Goal: Task Accomplishment & Management: Use online tool/utility

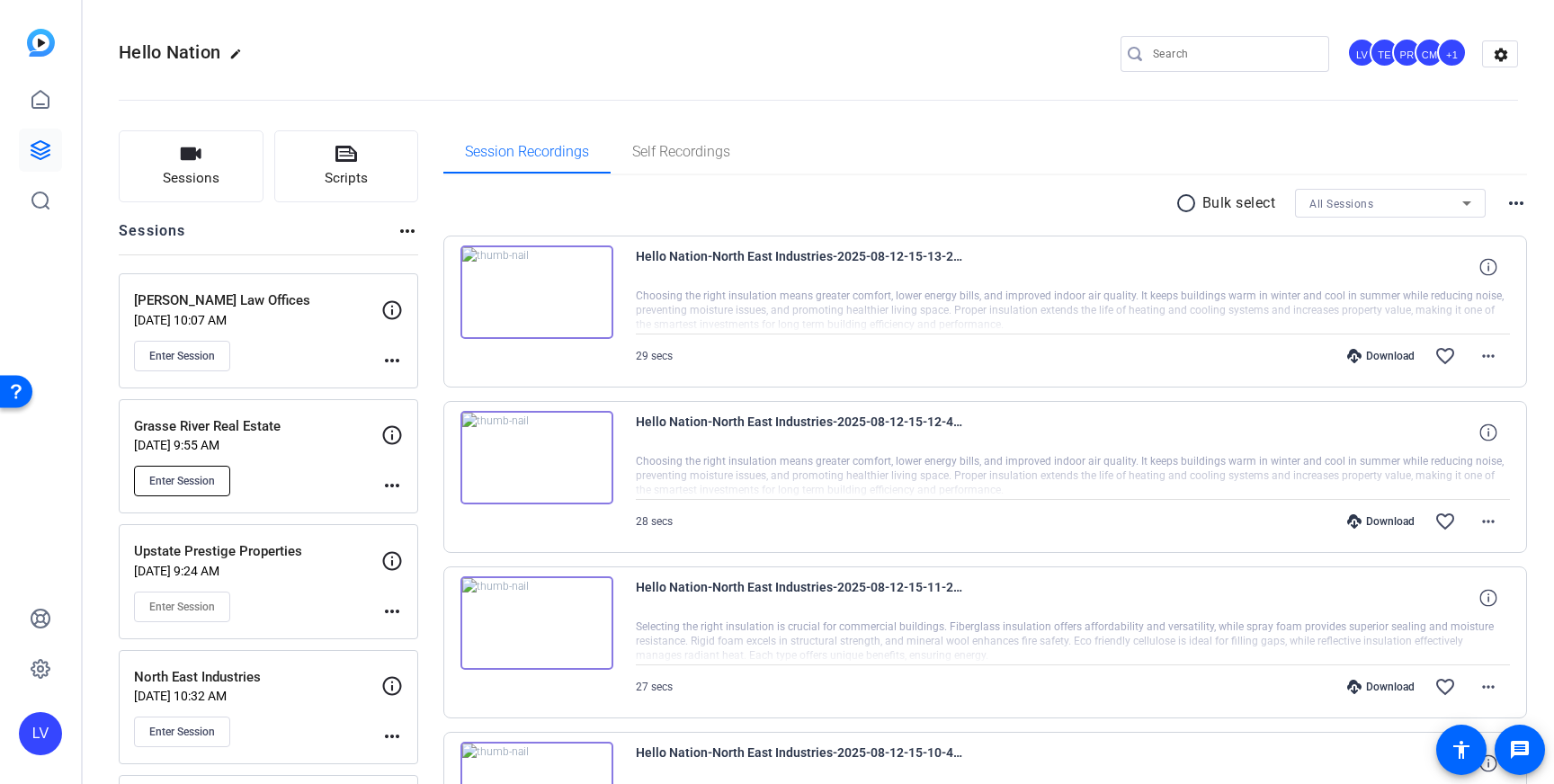
click at [186, 477] on span "Enter Session" at bounding box center [181, 481] width 66 height 15
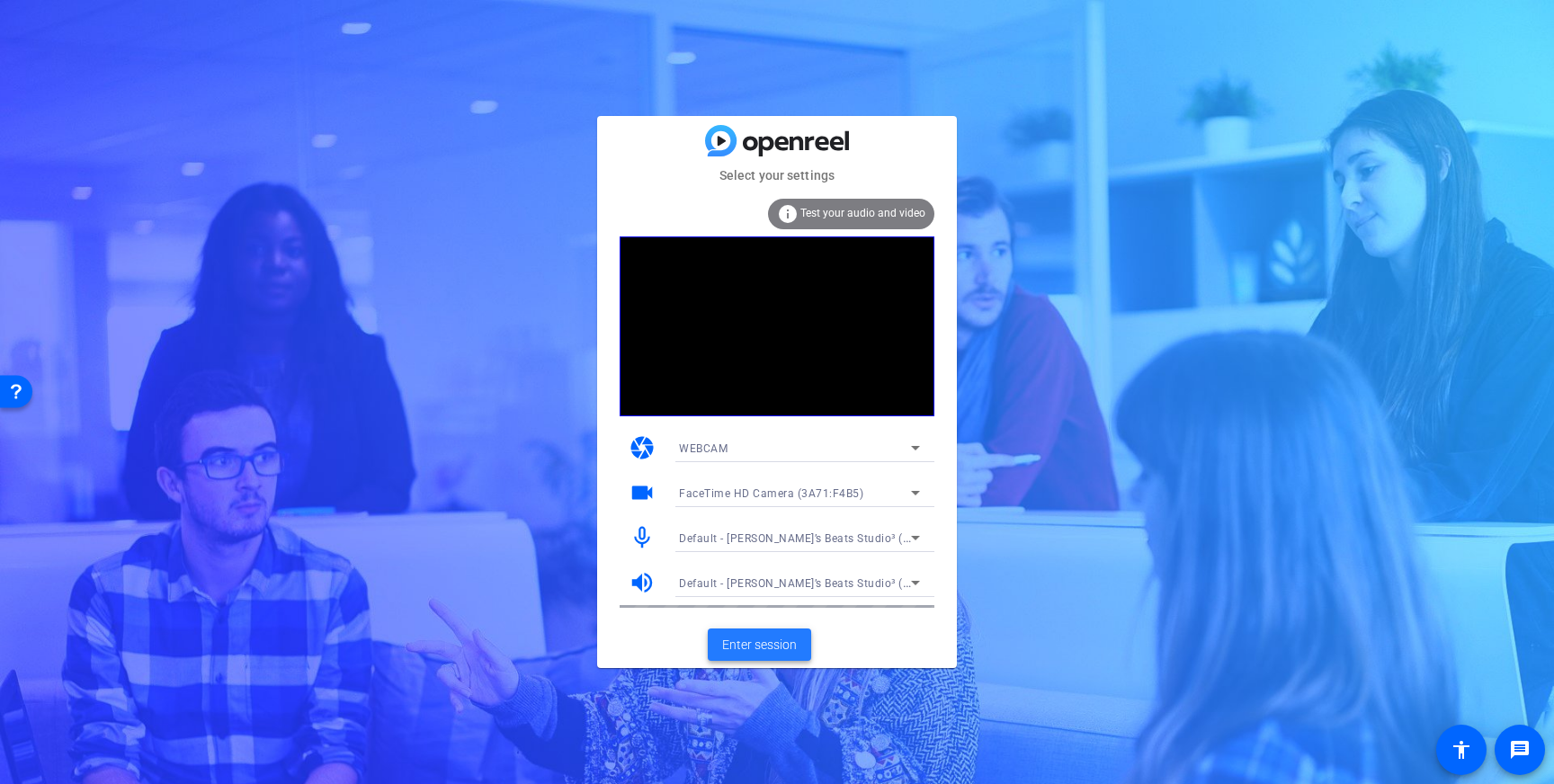
click at [775, 639] on span "Enter session" at bounding box center [759, 644] width 74 height 19
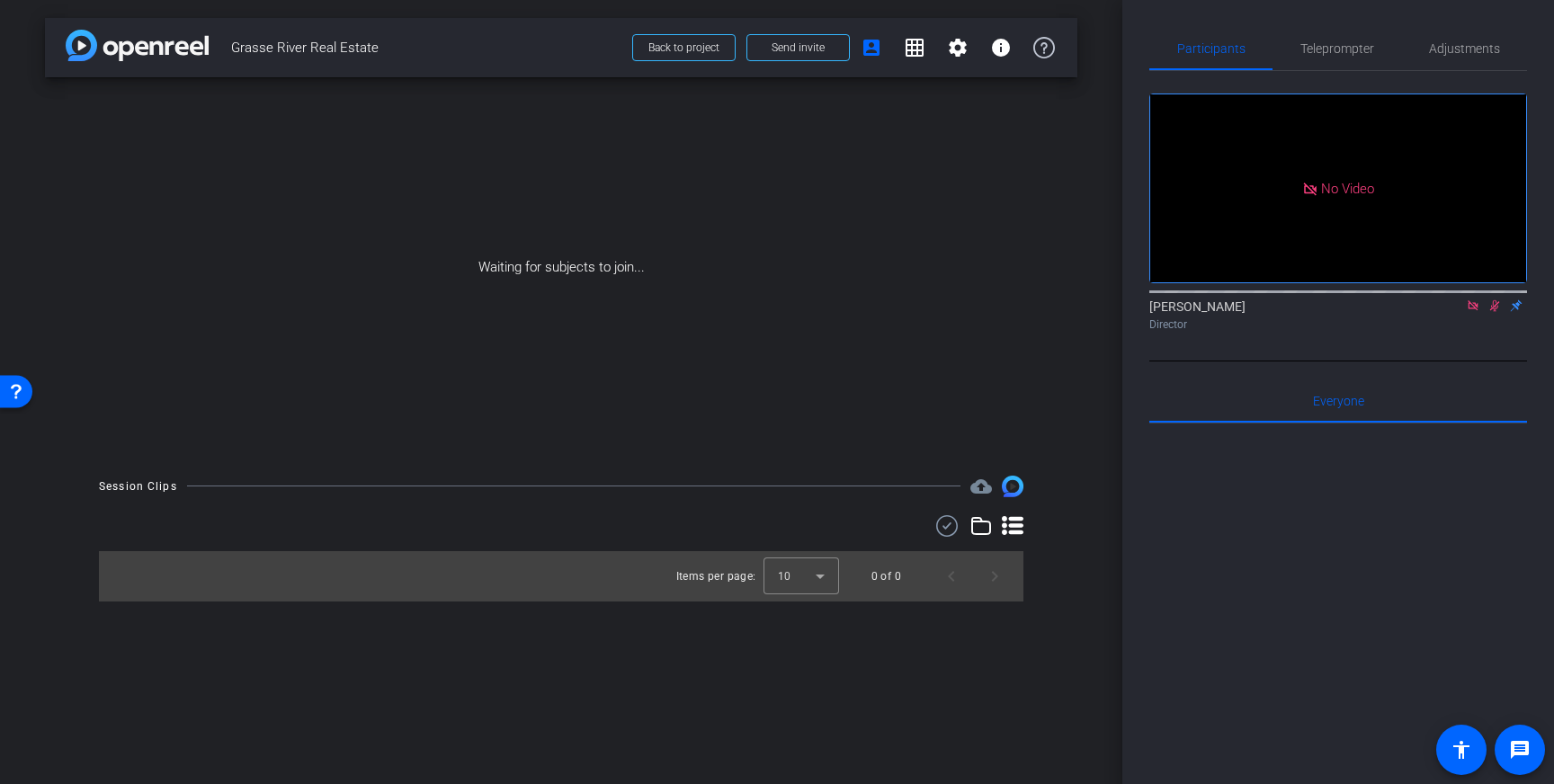
click at [1478, 310] on icon at bounding box center [1473, 305] width 10 height 10
click at [1476, 312] on icon at bounding box center [1473, 305] width 15 height 13
click at [1319, 49] on span "Teleprompter" at bounding box center [1337, 48] width 73 height 13
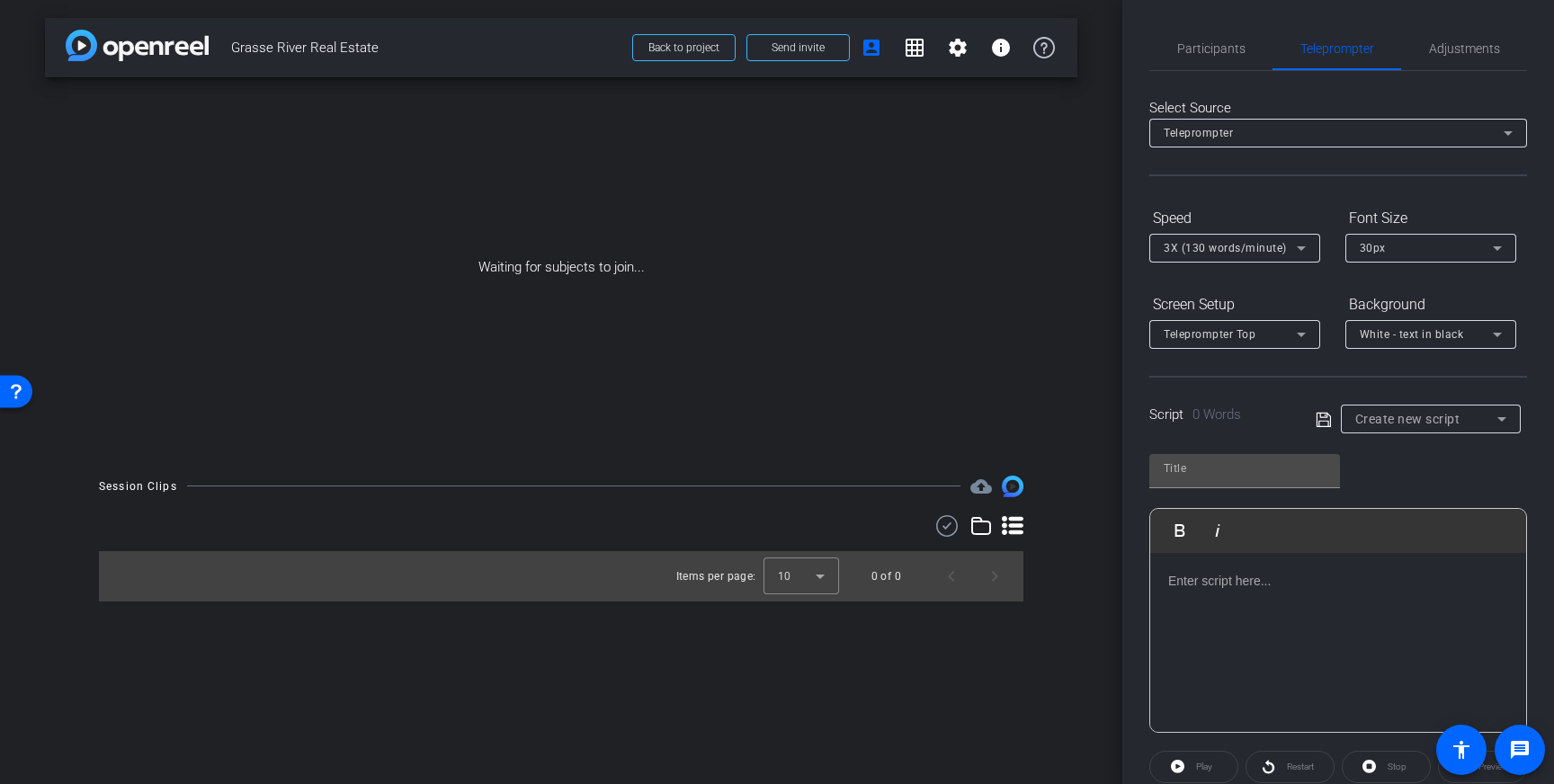
click at [1306, 628] on div at bounding box center [1338, 643] width 376 height 180
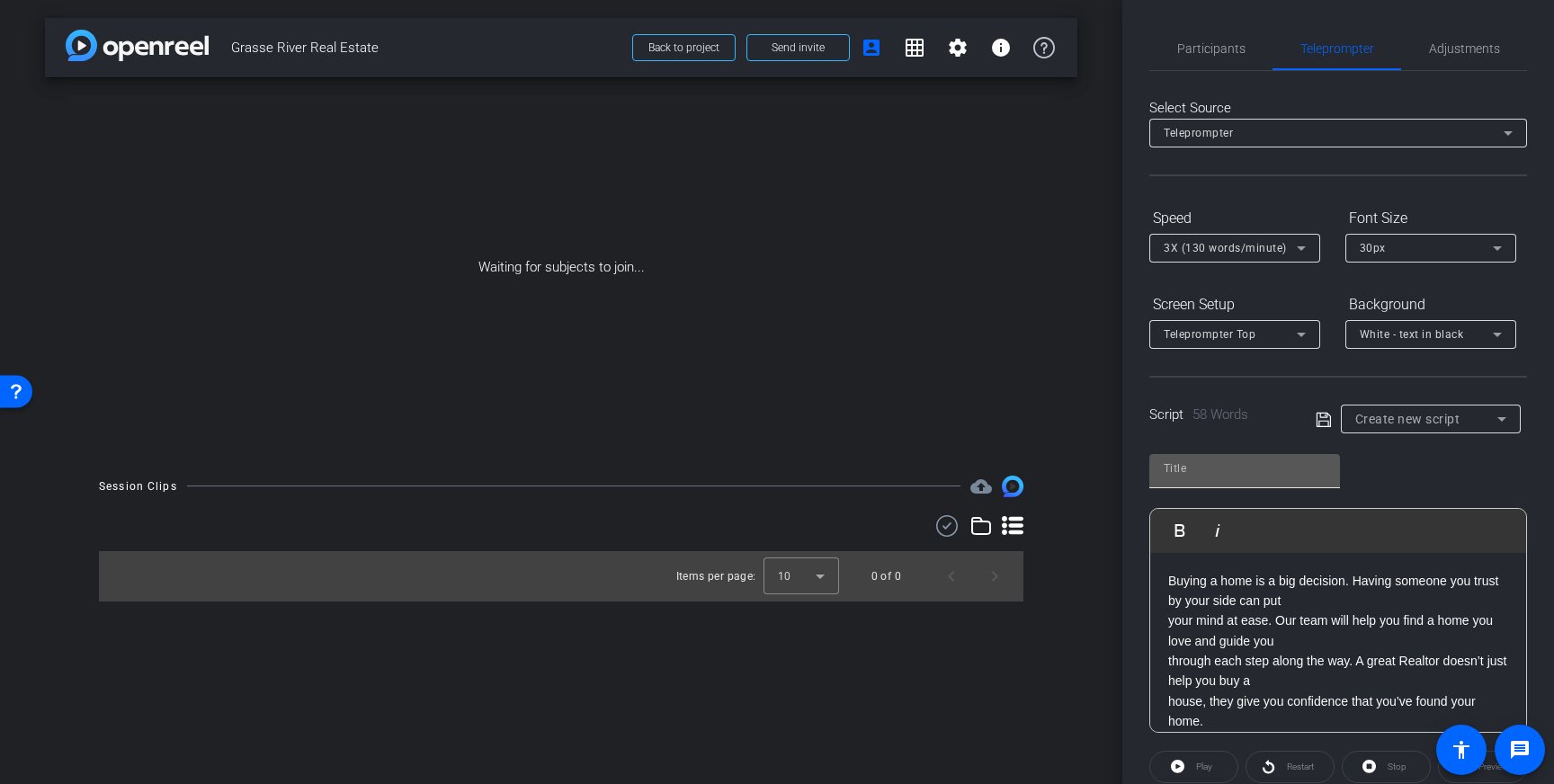
click at [1229, 467] on input "text" at bounding box center [1244, 468] width 162 height 22
type input "Grasse River"
click at [1325, 418] on icon at bounding box center [1323, 420] width 17 height 22
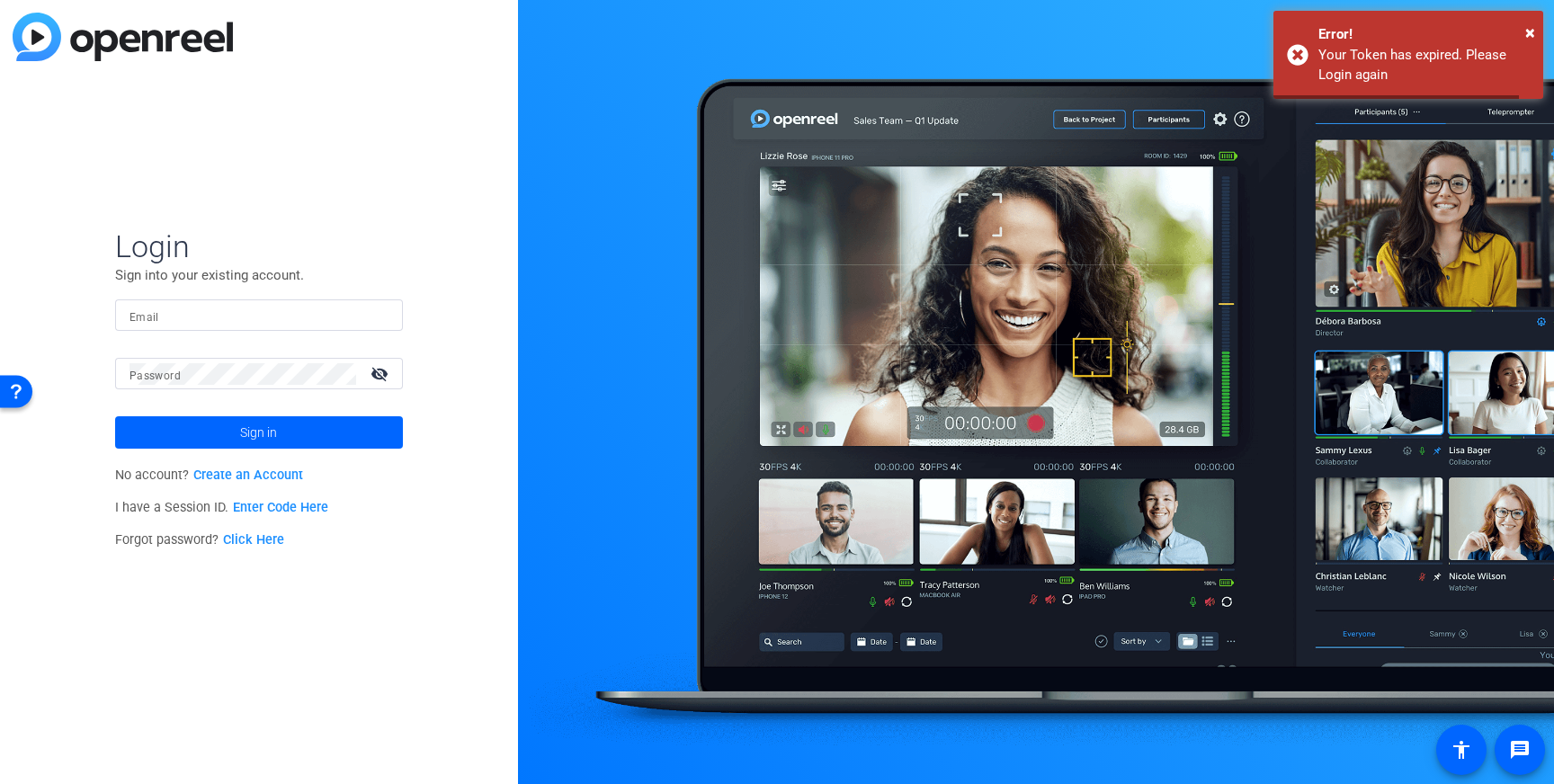
type input "[EMAIL_ADDRESS][DOMAIN_NAME]"
click at [1528, 32] on span "×" at bounding box center [1530, 32] width 10 height 22
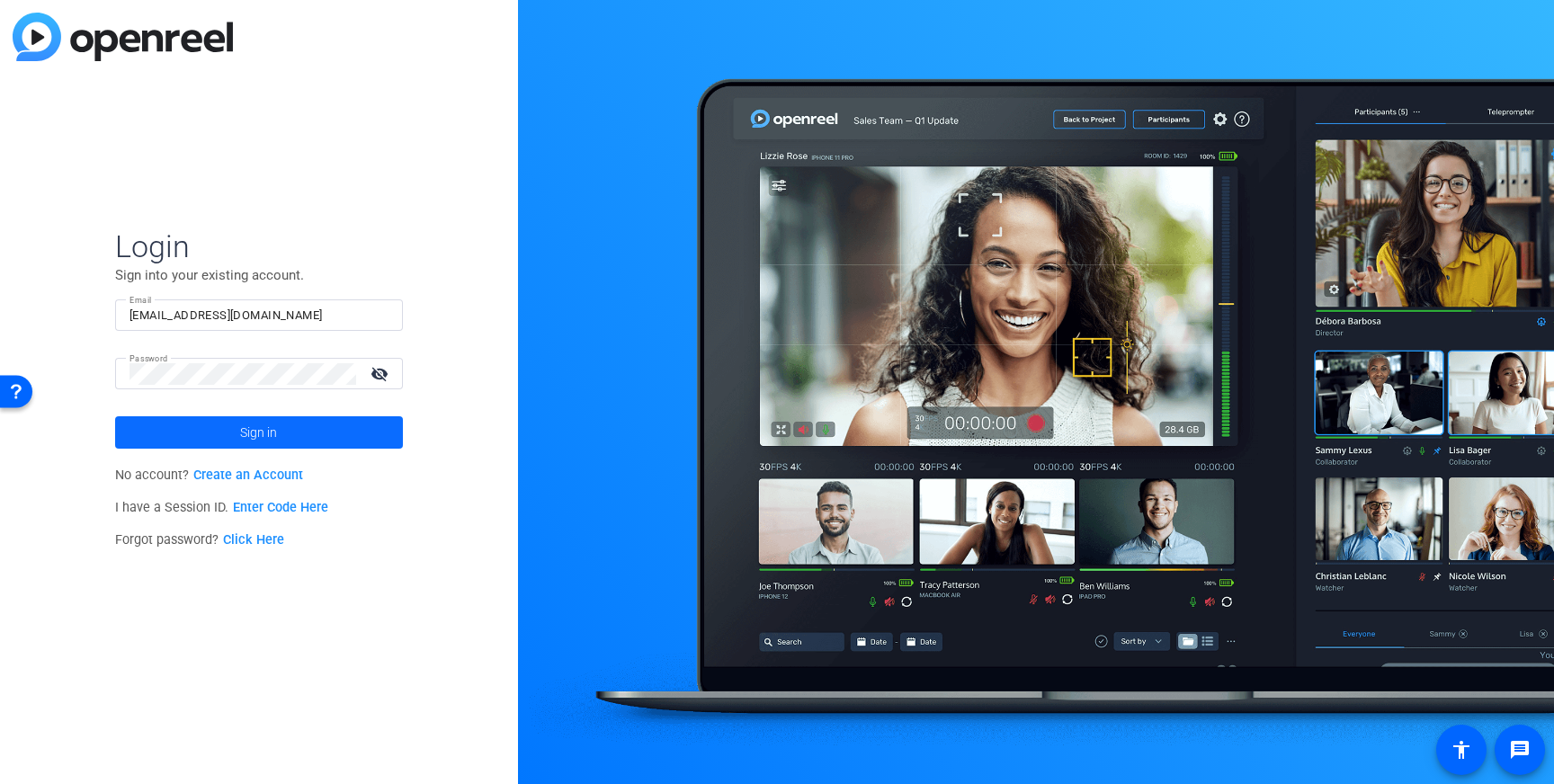
click at [265, 428] on span "Sign in" at bounding box center [259, 433] width 37 height 45
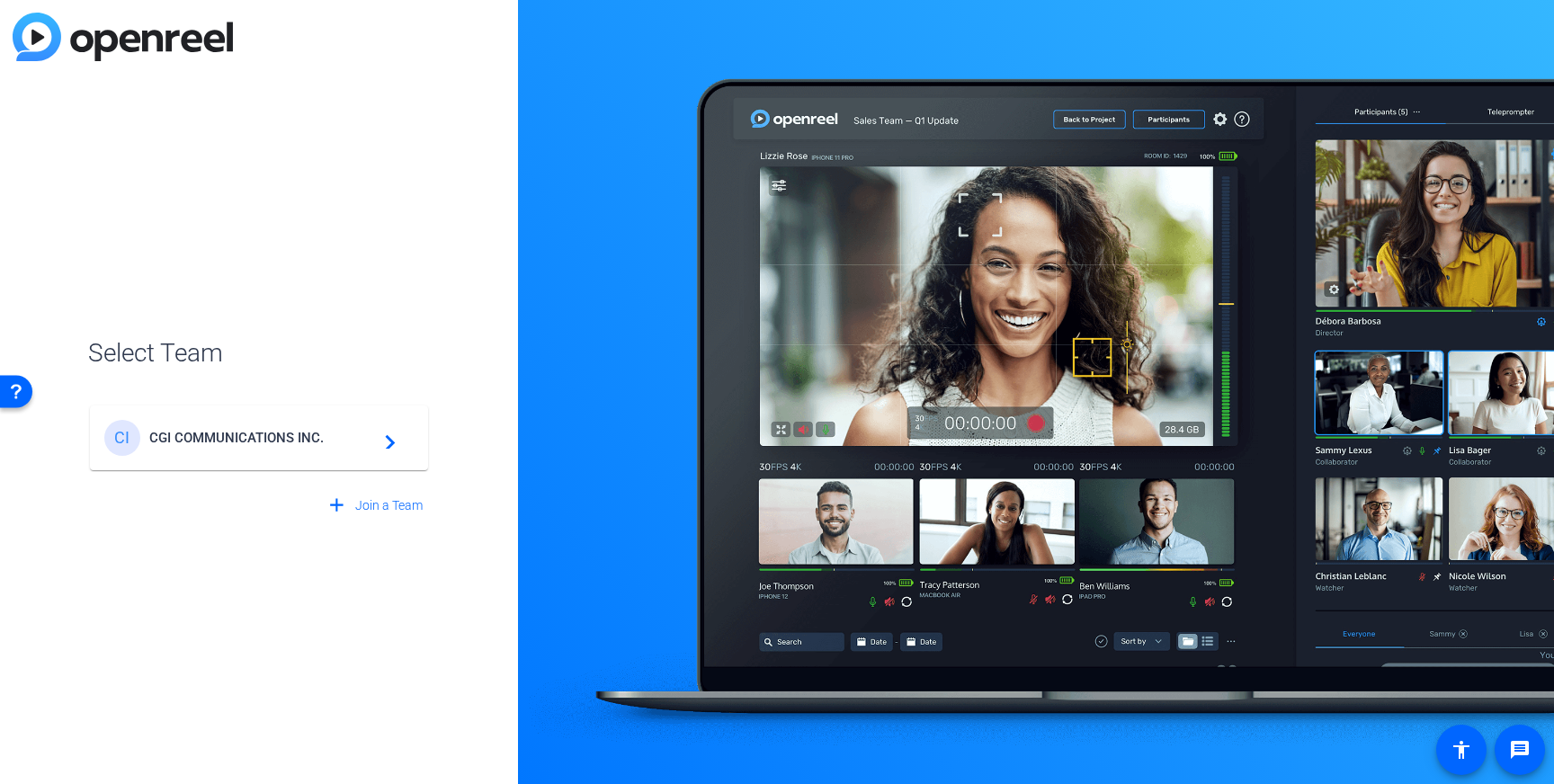
click at [322, 430] on span "CGI COMMUNICATIONS INC." at bounding box center [261, 438] width 225 height 17
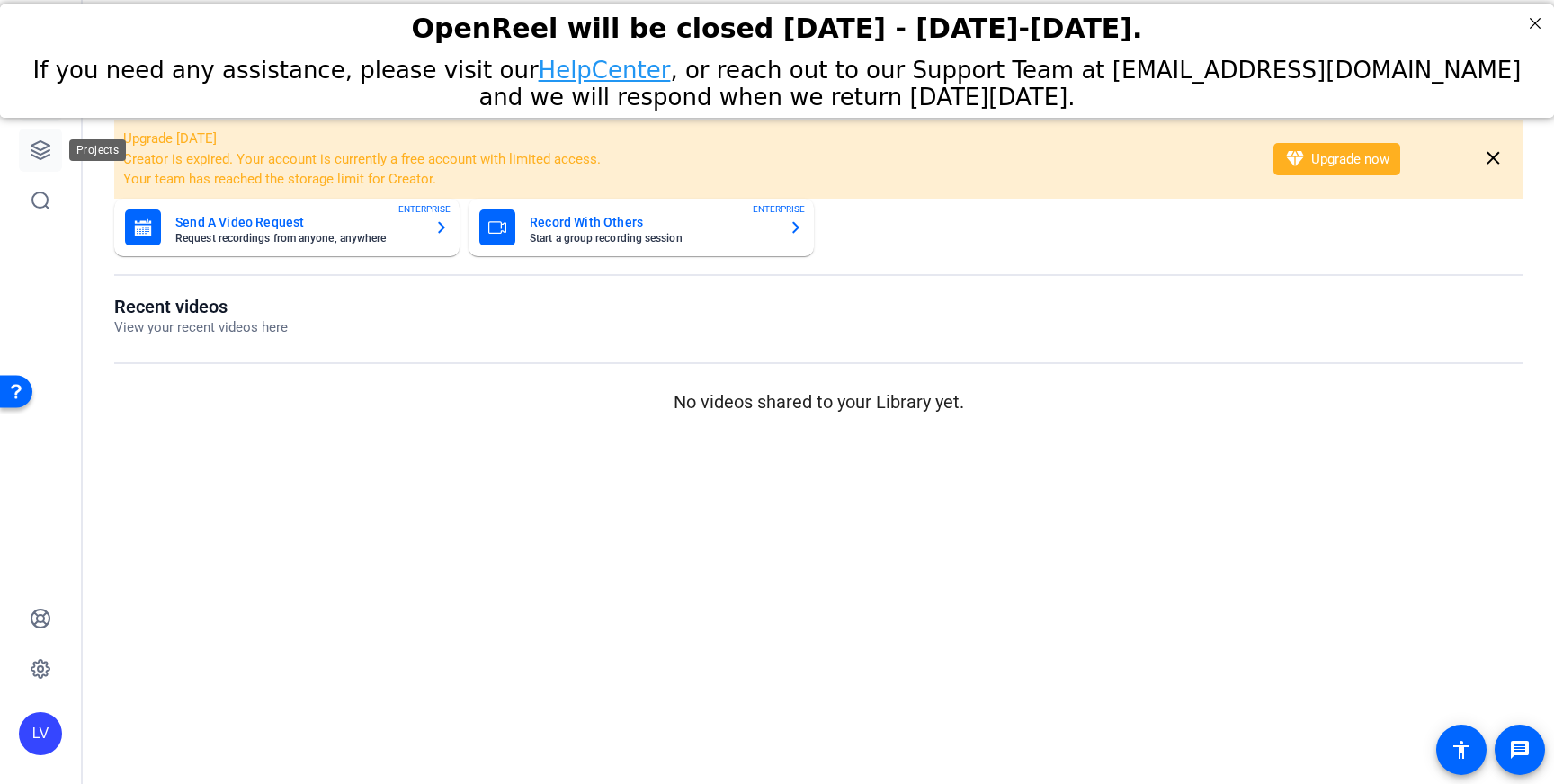
click at [47, 163] on link at bounding box center [40, 150] width 43 height 43
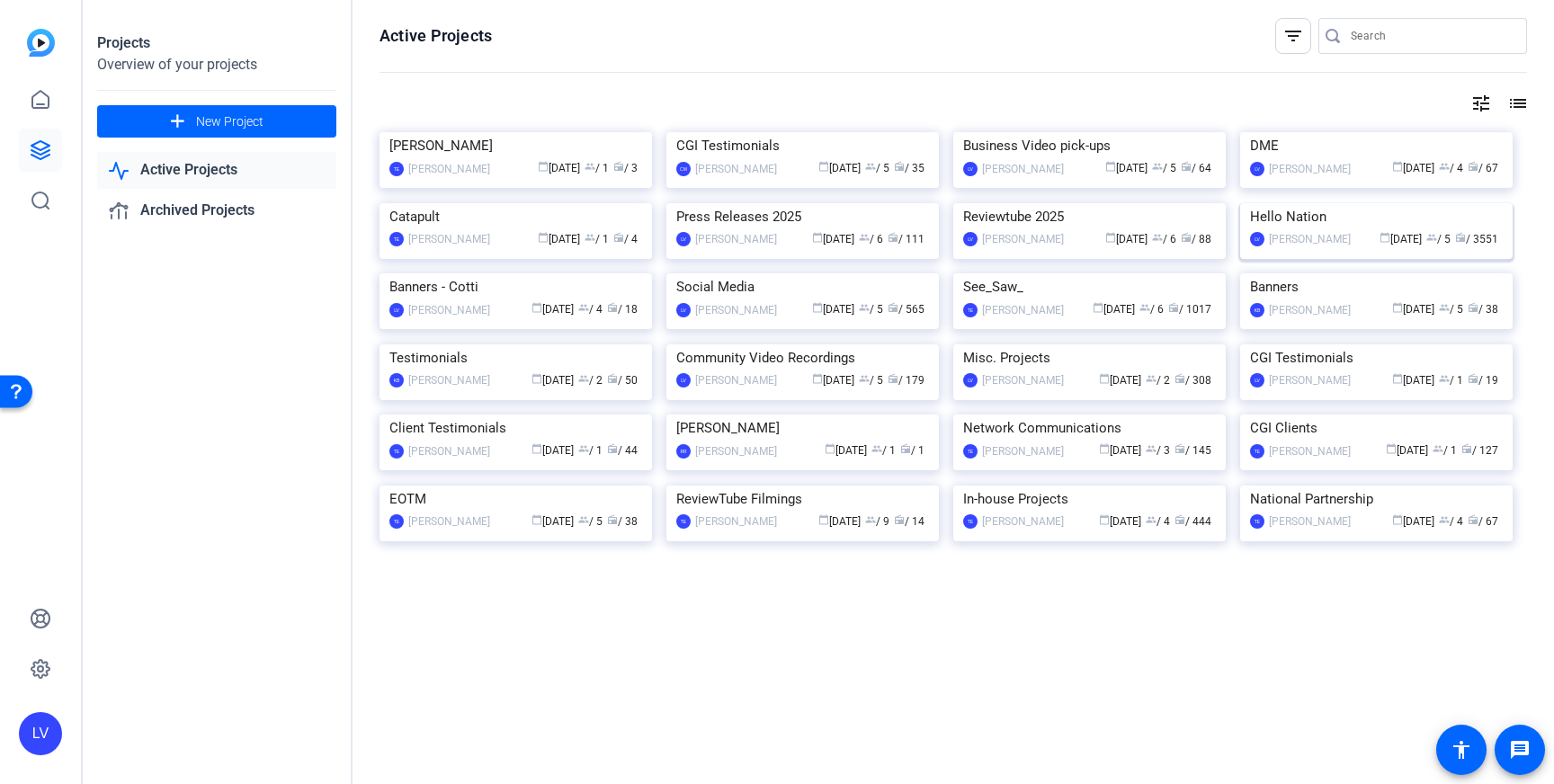
click at [1348, 204] on img at bounding box center [1376, 204] width 272 height 0
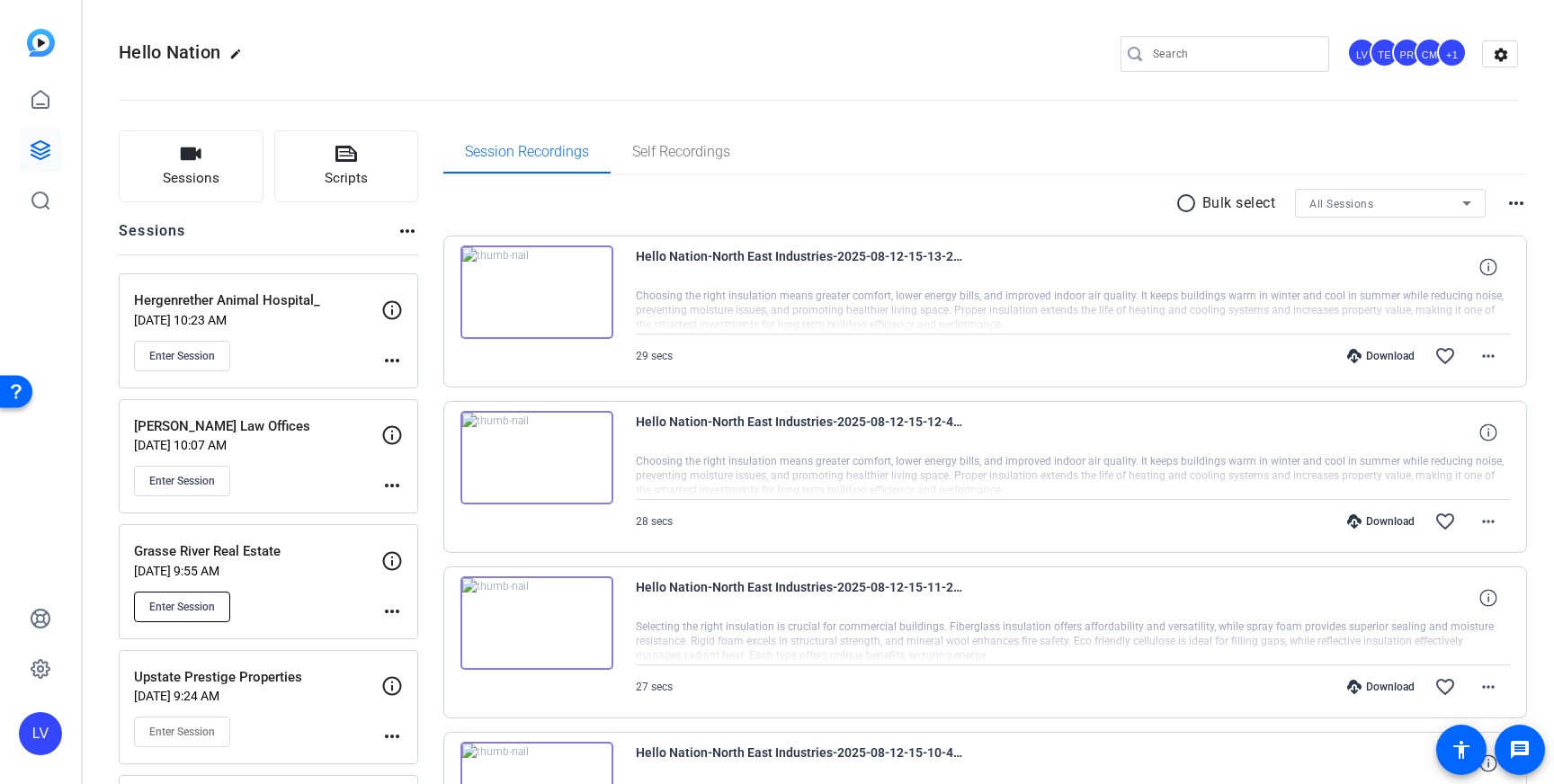
click at [172, 597] on button "Enter Session" at bounding box center [182, 606] width 96 height 30
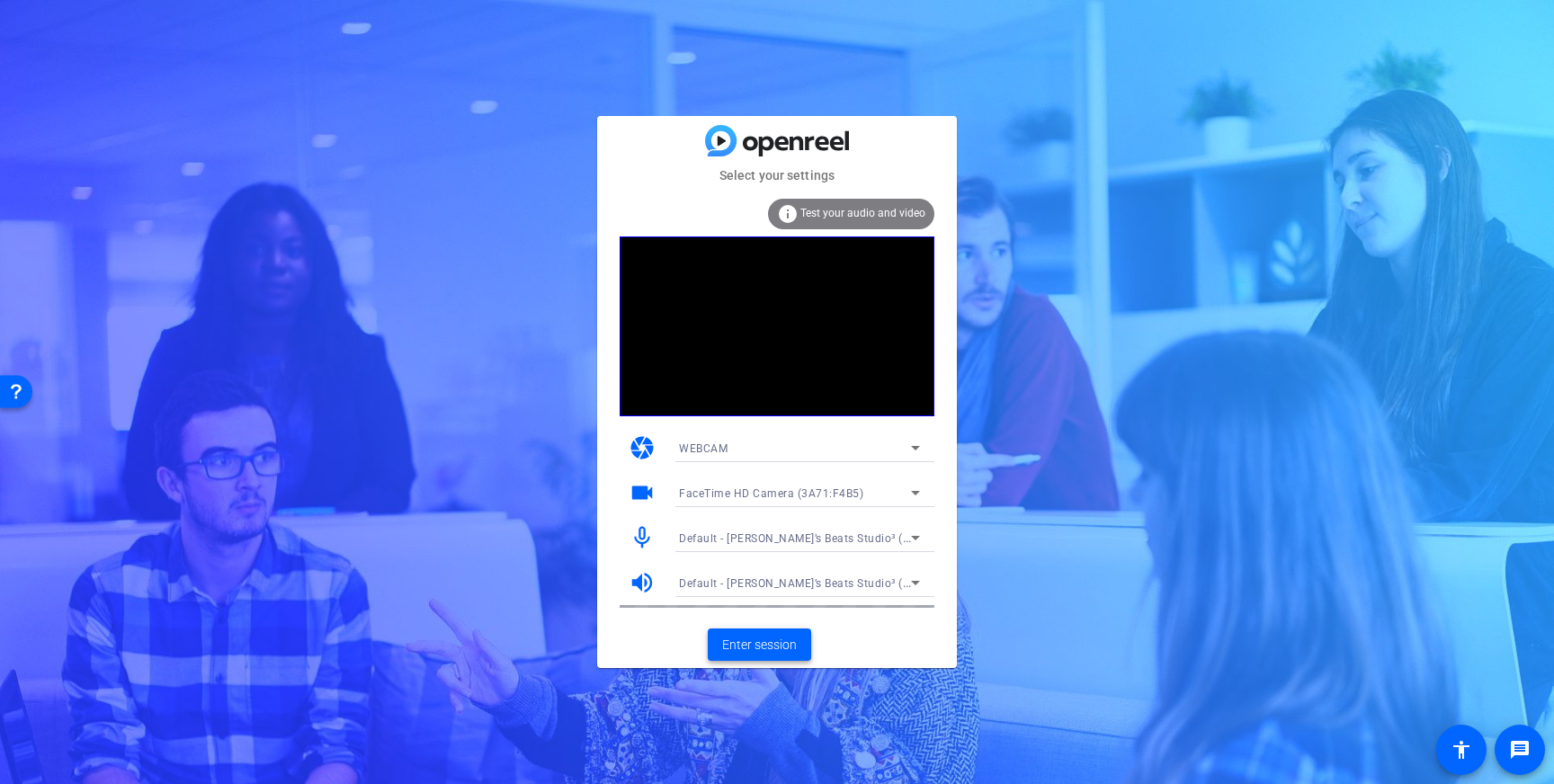
click at [767, 643] on span "Enter session" at bounding box center [759, 644] width 74 height 19
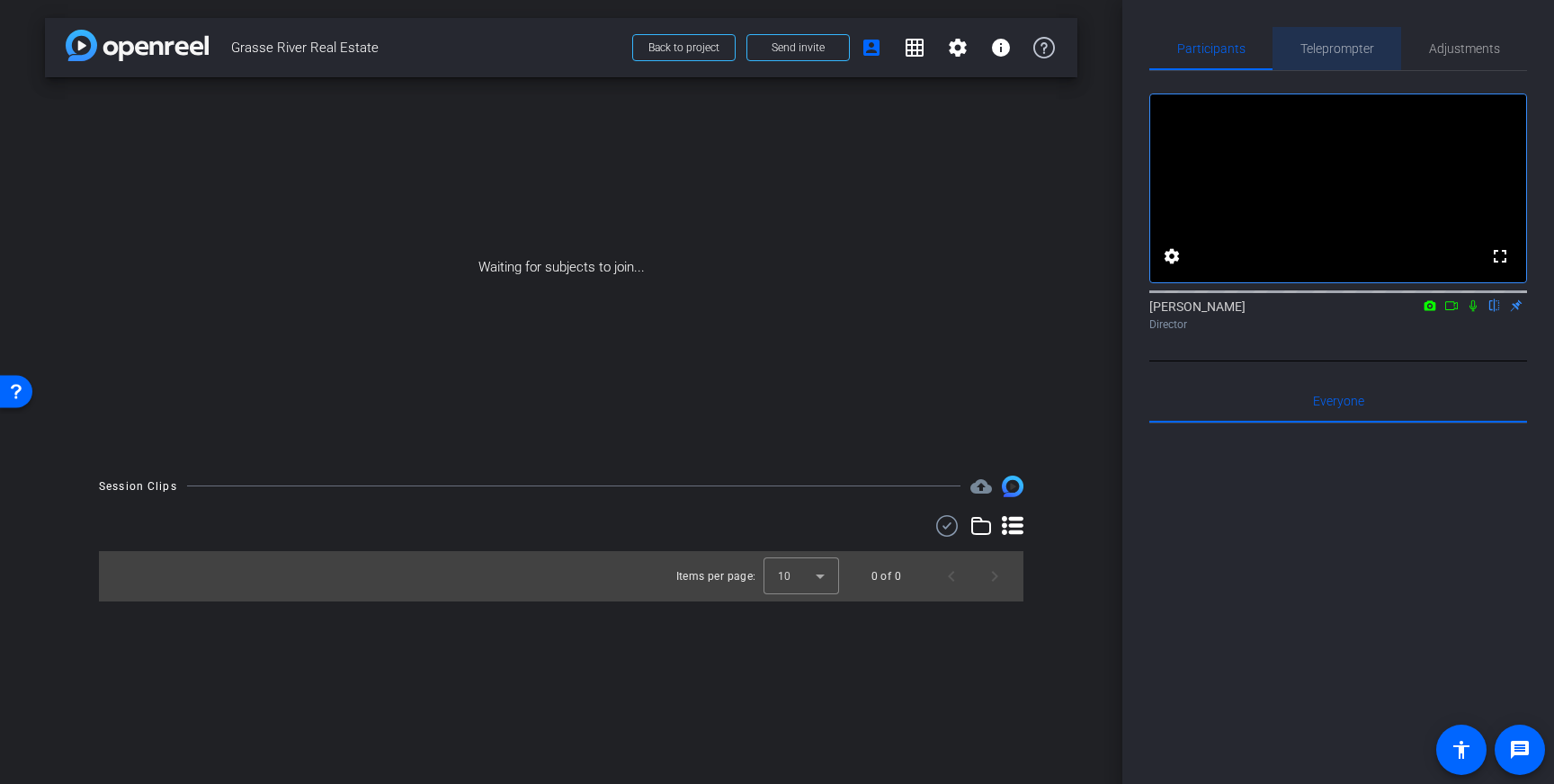
click at [1346, 46] on span "Teleprompter" at bounding box center [1337, 48] width 73 height 13
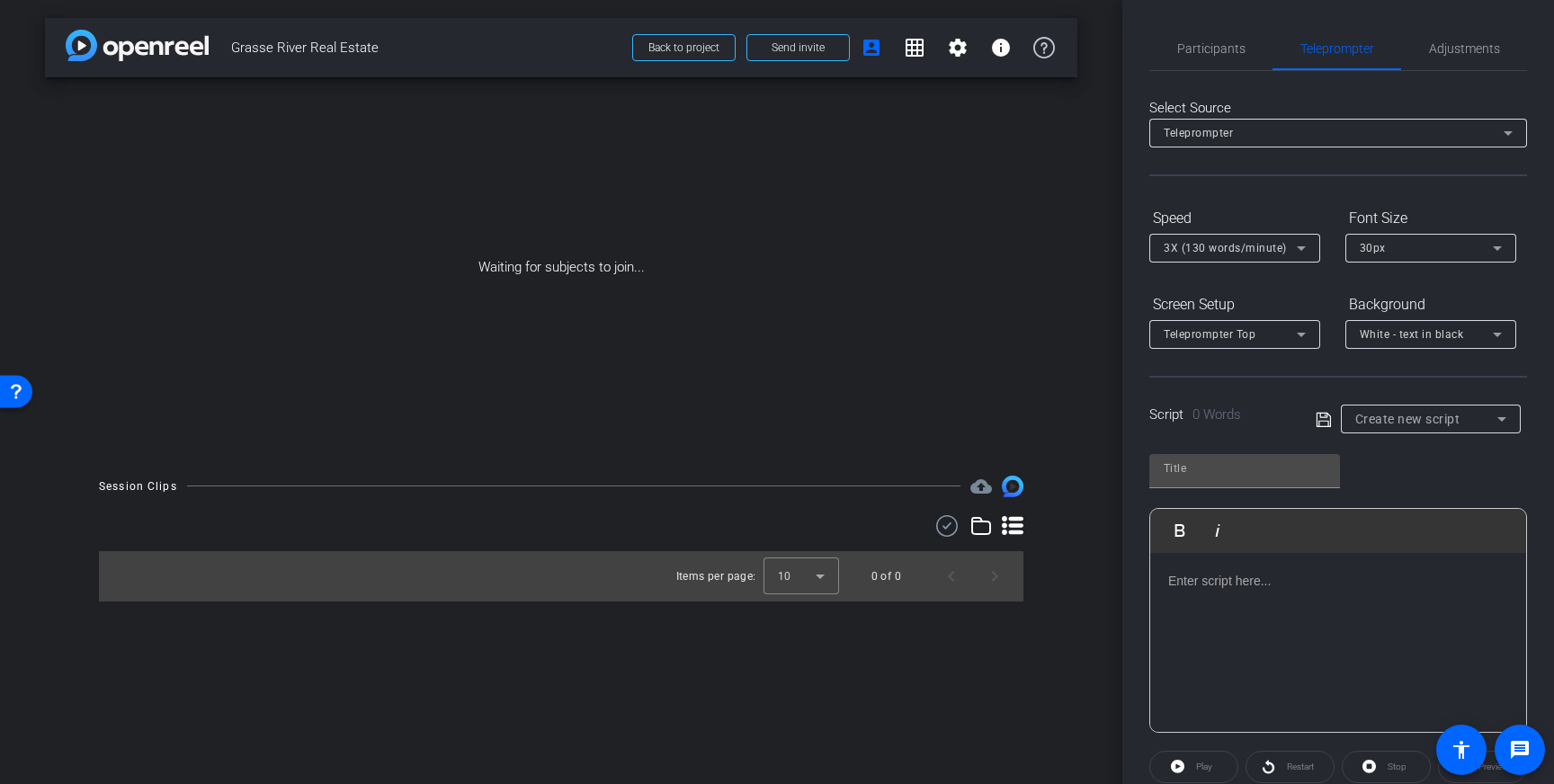
click at [1409, 422] on span "Create new script" at bounding box center [1407, 419] width 105 height 15
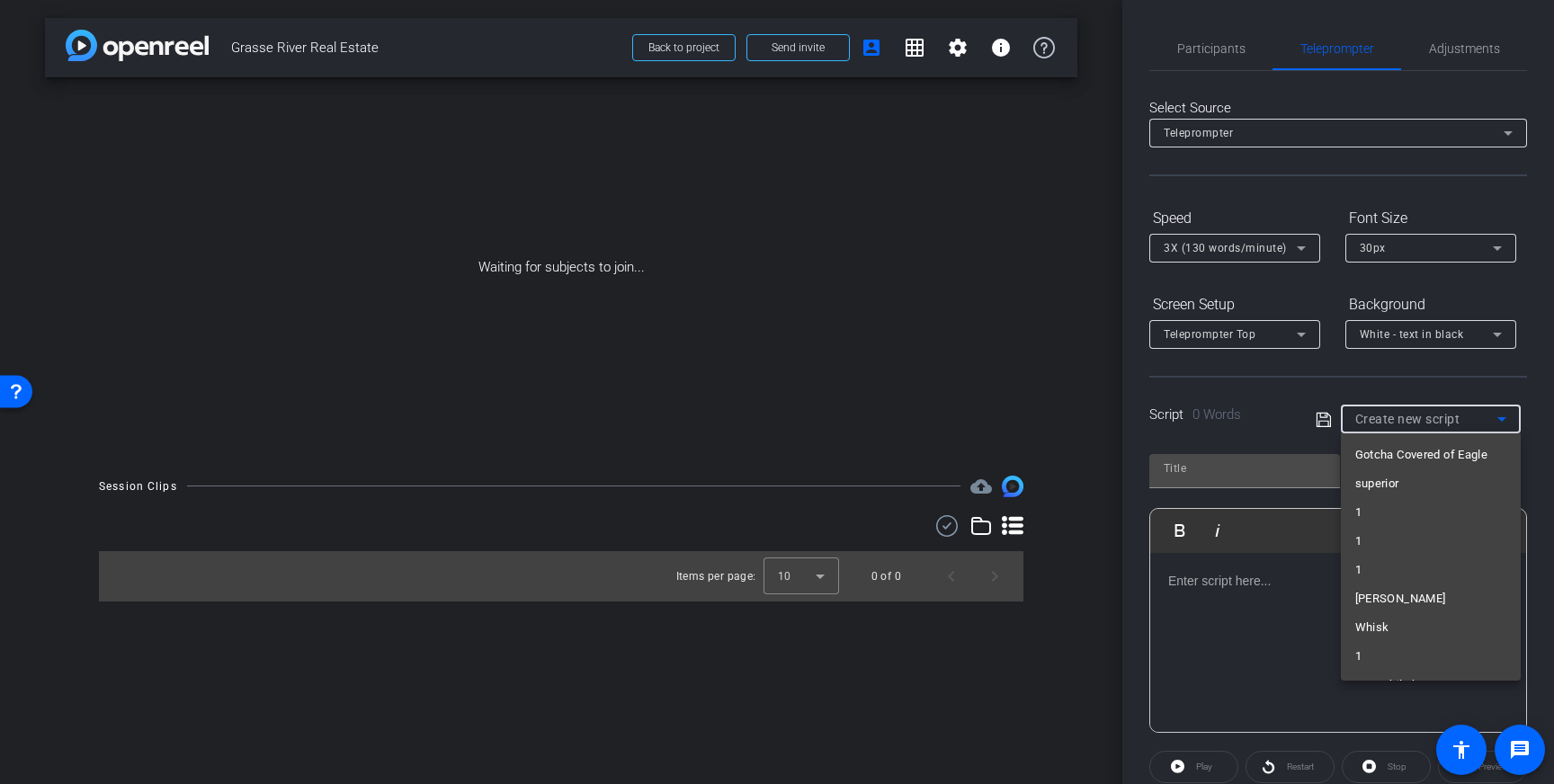
scroll to position [9747, 0]
click at [1287, 621] on div at bounding box center [777, 392] width 1554 height 784
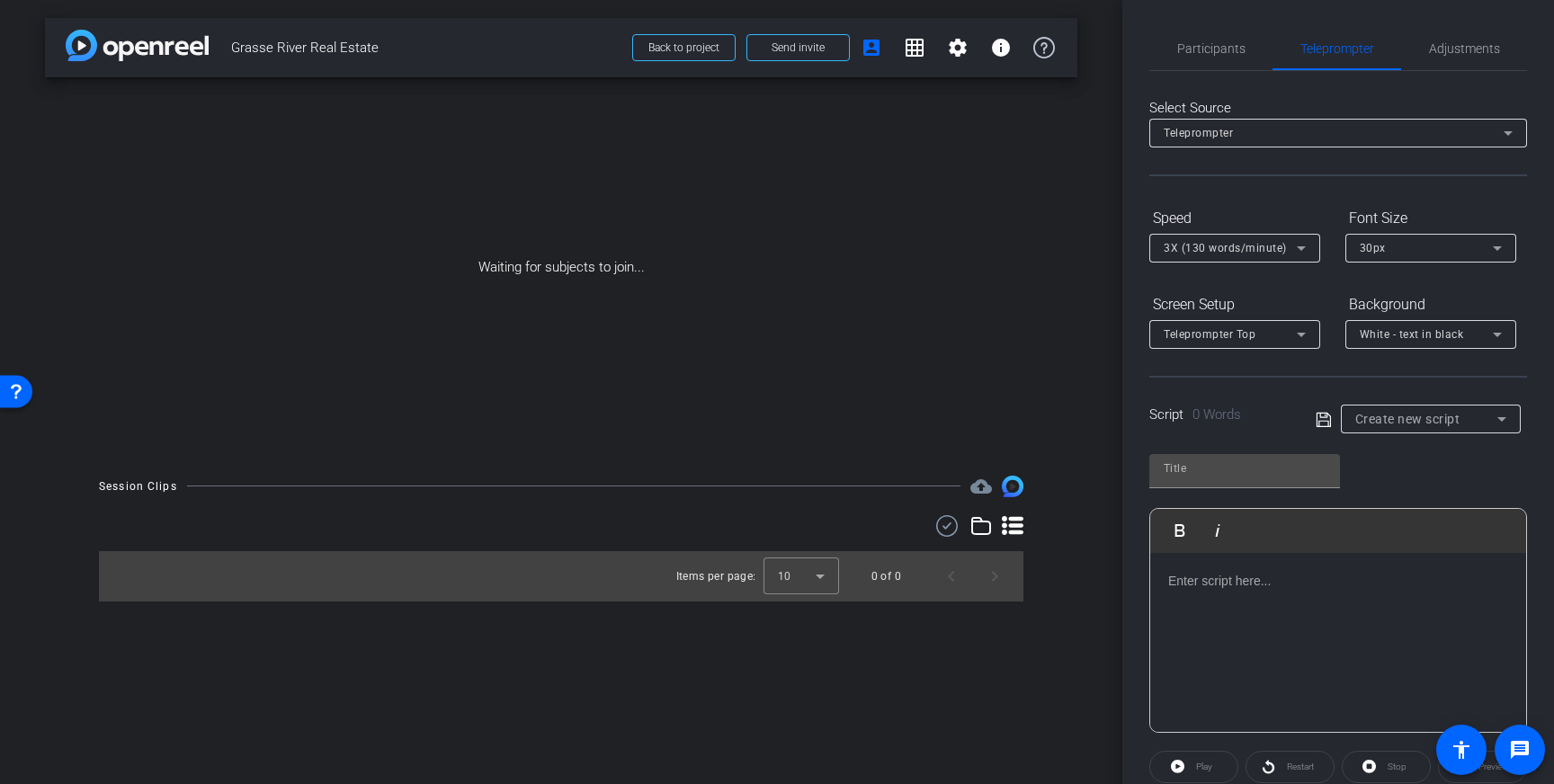
click at [1252, 597] on div at bounding box center [1338, 643] width 376 height 180
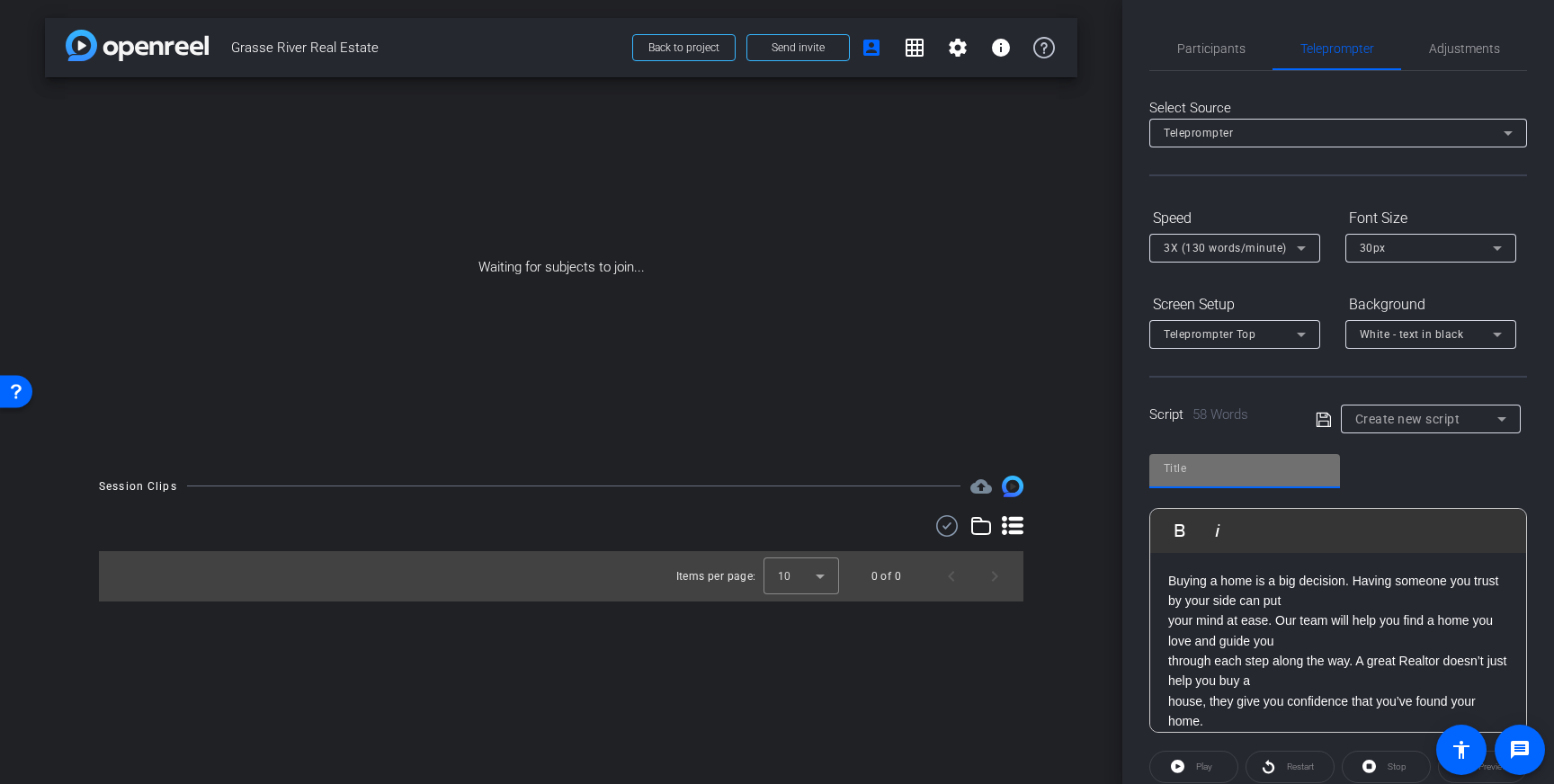
click at [1220, 476] on input "text" at bounding box center [1244, 468] width 162 height 22
type input "Grasse River"
click at [1321, 423] on icon at bounding box center [1323, 420] width 17 height 22
click at [1167, 622] on div "Buying a home is a big decision. Having someone you trust by your side can put …" at bounding box center [1338, 651] width 376 height 197
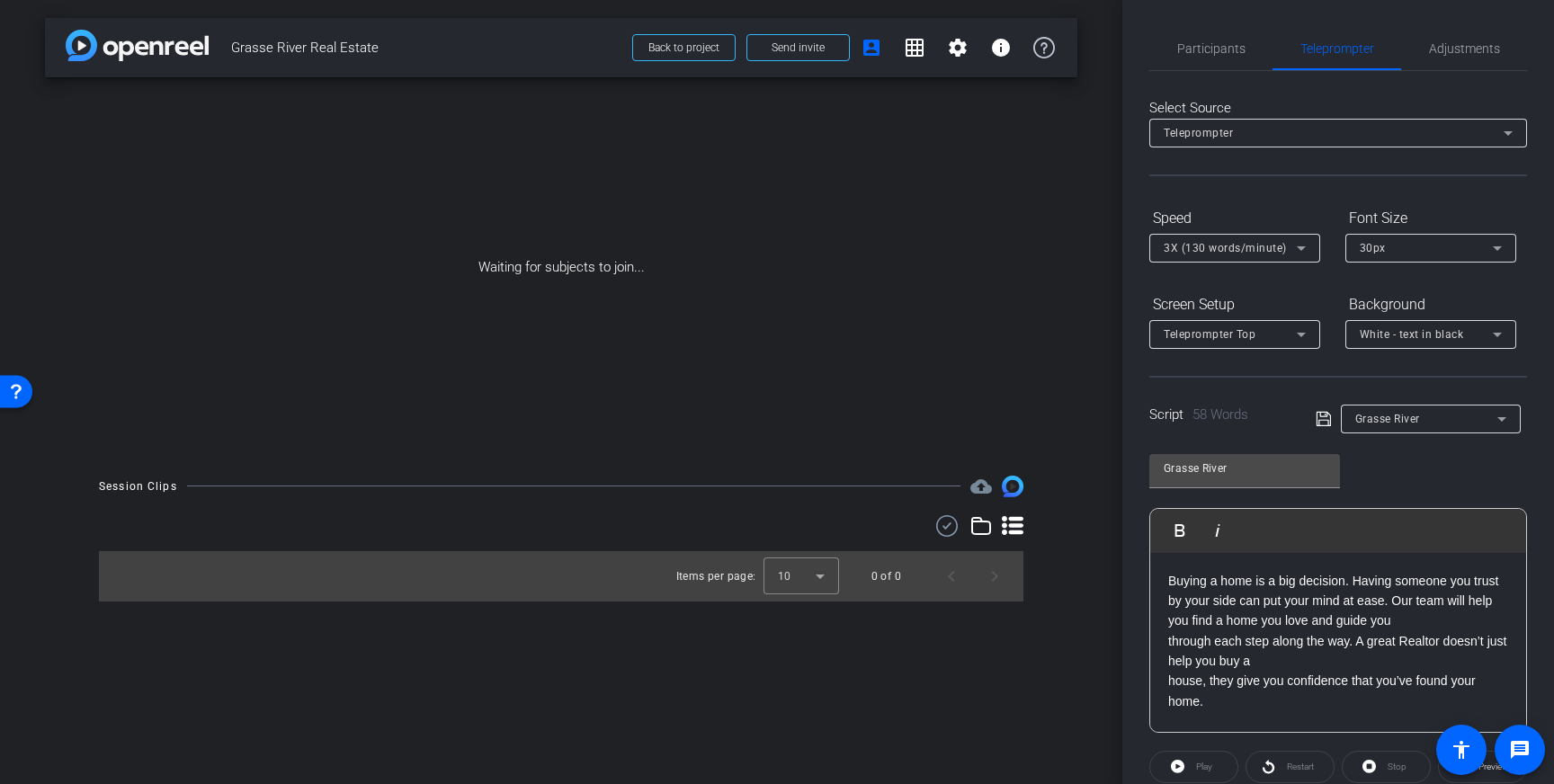
click at [1166, 643] on div "Buying a home is a big decision. Having someone you trust by your side can put …" at bounding box center [1338, 643] width 376 height 180
click at [1324, 423] on icon at bounding box center [1323, 419] width 17 height 22
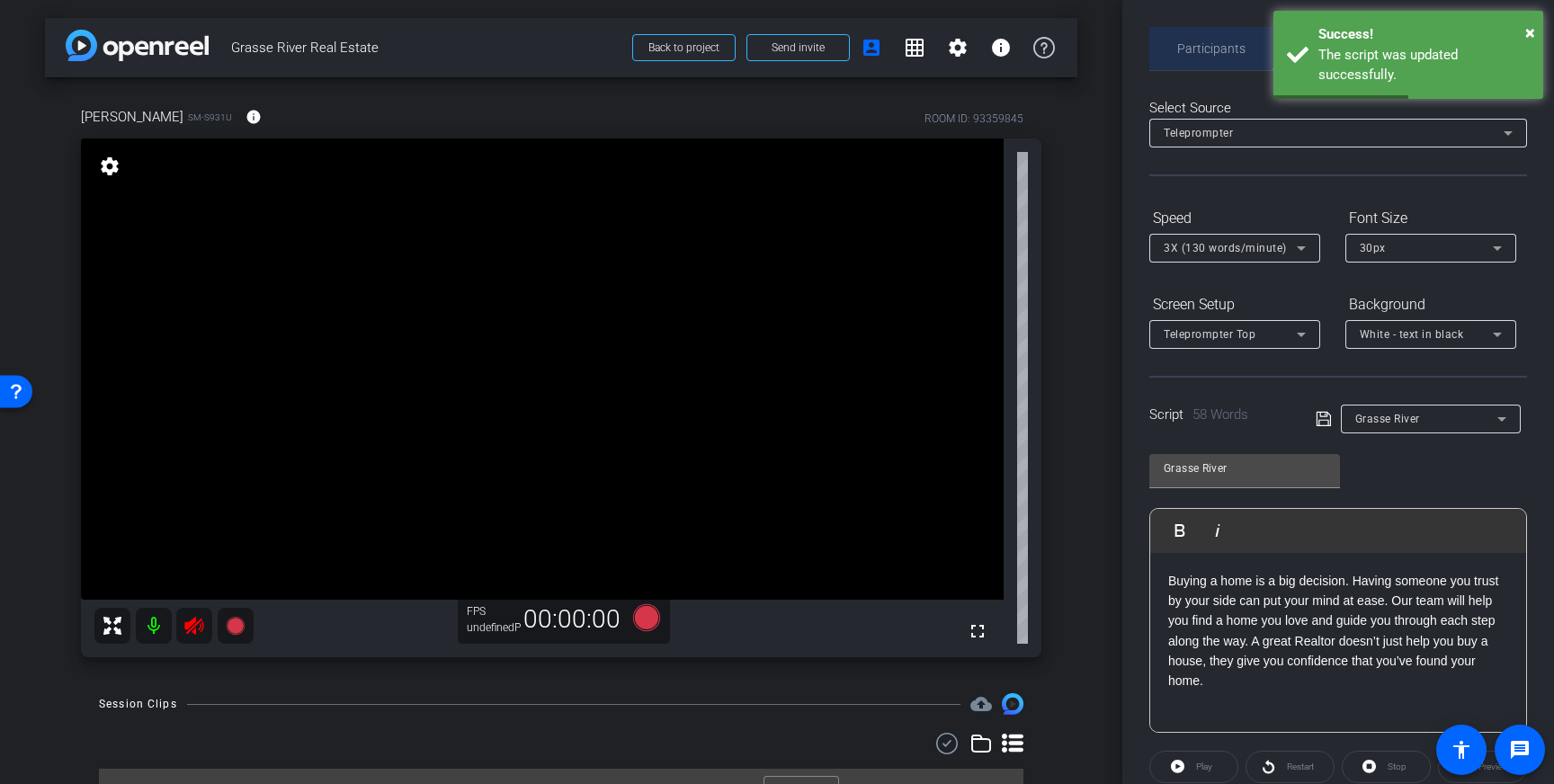
click at [1197, 46] on span "Participants" at bounding box center [1211, 48] width 69 height 13
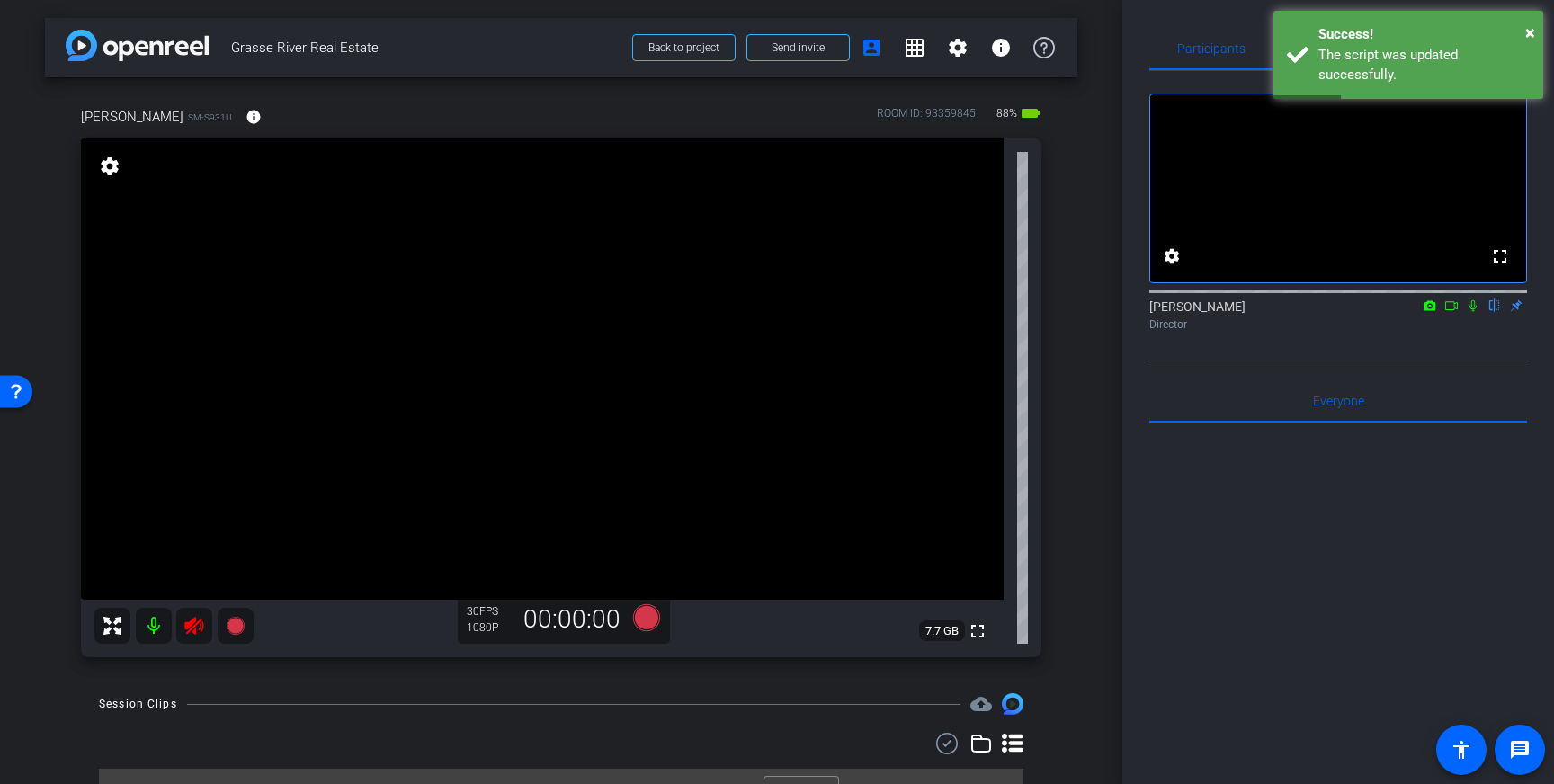
click at [194, 631] on icon at bounding box center [193, 625] width 19 height 18
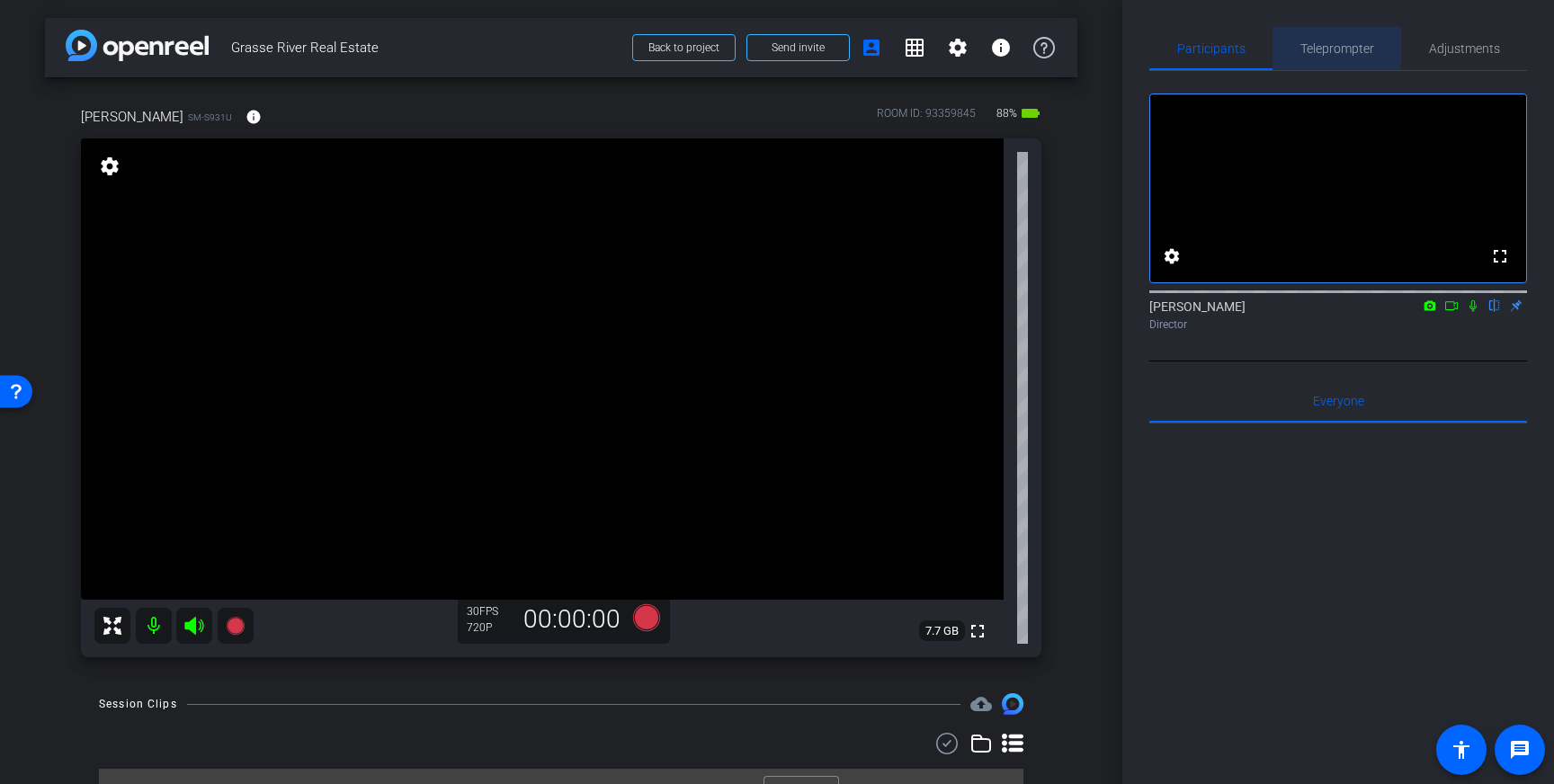
click at [1335, 52] on span "Teleprompter" at bounding box center [1337, 48] width 73 height 13
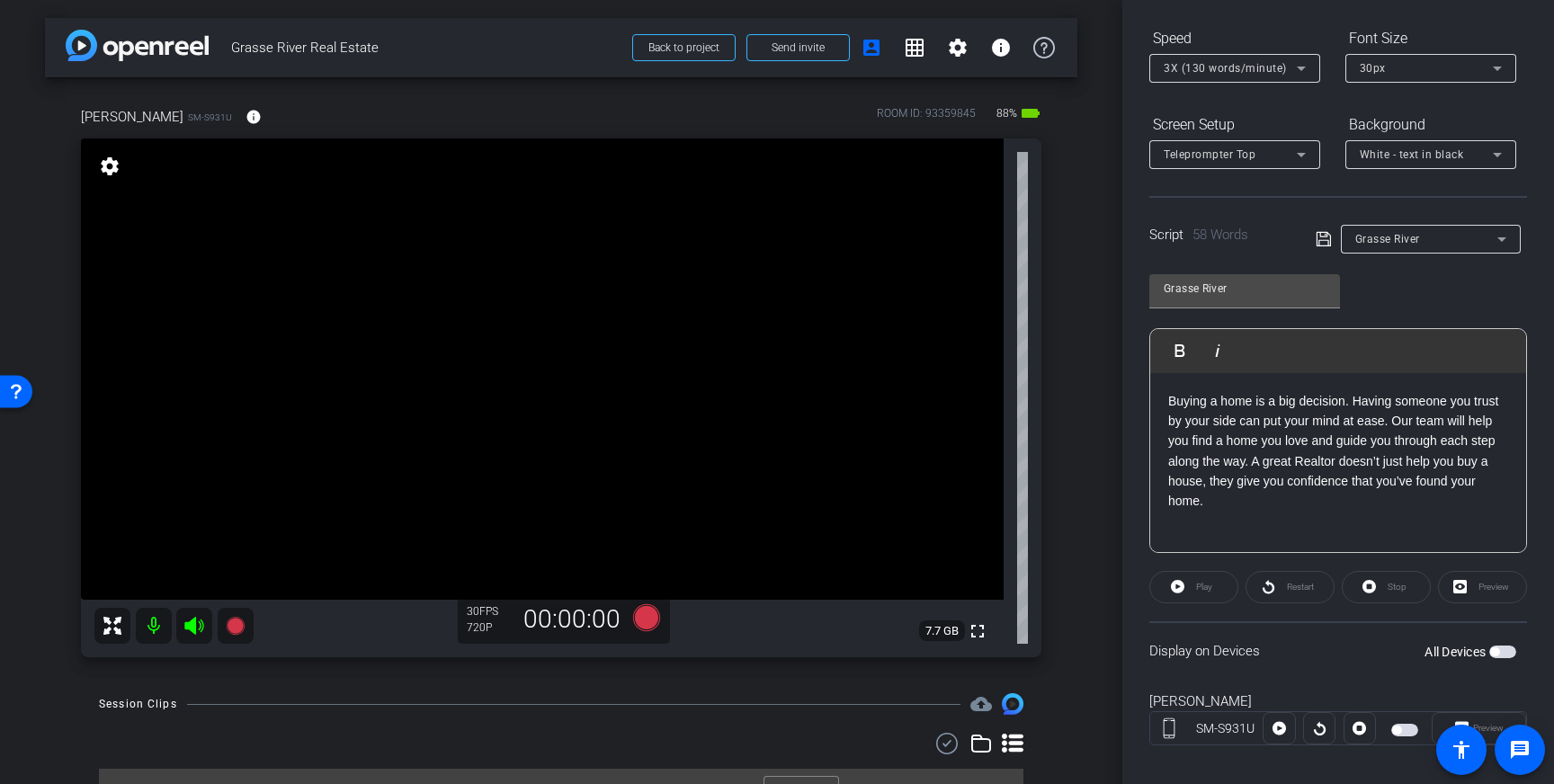
scroll to position [199, 0]
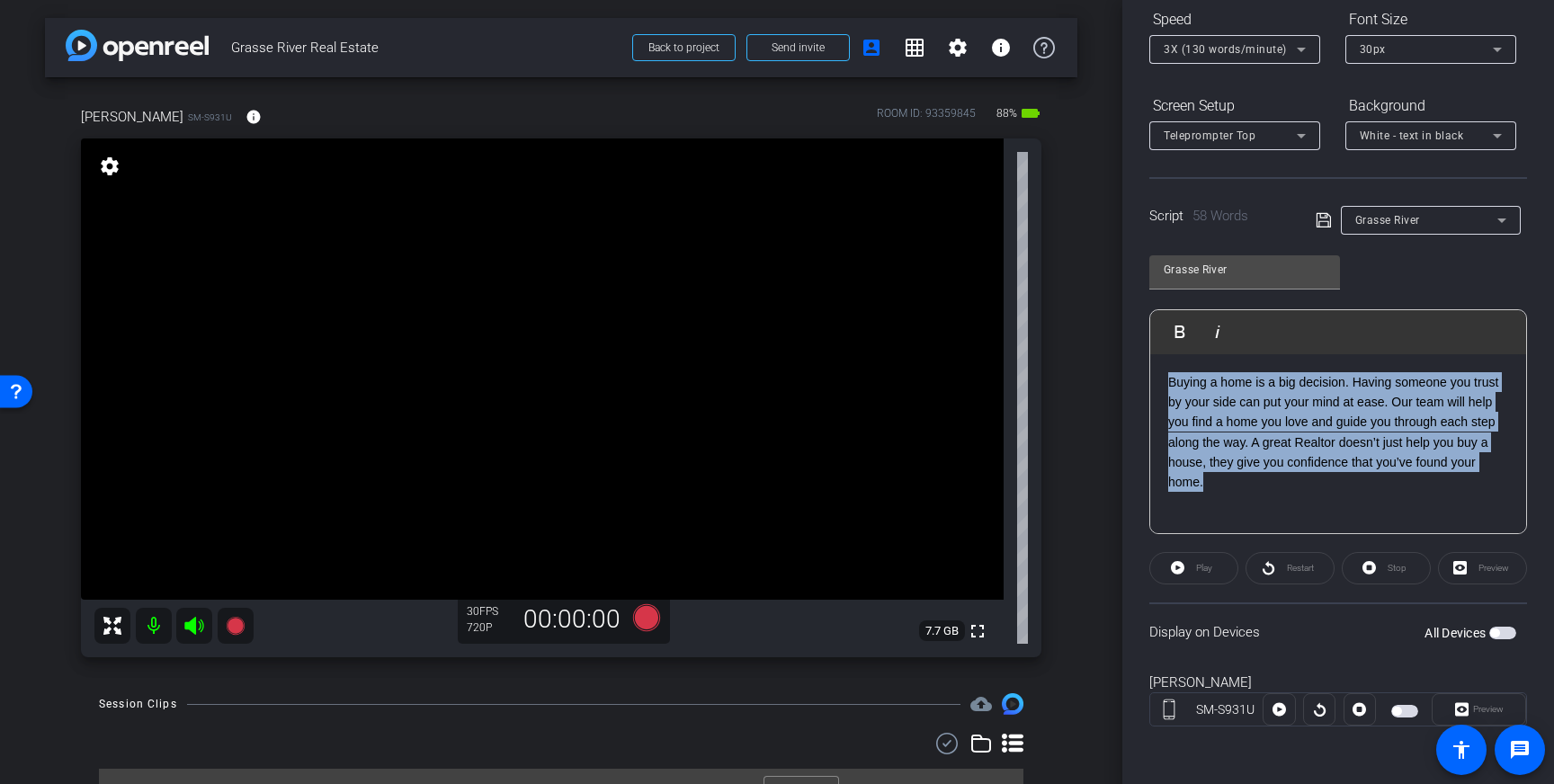
drag, startPoint x: 1237, startPoint y: 486, endPoint x: 1150, endPoint y: 378, distance: 138.7
click at [1150, 378] on div "Buying a home is a big decision. Having someone you trust by your side can put …" at bounding box center [1338, 444] width 376 height 180
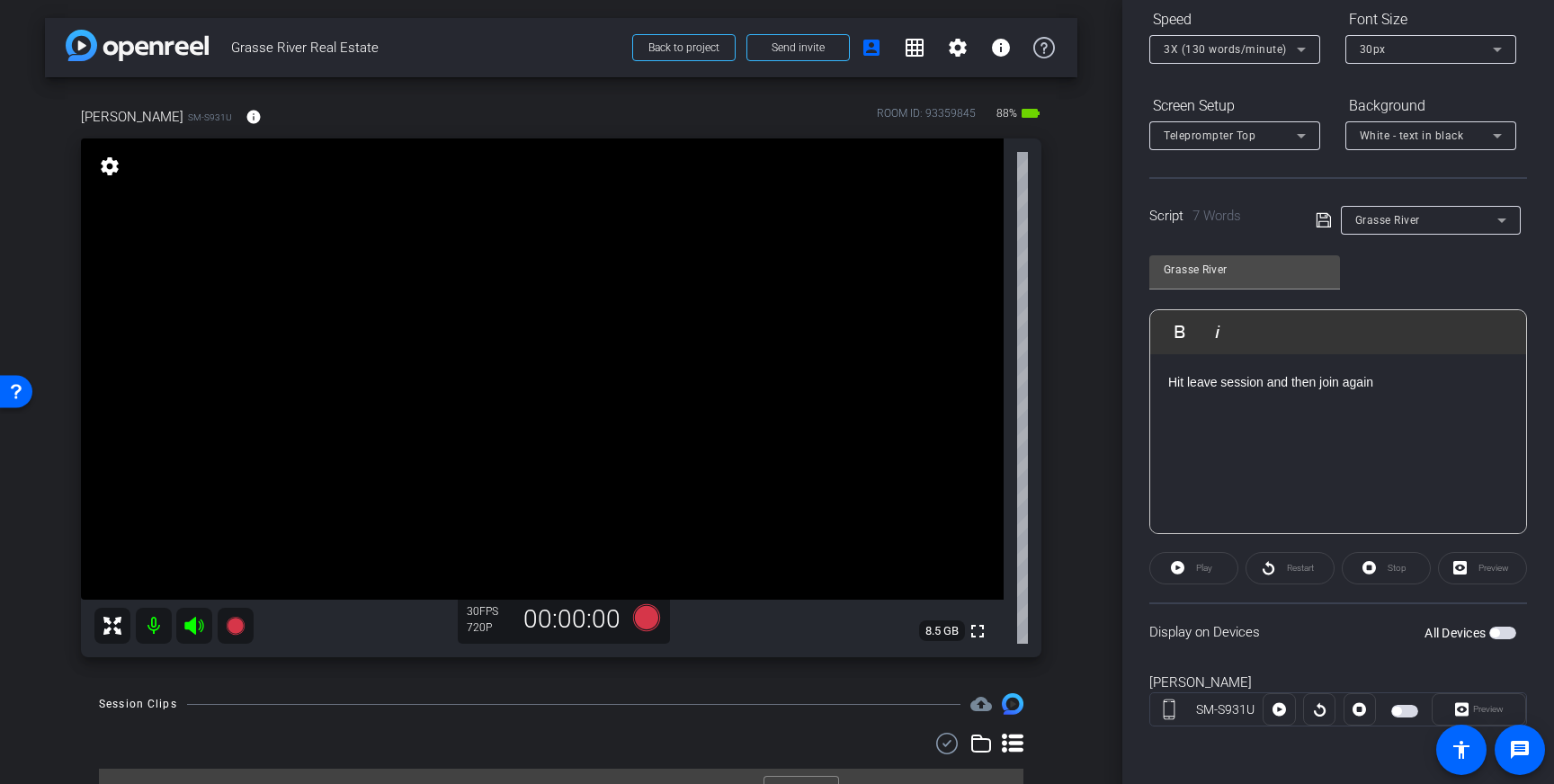
click at [1327, 219] on icon at bounding box center [1323, 220] width 17 height 22
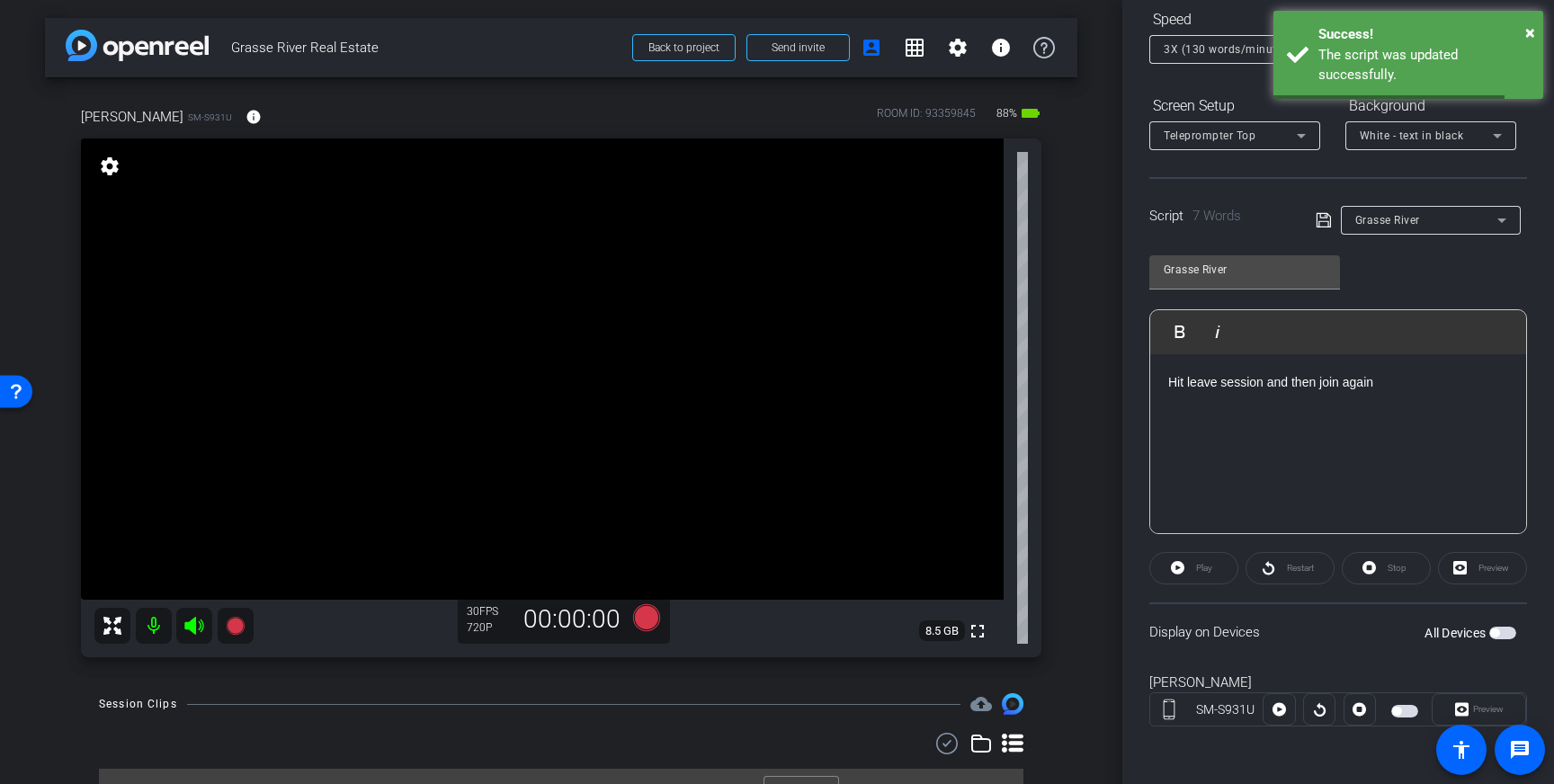
click at [1500, 631] on span "button" at bounding box center [1503, 632] width 27 height 13
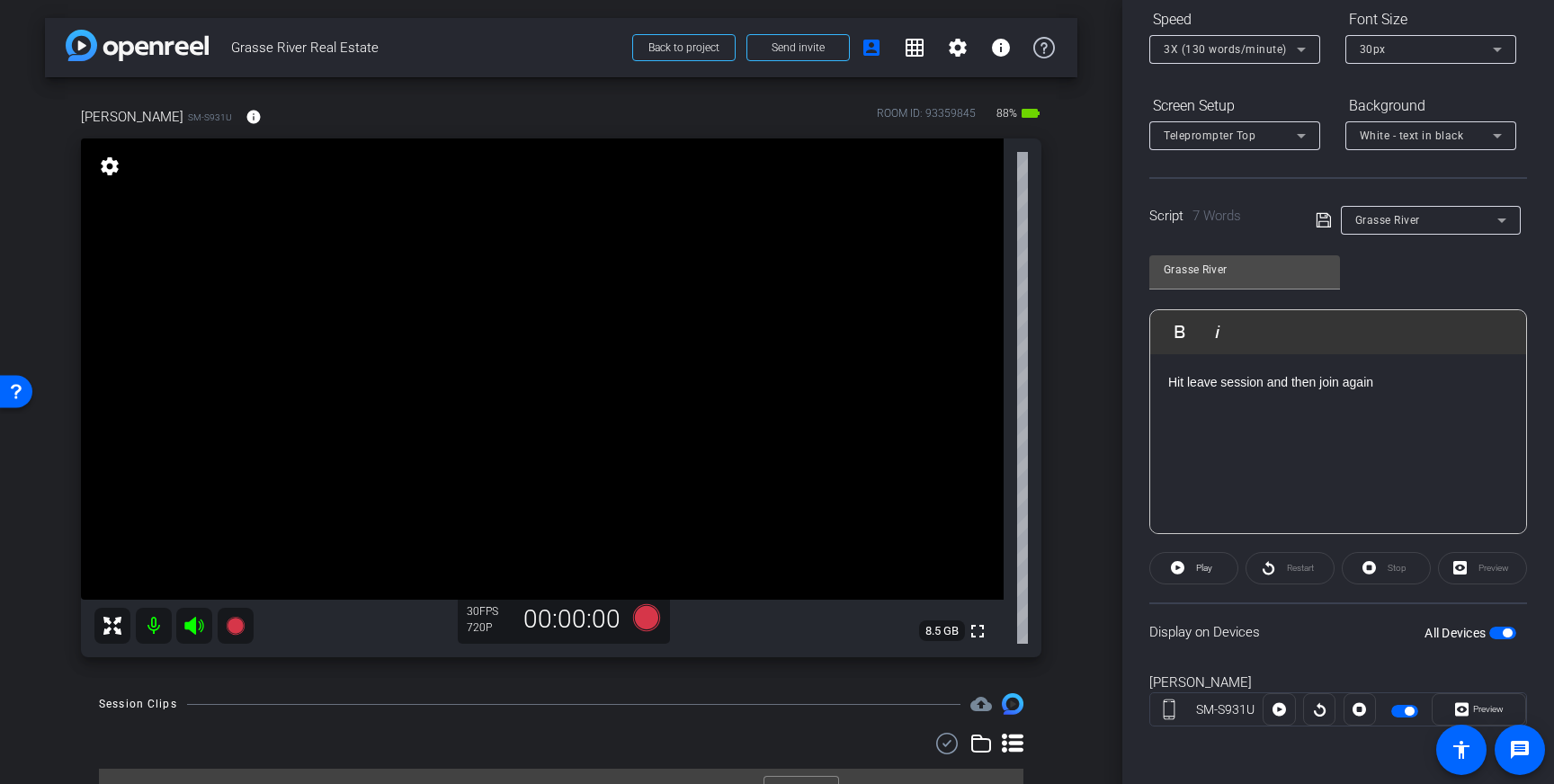
scroll to position [102, 0]
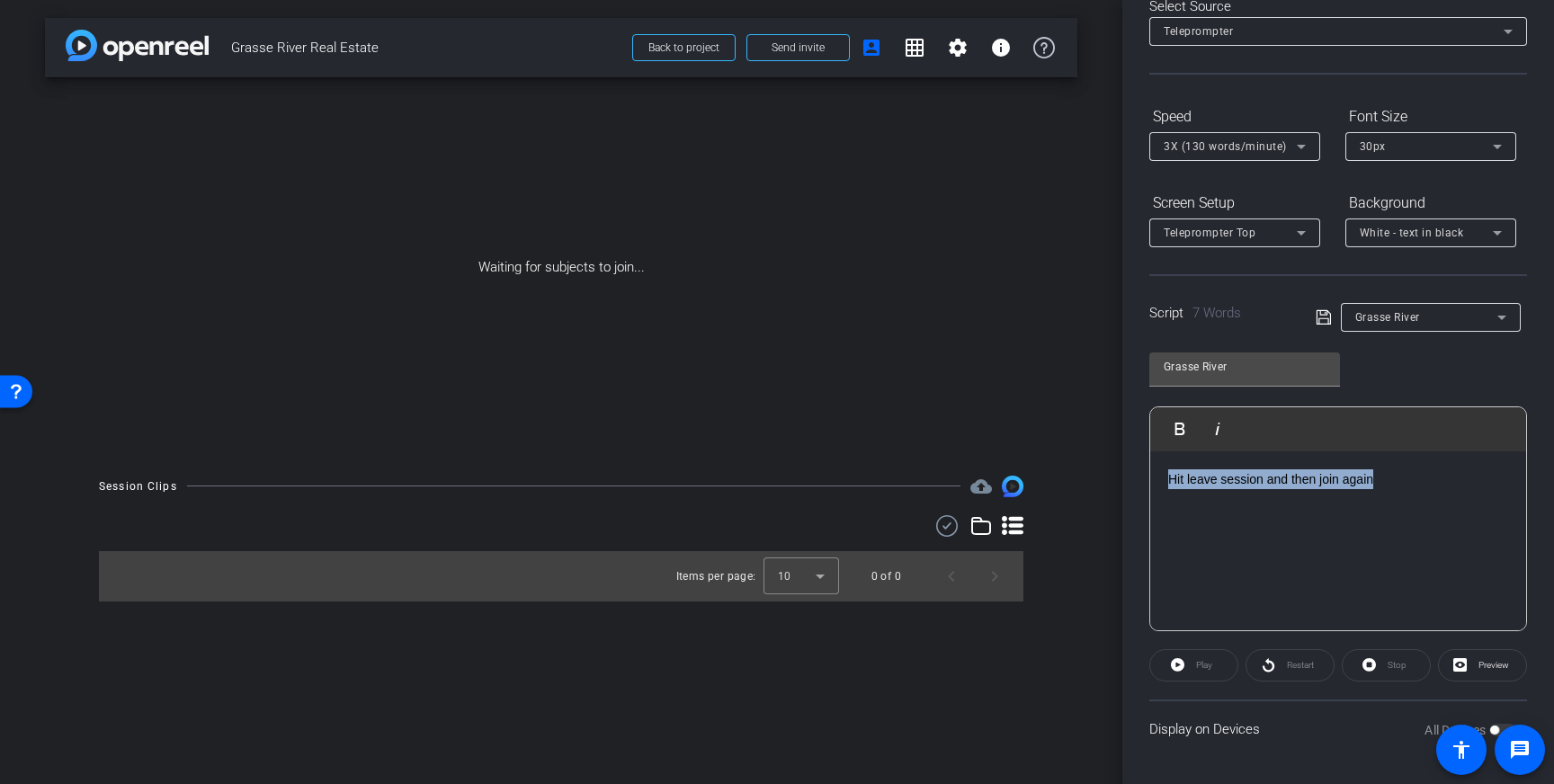
drag, startPoint x: 1391, startPoint y: 480, endPoint x: 1129, endPoint y: 481, distance: 262.0
click at [1129, 481] on div "Participants Teleprompter Adjustments settings Louis Voss flip Director Everyon…" at bounding box center [1338, 392] width 432 height 784
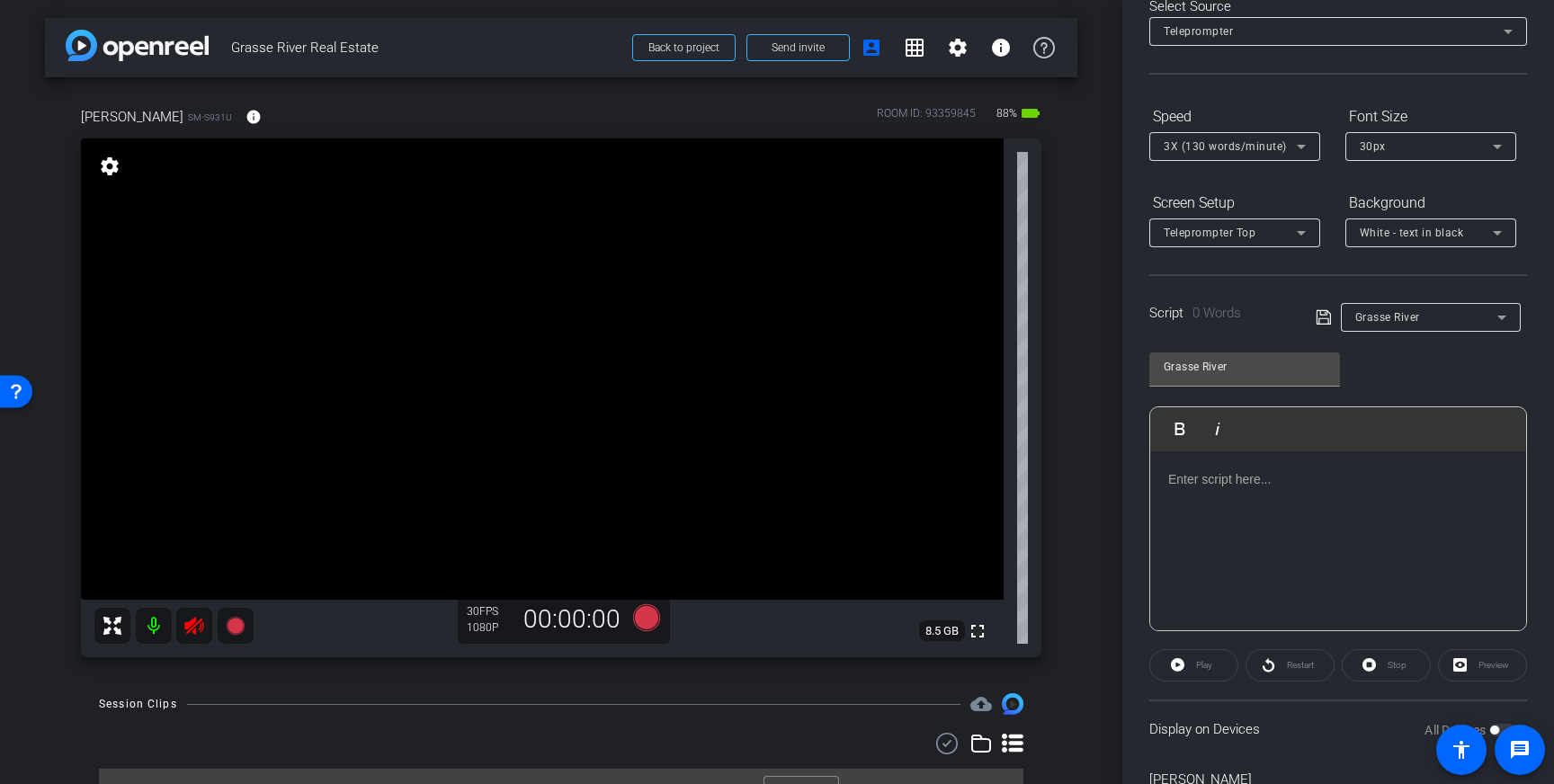
click at [1319, 313] on icon at bounding box center [1322, 317] width 15 height 15
click at [193, 627] on icon at bounding box center [193, 625] width 19 height 18
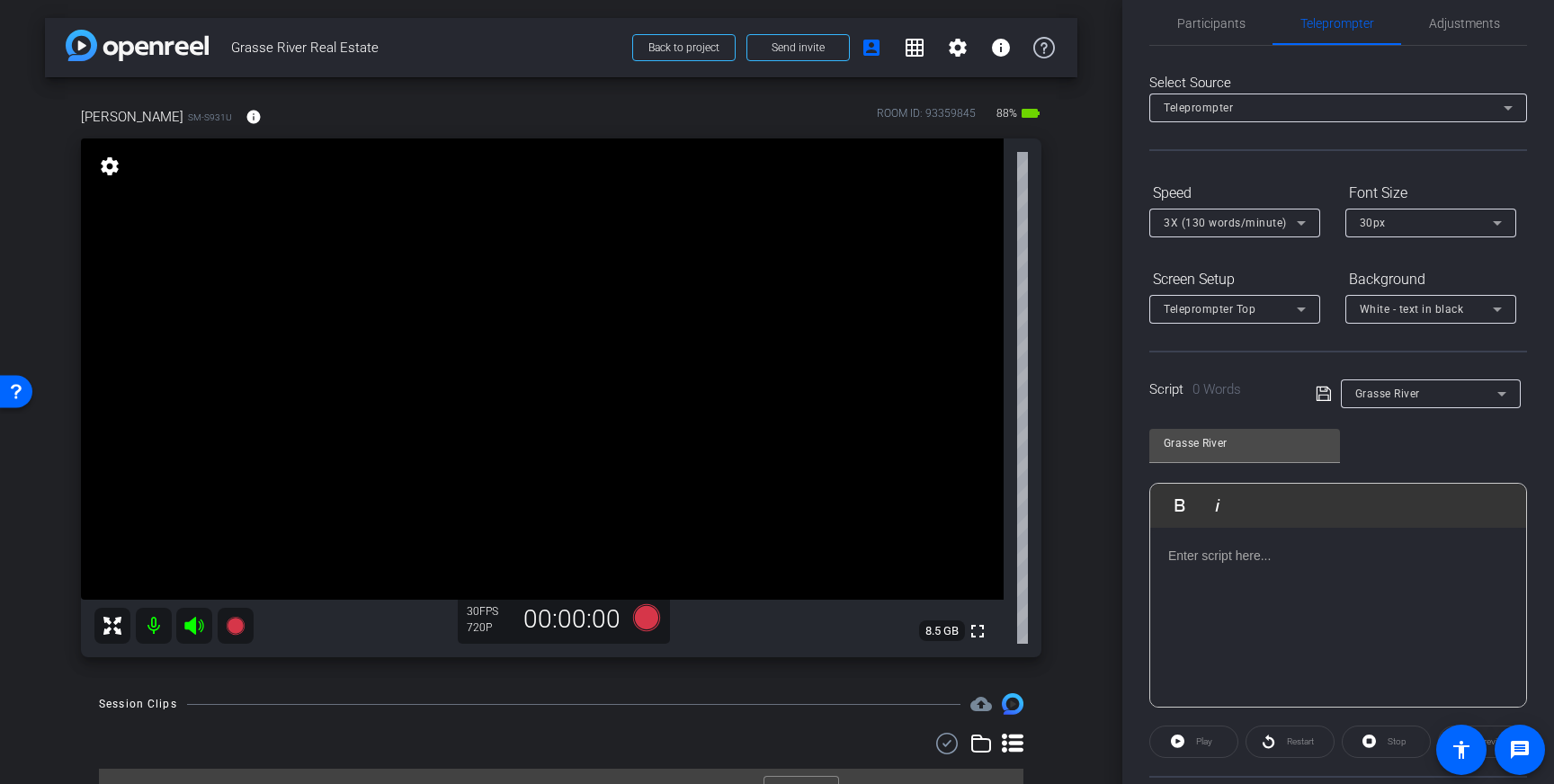
scroll to position [17, 0]
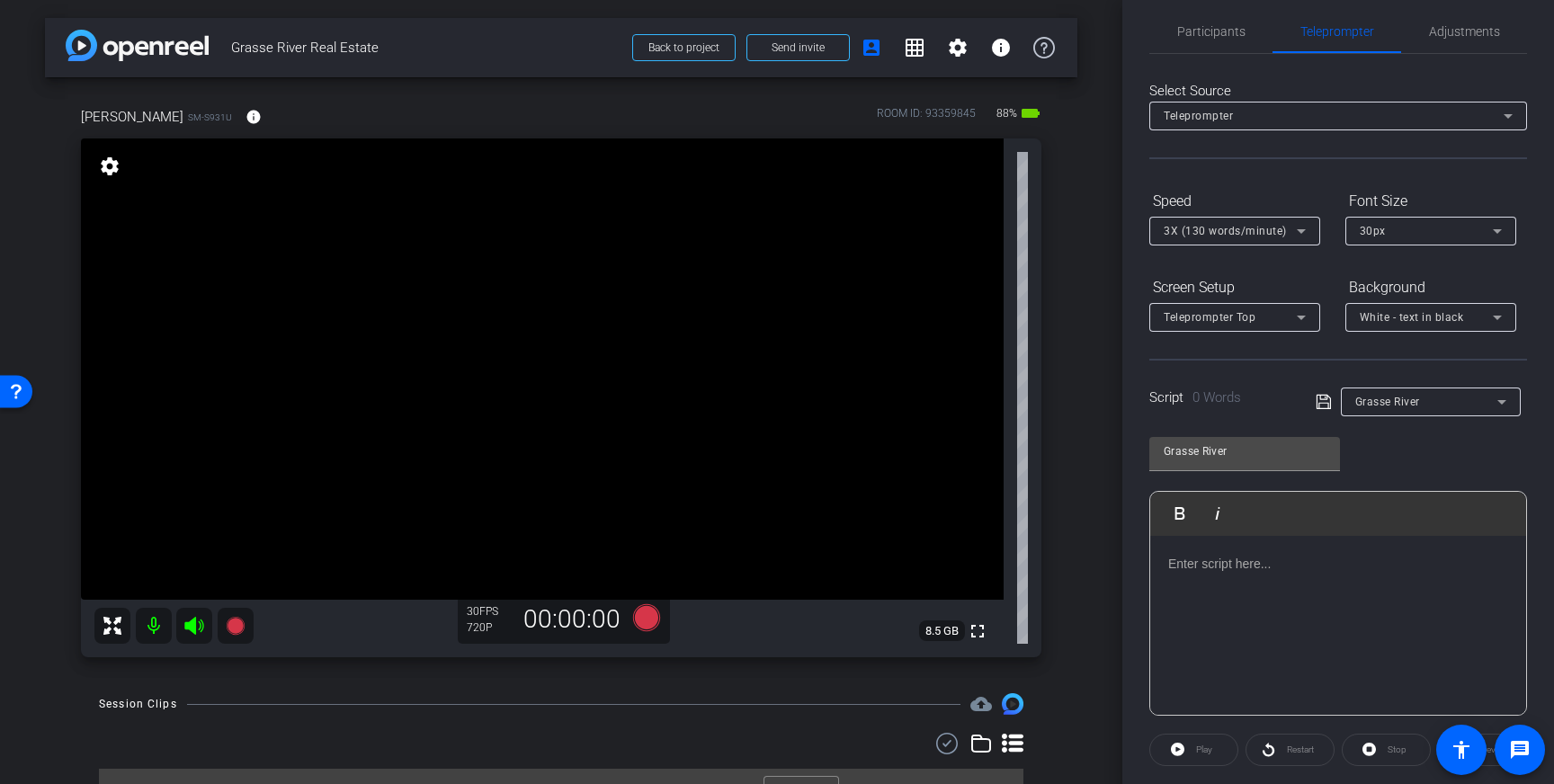
click at [1241, 594] on div at bounding box center [1338, 625] width 376 height 180
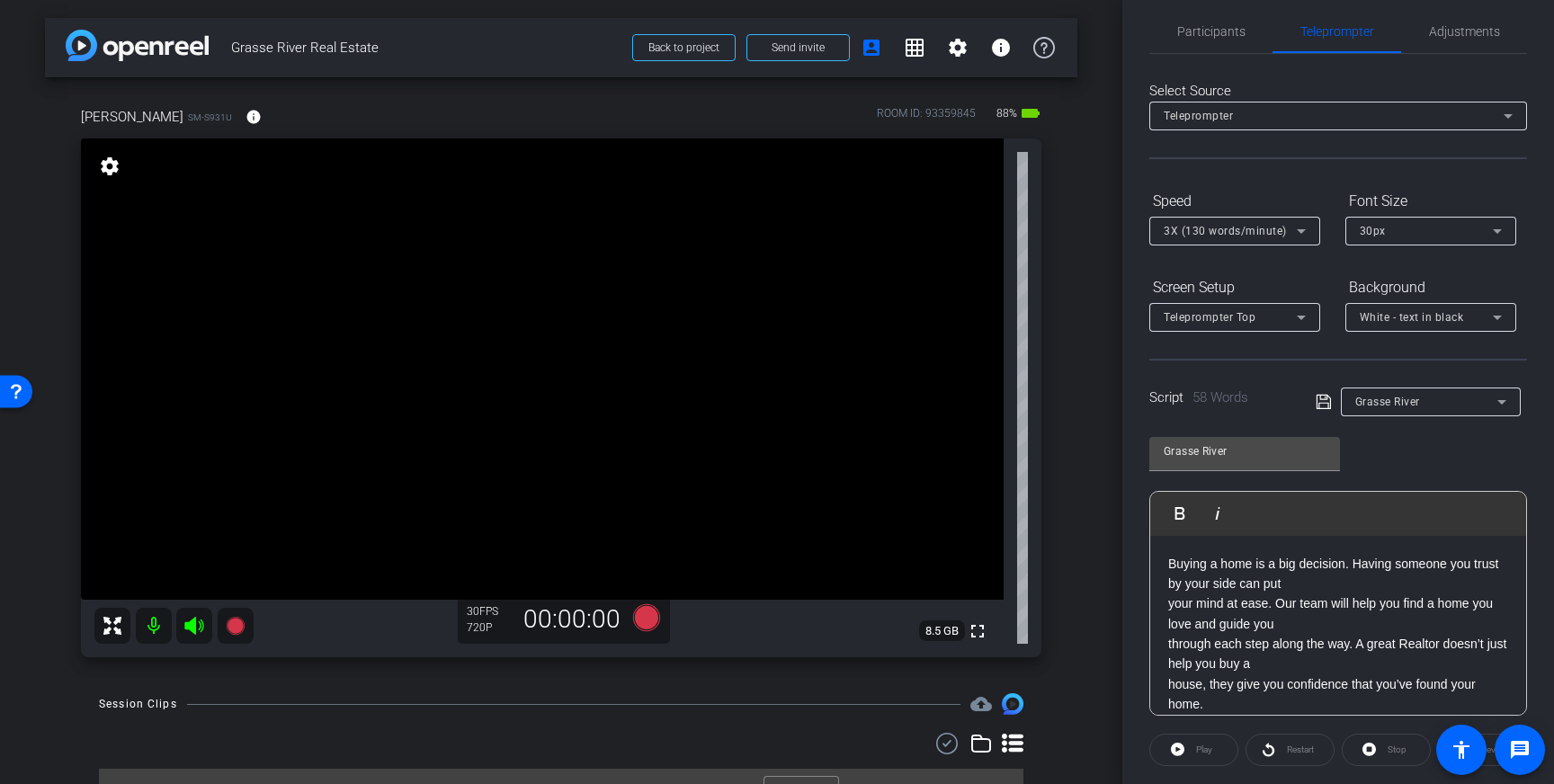
click at [1166, 607] on div "Buying a home is a big decision. Having someone you trust by your side can put …" at bounding box center [1338, 633] width 376 height 197
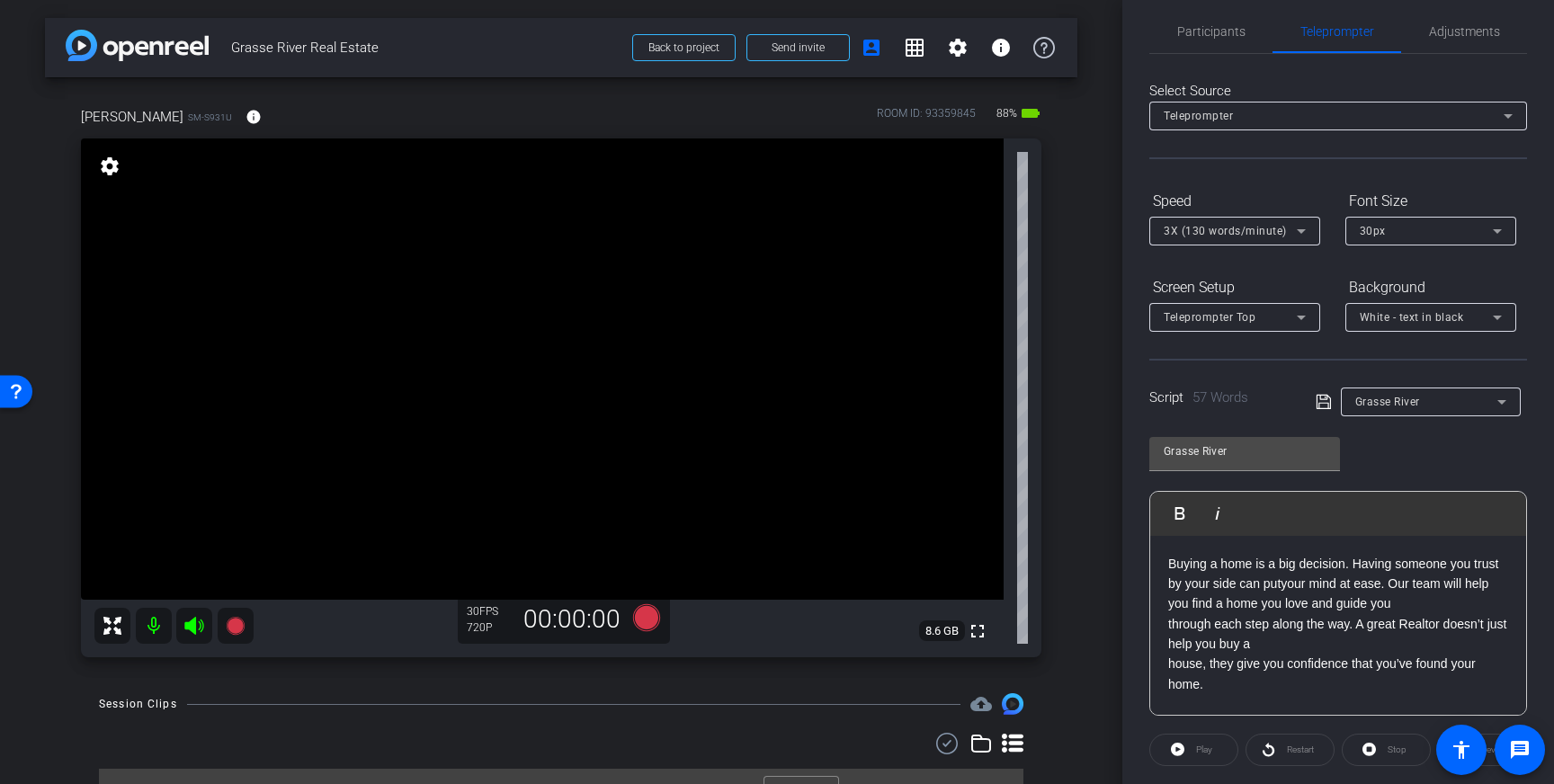
click at [1168, 625] on p "through each step along the way. A great Realtor doesn’t just help you buy a" at bounding box center [1338, 633] width 340 height 40
click at [1284, 584] on p "Buying a home is a big decision. Having someone you trust by your side can puty…" at bounding box center [1338, 594] width 340 height 81
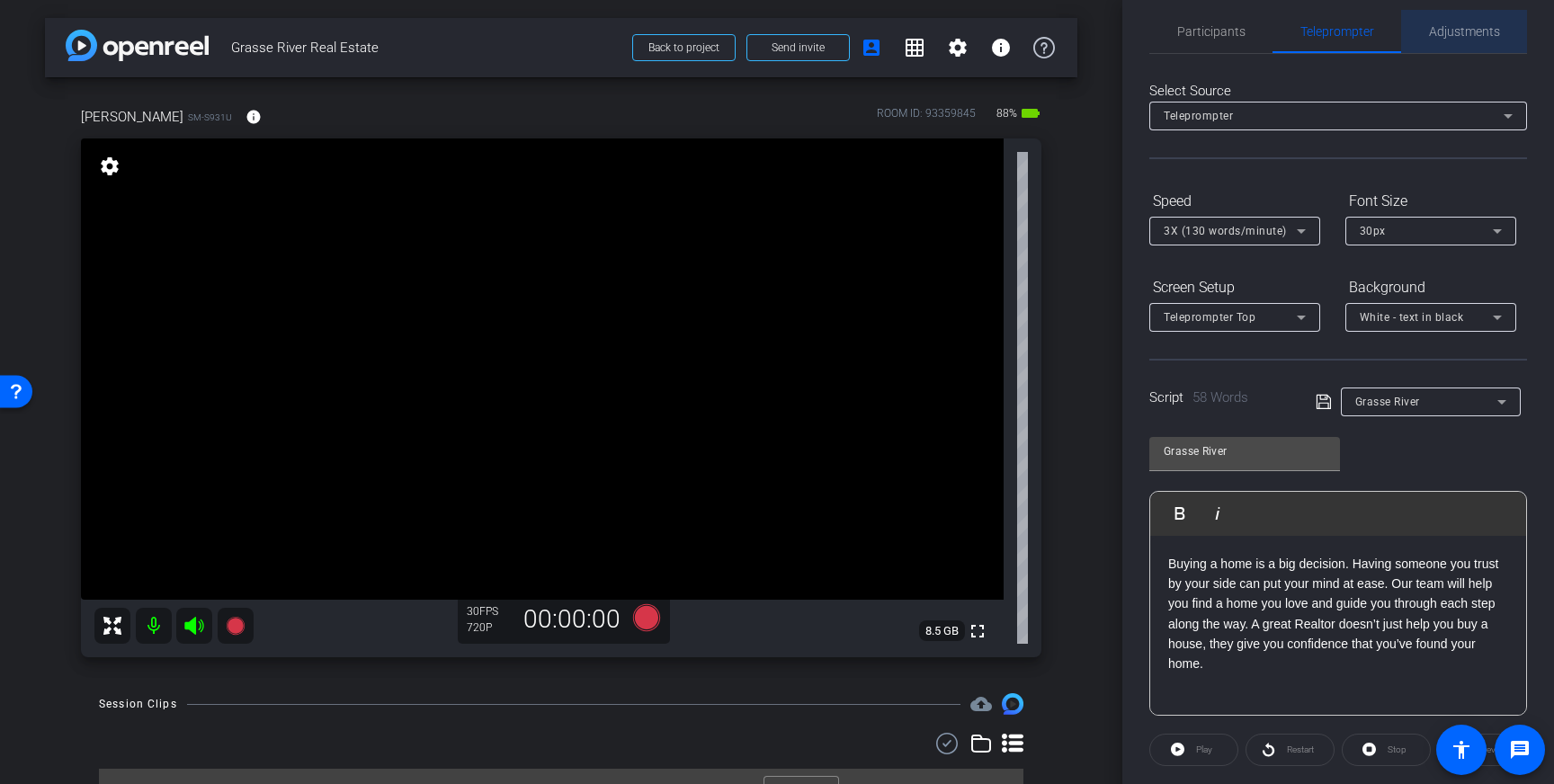
click at [1452, 28] on span "Adjustments" at bounding box center [1464, 31] width 71 height 13
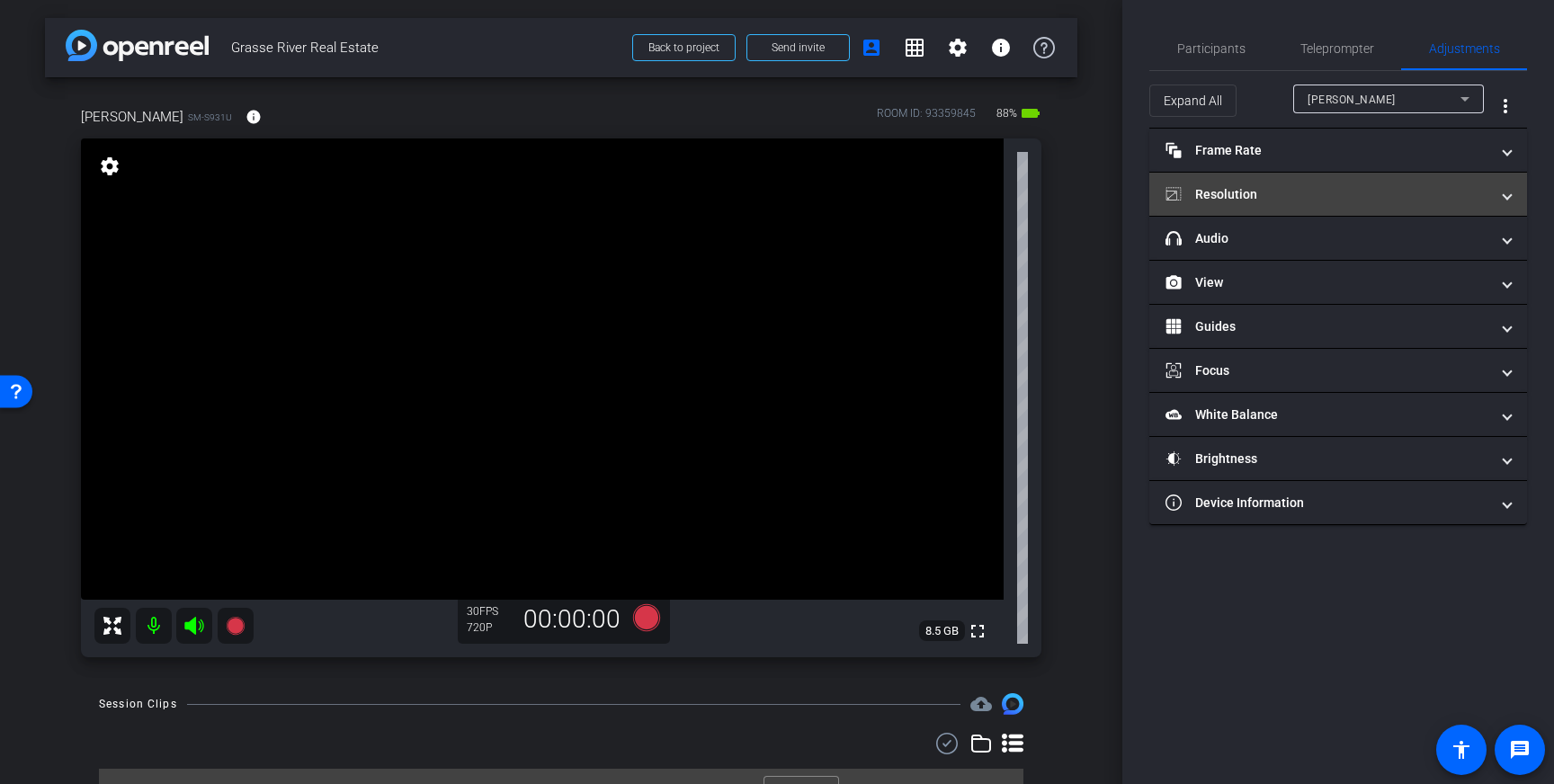
click at [1371, 191] on mat-panel-title "Resolution" at bounding box center [1327, 194] width 324 height 19
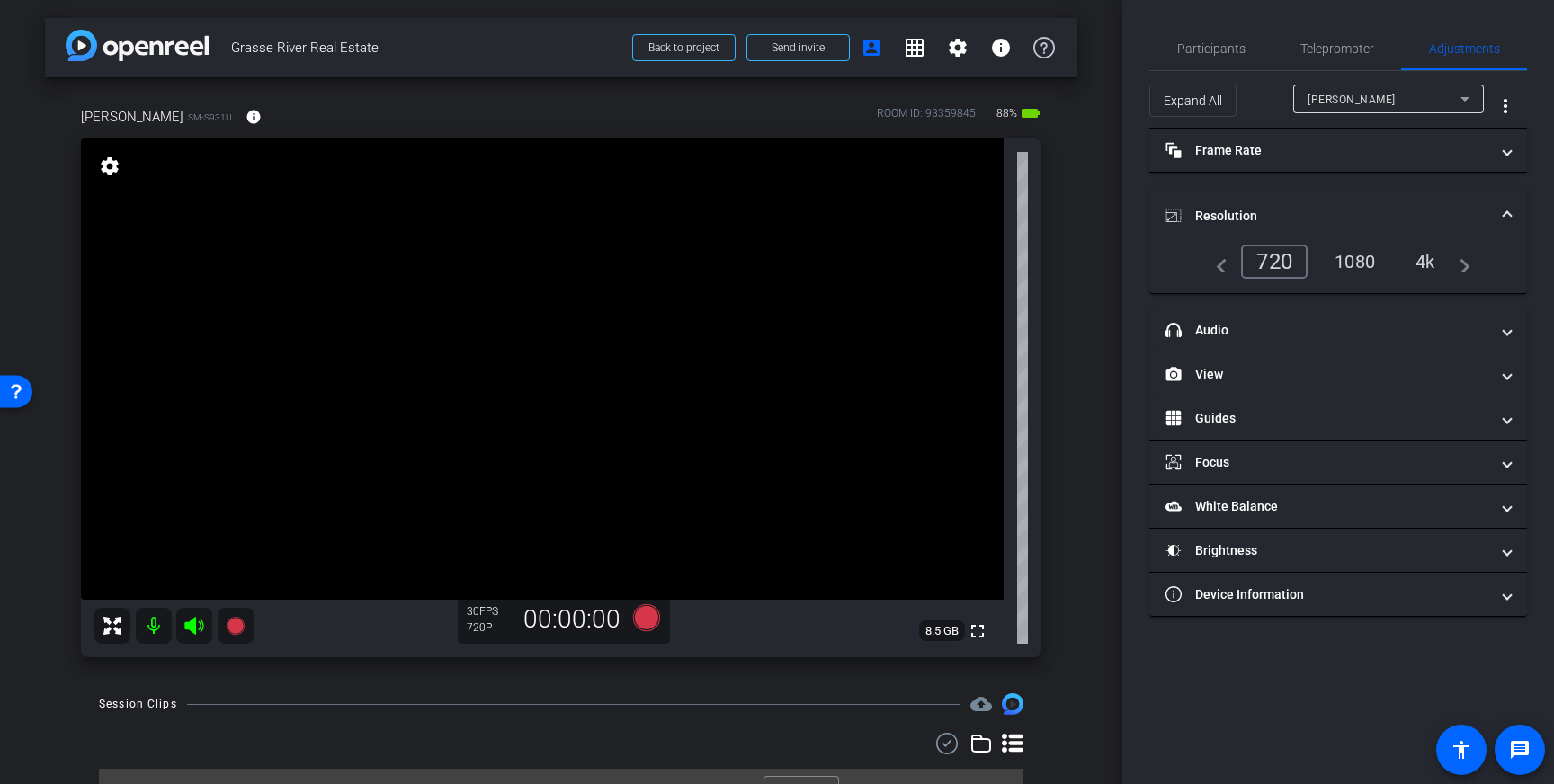
click at [1361, 261] on div "1080" at bounding box center [1354, 261] width 68 height 30
click at [1513, 207] on mat-expansion-panel-header "Resolution" at bounding box center [1338, 215] width 378 height 58
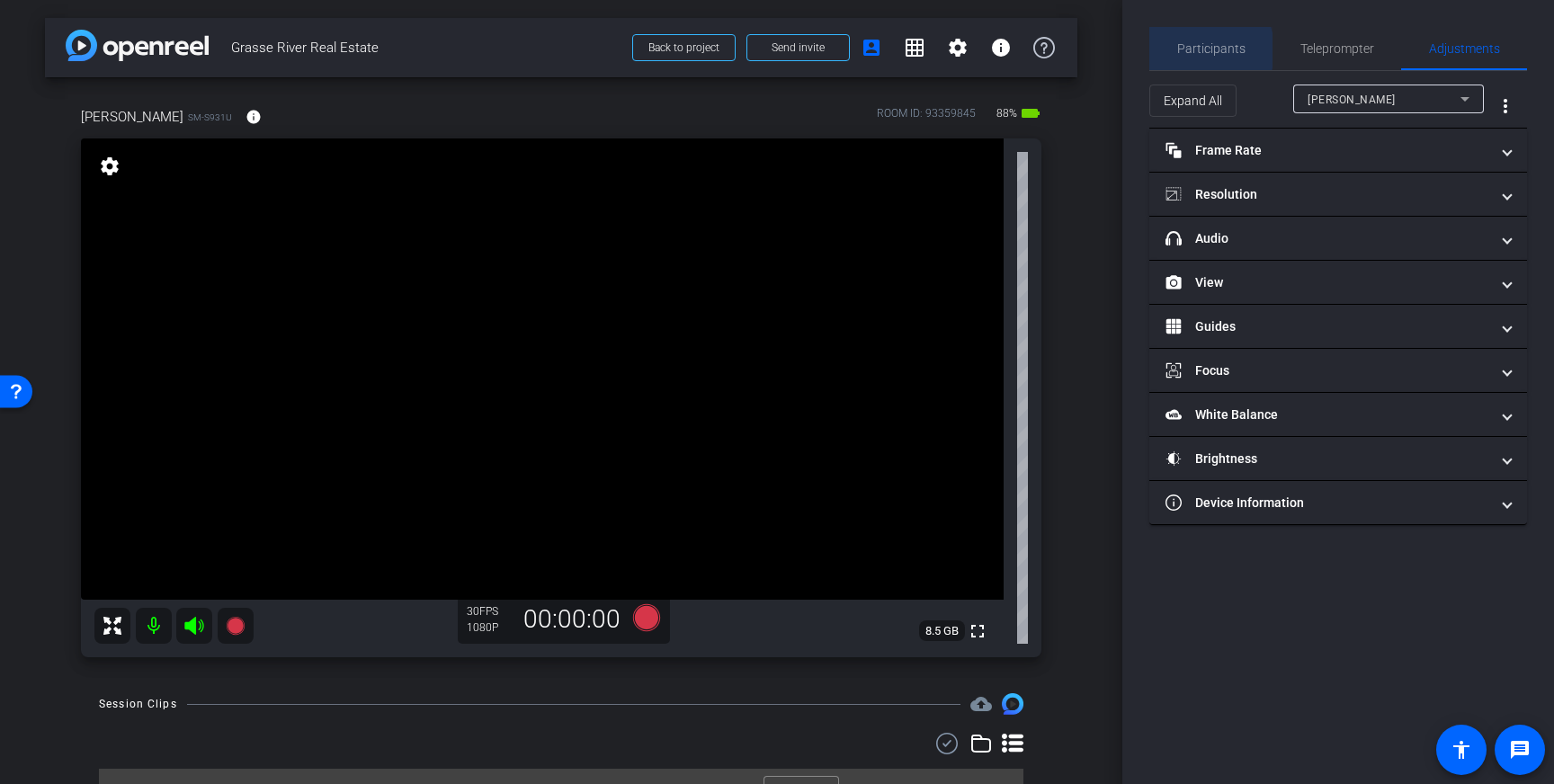
click at [1192, 50] on span "Participants" at bounding box center [1211, 48] width 69 height 13
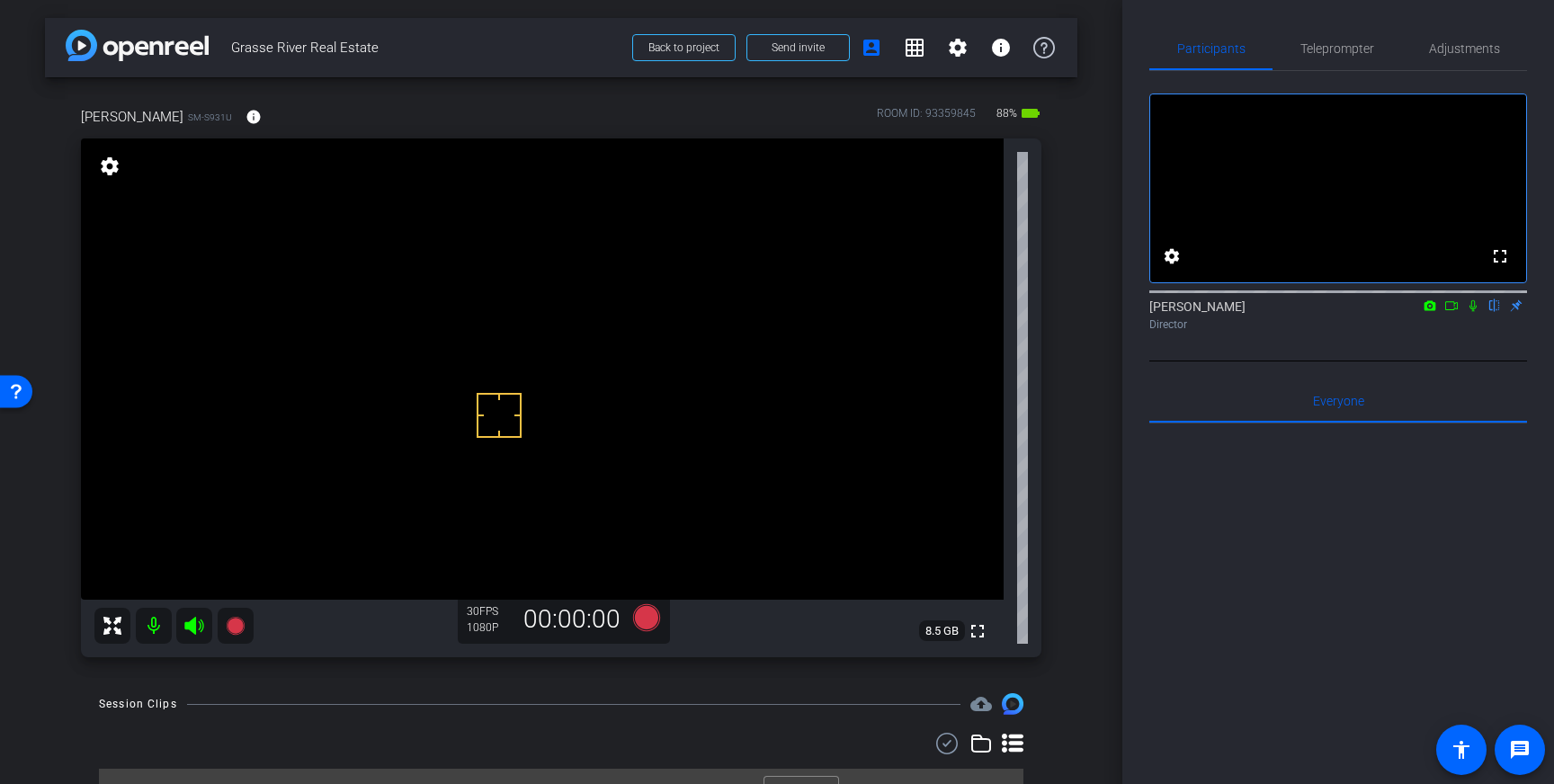
drag, startPoint x: 485, startPoint y: 325, endPoint x: 478, endPoint y: 335, distance: 12.2
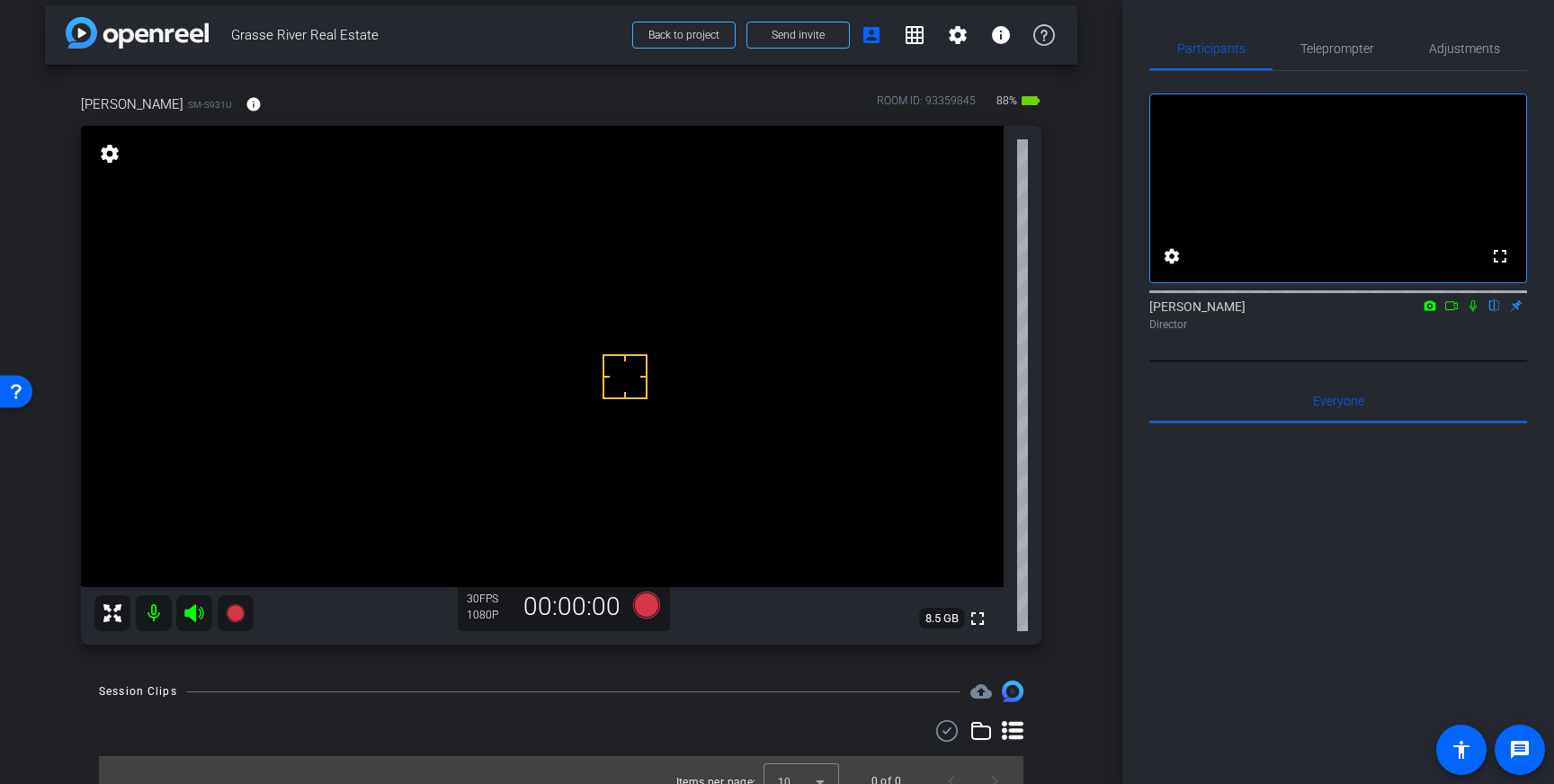
scroll to position [19, 0]
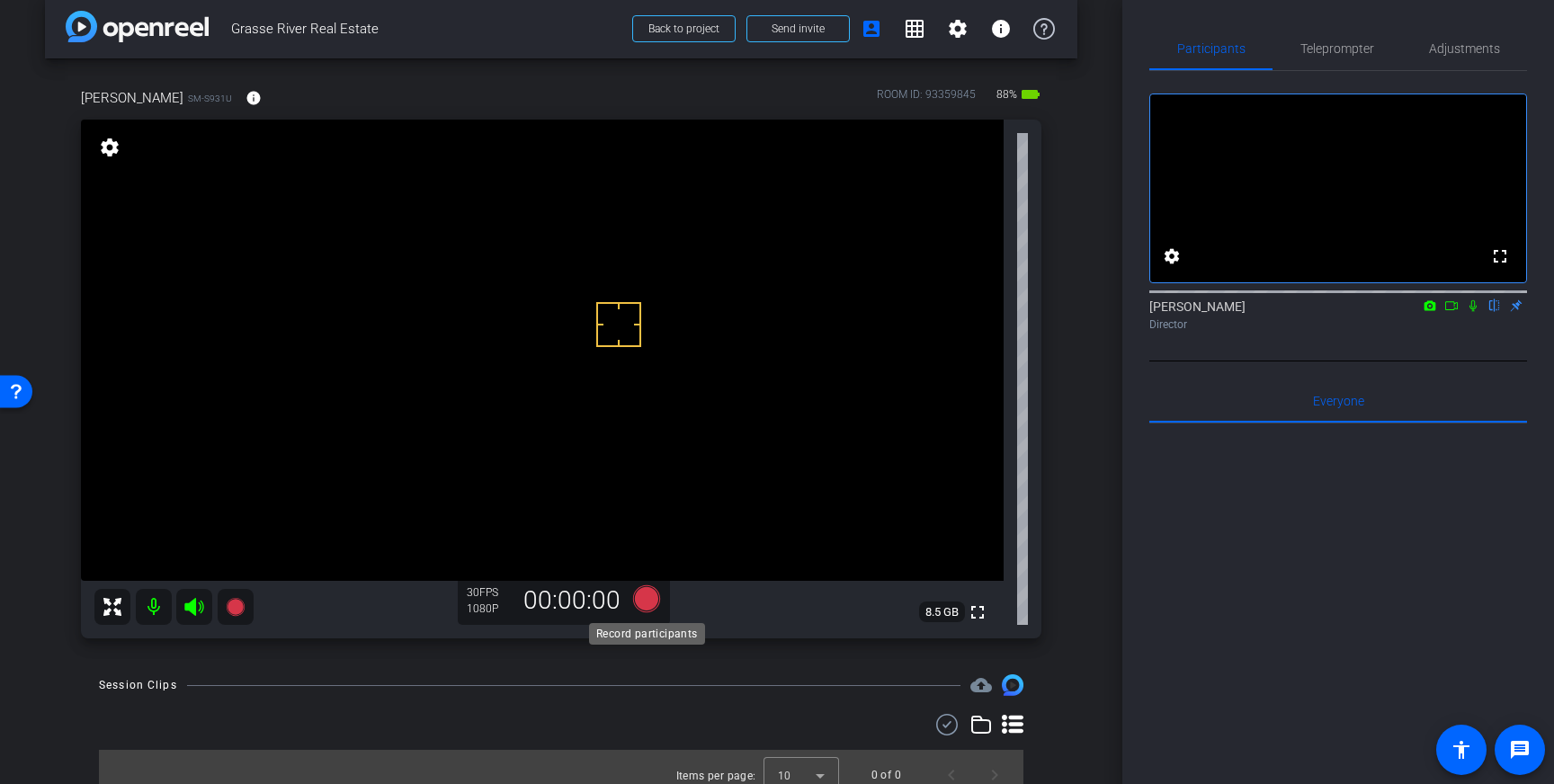
click at [649, 601] on icon at bounding box center [646, 599] width 27 height 27
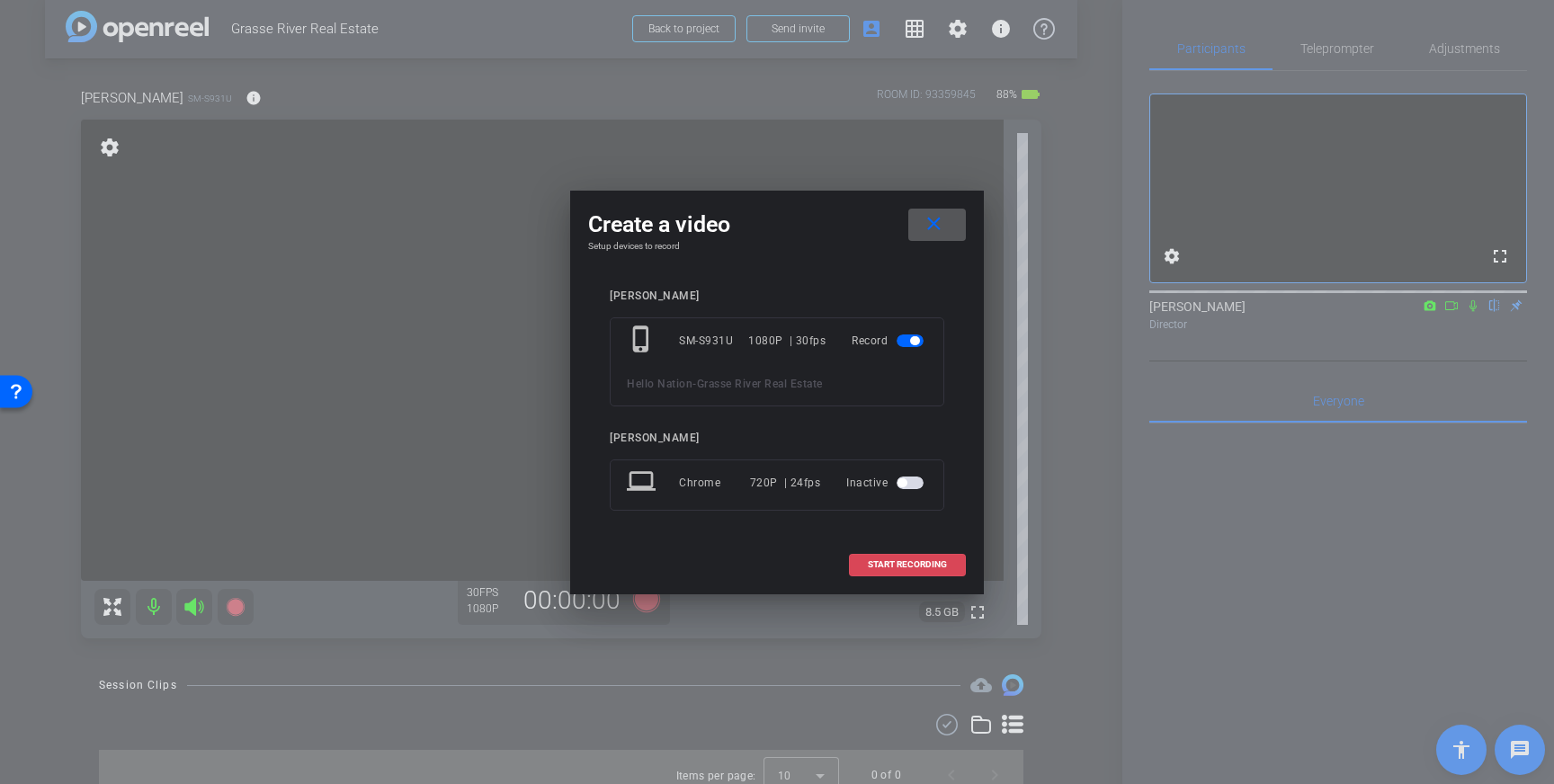
click at [922, 566] on span "START RECORDING" at bounding box center [907, 564] width 79 height 9
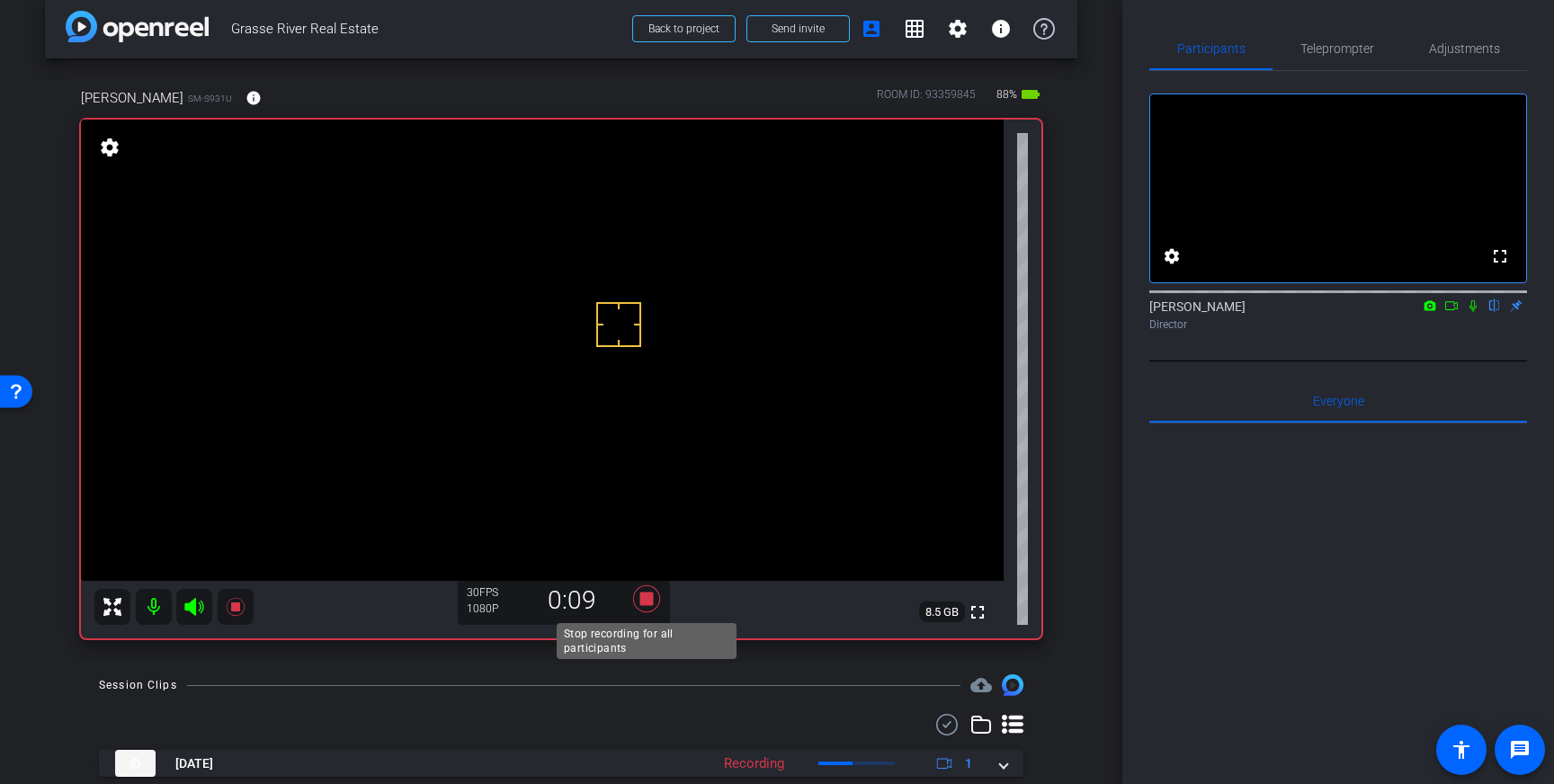
click at [642, 601] on icon at bounding box center [646, 599] width 27 height 27
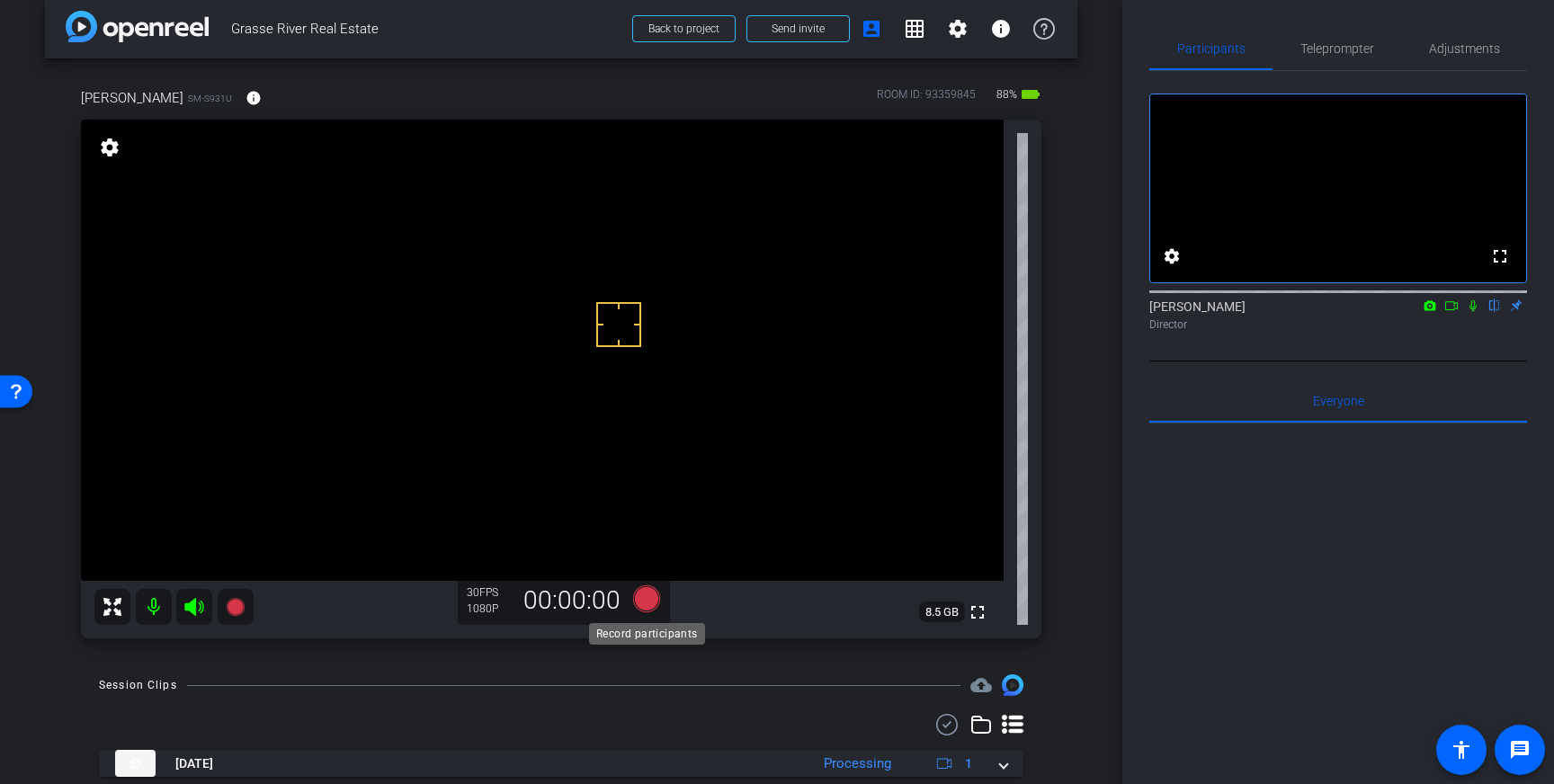
click at [645, 599] on icon at bounding box center [646, 599] width 27 height 27
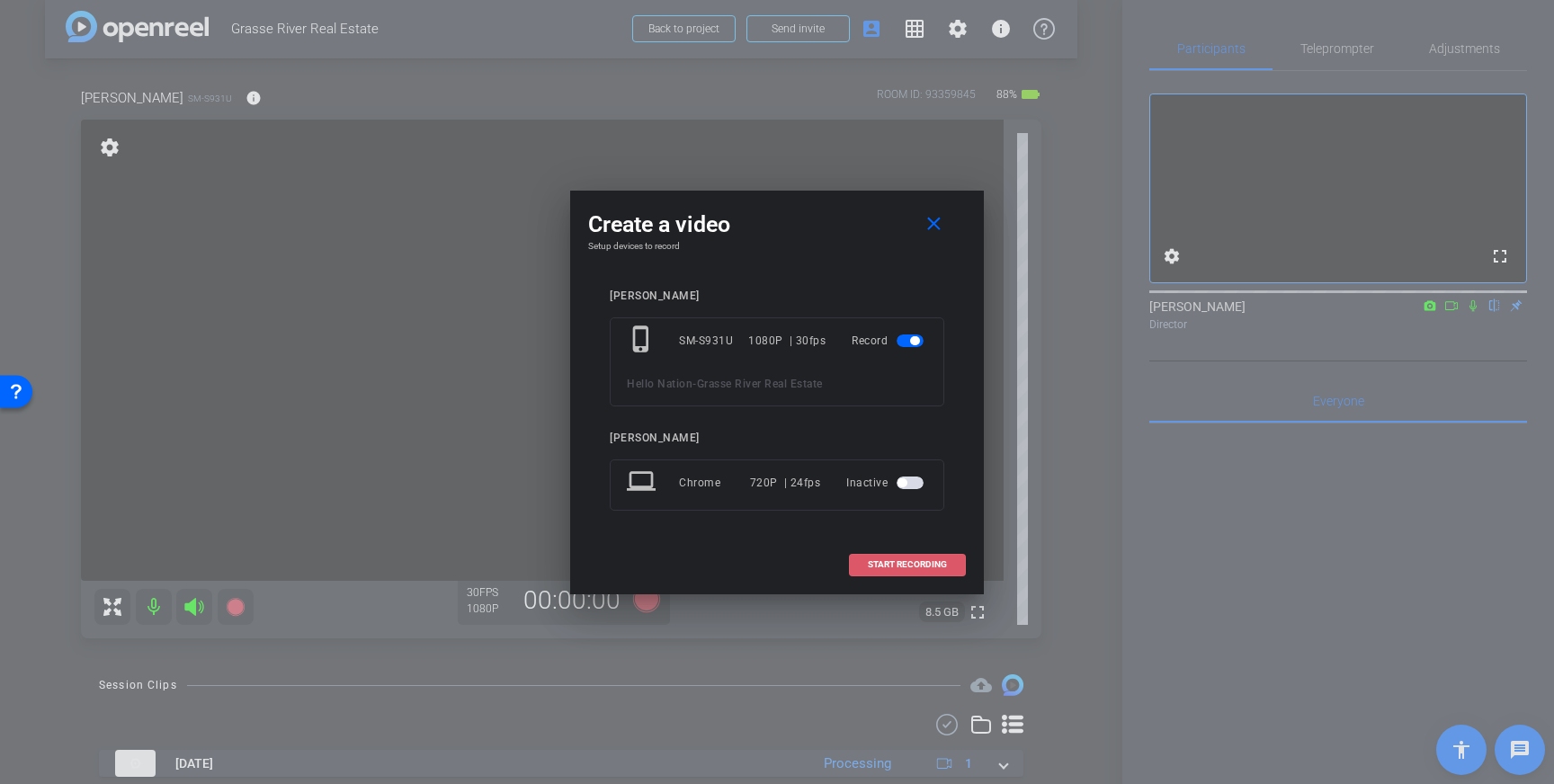
click at [889, 567] on span "START RECORDING" at bounding box center [907, 564] width 79 height 9
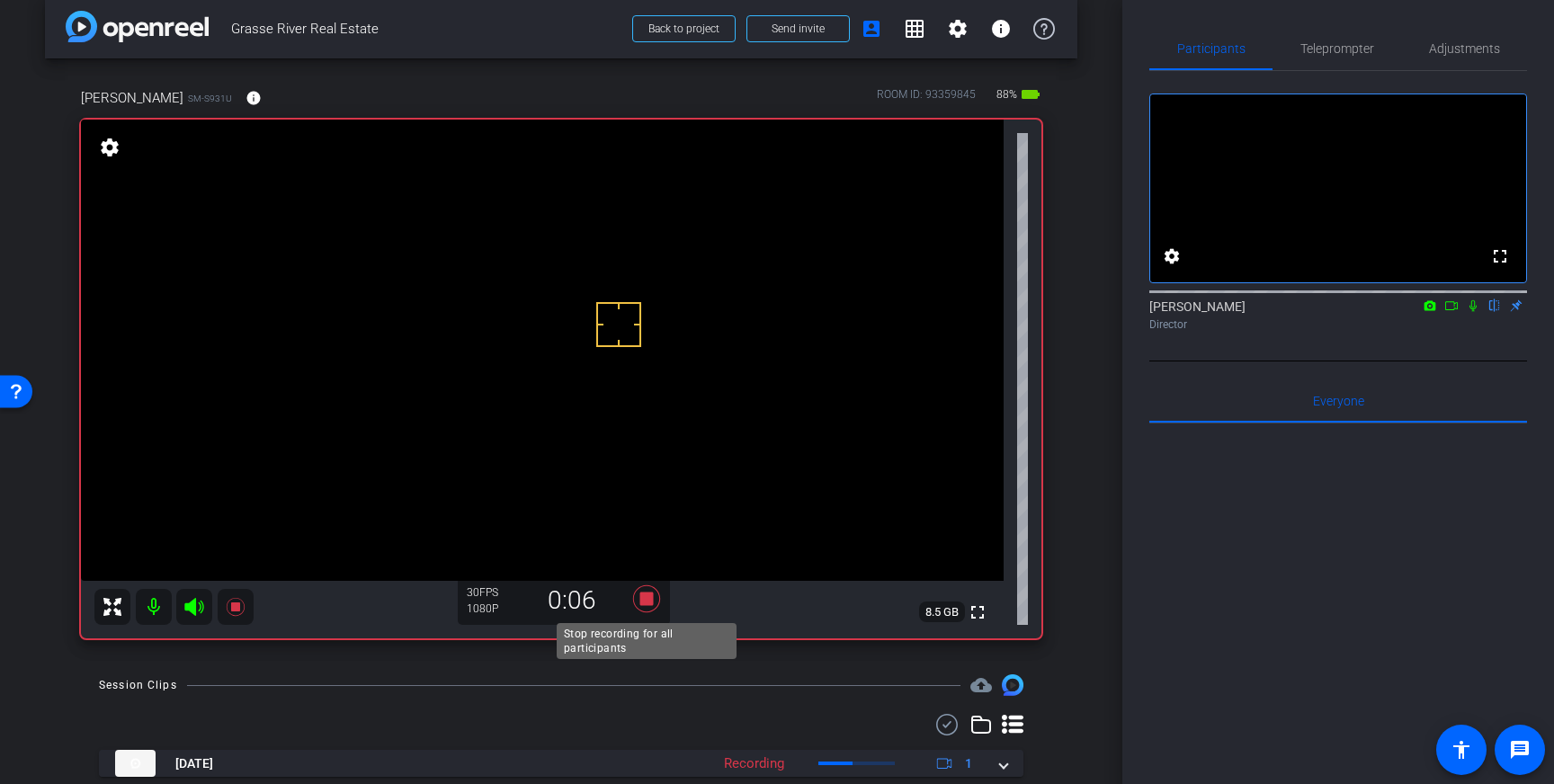
click at [643, 604] on icon at bounding box center [646, 599] width 27 height 27
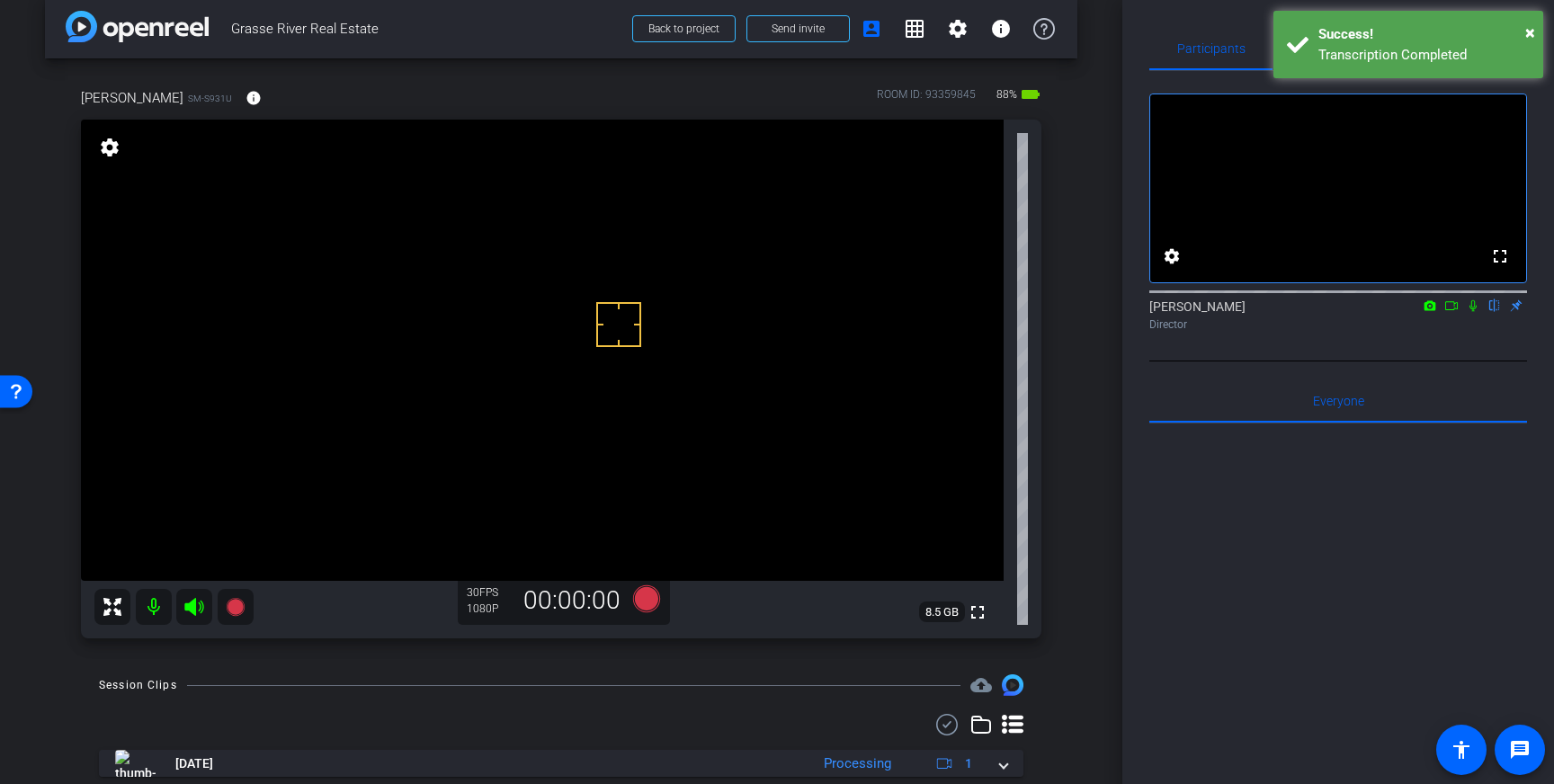
drag, startPoint x: 1380, startPoint y: 49, endPoint x: 1407, endPoint y: 79, distance: 40.4
click at [1381, 50] on div "Transcription Completed" at bounding box center [1424, 55] width 212 height 21
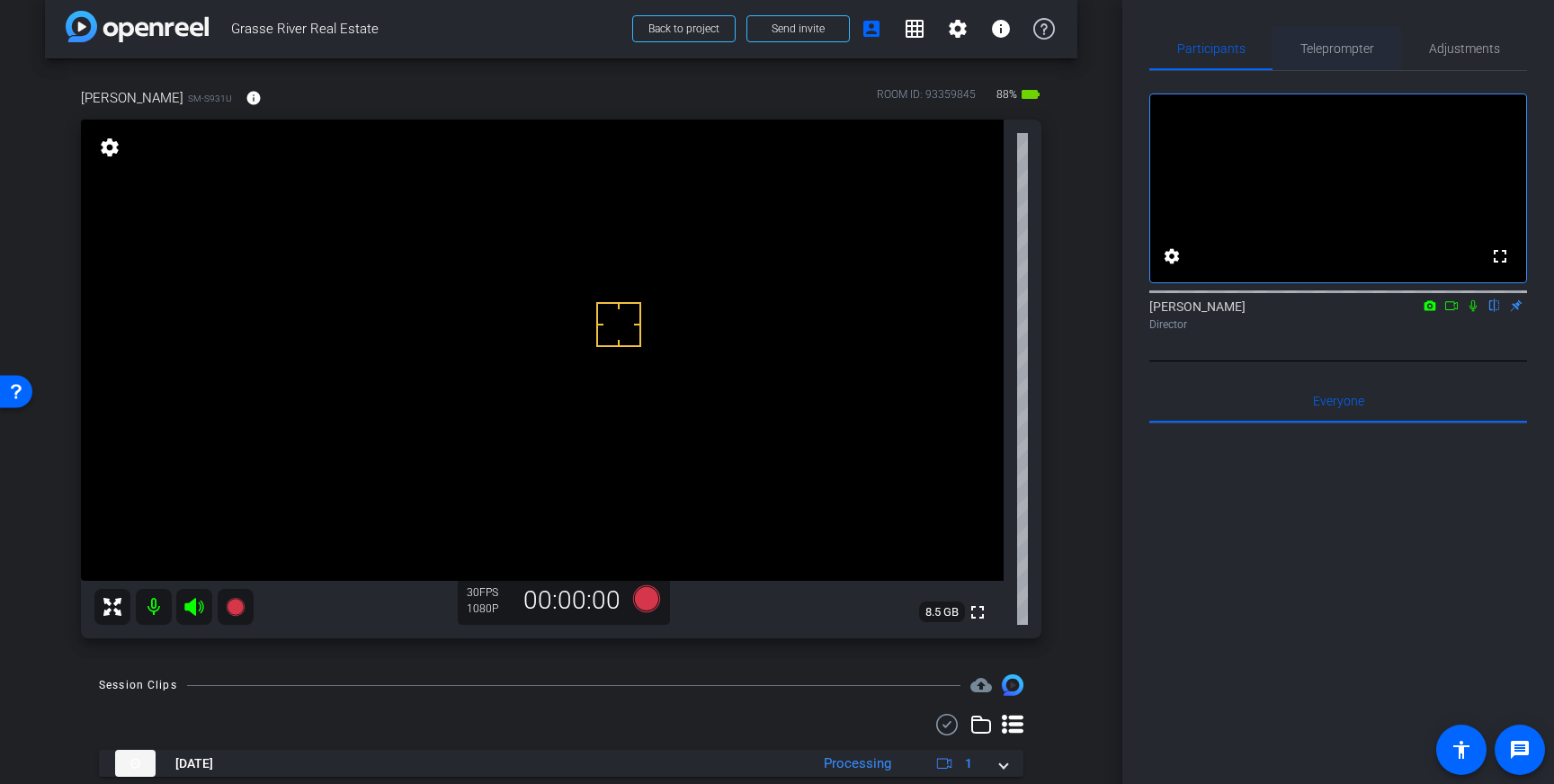
click at [1338, 54] on span "Teleprompter" at bounding box center [1337, 48] width 73 height 13
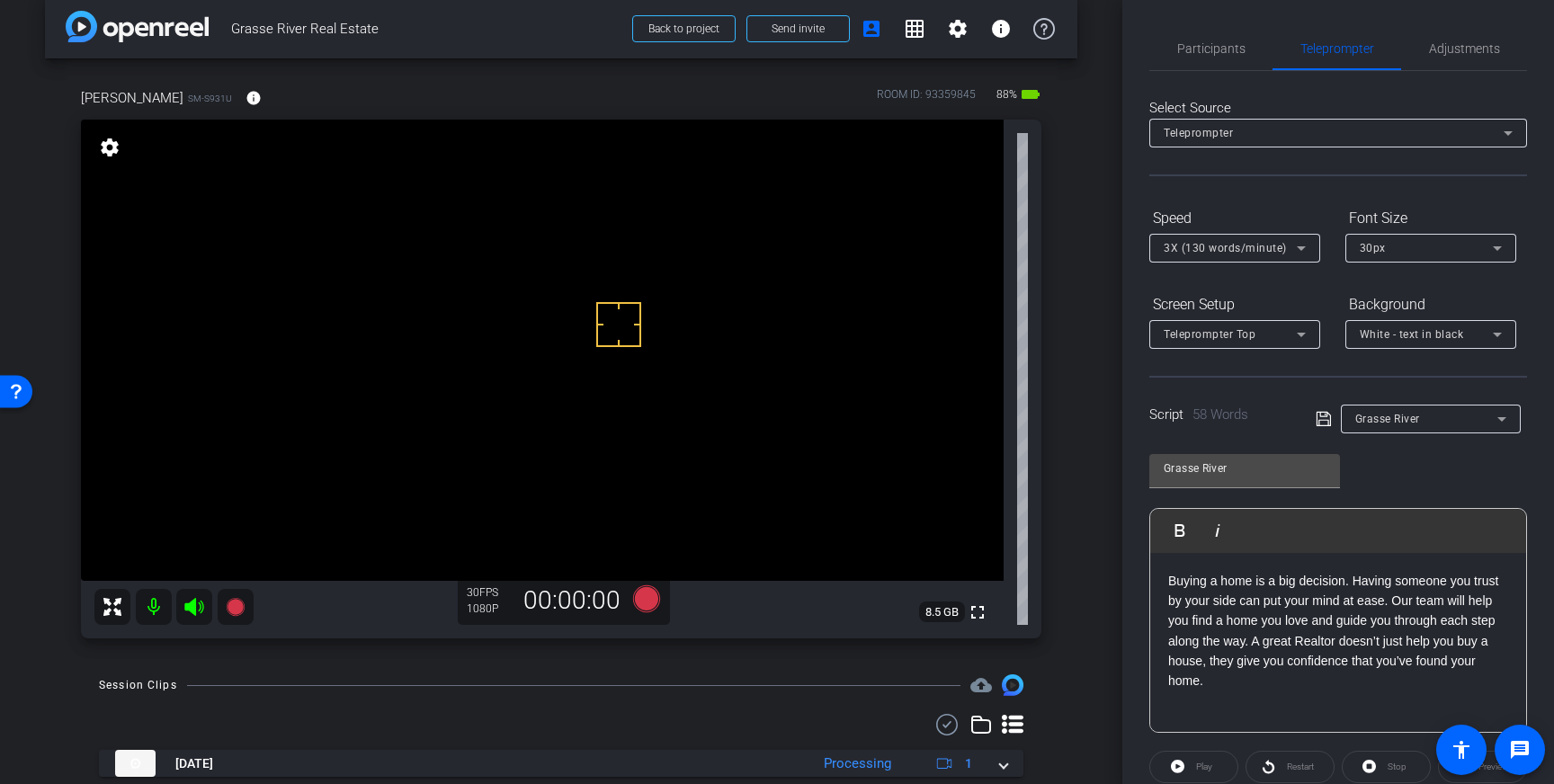
scroll to position [199, 0]
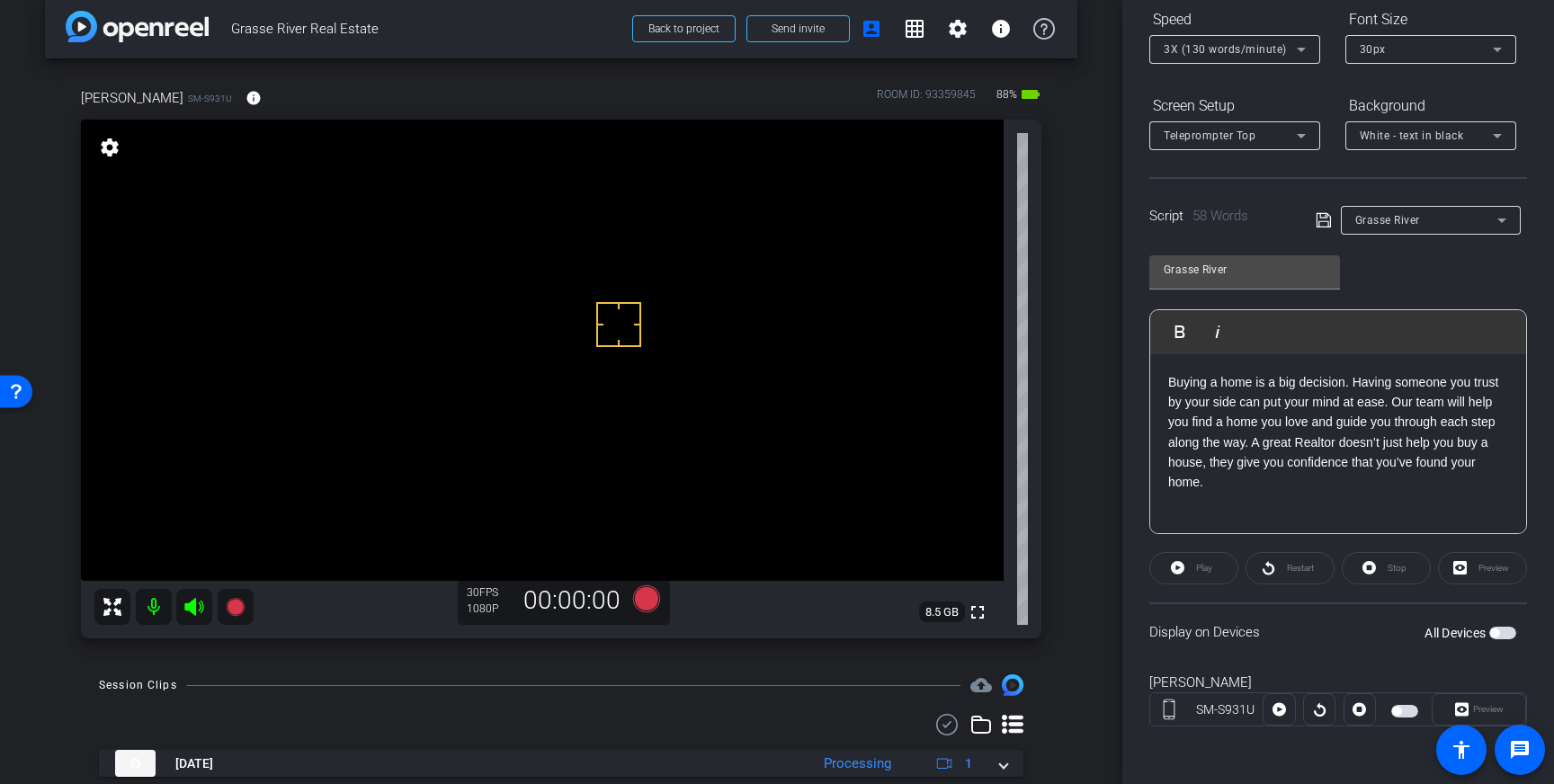
drag, startPoint x: 1506, startPoint y: 635, endPoint x: 1512, endPoint y: 665, distance: 30.6
click at [1506, 635] on span "button" at bounding box center [1503, 632] width 27 height 13
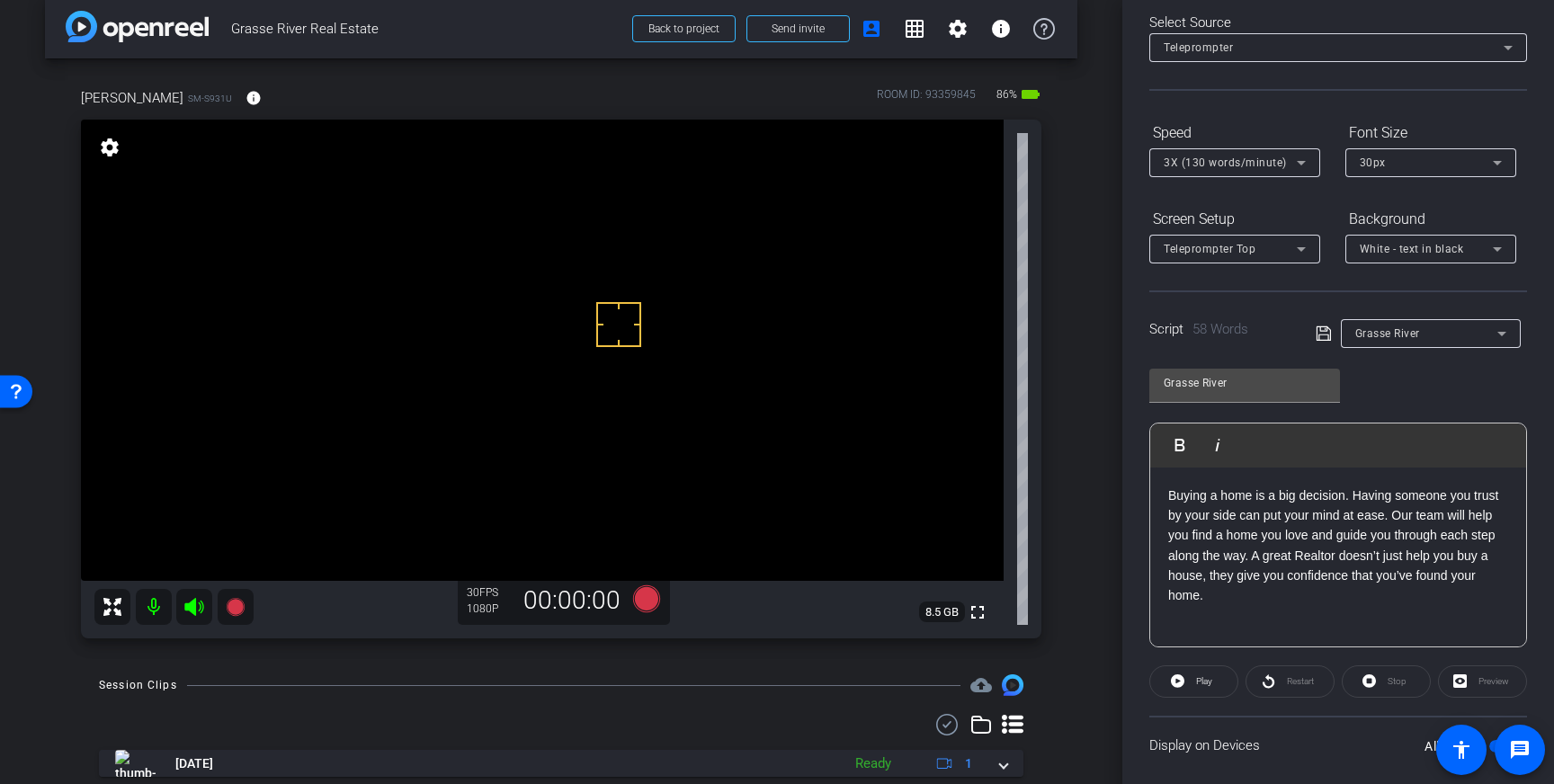
scroll to position [0, 0]
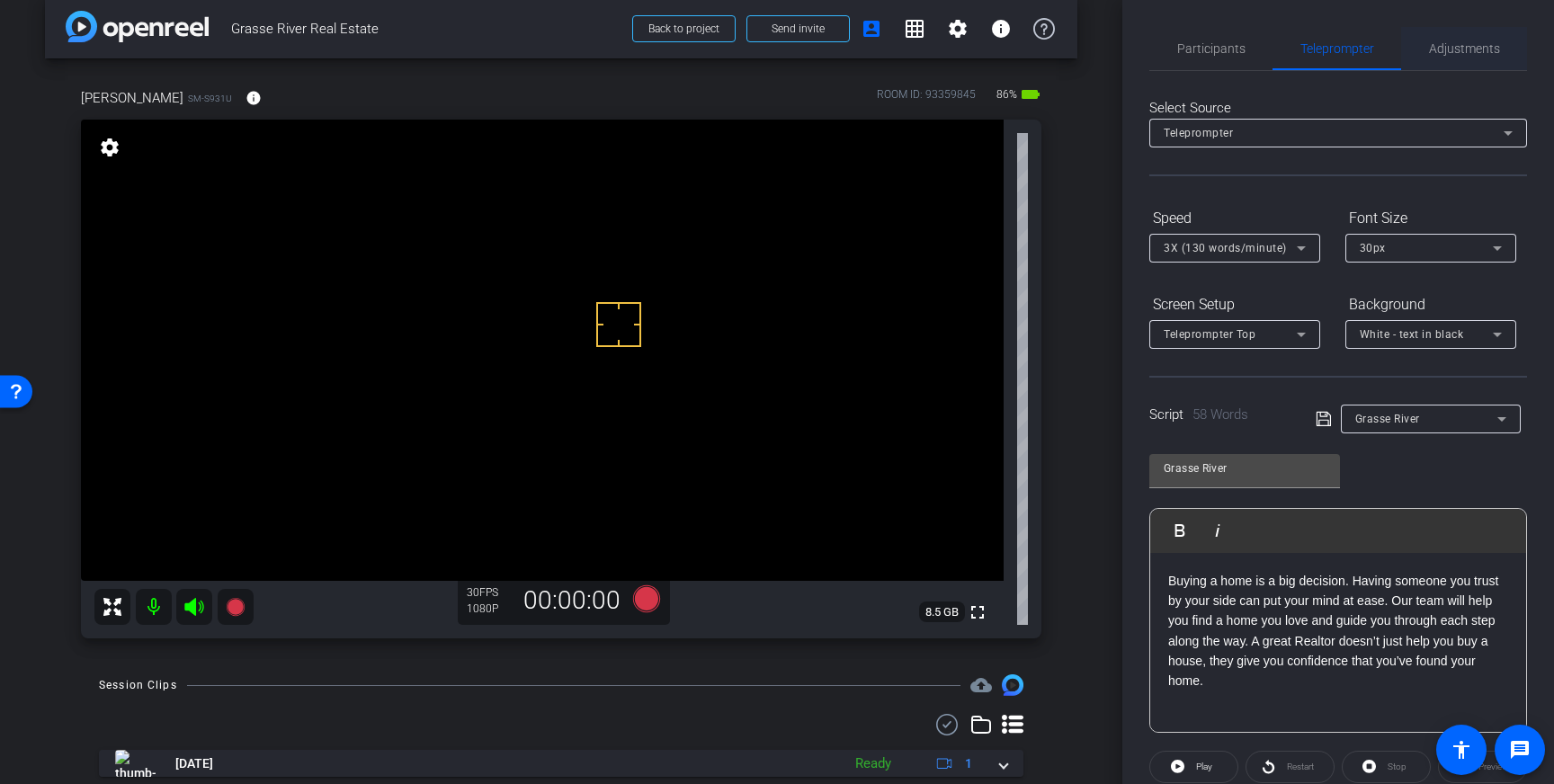
click at [1456, 46] on span "Adjustments" at bounding box center [1464, 48] width 71 height 13
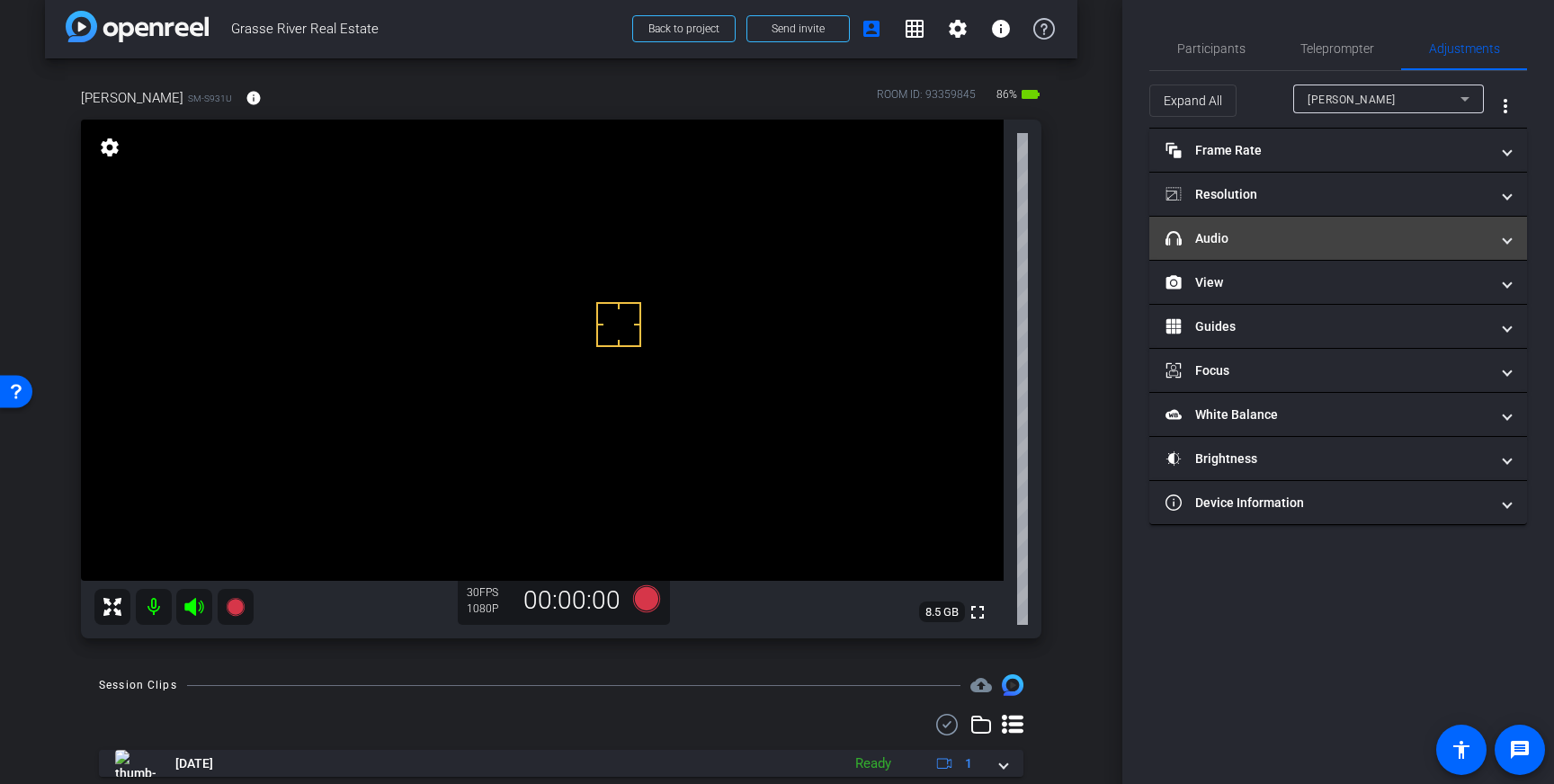
click at [1475, 245] on mat-panel-title "headphone icon Audio" at bounding box center [1327, 238] width 324 height 19
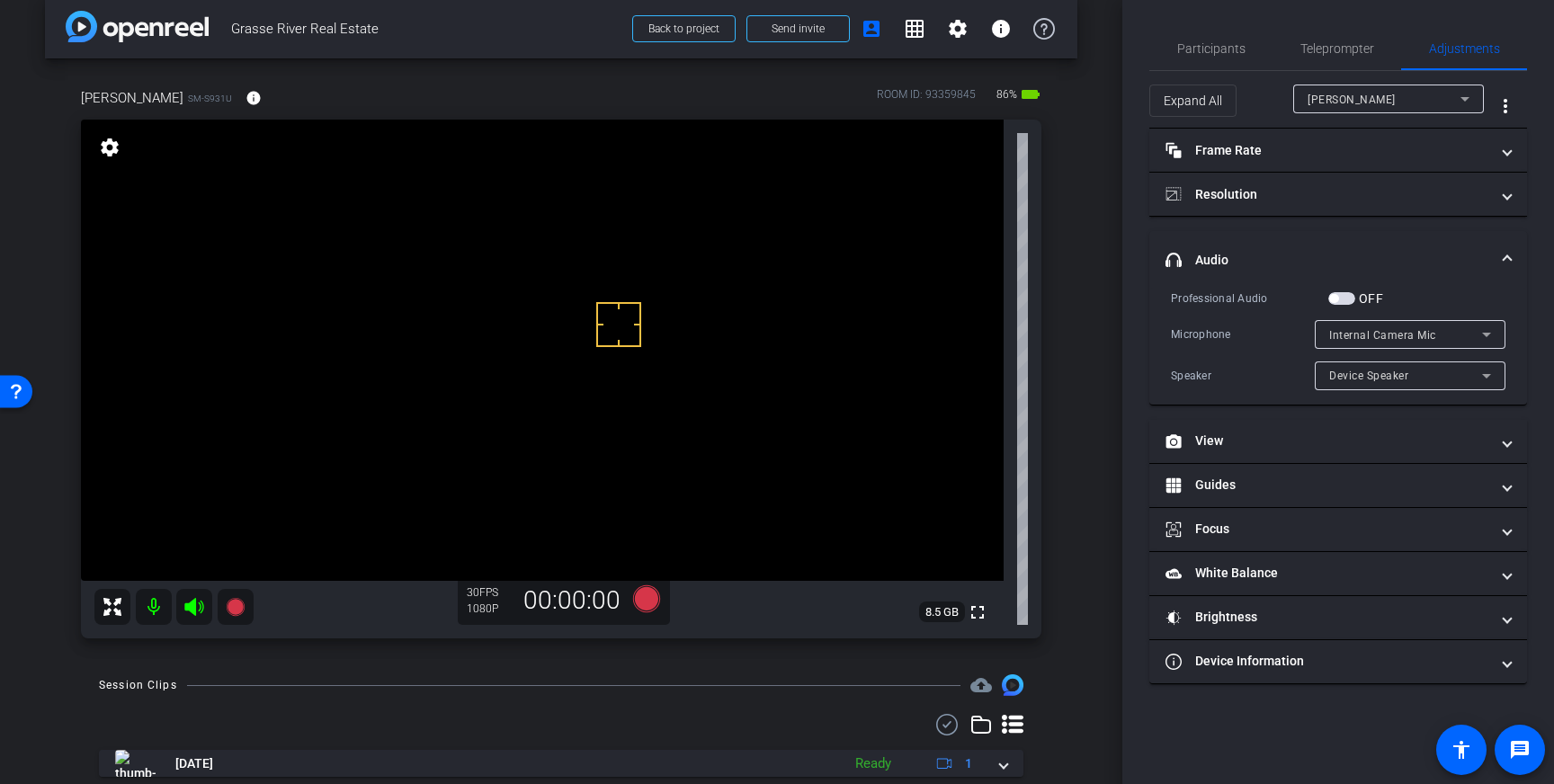
click at [1339, 301] on span "button" at bounding box center [1342, 298] width 27 height 13
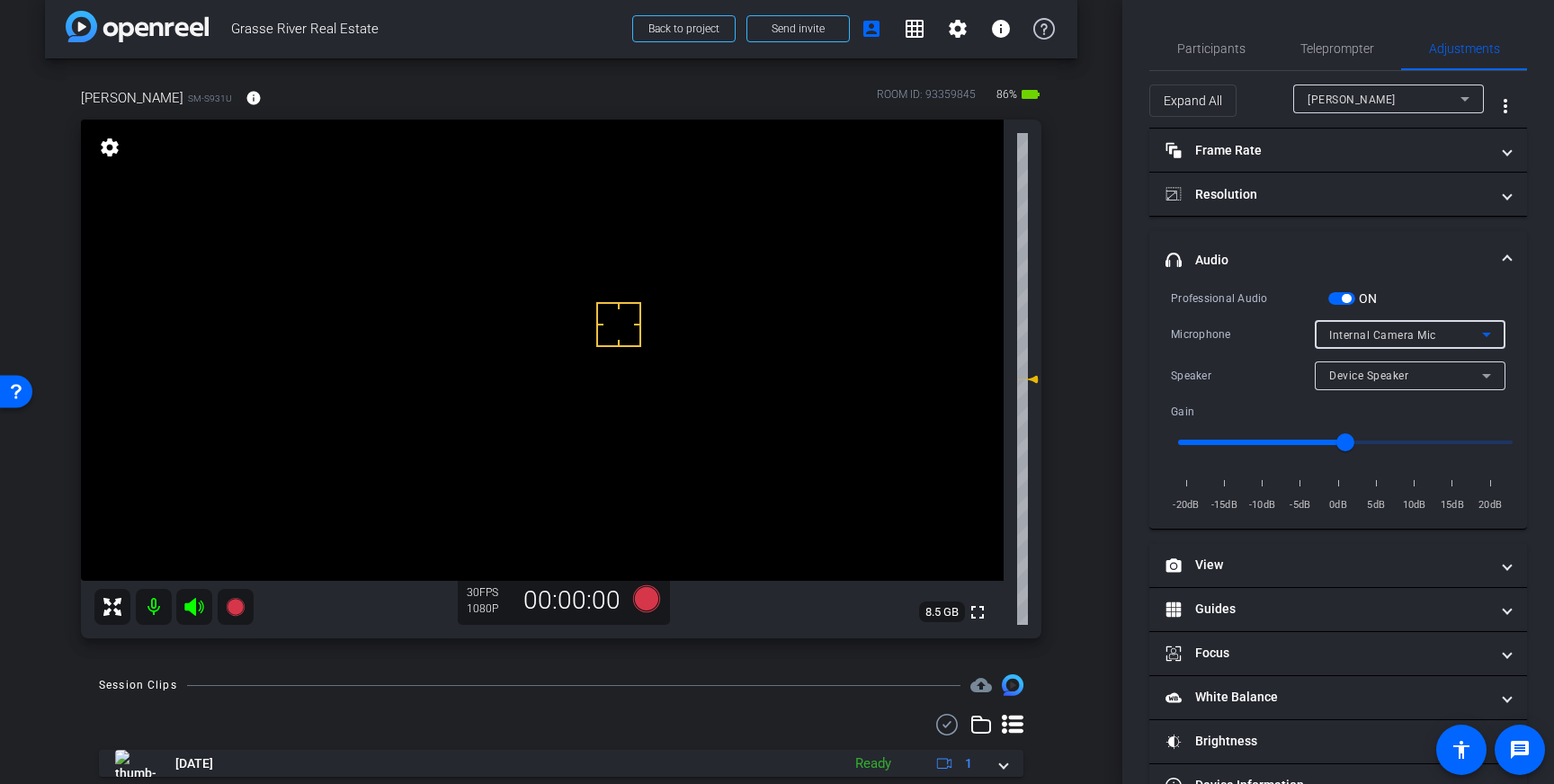
click at [1485, 337] on icon at bounding box center [1486, 335] width 22 height 22
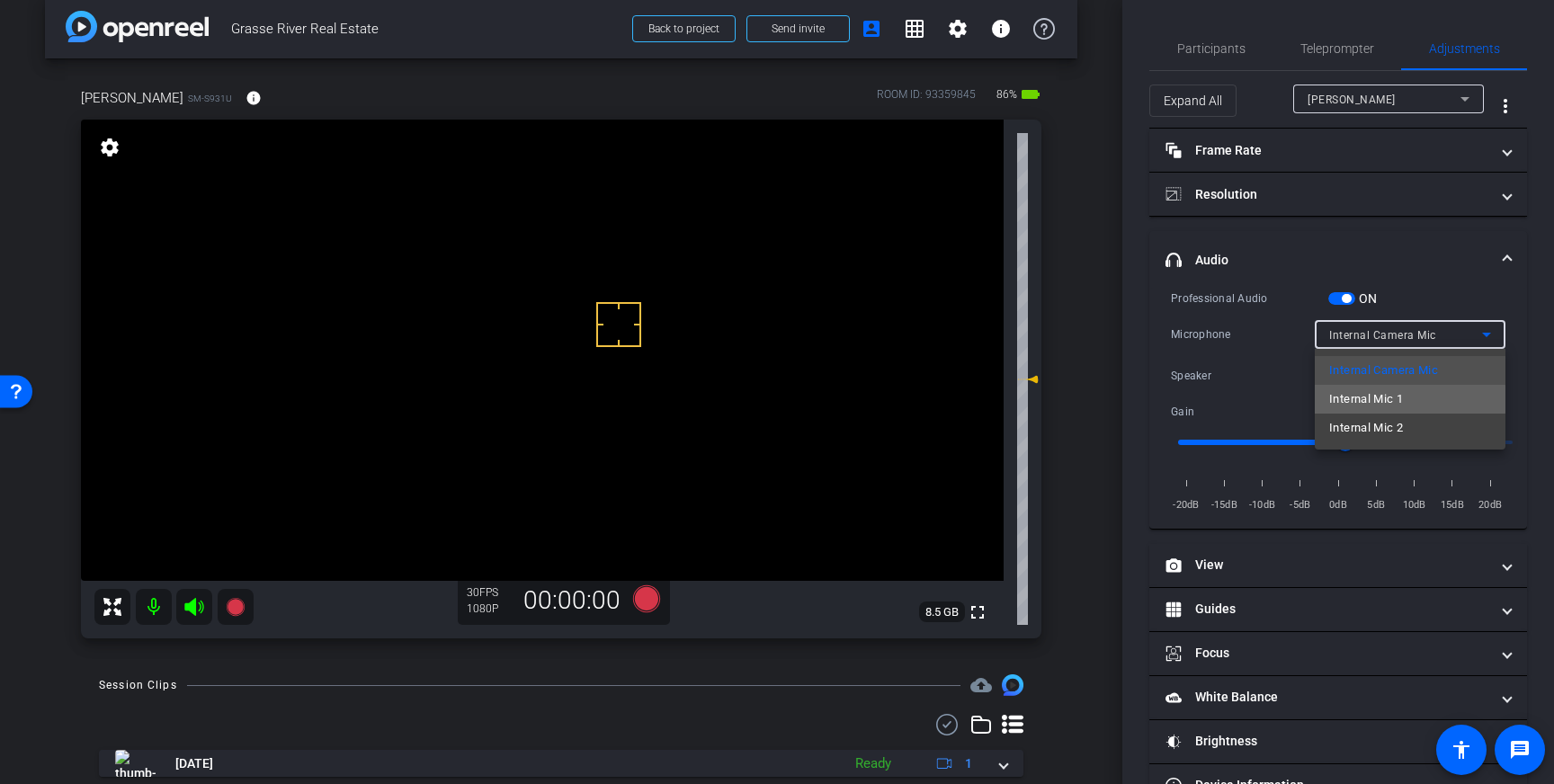
click at [1402, 399] on span "Internal Mic 1" at bounding box center [1365, 399] width 73 height 22
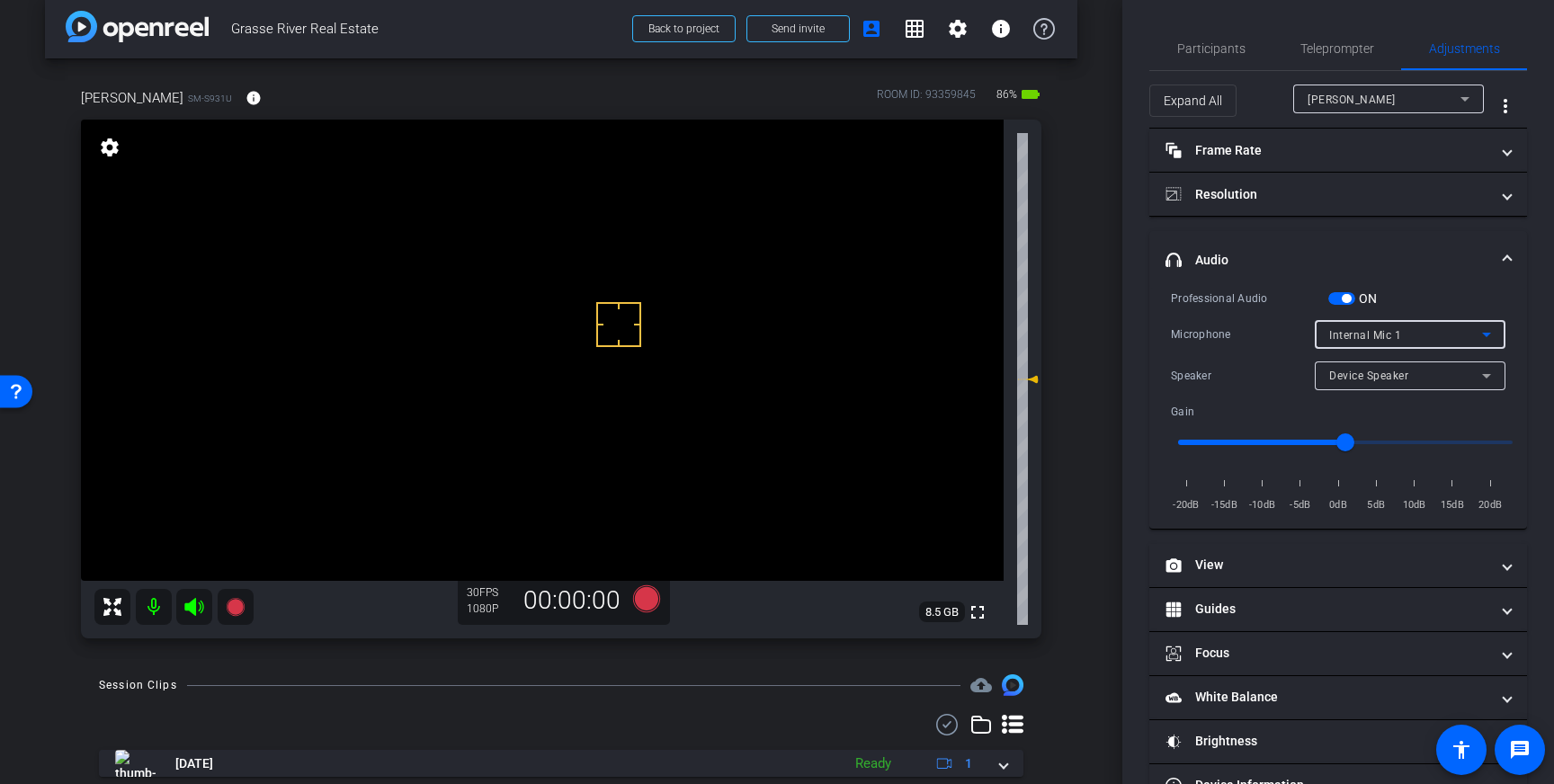
click at [1476, 335] on icon at bounding box center [1486, 335] width 22 height 22
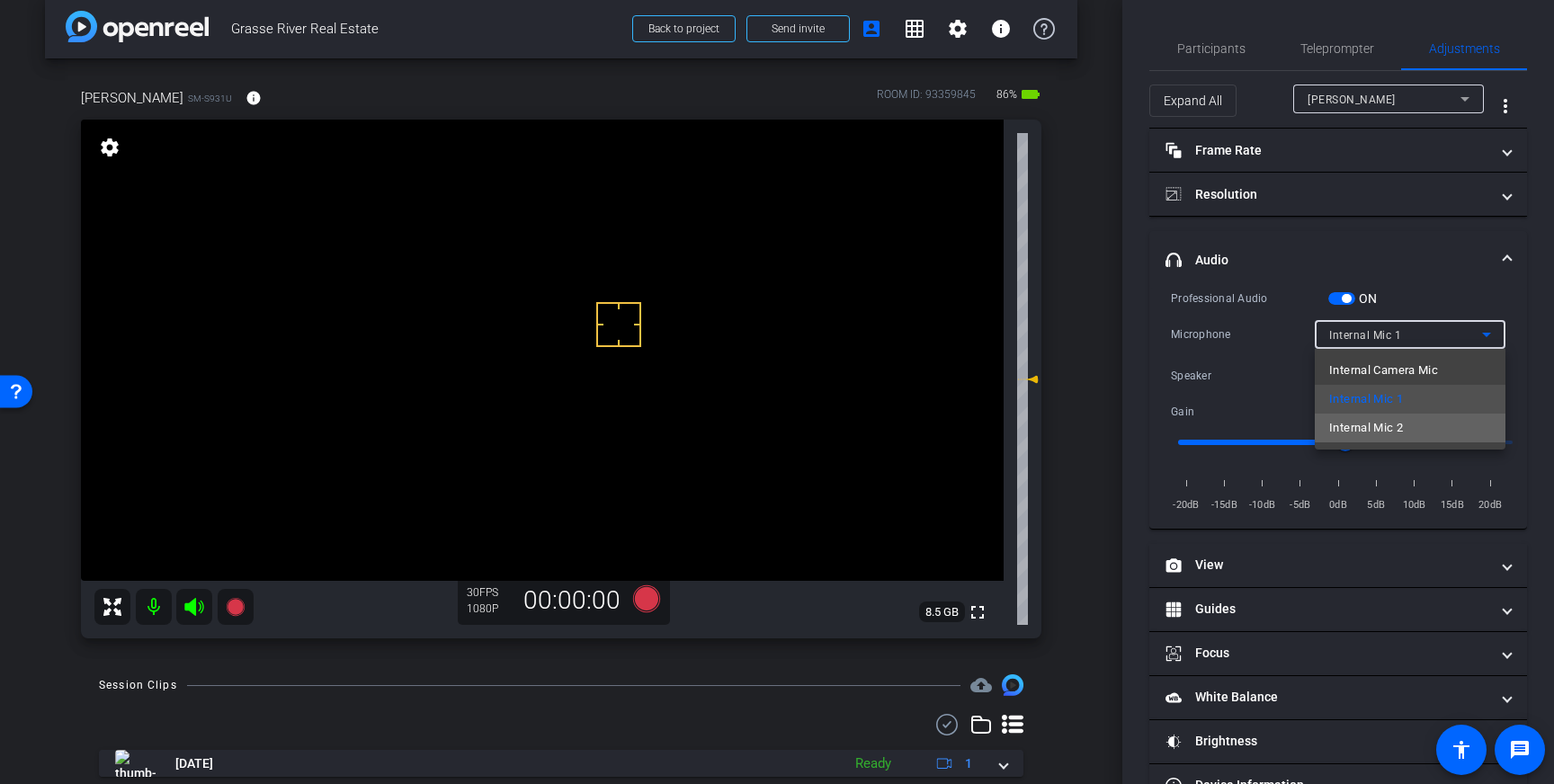
click at [1427, 420] on mat-option "Internal Mic 2" at bounding box center [1409, 427] width 191 height 28
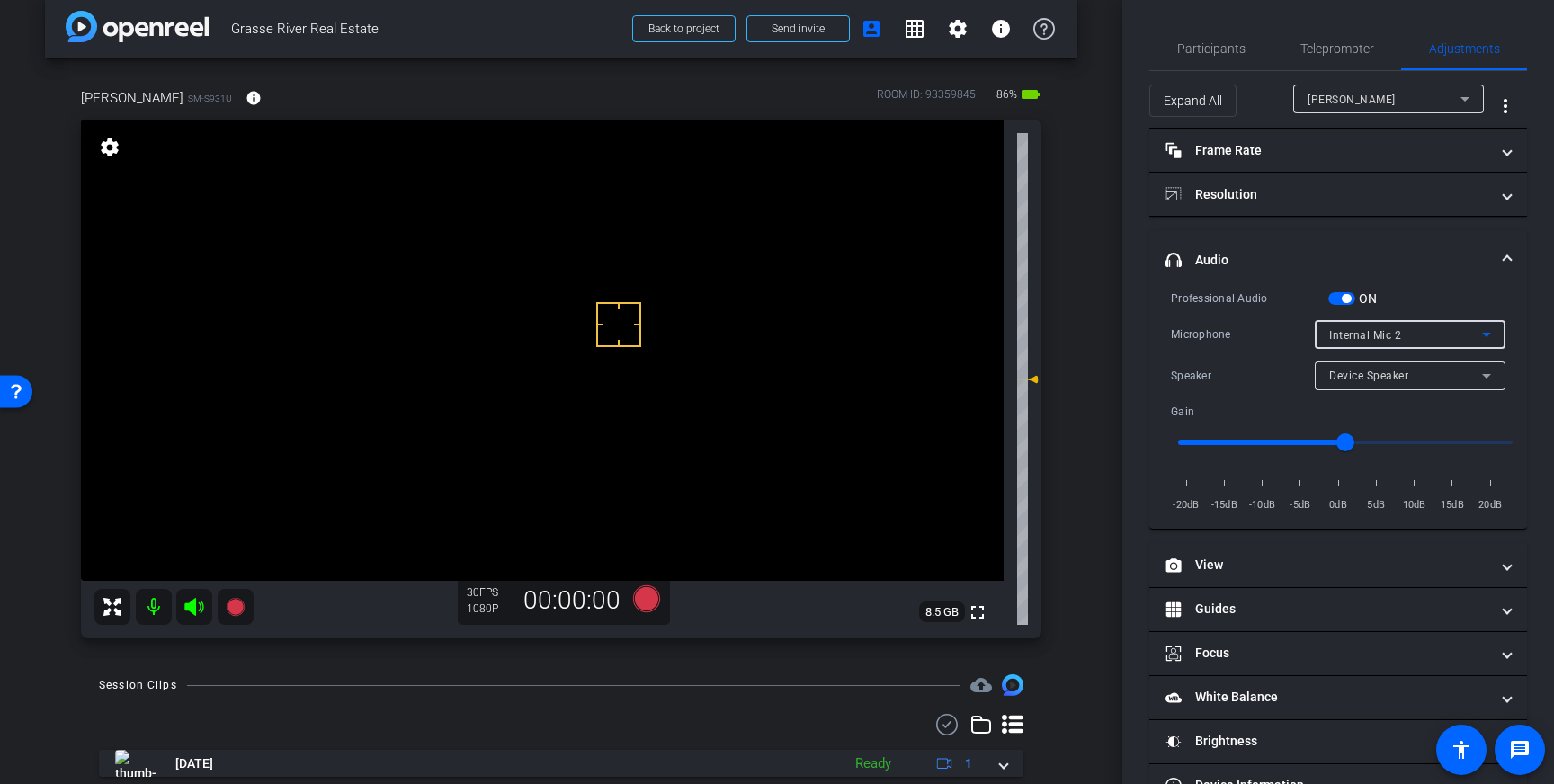
click at [1473, 332] on div "Internal Mic 2" at bounding box center [1405, 335] width 153 height 23
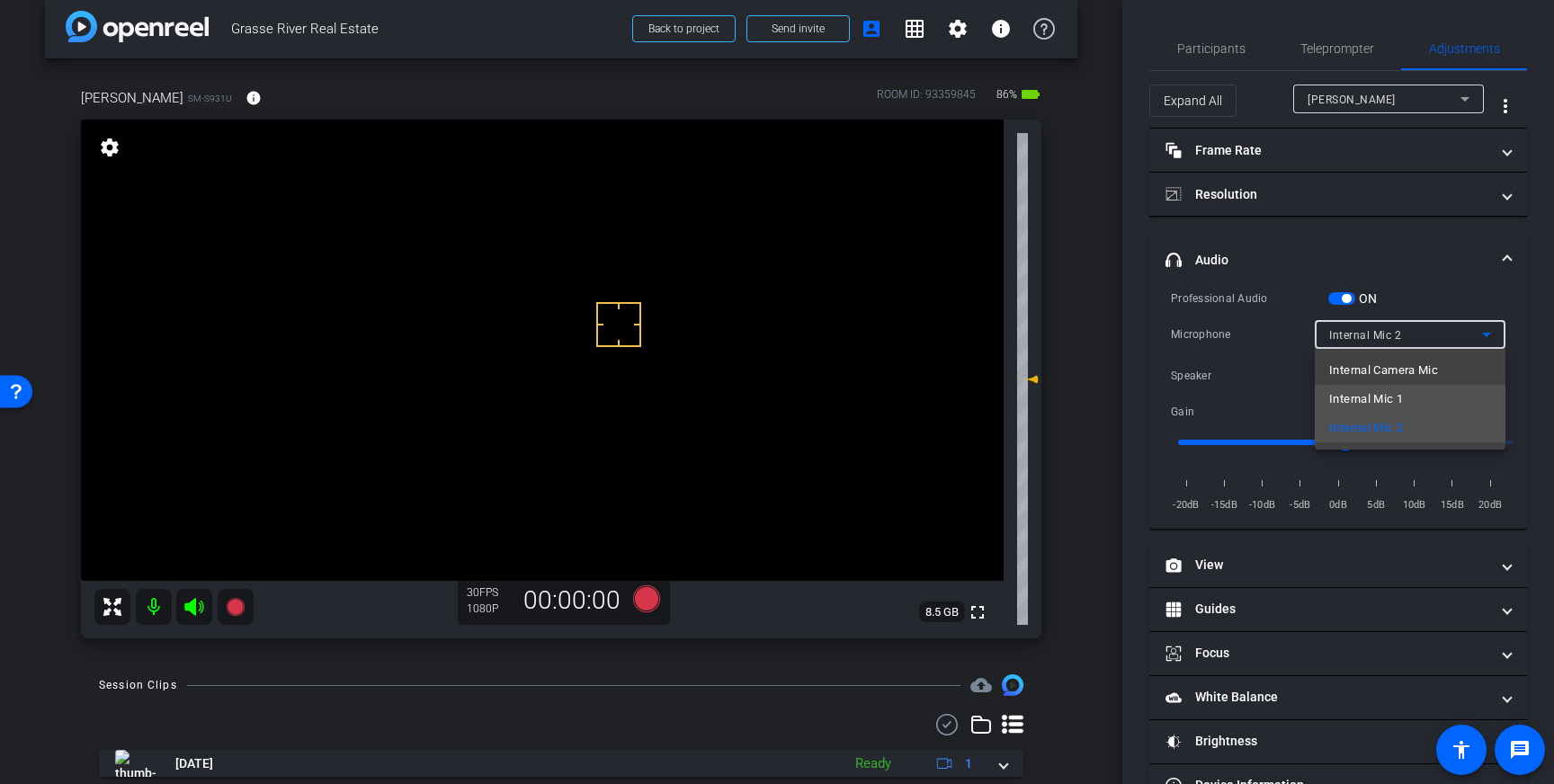
click at [1394, 388] on mat-option "Internal Mic 1" at bounding box center [1409, 398] width 191 height 28
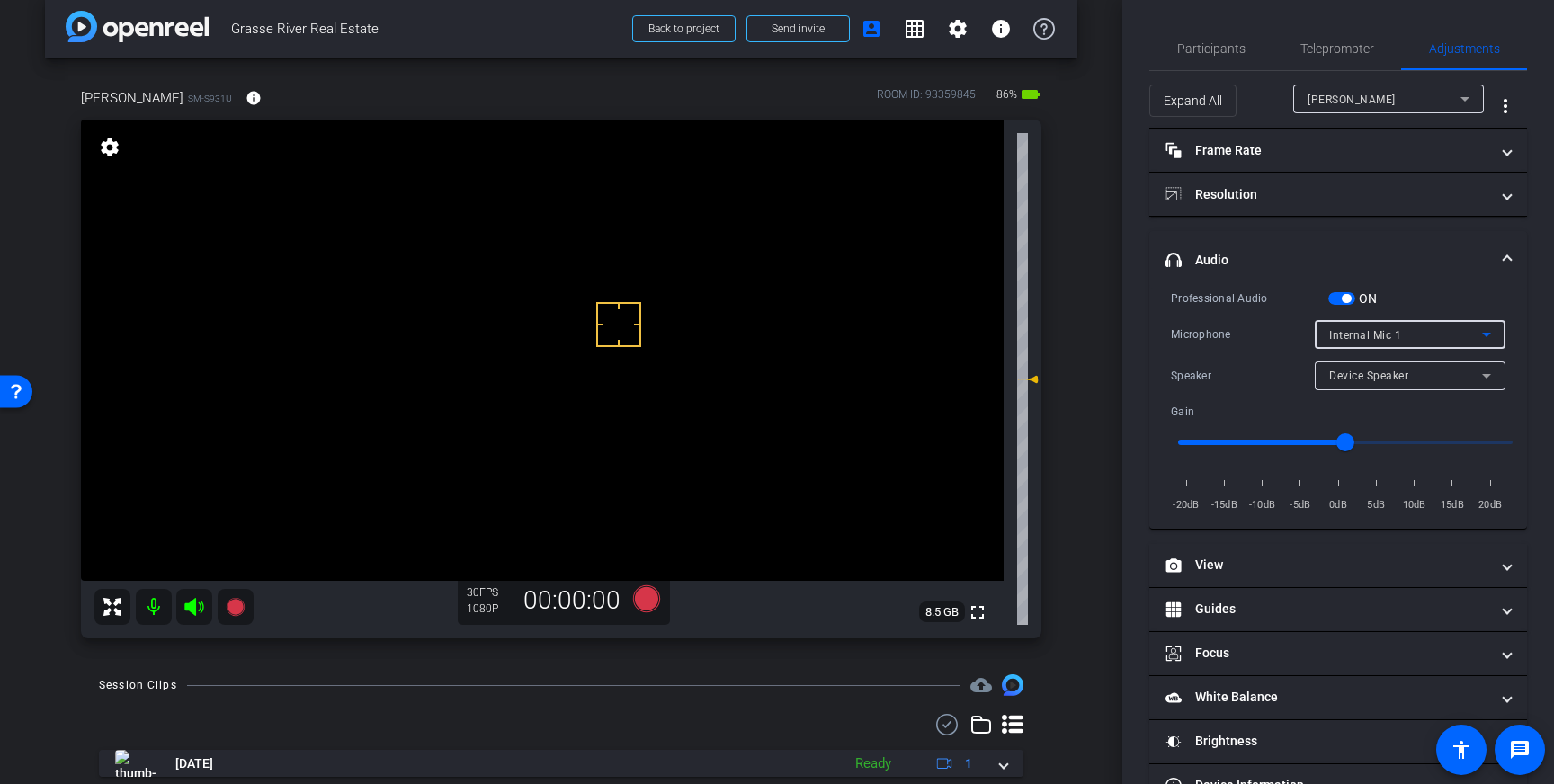
click at [1461, 331] on div "Internal Mic 1" at bounding box center [1405, 335] width 153 height 23
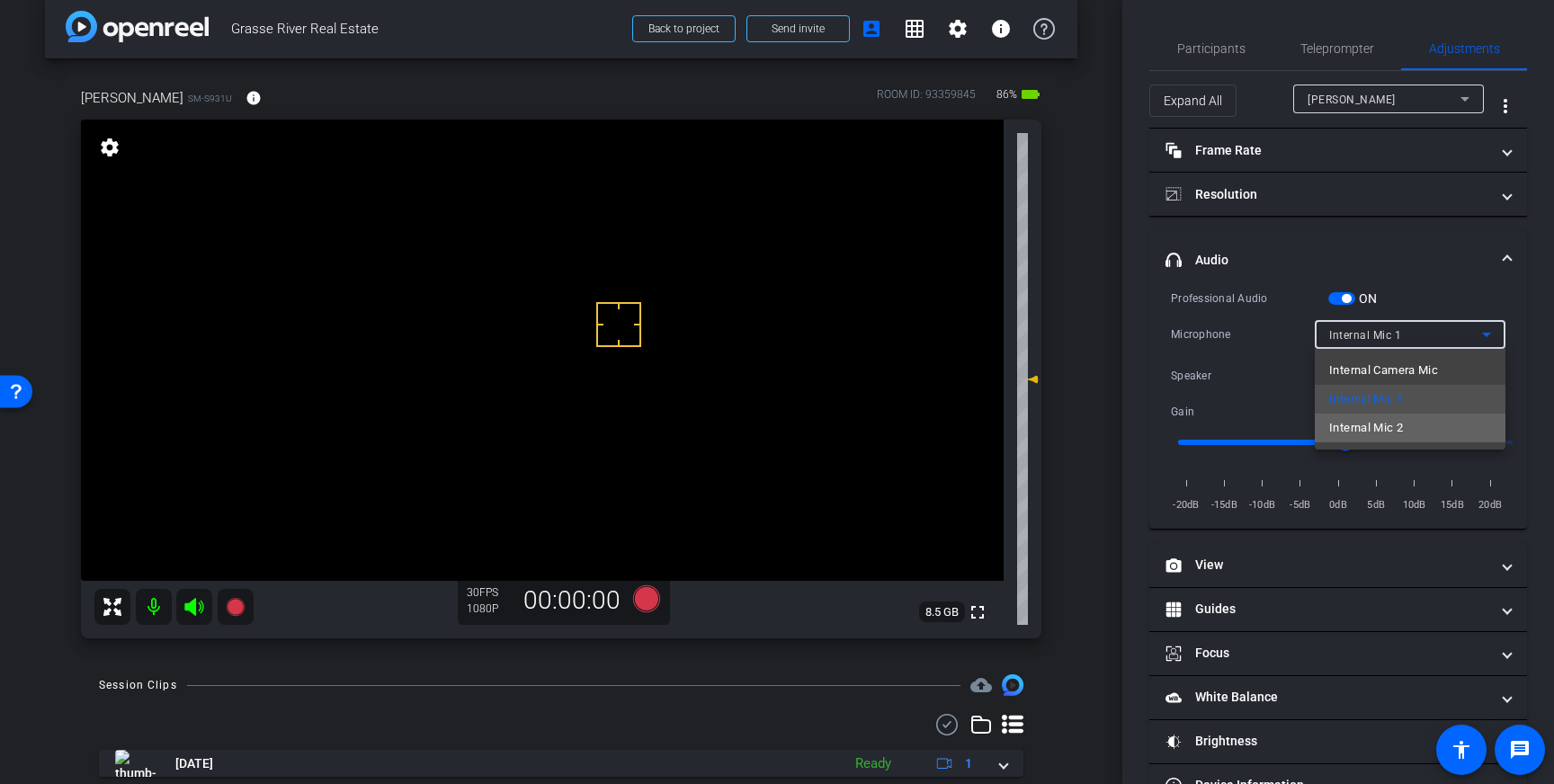
click at [1403, 413] on mat-option "Internal Mic 2" at bounding box center [1409, 427] width 191 height 28
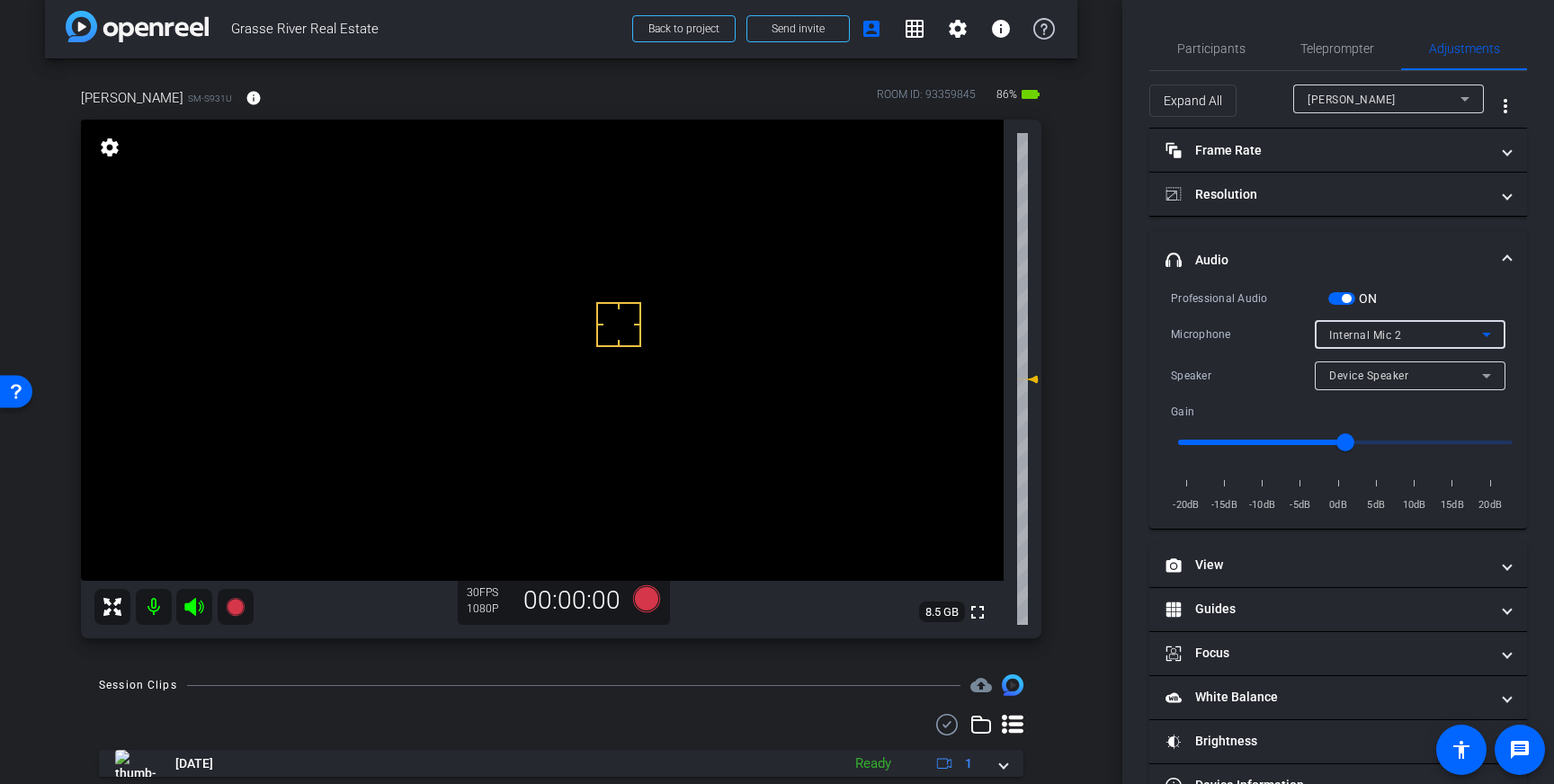
click at [1480, 257] on mat-panel-title "headphone icon Audio" at bounding box center [1327, 259] width 324 height 19
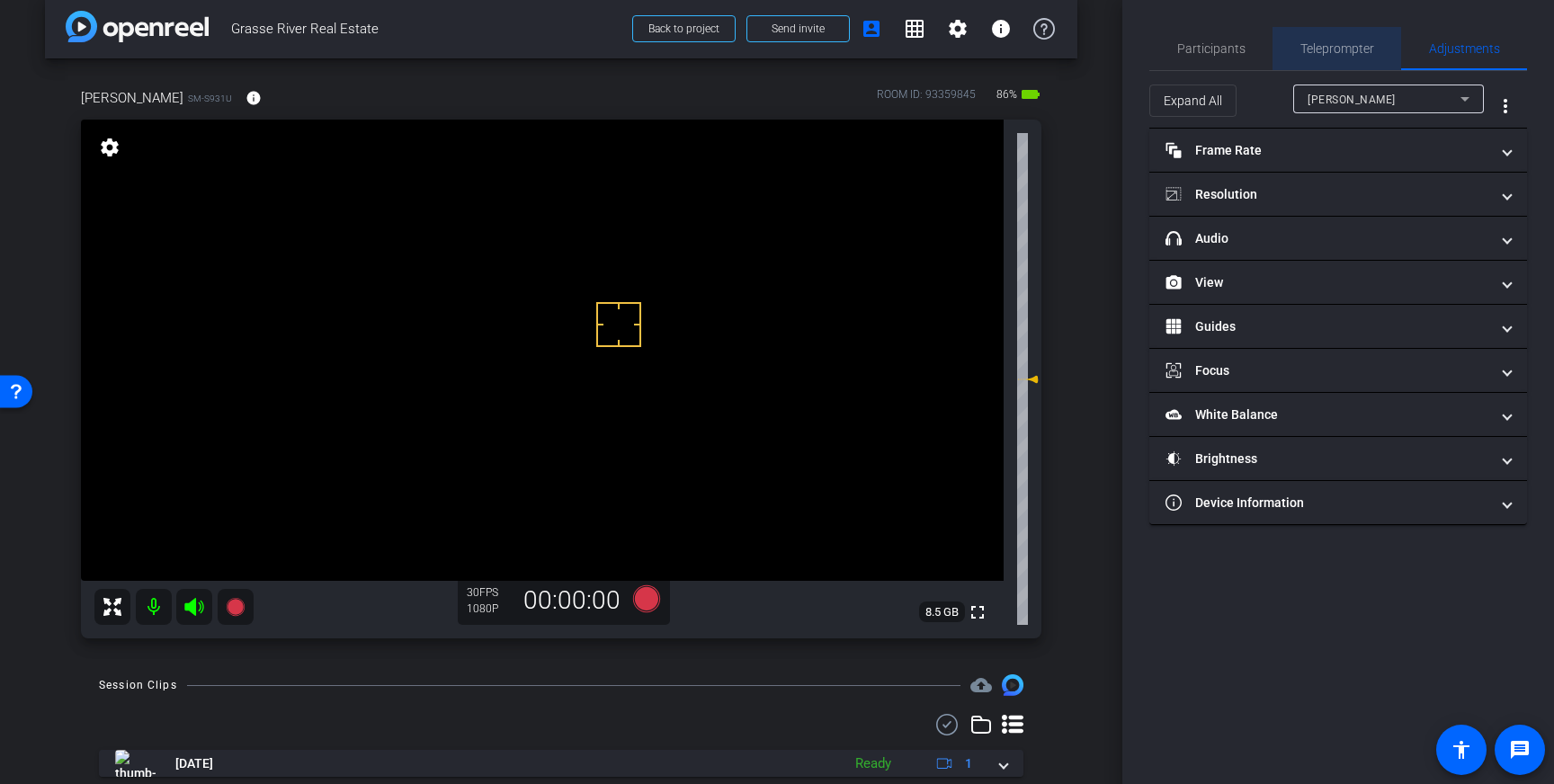
click at [1330, 46] on span "Teleprompter" at bounding box center [1337, 48] width 73 height 13
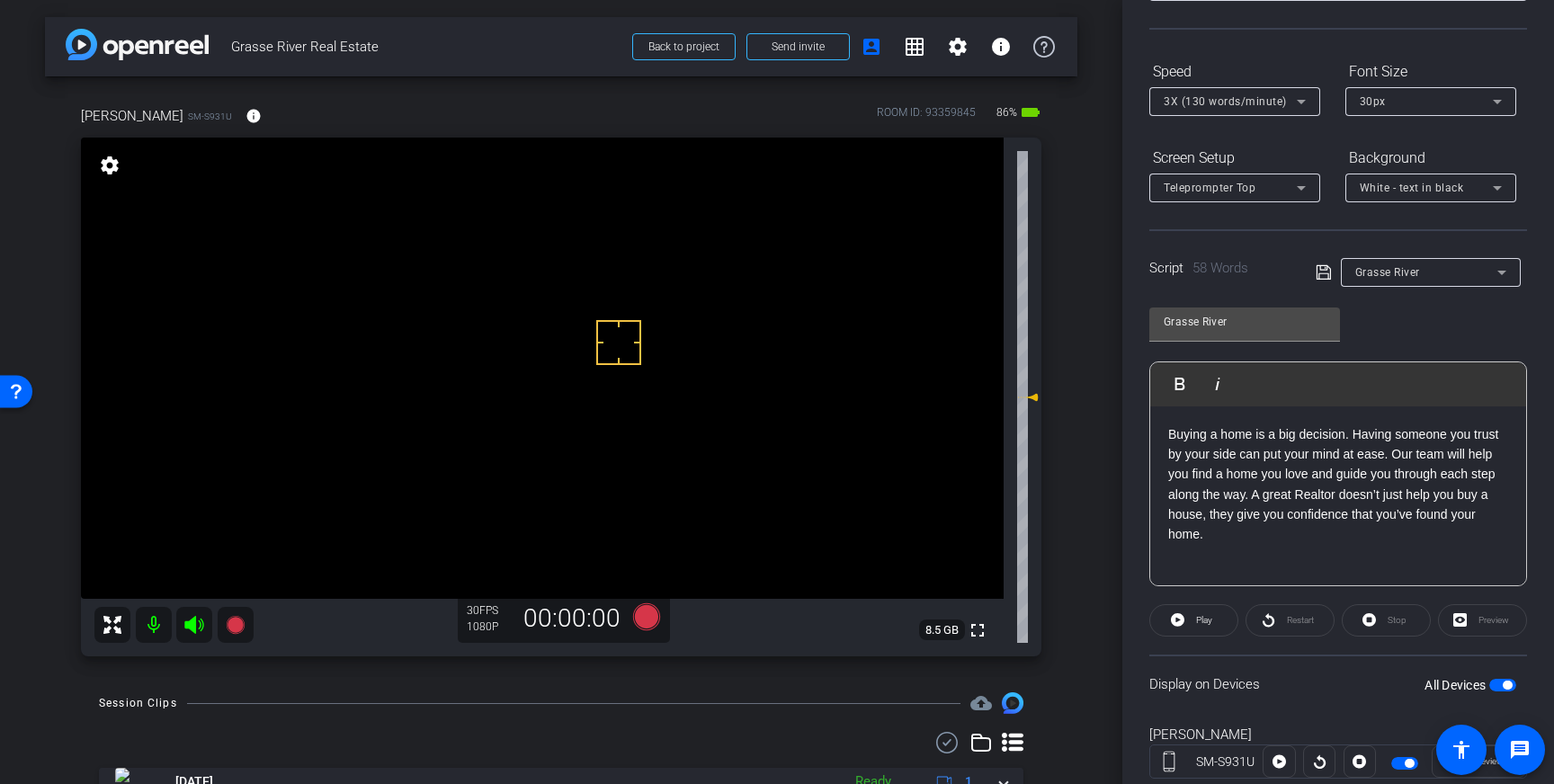
scroll to position [199, 0]
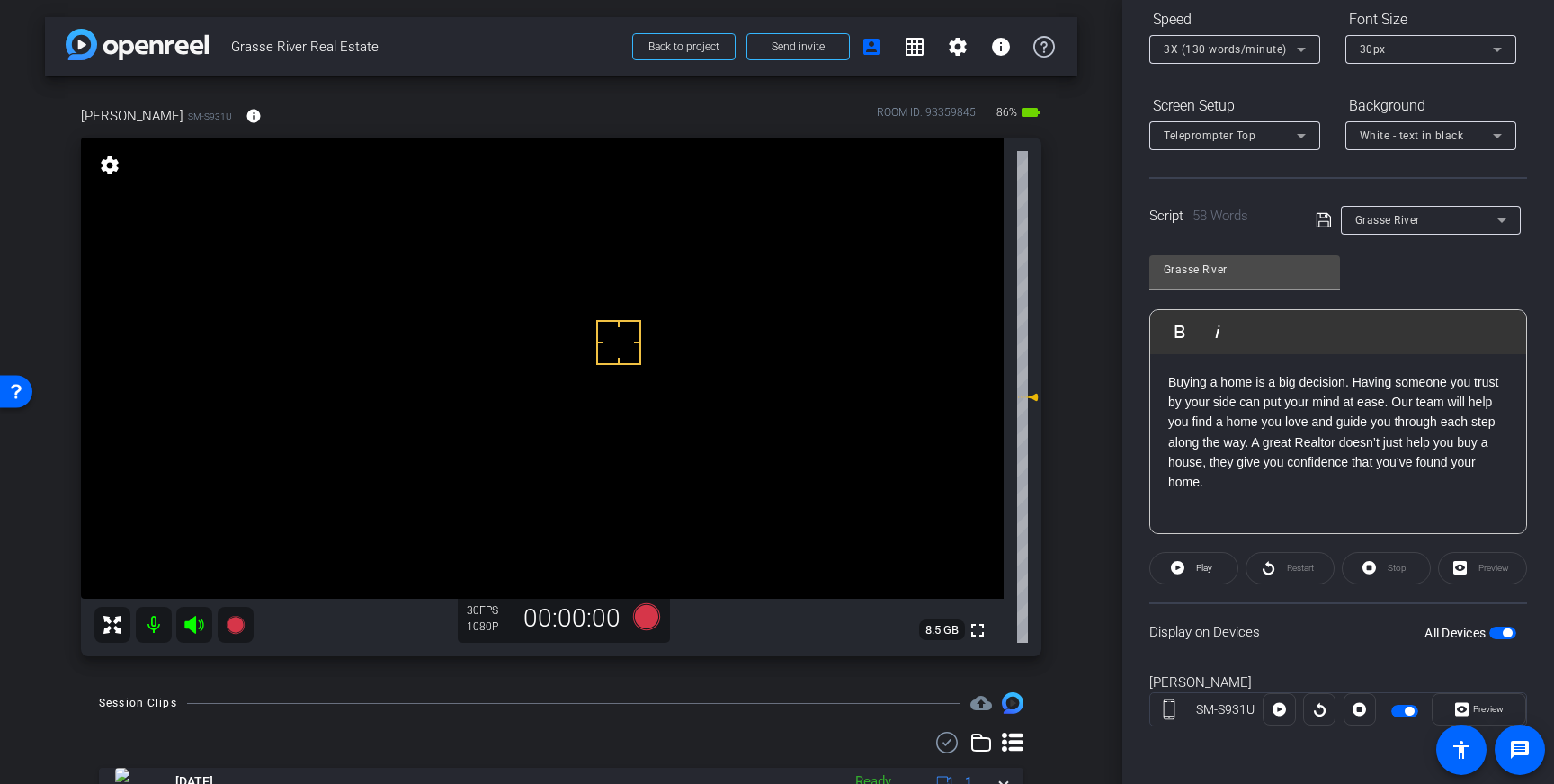
drag, startPoint x: 1501, startPoint y: 633, endPoint x: 1514, endPoint y: 656, distance: 26.4
click at [1501, 633] on span "button" at bounding box center [1503, 632] width 27 height 13
click at [1503, 632] on span "button" at bounding box center [1503, 632] width 27 height 13
click at [645, 623] on icon at bounding box center [646, 617] width 27 height 27
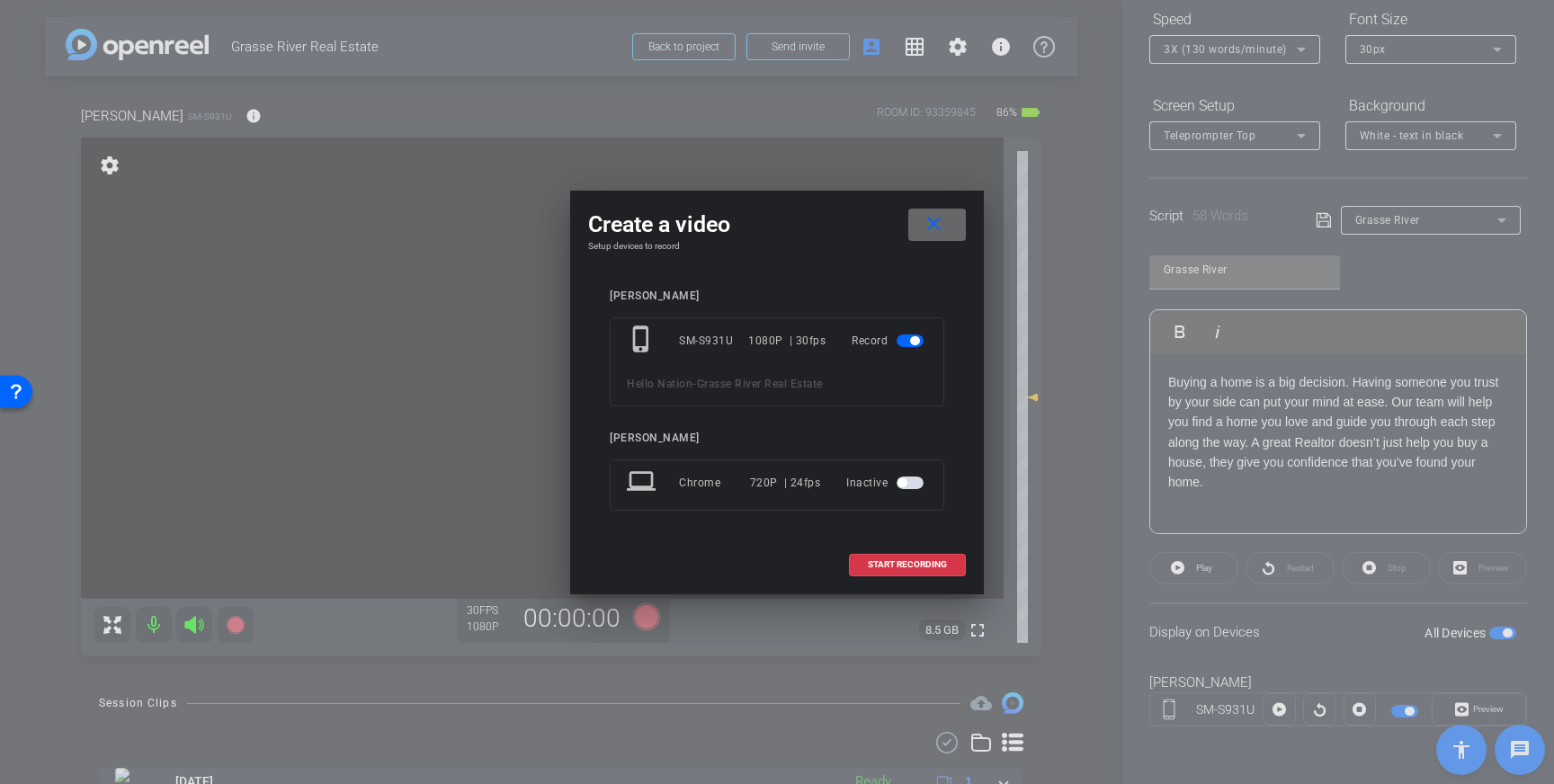
click at [934, 220] on mat-icon "close" at bounding box center [933, 224] width 23 height 23
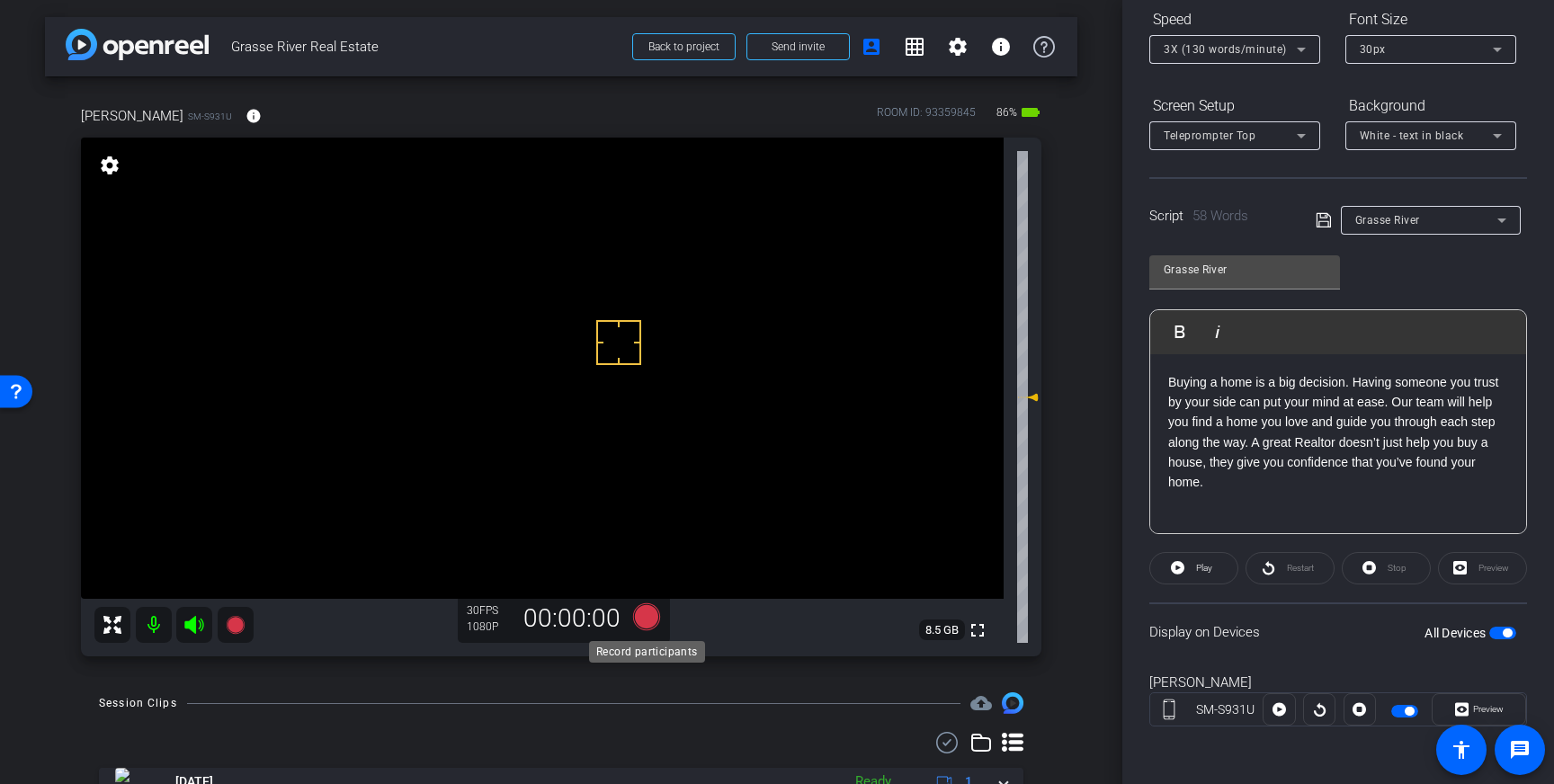
click at [650, 617] on icon at bounding box center [646, 617] width 27 height 27
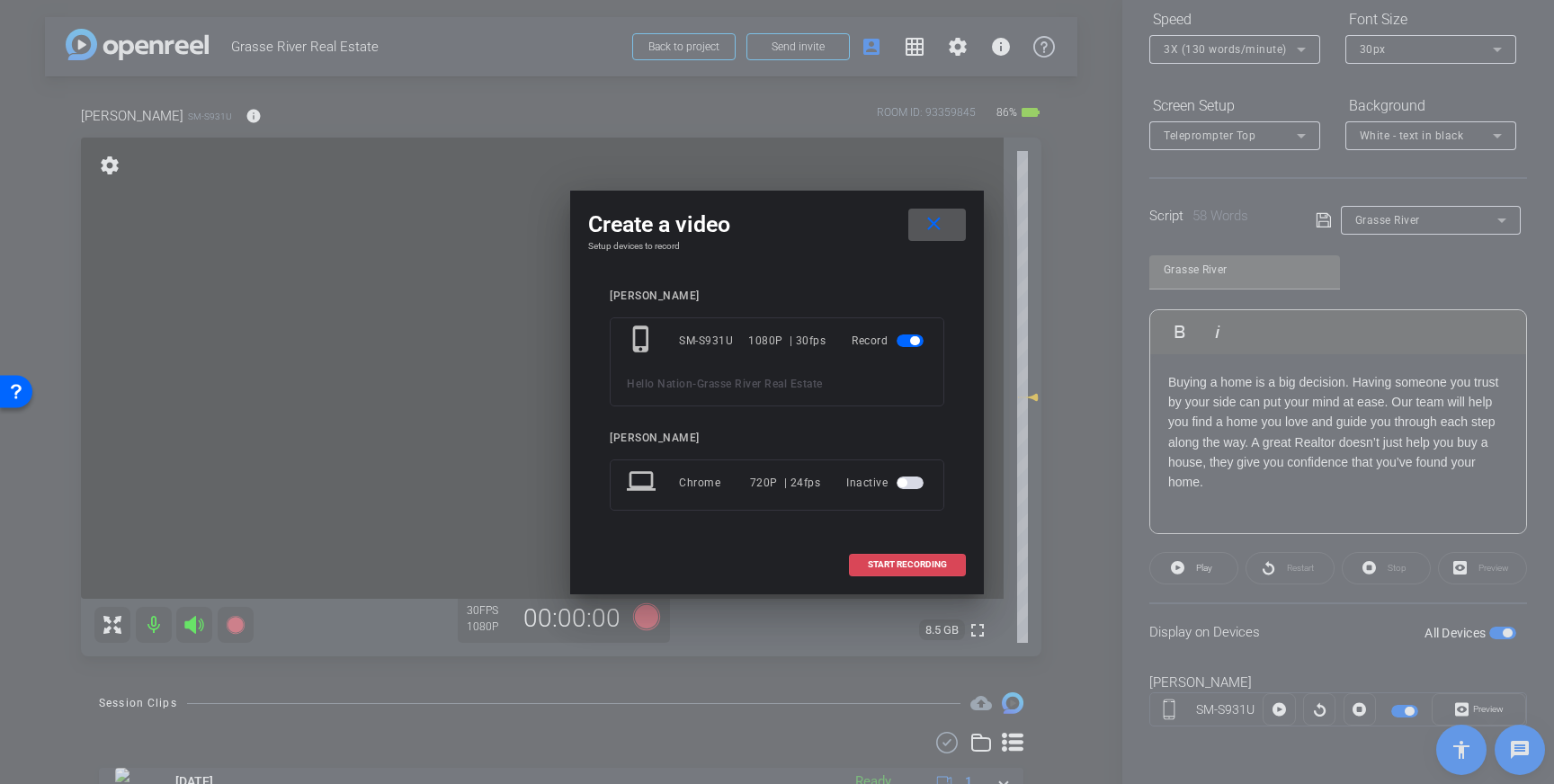
click at [884, 564] on span "START RECORDING" at bounding box center [907, 564] width 79 height 9
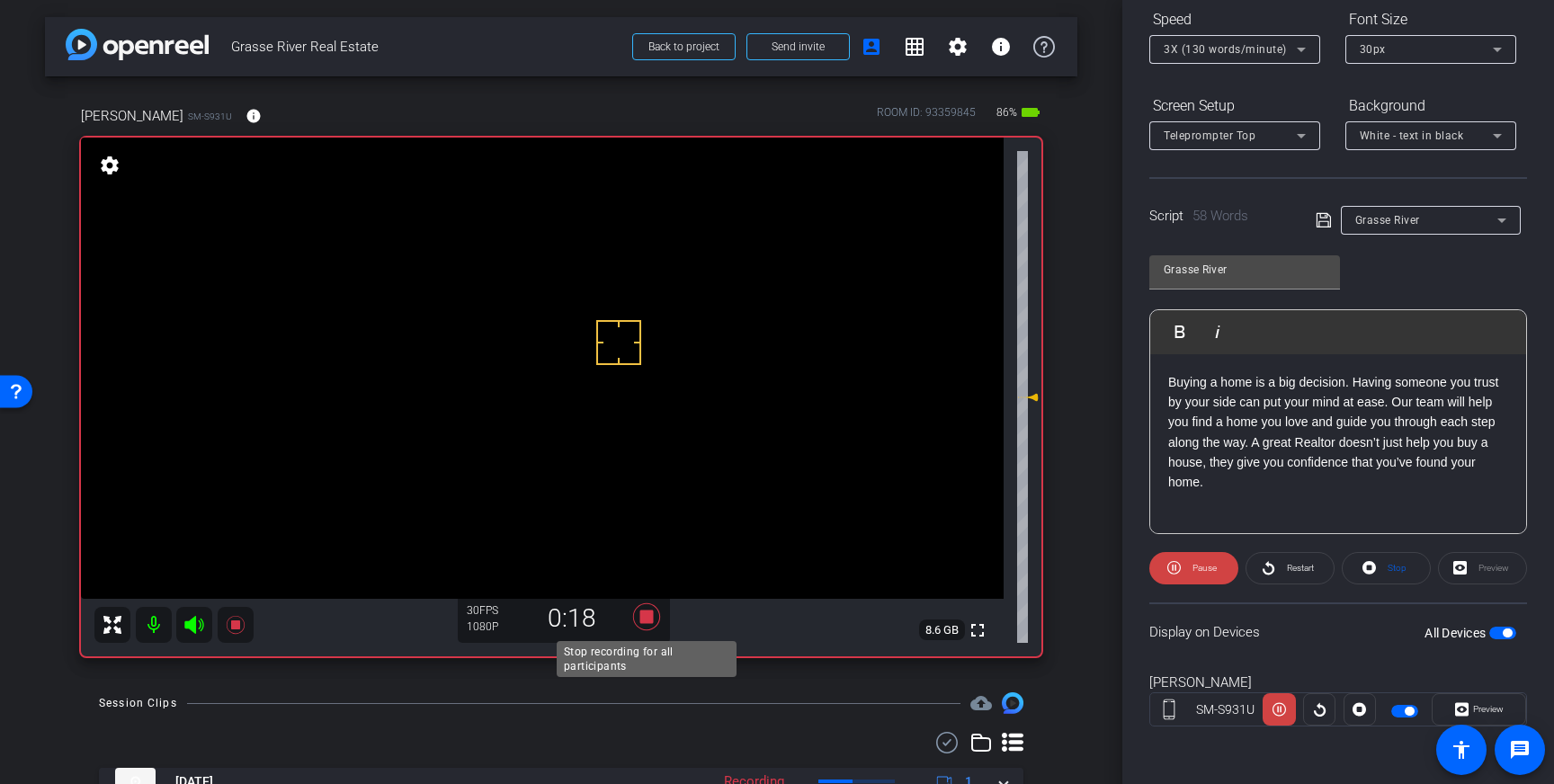
click at [640, 618] on icon at bounding box center [646, 617] width 27 height 27
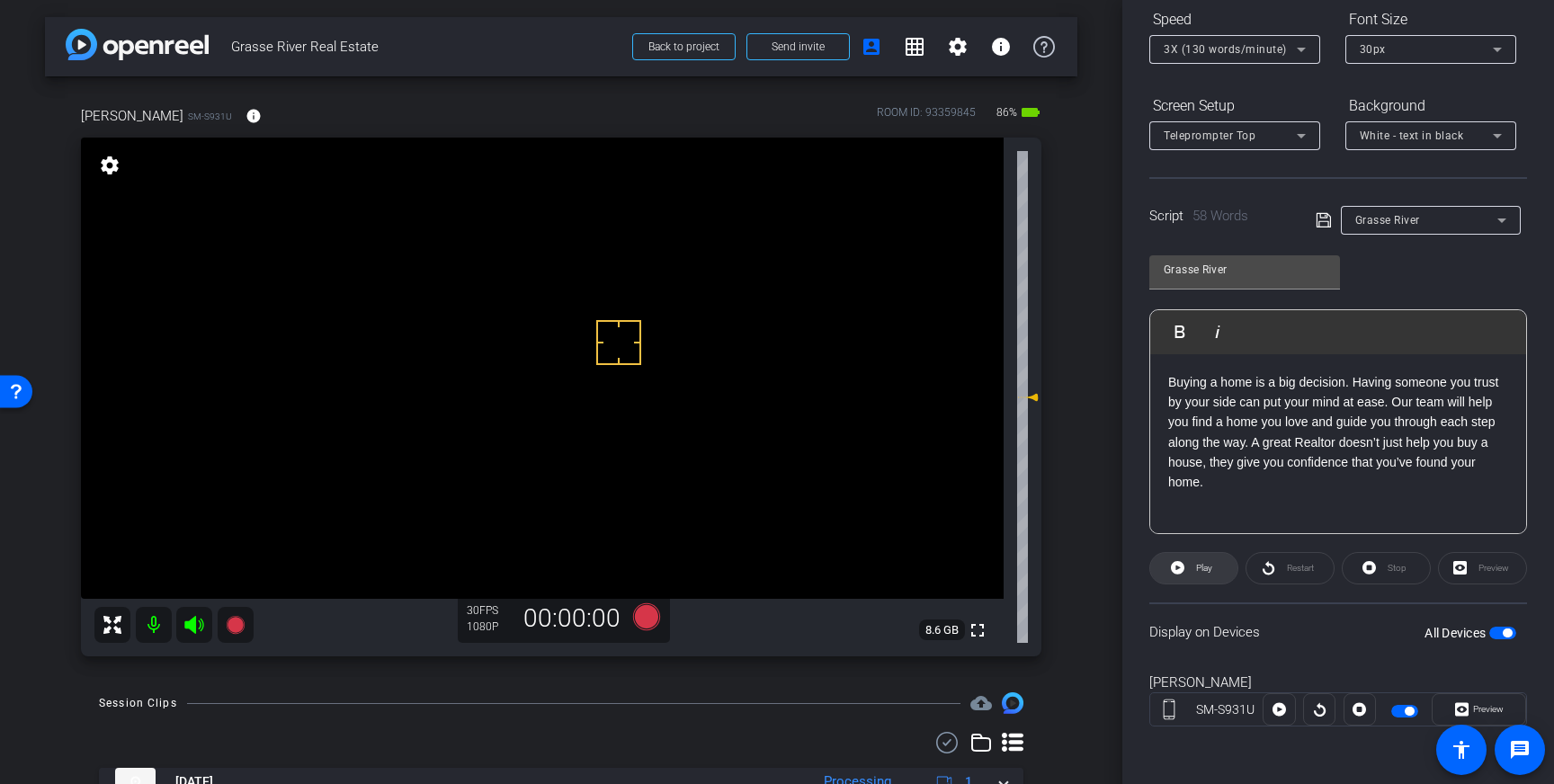
click at [1201, 569] on span "Play" at bounding box center [1203, 568] width 17 height 10
click at [1193, 570] on span "Pause" at bounding box center [1204, 568] width 24 height 10
click at [1337, 423] on p "Buying a home is a big decision. Having someone you trust by your side can put …" at bounding box center [1338, 412] width 340 height 81
click at [1325, 221] on icon at bounding box center [1322, 220] width 15 height 15
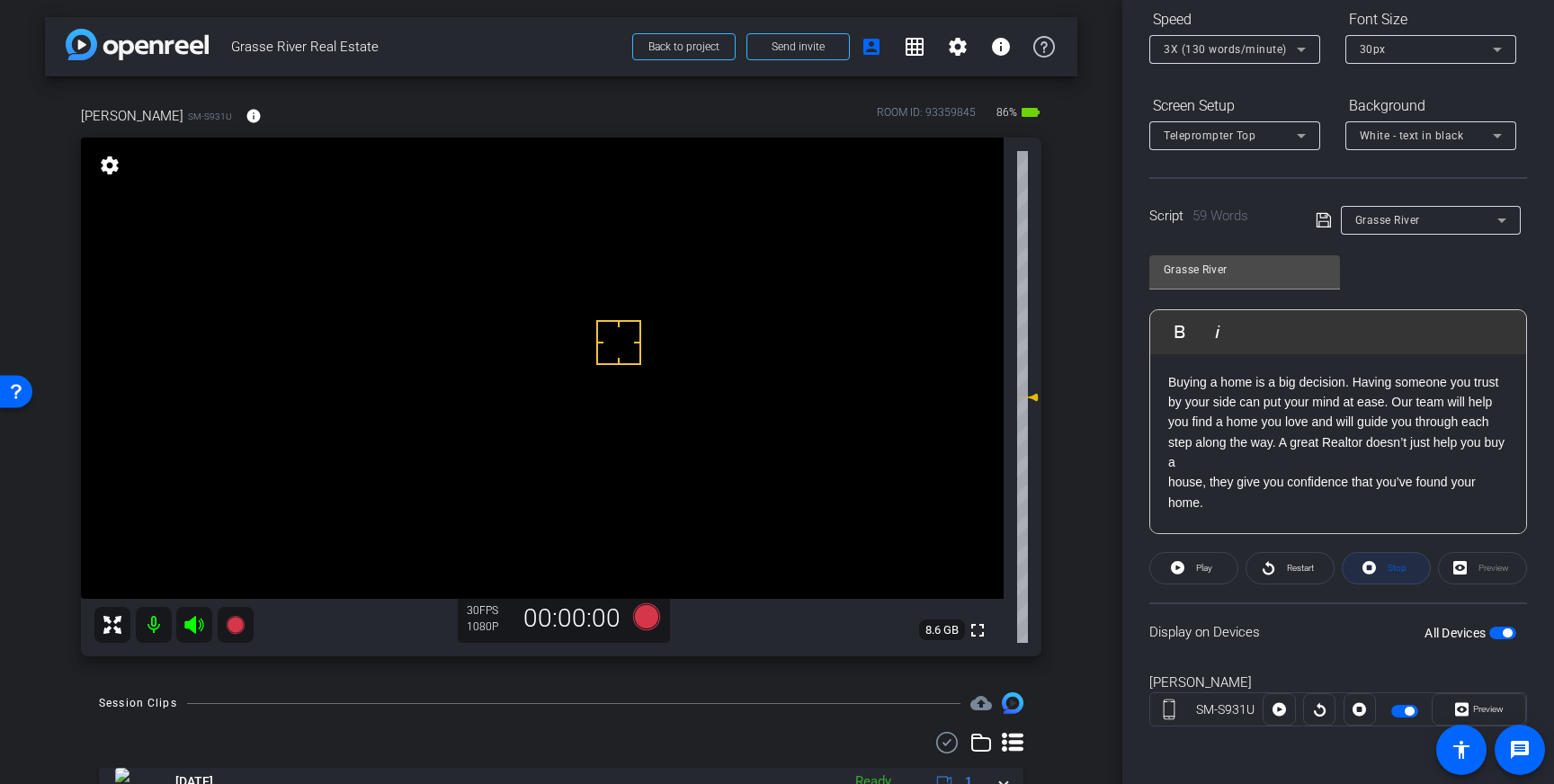
drag, startPoint x: 1405, startPoint y: 574, endPoint x: 1312, endPoint y: 303, distance: 286.5
click at [1405, 574] on button "Stop" at bounding box center [1386, 568] width 89 height 32
click at [1329, 215] on icon at bounding box center [1322, 220] width 15 height 15
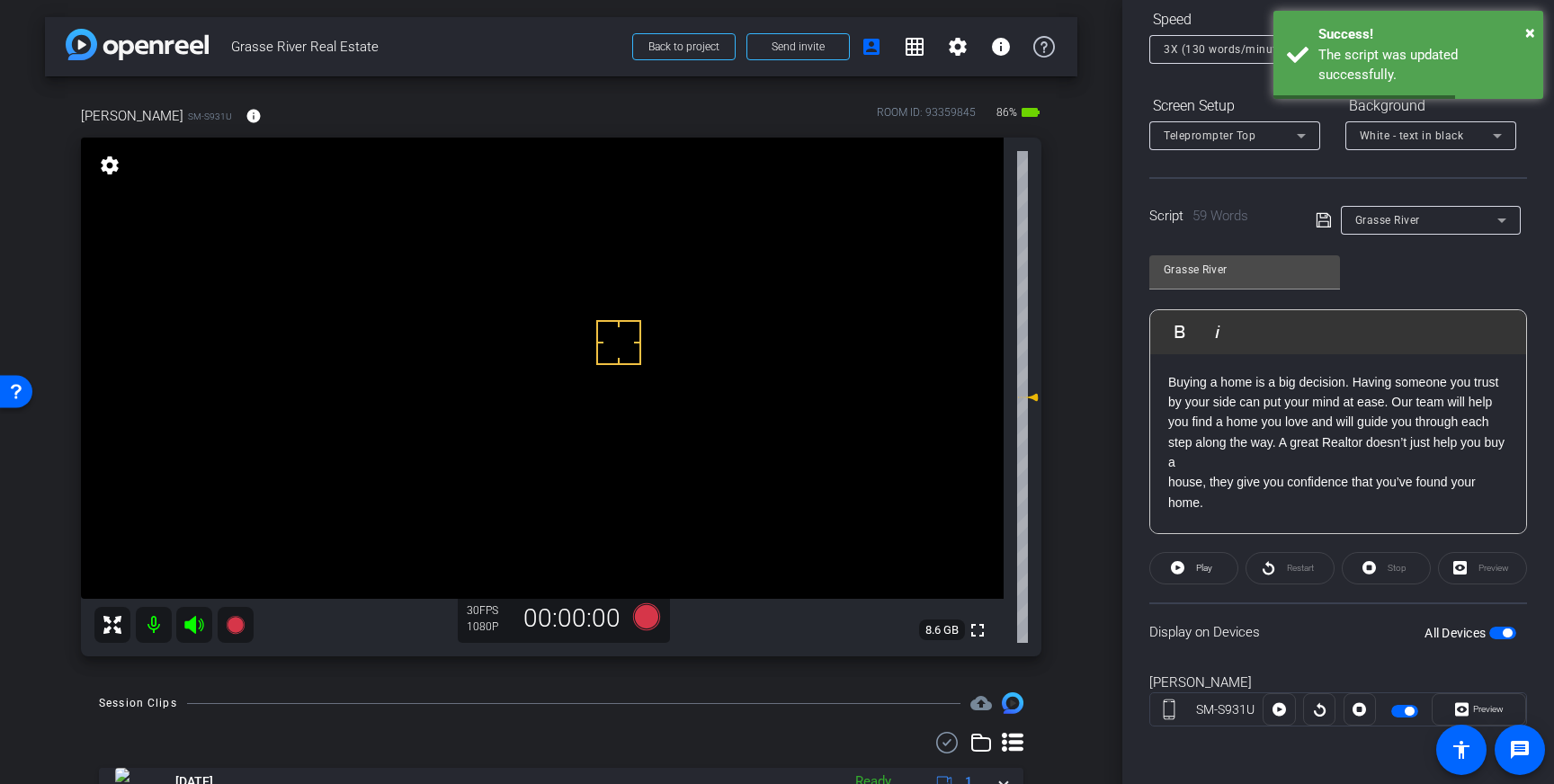
click at [1506, 627] on button "All Devices" at bounding box center [1503, 632] width 27 height 13
click at [1503, 629] on span "button" at bounding box center [1503, 632] width 27 height 13
drag, startPoint x: 1319, startPoint y: 216, endPoint x: 1325, endPoint y: 231, distance: 16.2
click at [1319, 216] on icon at bounding box center [1322, 220] width 15 height 15
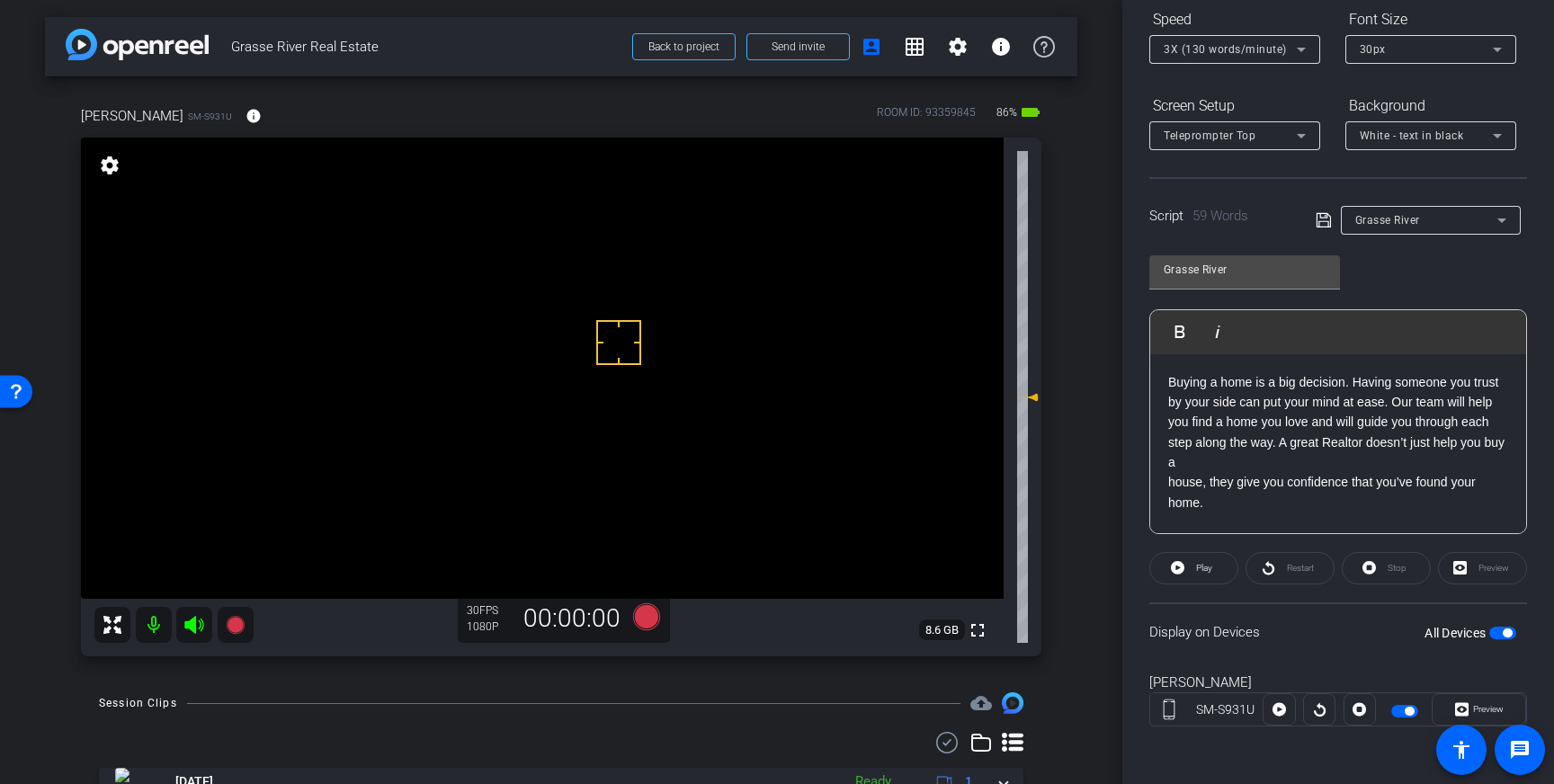
scroll to position [0, 0]
drag, startPoint x: 597, startPoint y: 359, endPoint x: 600, endPoint y: 368, distance: 9.5
click at [1164, 484] on div "Buying a home is a big decision. Having someone you trust by your side can put …" at bounding box center [1338, 444] width 376 height 180
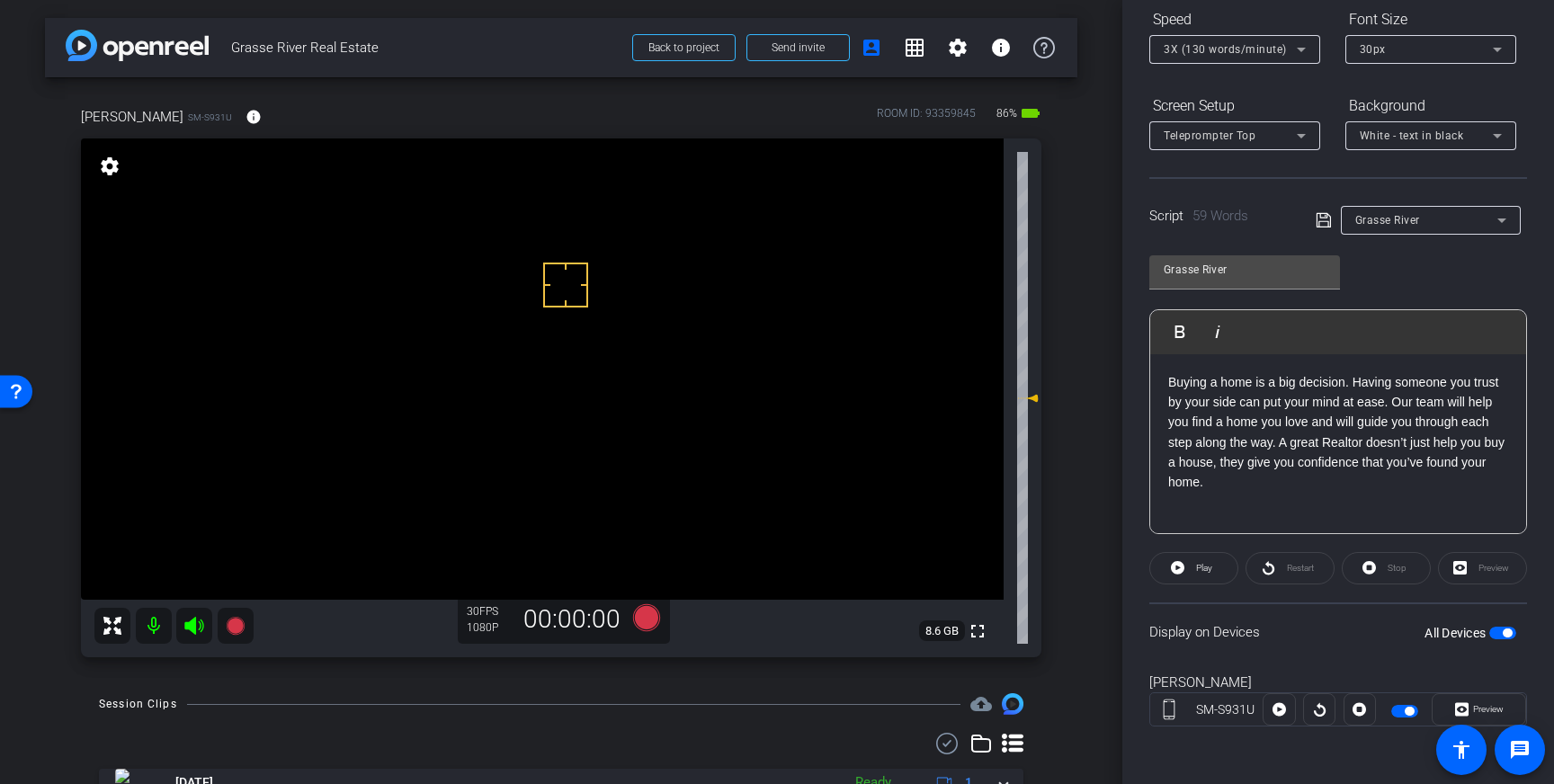
click at [1318, 213] on icon at bounding box center [1322, 220] width 15 height 15
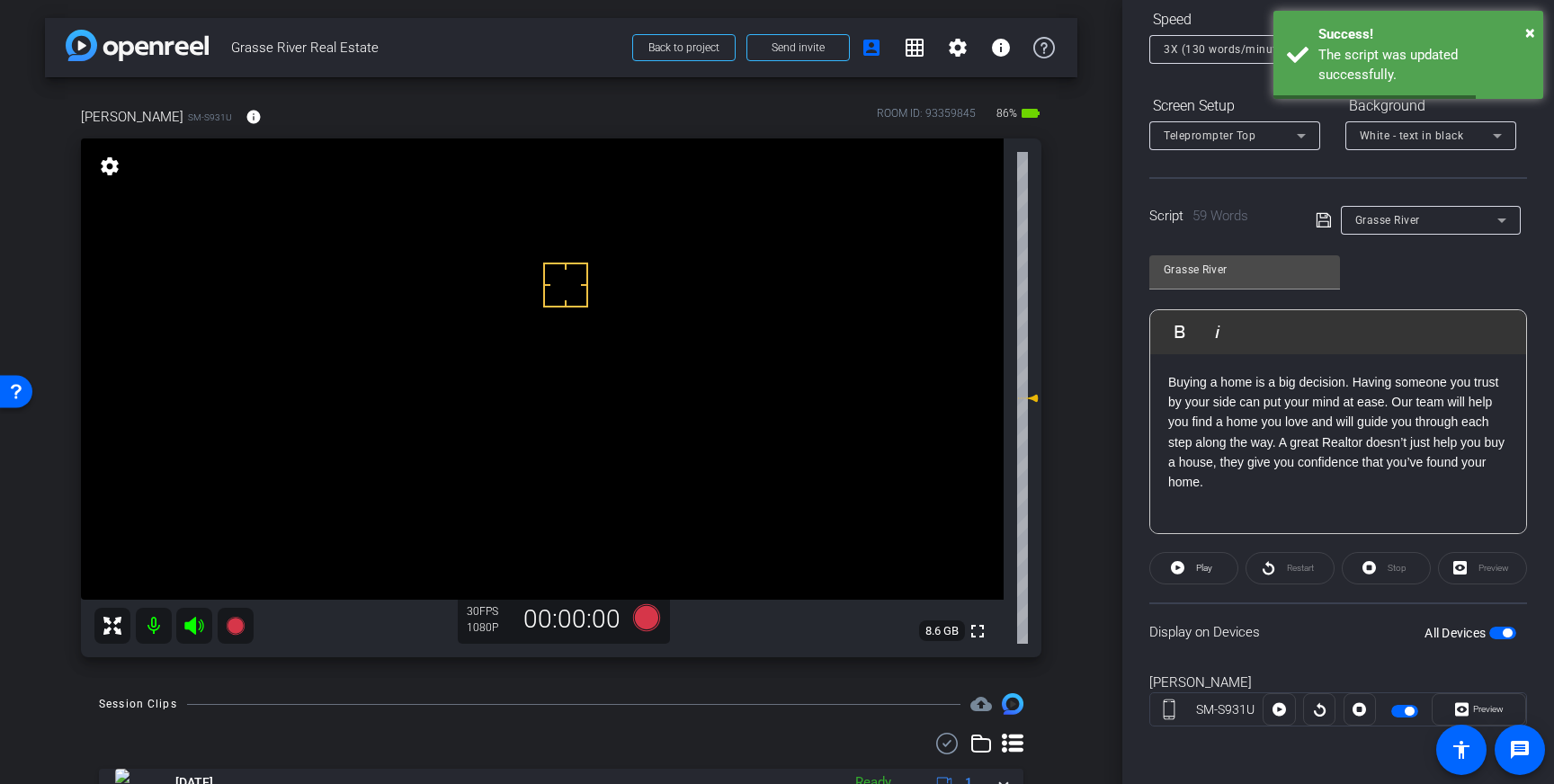
click at [1501, 629] on span "button" at bounding box center [1503, 632] width 27 height 13
click at [1500, 630] on span "button" at bounding box center [1503, 632] width 27 height 13
click at [1327, 218] on icon at bounding box center [1323, 220] width 17 height 22
click at [647, 614] on icon at bounding box center [646, 618] width 27 height 27
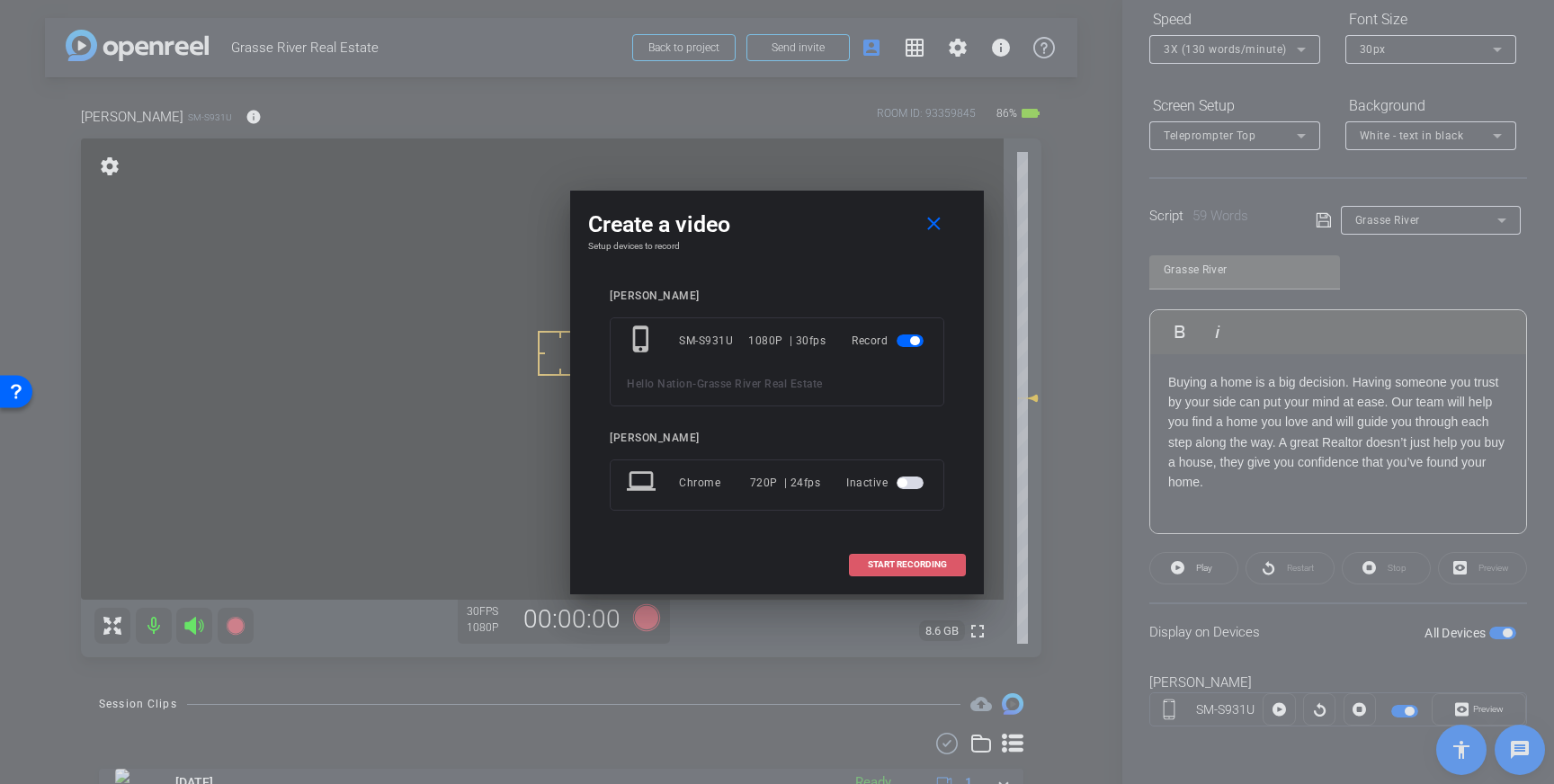
click at [895, 550] on span at bounding box center [908, 565] width 116 height 43
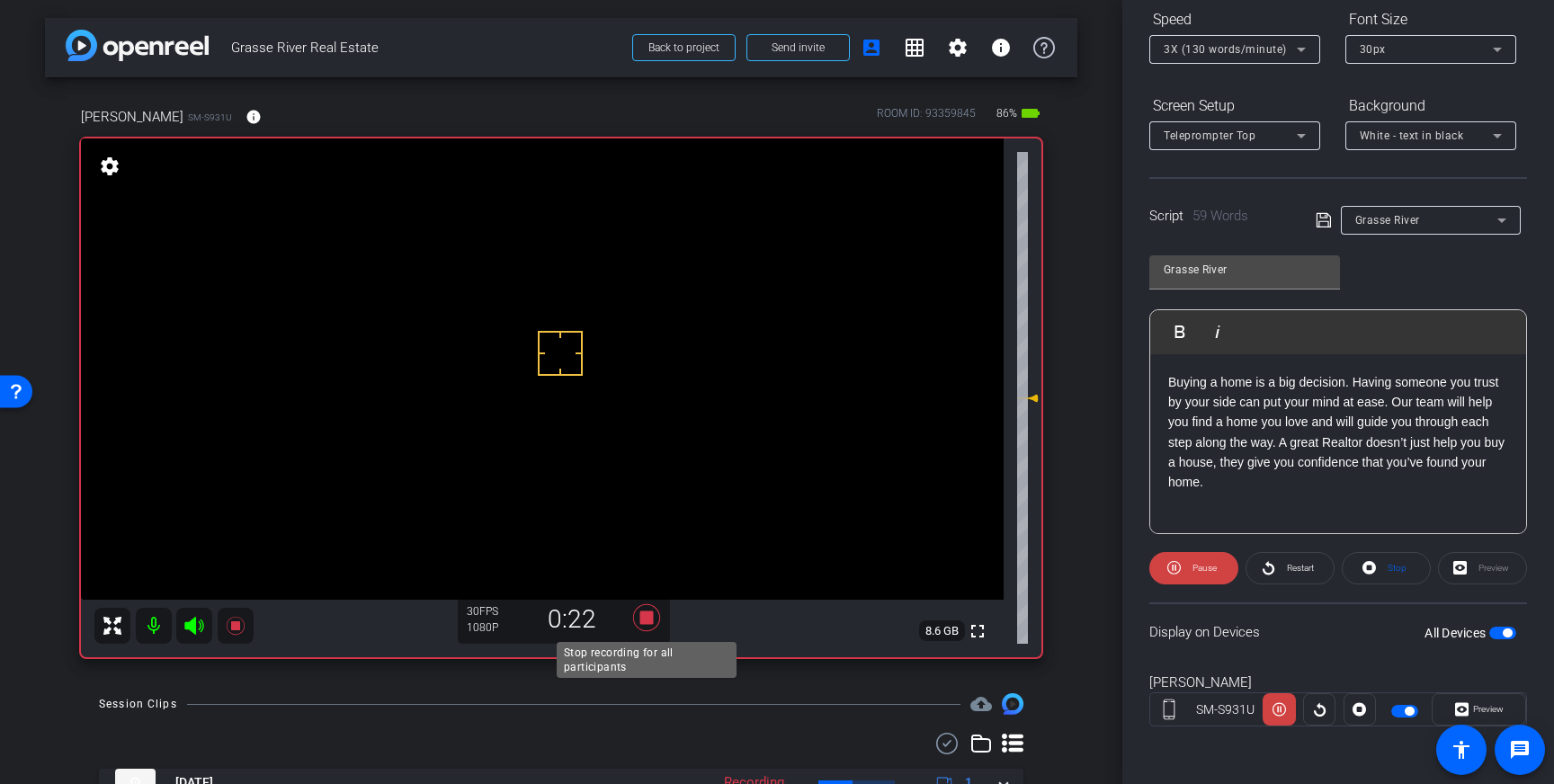
click at [654, 622] on icon at bounding box center [646, 617] width 43 height 32
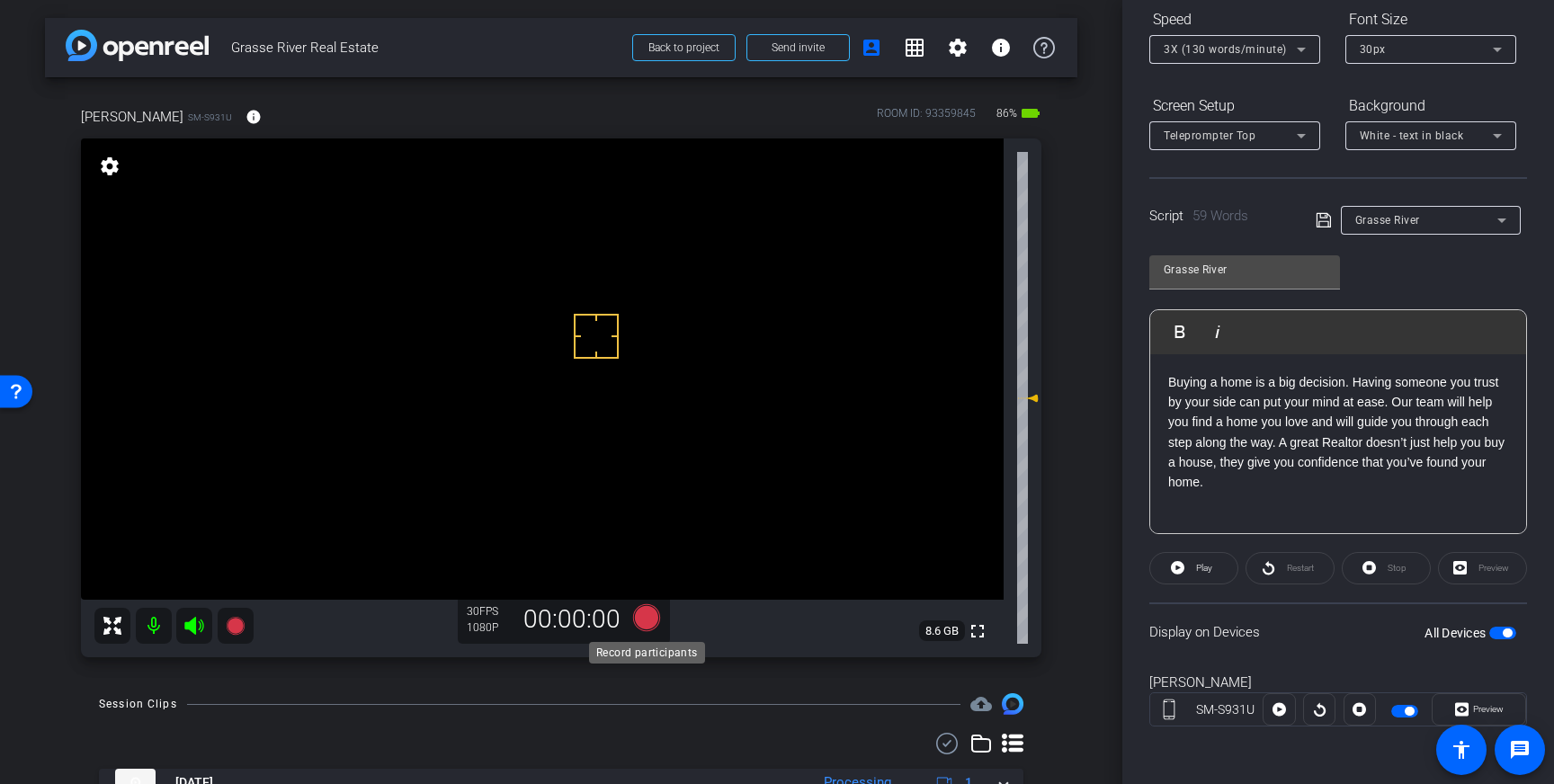
click at [644, 620] on icon at bounding box center [646, 618] width 27 height 27
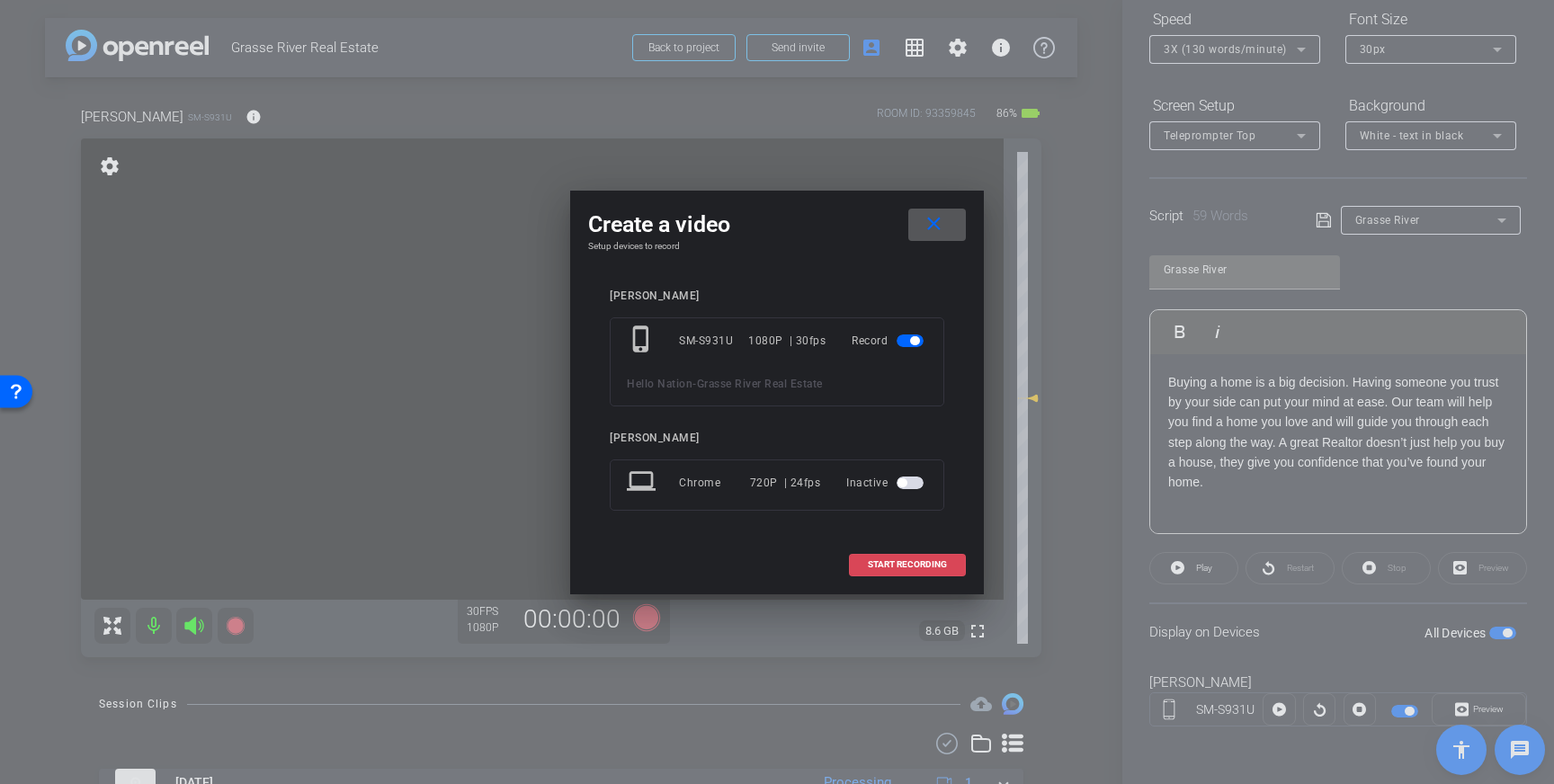
click at [909, 562] on span "START RECORDING" at bounding box center [907, 564] width 79 height 9
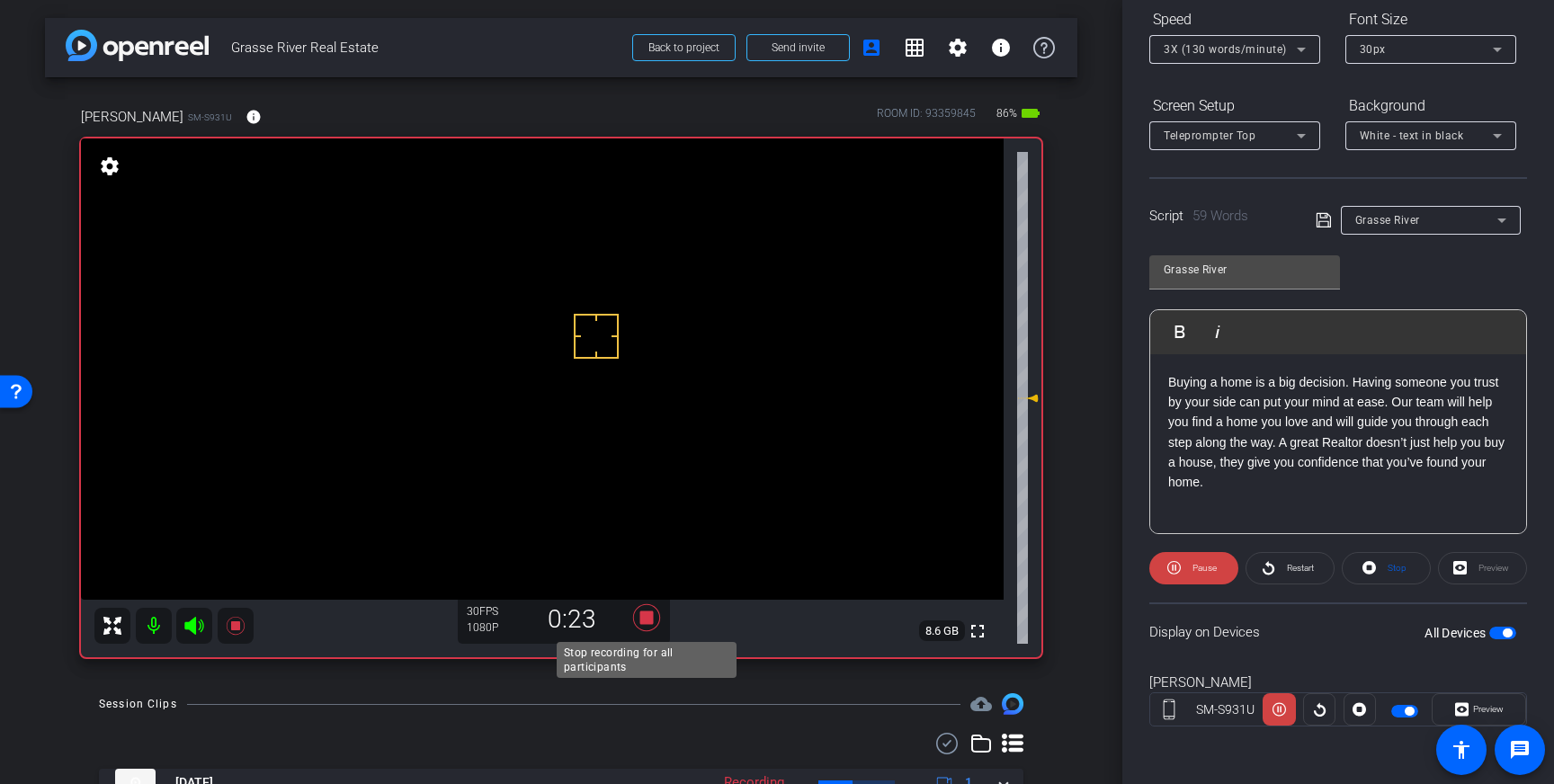
click at [645, 620] on icon at bounding box center [646, 618] width 27 height 27
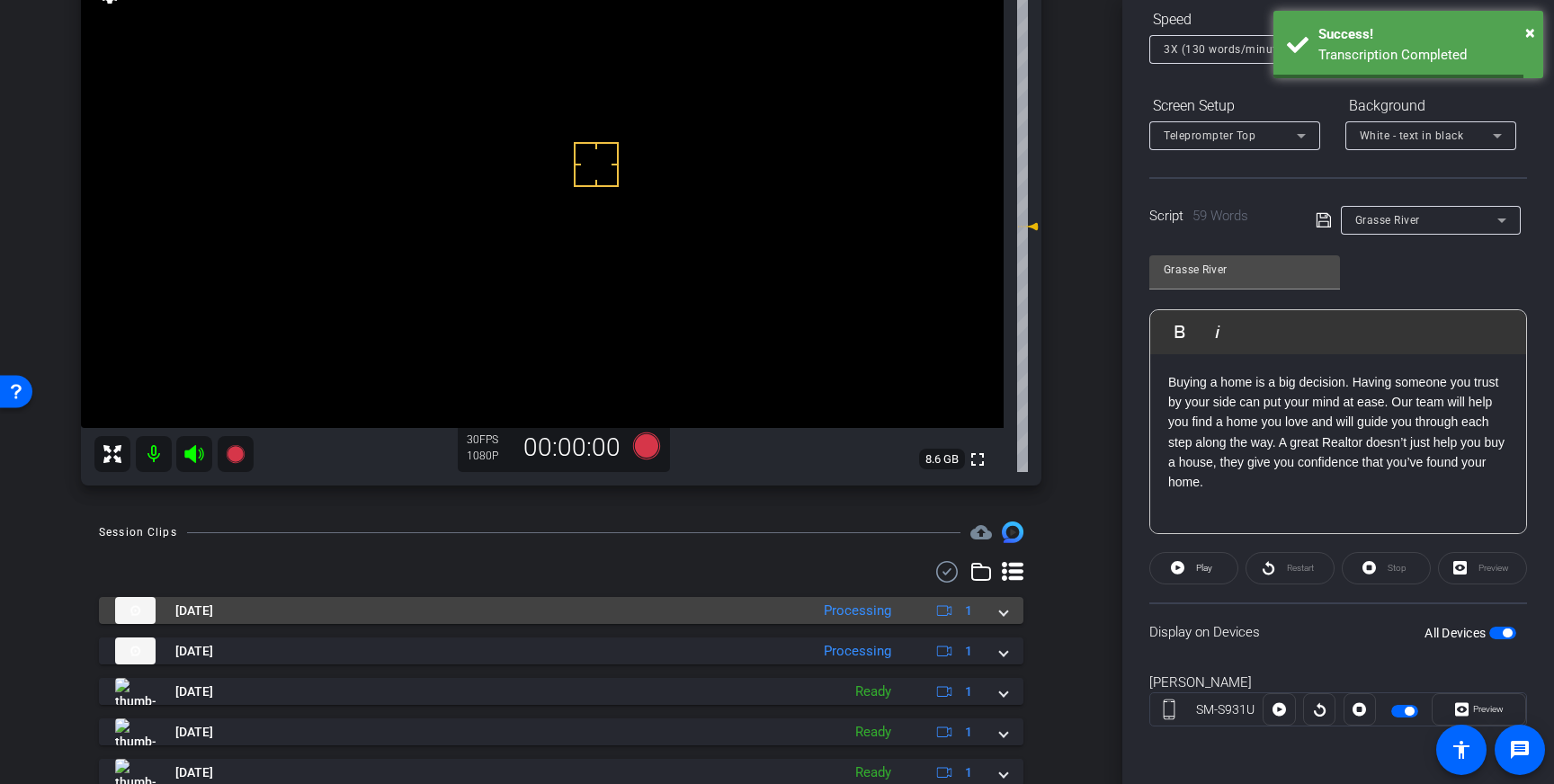
scroll to position [172, 0]
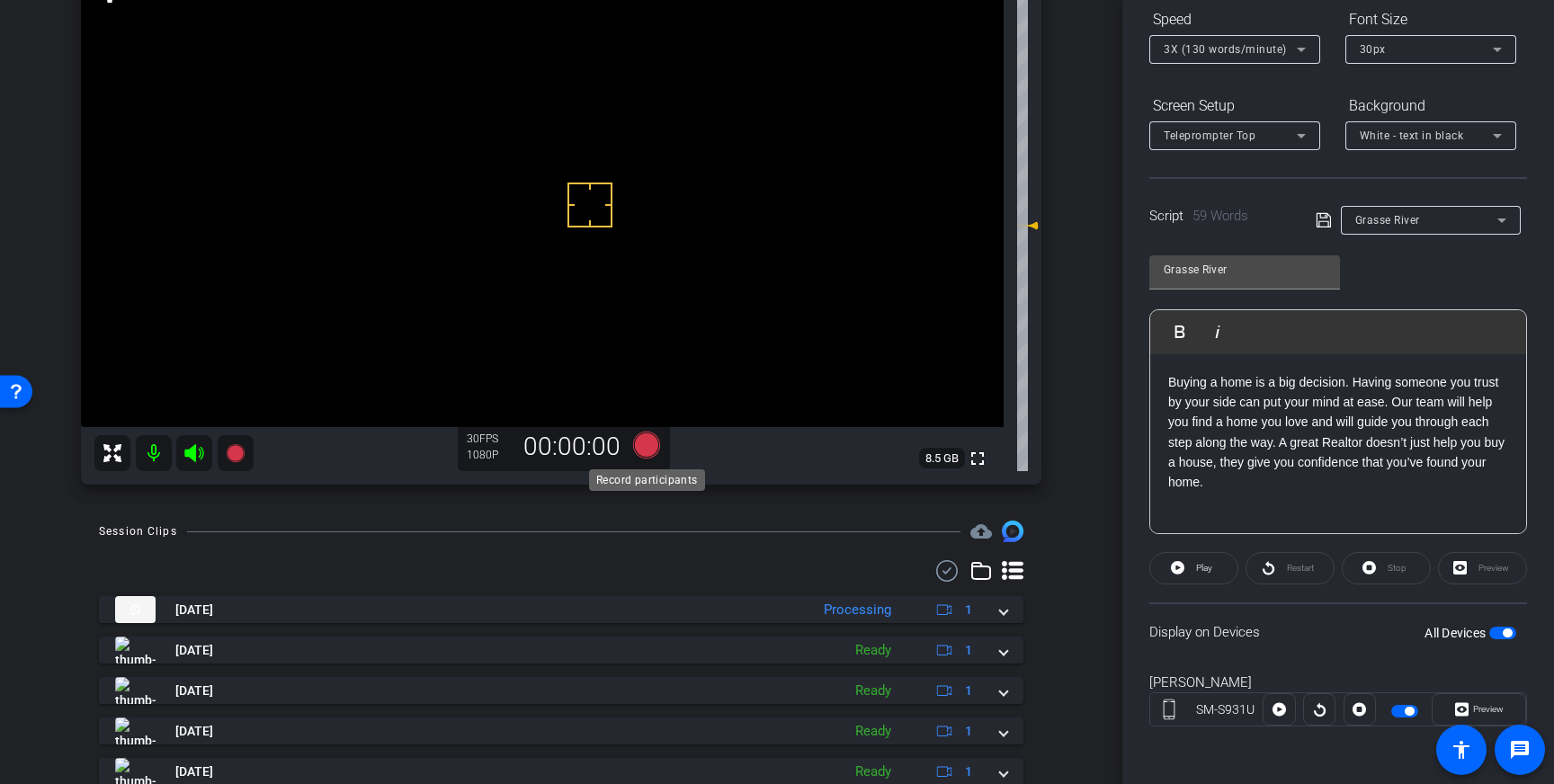
click at [643, 444] on icon at bounding box center [646, 445] width 27 height 27
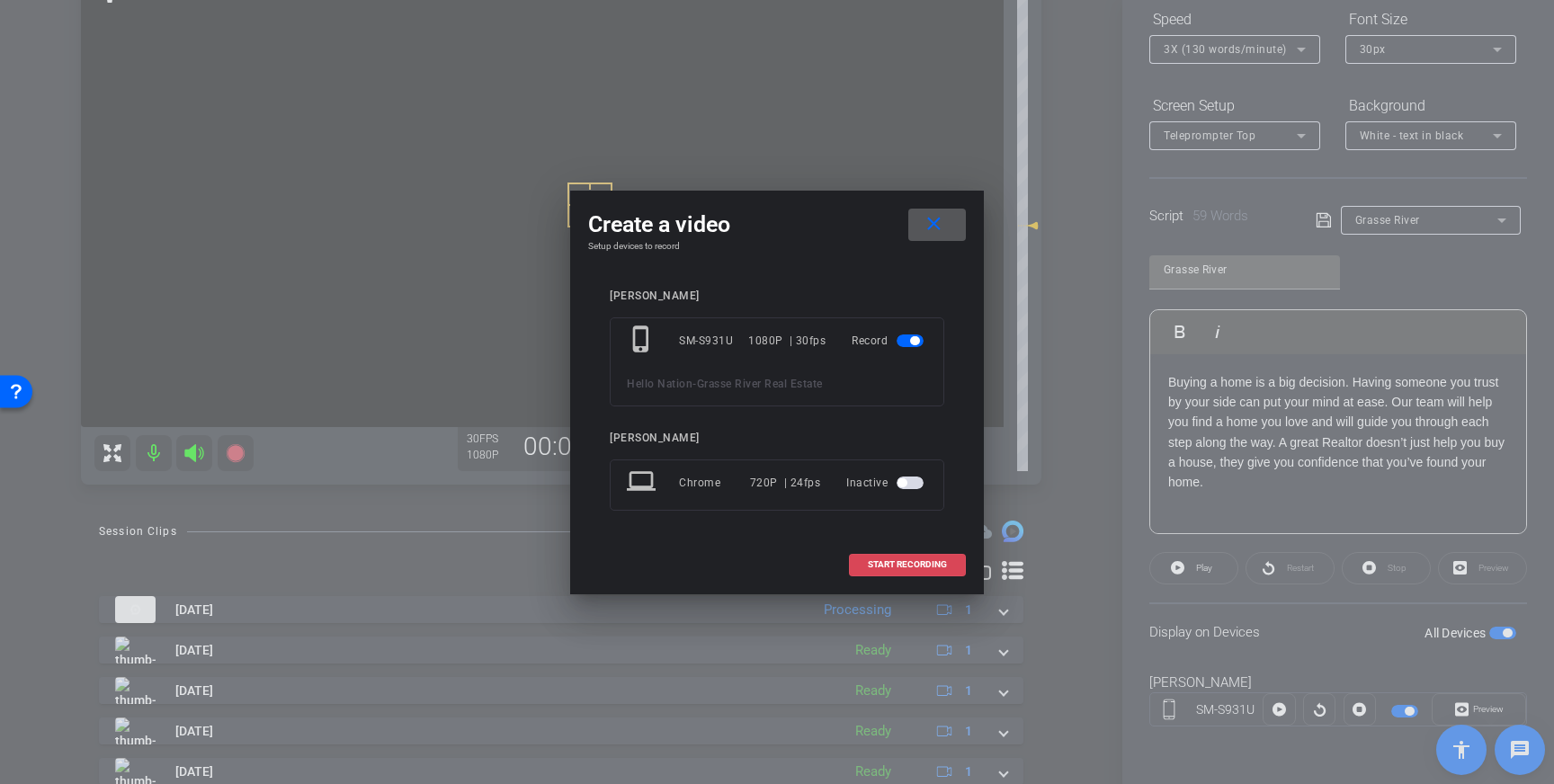
click at [886, 556] on span at bounding box center [908, 565] width 116 height 43
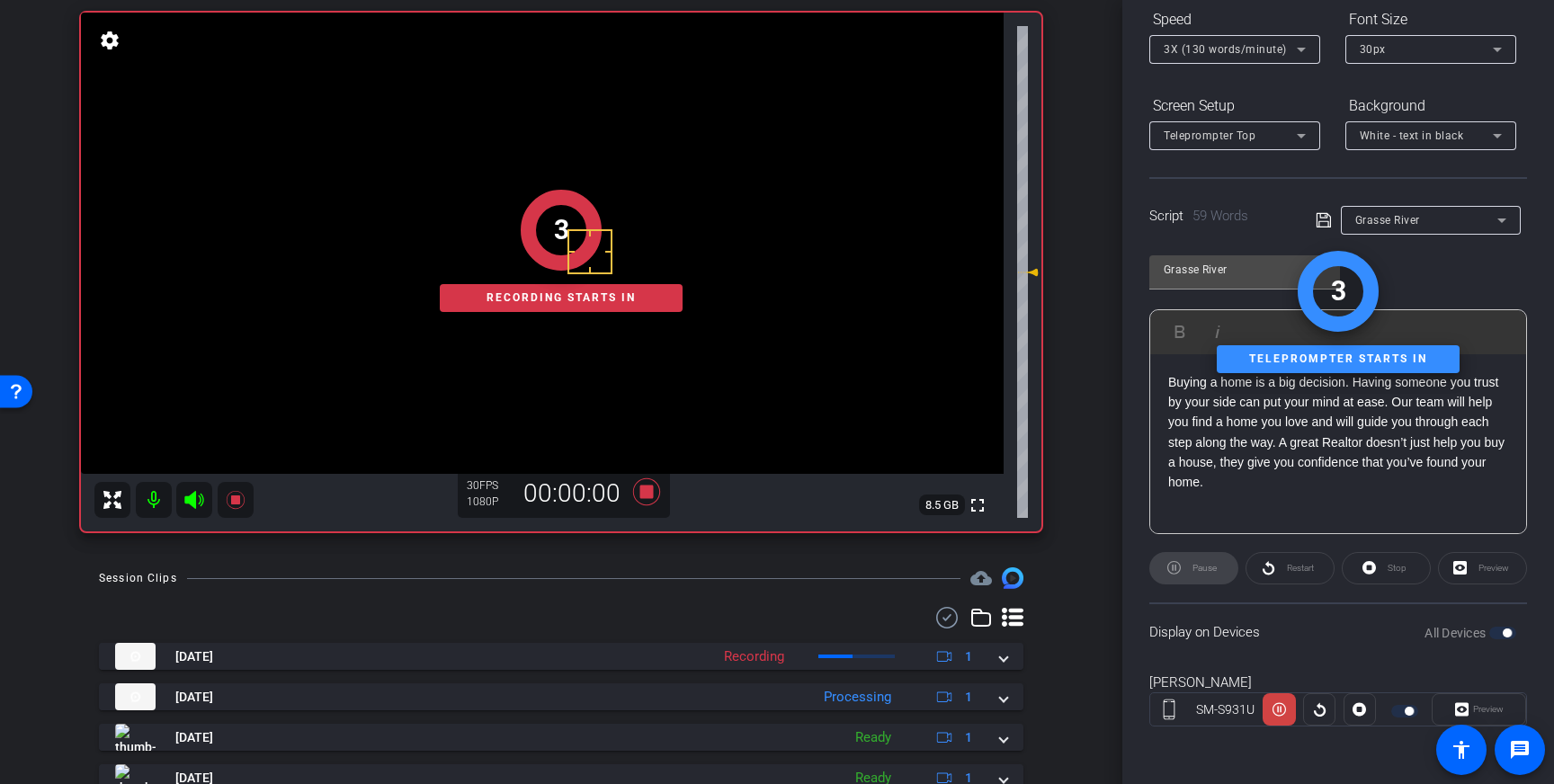
scroll to position [122, 0]
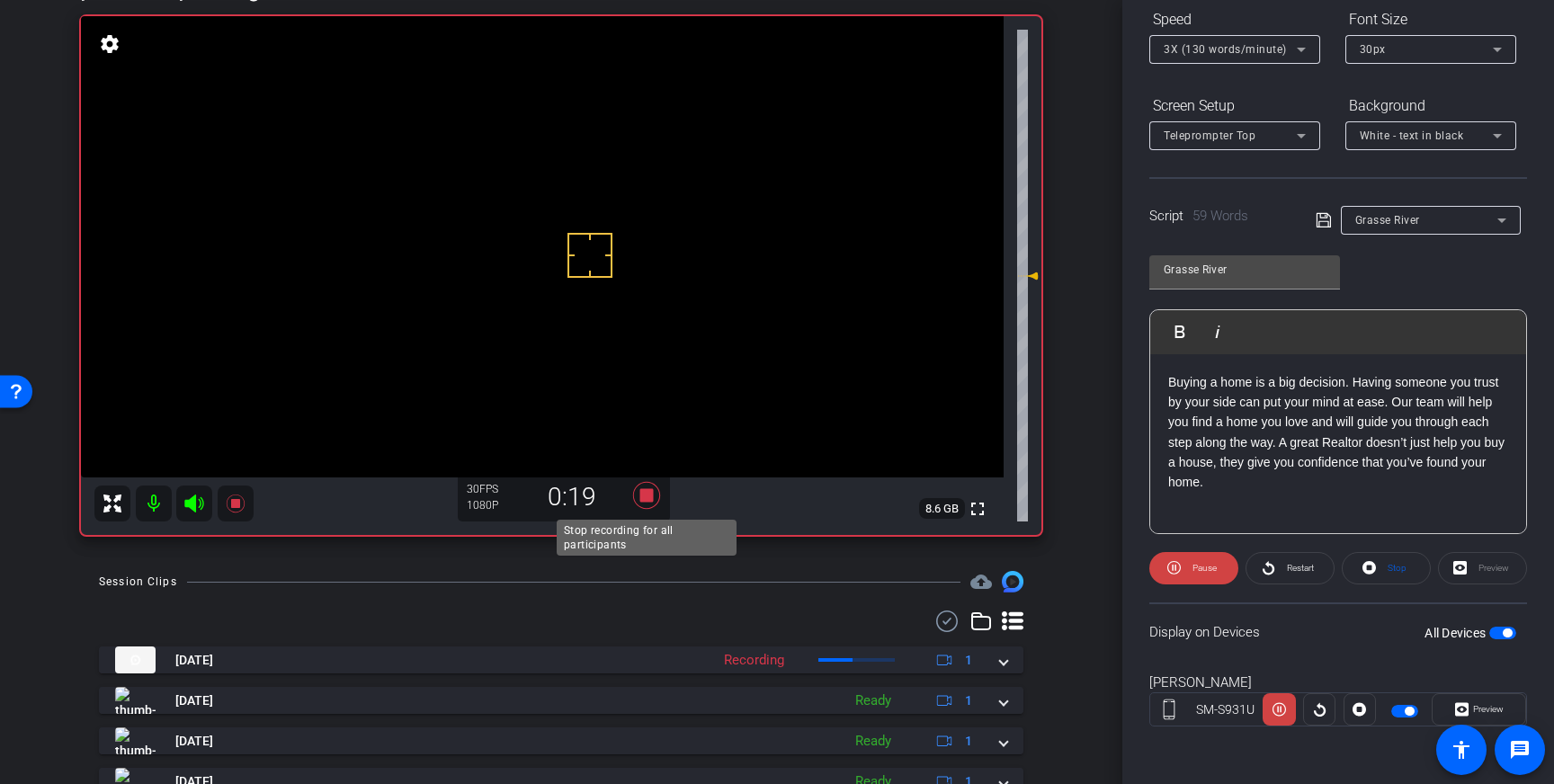
click at [643, 491] on icon at bounding box center [646, 495] width 27 height 27
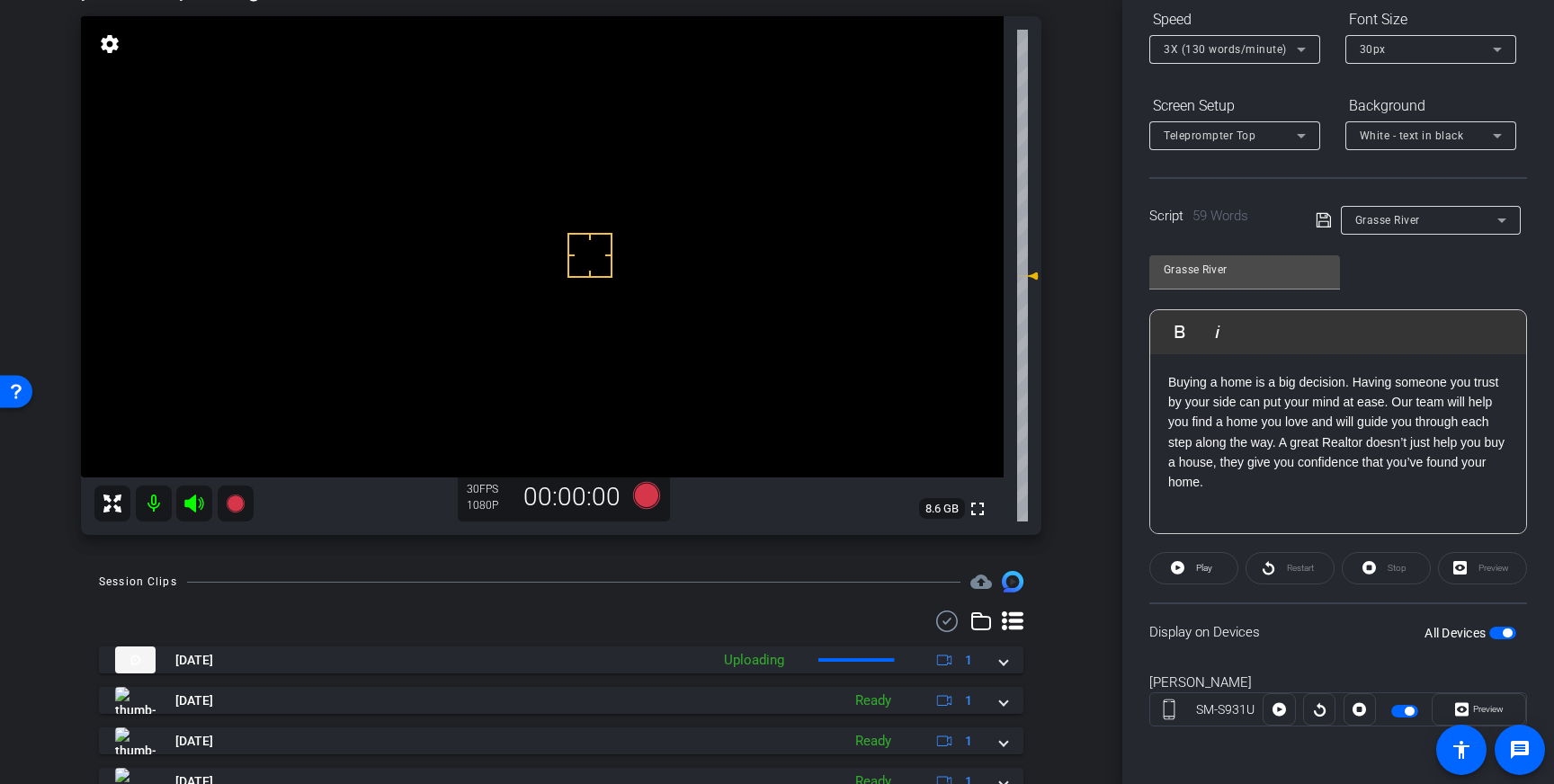
click at [1279, 38] on div "3X (130 words/minute)" at bounding box center [1230, 49] width 133 height 23
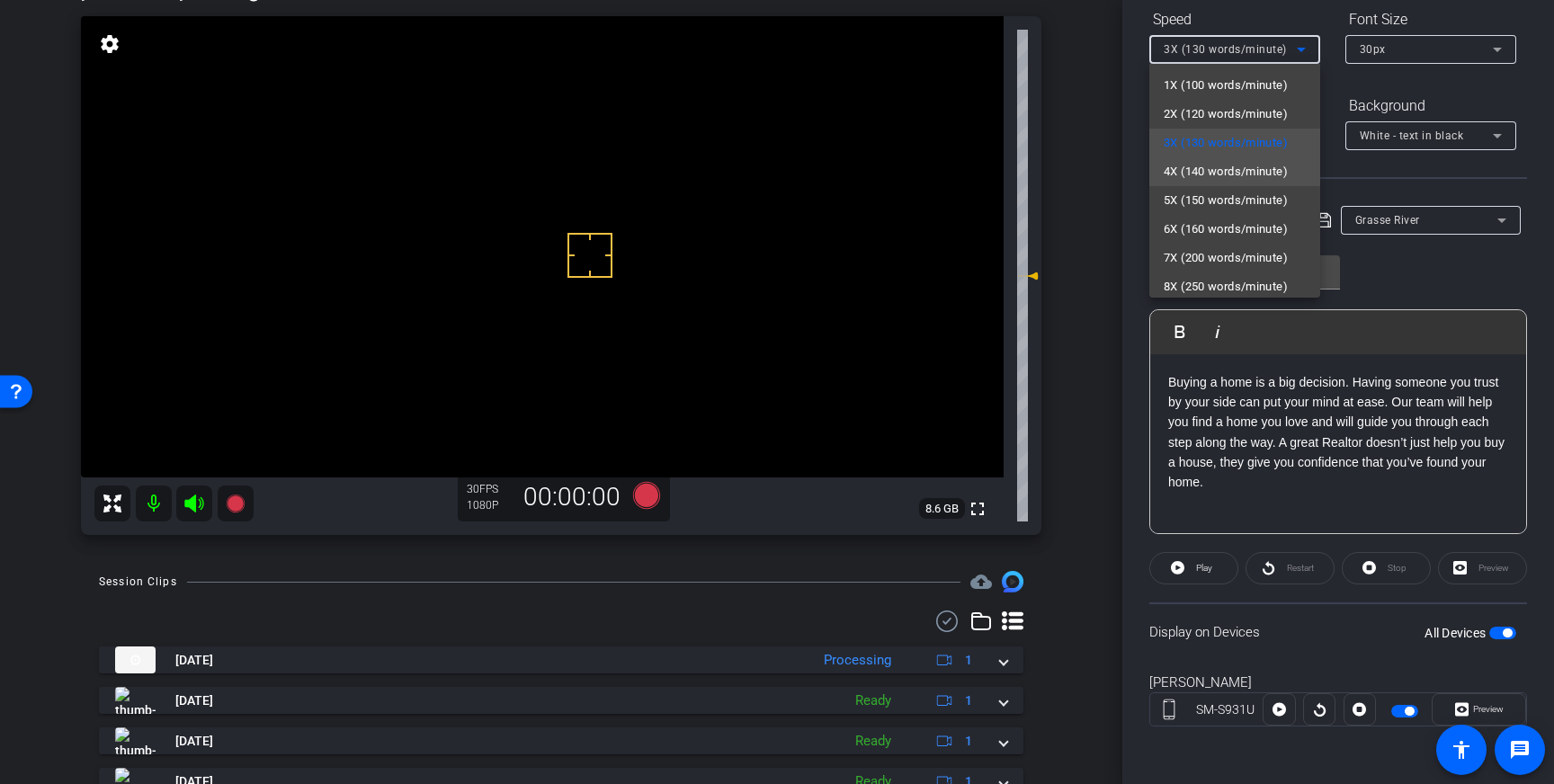
click at [1237, 173] on span "4X (140 words/minute)" at bounding box center [1225, 171] width 124 height 22
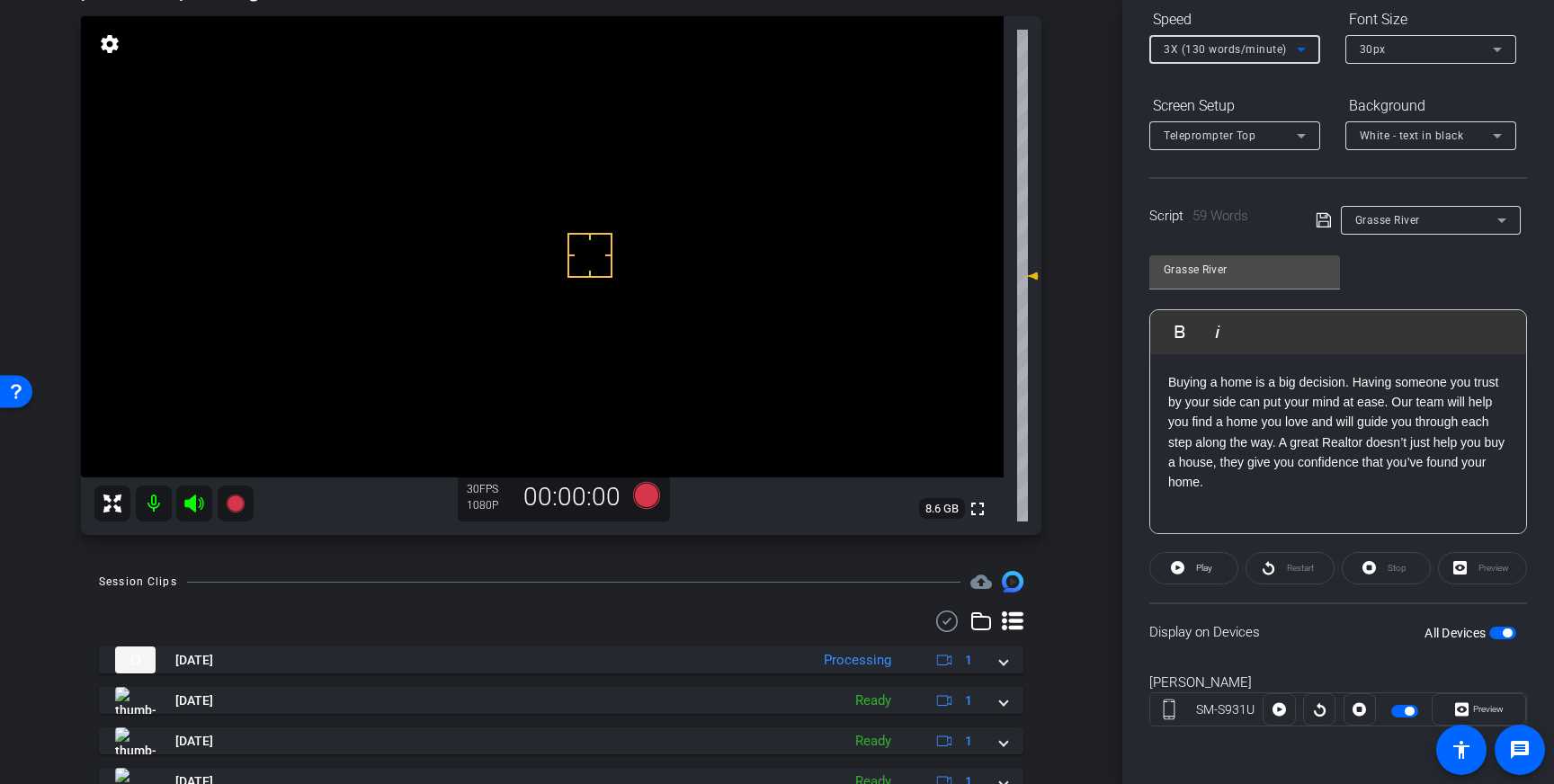
scroll to position [1, 0]
click at [1321, 216] on icon at bounding box center [1323, 220] width 17 height 22
click at [642, 501] on icon at bounding box center [646, 495] width 27 height 27
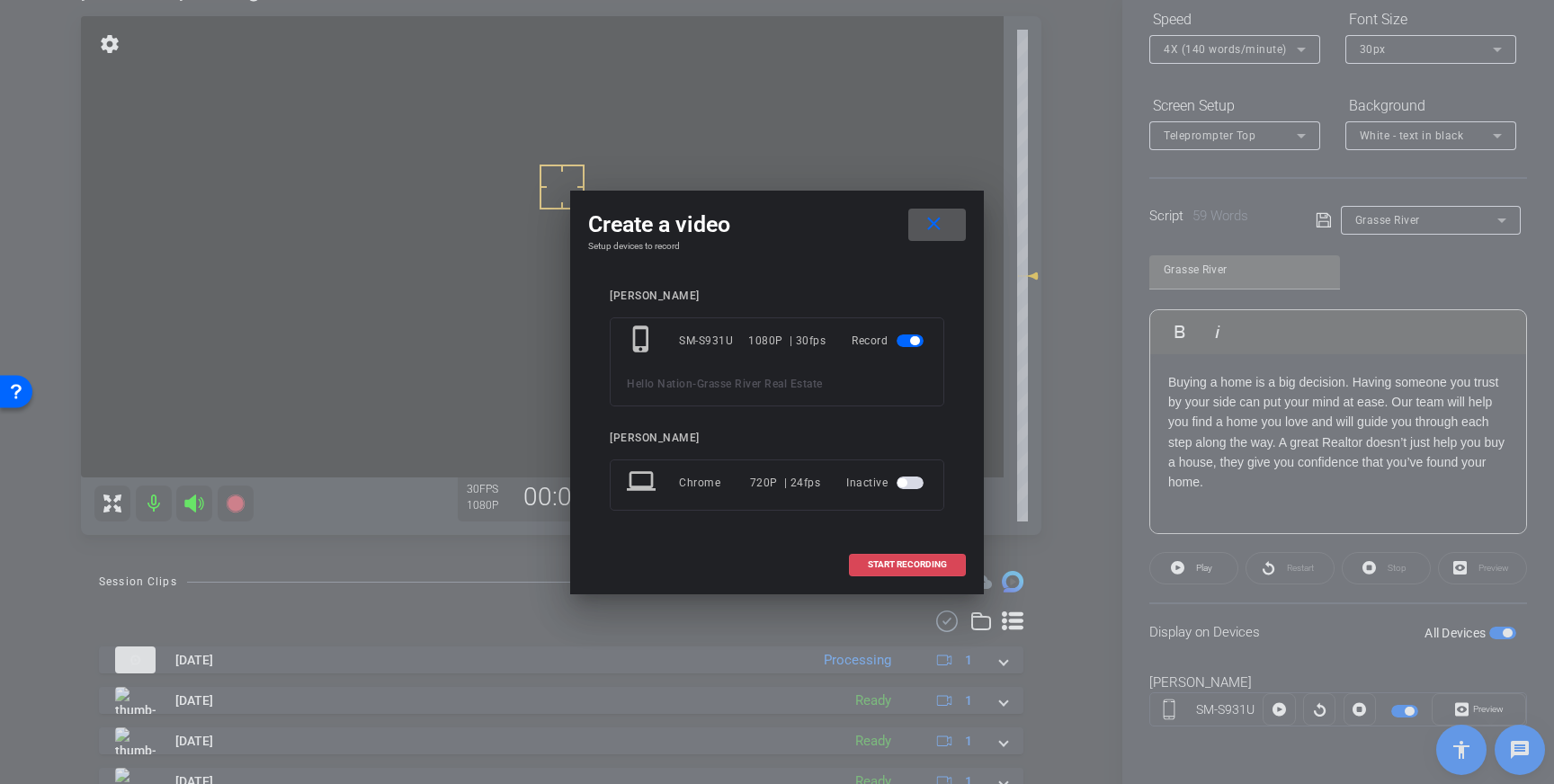
click at [898, 553] on span at bounding box center [908, 565] width 116 height 43
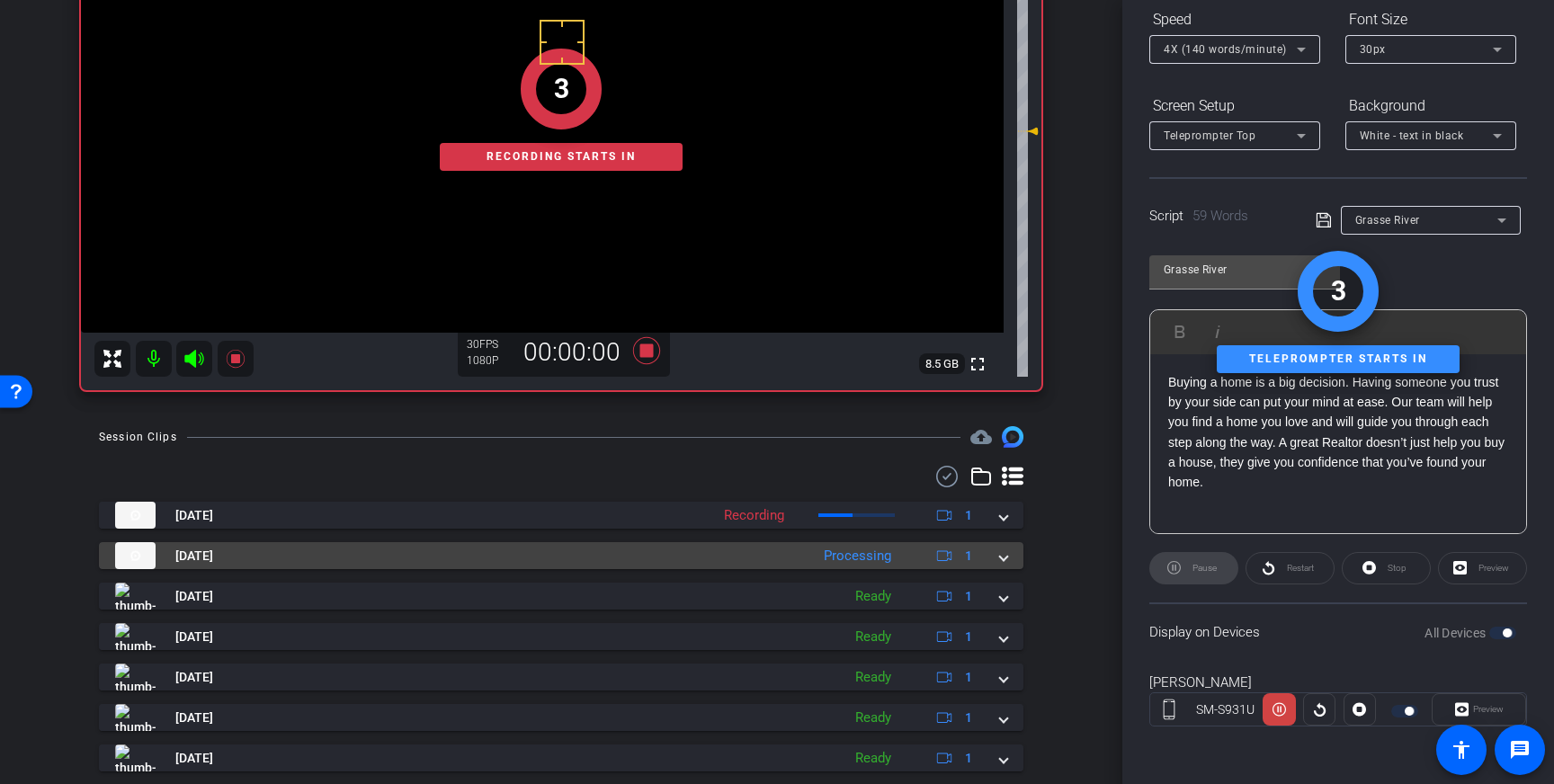
scroll to position [271, 0]
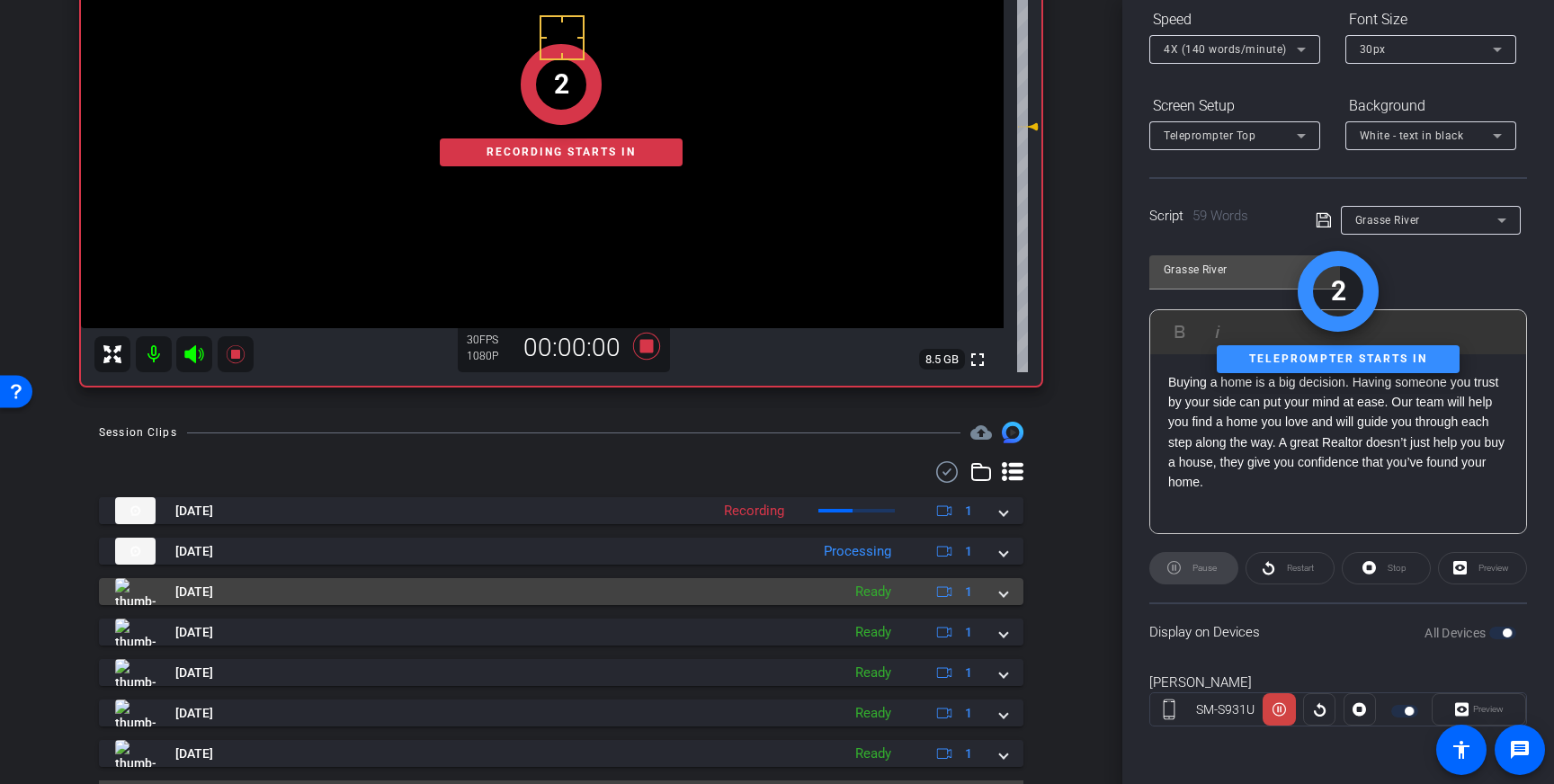
click at [1009, 589] on mat-expansion-panel-header "Aug 13, 2025 Ready 1" at bounding box center [561, 591] width 924 height 27
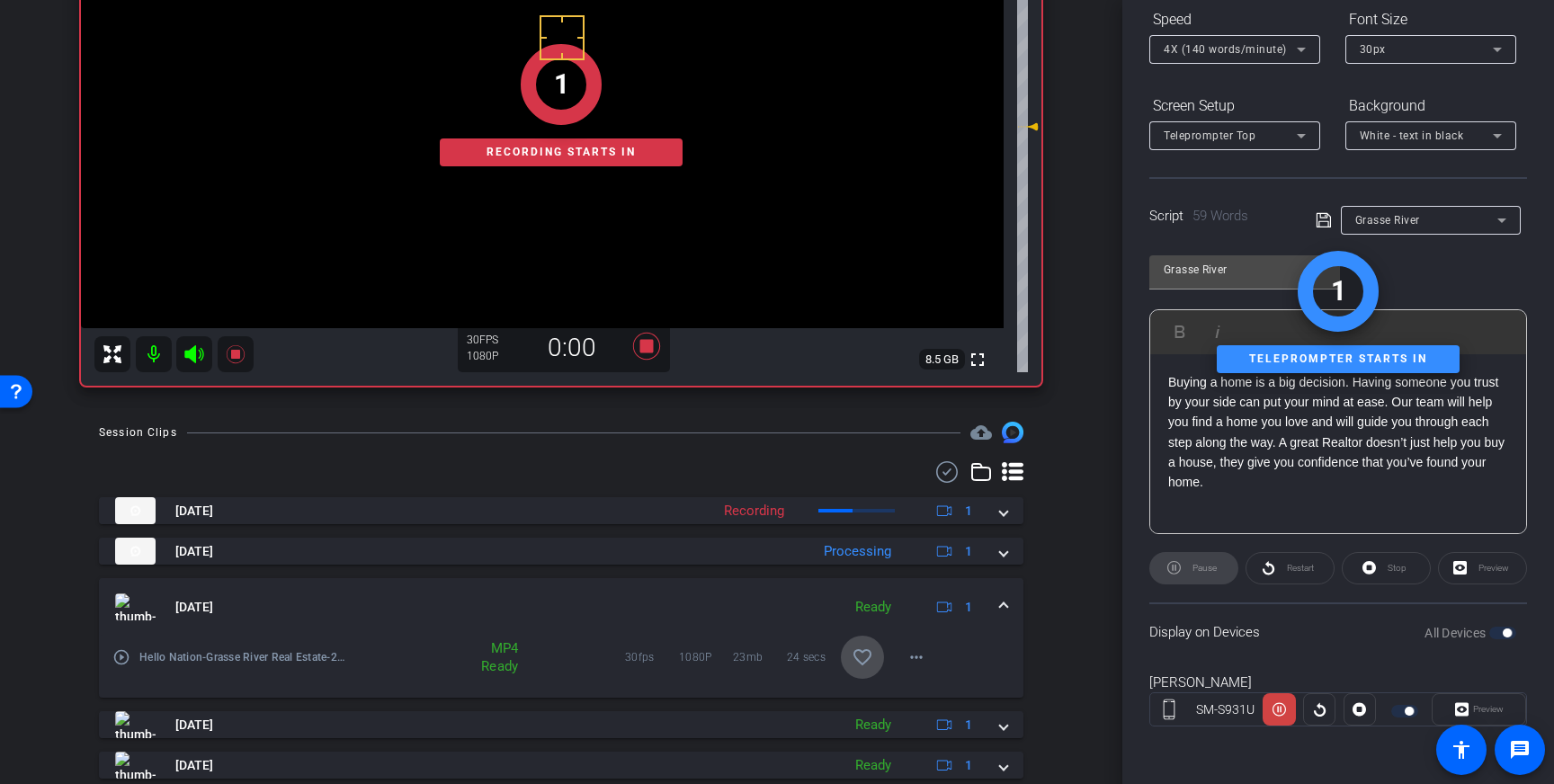
click at [877, 660] on span at bounding box center [863, 657] width 43 height 43
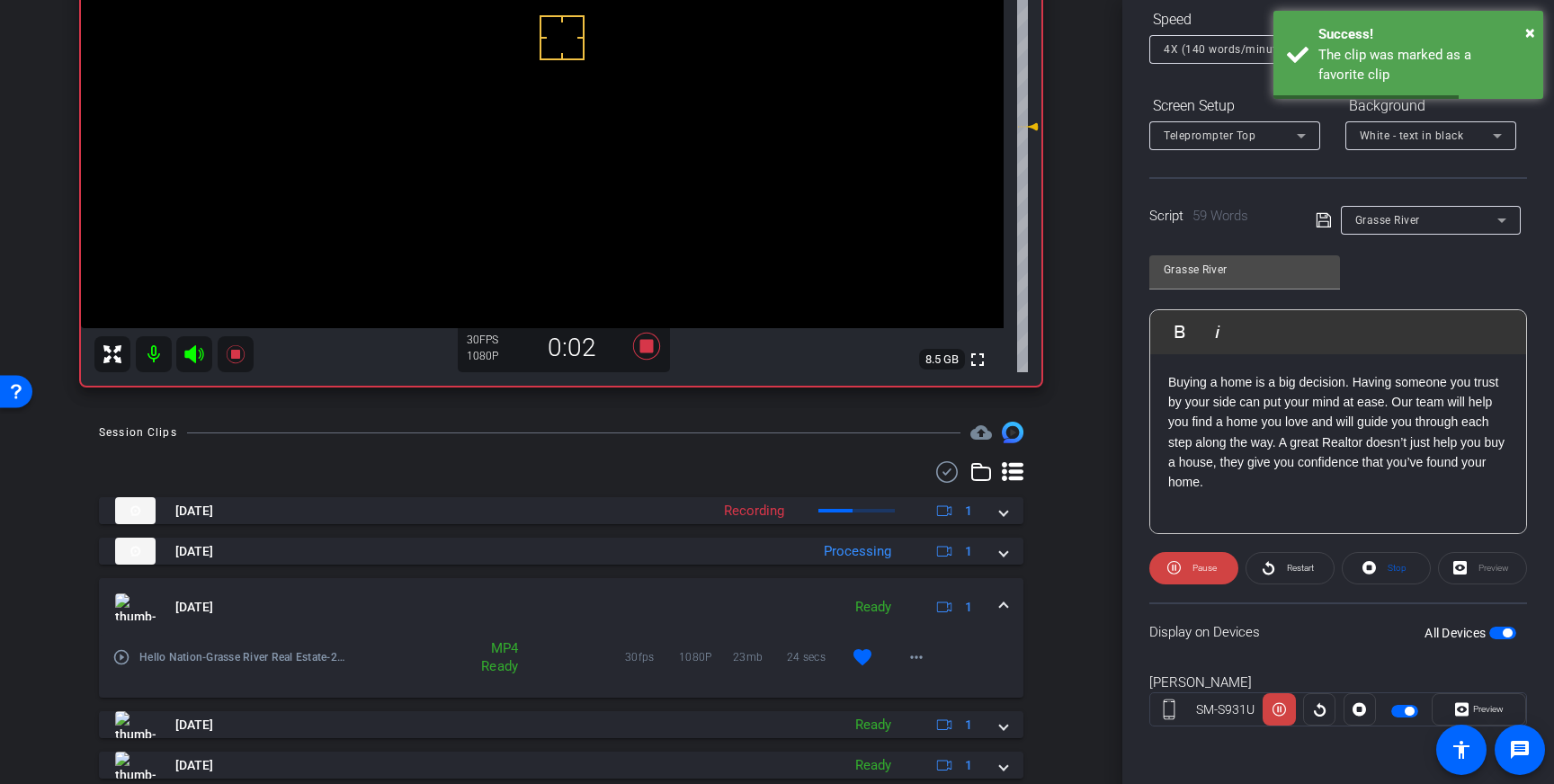
click at [1003, 601] on span at bounding box center [1003, 607] width 7 height 19
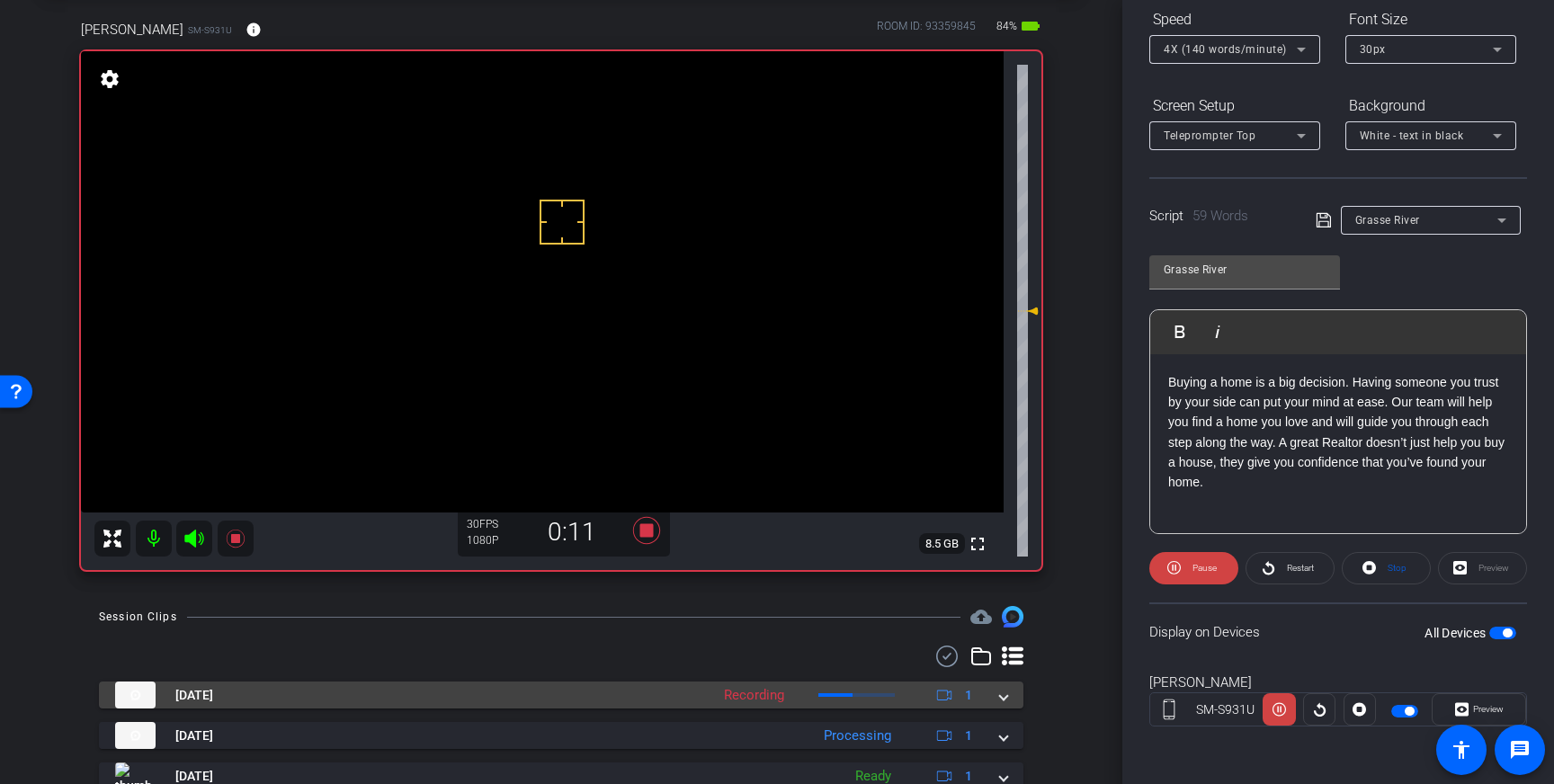
scroll to position [85, 0]
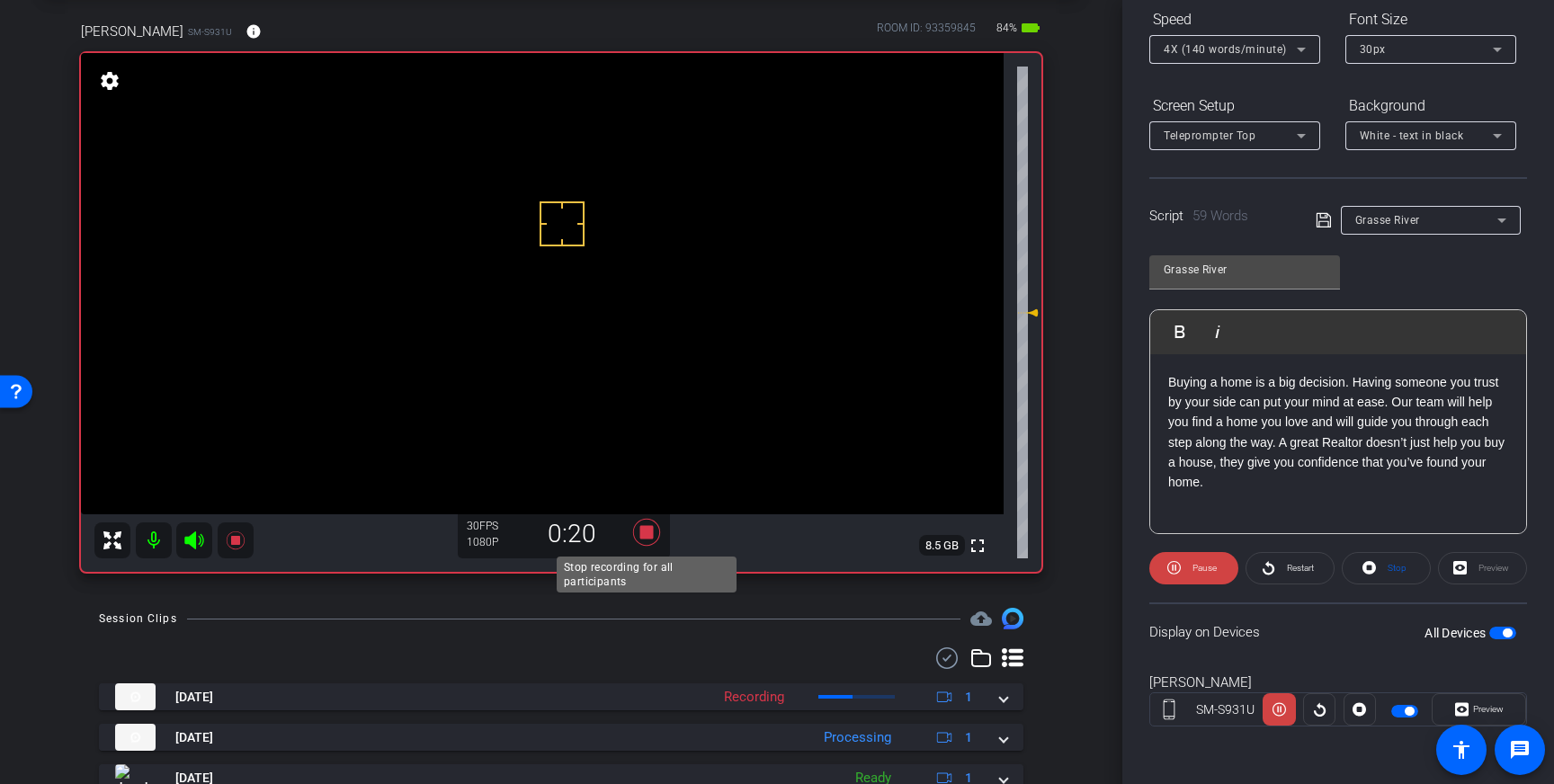
click at [654, 533] on icon at bounding box center [646, 531] width 43 height 32
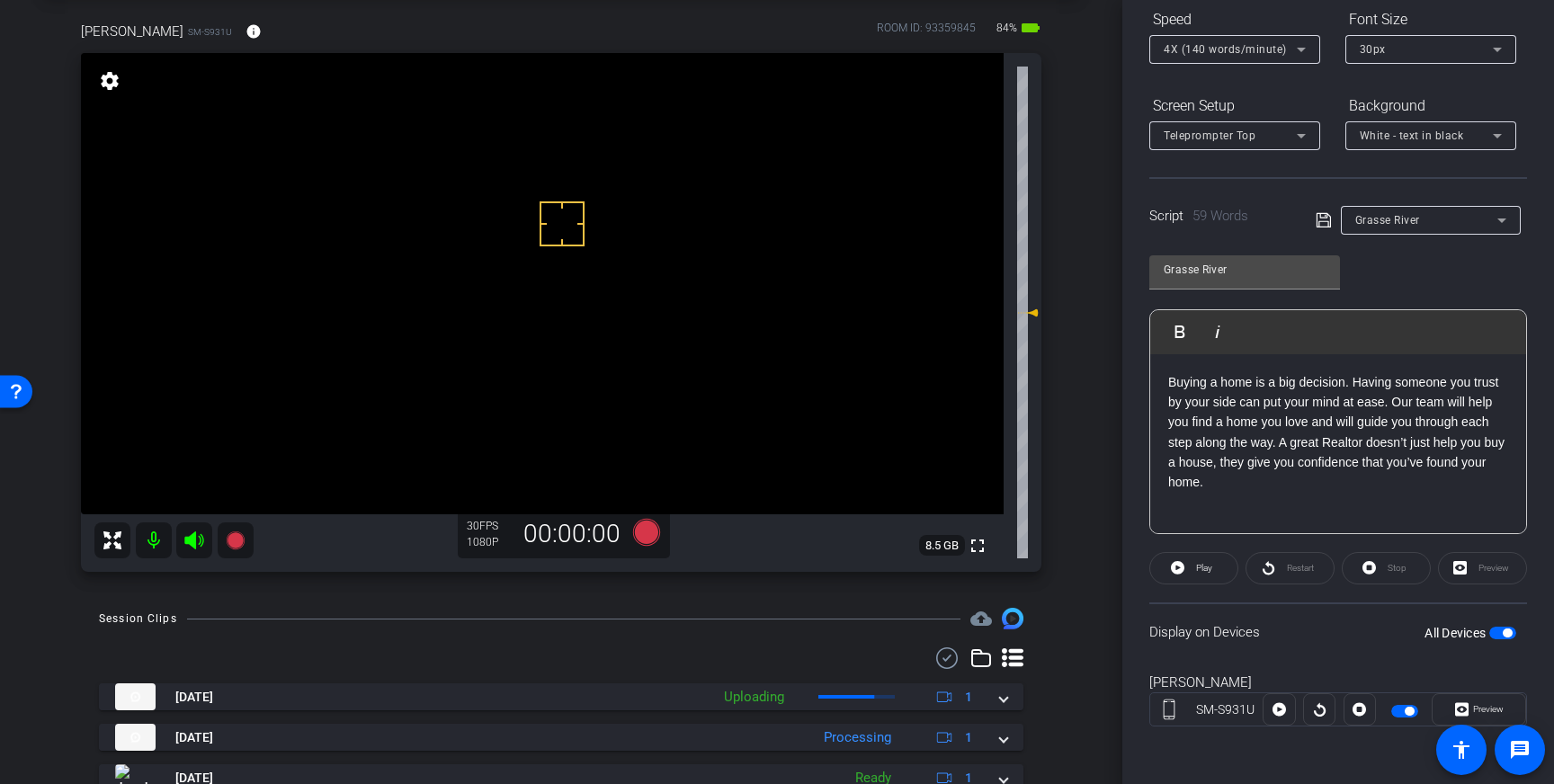
scroll to position [157, 0]
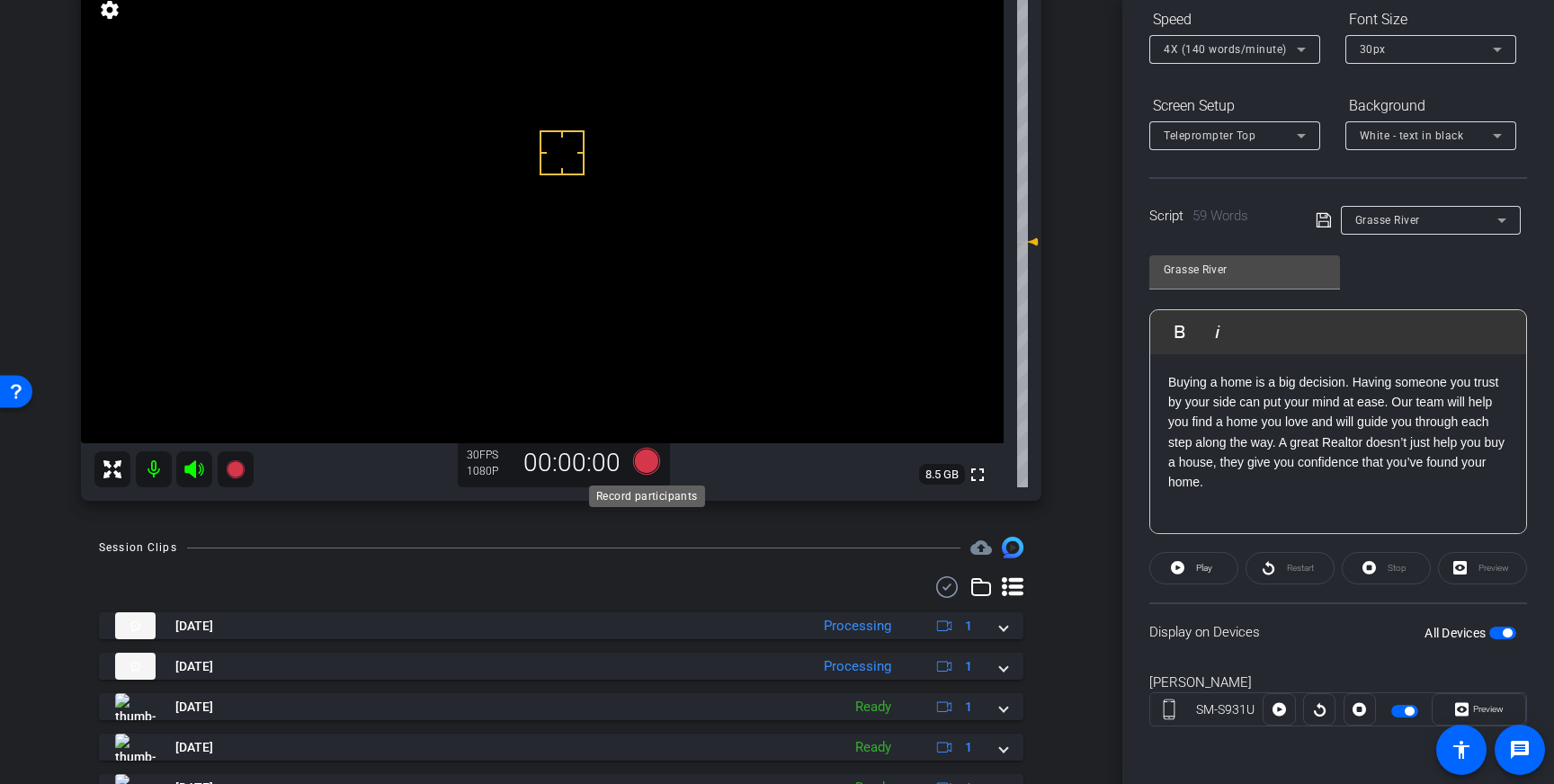
click at [644, 461] on icon at bounding box center [646, 461] width 27 height 27
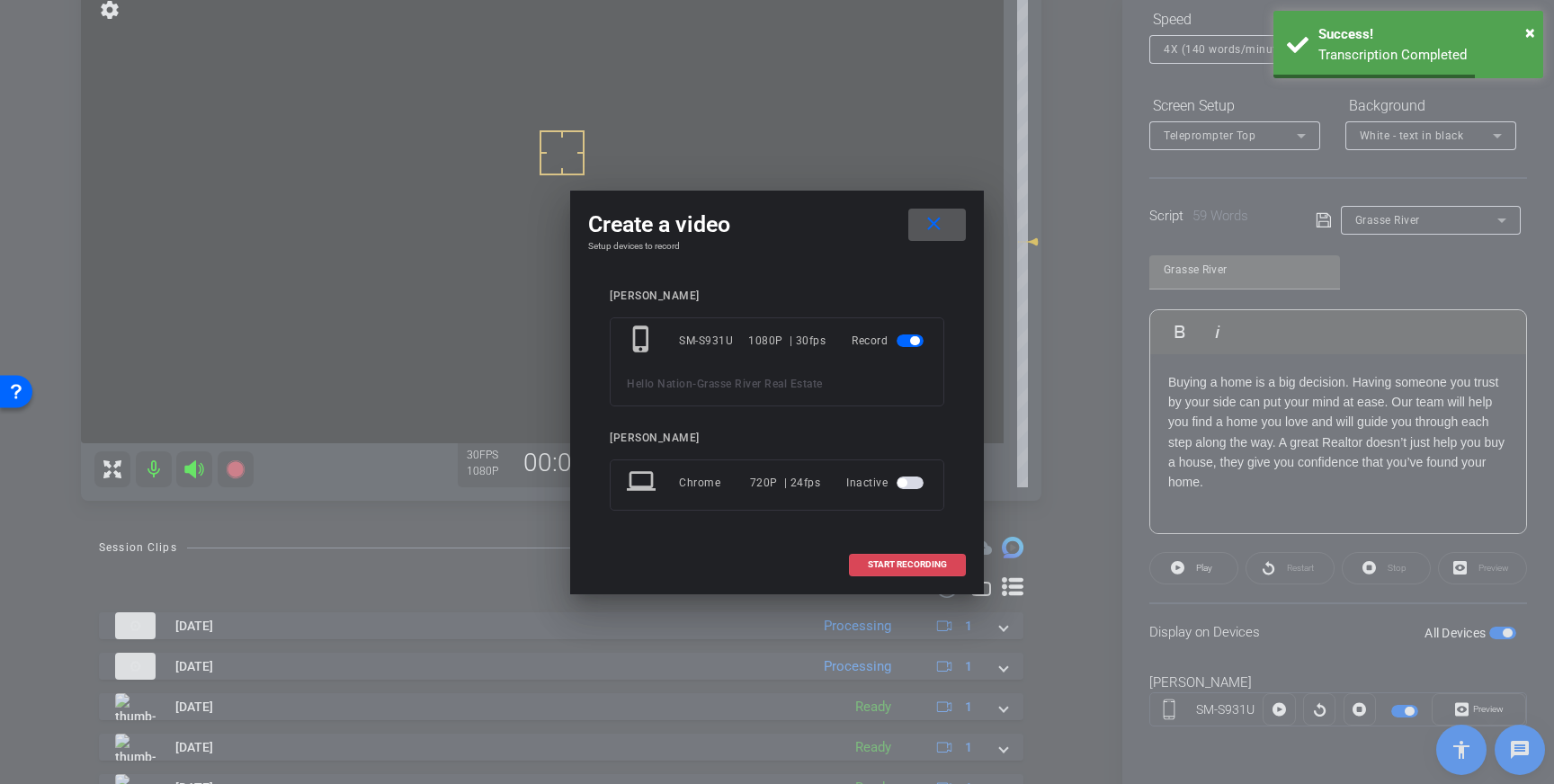
click at [900, 565] on span "START RECORDING" at bounding box center [907, 564] width 79 height 9
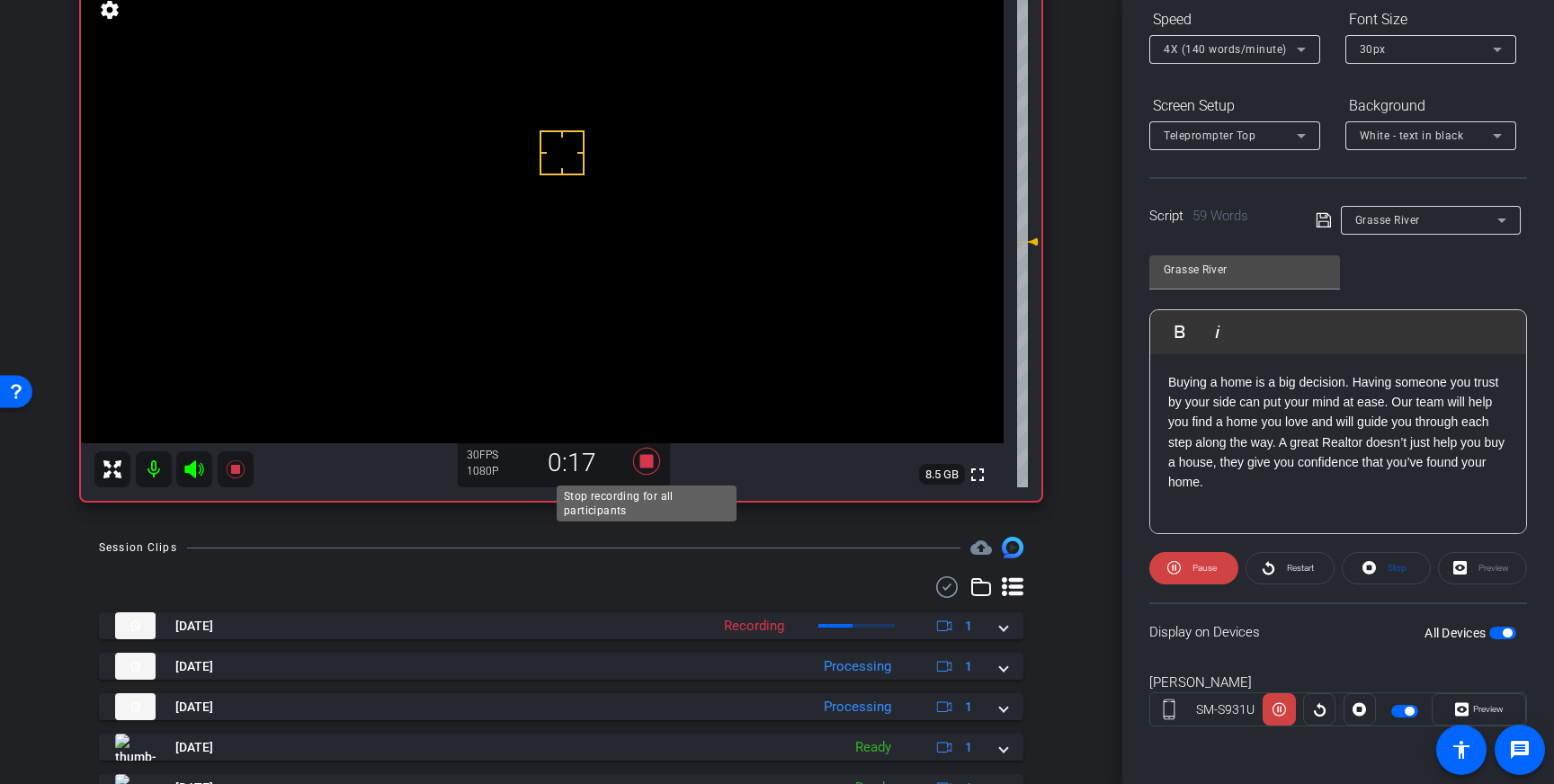
click at [648, 464] on icon at bounding box center [646, 461] width 27 height 27
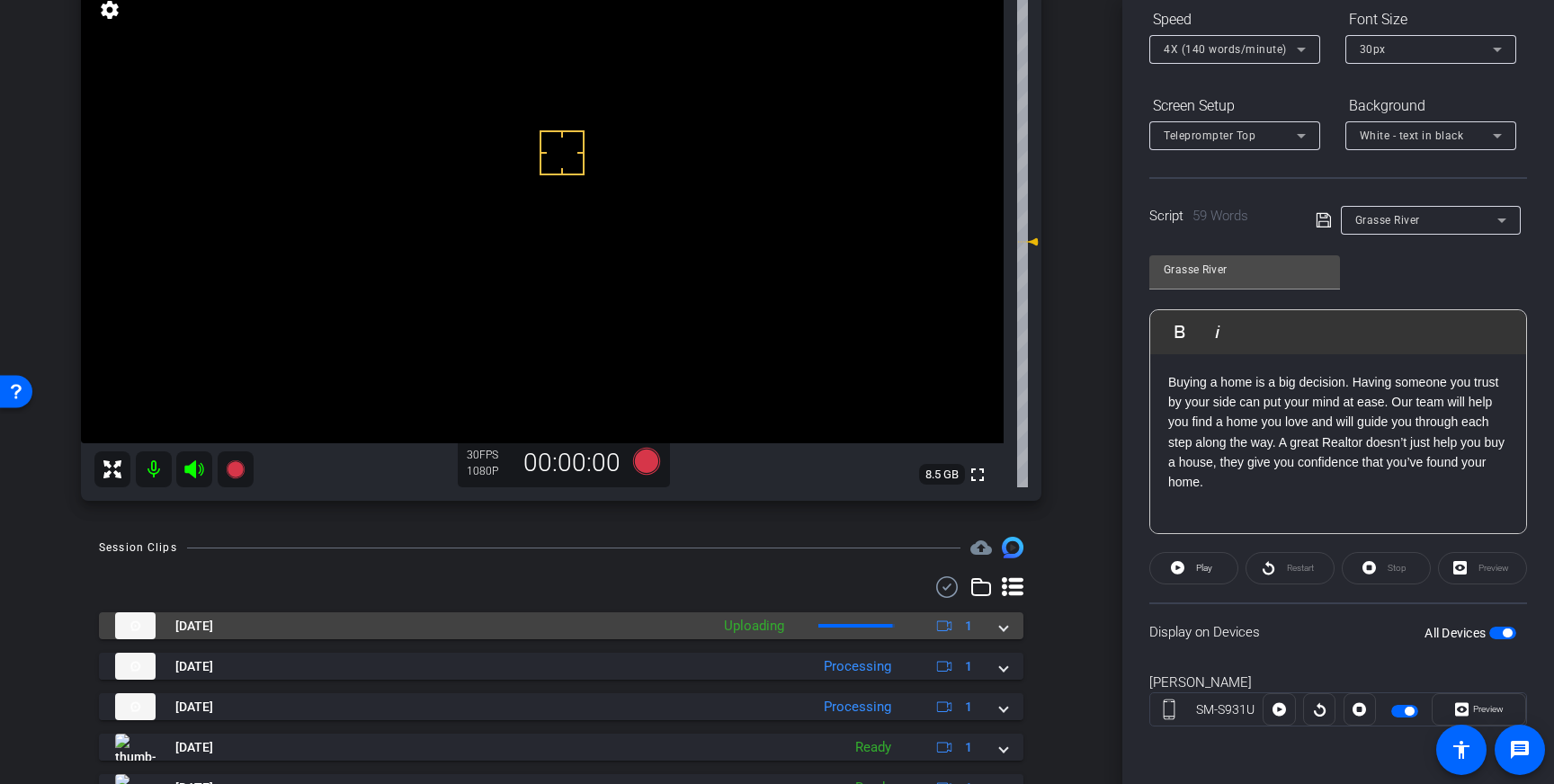
click at [999, 623] on div "Aug 13, 2025 Uploading 1" at bounding box center [558, 625] width 885 height 27
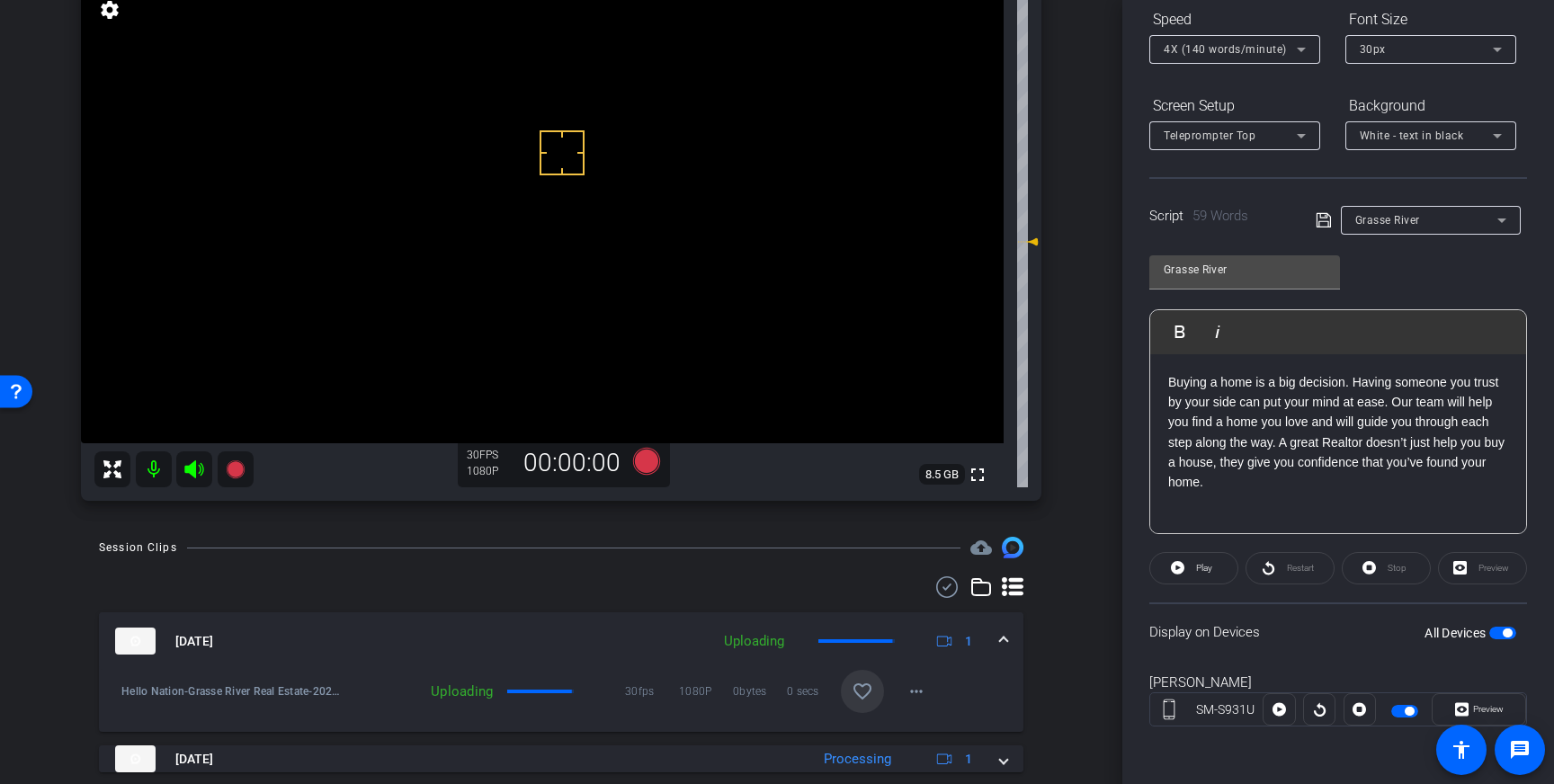
click at [850, 684] on span at bounding box center [863, 691] width 43 height 43
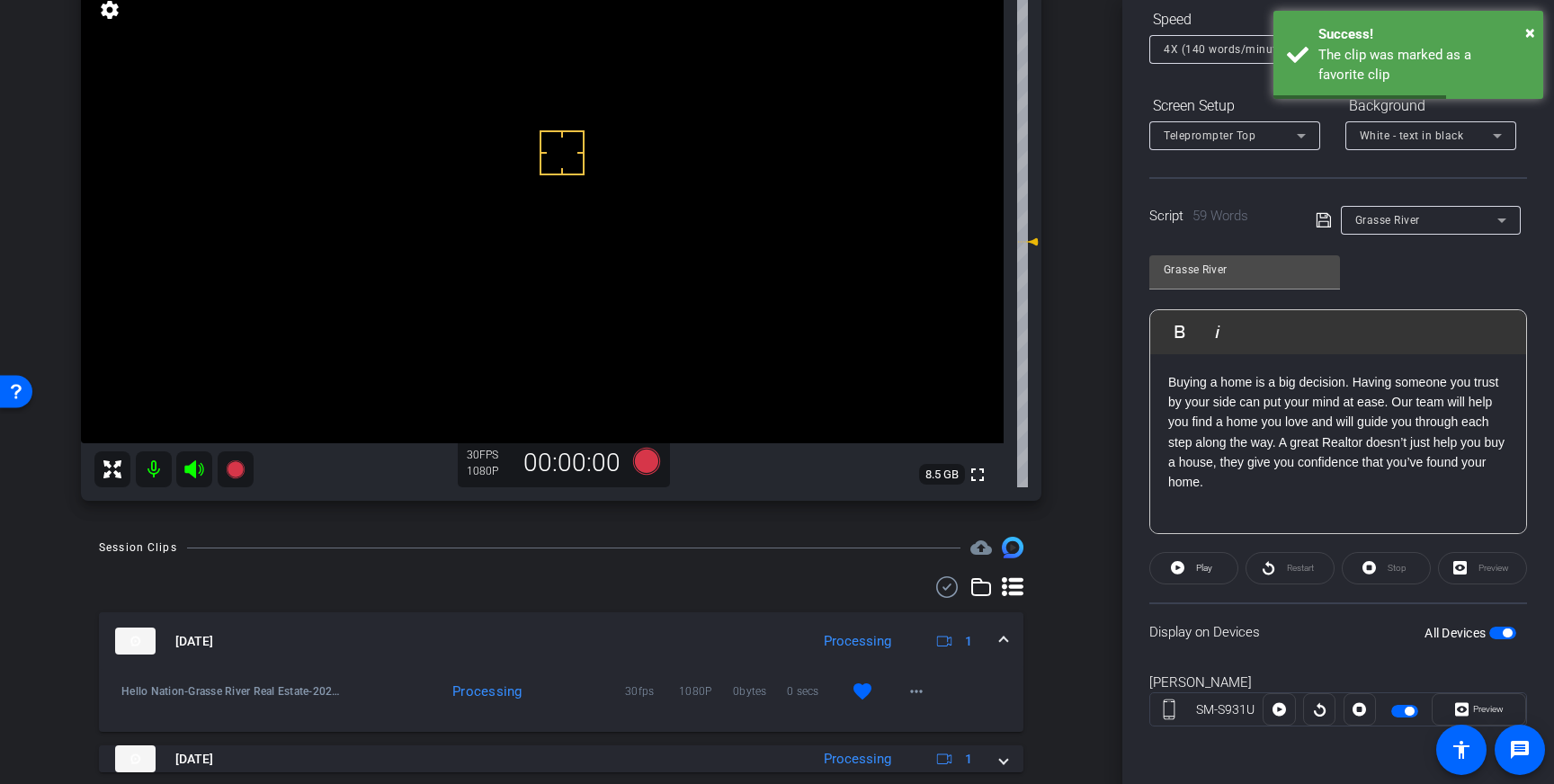
click at [1016, 638] on mat-expansion-panel-header "Aug 13, 2025 Processing 1" at bounding box center [561, 640] width 924 height 58
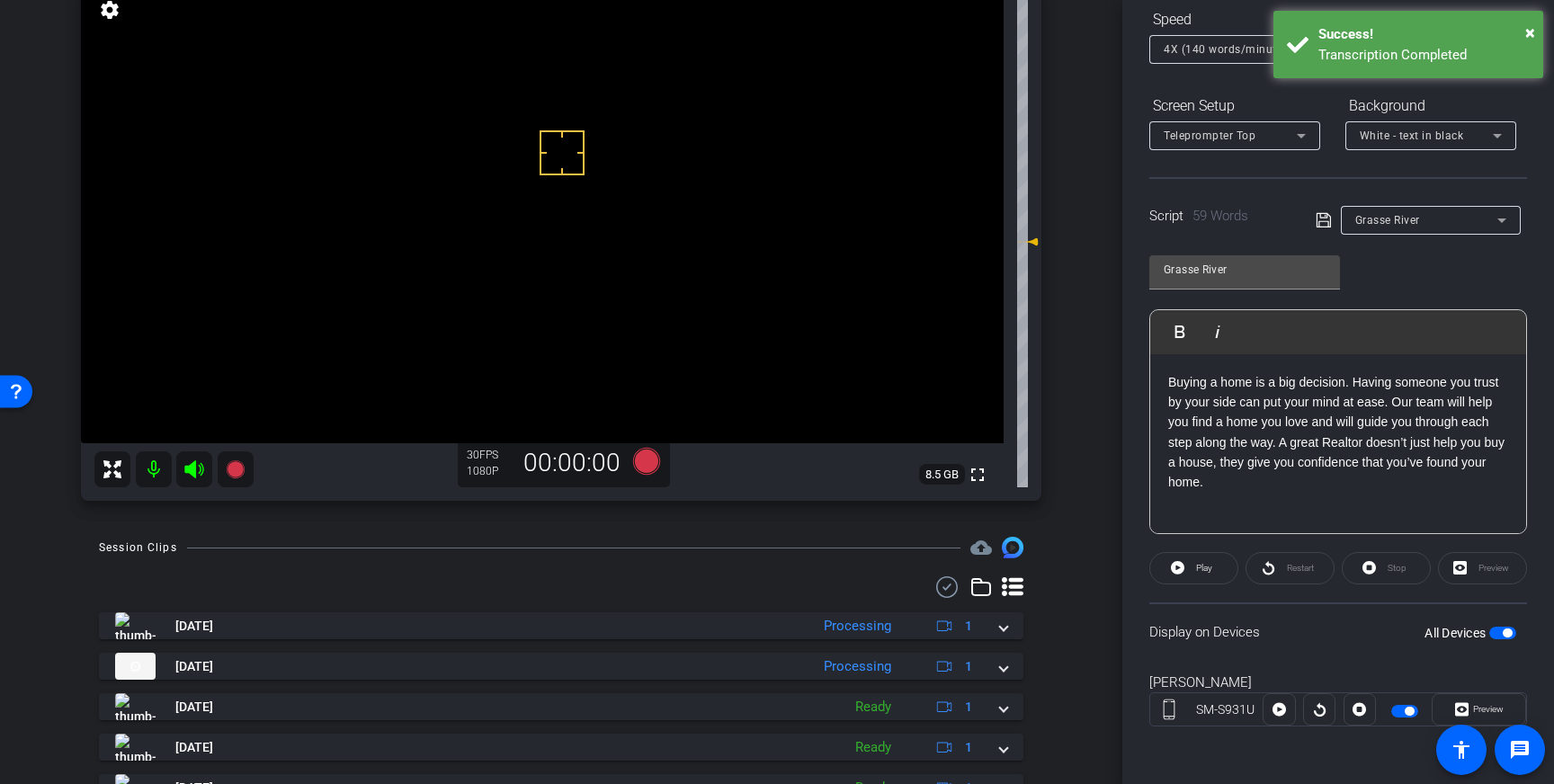
click at [1497, 632] on span "button" at bounding box center [1503, 632] width 27 height 13
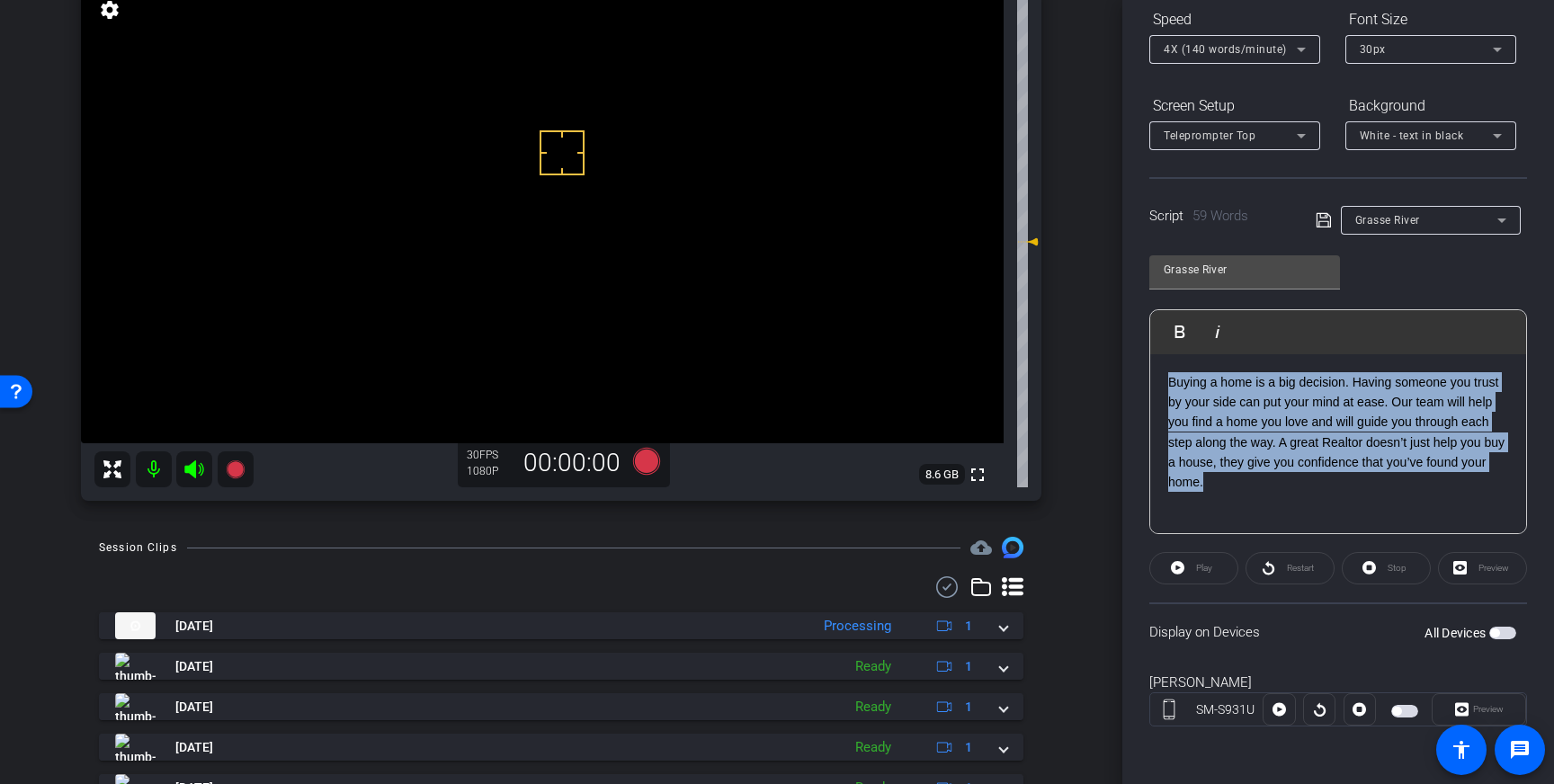
drag, startPoint x: 1246, startPoint y: 482, endPoint x: 1170, endPoint y: 382, distance: 125.6
click at [1170, 382] on p "Buying a home is a big decision. Having someone you trust by your side can put …" at bounding box center [1338, 432] width 340 height 120
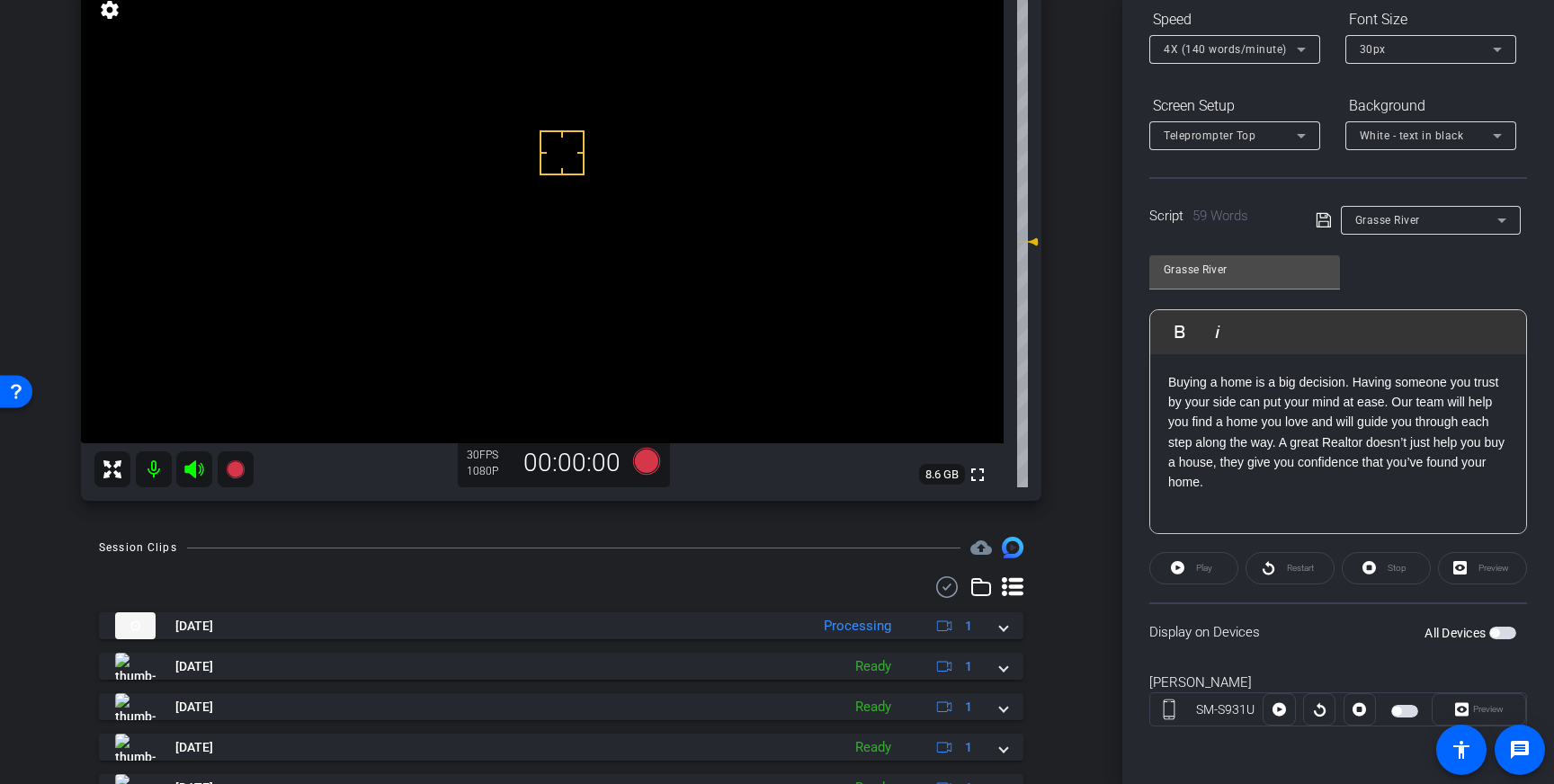
scroll to position [61, 0]
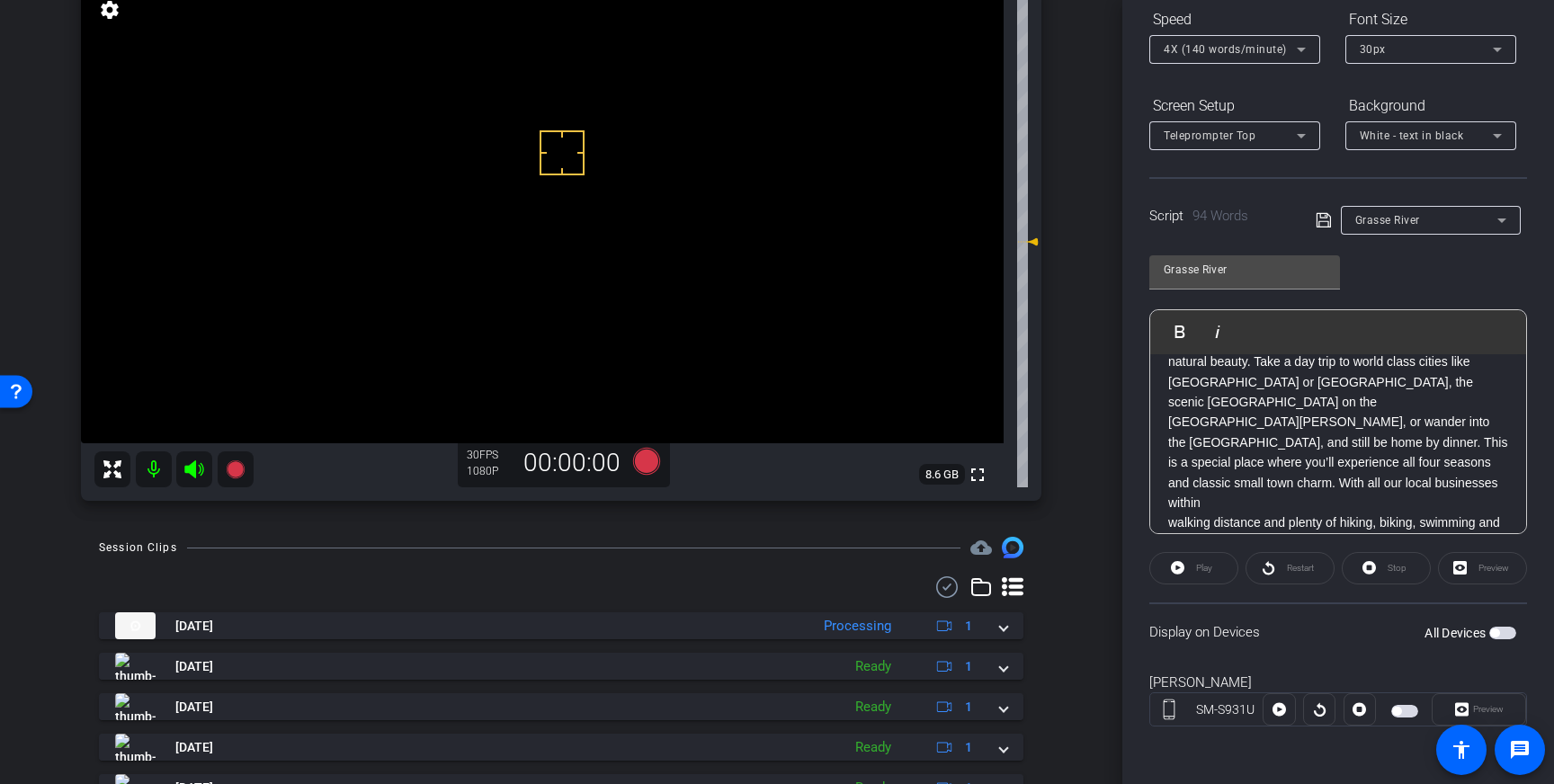
click at [1323, 225] on icon at bounding box center [1323, 220] width 17 height 22
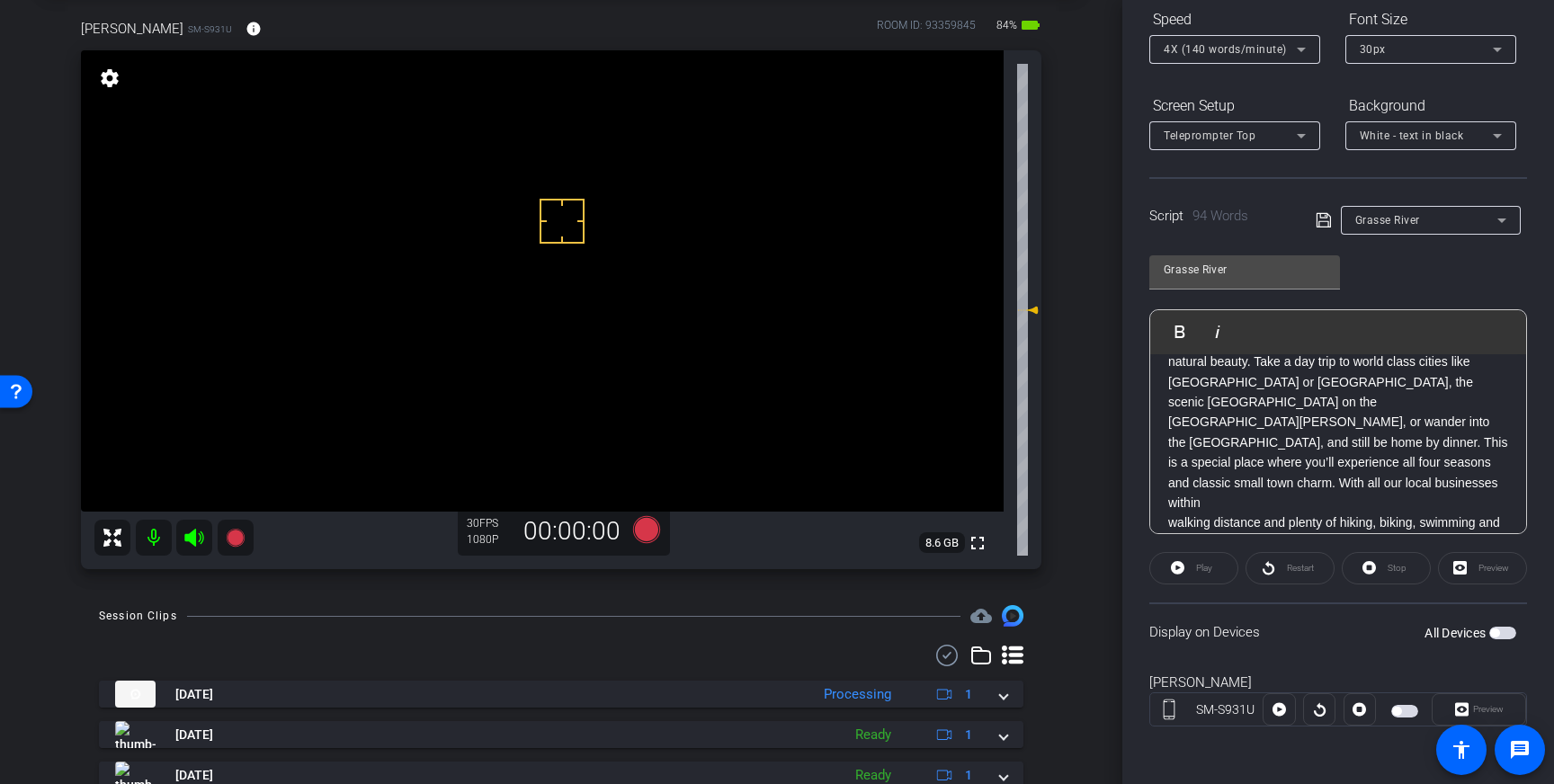
scroll to position [98, 0]
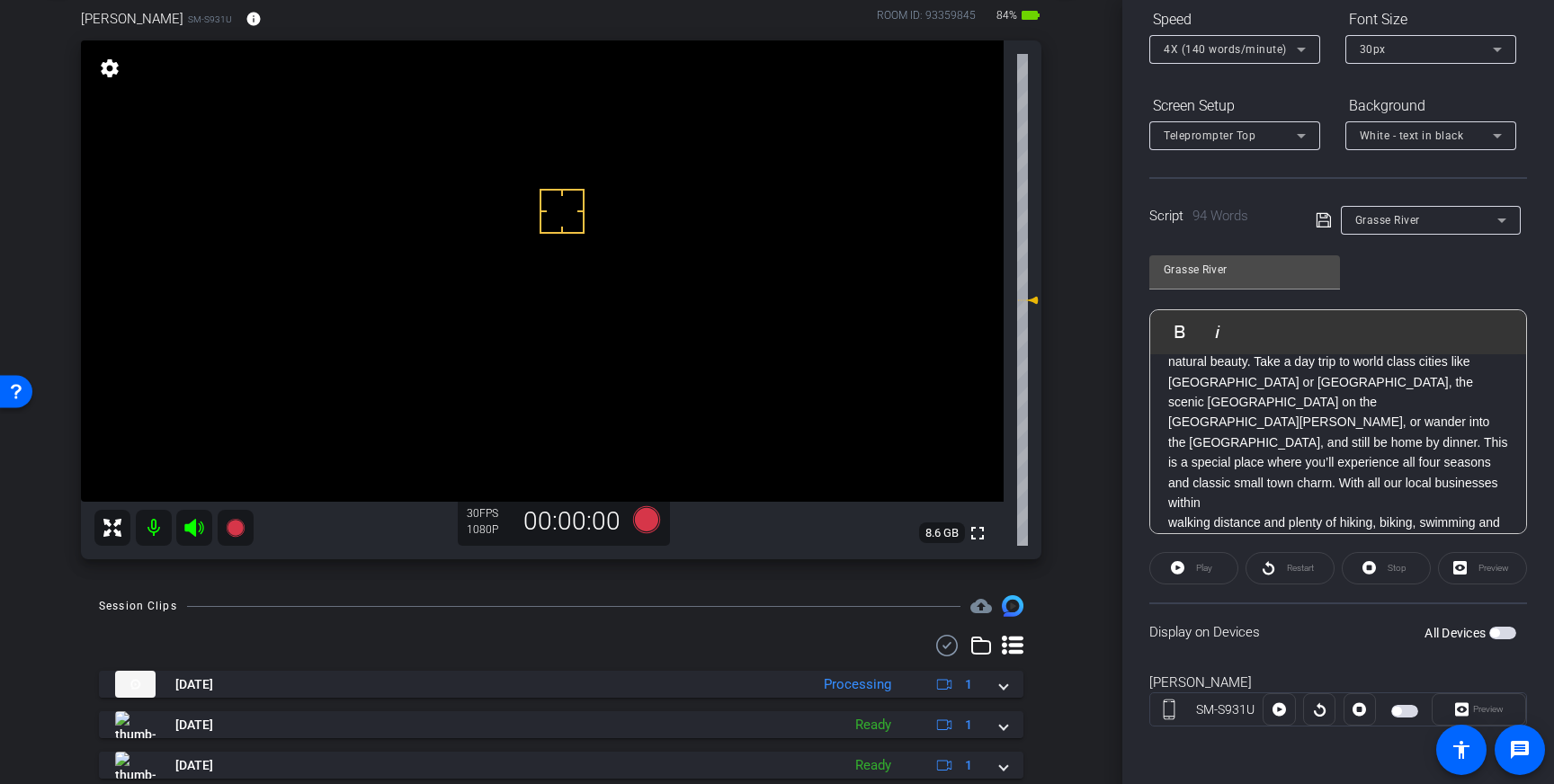
drag, startPoint x: 628, startPoint y: 242, endPoint x: 565, endPoint y: 249, distance: 63.4
click at [1166, 481] on div "We’re here in Canton, New York, where you’ll find a warm, welcoming community a…" at bounding box center [1338, 442] width 376 height 298
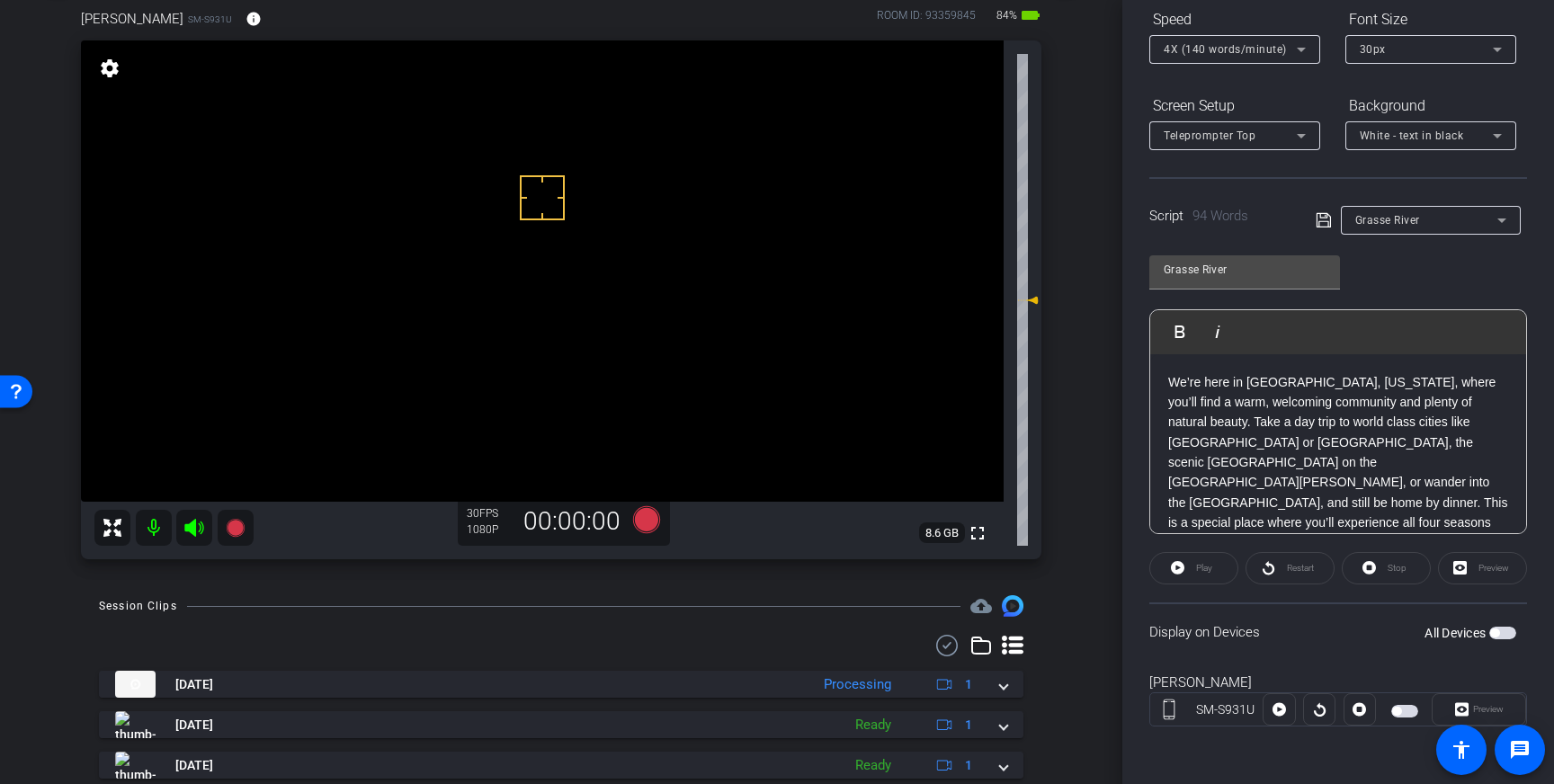
scroll to position [58, 0]
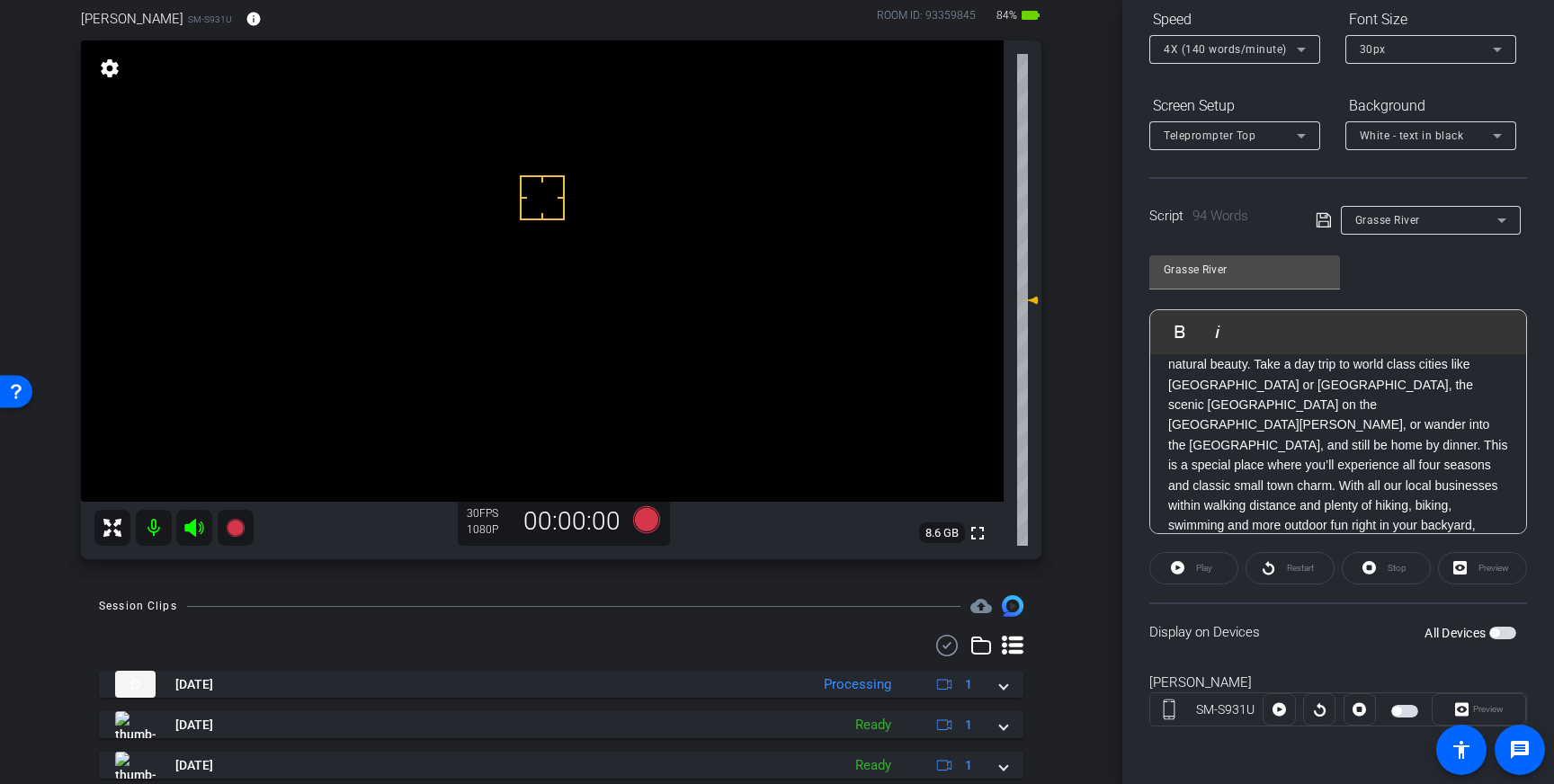
drag, startPoint x: 1322, startPoint y: 218, endPoint x: 1388, endPoint y: 317, distance: 119.0
click at [1322, 218] on icon at bounding box center [1323, 220] width 17 height 22
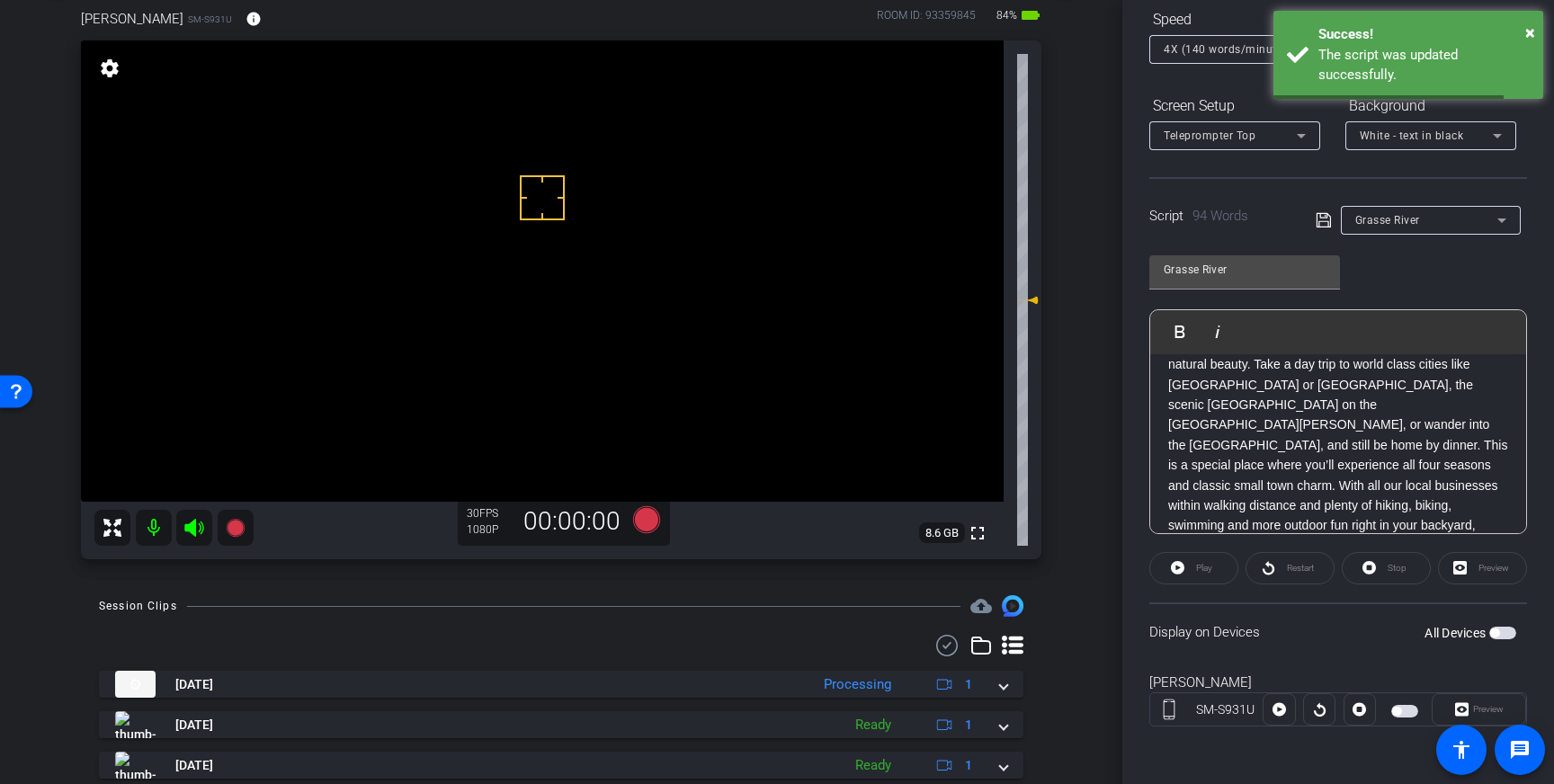
click at [1495, 631] on span "button" at bounding box center [1494, 632] width 9 height 9
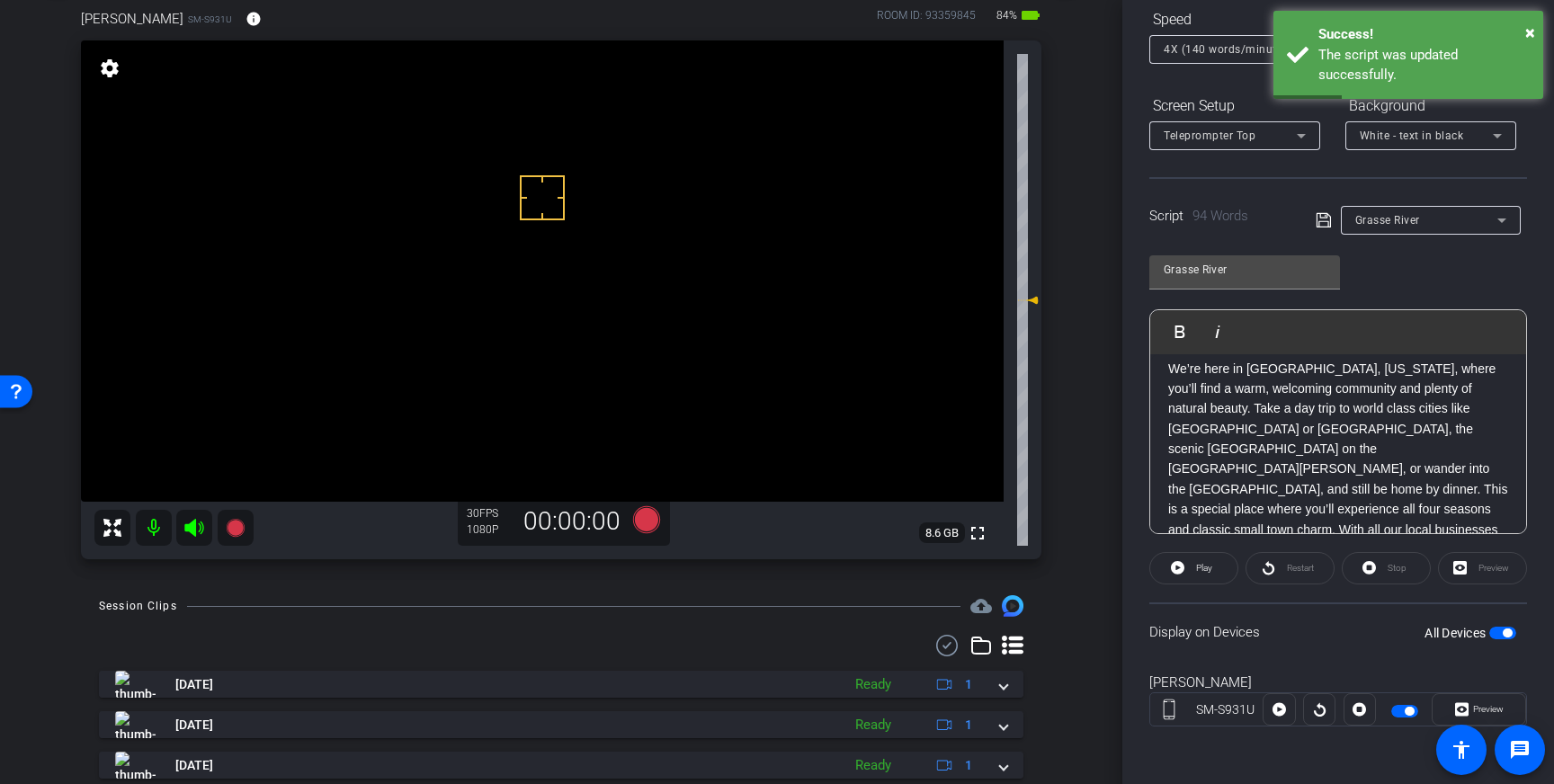
scroll to position [0, 0]
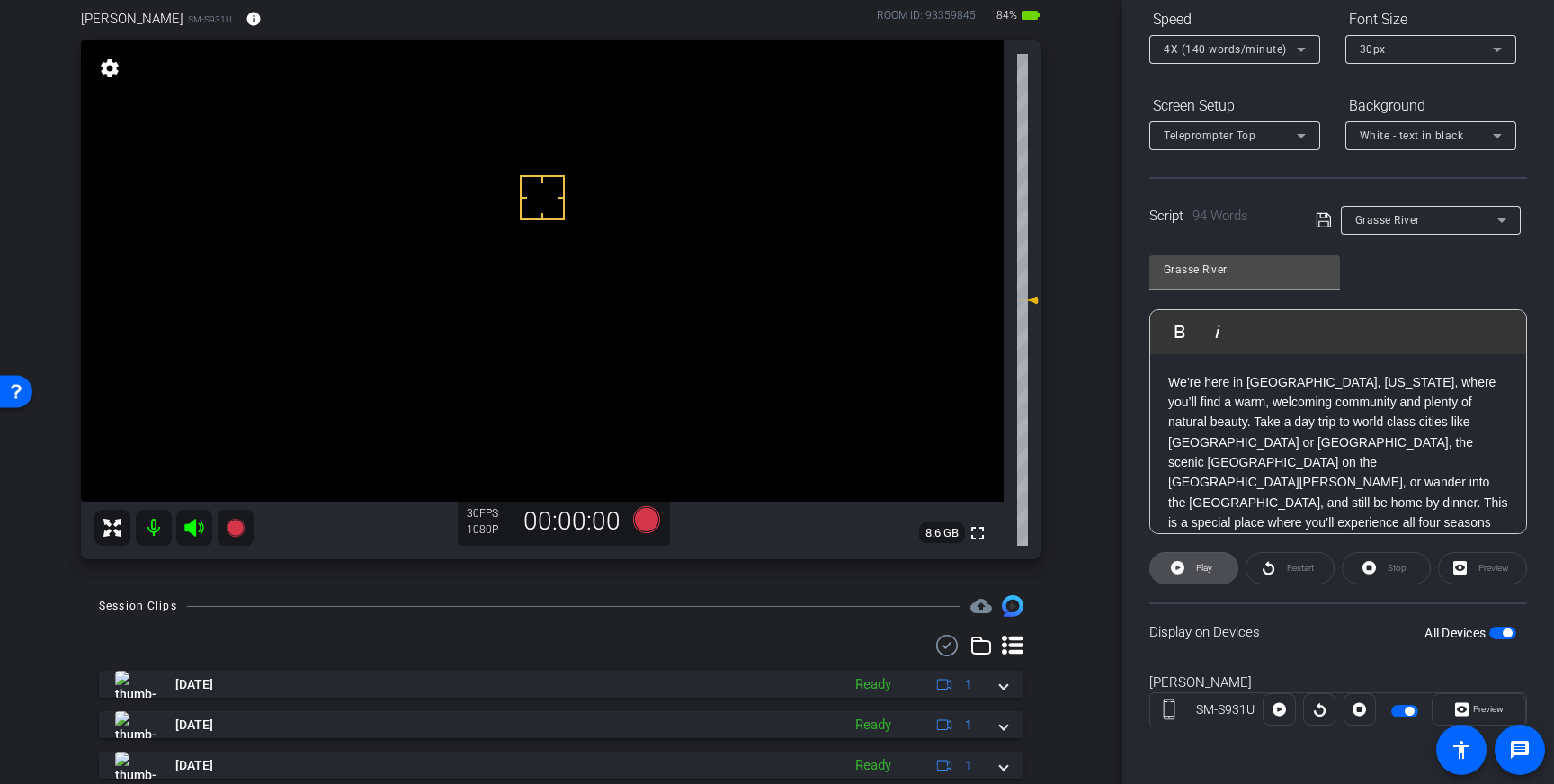
click at [1193, 561] on span "Play" at bounding box center [1201, 568] width 21 height 25
click at [1201, 574] on span "Pause" at bounding box center [1201, 568] width 28 height 25
click at [1201, 572] on span "Play" at bounding box center [1203, 568] width 17 height 10
click at [1194, 566] on span "Pause" at bounding box center [1204, 568] width 24 height 10
click at [1205, 575] on span "Play" at bounding box center [1201, 568] width 21 height 25
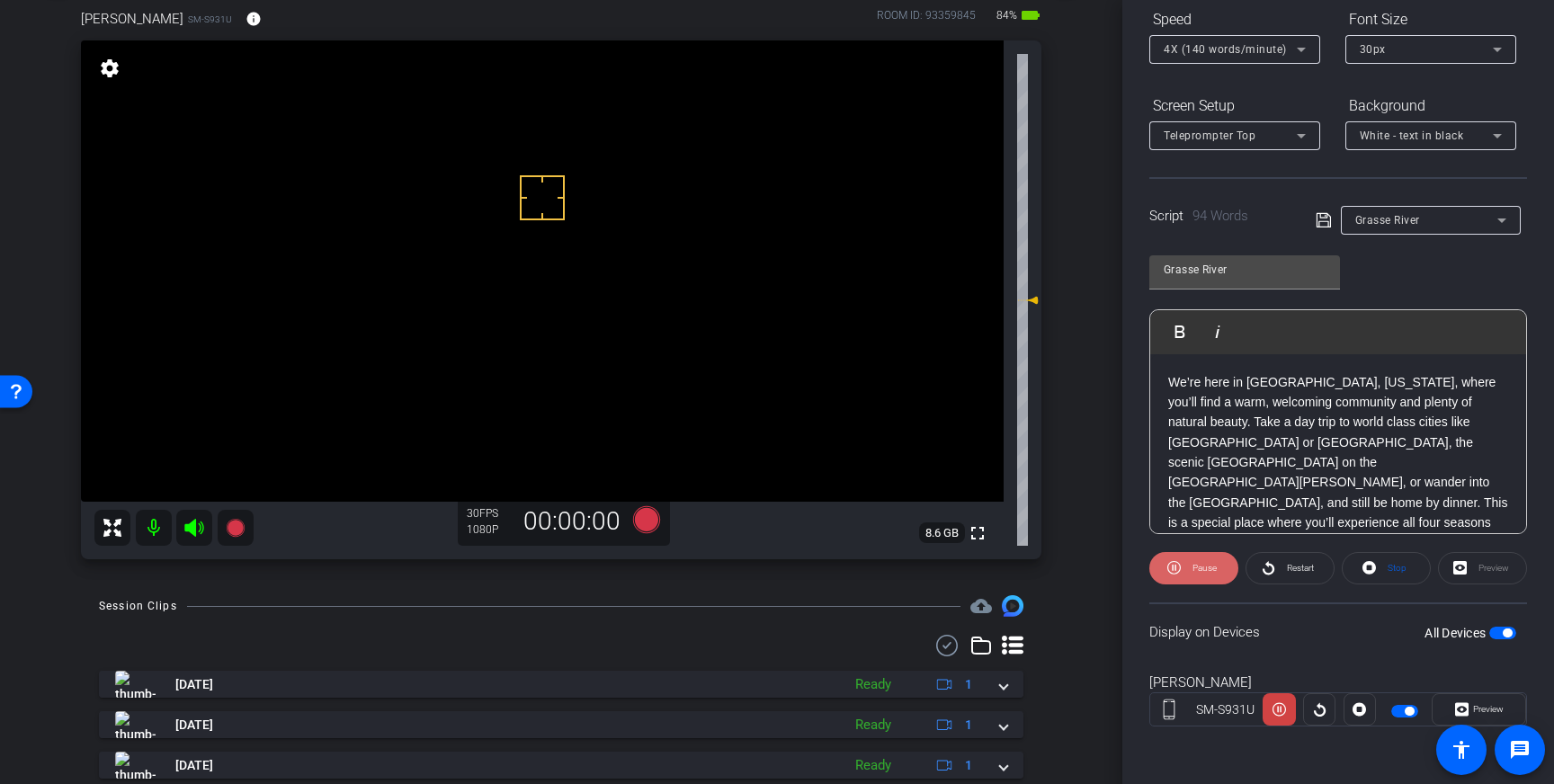
click at [1204, 565] on span "Pause" at bounding box center [1204, 568] width 24 height 10
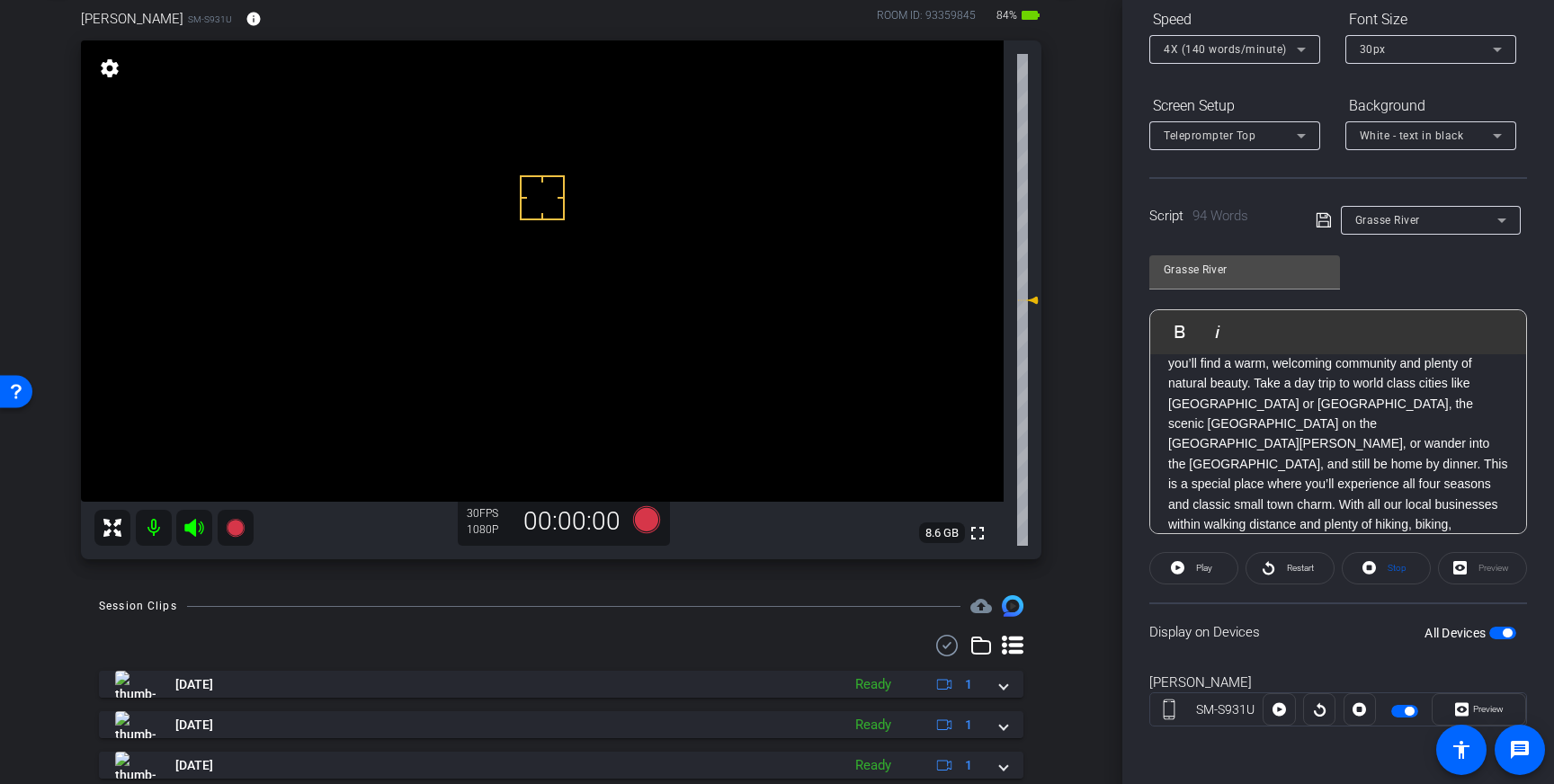
scroll to position [58, 0]
click at [1204, 573] on span "Play" at bounding box center [1201, 568] width 21 height 25
click at [1201, 572] on span "Pause" at bounding box center [1204, 568] width 24 height 10
click at [1204, 566] on span "Play" at bounding box center [1203, 568] width 17 height 10
click at [1390, 574] on span "Stop" at bounding box center [1394, 568] width 24 height 25
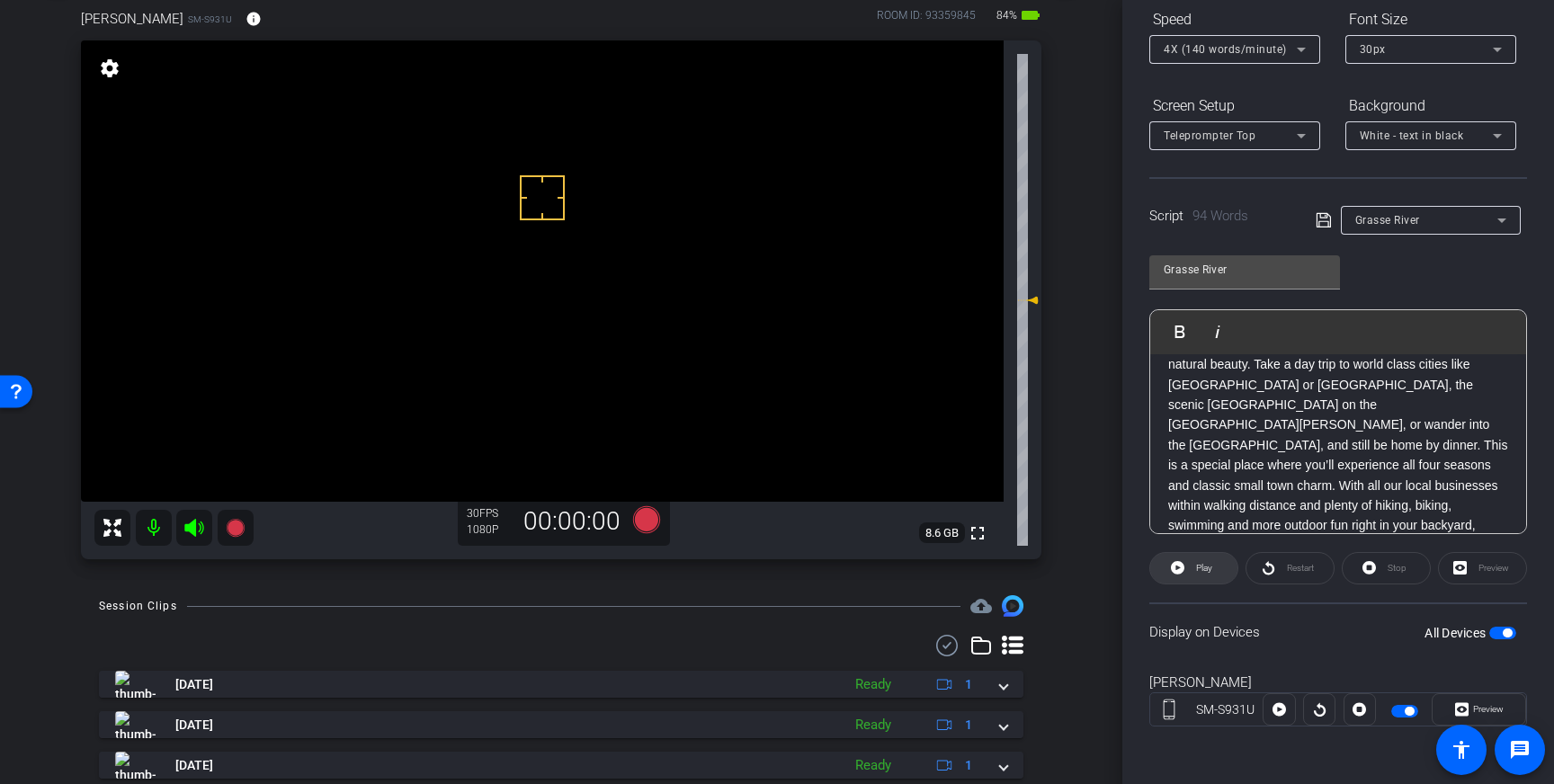
click at [1171, 570] on icon at bounding box center [1178, 567] width 14 height 23
click at [1181, 571] on span at bounding box center [1193, 568] width 89 height 43
drag, startPoint x: 1421, startPoint y: 466, endPoint x: 1432, endPoint y: 458, distance: 13.6
click at [1432, 458] on p "We’re here in Canton, New York, where you’ll find a warm, welcoming community a…" at bounding box center [1338, 435] width 340 height 242
drag, startPoint x: 1421, startPoint y: 466, endPoint x: 1431, endPoint y: 450, distance: 18.9
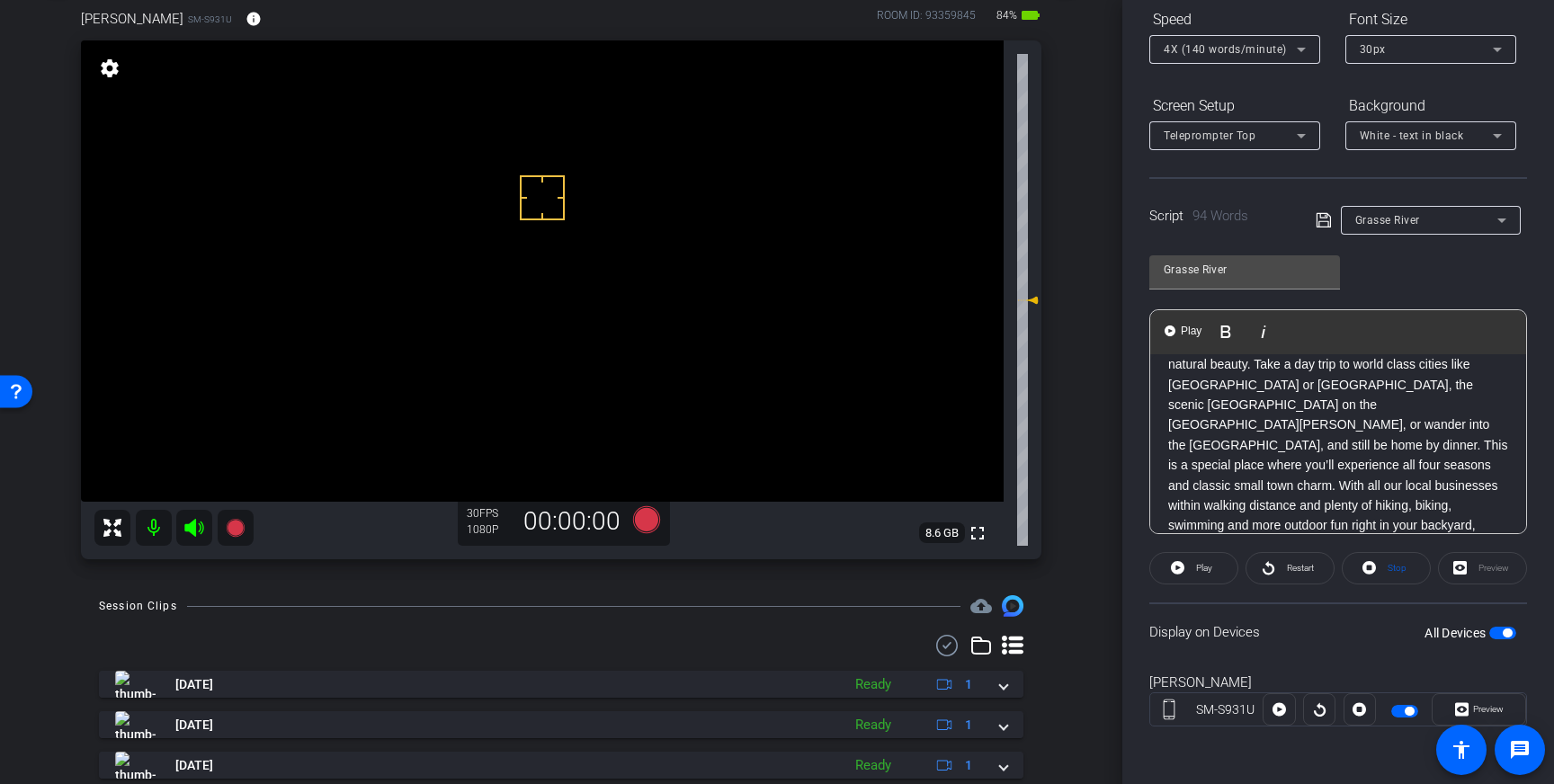
click at [1431, 450] on p "We’re here in Canton, New York, where you’ll find a warm, welcoming community a…" at bounding box center [1338, 435] width 340 height 242
drag, startPoint x: 1445, startPoint y: 448, endPoint x: 1418, endPoint y: 466, distance: 32.4
click at [1418, 466] on p "We’re here in Canton, New York, where you’ll find a warm, welcoming community a…" at bounding box center [1338, 435] width 340 height 242
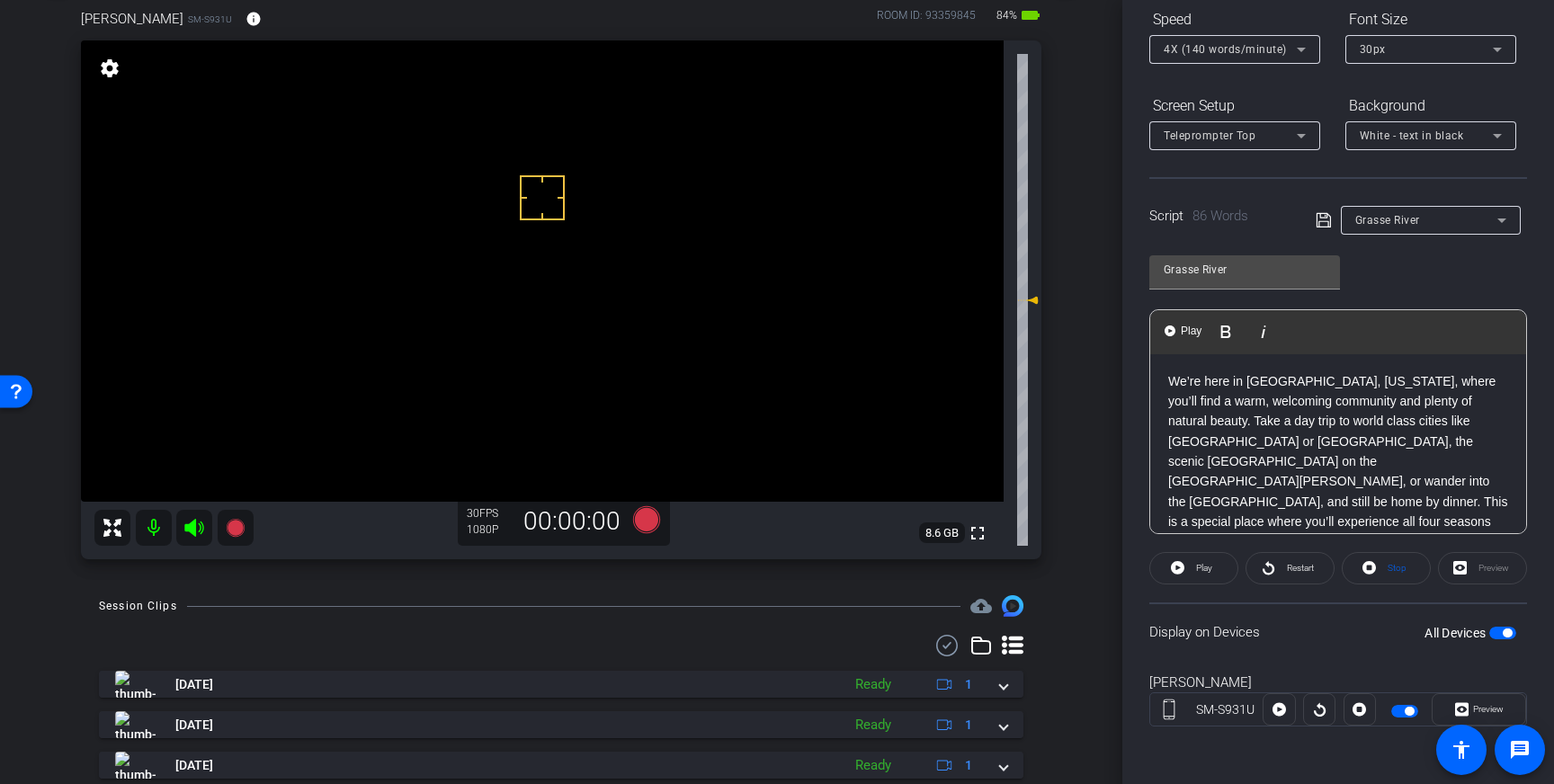
scroll to position [0, 0]
click at [1355, 444] on p "We’re here in Canton, New York, where you’ll find a warm, welcoming community a…" at bounding box center [1338, 483] width 340 height 221
click at [1392, 575] on span "Stop" at bounding box center [1394, 568] width 24 height 25
click at [1209, 572] on span "Play" at bounding box center [1203, 568] width 17 height 10
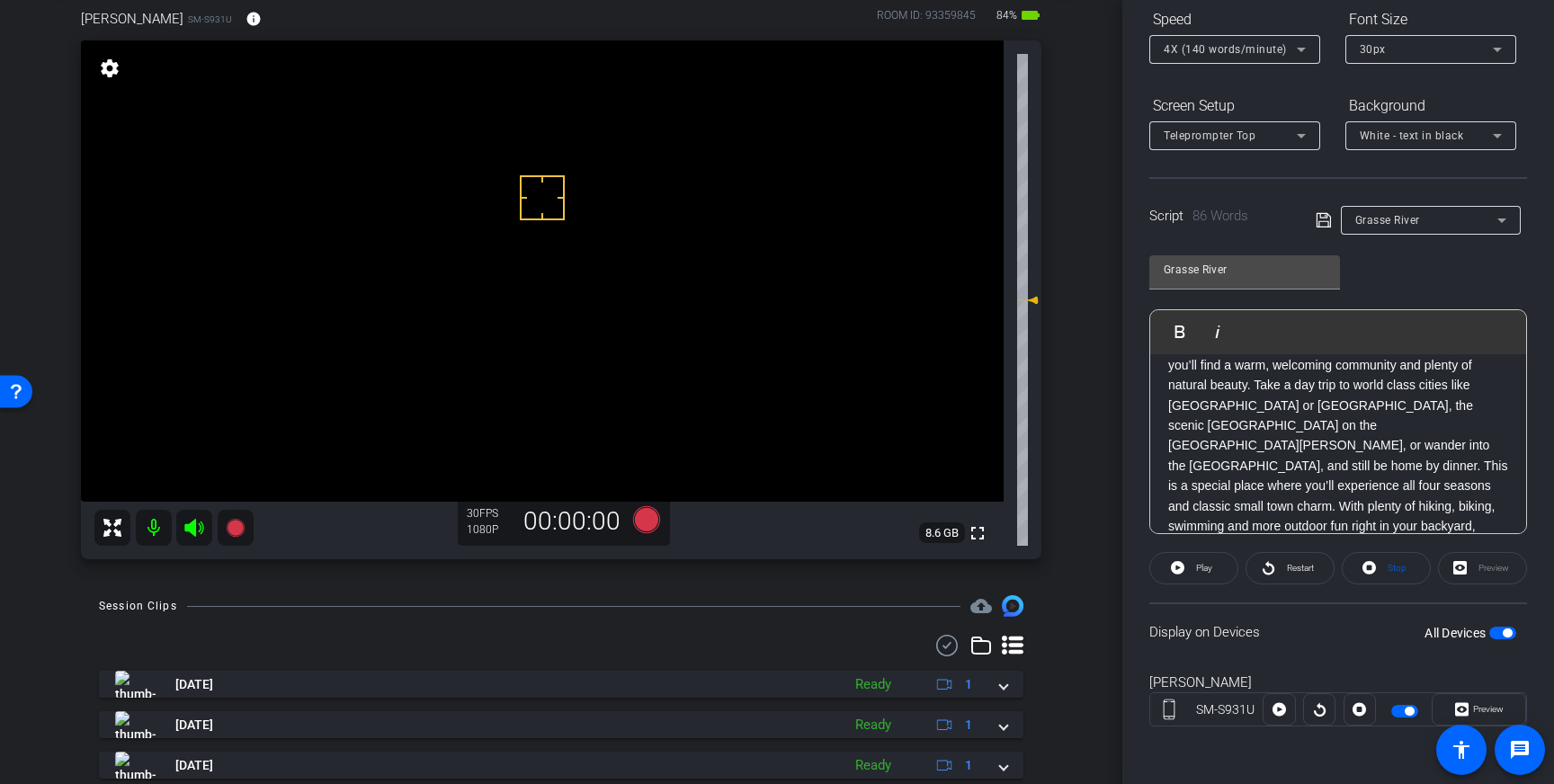
click at [1323, 222] on icon at bounding box center [1323, 220] width 17 height 22
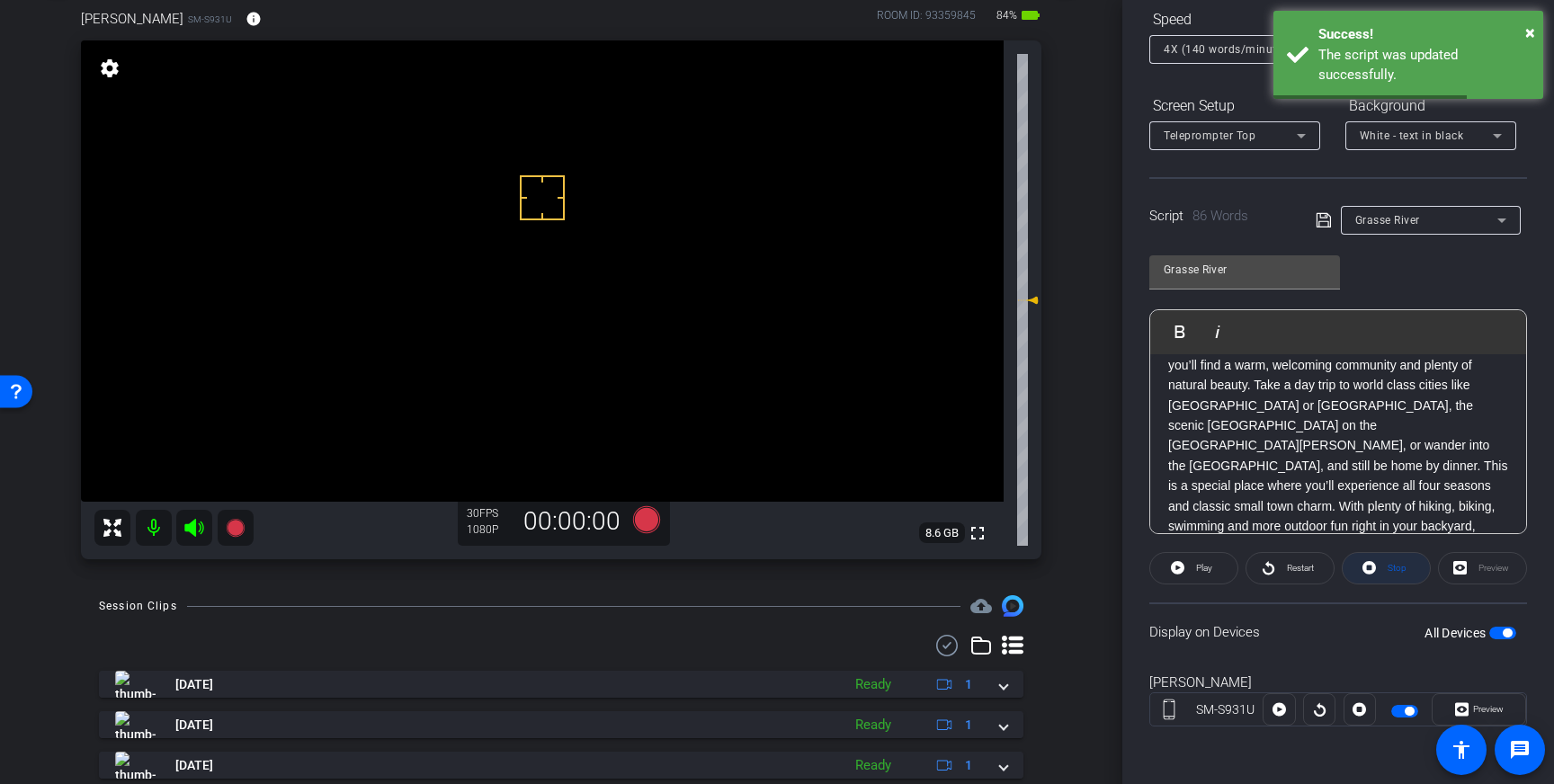
click at [1393, 566] on span "Stop" at bounding box center [1396, 568] width 19 height 10
click at [1502, 634] on span "button" at bounding box center [1506, 632] width 9 height 9
click at [1502, 634] on span "button" at bounding box center [1503, 632] width 27 height 13
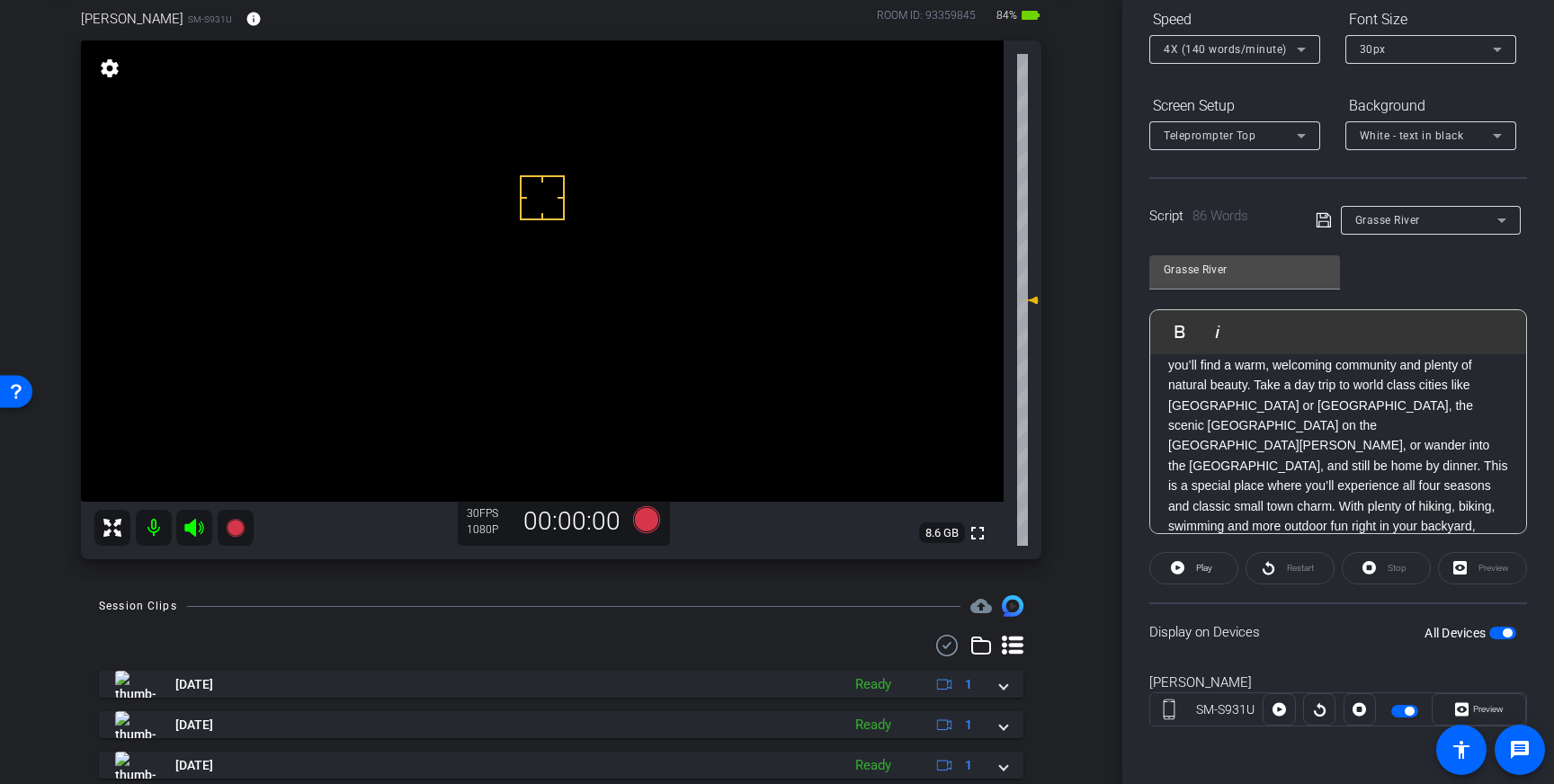
click at [1330, 219] on icon at bounding box center [1323, 220] width 17 height 22
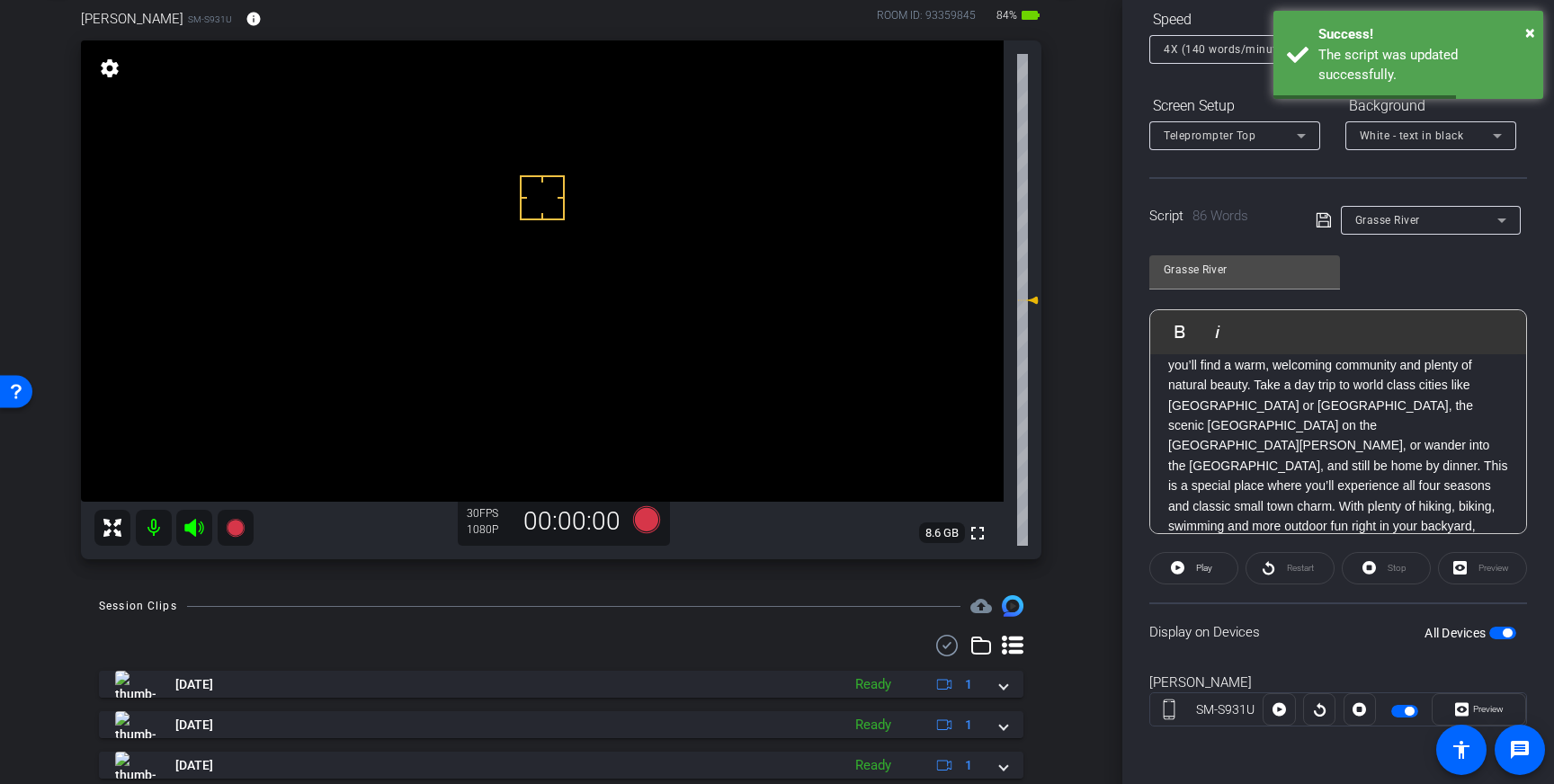
scroll to position [0, 0]
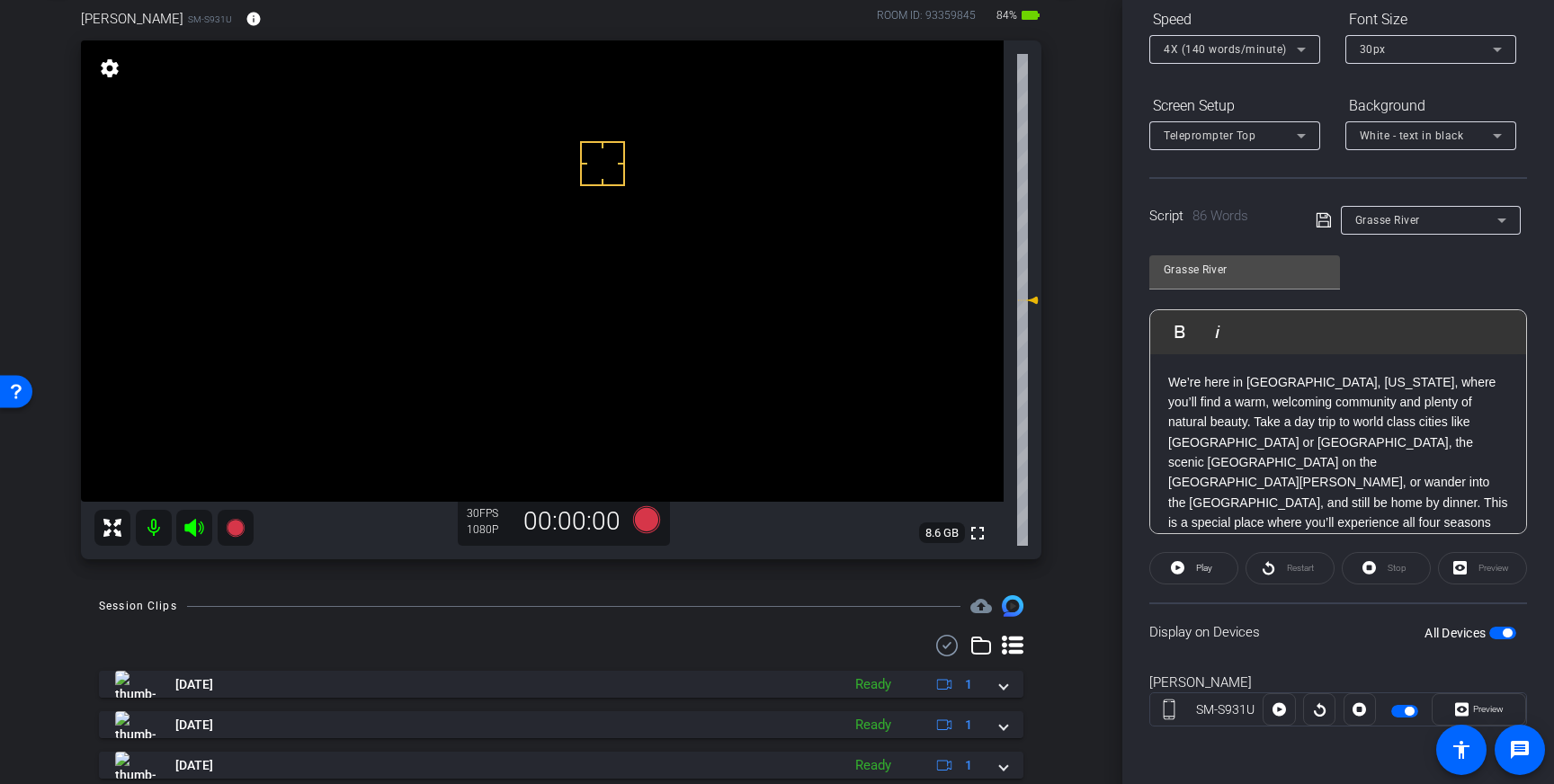
drag, startPoint x: 602, startPoint y: 163, endPoint x: 599, endPoint y: 173, distance: 10.4
click at [643, 512] on icon at bounding box center [646, 520] width 27 height 27
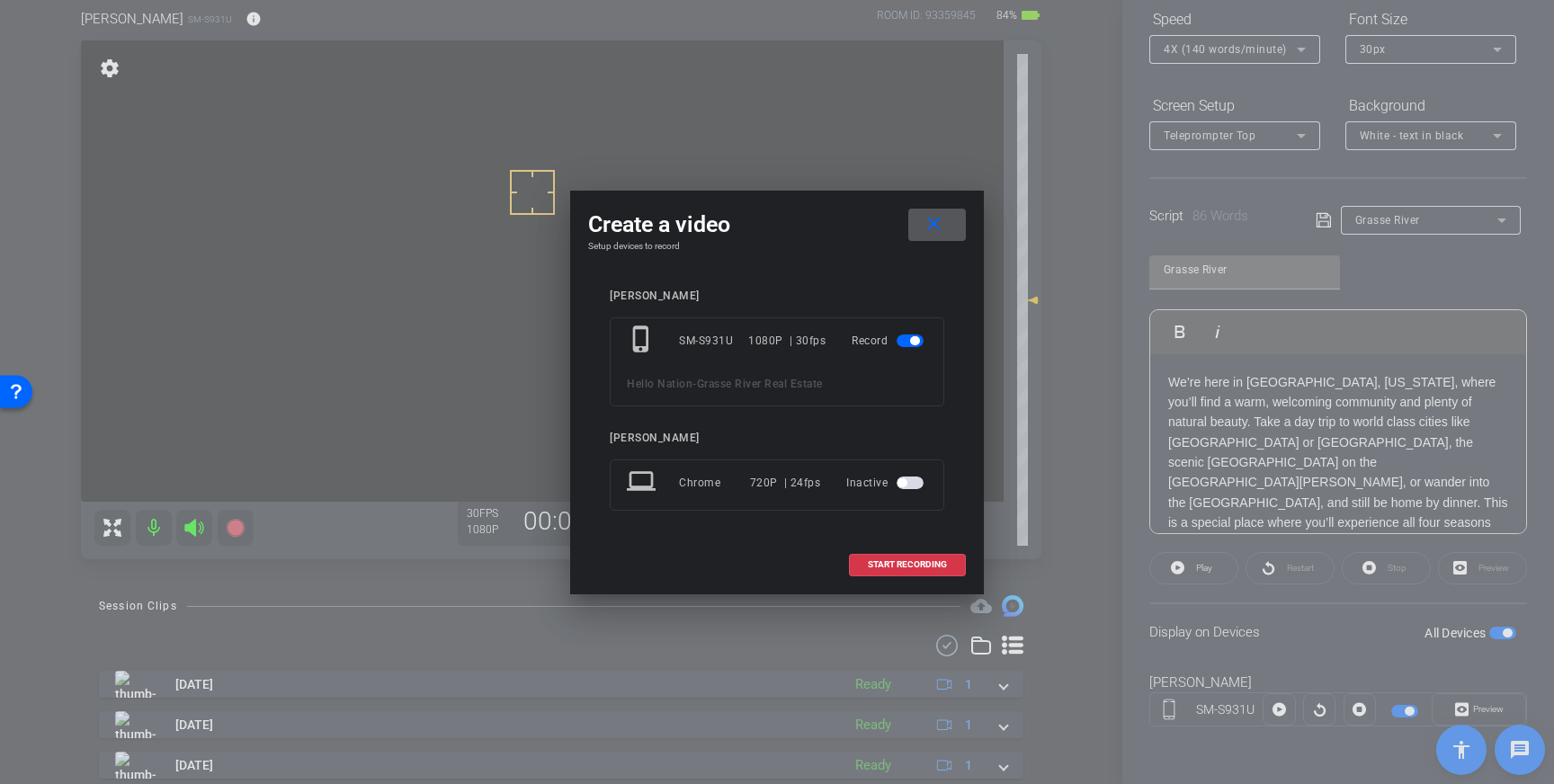
drag, startPoint x: 866, startPoint y: 555, endPoint x: 1039, endPoint y: 534, distance: 174.3
click at [868, 555] on span at bounding box center [908, 565] width 116 height 43
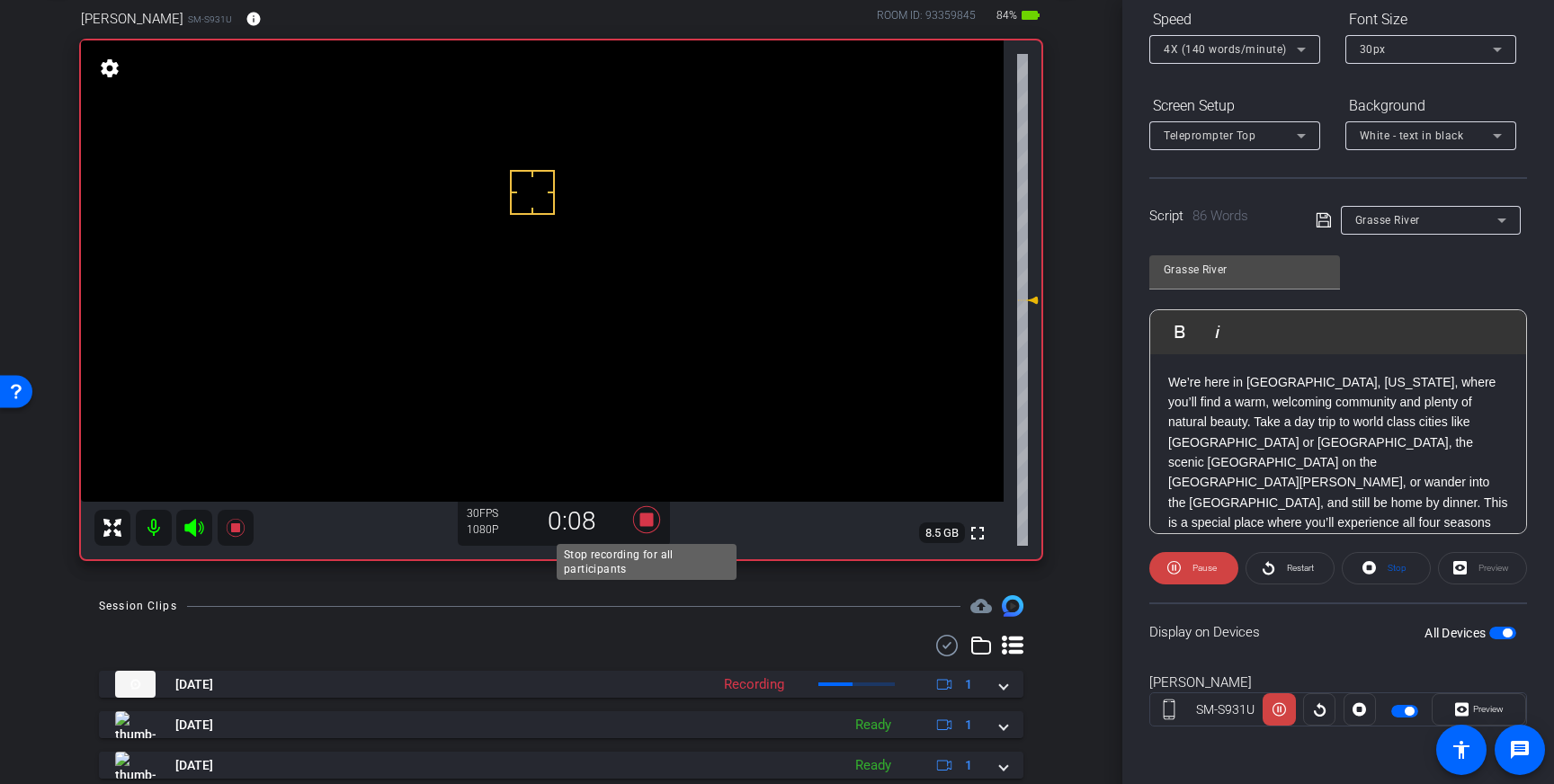
click at [652, 514] on icon at bounding box center [646, 520] width 27 height 27
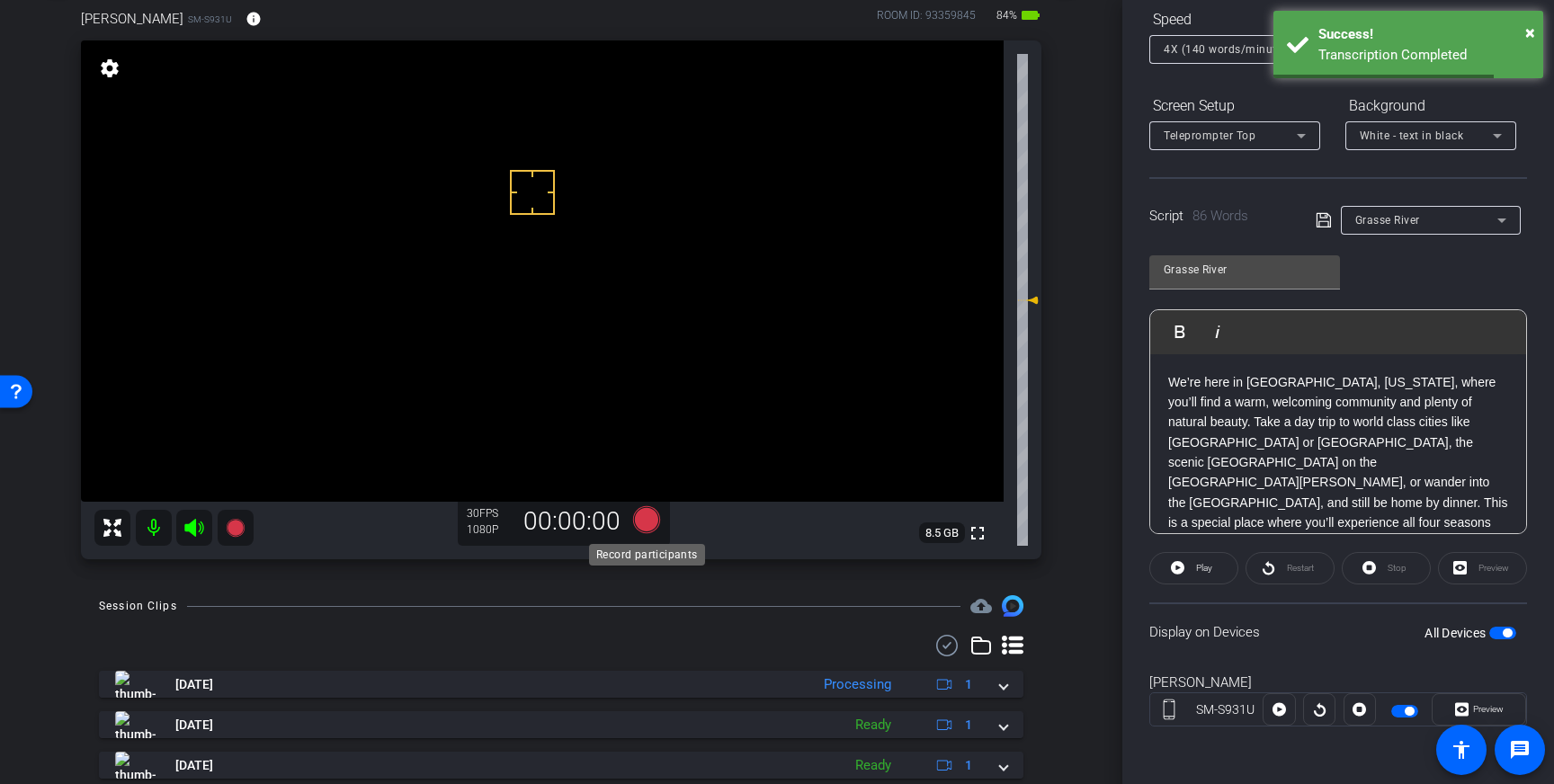
click at [647, 522] on icon at bounding box center [646, 520] width 27 height 27
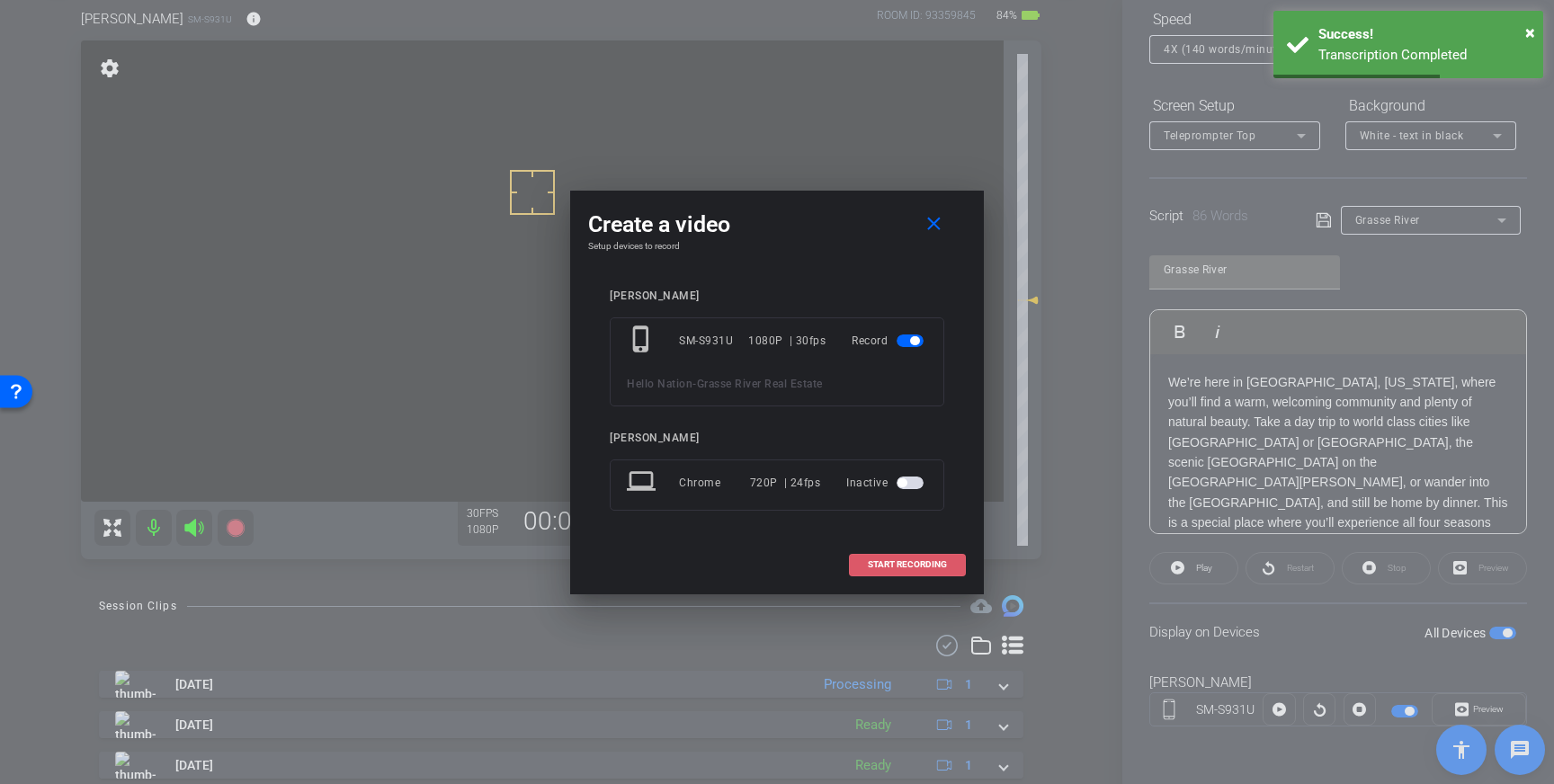
click at [882, 554] on span at bounding box center [908, 565] width 116 height 43
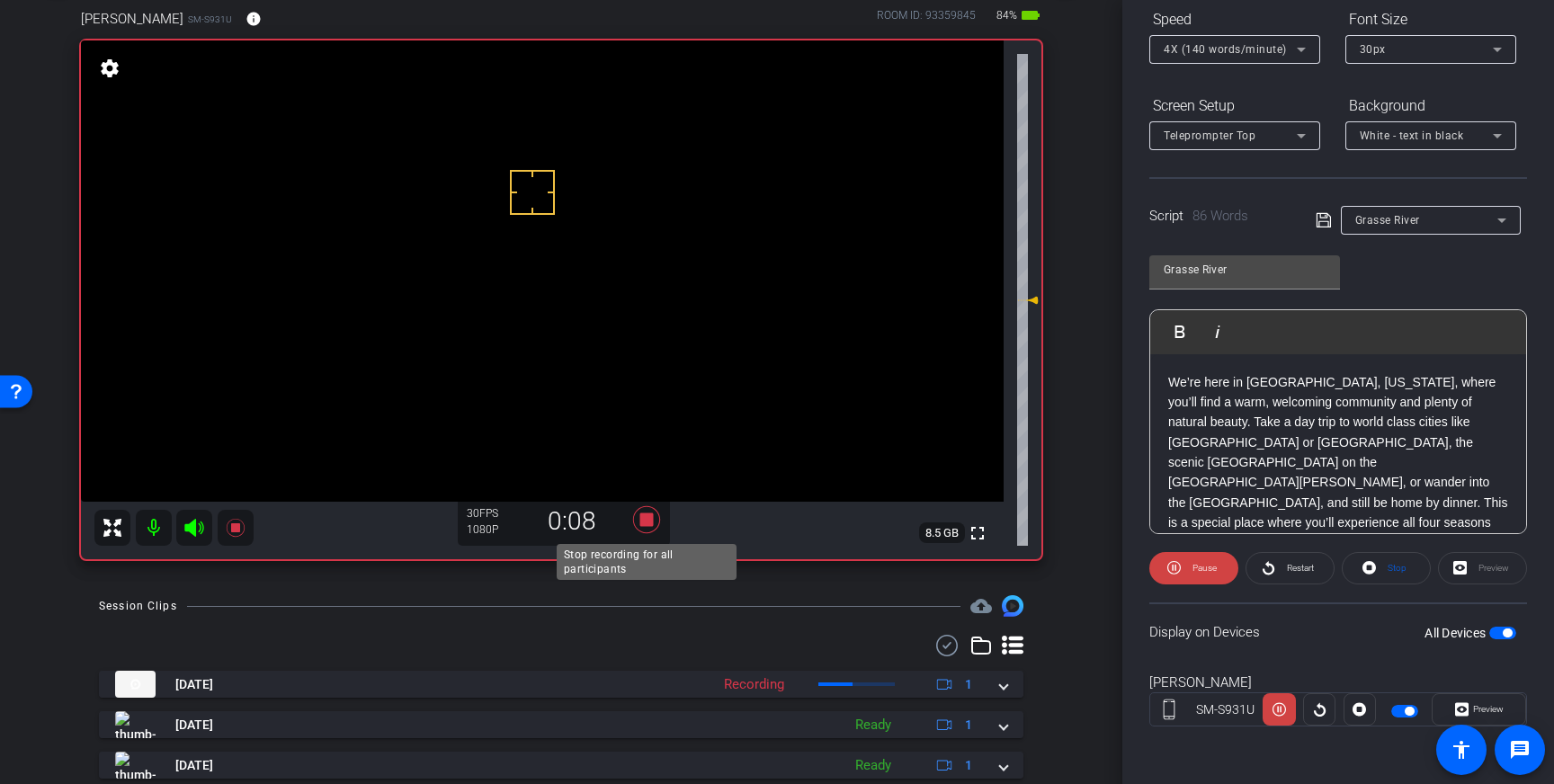
click at [648, 524] on icon at bounding box center [646, 520] width 27 height 27
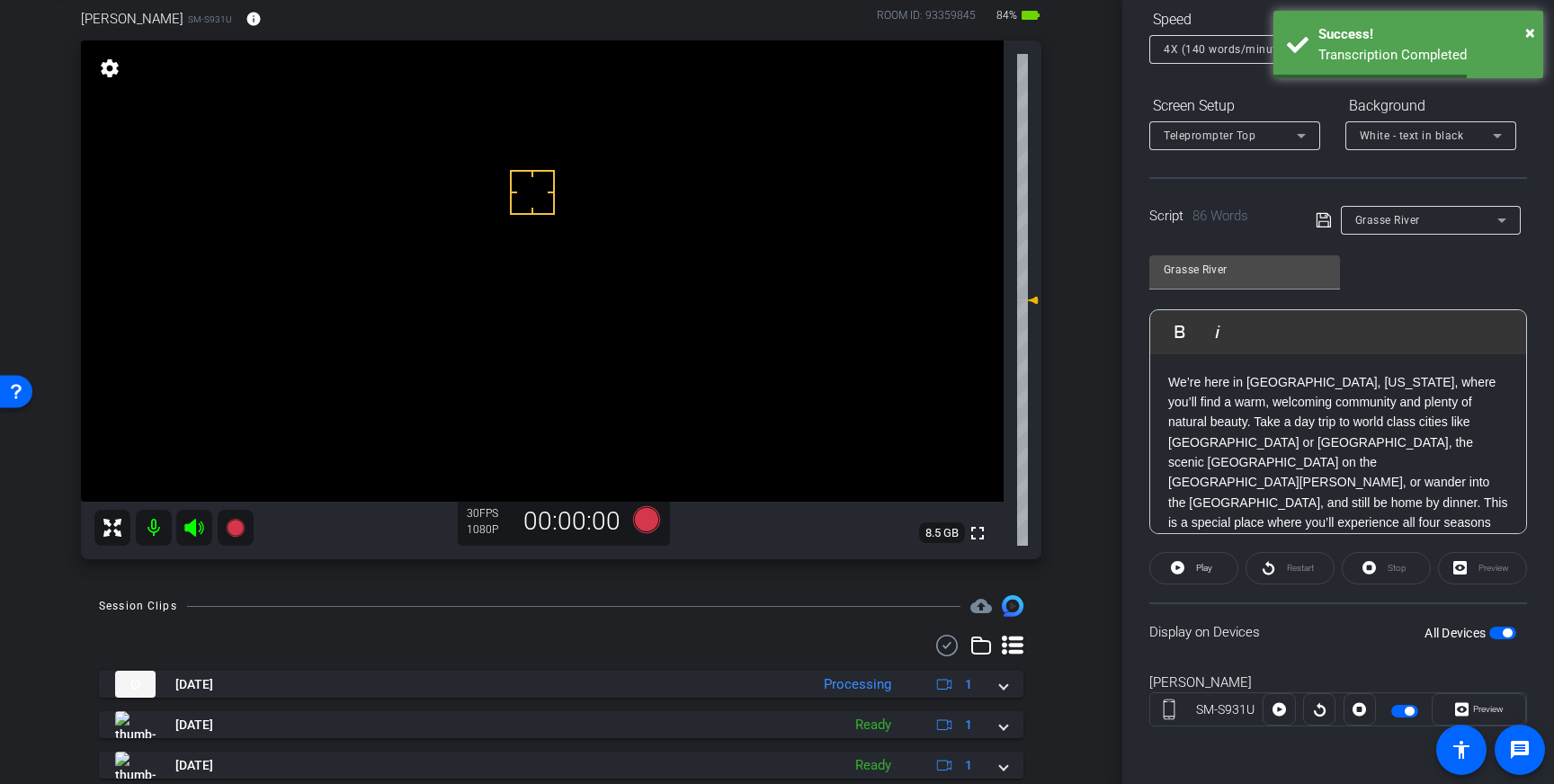
click at [1414, 382] on p "We’re here in Canton, New York, where you’ll find a warm, welcoming community a…" at bounding box center [1338, 483] width 340 height 221
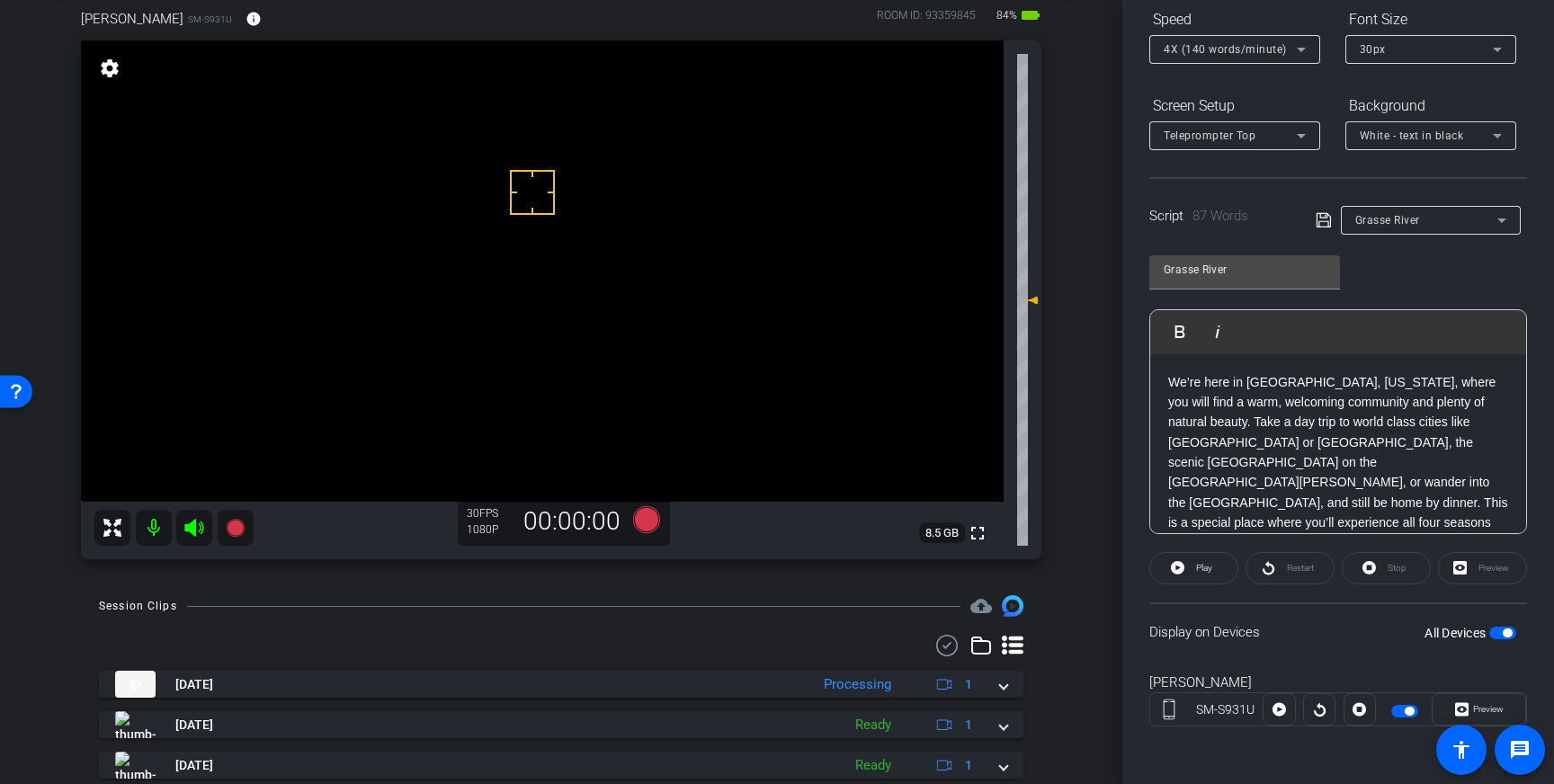
click at [1323, 222] on icon at bounding box center [1323, 220] width 17 height 22
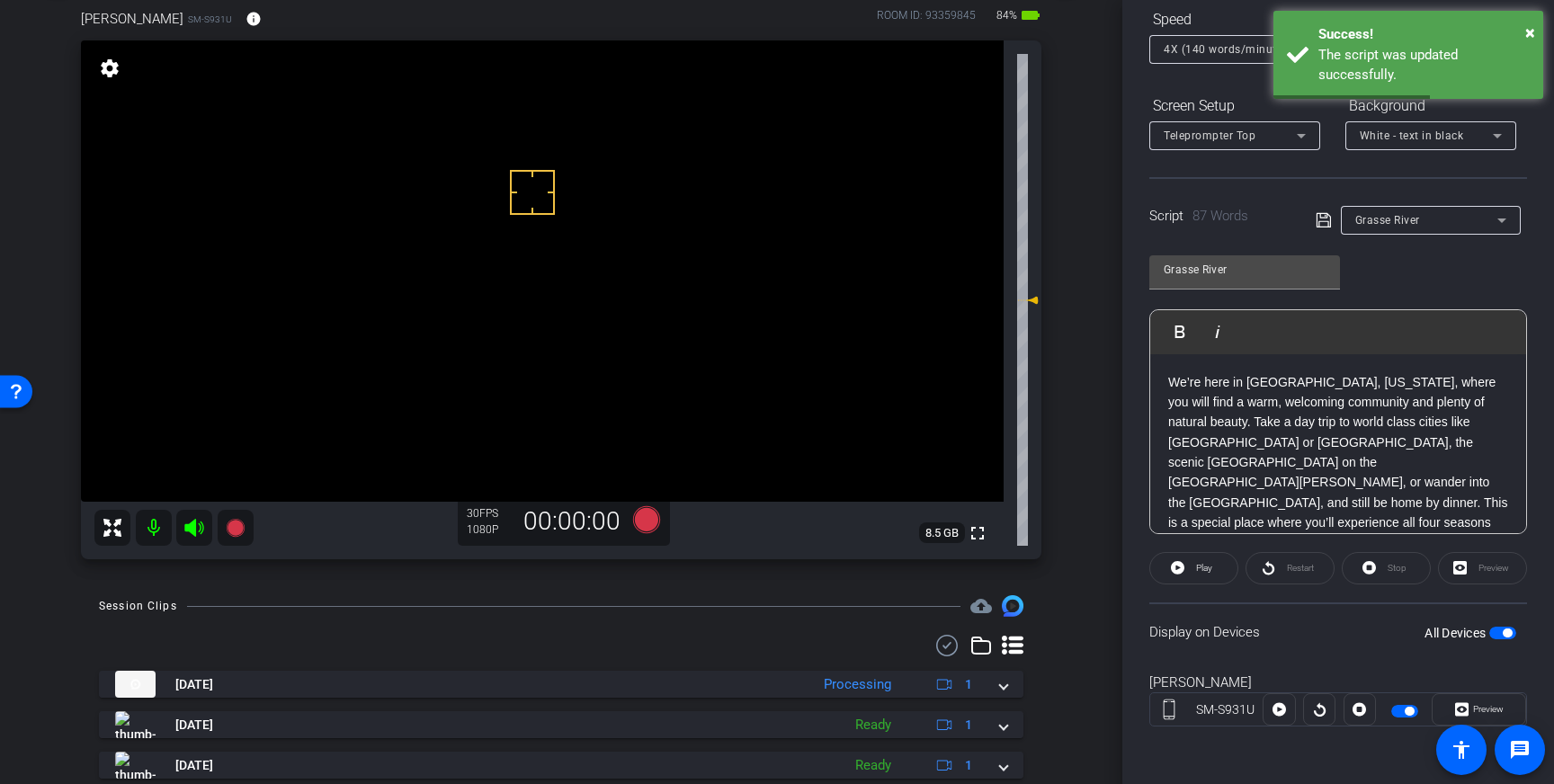
click at [1503, 632] on span "button" at bounding box center [1506, 632] width 9 height 9
click at [1503, 632] on span "button" at bounding box center [1503, 632] width 27 height 13
click at [1323, 223] on icon at bounding box center [1323, 220] width 17 height 22
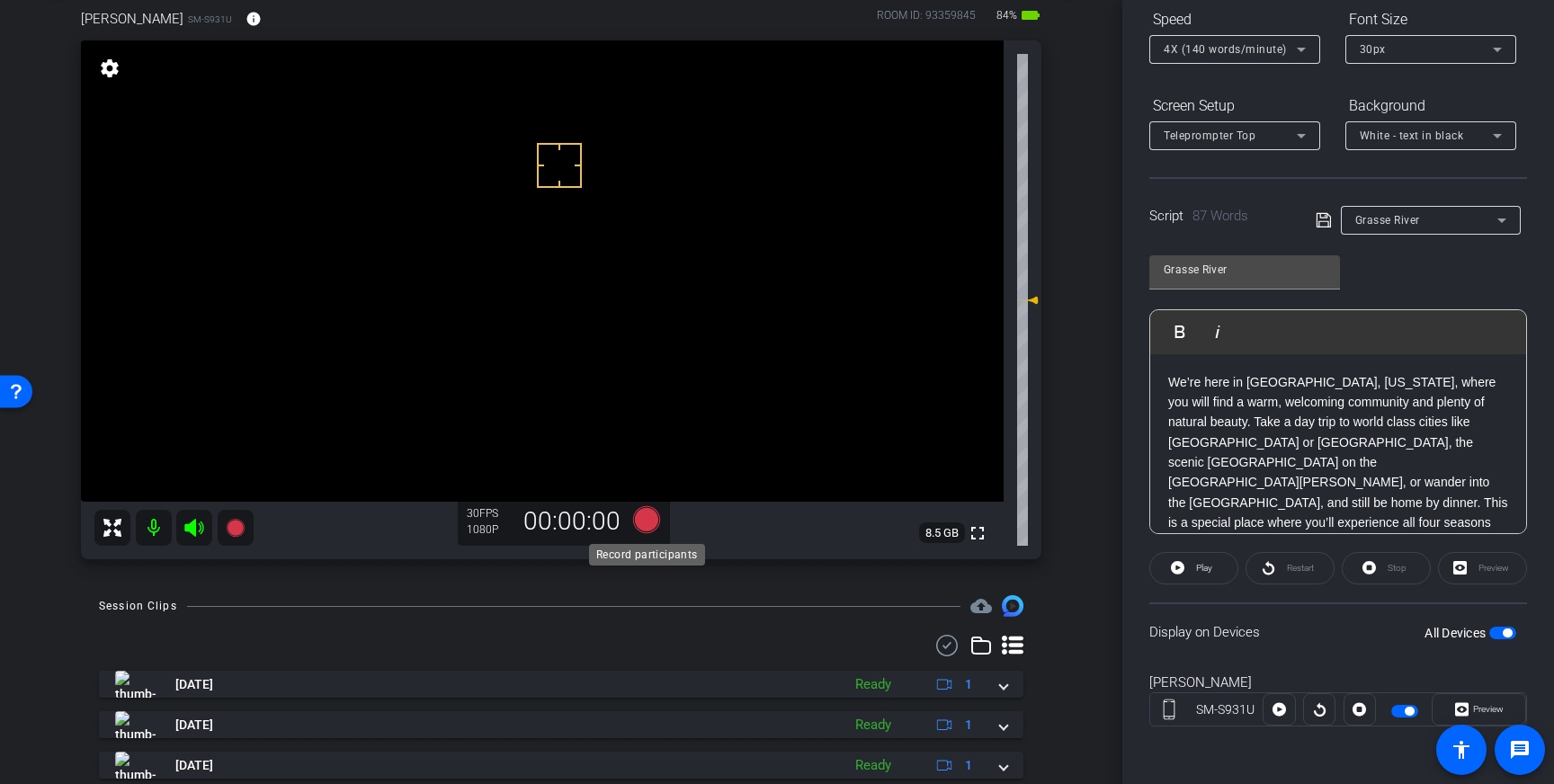
click at [647, 525] on icon at bounding box center [646, 520] width 27 height 27
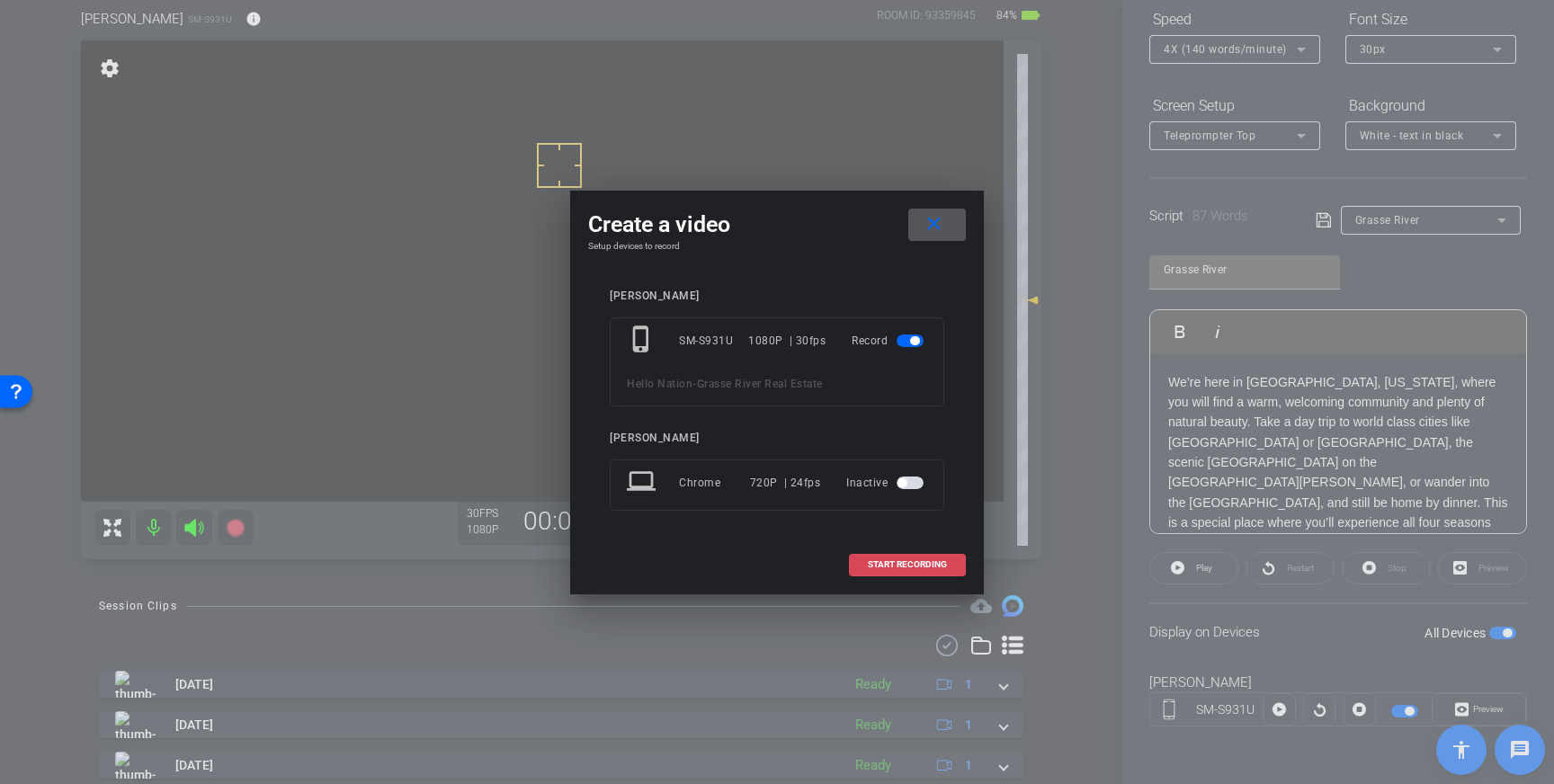
click at [865, 568] on span at bounding box center [908, 565] width 116 height 43
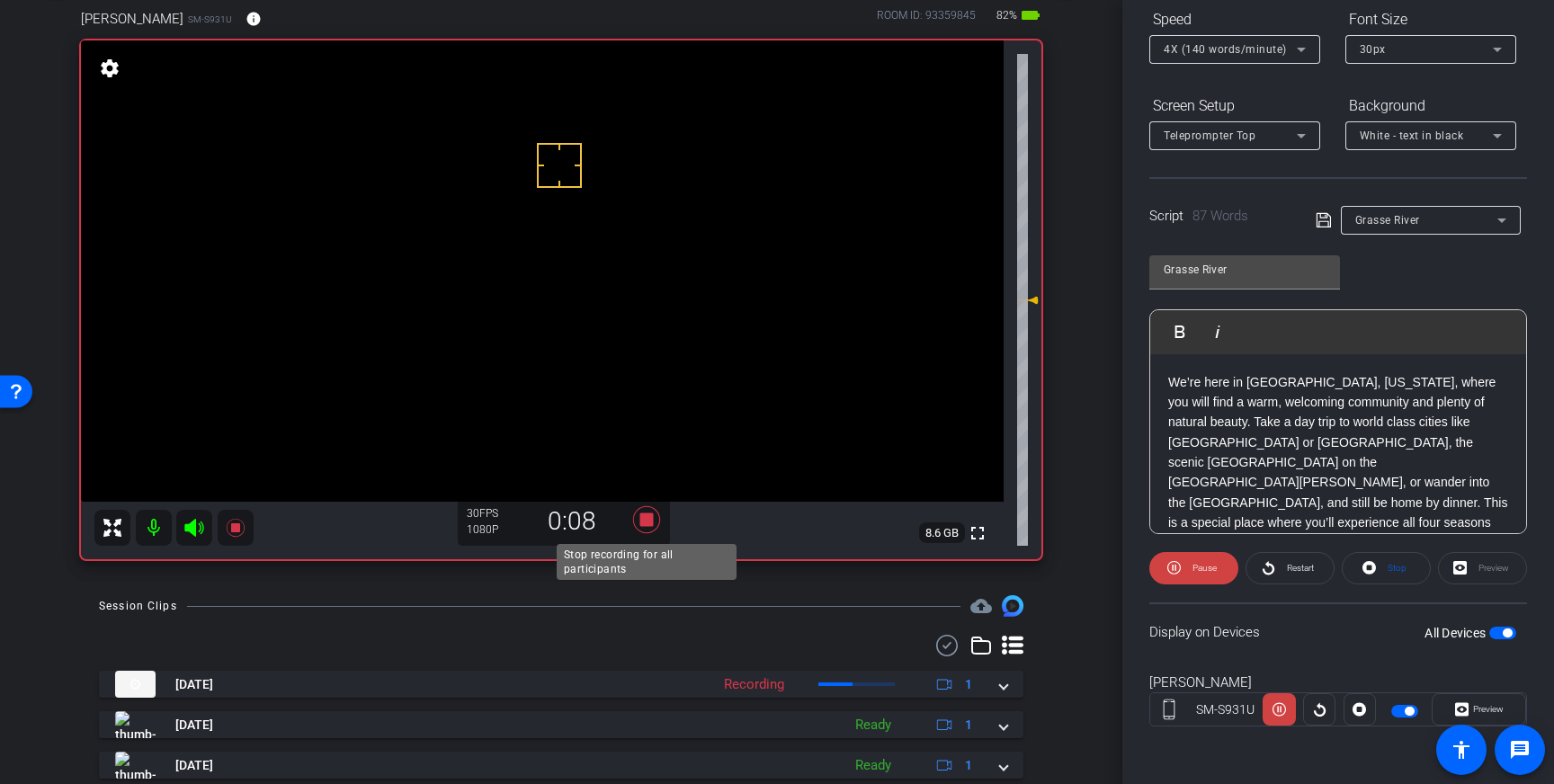
click at [643, 507] on icon at bounding box center [646, 519] width 43 height 32
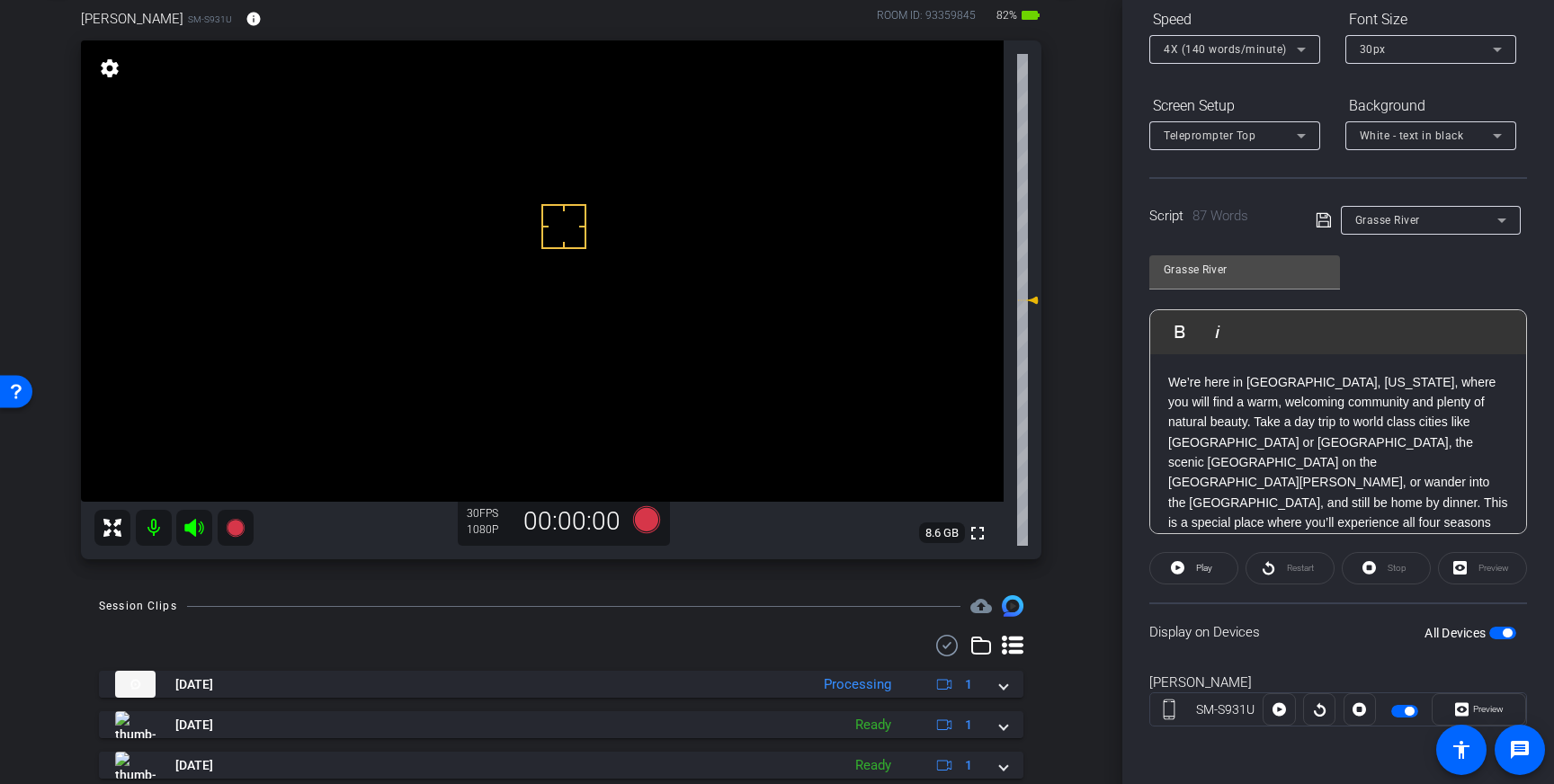
drag, startPoint x: 566, startPoint y: 178, endPoint x: 585, endPoint y: 181, distance: 19.2
click at [653, 520] on icon at bounding box center [646, 520] width 27 height 27
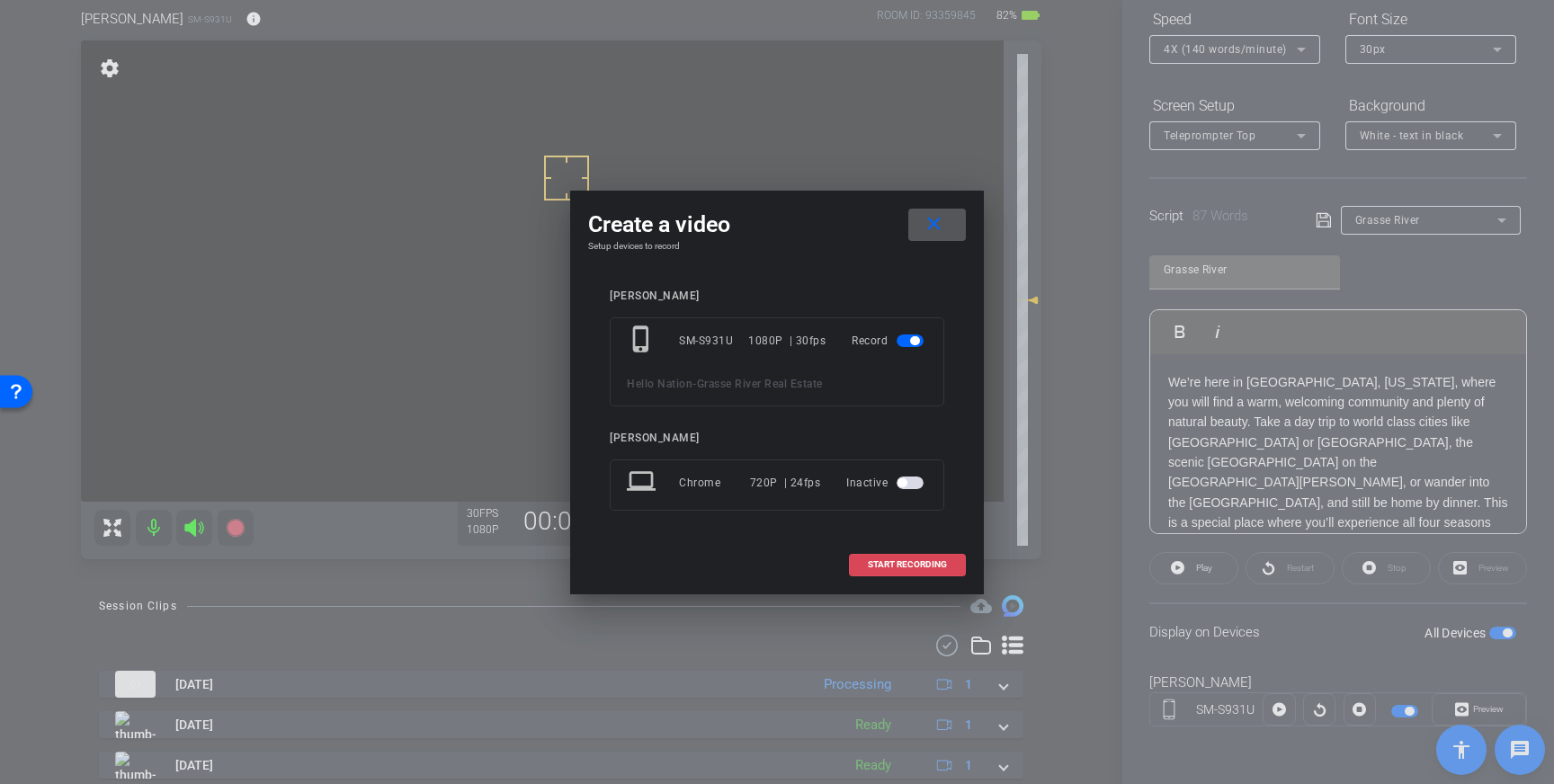
click at [876, 551] on span at bounding box center [908, 565] width 116 height 43
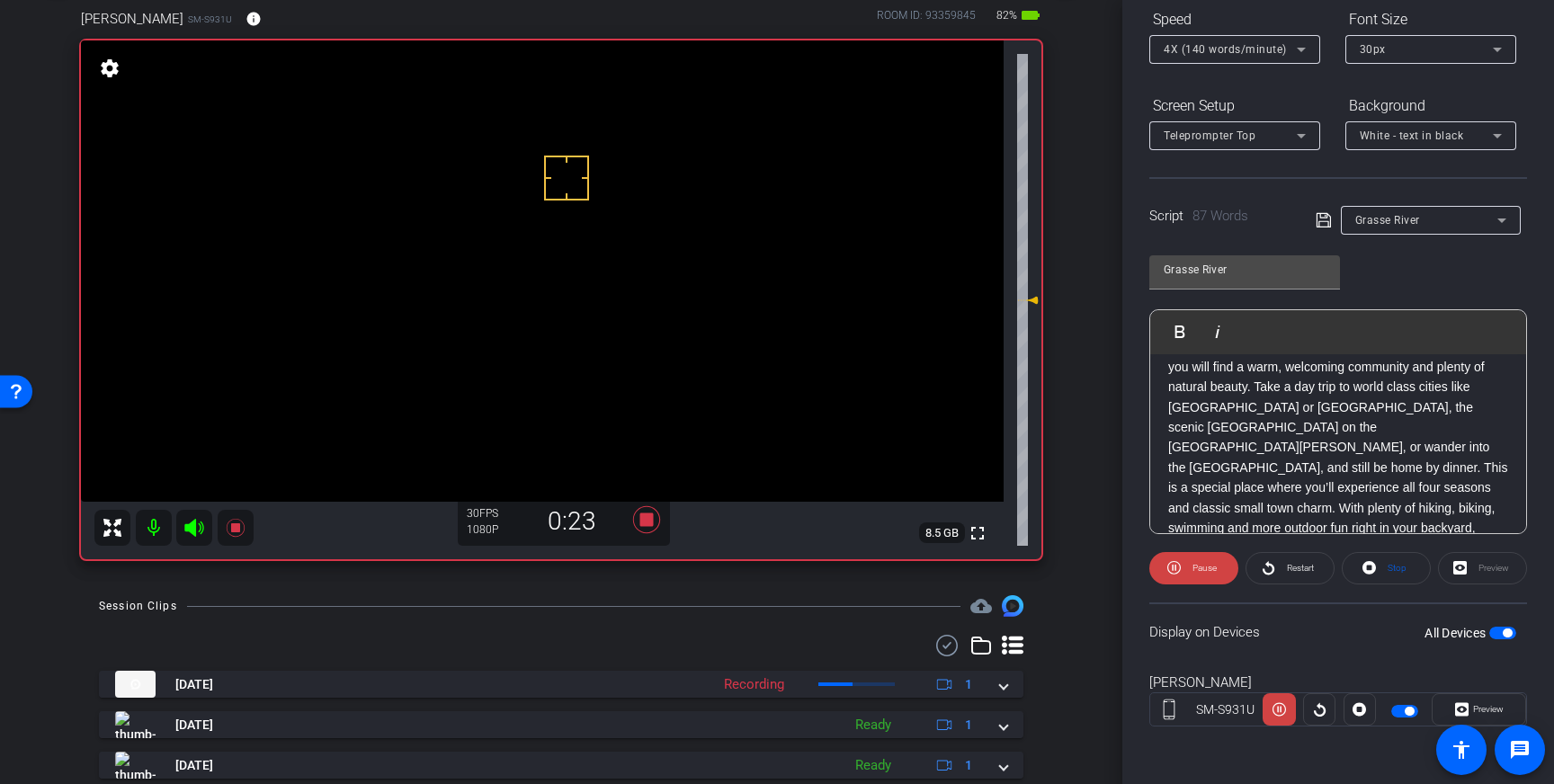
scroll to position [37, 0]
click at [648, 520] on icon at bounding box center [646, 520] width 27 height 27
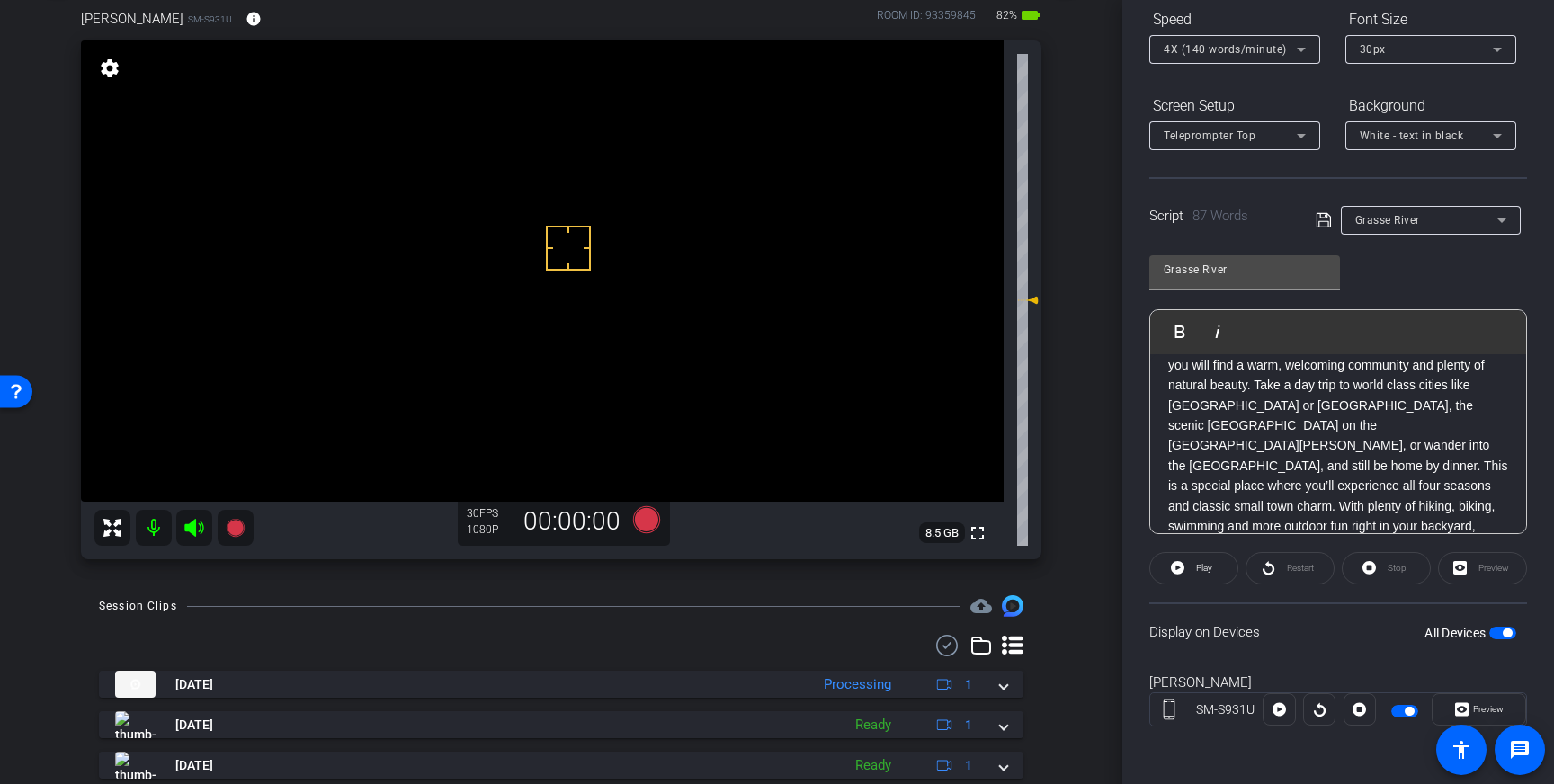
drag, startPoint x: 623, startPoint y: 184, endPoint x: 614, endPoint y: 177, distance: 11.4
click at [647, 515] on icon at bounding box center [646, 520] width 27 height 27
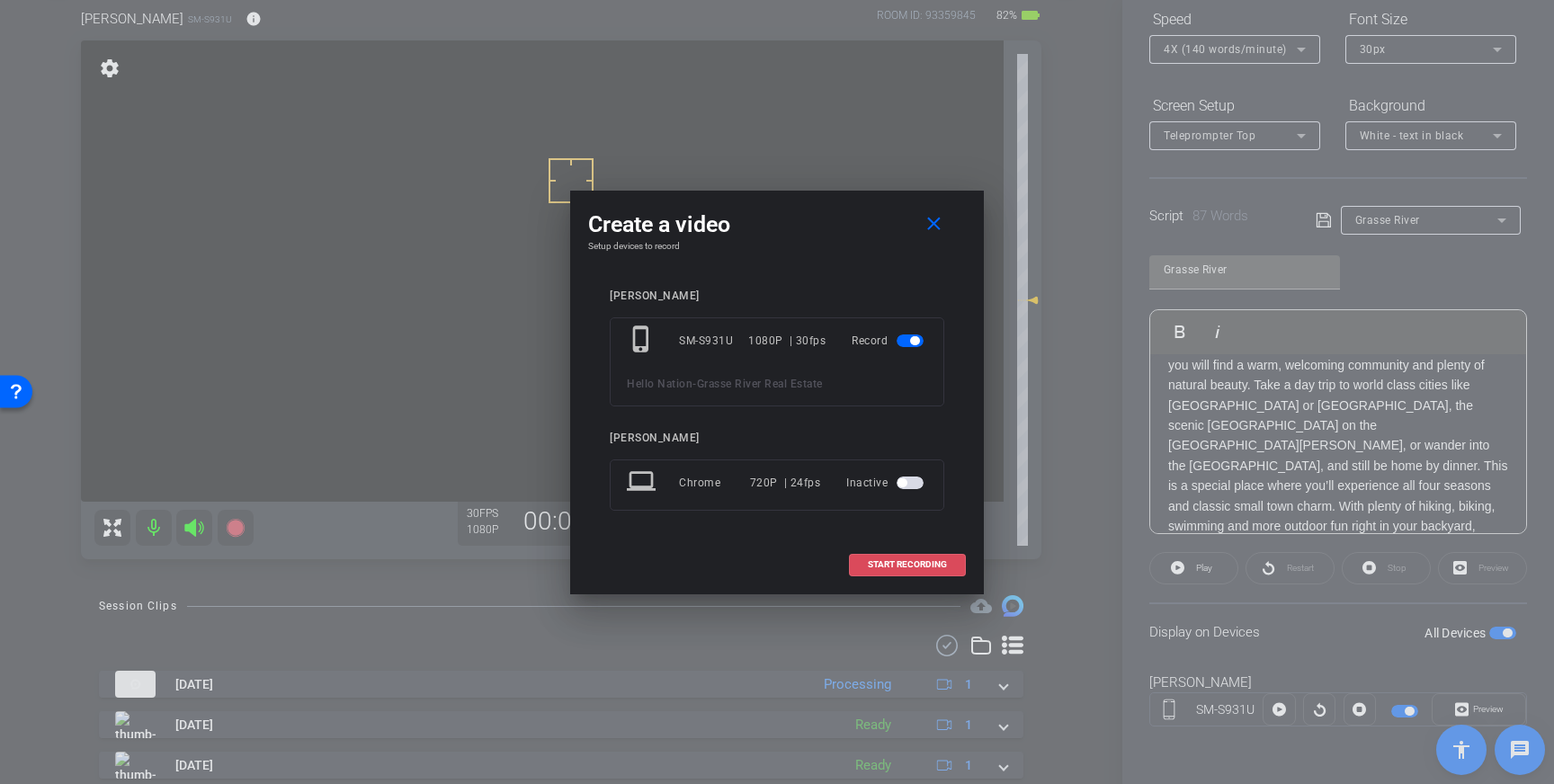
drag, startPoint x: 881, startPoint y: 559, endPoint x: 1010, endPoint y: 482, distance: 150.2
click at [881, 560] on span "START RECORDING" at bounding box center [907, 564] width 79 height 9
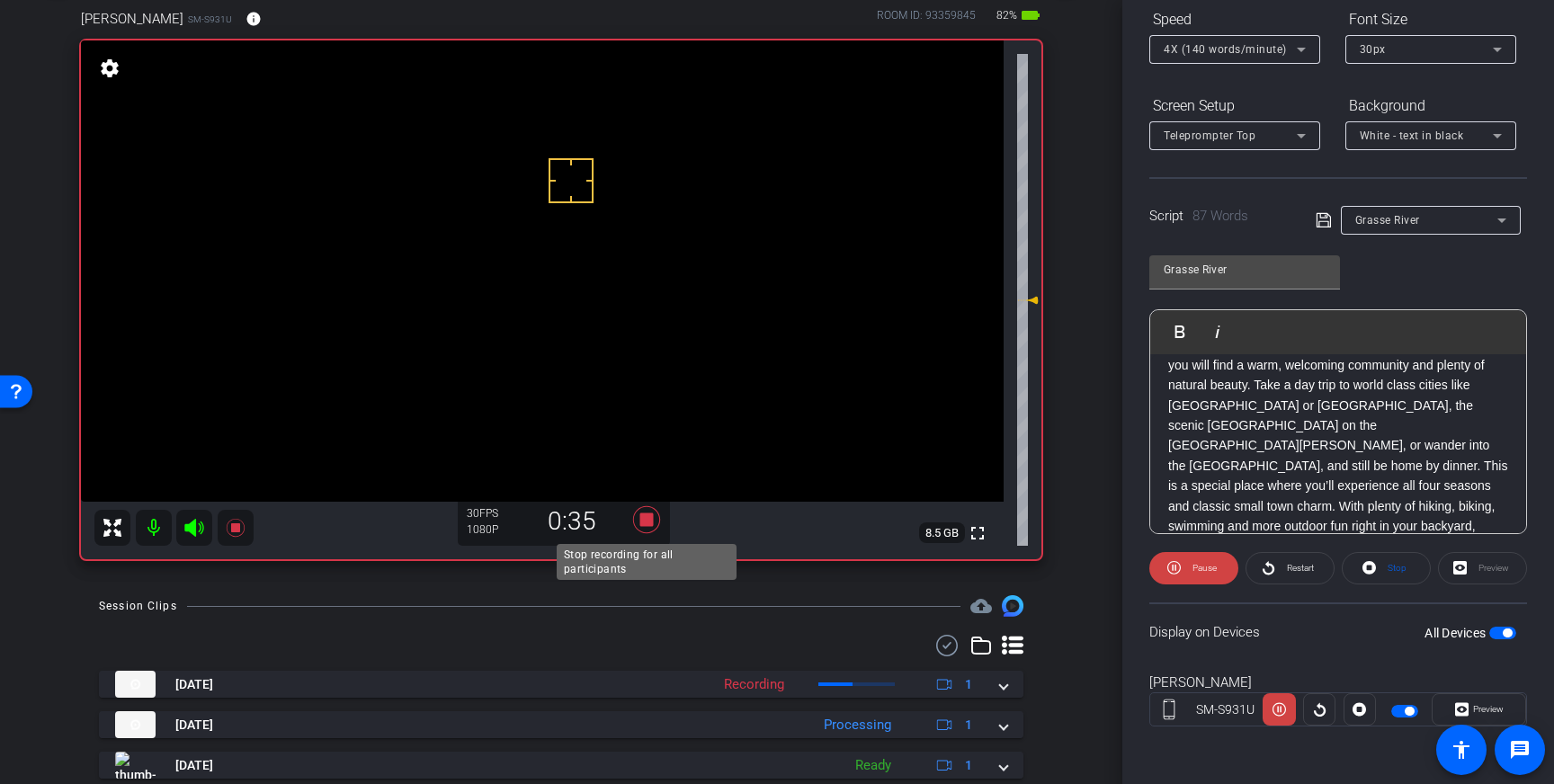
click at [653, 522] on icon at bounding box center [646, 520] width 27 height 27
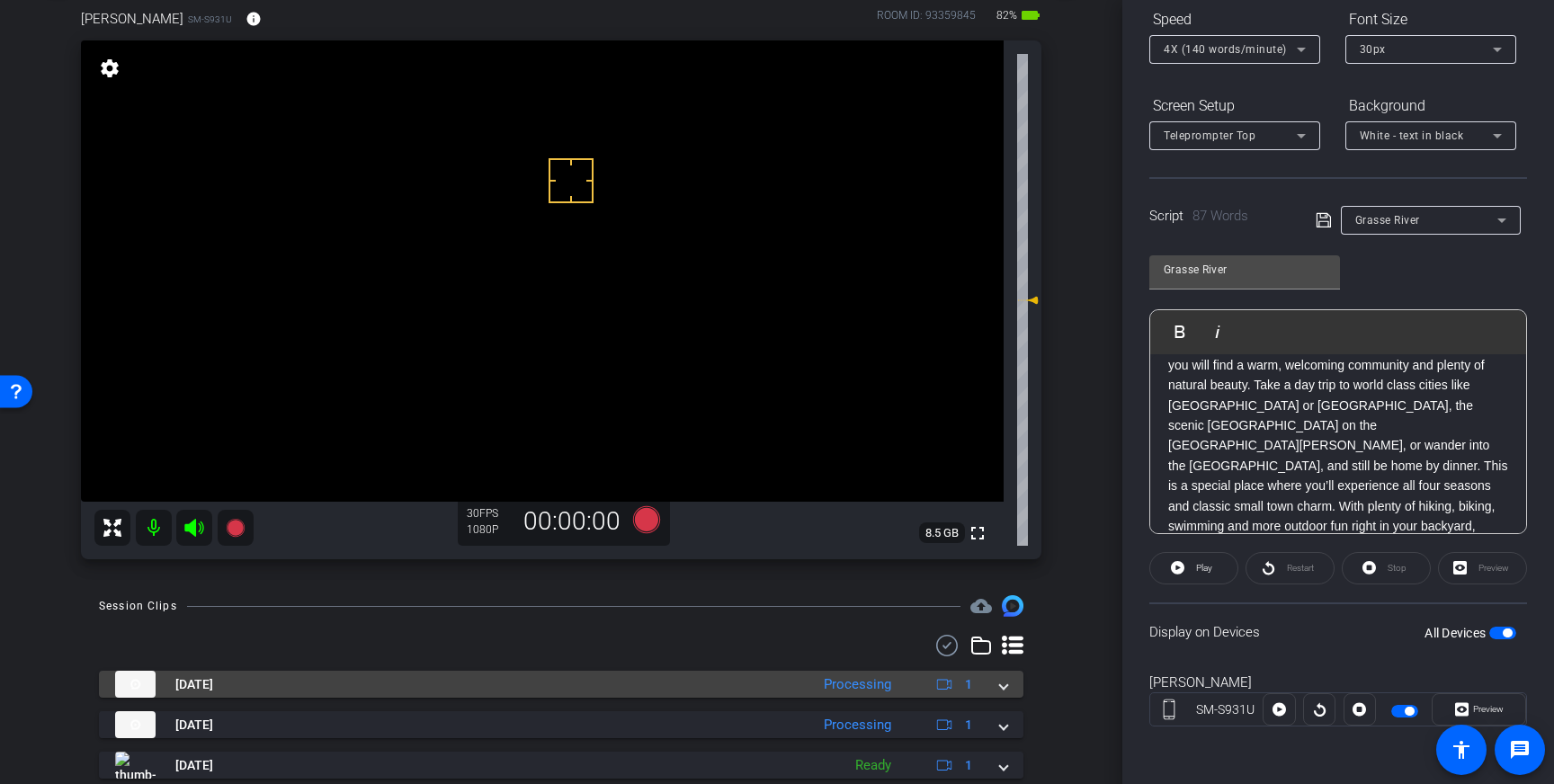
click at [1005, 691] on span at bounding box center [1003, 684] width 7 height 19
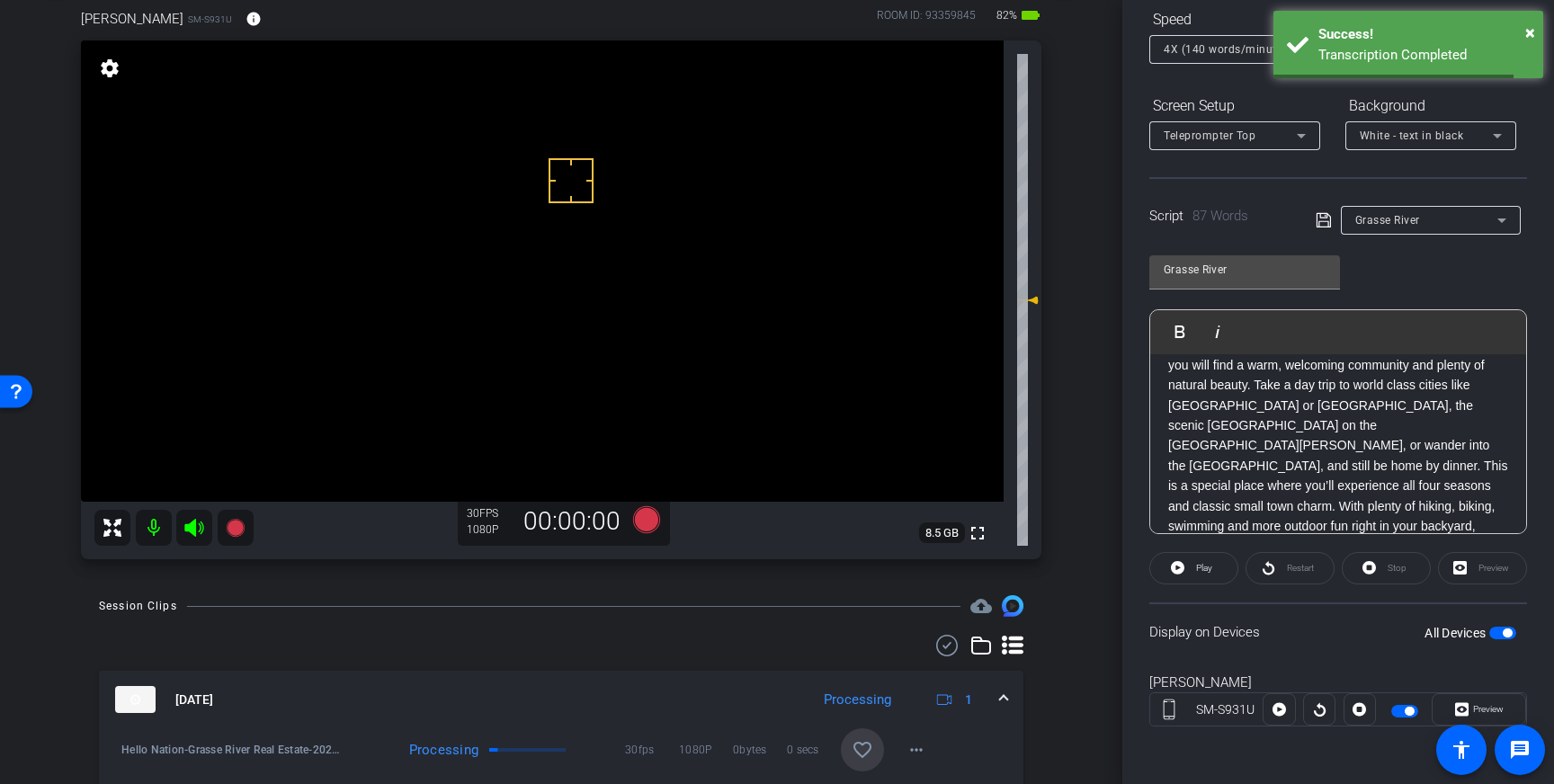
drag, startPoint x: 865, startPoint y: 753, endPoint x: 1005, endPoint y: 718, distance: 144.3
click at [865, 753] on mat-icon "favorite_border" at bounding box center [863, 750] width 22 height 22
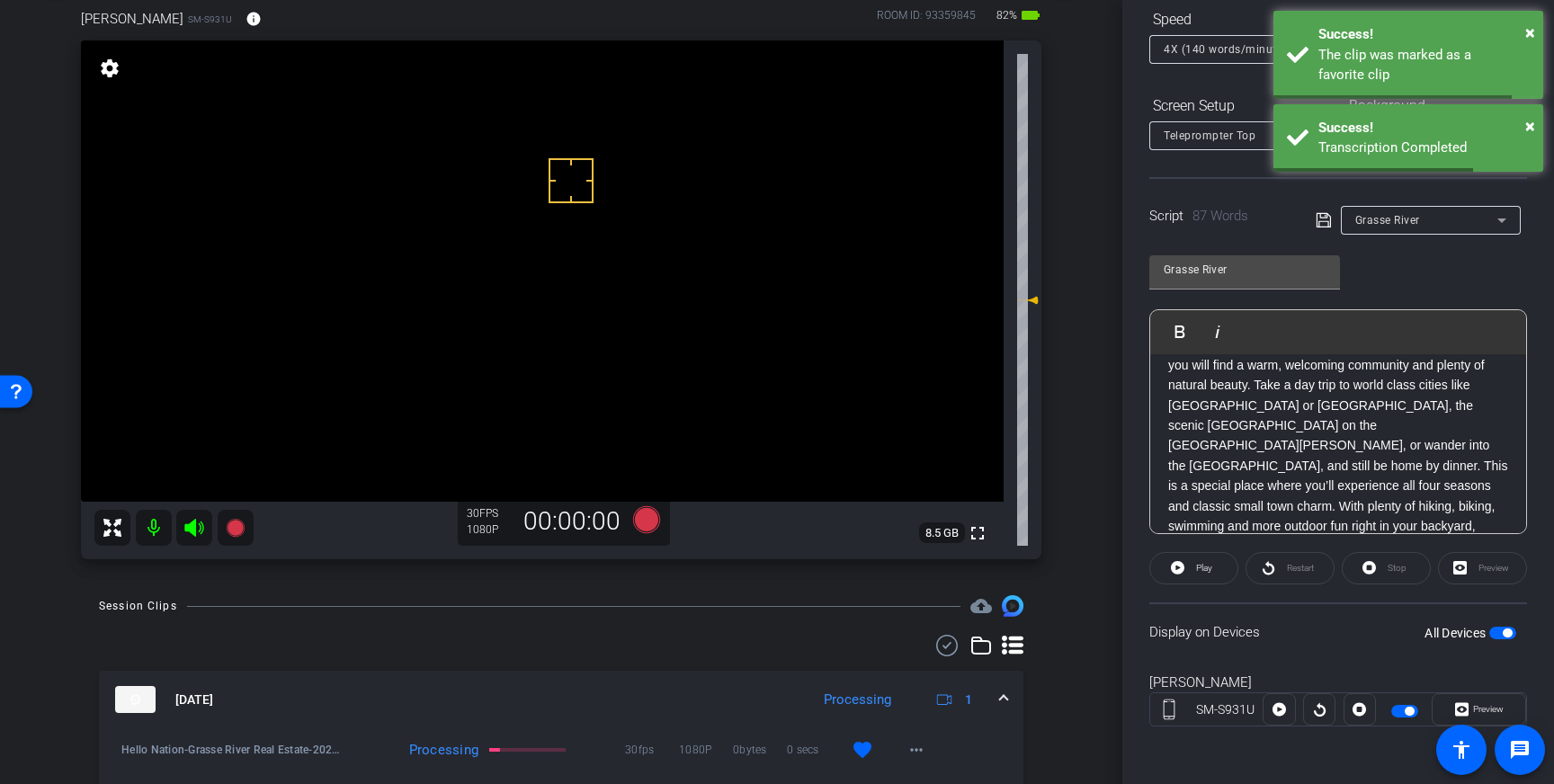
click at [1010, 698] on mat-expansion-panel-header "Aug 13, 2025 Processing 1" at bounding box center [561, 699] width 924 height 58
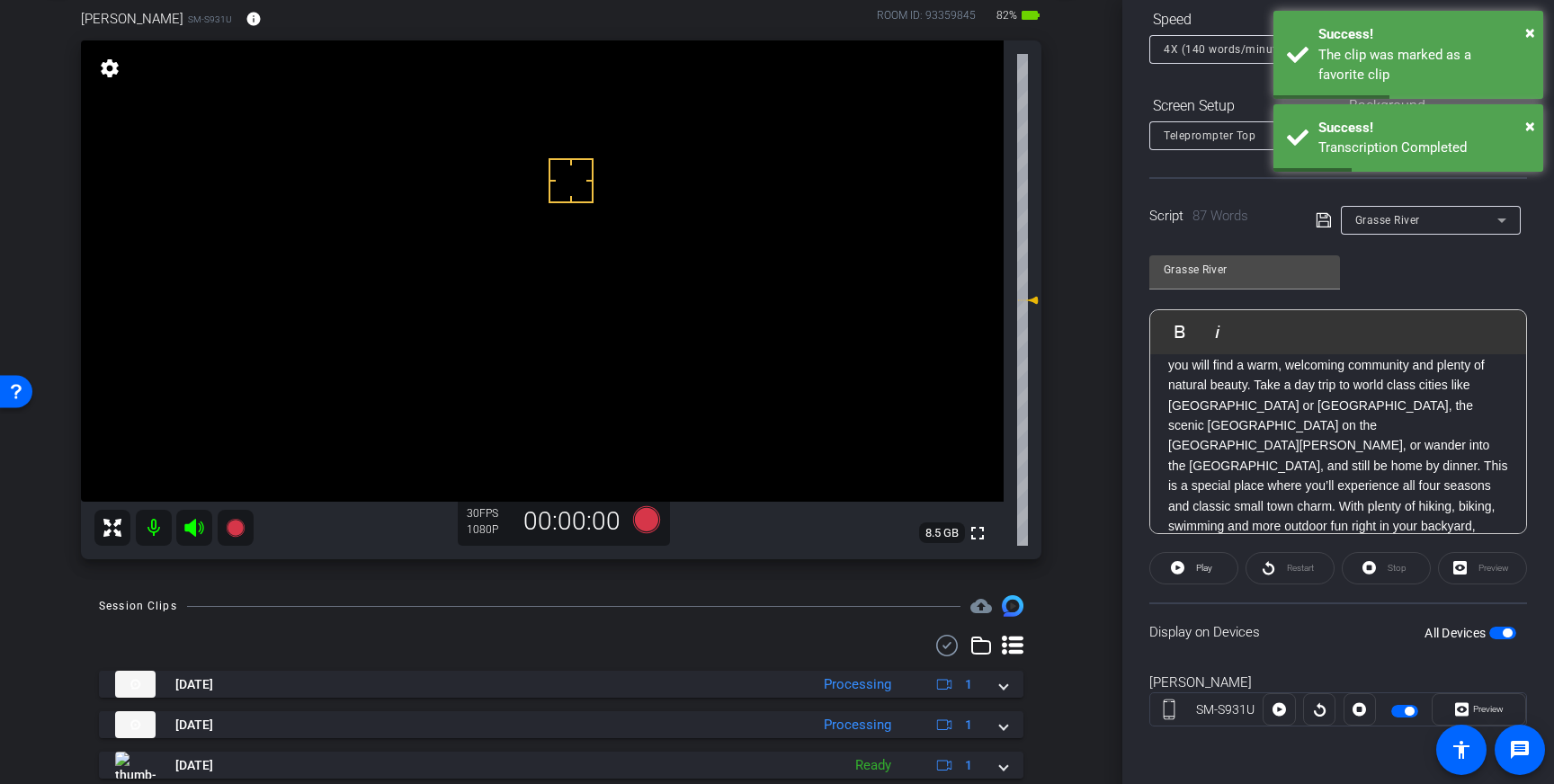
scroll to position [106, 0]
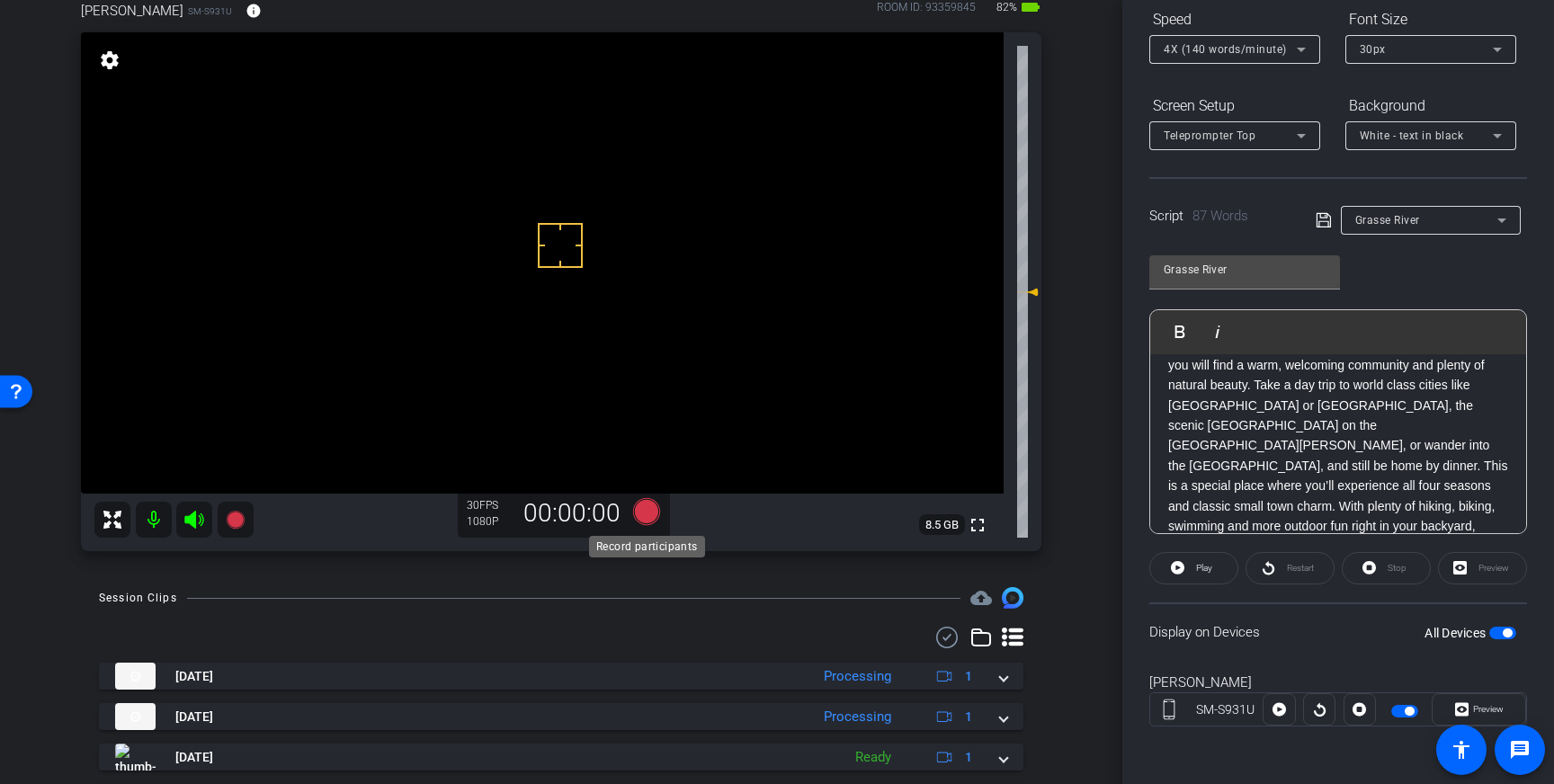
click at [643, 519] on icon at bounding box center [646, 512] width 27 height 27
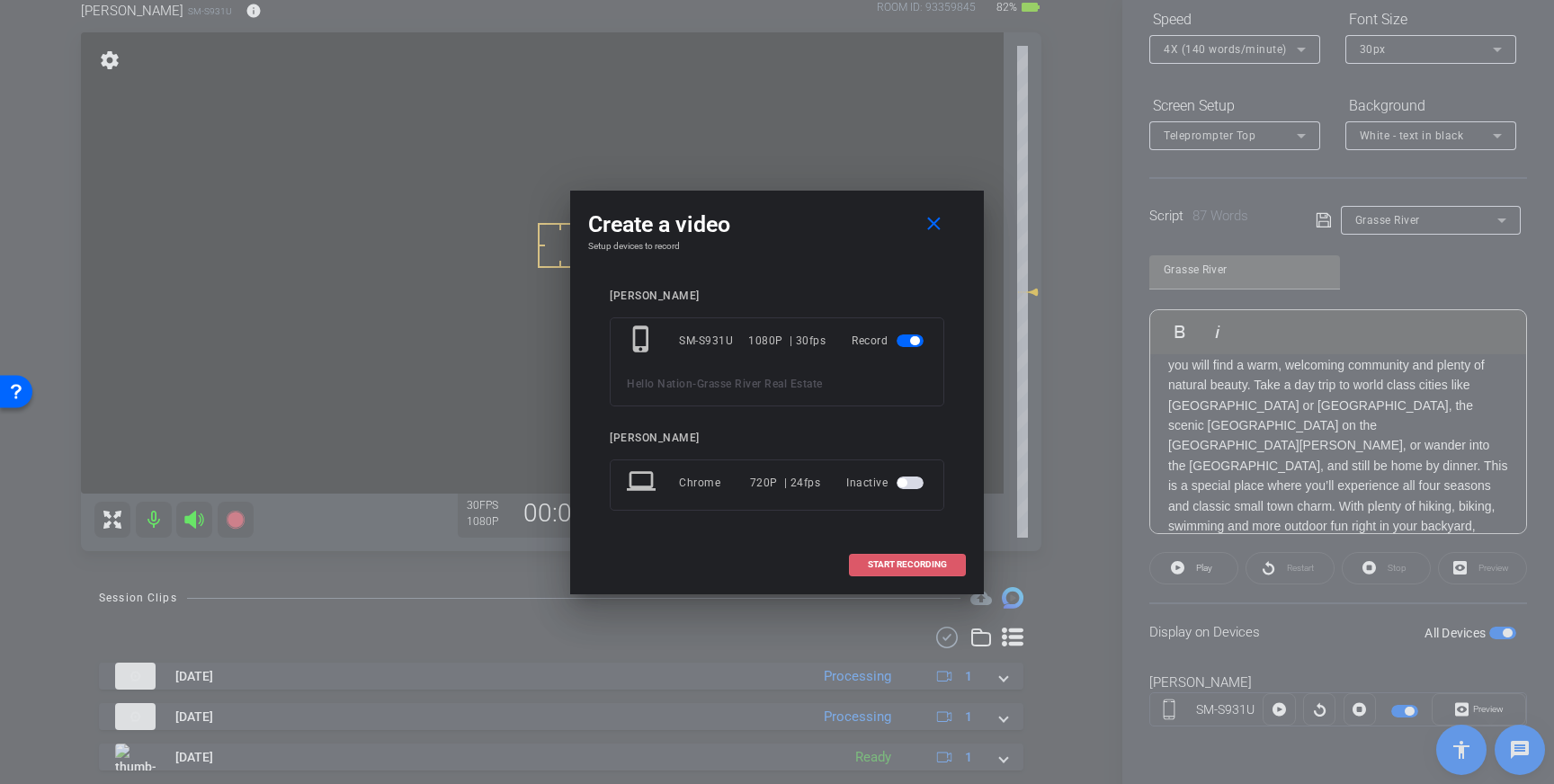
click at [904, 566] on span "START RECORDING" at bounding box center [907, 564] width 79 height 9
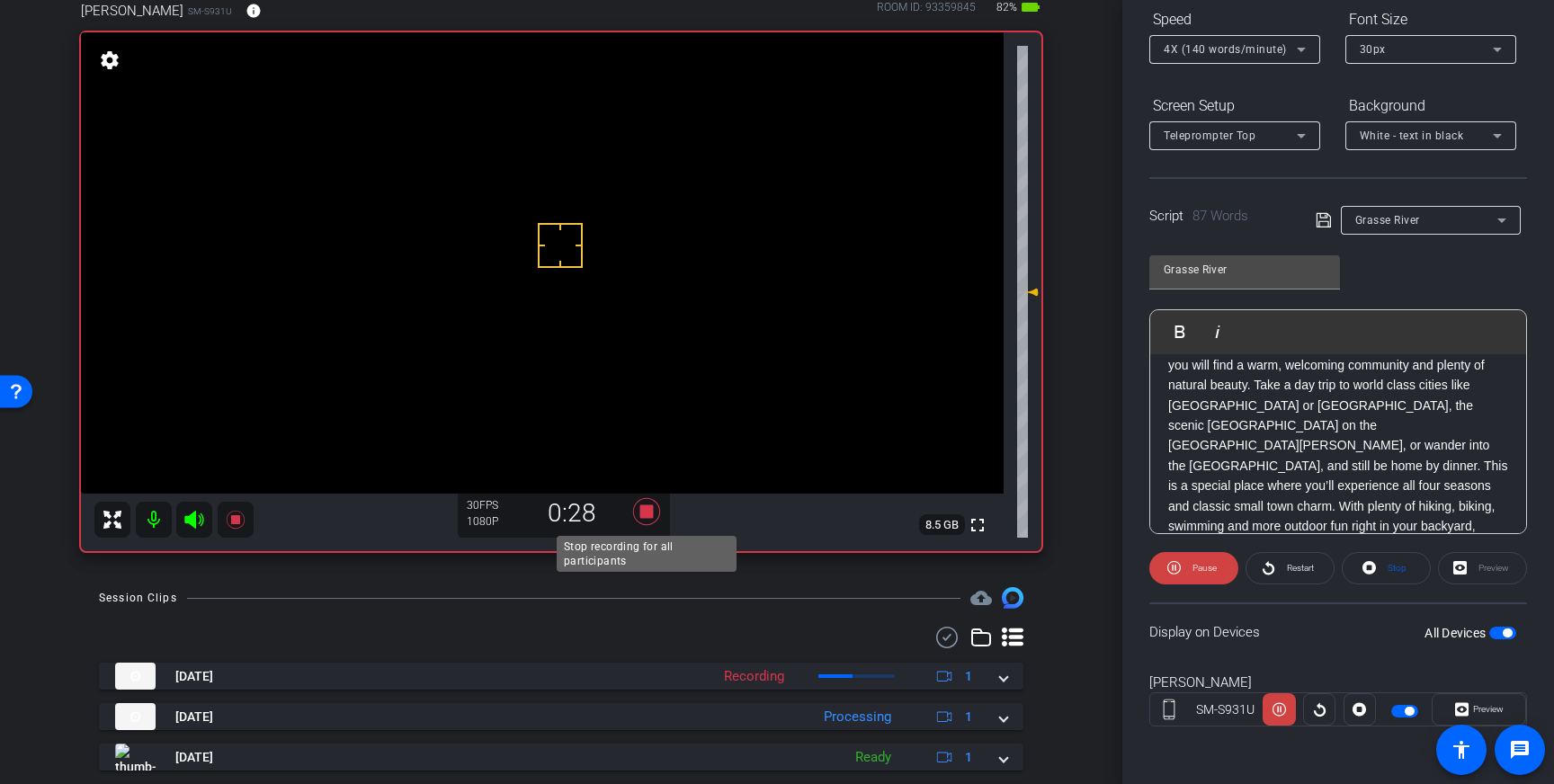
click at [649, 513] on icon at bounding box center [646, 512] width 27 height 27
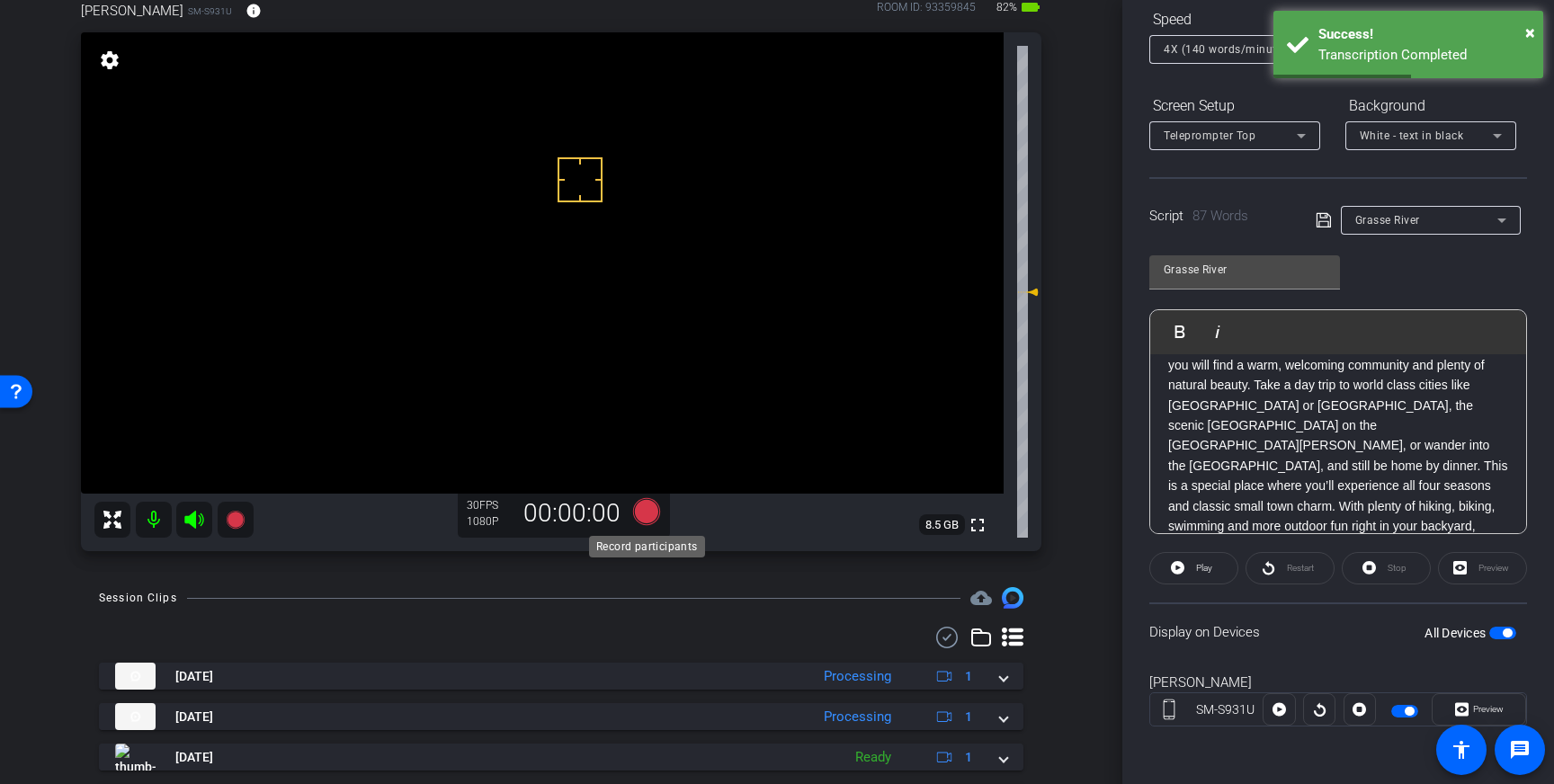
click at [648, 513] on icon at bounding box center [646, 512] width 27 height 27
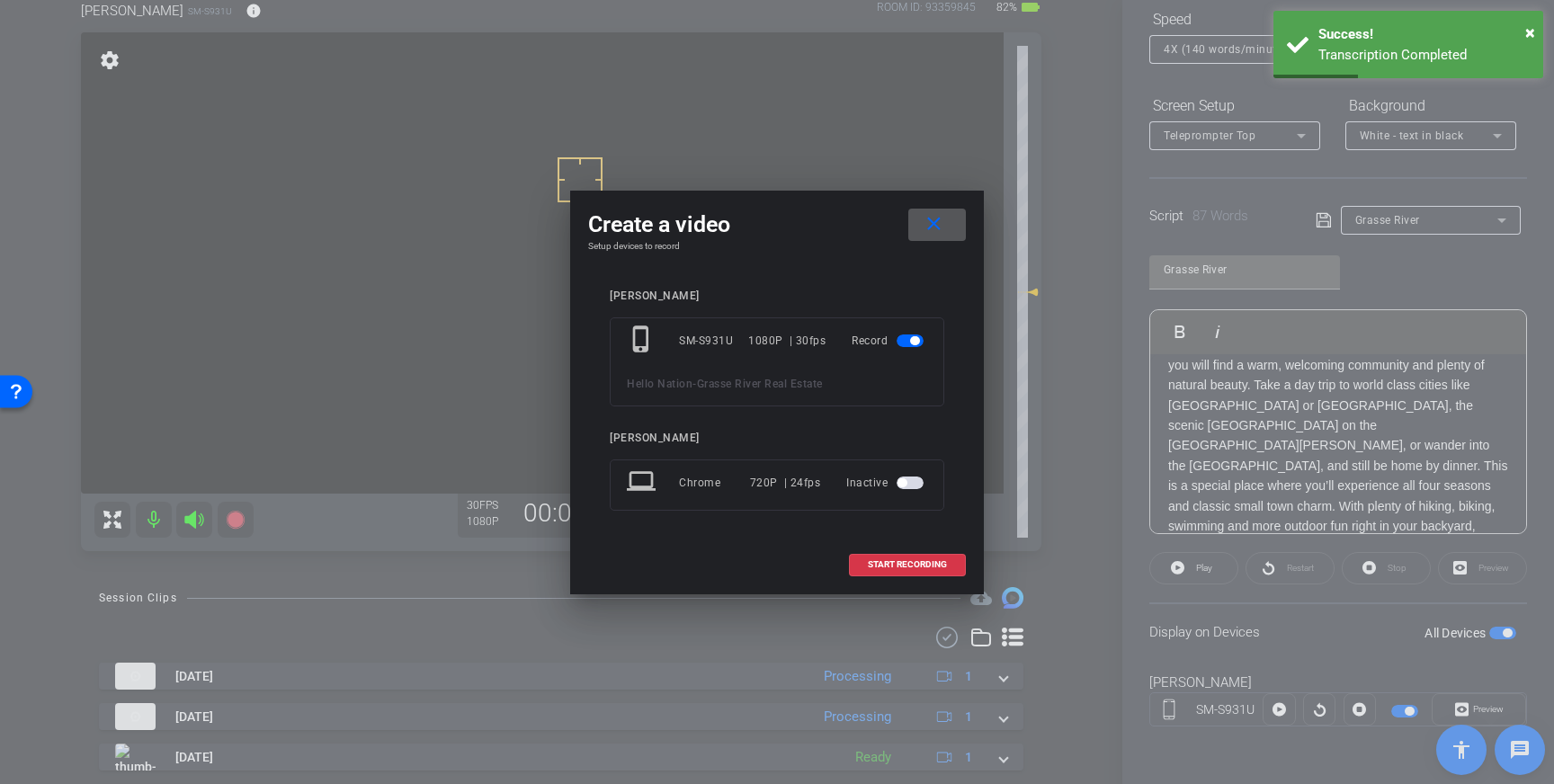
click at [886, 557] on span at bounding box center [908, 565] width 116 height 43
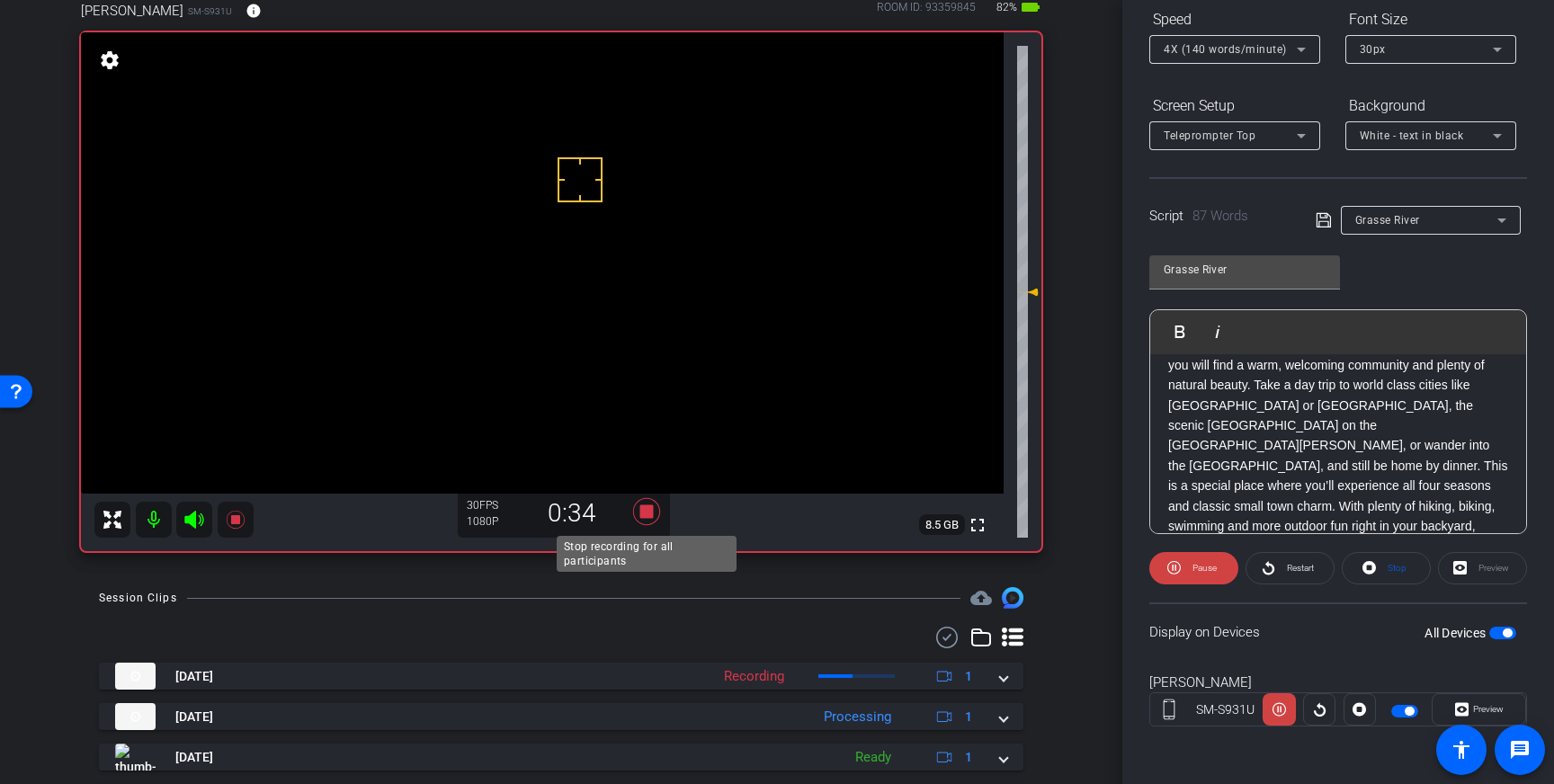
click at [643, 514] on icon at bounding box center [646, 512] width 27 height 27
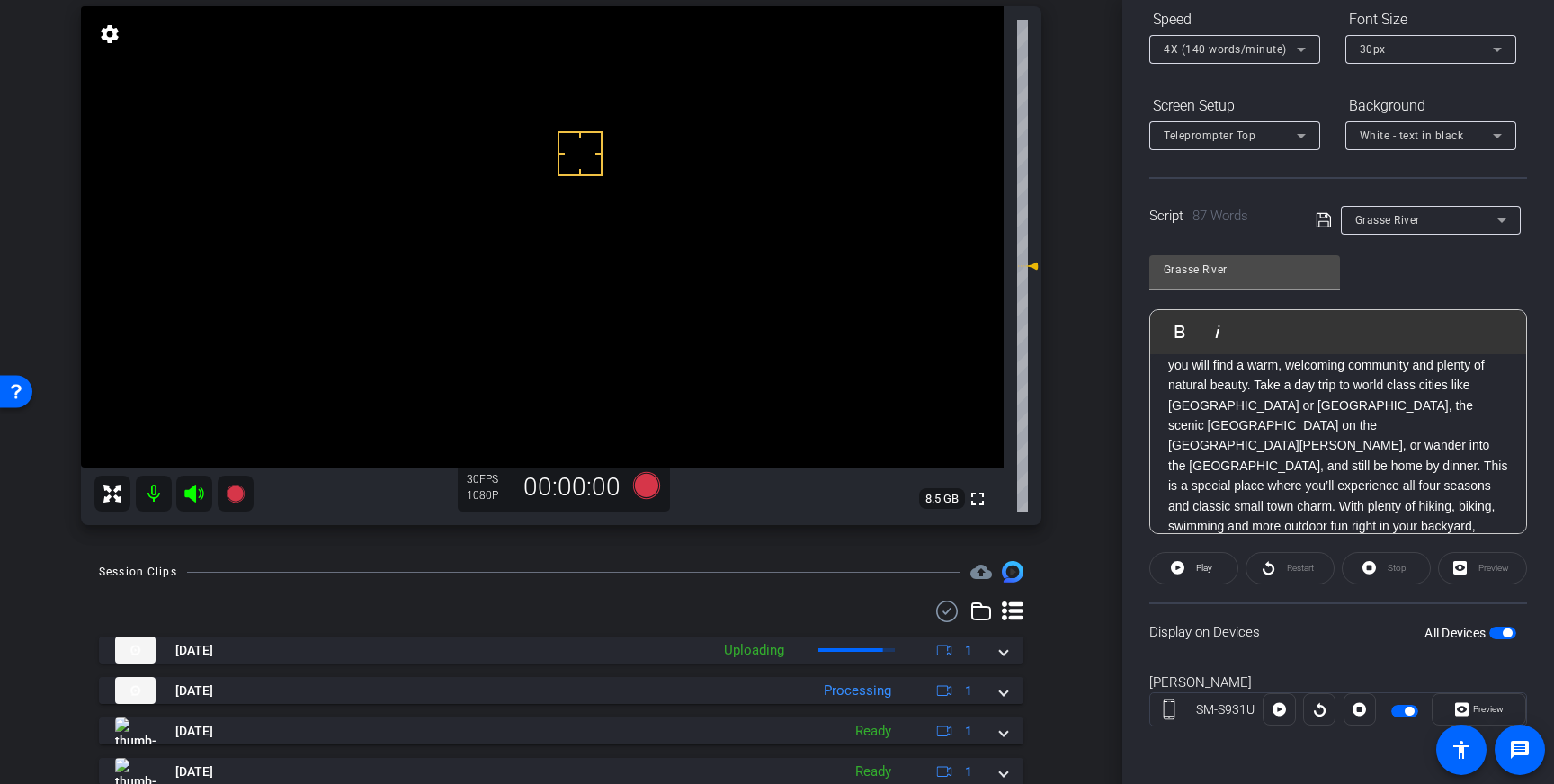
scroll to position [142, 0]
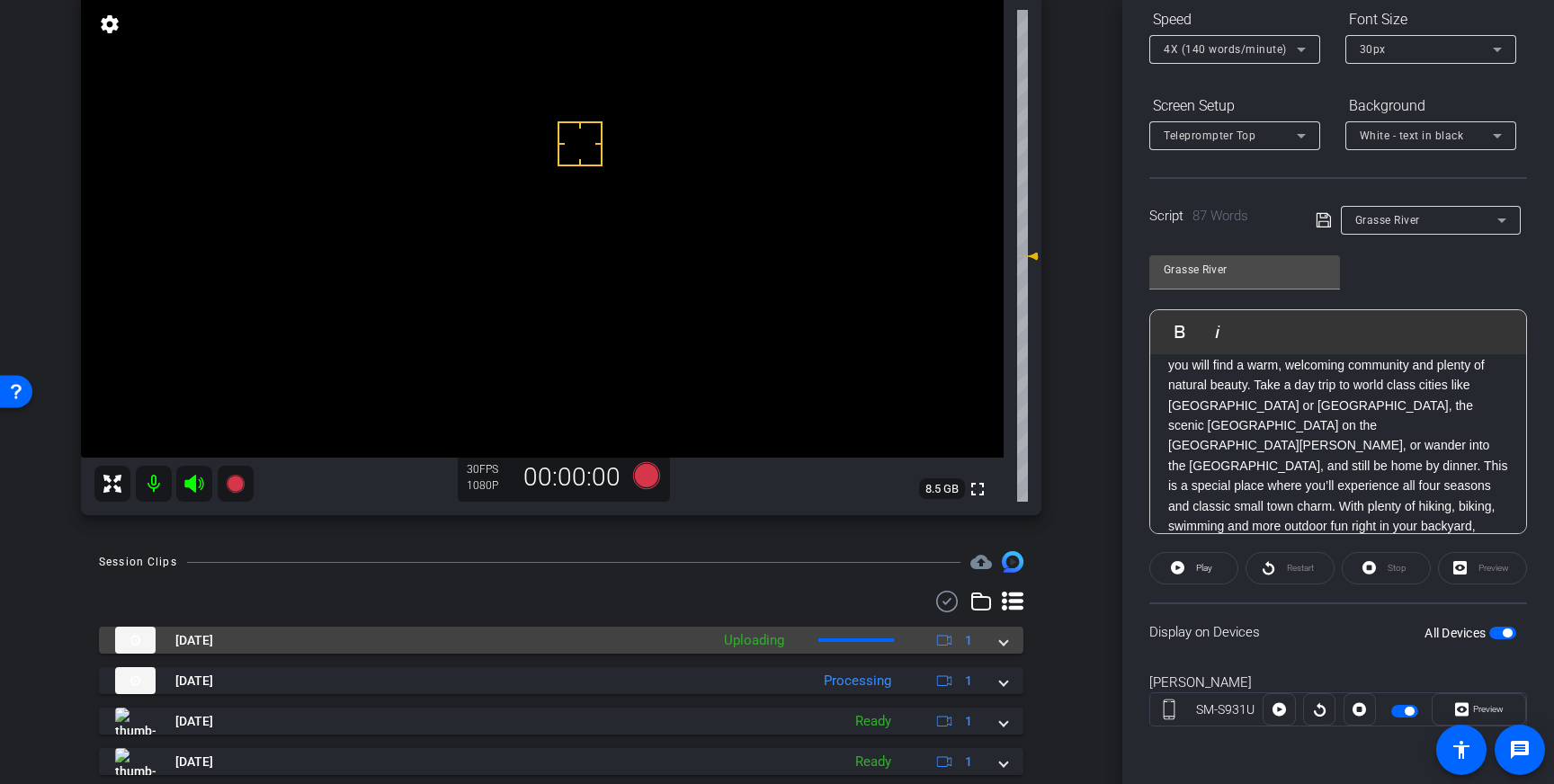
click at [1006, 651] on mat-expansion-panel-header "Aug 13, 2025 Uploading 1" at bounding box center [561, 640] width 924 height 27
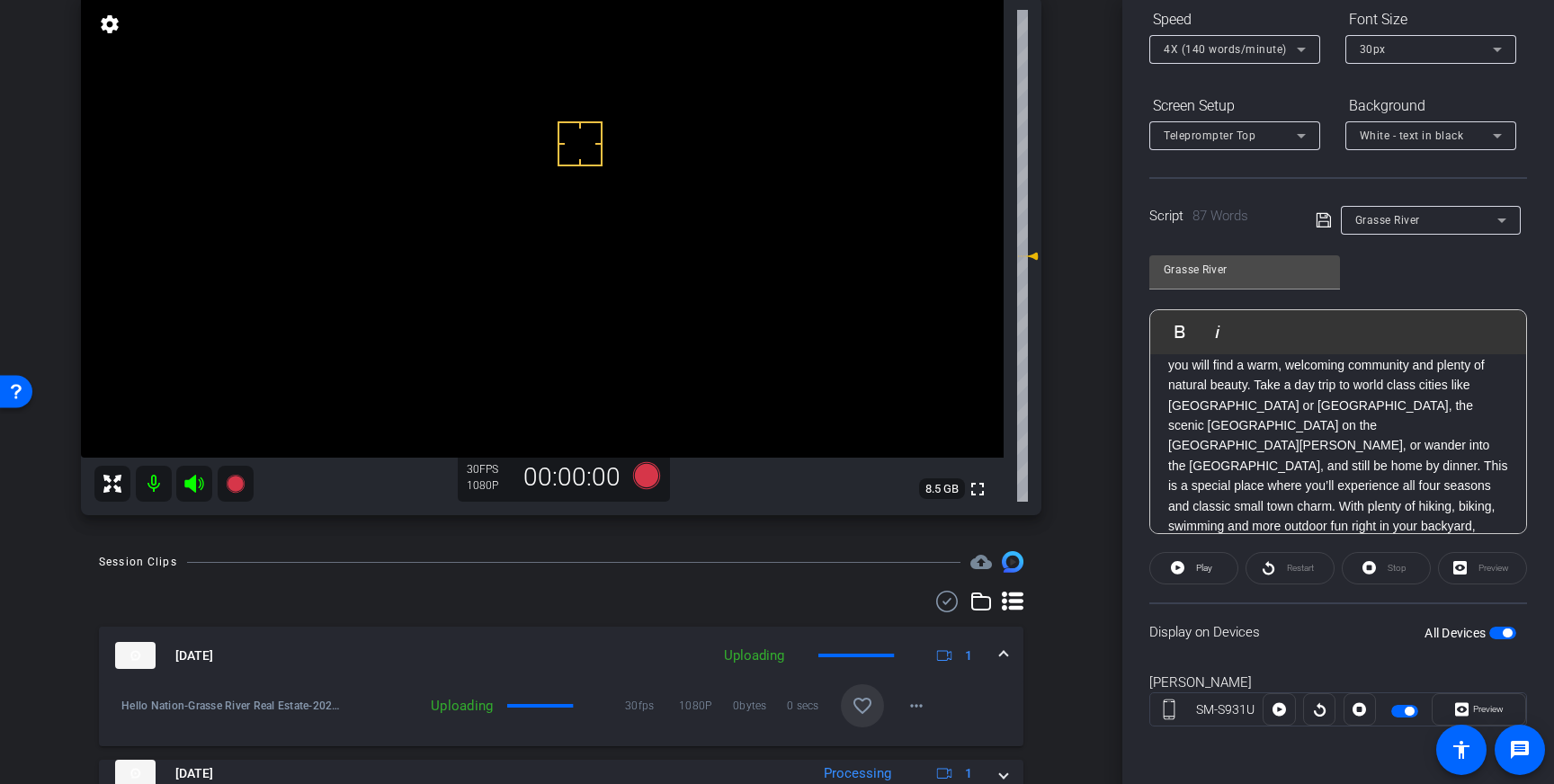
click at [854, 697] on mat-icon "favorite_border" at bounding box center [863, 706] width 22 height 22
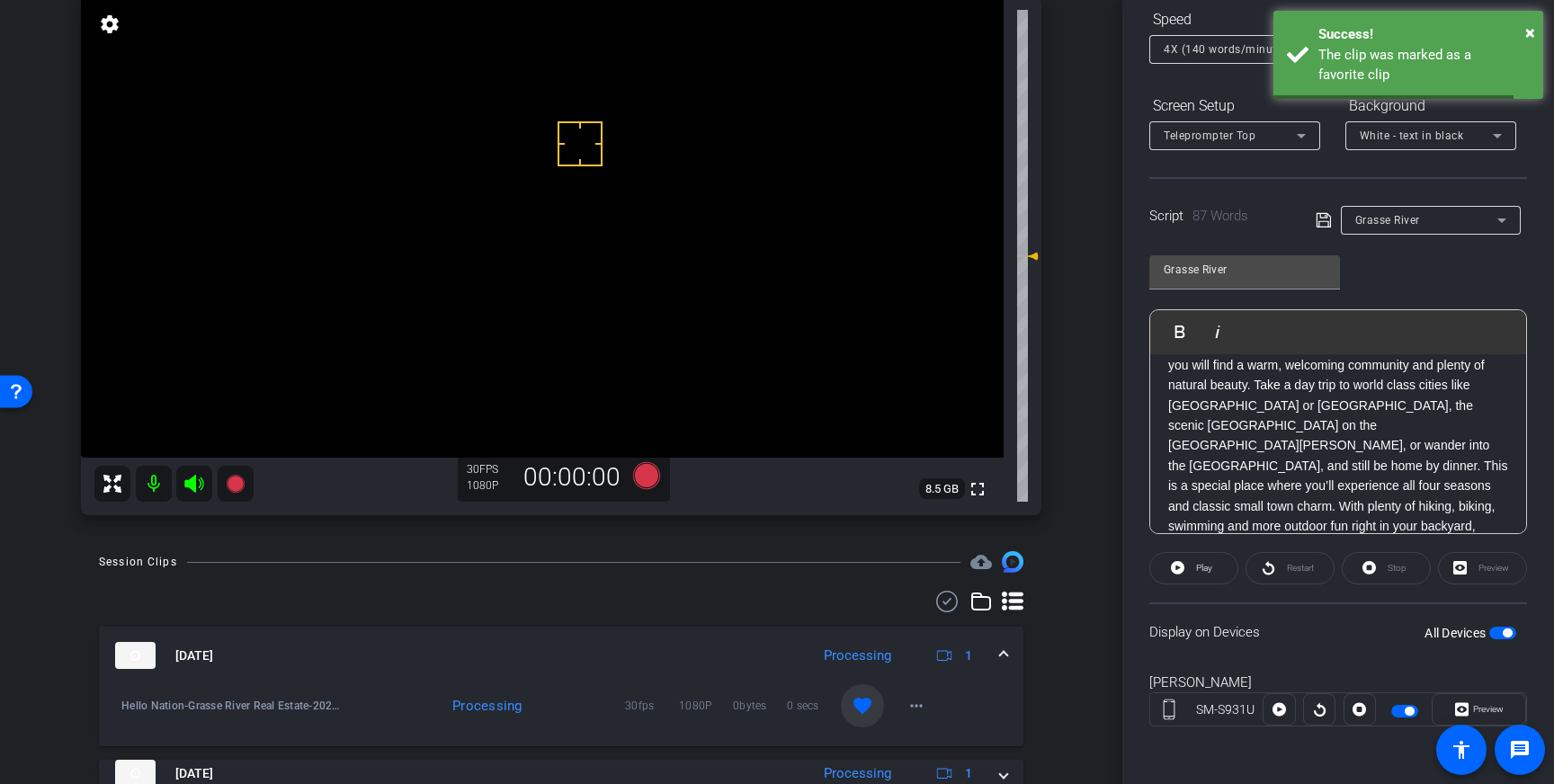
click at [1005, 644] on mat-expansion-panel-header "Aug 13, 2025 Processing 1" at bounding box center [561, 655] width 924 height 58
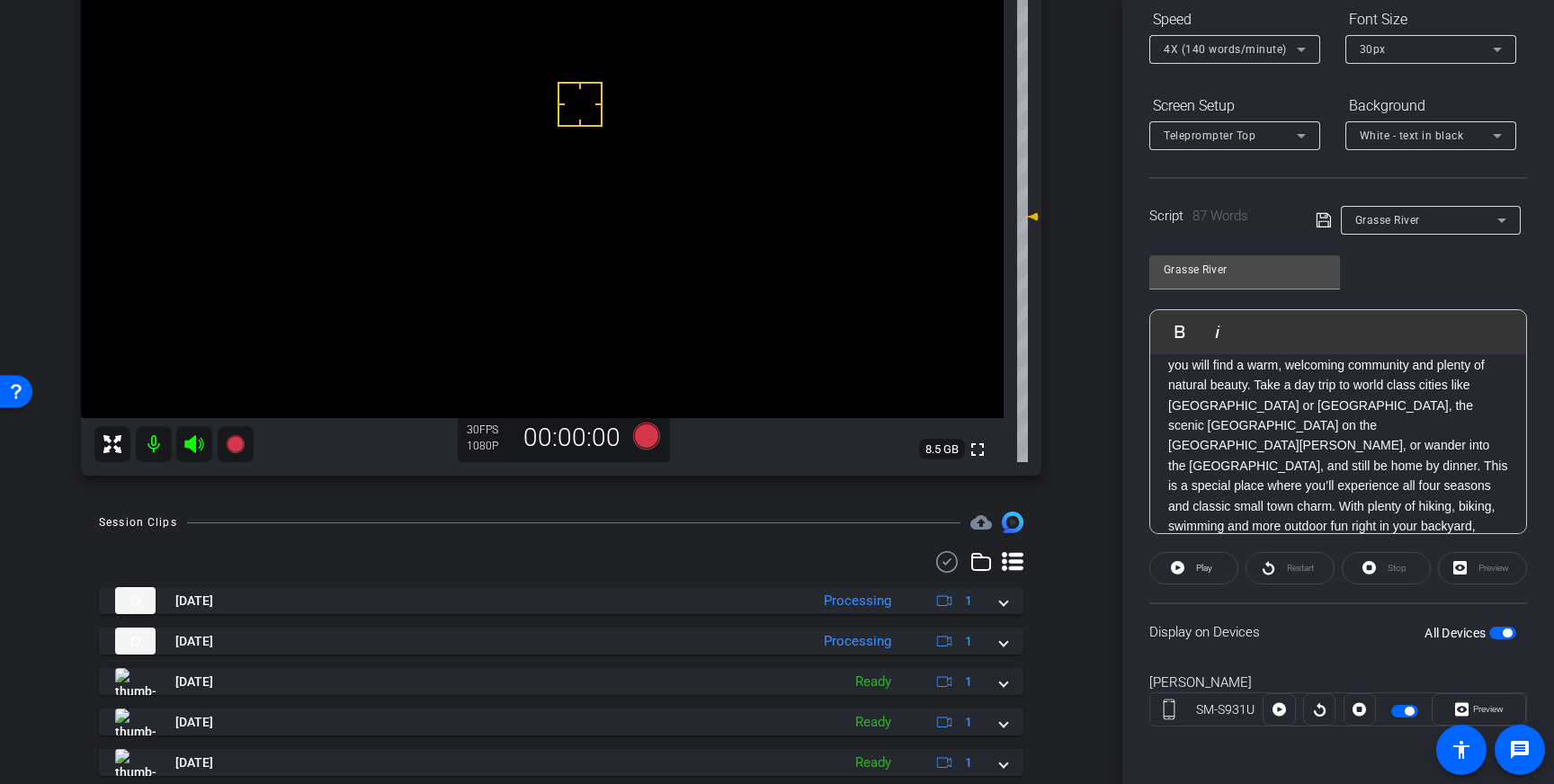
scroll to position [178, 0]
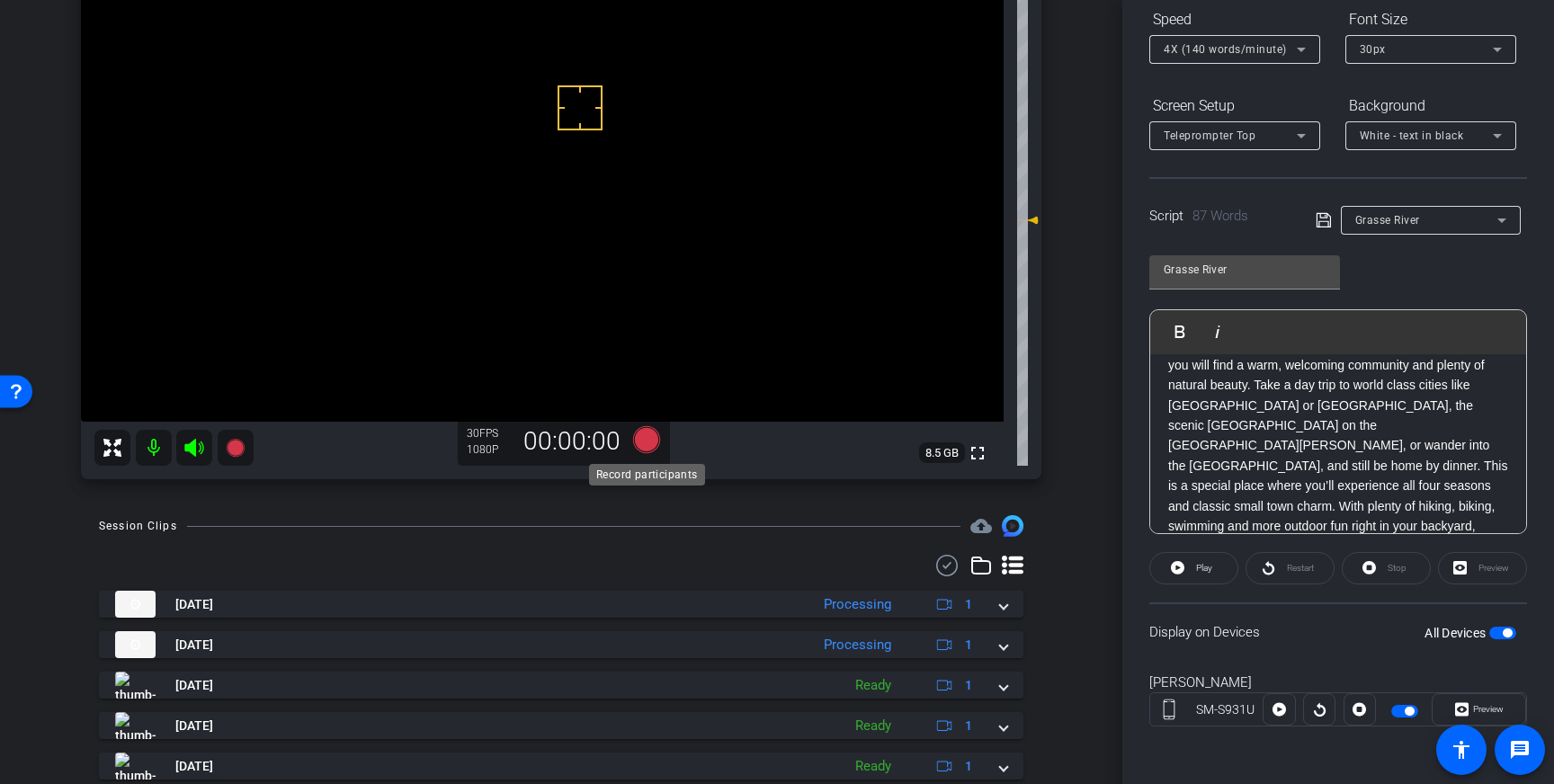
click at [649, 442] on icon at bounding box center [646, 439] width 27 height 27
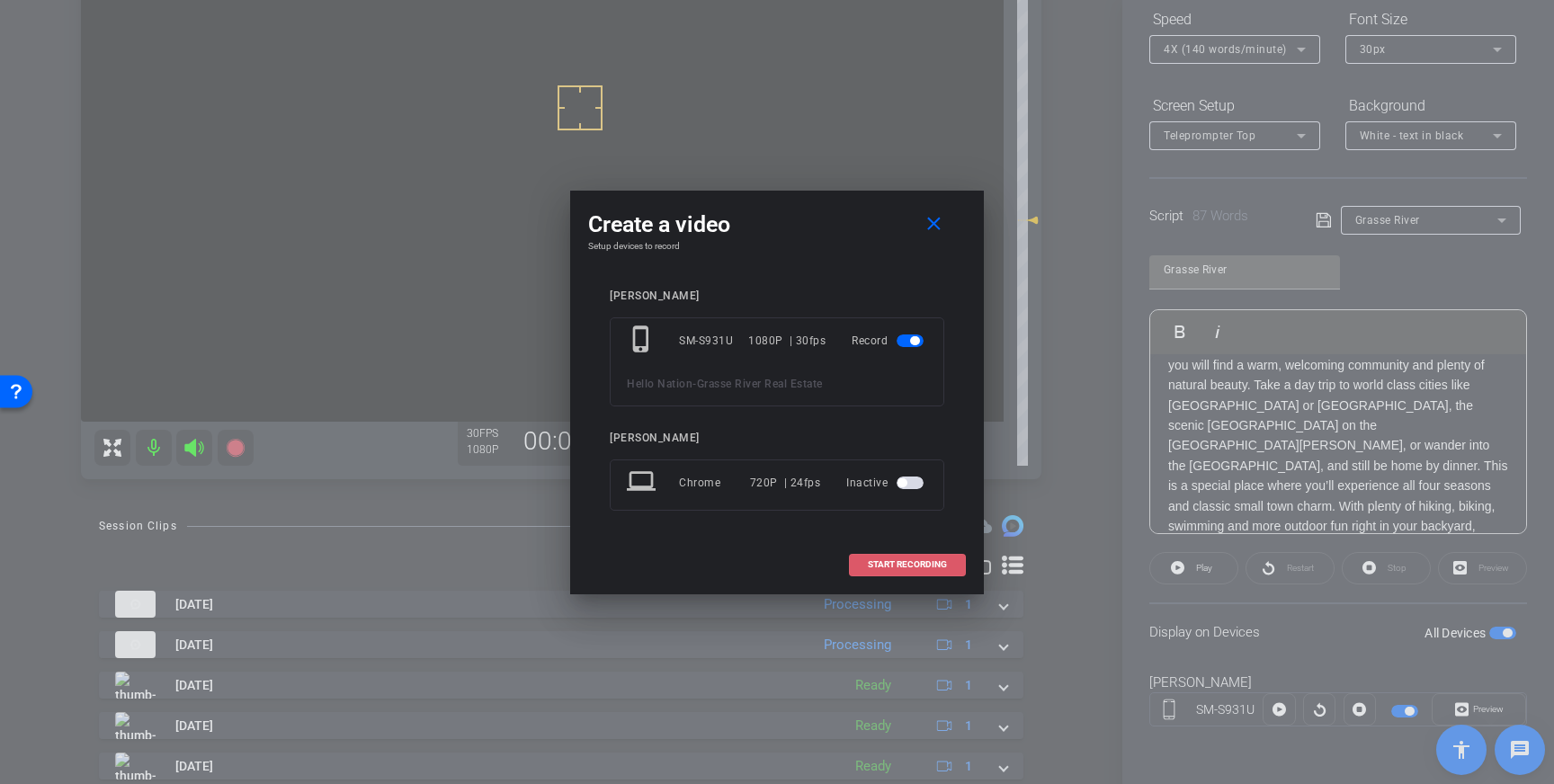
click at [902, 561] on span "START RECORDING" at bounding box center [907, 564] width 79 height 9
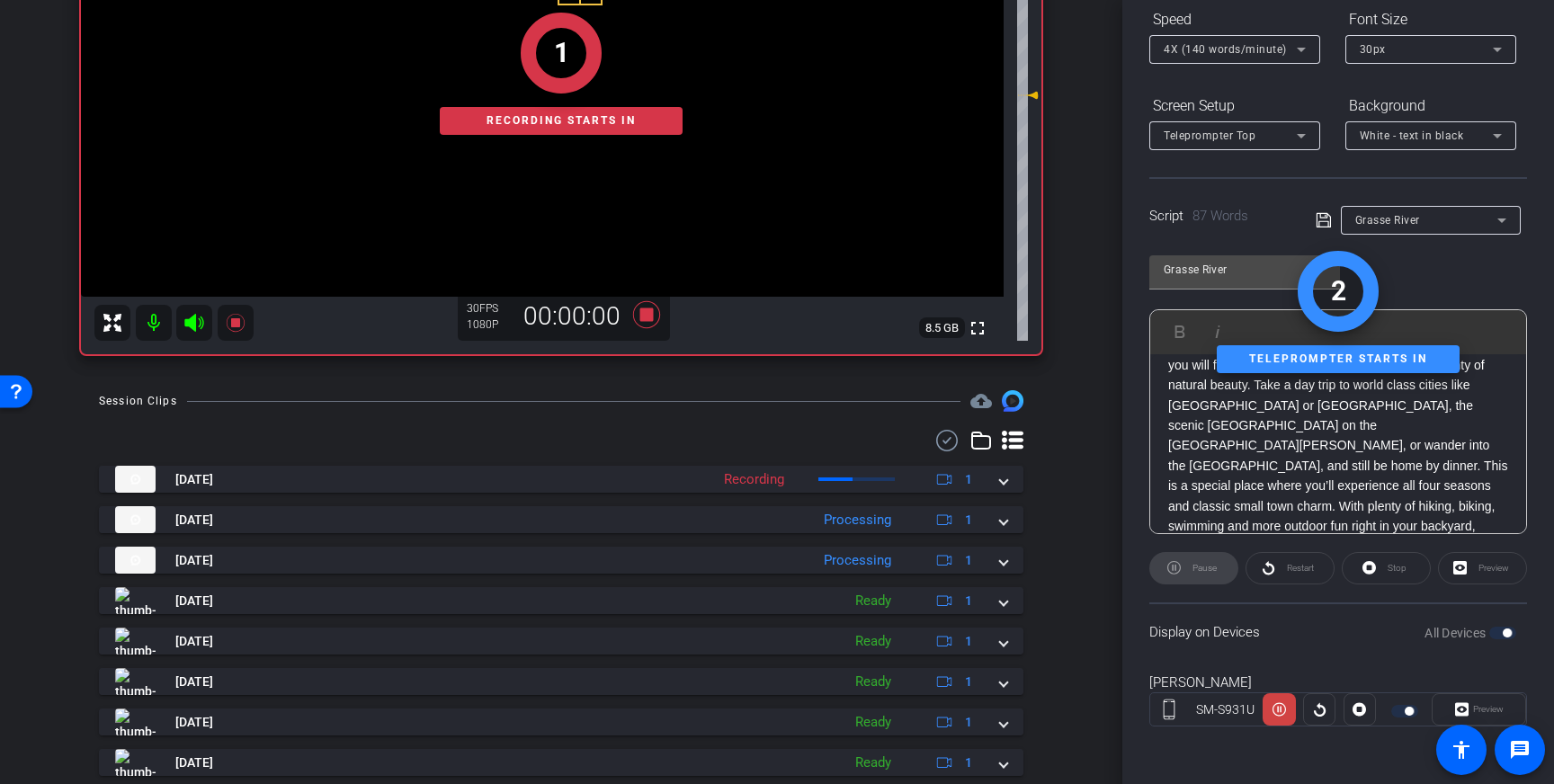
scroll to position [304, 0]
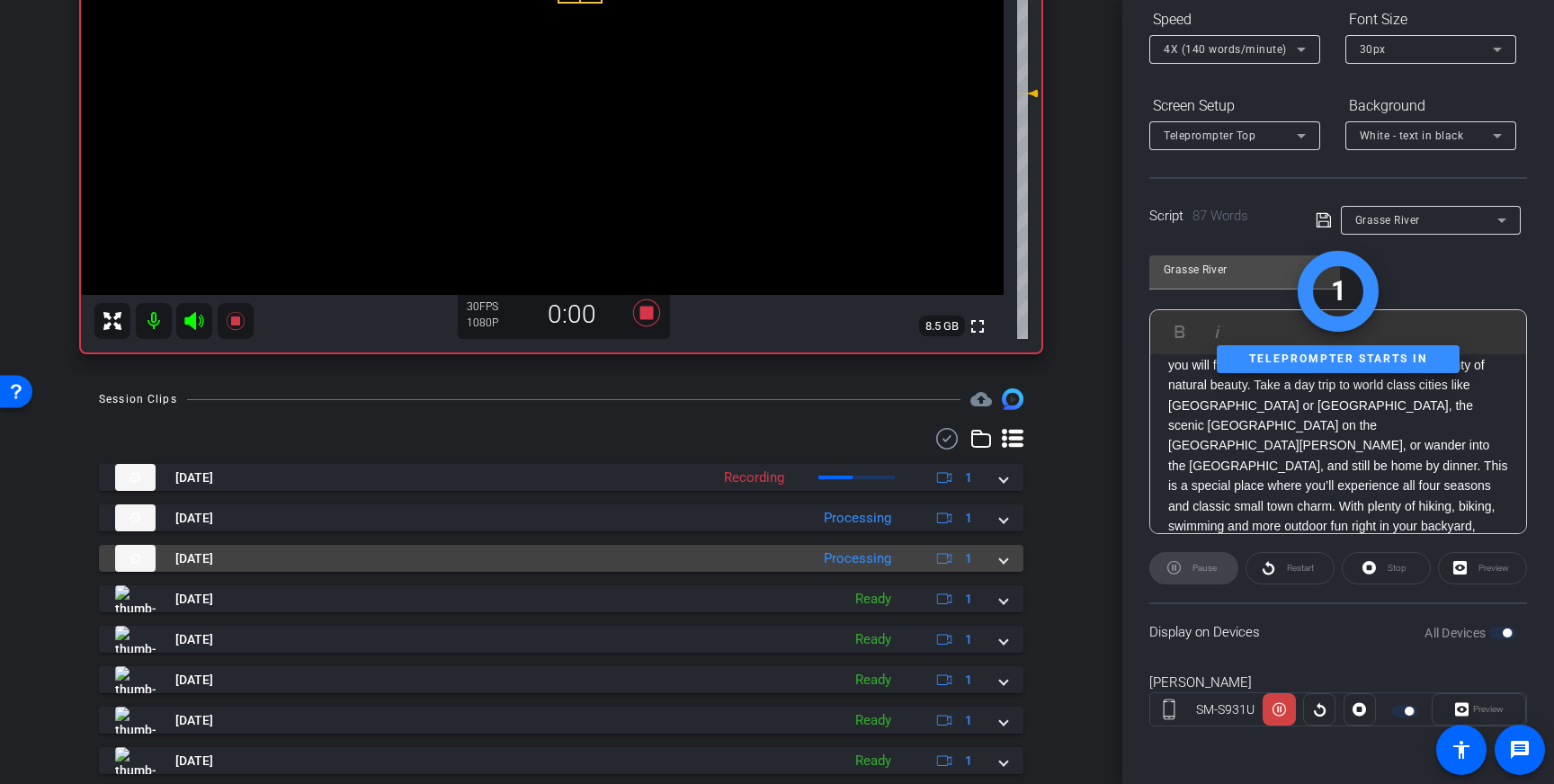
click at [1011, 556] on mat-expansion-panel-header "Aug 13, 2025 Processing 1" at bounding box center [561, 558] width 924 height 27
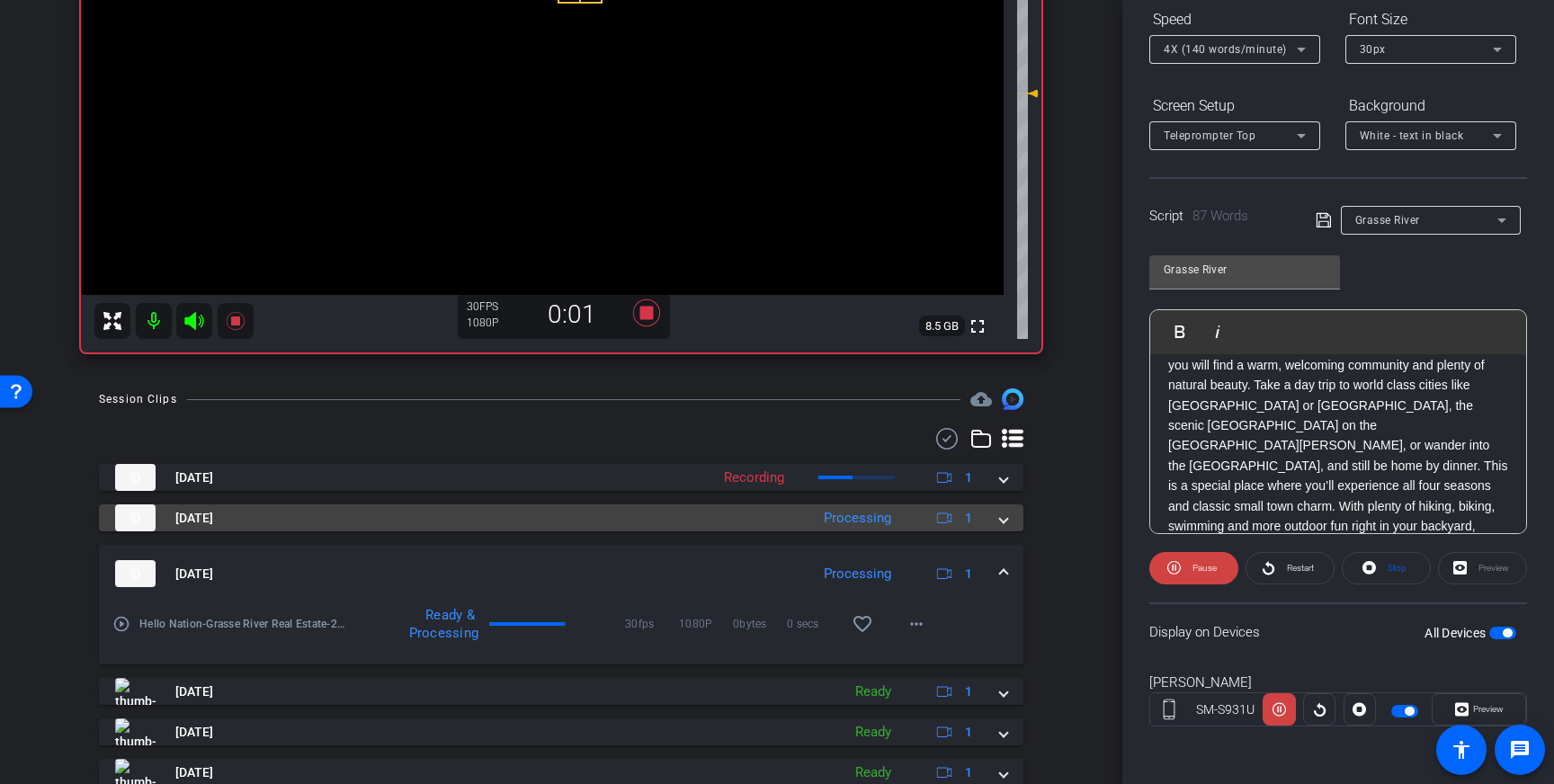
click at [1003, 520] on span at bounding box center [1003, 518] width 7 height 19
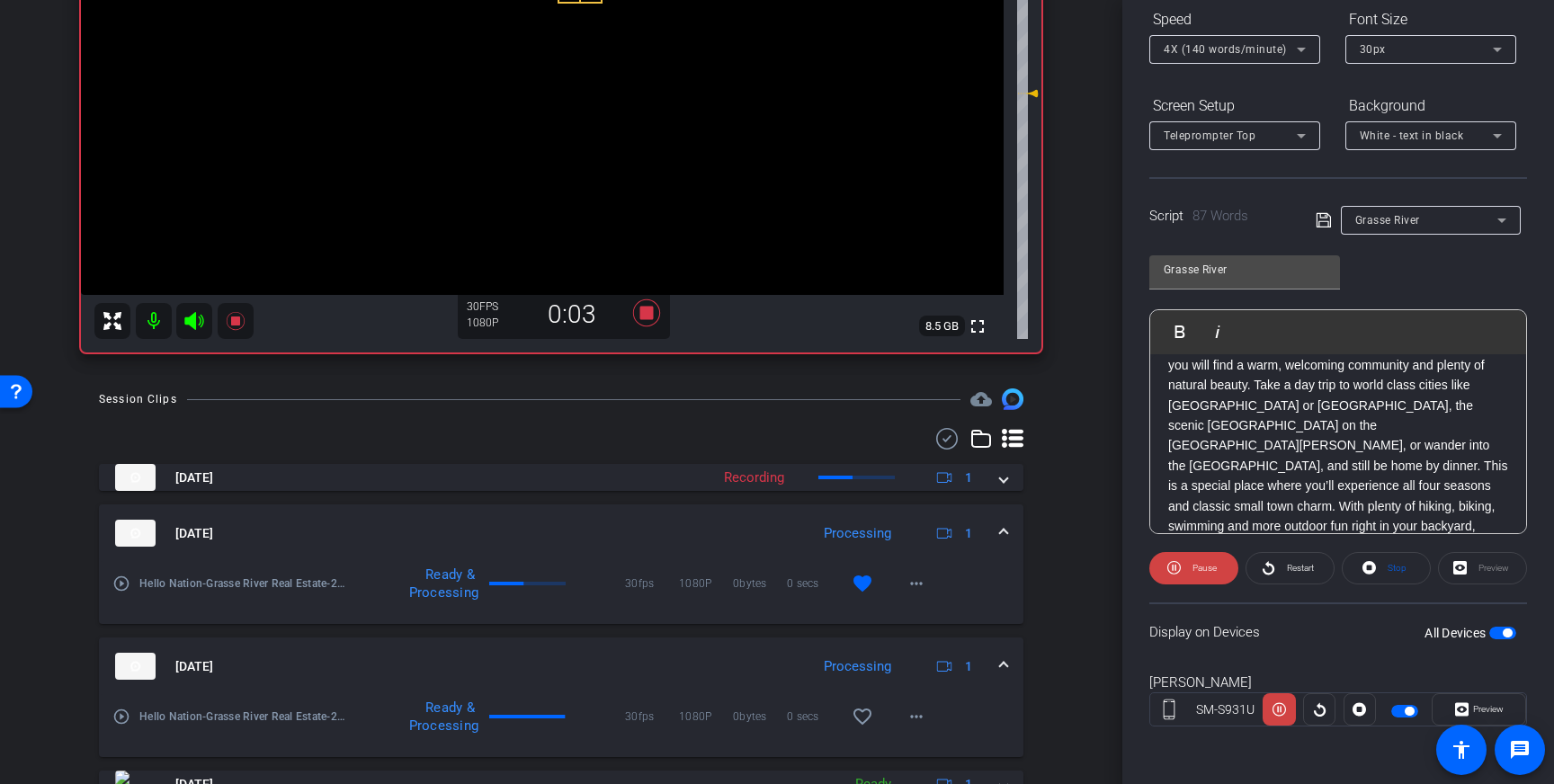
click at [1002, 533] on span at bounding box center [1003, 532] width 7 height 19
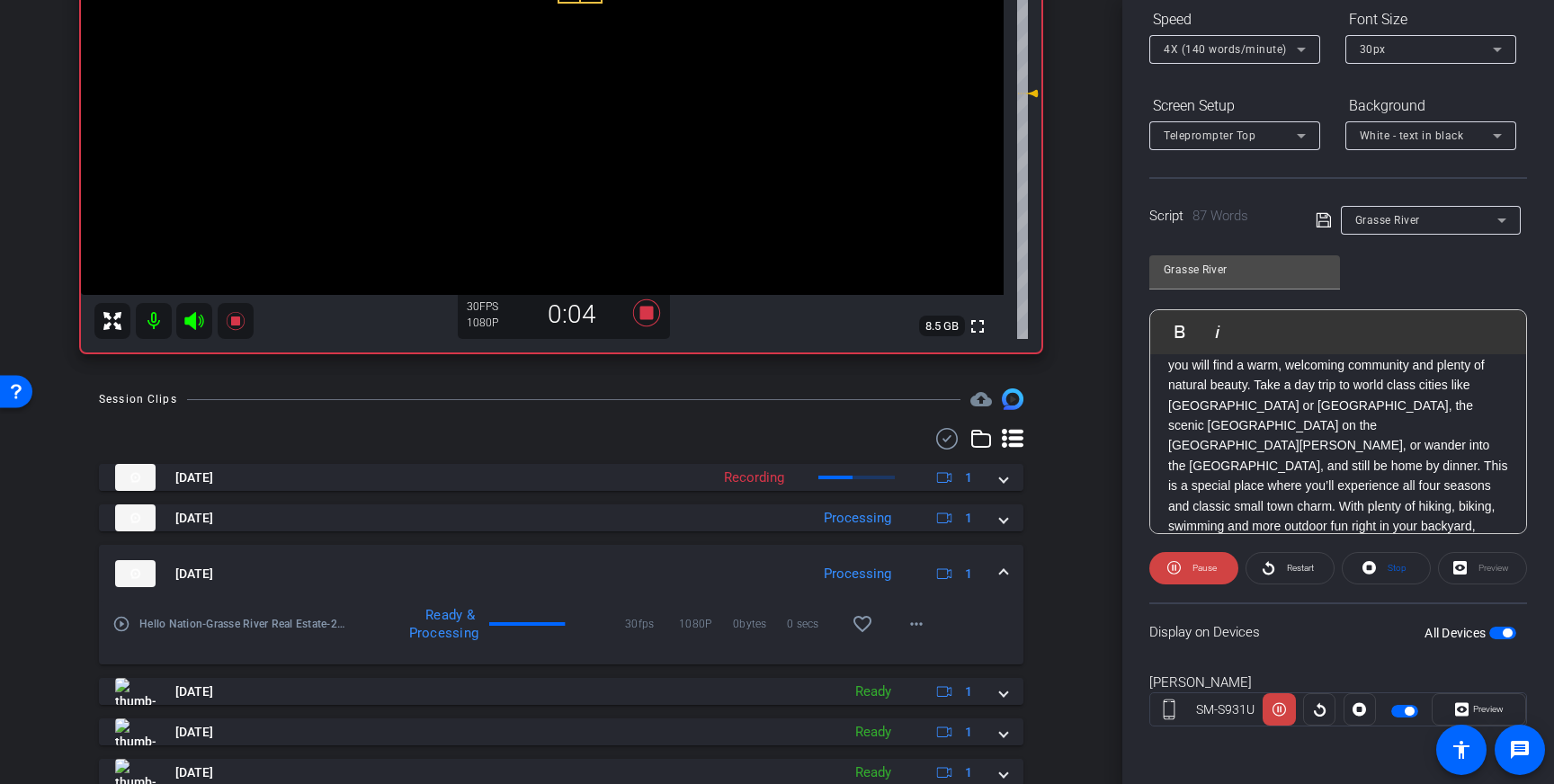
click at [1002, 563] on mat-expansion-panel-header "Aug 13, 2025 Processing 1" at bounding box center [561, 573] width 924 height 58
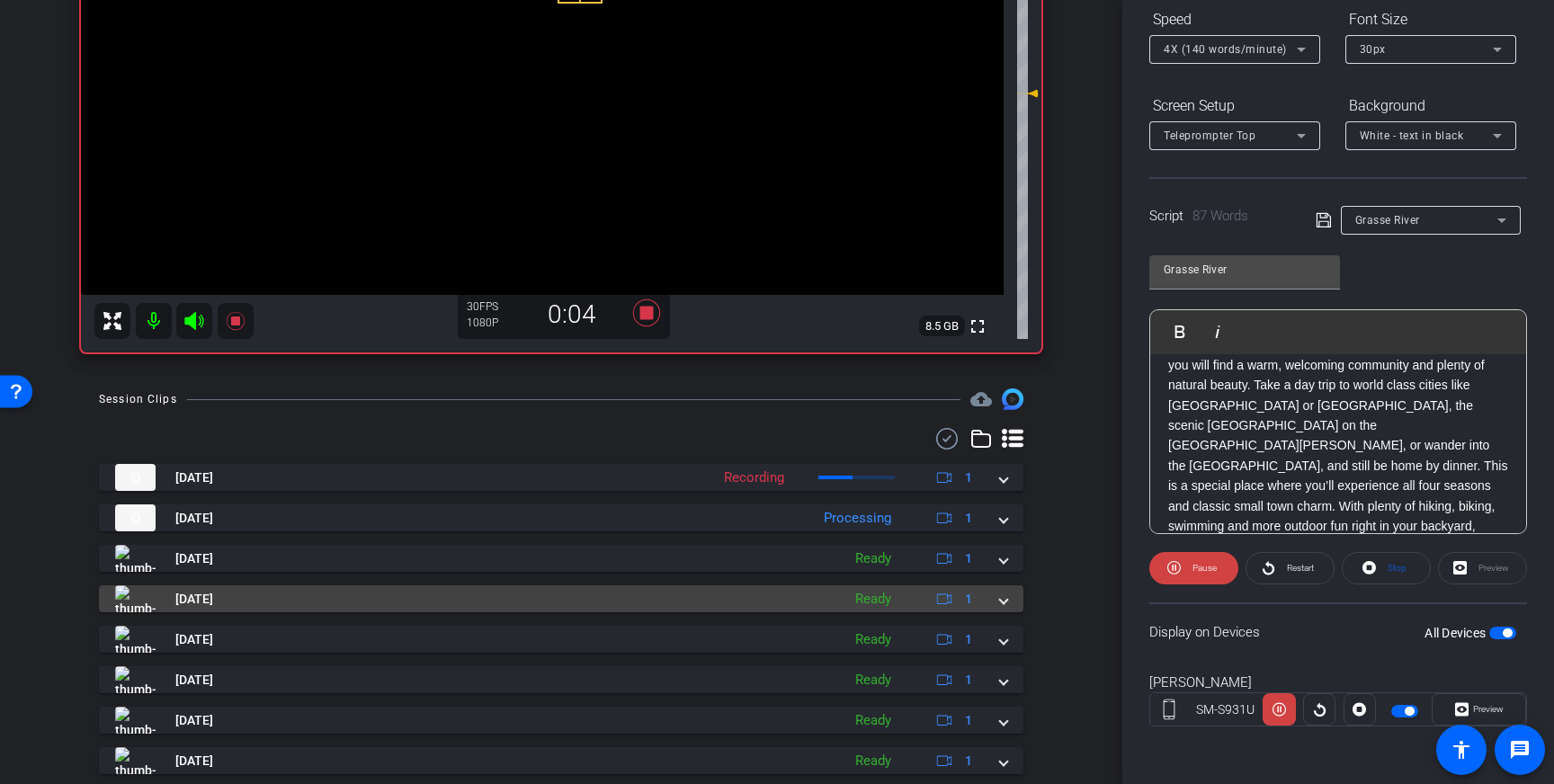
click at [1006, 594] on span at bounding box center [1003, 598] width 7 height 19
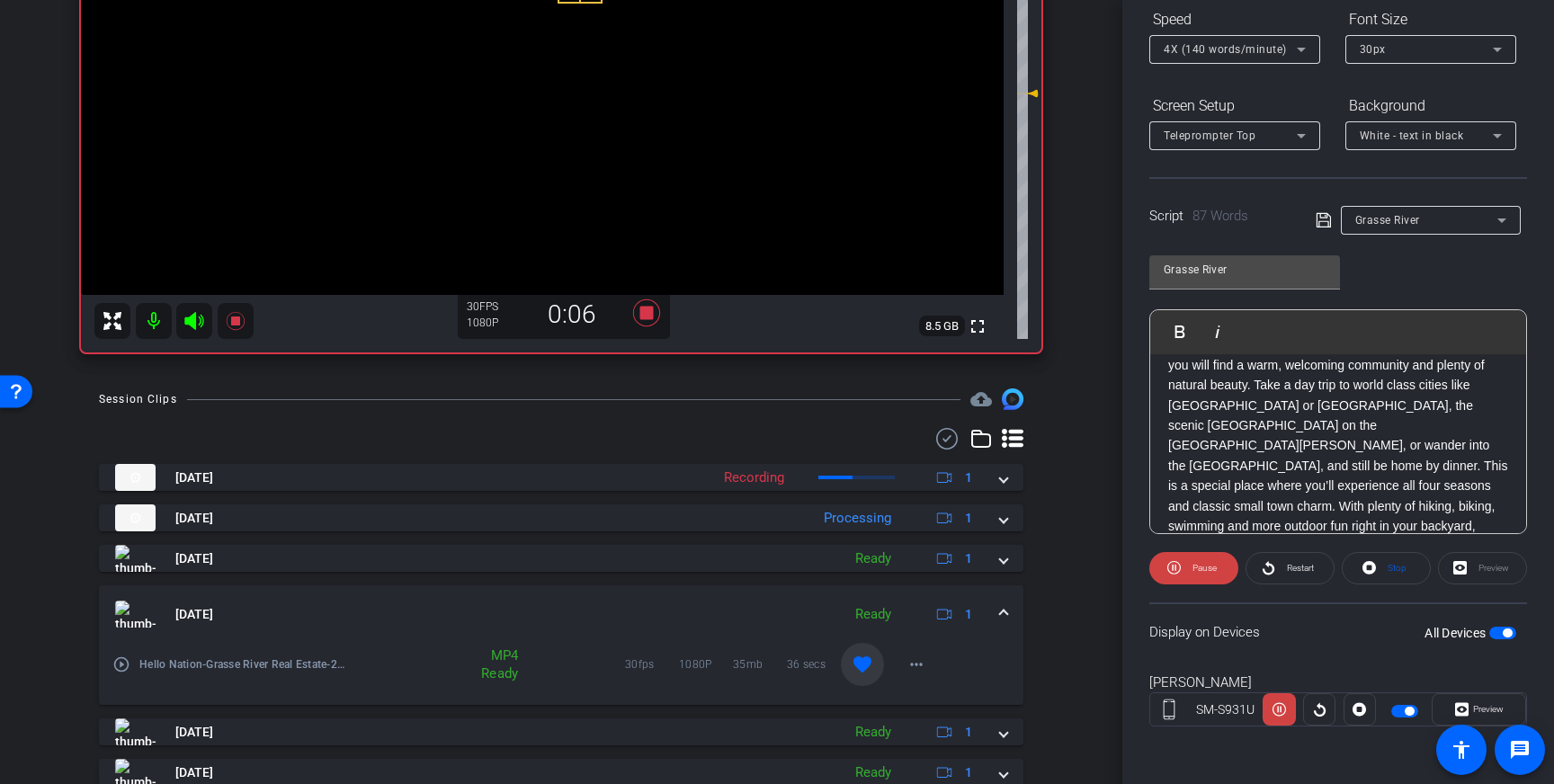
click at [863, 669] on mat-icon "favorite" at bounding box center [863, 665] width 22 height 22
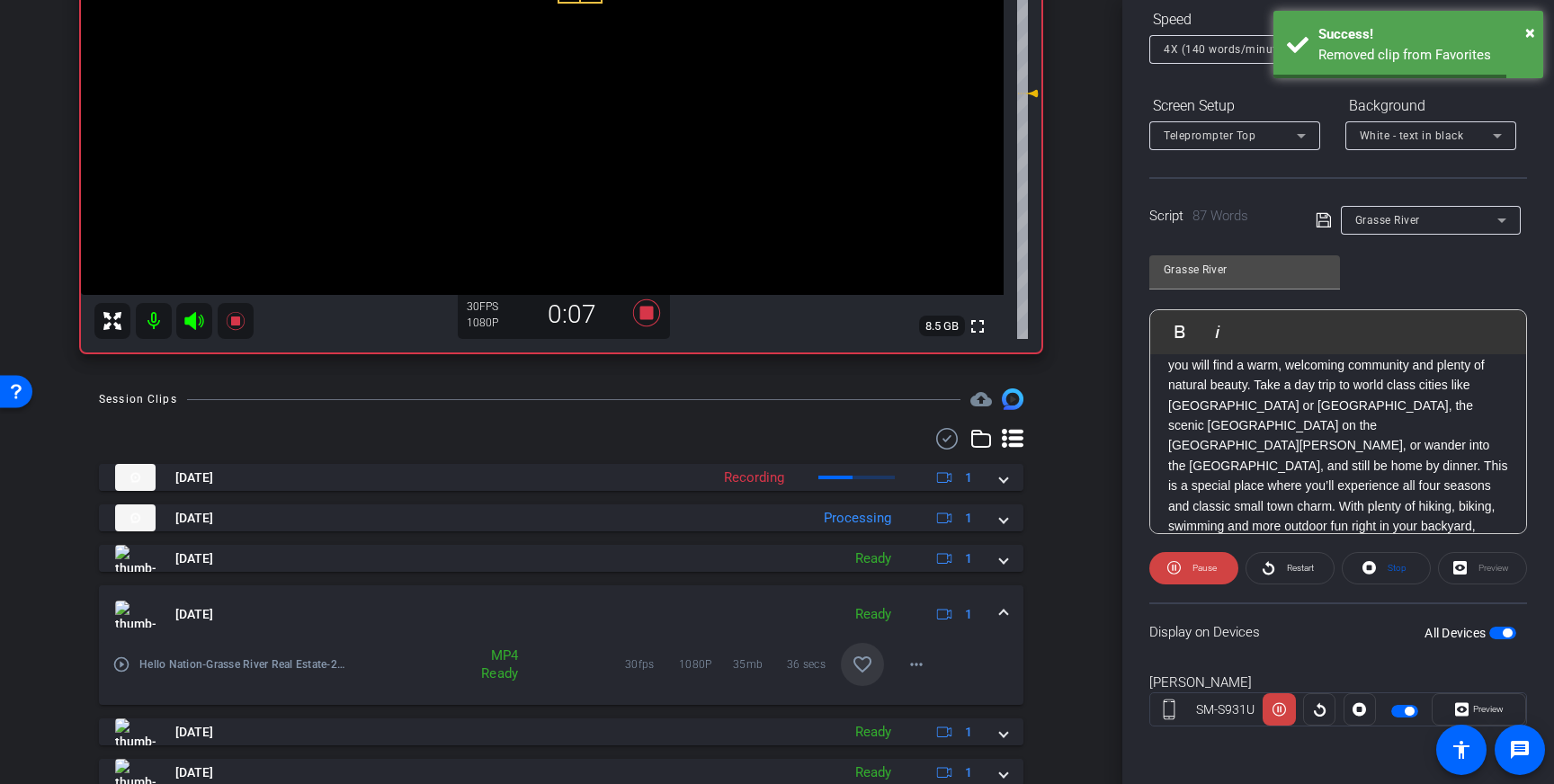
click at [1010, 612] on mat-expansion-panel-header "Aug 13, 2025 Ready 1" at bounding box center [561, 614] width 924 height 58
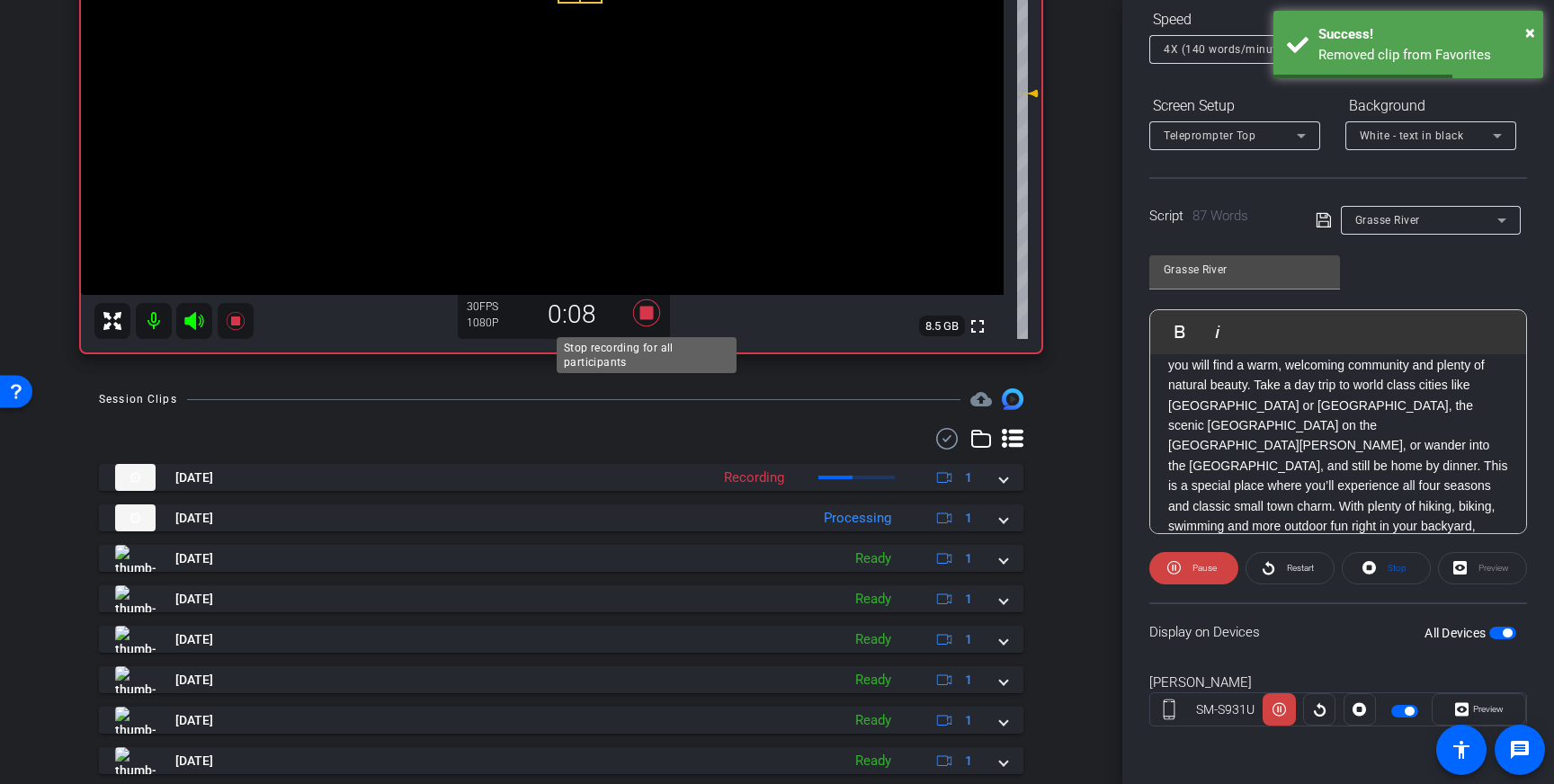
click at [643, 326] on icon at bounding box center [646, 313] width 27 height 27
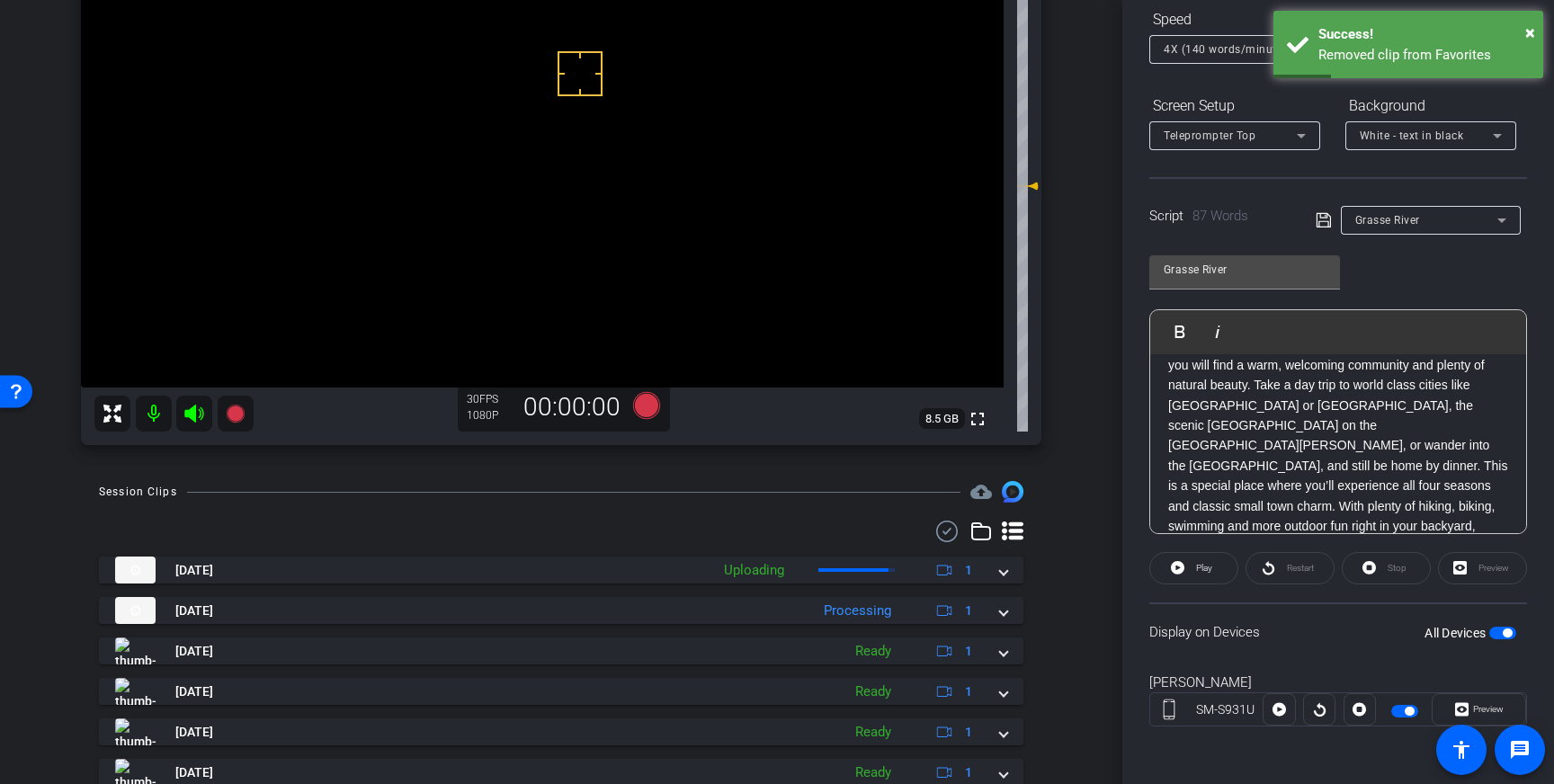
scroll to position [204, 0]
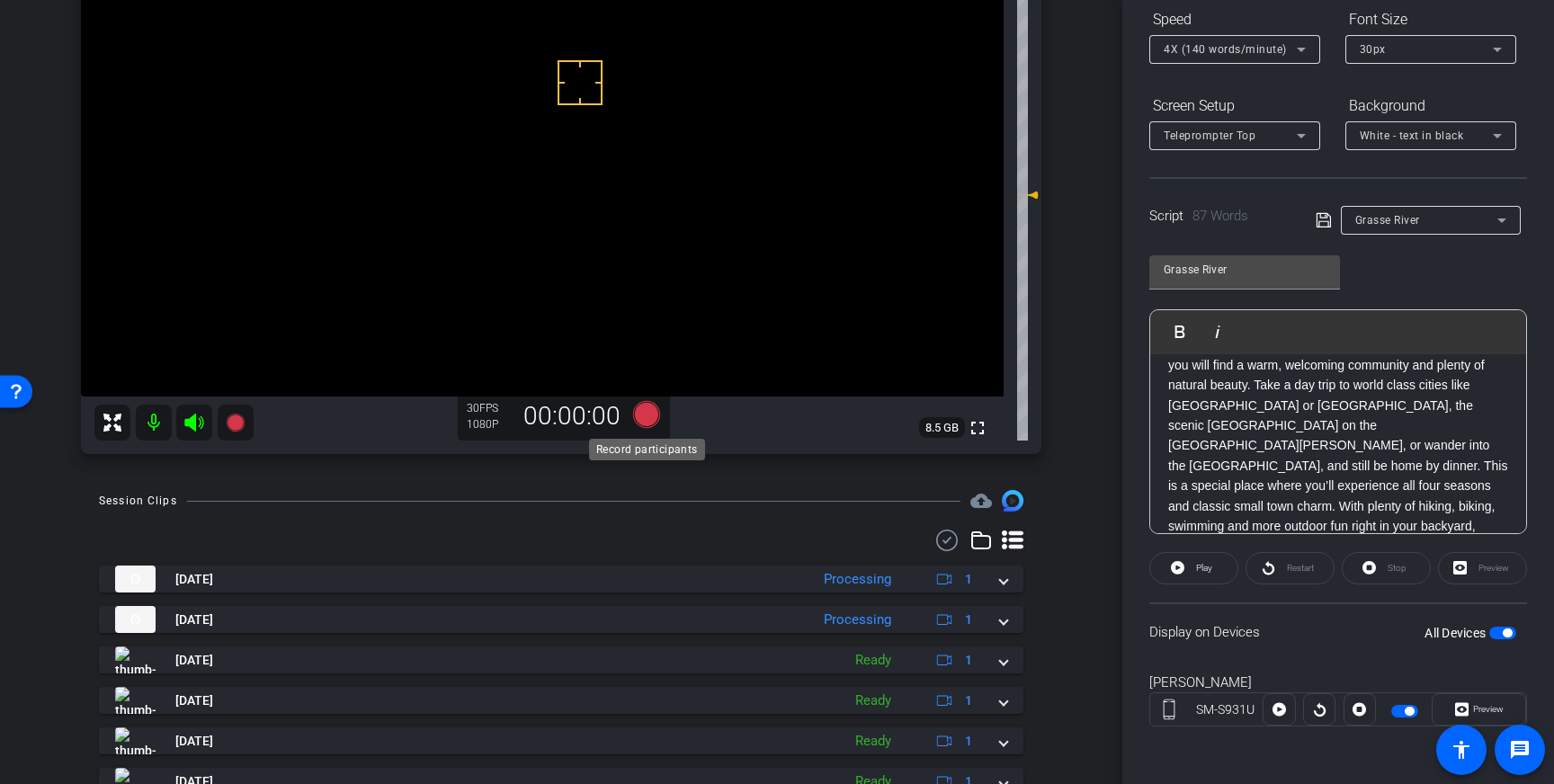
click at [644, 410] on icon at bounding box center [646, 415] width 27 height 27
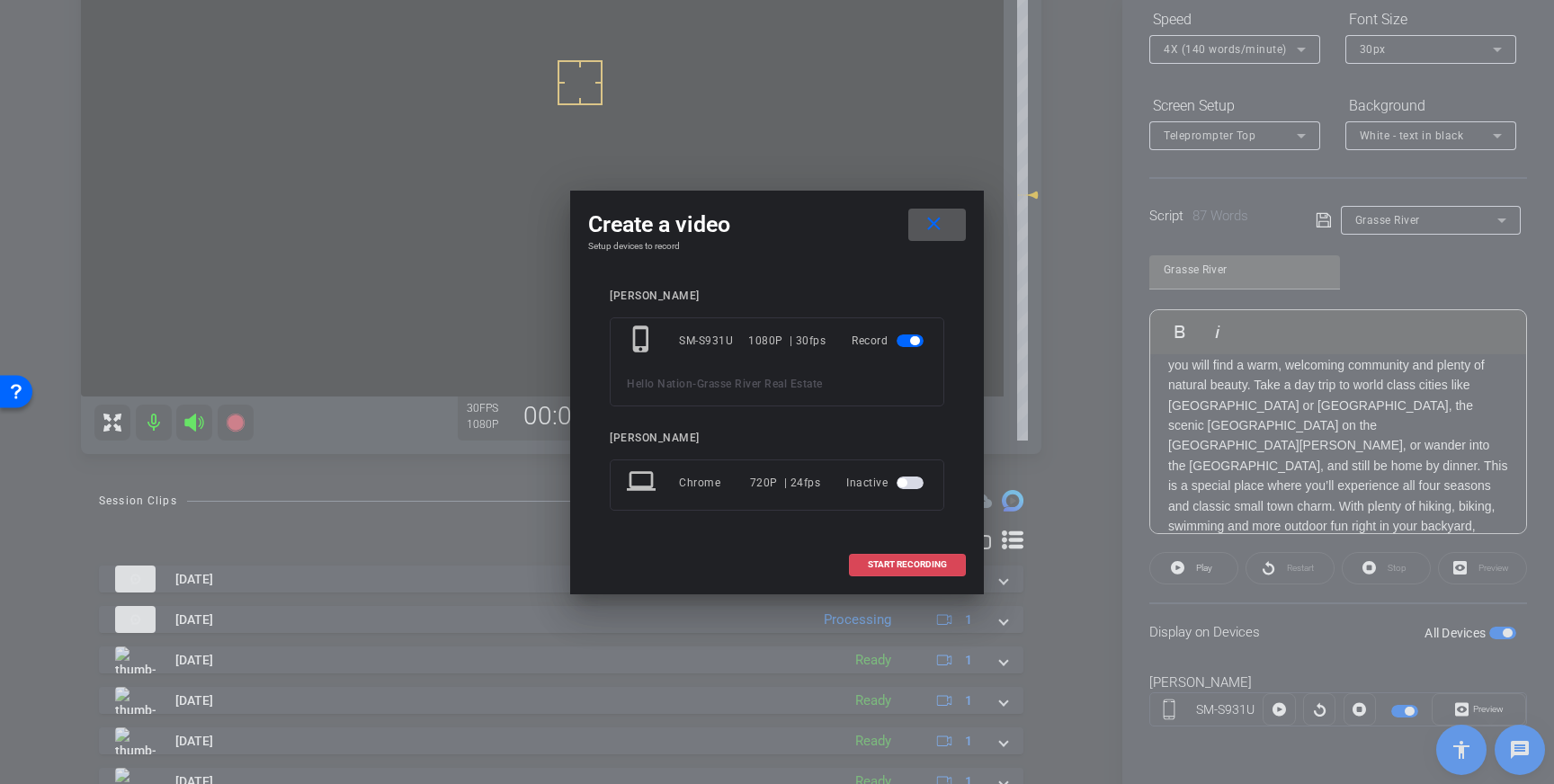
click at [895, 570] on span at bounding box center [908, 565] width 116 height 43
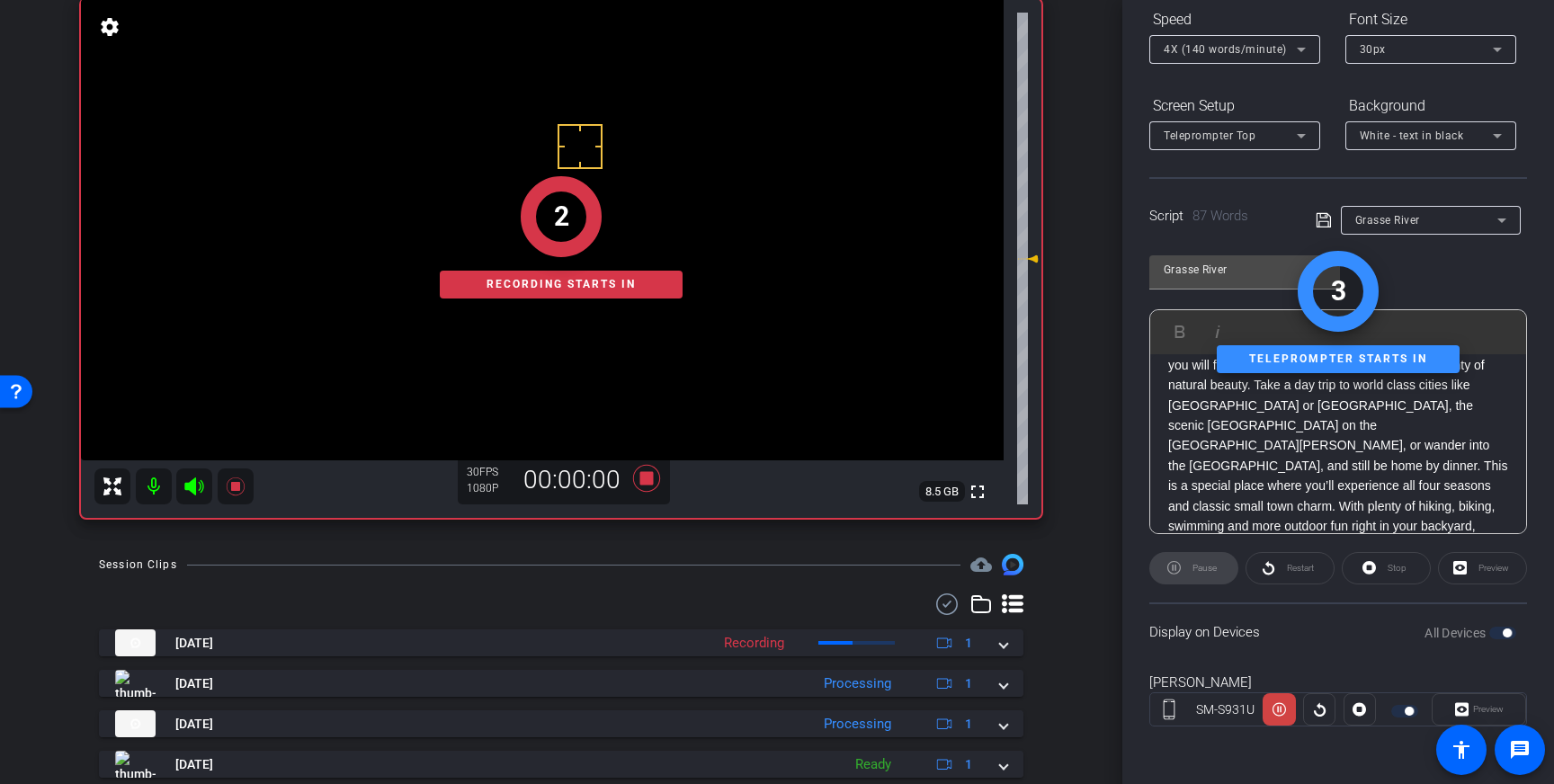
scroll to position [142, 0]
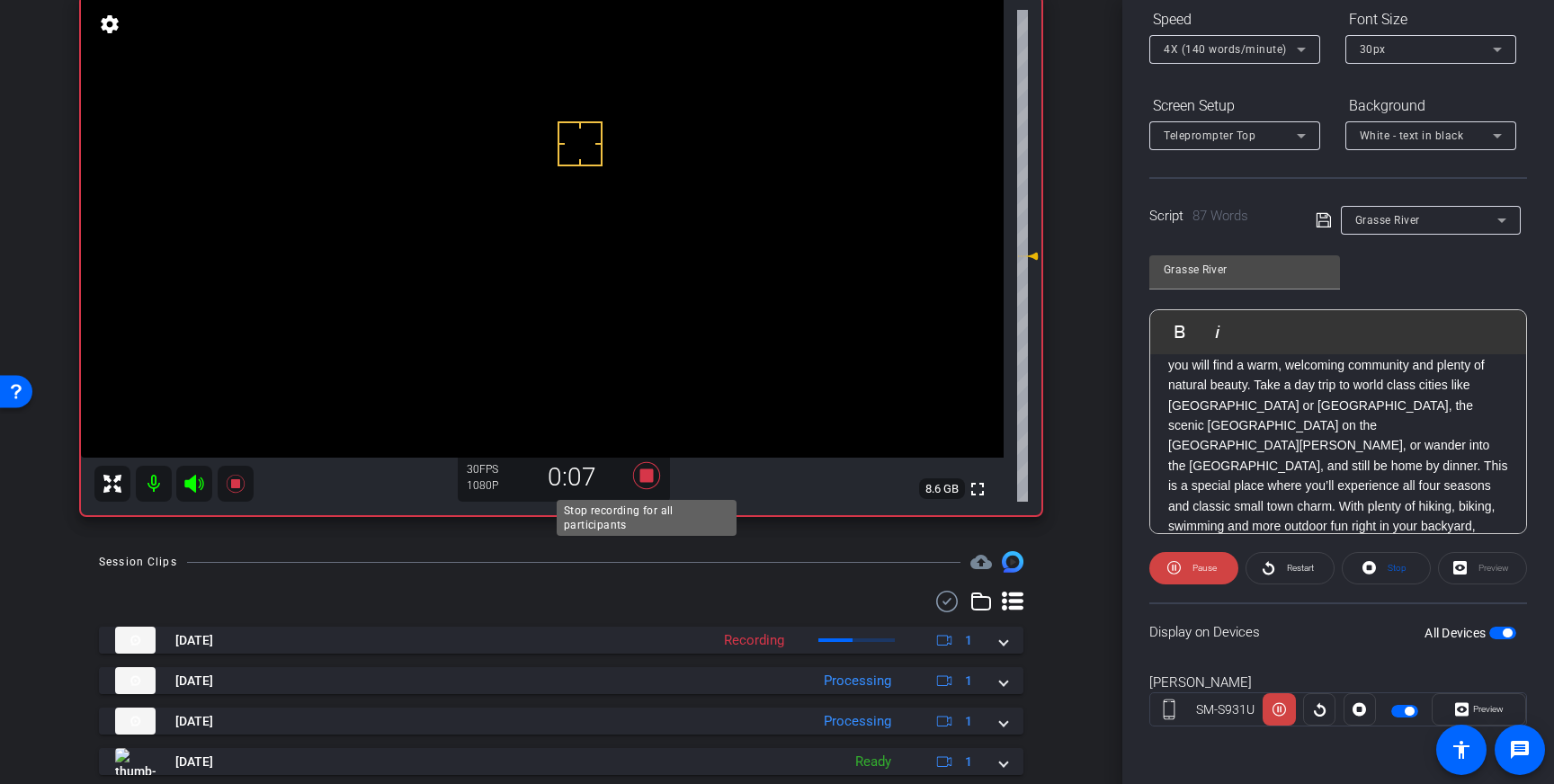
click at [652, 478] on icon at bounding box center [646, 476] width 27 height 27
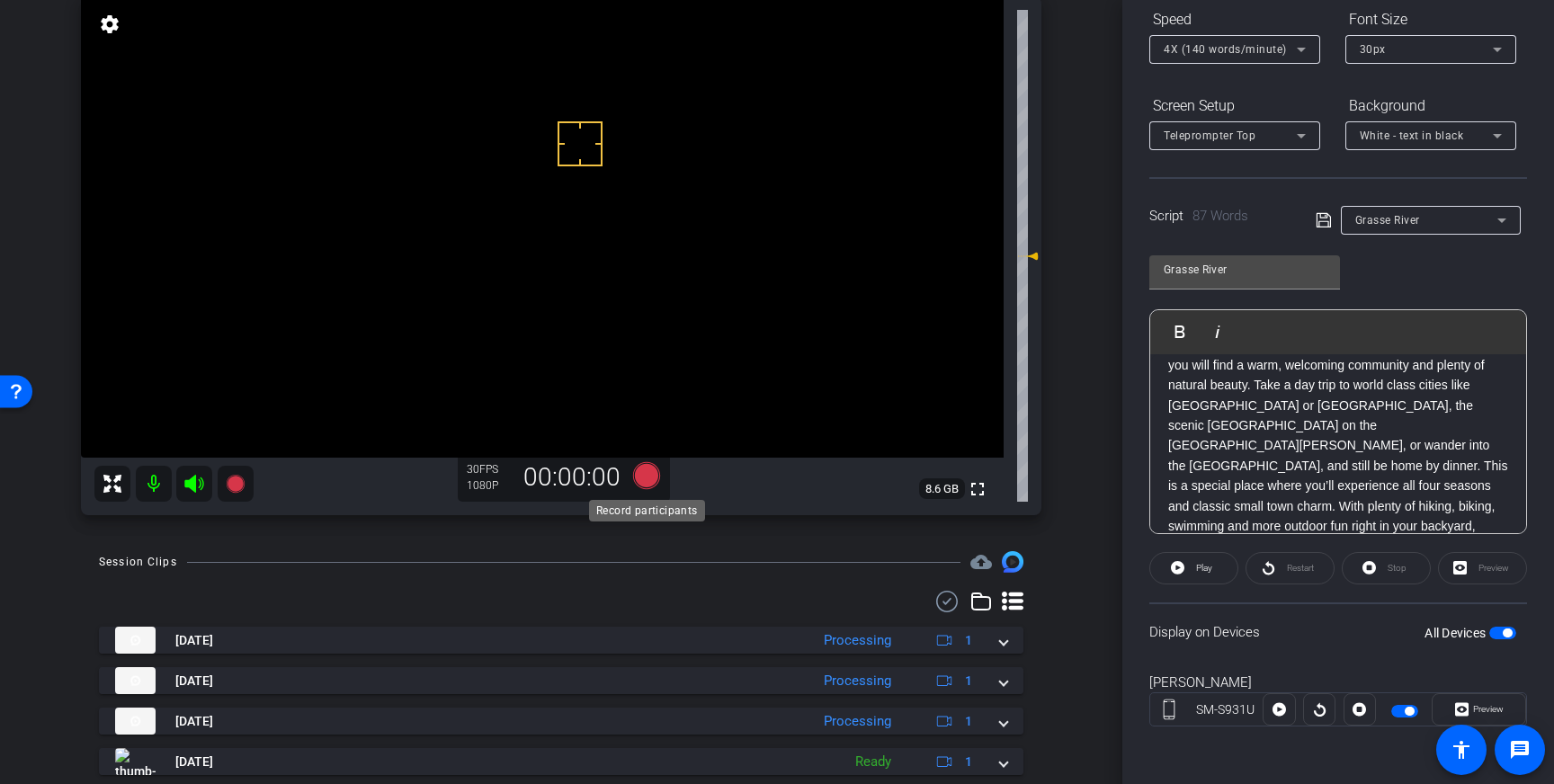
click at [645, 476] on icon at bounding box center [646, 476] width 27 height 27
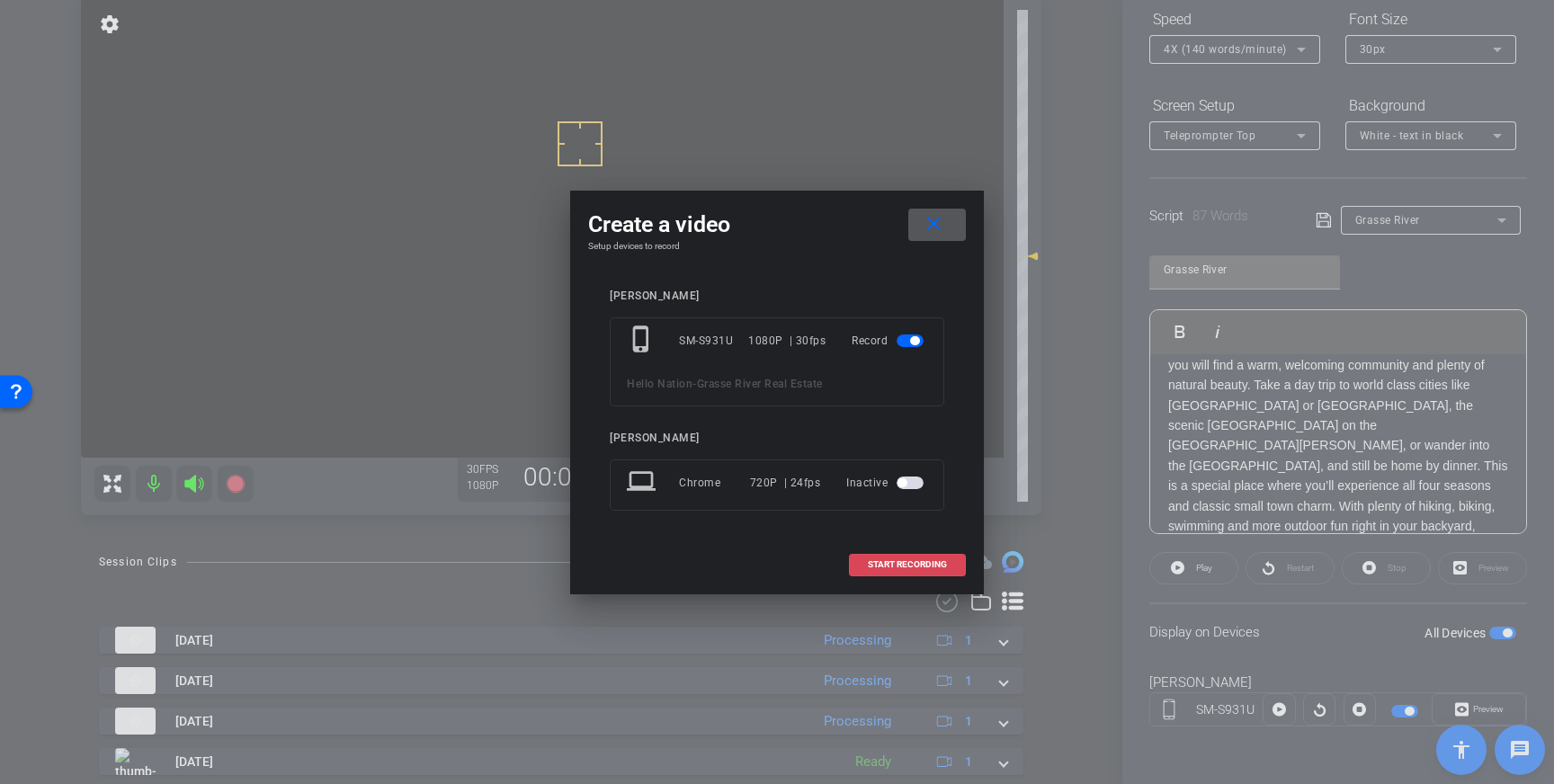
click at [914, 567] on span "START RECORDING" at bounding box center [907, 564] width 79 height 9
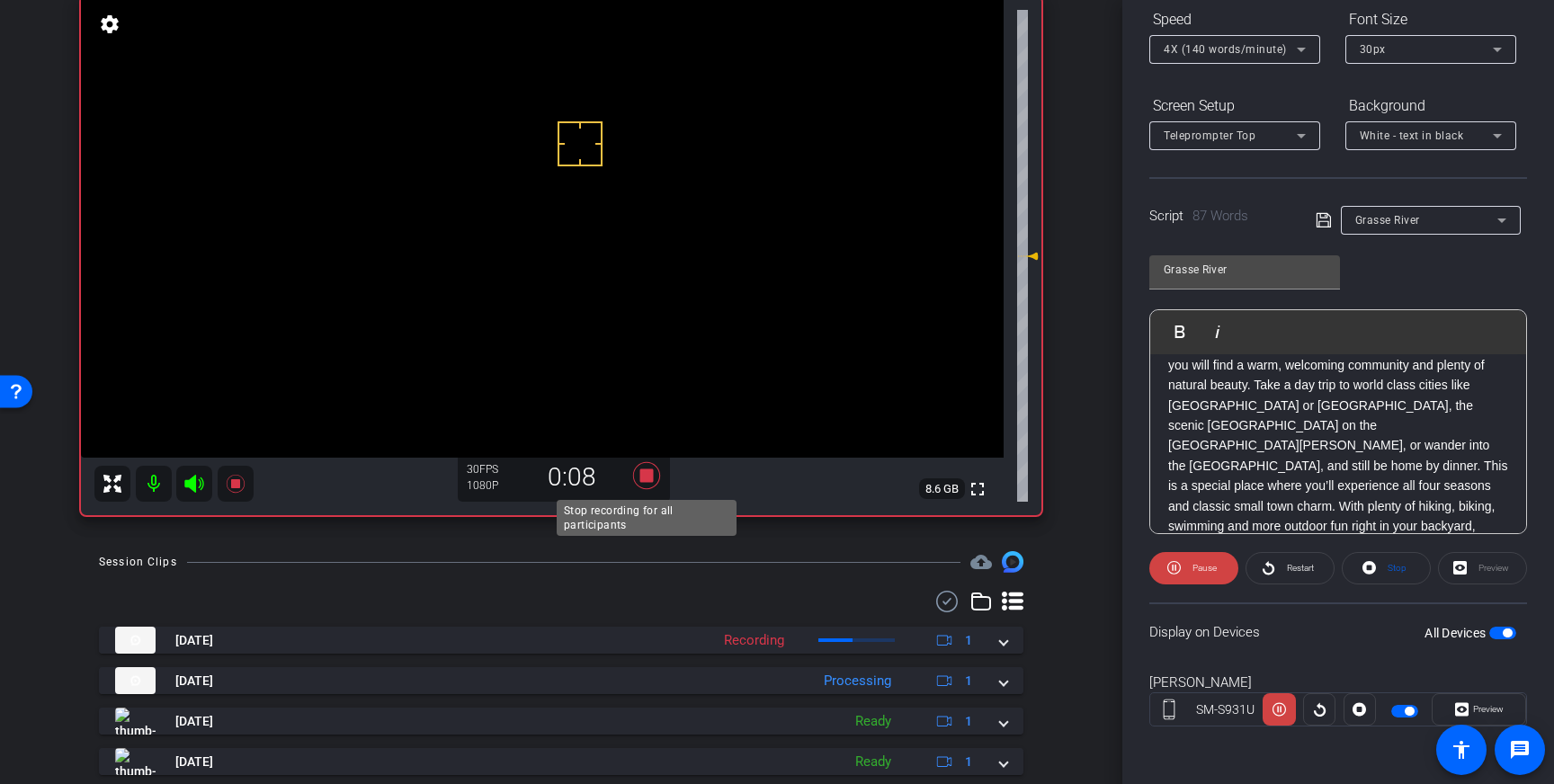
click at [646, 476] on icon at bounding box center [646, 476] width 27 height 27
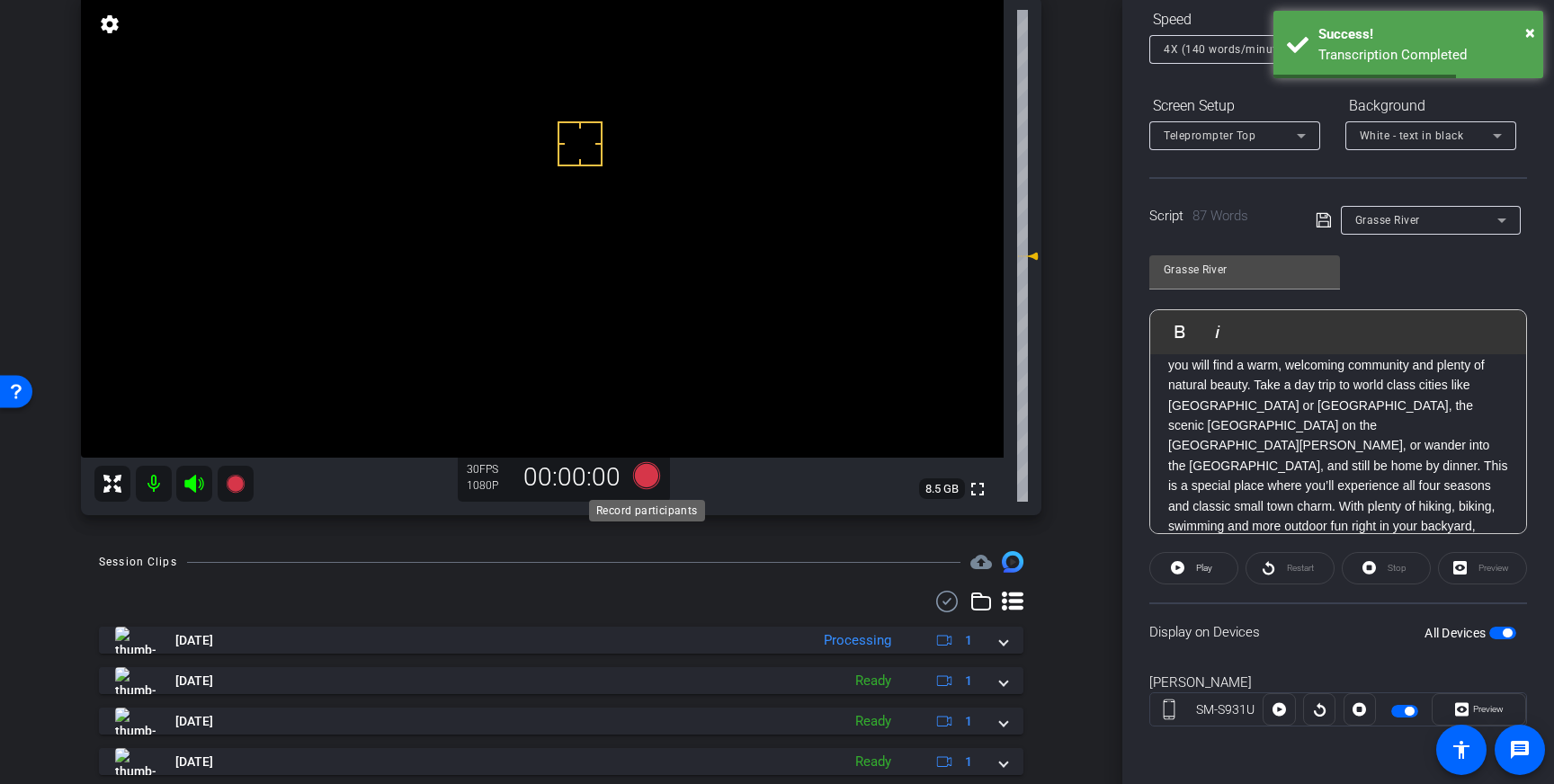
click at [644, 478] on icon at bounding box center [646, 476] width 27 height 27
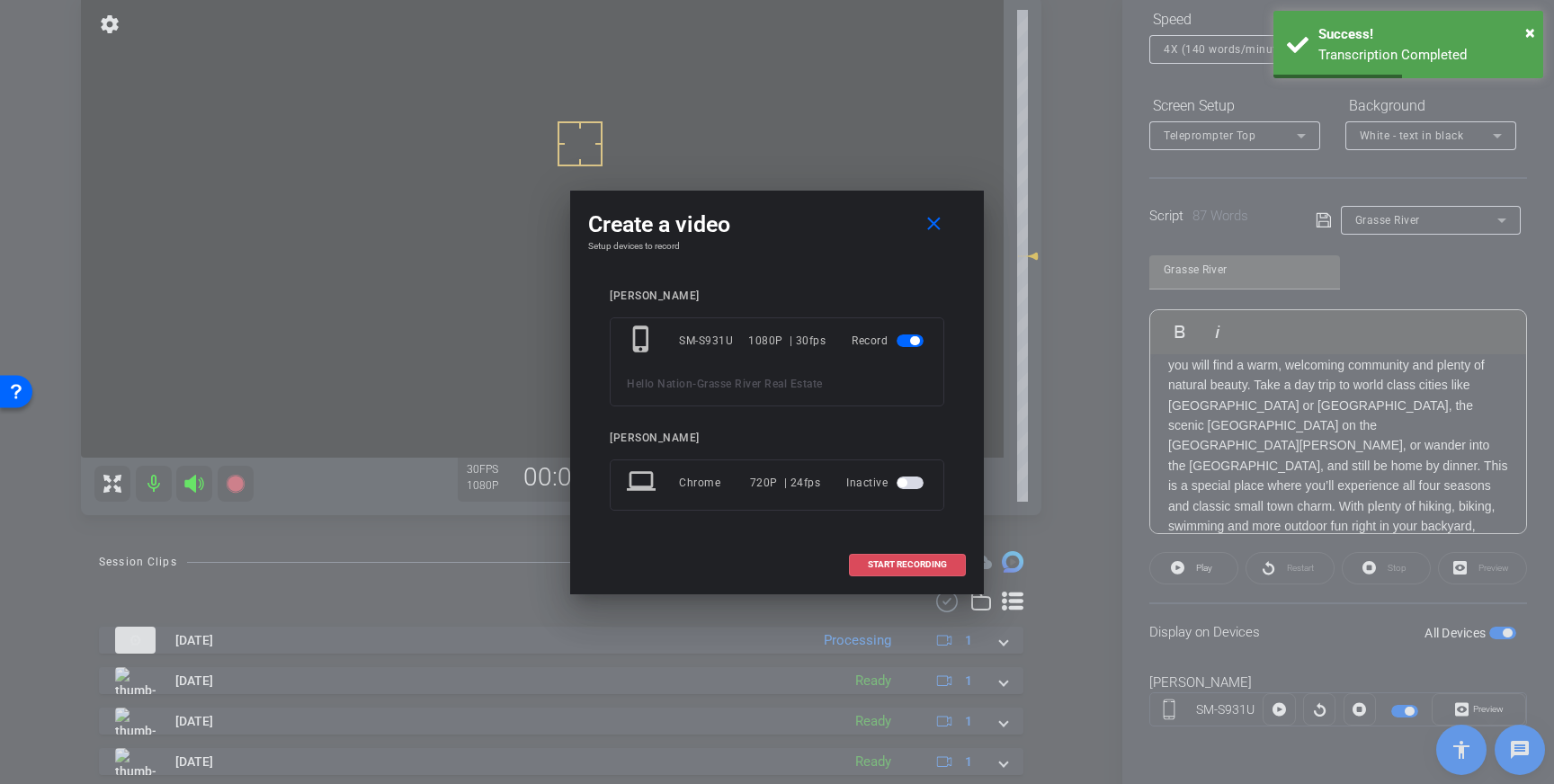
drag, startPoint x: 886, startPoint y: 554, endPoint x: 1060, endPoint y: 448, distance: 203.7
click at [886, 554] on span at bounding box center [908, 565] width 116 height 43
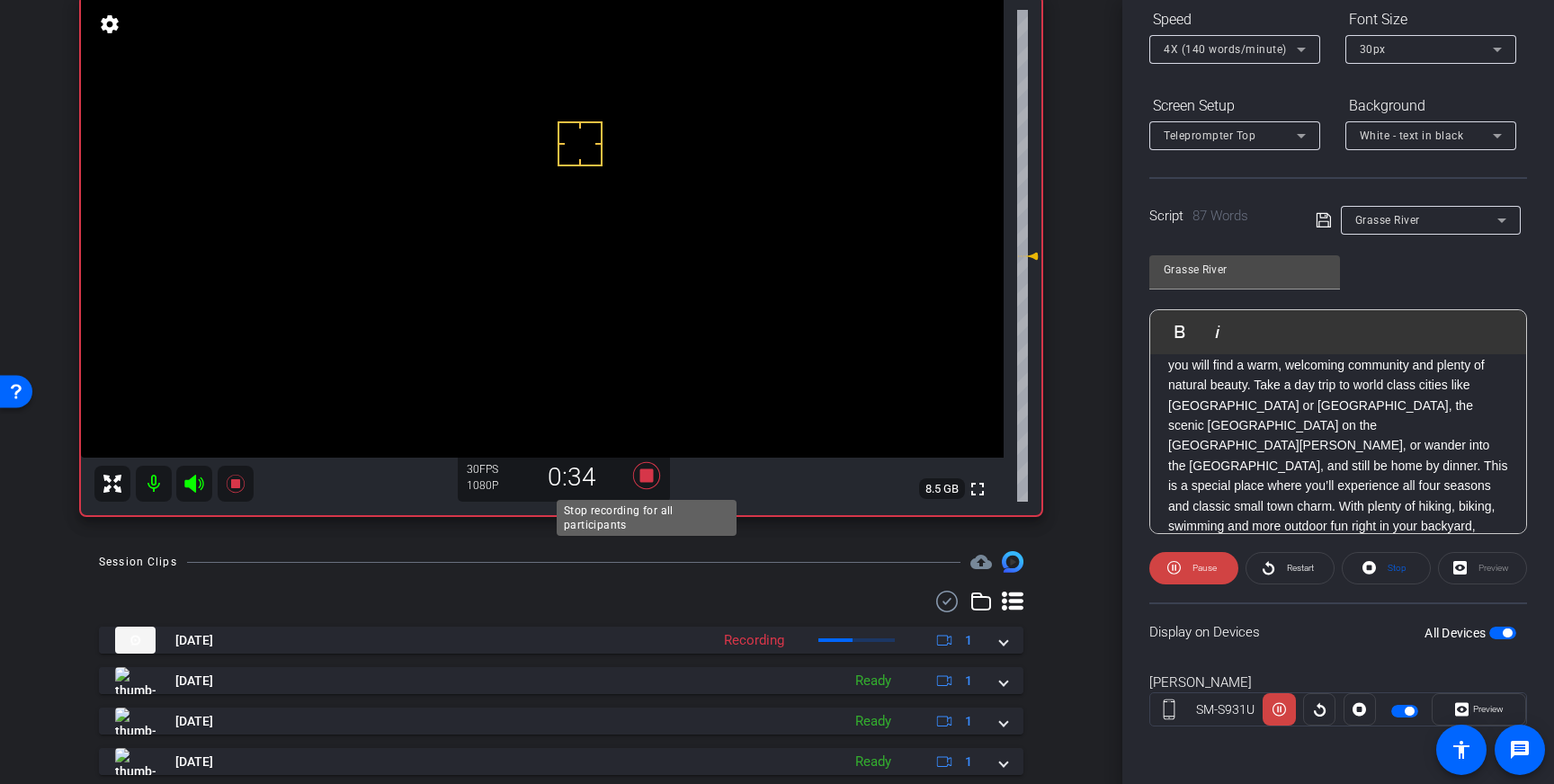
click at [643, 478] on icon at bounding box center [646, 476] width 27 height 27
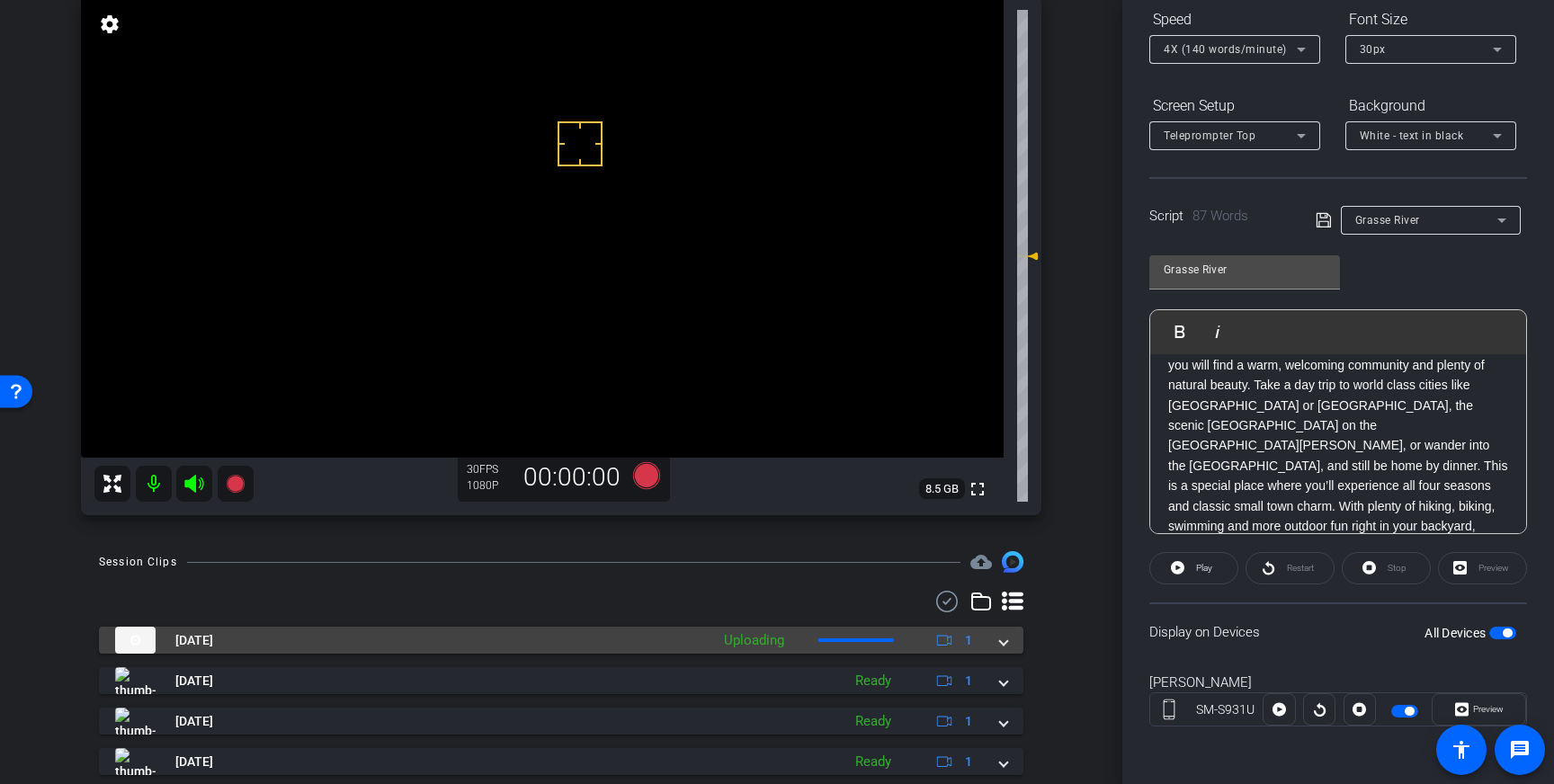
click at [999, 643] on div "Aug 13, 2025 Uploading 1" at bounding box center [558, 640] width 885 height 27
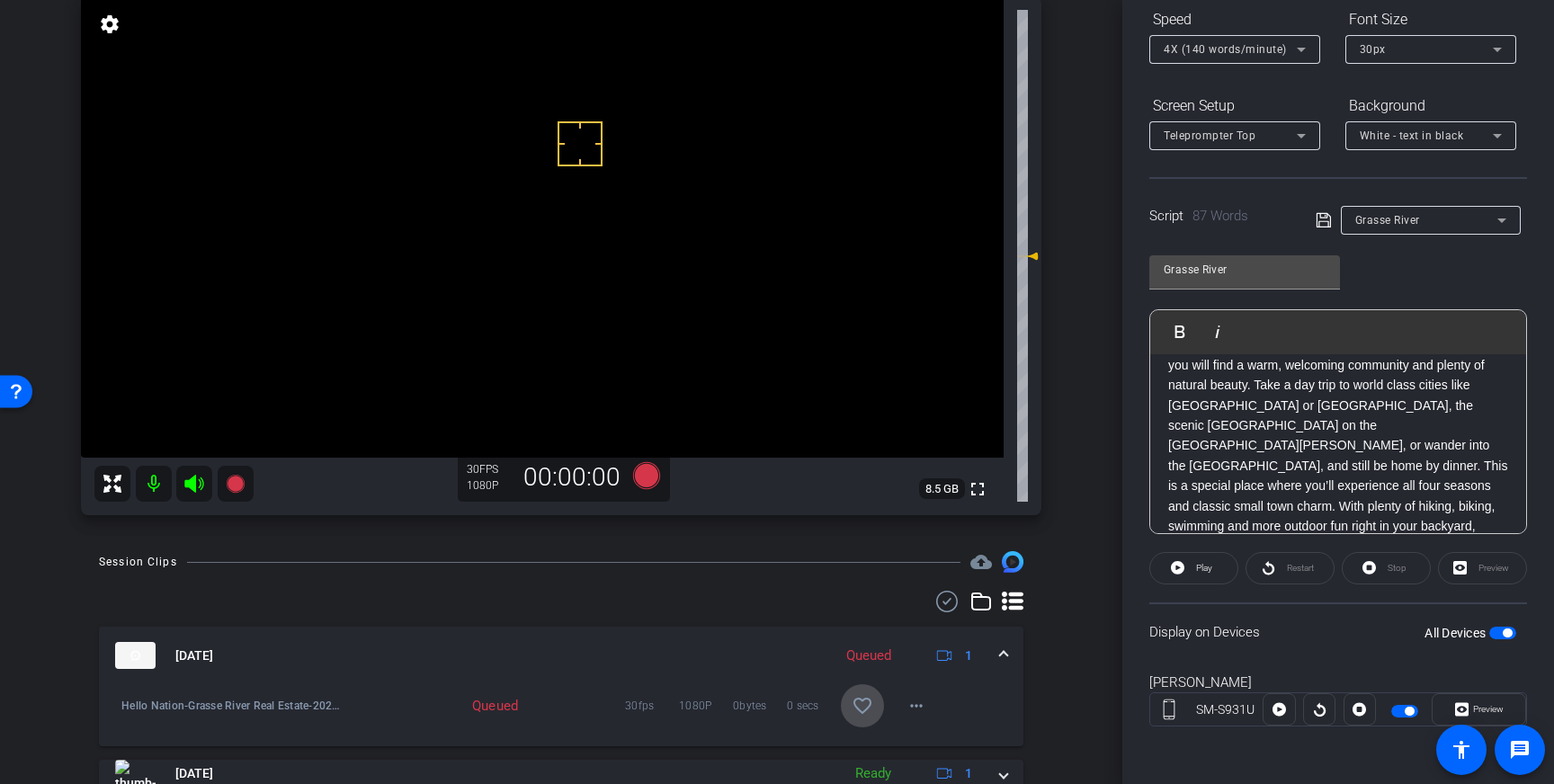
click at [863, 701] on mat-icon "favorite_border" at bounding box center [863, 706] width 22 height 22
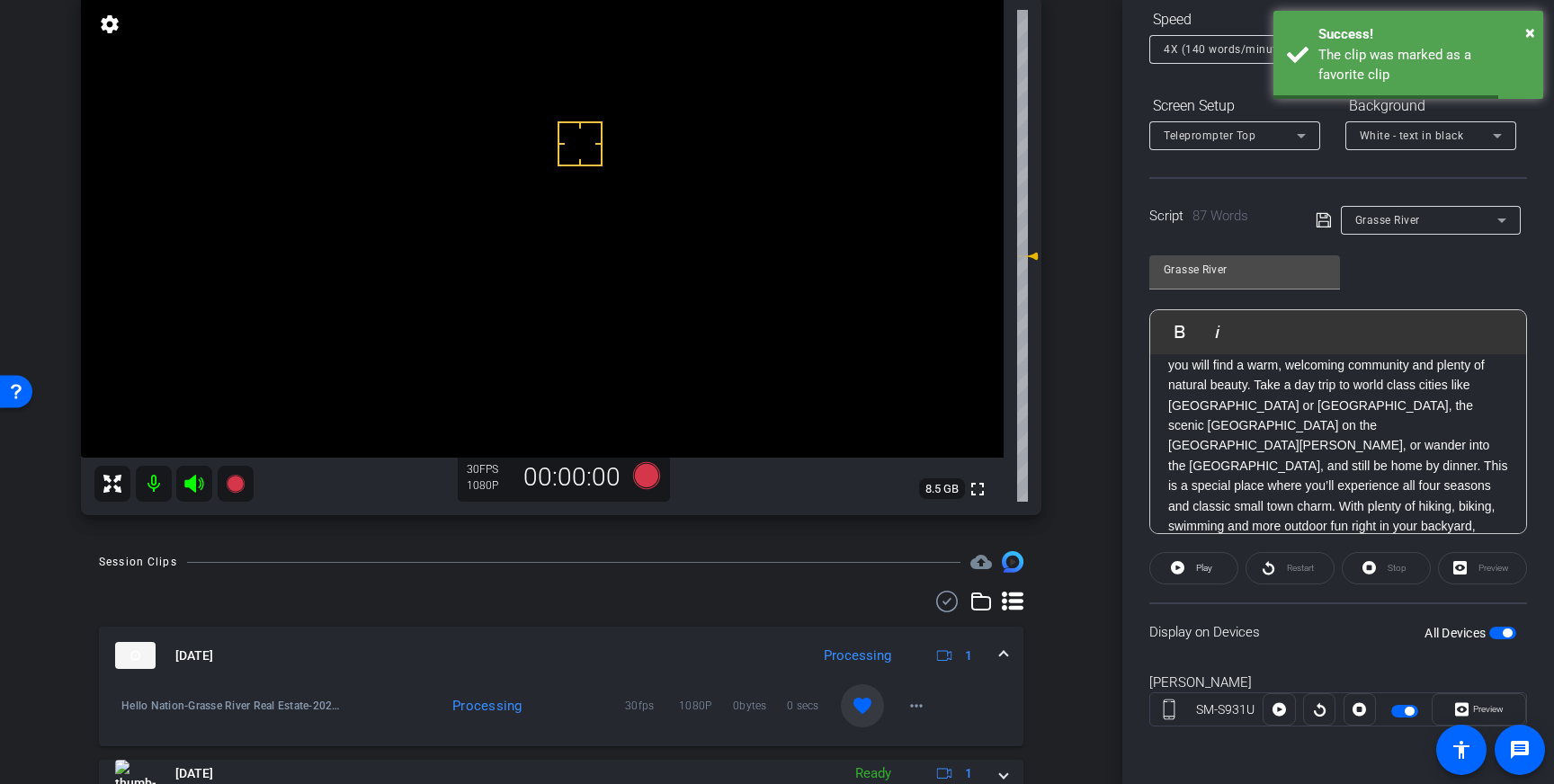
click at [1000, 652] on span at bounding box center [1003, 655] width 7 height 19
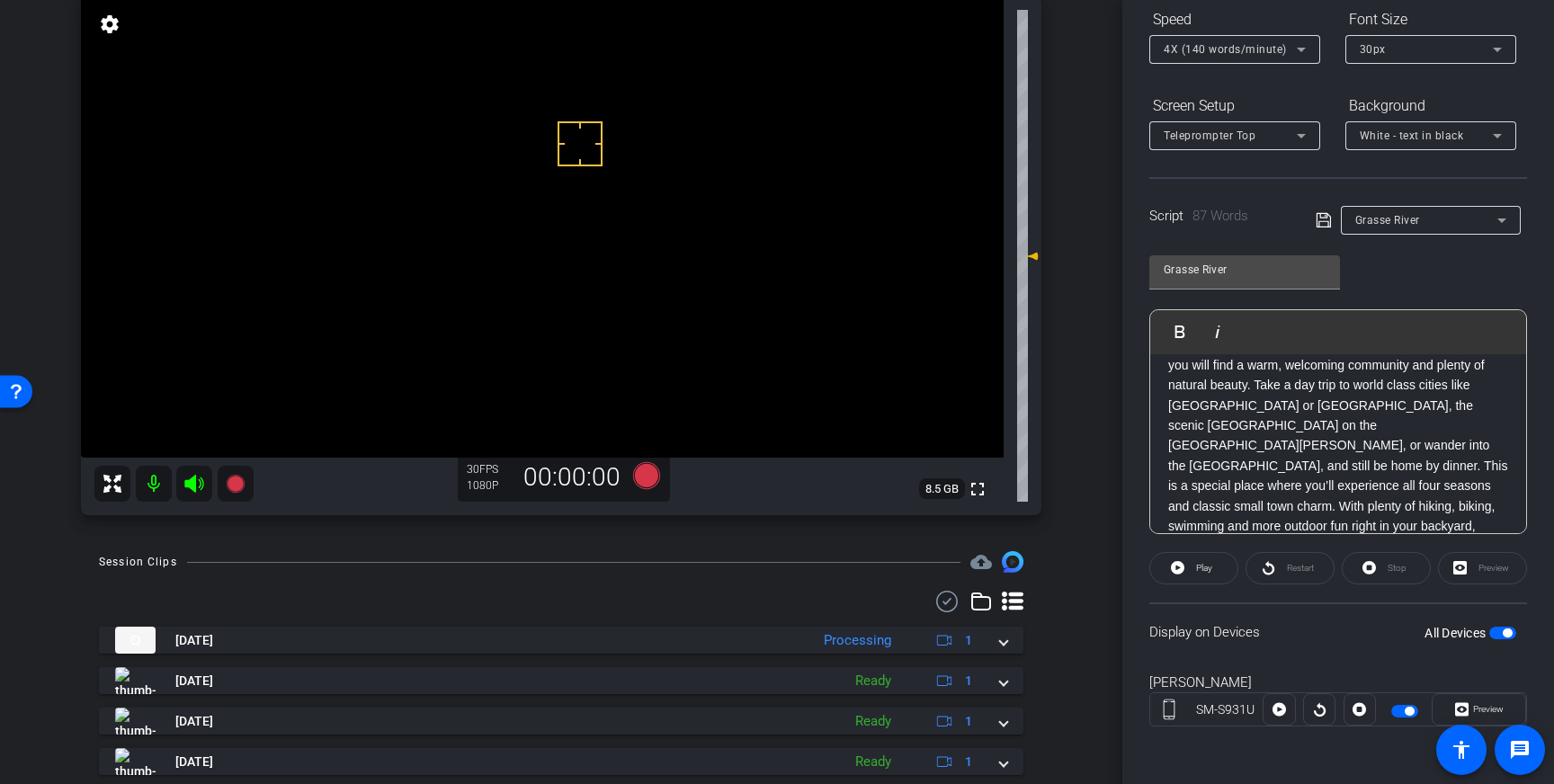
drag, startPoint x: 1496, startPoint y: 632, endPoint x: 1506, endPoint y: 619, distance: 16.4
click at [1496, 632] on span "button" at bounding box center [1503, 632] width 27 height 13
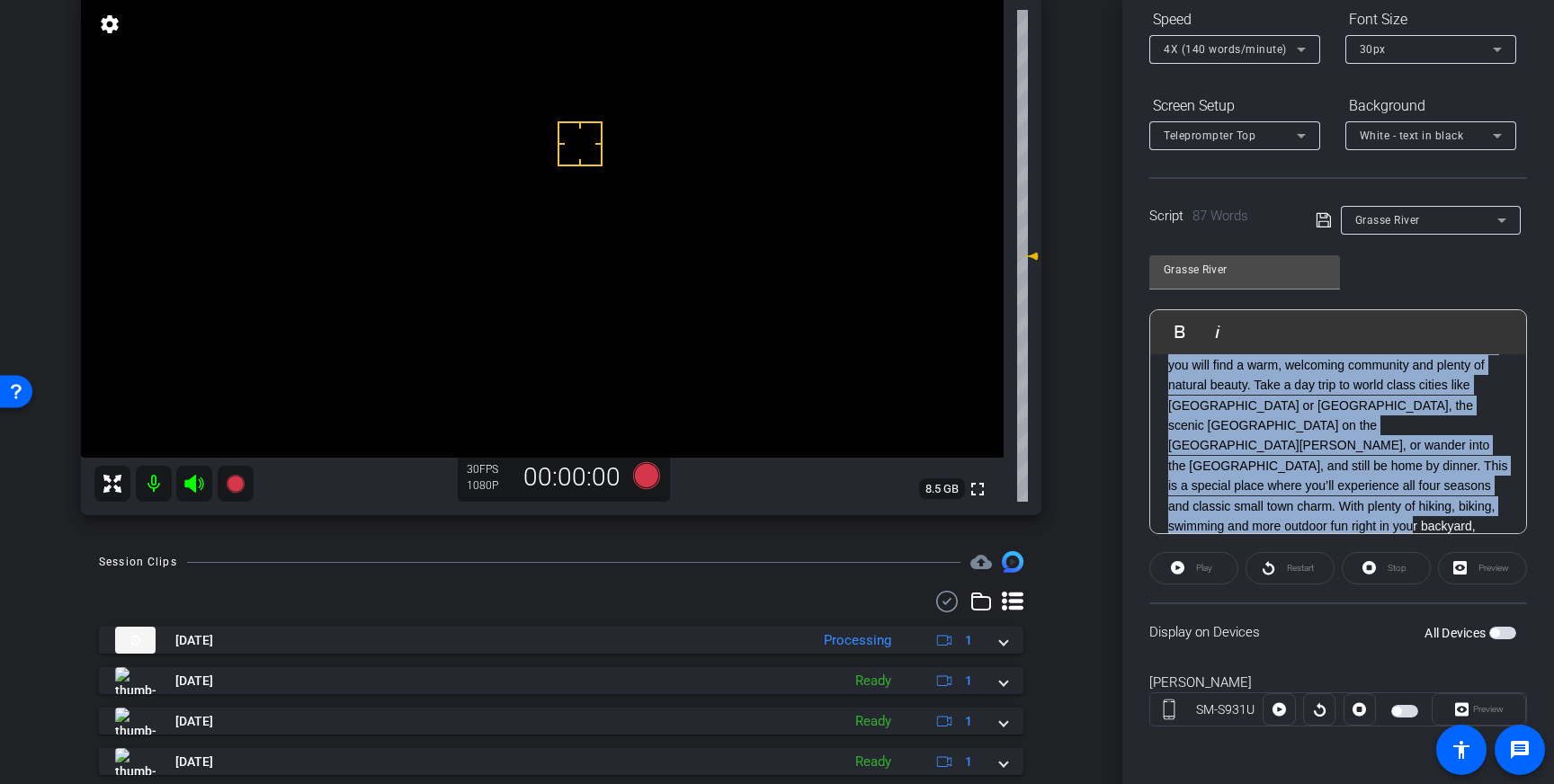
scroll to position [0, 0]
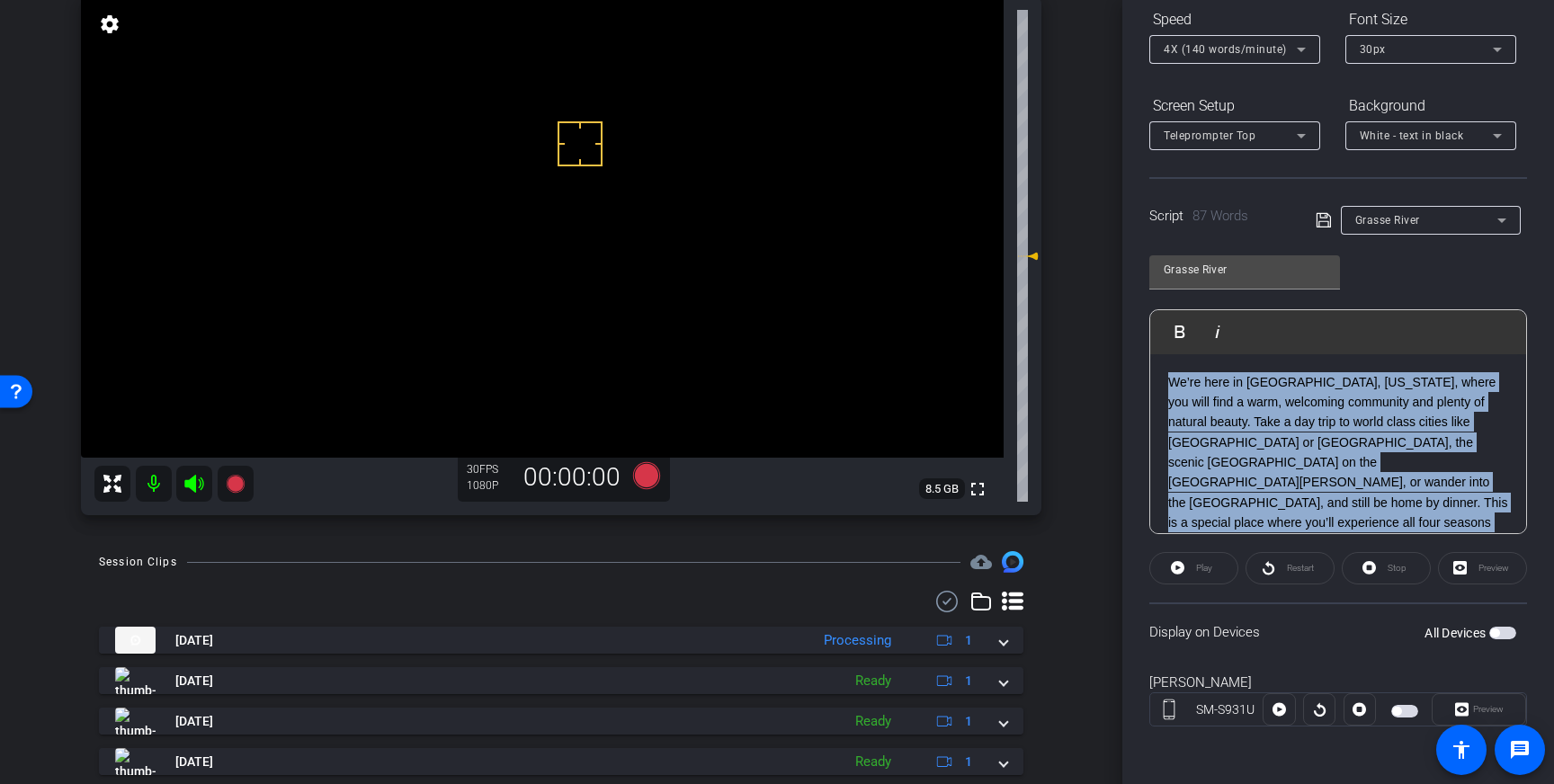
drag, startPoint x: 1440, startPoint y: 510, endPoint x: 1148, endPoint y: 346, distance: 334.9
click at [1148, 346] on div "Participants Teleprompter Adjustments settings Louis Voss flip Director Everyon…" at bounding box center [1338, 392] width 432 height 784
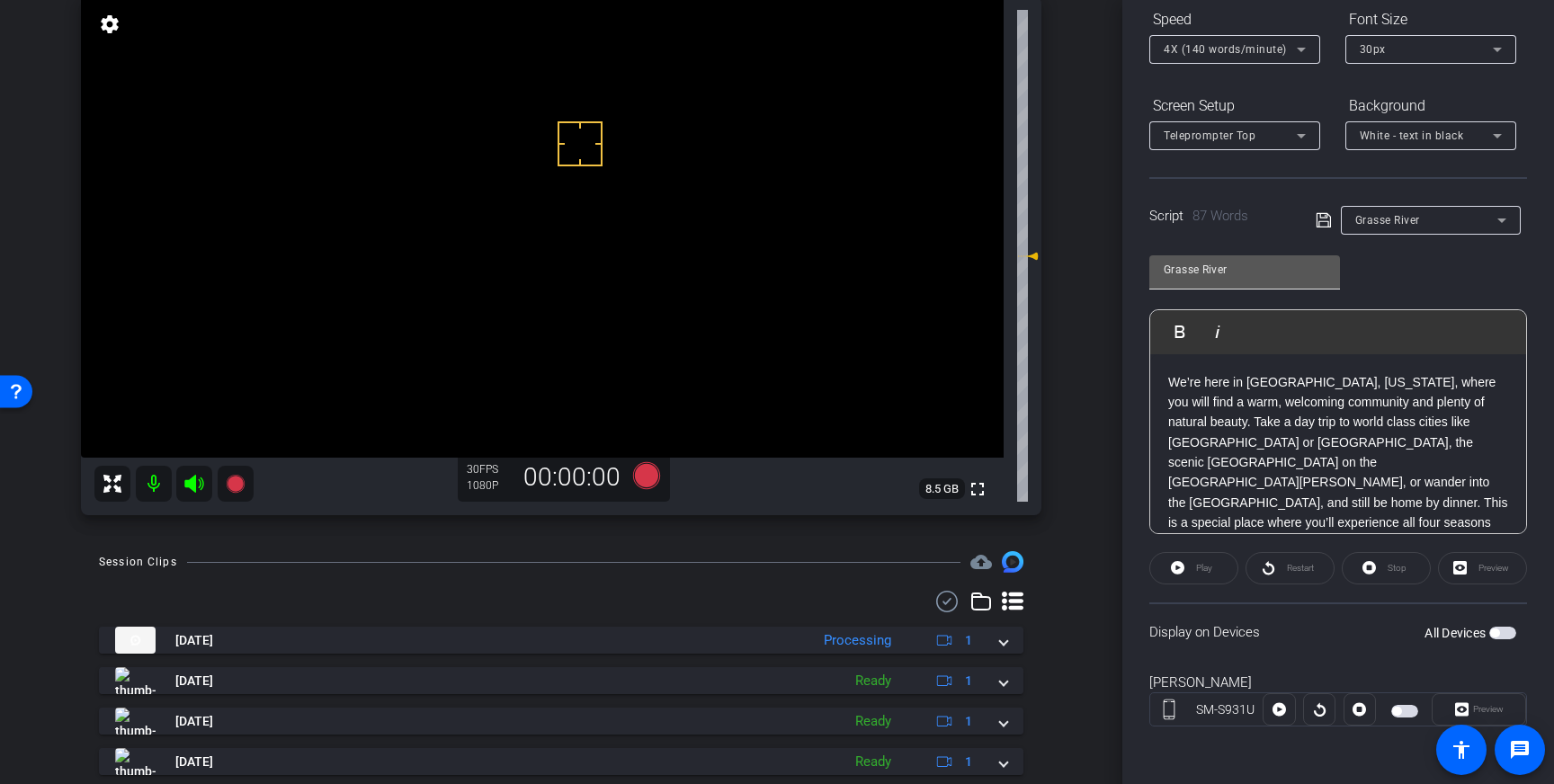
scroll to position [20, 0]
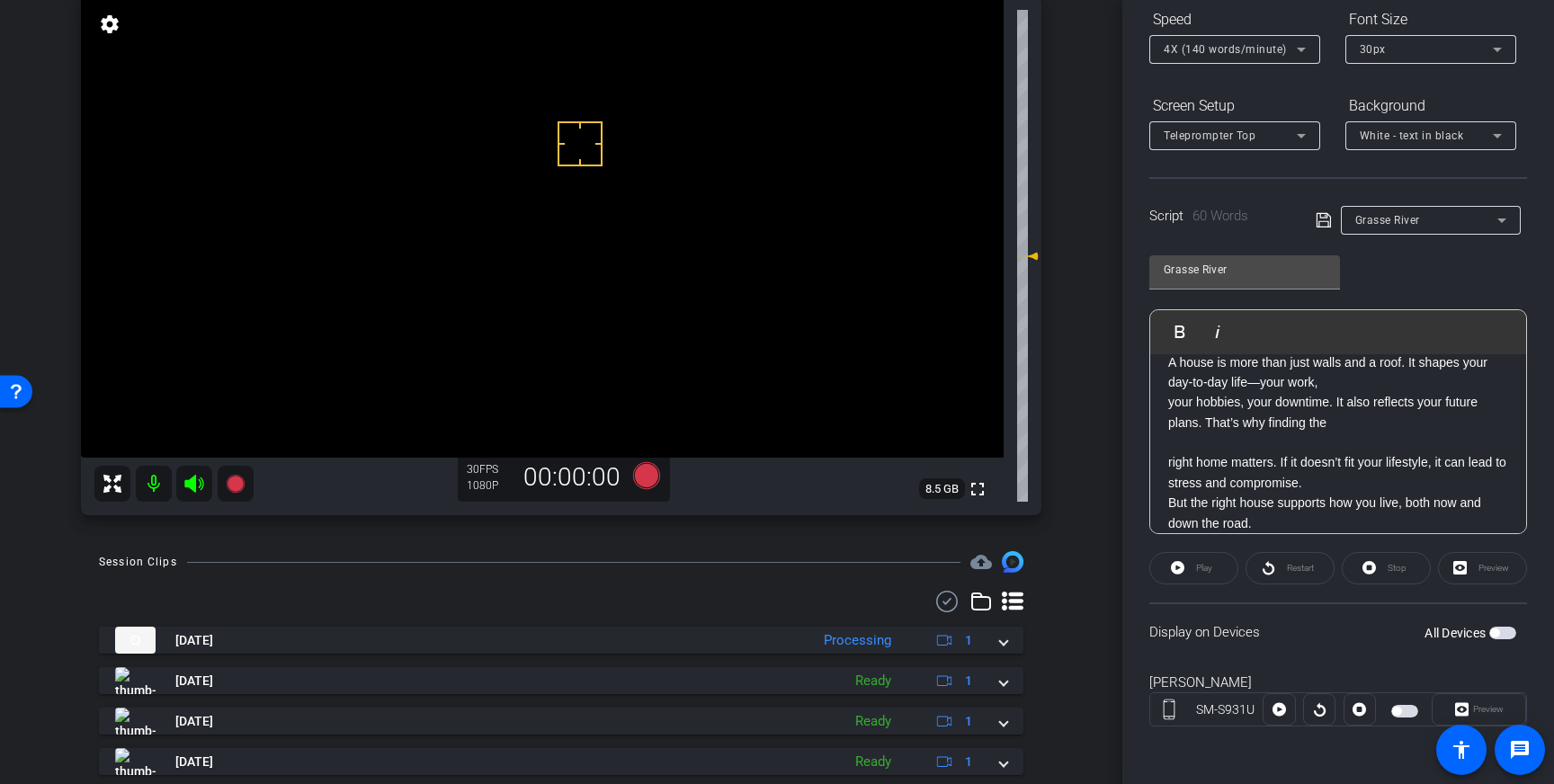
click at [1323, 222] on icon at bounding box center [1323, 220] width 17 height 22
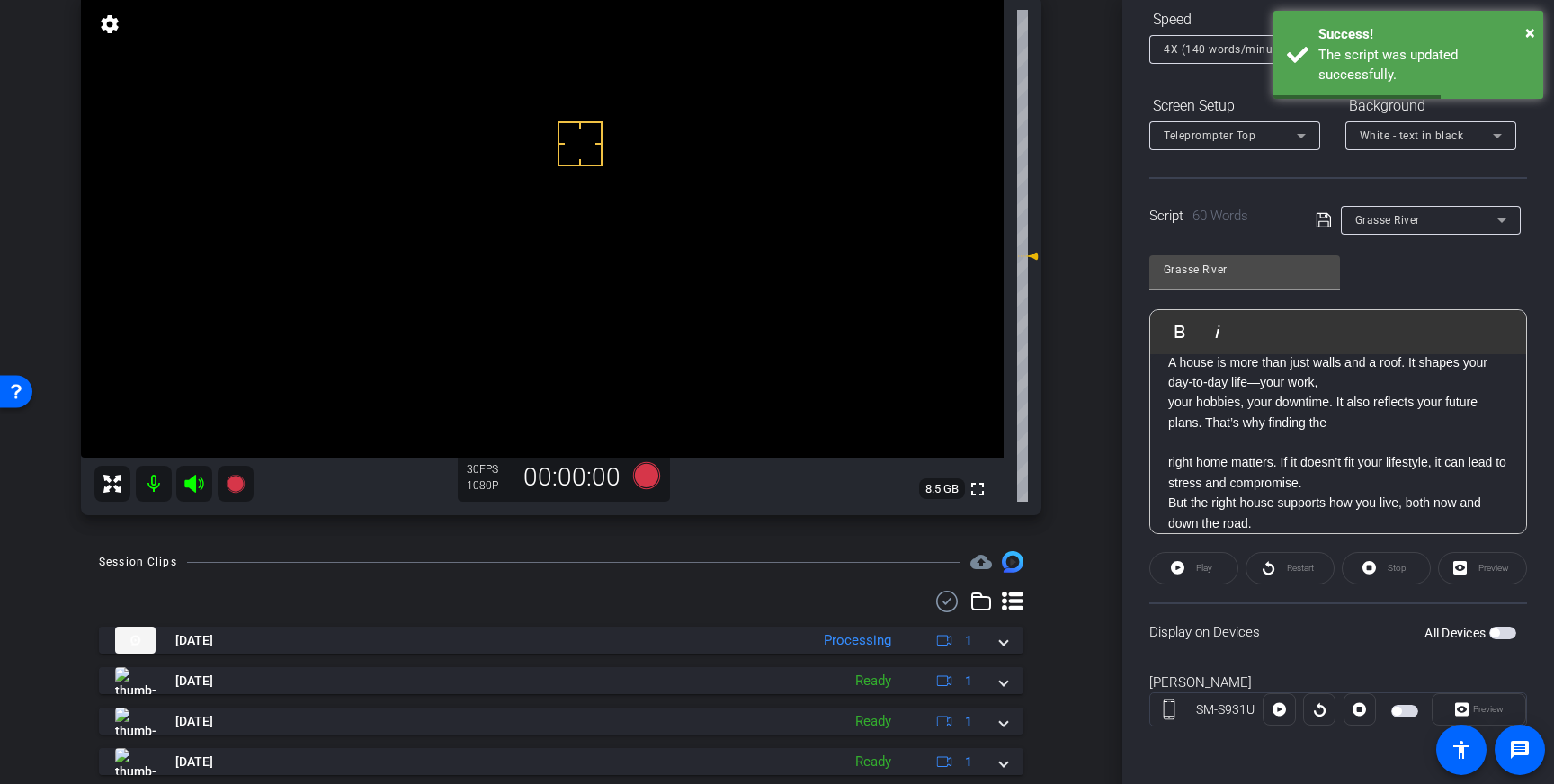
scroll to position [0, 0]
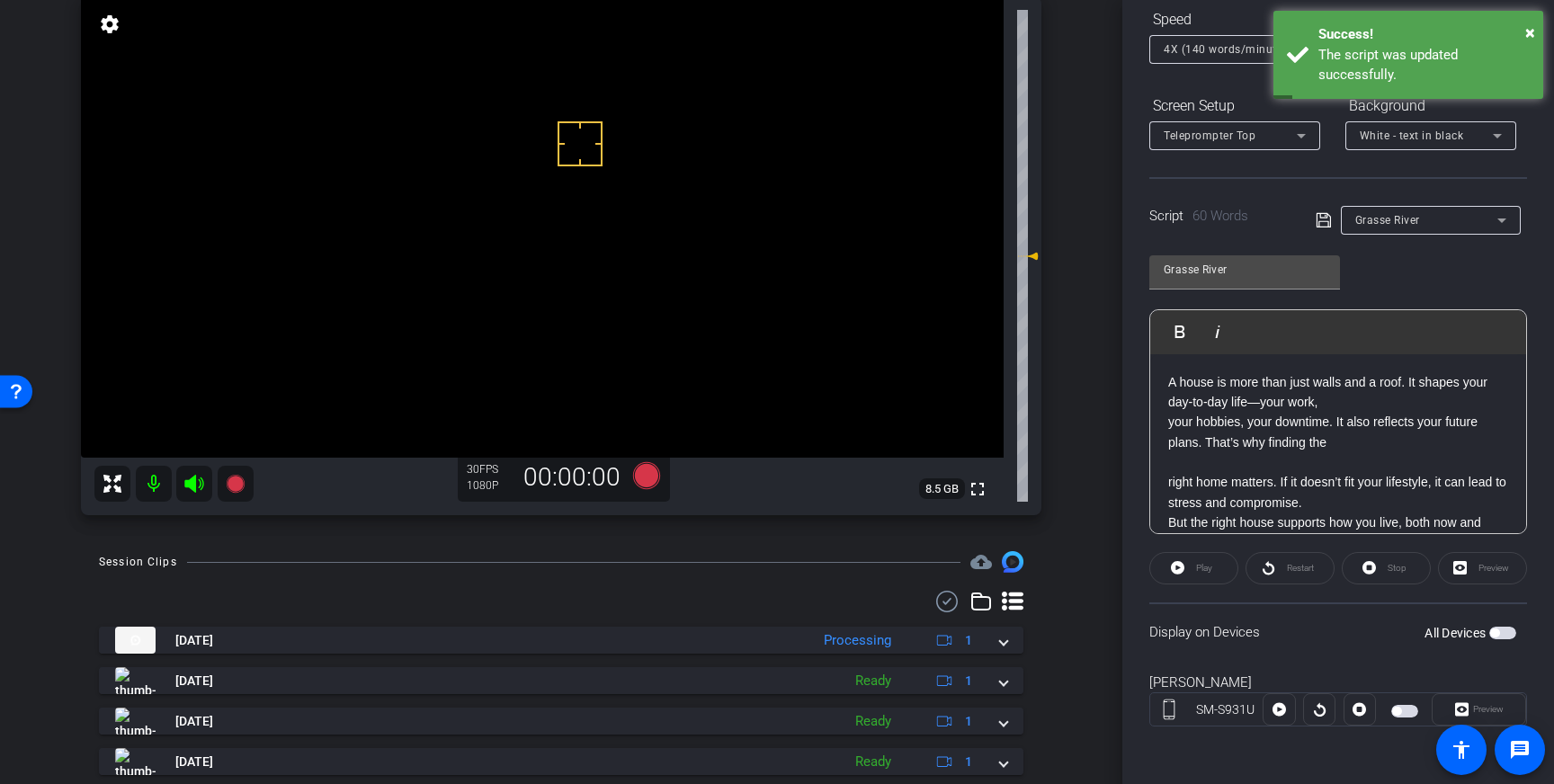
click at [1164, 422] on div "A house is more than just walls and a roof. It shapes your day-to-day life—your…" at bounding box center [1338, 463] width 376 height 217
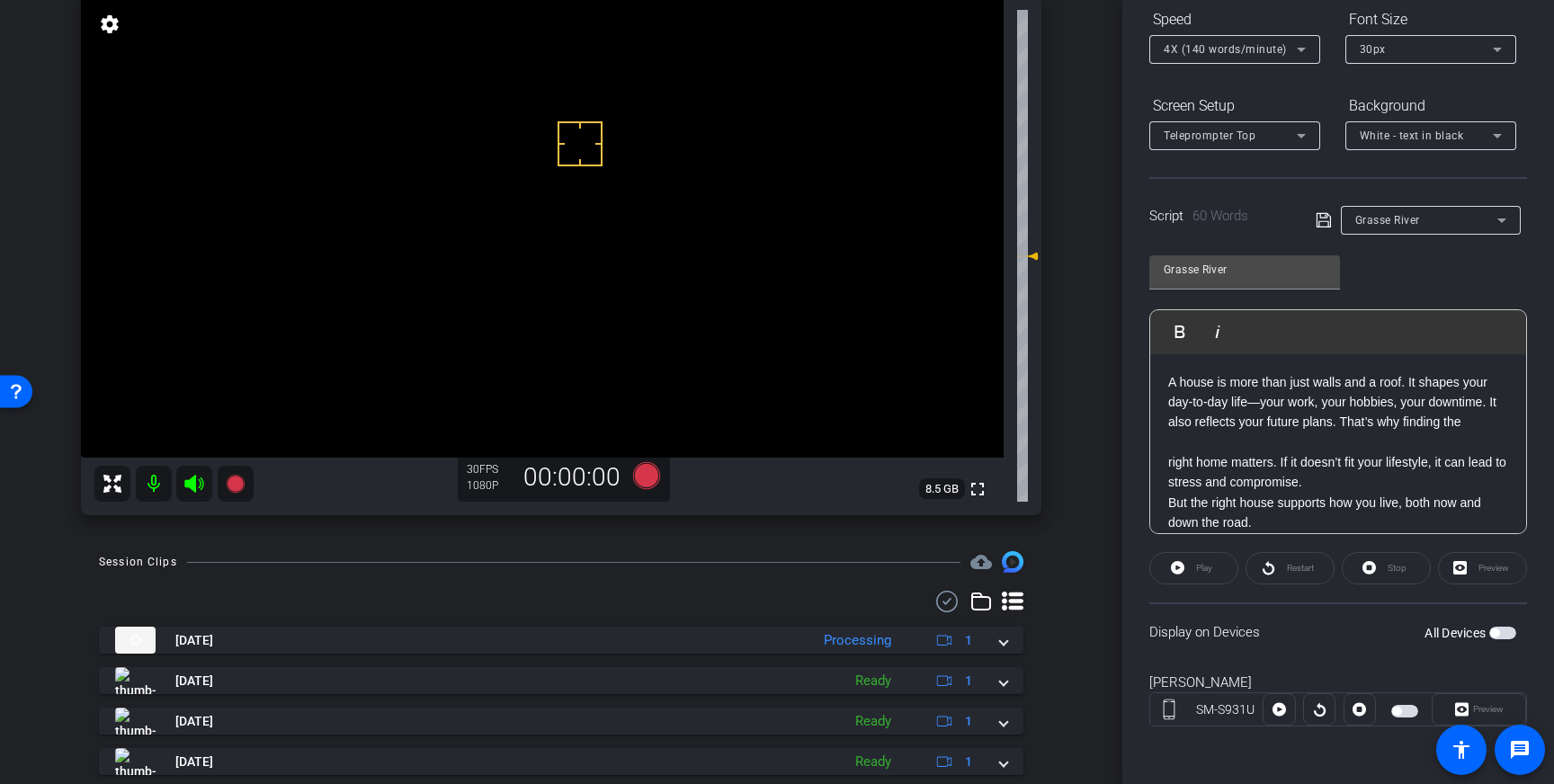
click at [1161, 460] on div "A house is more than just walls and a roof. It shapes your day-to-day life—your…" at bounding box center [1338, 452] width 376 height 197
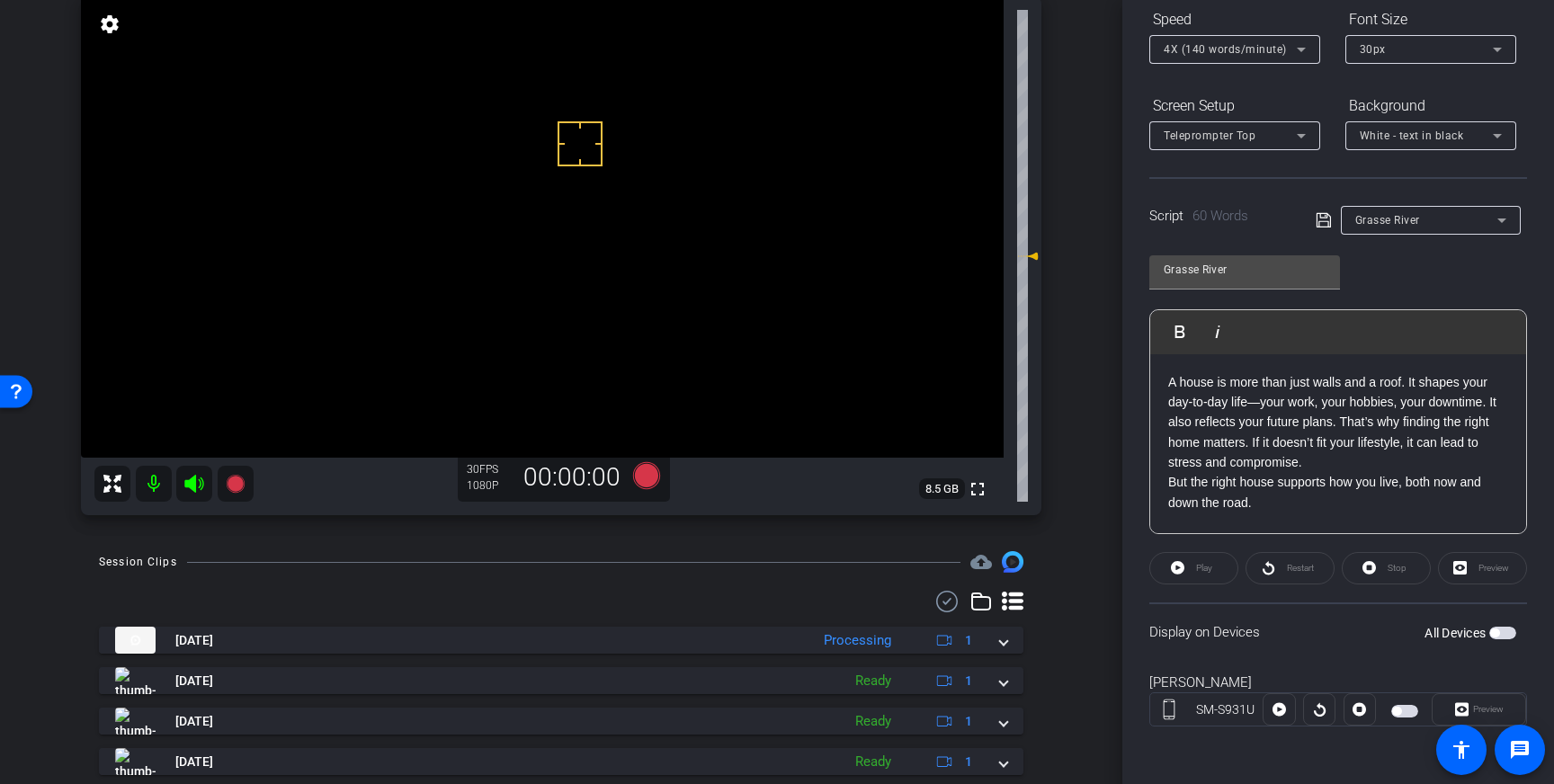
click at [1161, 467] on div "A house is more than just walls and a roof. It shapes your day-to-day life—your…" at bounding box center [1338, 444] width 376 height 180
click at [1162, 483] on div "A house is more than just walls and a roof. It shapes your day-to-day life—your…" at bounding box center [1338, 444] width 376 height 180
click at [1343, 412] on p "A house is more than just walls and a roof. It shapes your day-to-day life—your…" at bounding box center [1338, 432] width 340 height 120
click at [1322, 216] on icon at bounding box center [1323, 220] width 17 height 22
click at [1326, 221] on icon at bounding box center [1322, 220] width 15 height 15
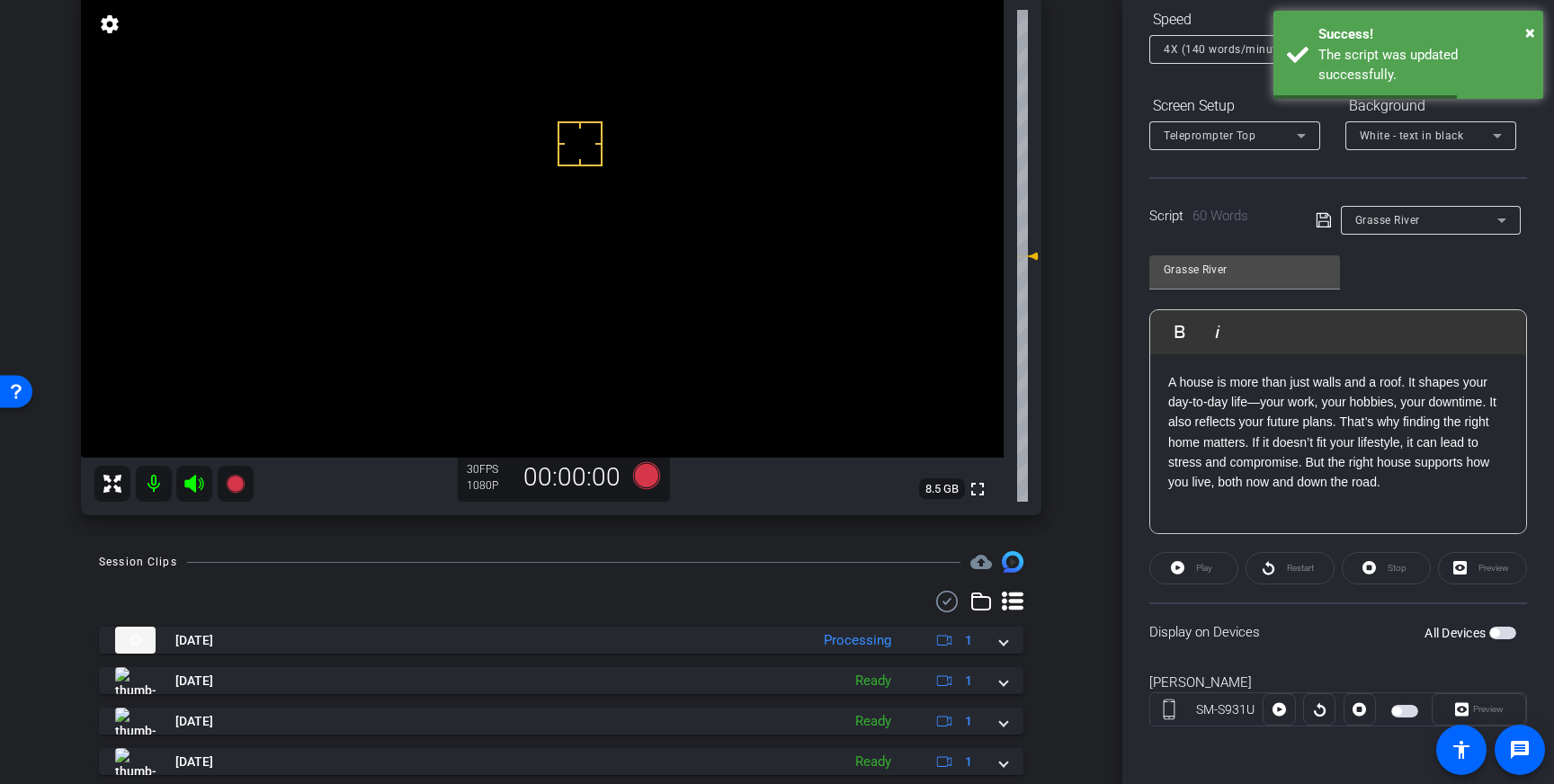
click at [1508, 634] on span "button" at bounding box center [1503, 632] width 27 height 13
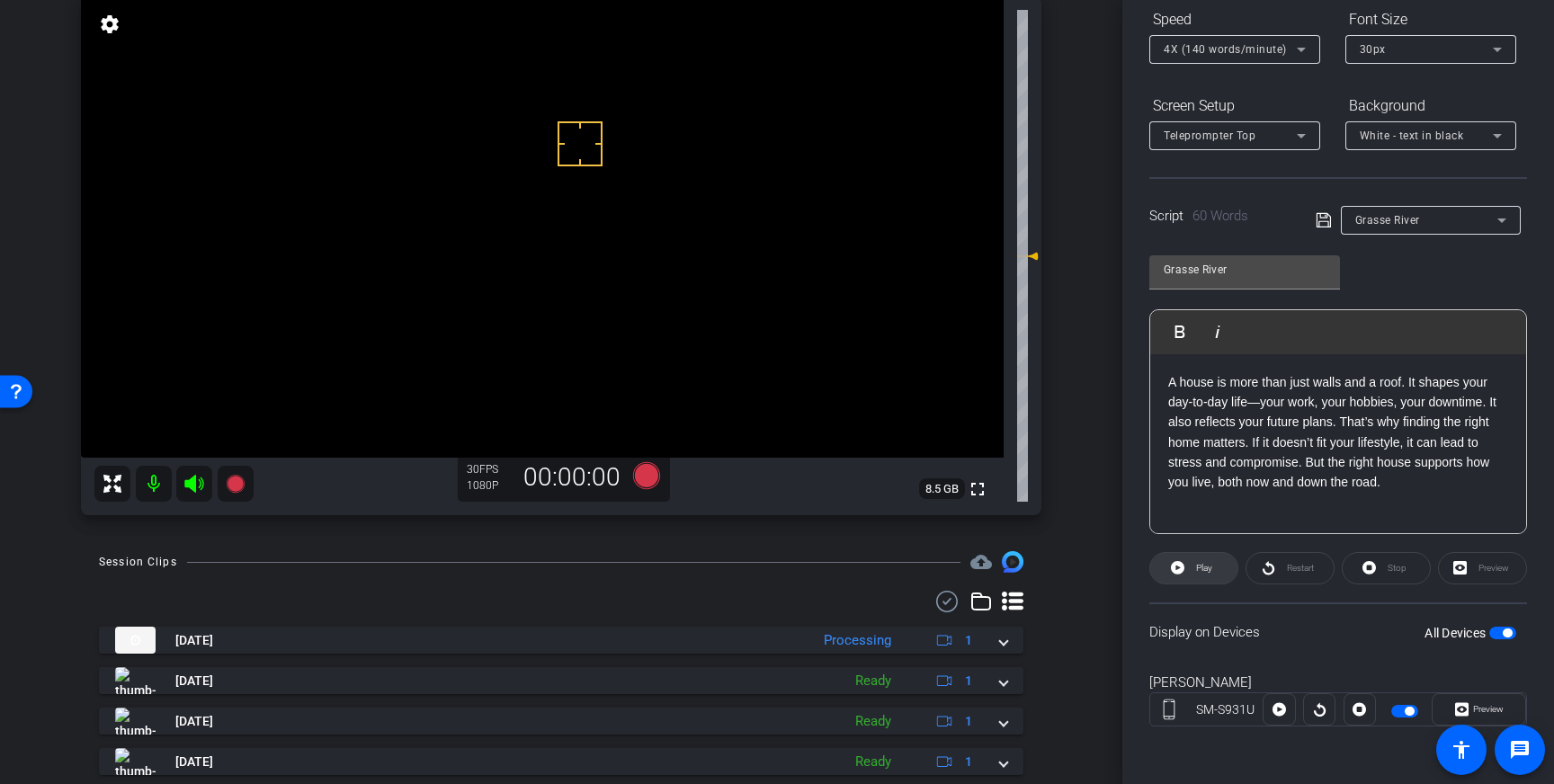
click at [1214, 568] on span at bounding box center [1193, 568] width 87 height 43
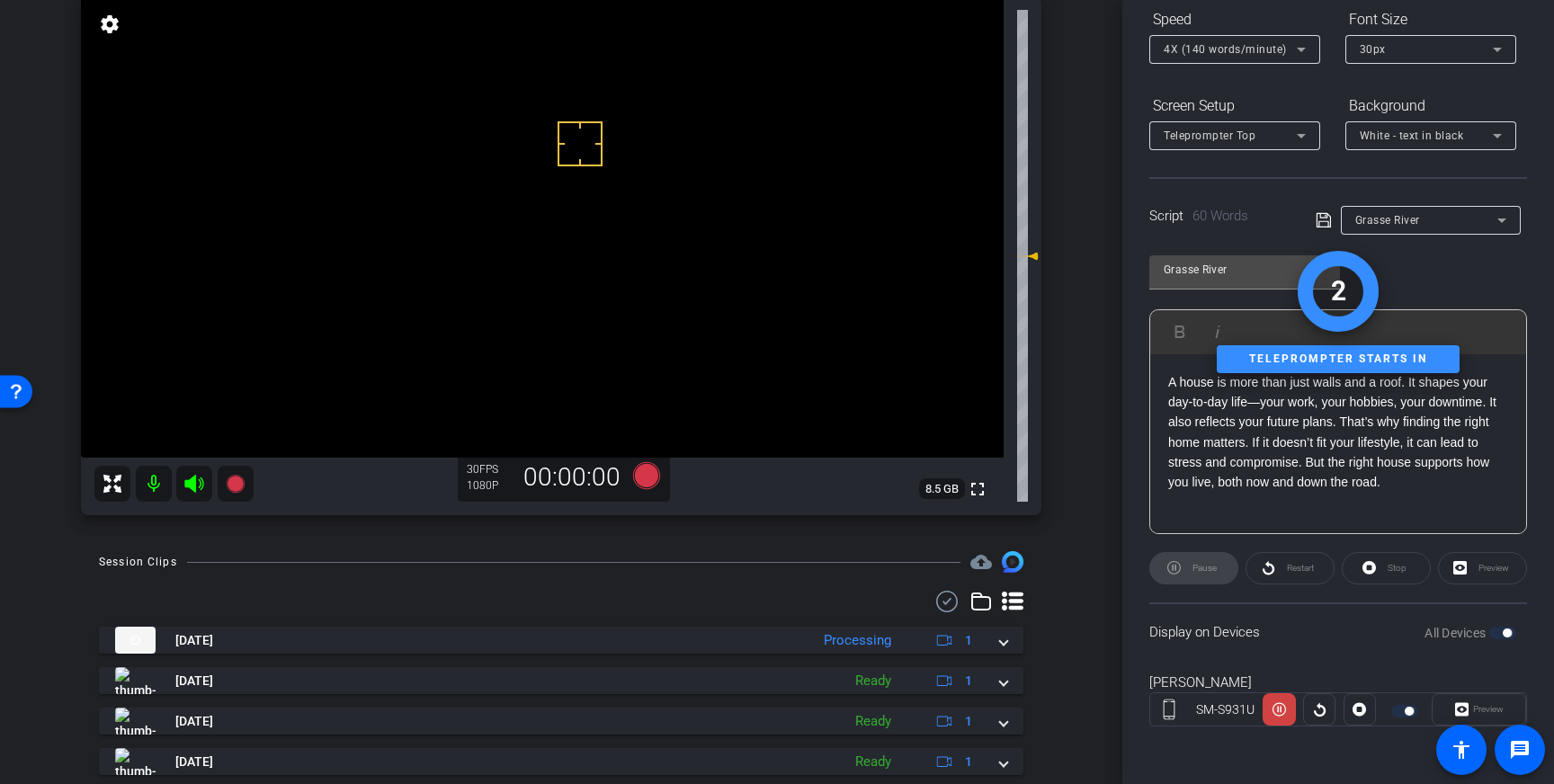
scroll to position [193, 0]
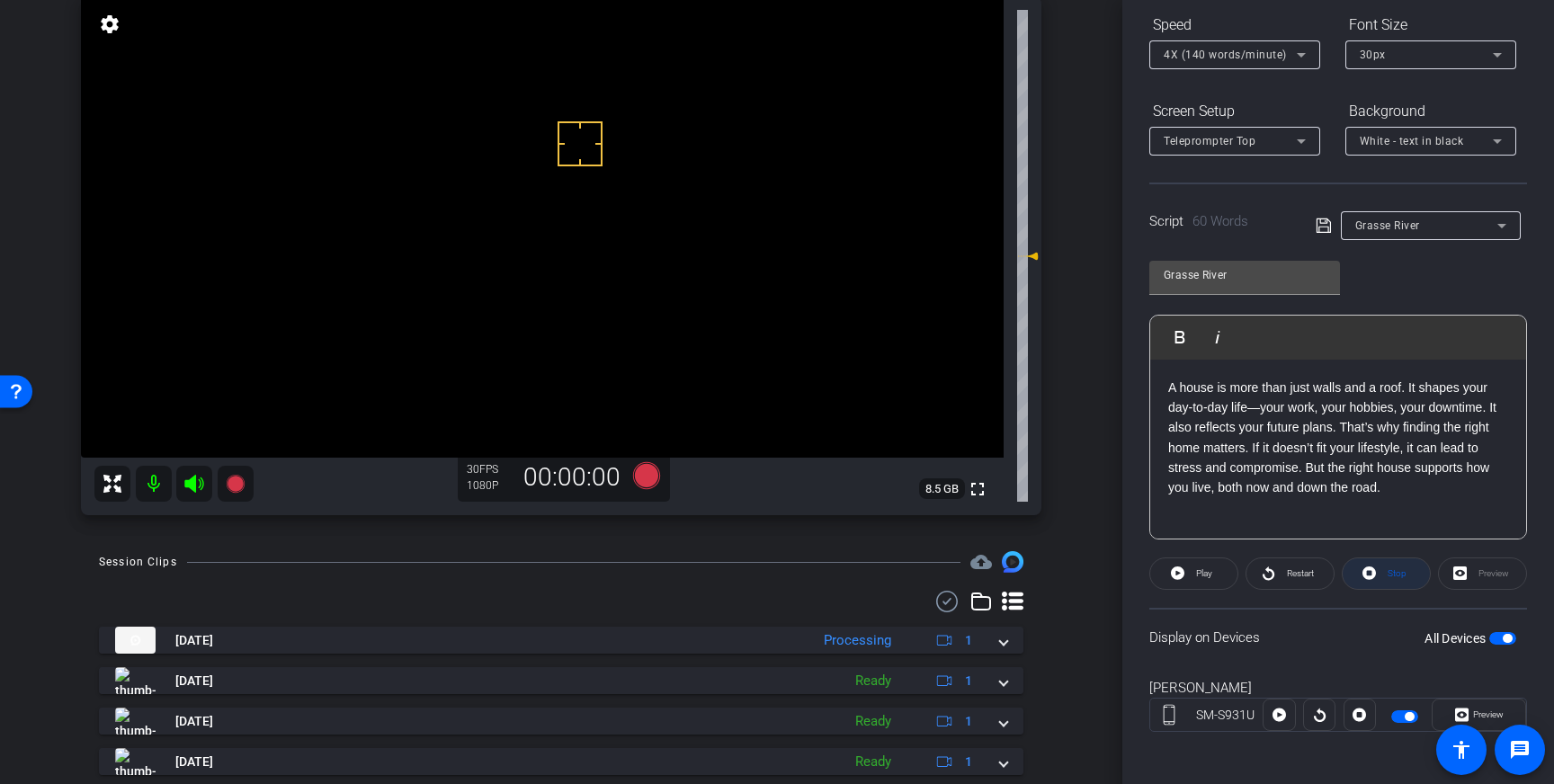
click at [1385, 577] on span "Stop" at bounding box center [1394, 574] width 24 height 25
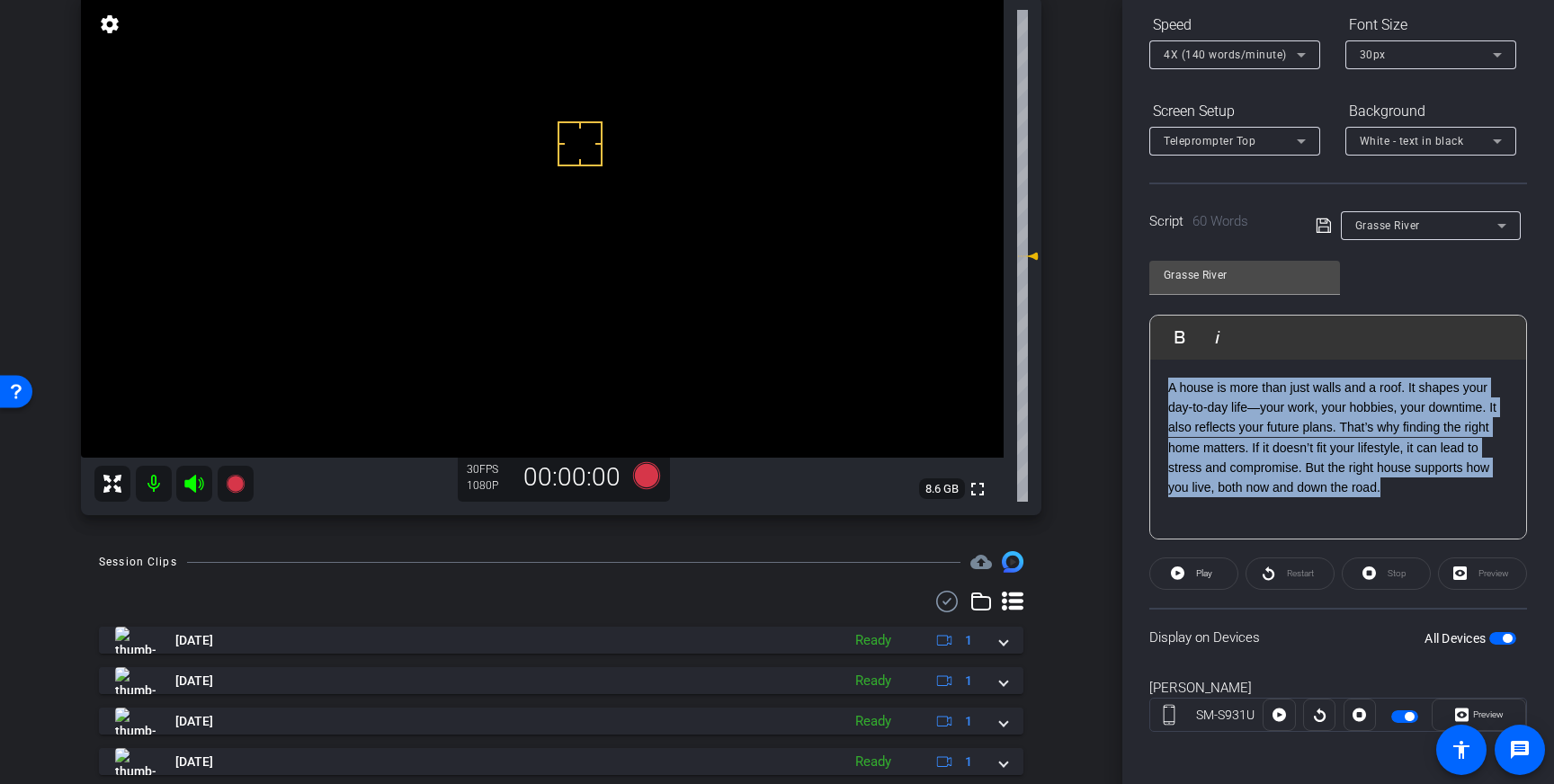
drag, startPoint x: 1405, startPoint y: 494, endPoint x: 1164, endPoint y: 388, distance: 263.3
click at [1166, 388] on div "A house is more than just walls and a roof. It shapes your day-to-day life—your…" at bounding box center [1338, 449] width 376 height 180
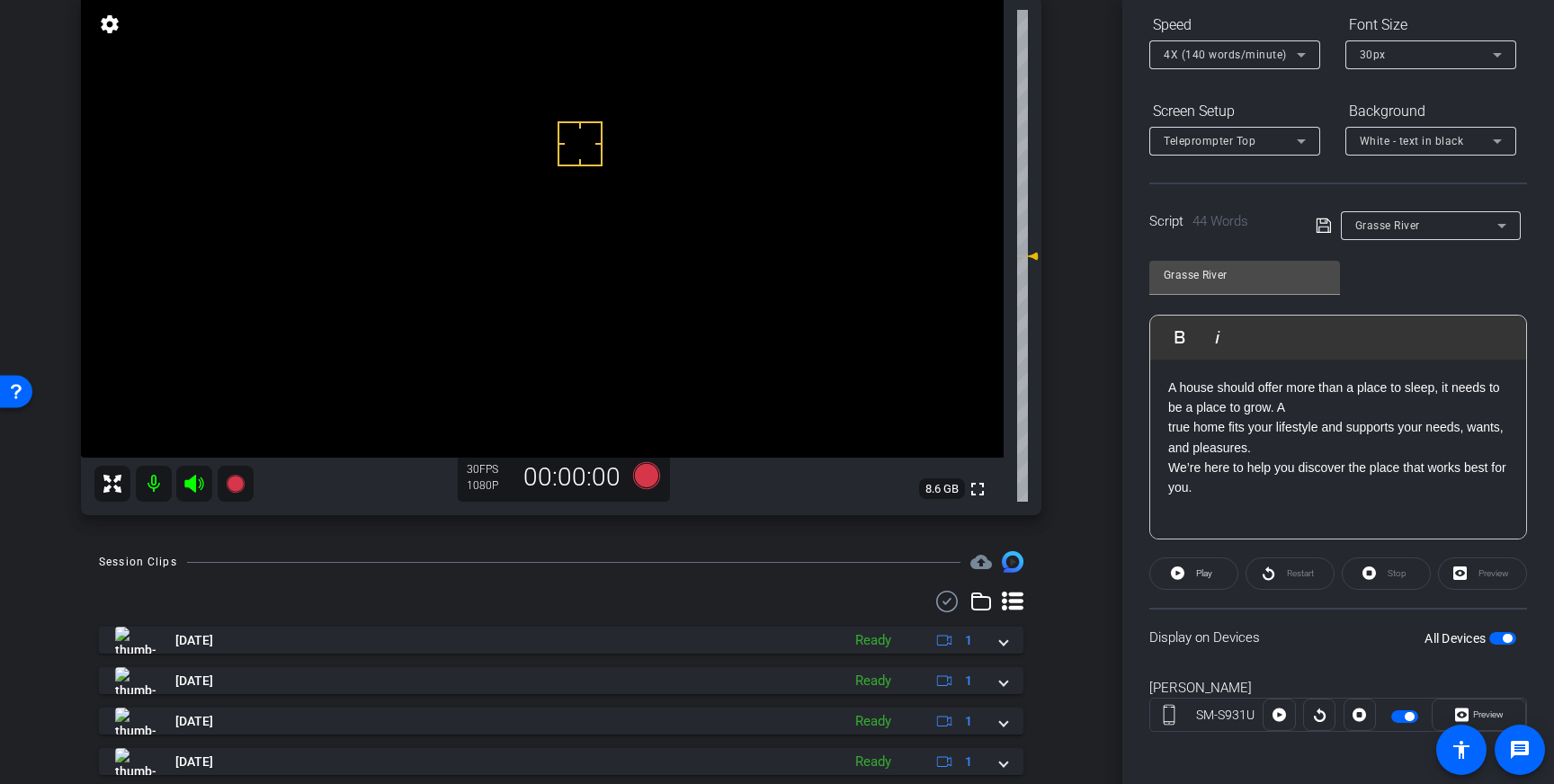
click at [1163, 426] on div "A house should offer more than a place to sleep, it needs to be a place to grow…" at bounding box center [1338, 449] width 376 height 180
click at [1169, 451] on p "A house should offer more than a place to sleep, it needs to be a place to grow…" at bounding box center [1338, 428] width 340 height 101
click at [1325, 226] on icon at bounding box center [1322, 225] width 15 height 15
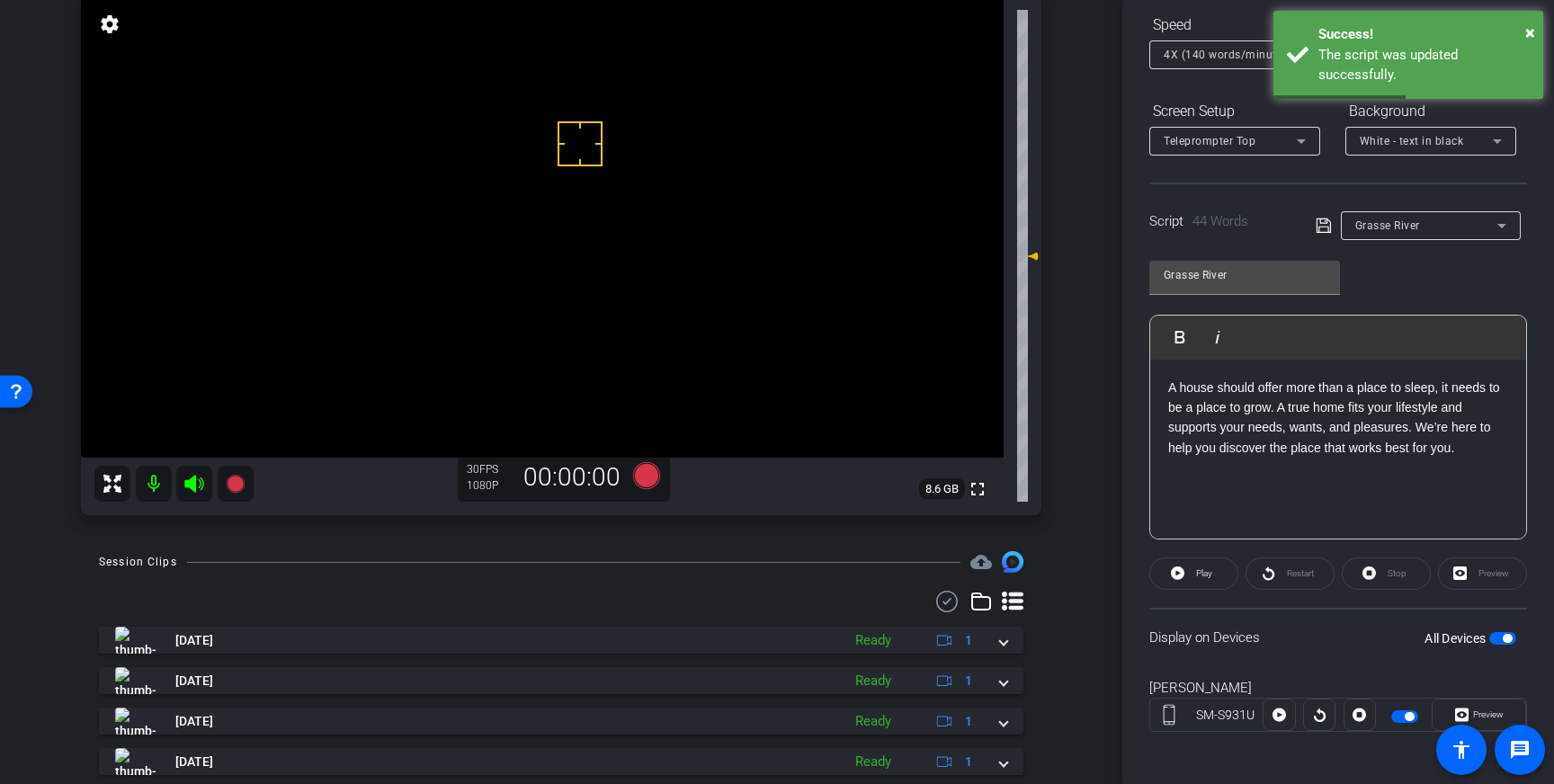
click at [1324, 235] on icon at bounding box center [1323, 225] width 17 height 22
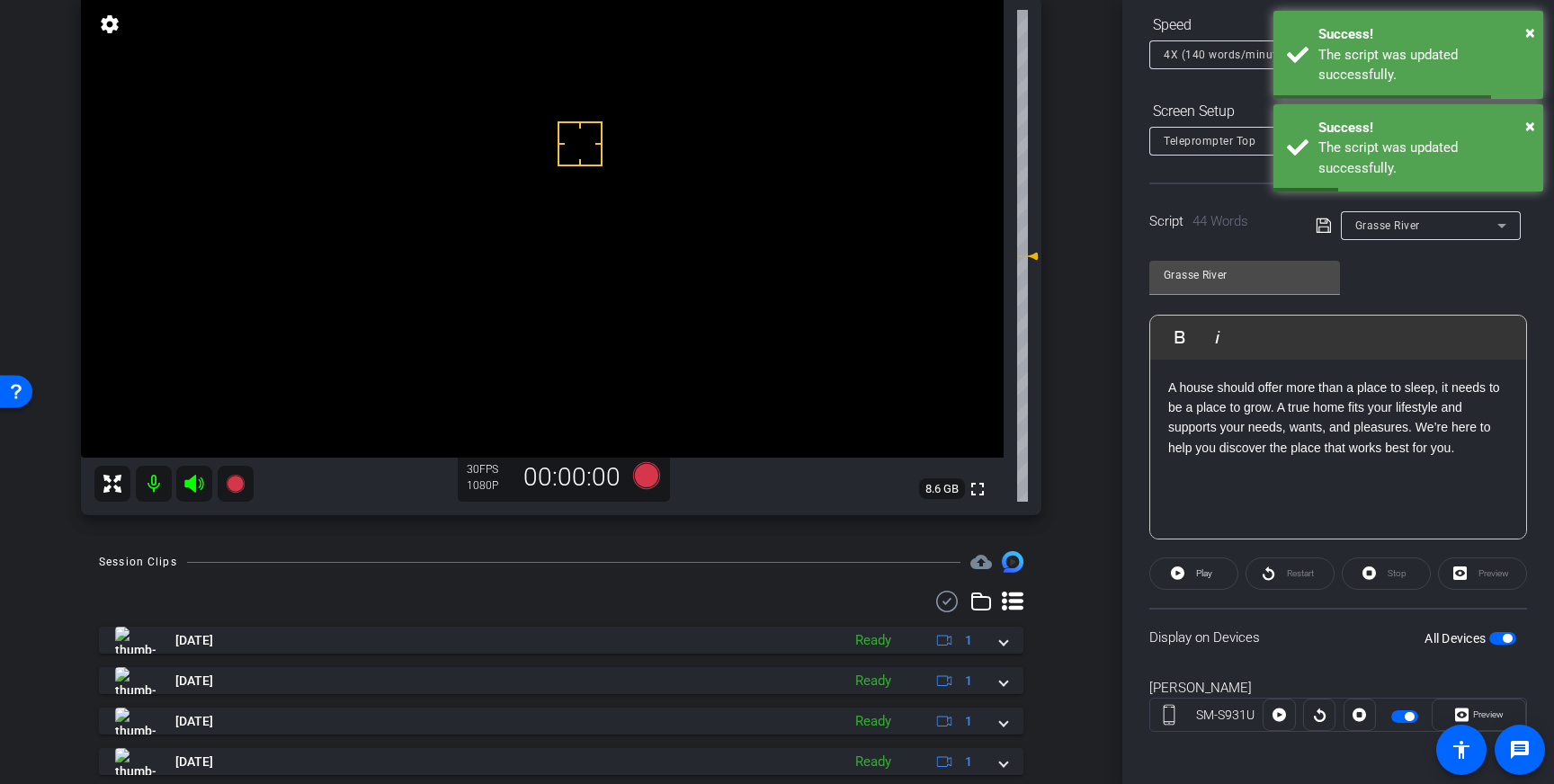
click at [1501, 641] on span "button" at bounding box center [1503, 638] width 27 height 13
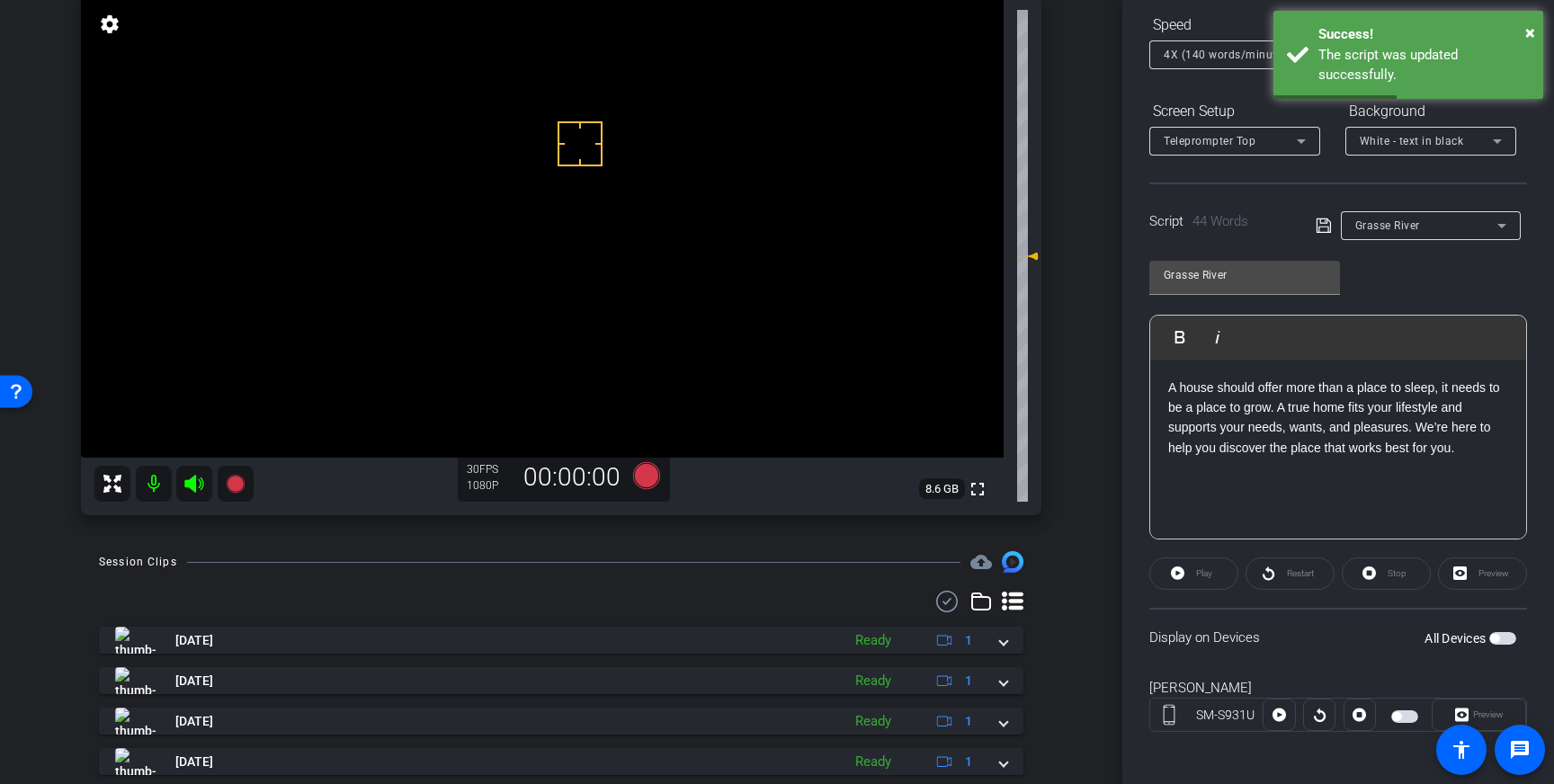
click at [1325, 228] on icon at bounding box center [1323, 225] width 17 height 22
click at [1499, 639] on span "button" at bounding box center [1494, 637] width 9 height 9
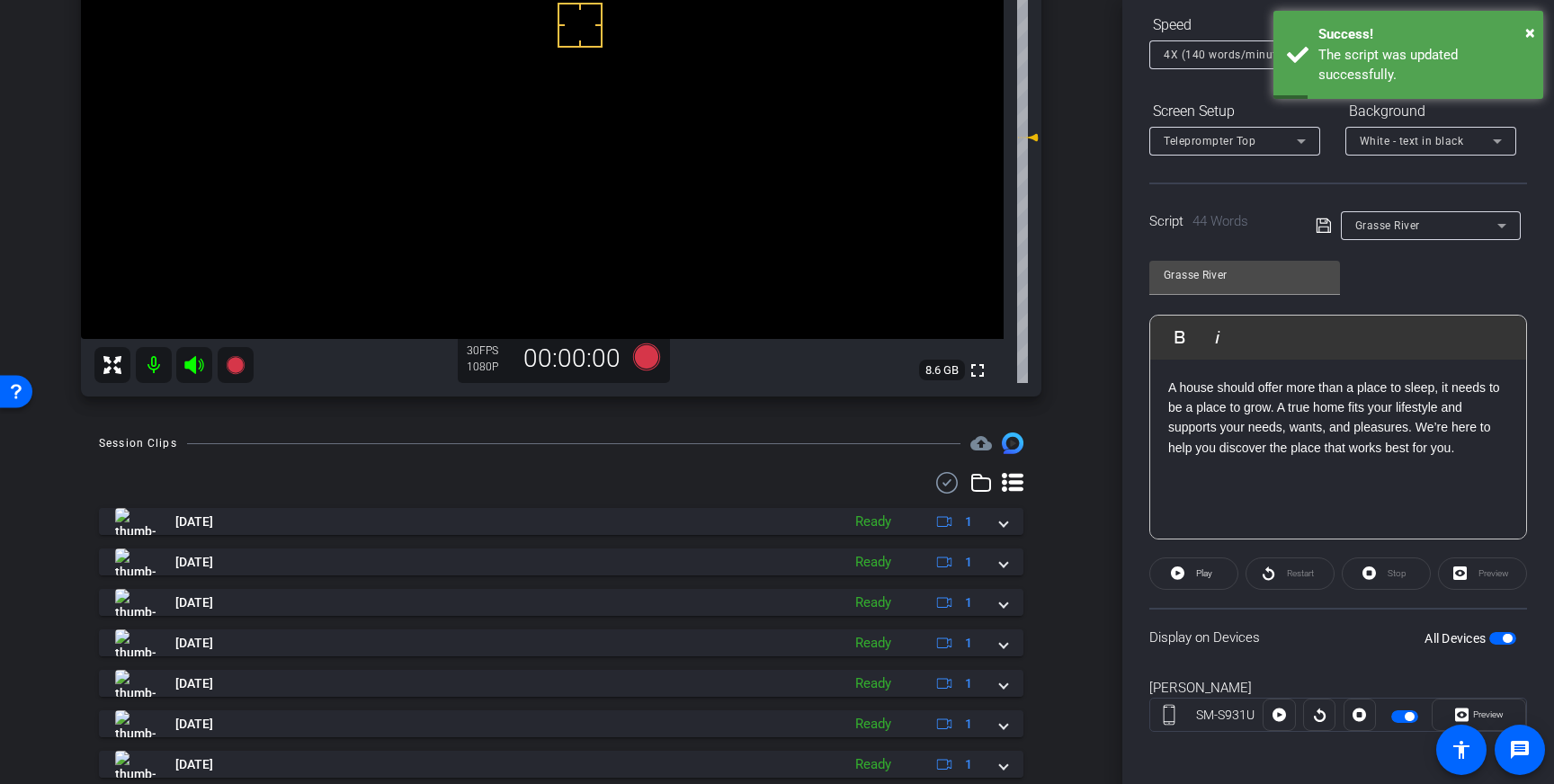
scroll to position [279, 0]
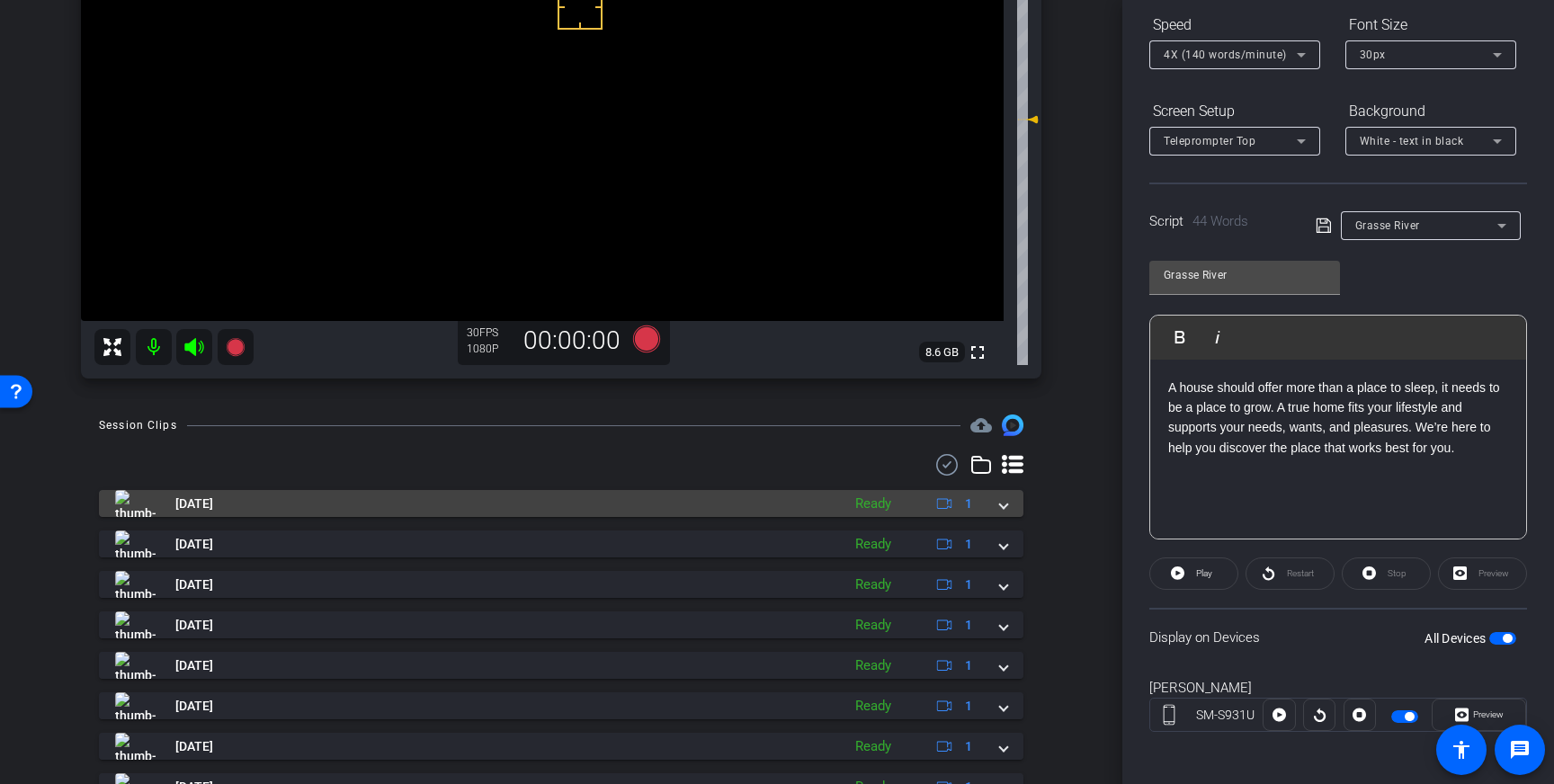
click at [998, 511] on div "Aug 13, 2025 Ready 1" at bounding box center [558, 503] width 885 height 27
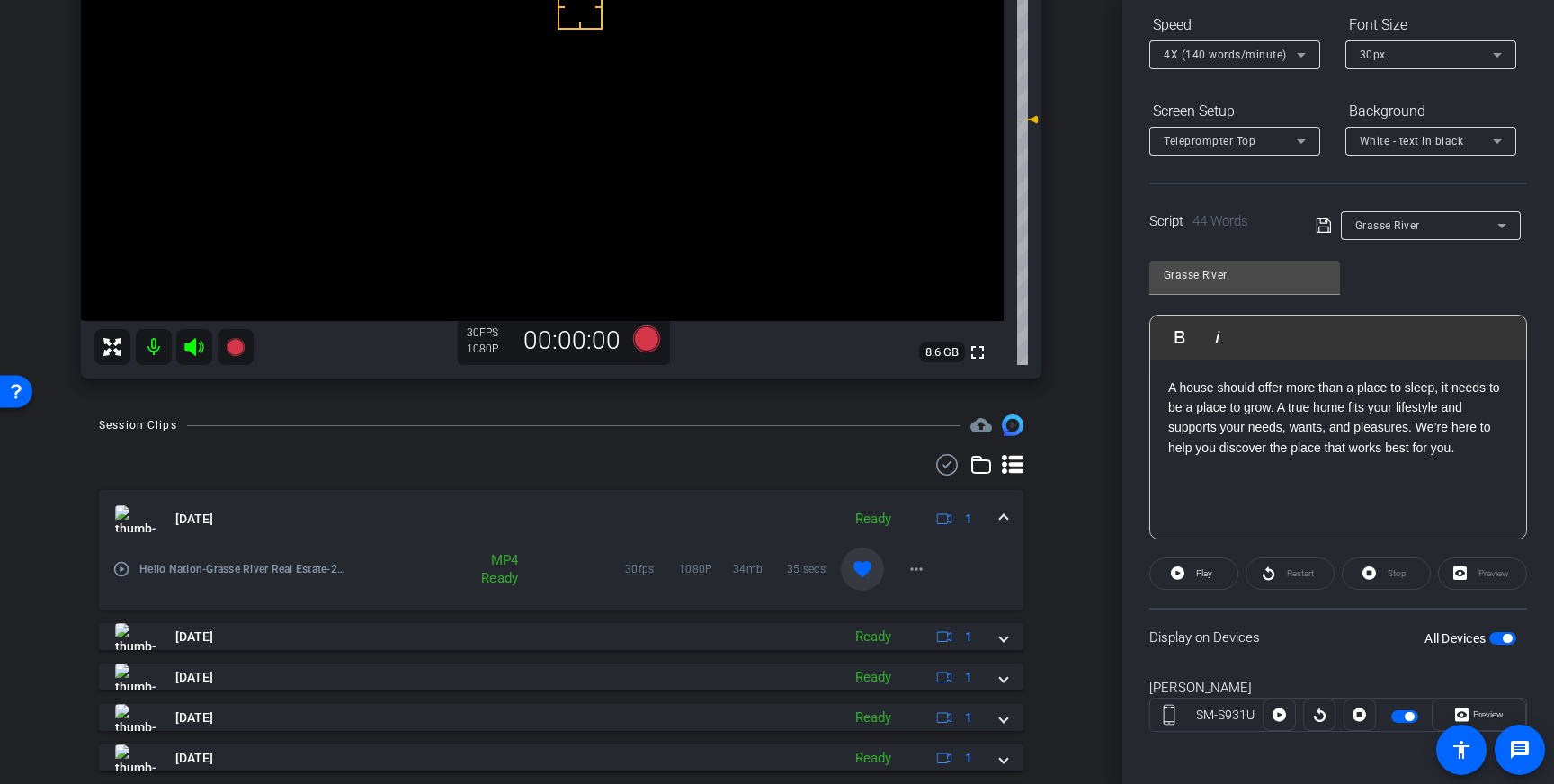
click at [1006, 518] on span at bounding box center [1003, 519] width 7 height 19
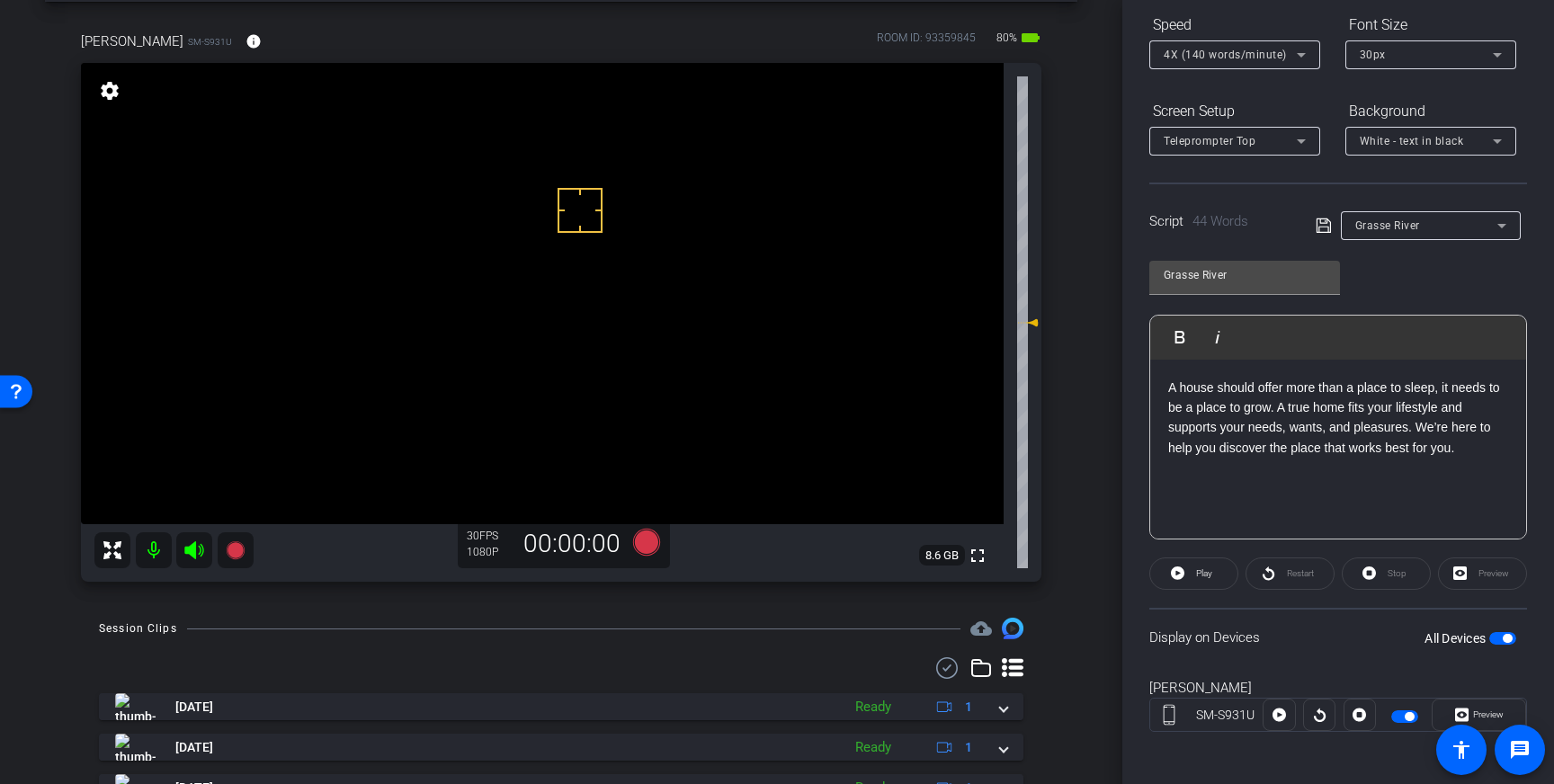
scroll to position [91, 0]
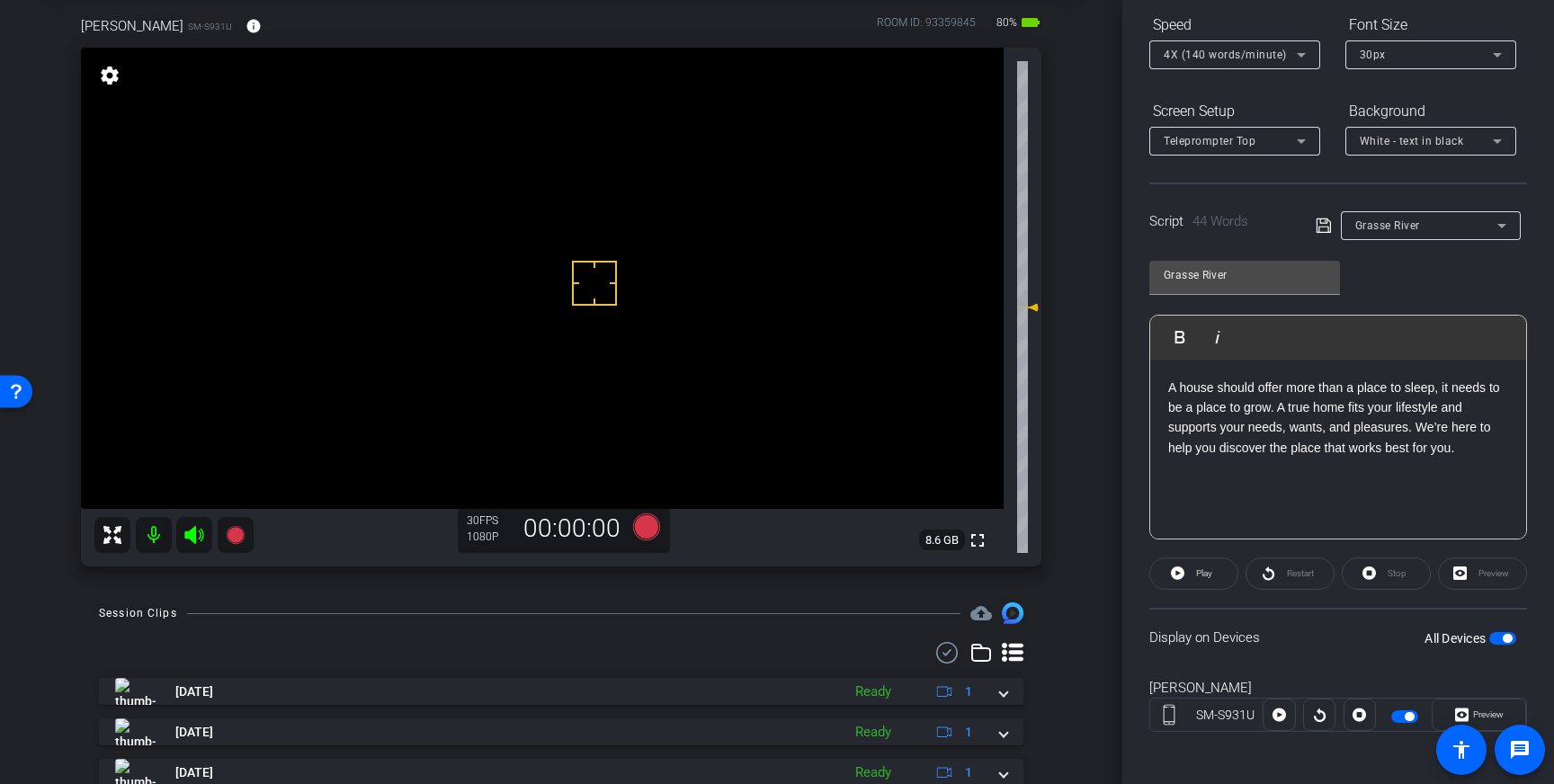
drag, startPoint x: 594, startPoint y: 283, endPoint x: 589, endPoint y: 271, distance: 13.0
drag, startPoint x: 565, startPoint y: 280, endPoint x: 569, endPoint y: 239, distance: 41.2
drag, startPoint x: 537, startPoint y: 204, endPoint x: 555, endPoint y: 215, distance: 21.1
click at [654, 528] on icon at bounding box center [646, 527] width 27 height 27
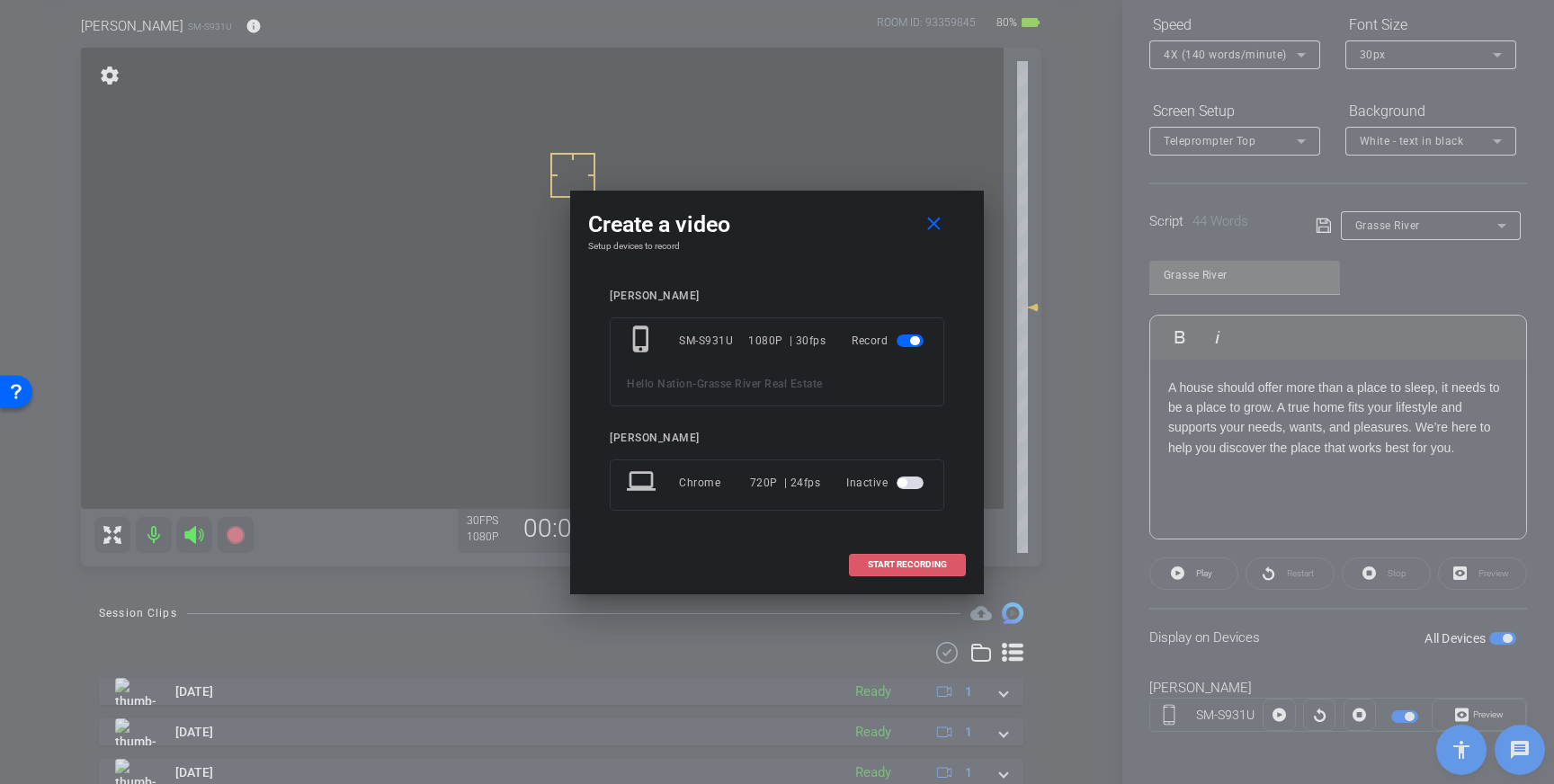
click at [954, 563] on span at bounding box center [908, 565] width 116 height 43
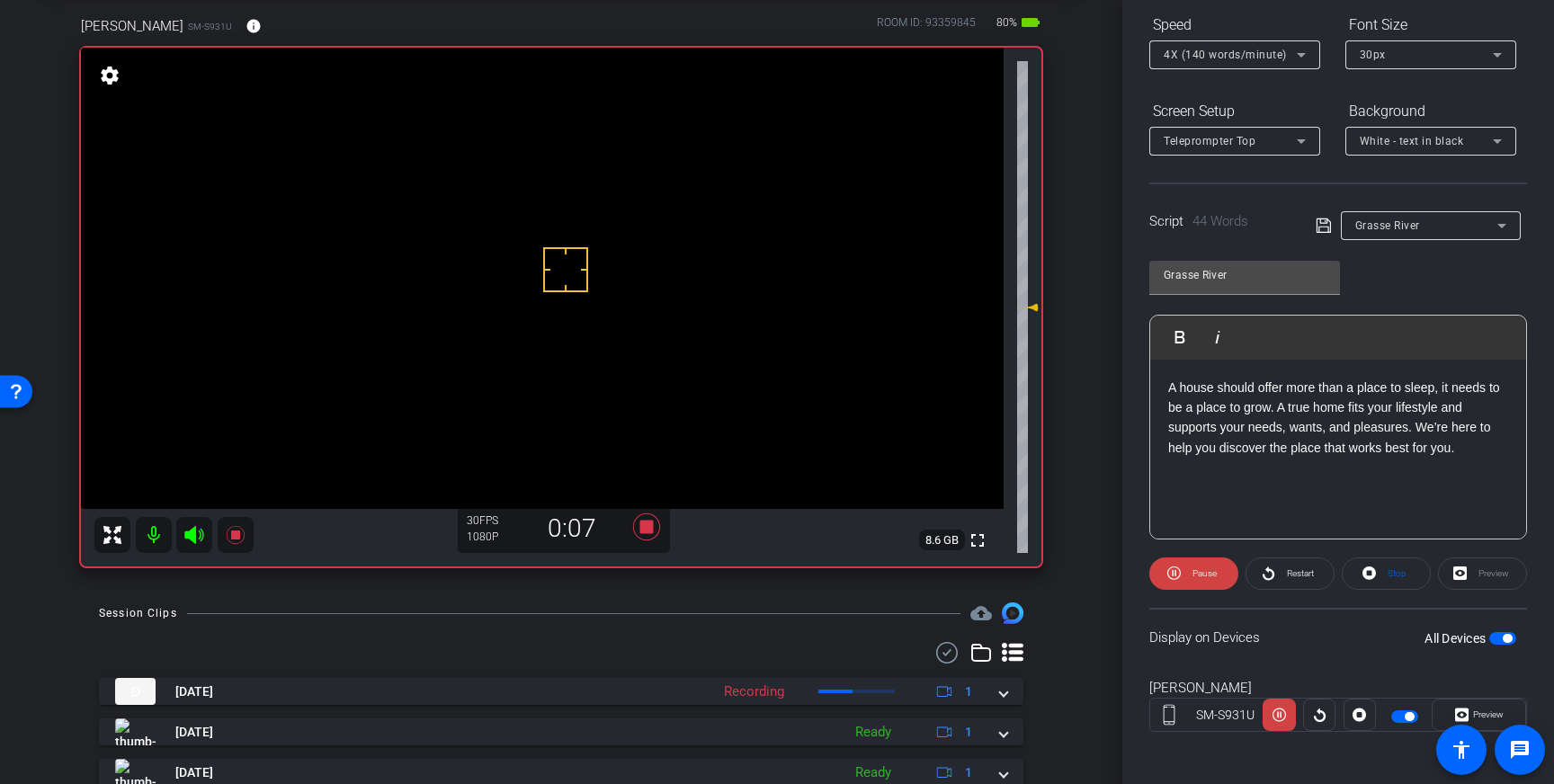
drag, startPoint x: 607, startPoint y: 203, endPoint x: 566, endPoint y: 269, distance: 77.7
click at [650, 530] on icon at bounding box center [646, 527] width 27 height 27
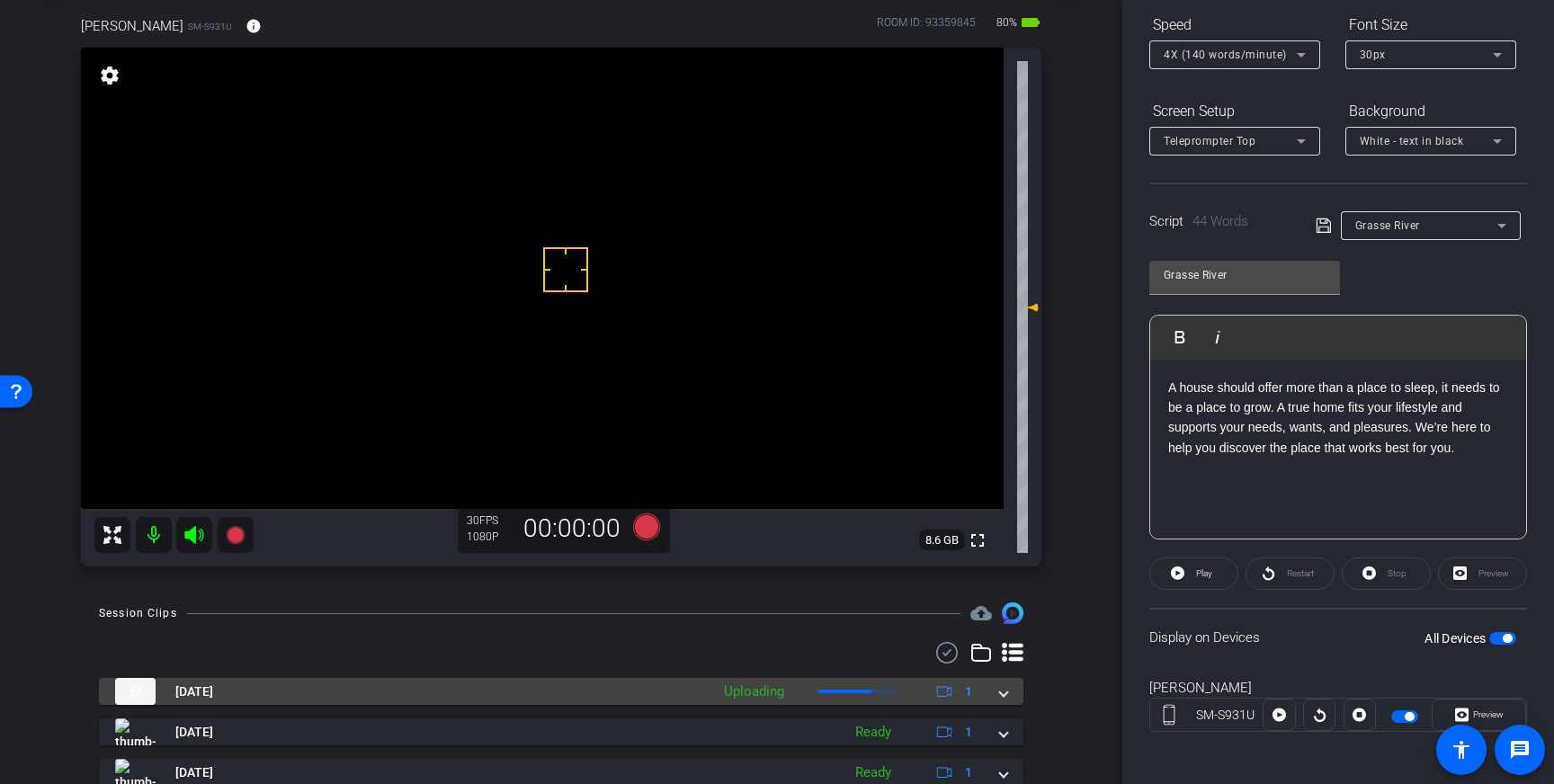
click at [1001, 693] on span at bounding box center [1003, 691] width 7 height 19
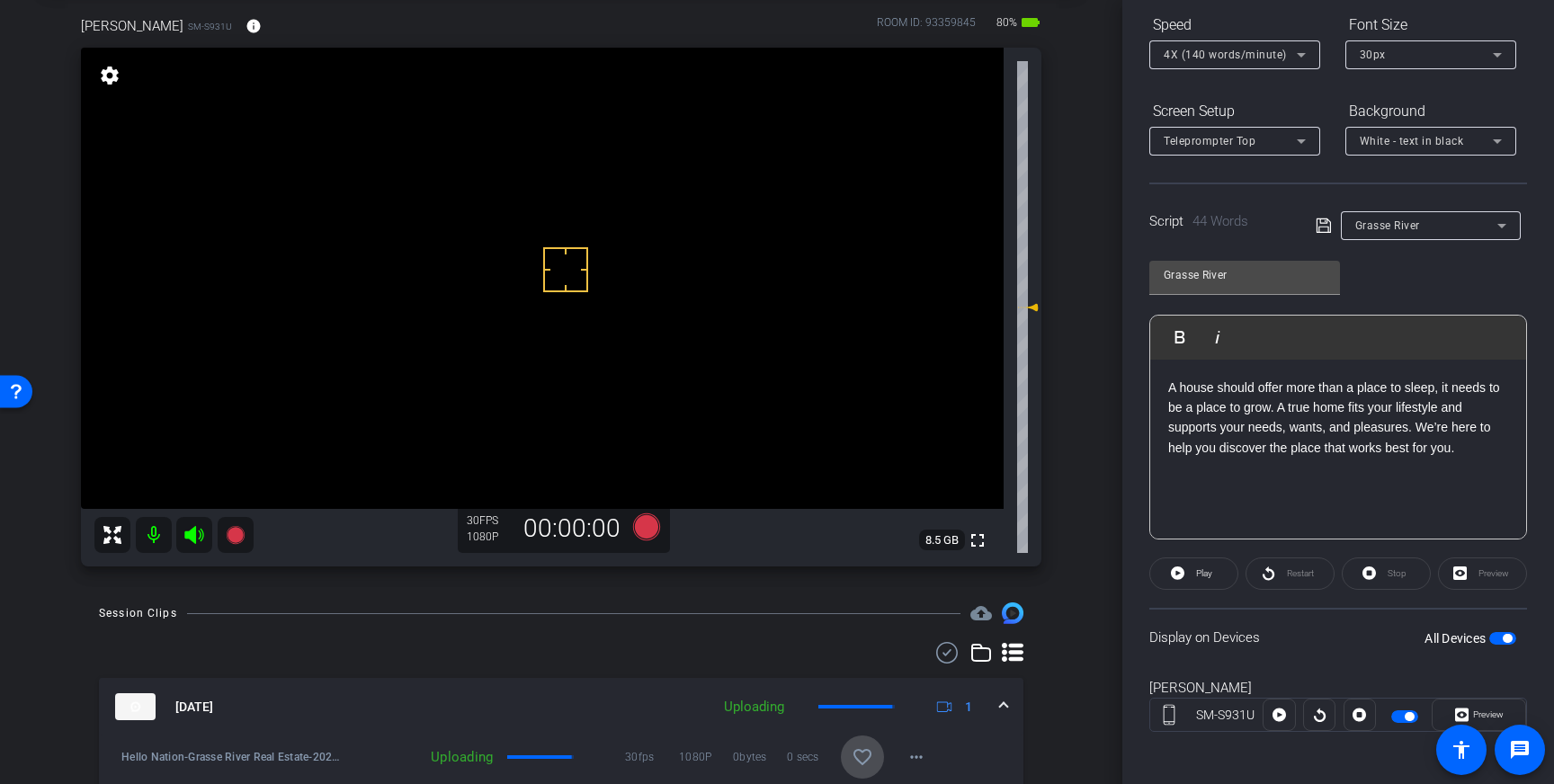
click at [866, 753] on mat-icon "favorite_border" at bounding box center [863, 757] width 22 height 22
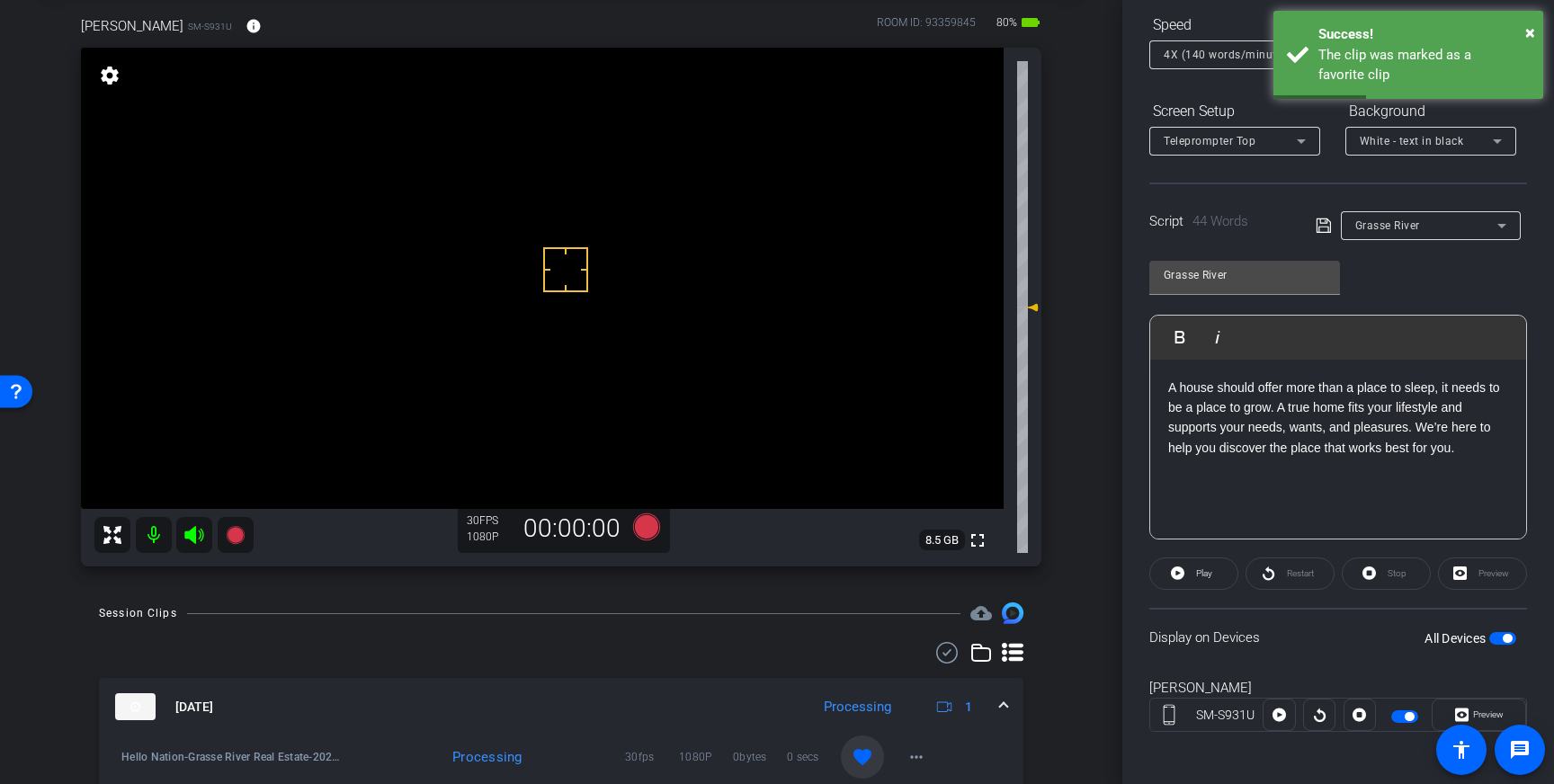
click at [1005, 703] on span at bounding box center [1003, 707] width 7 height 19
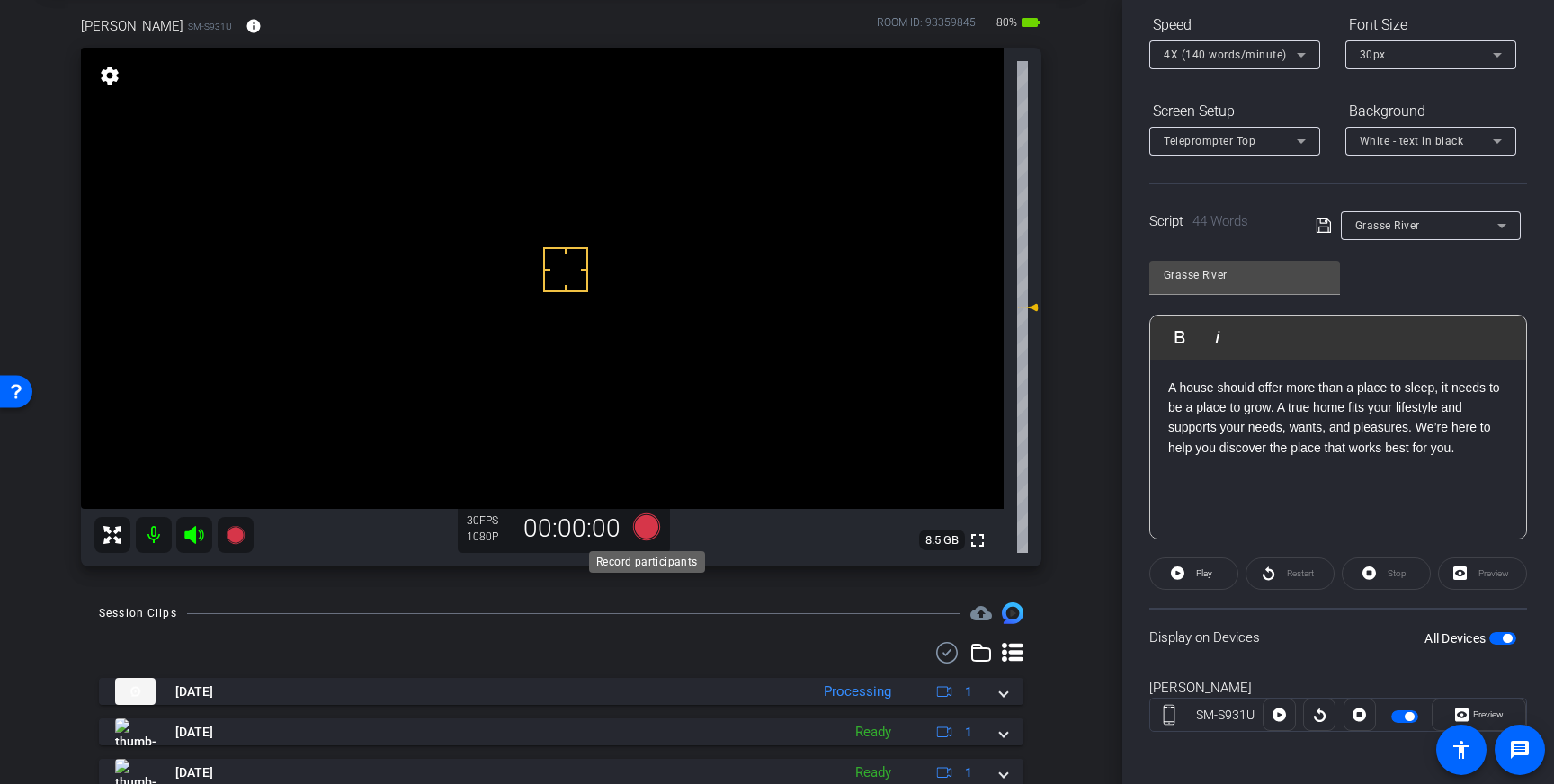
click at [643, 524] on icon at bounding box center [646, 527] width 27 height 27
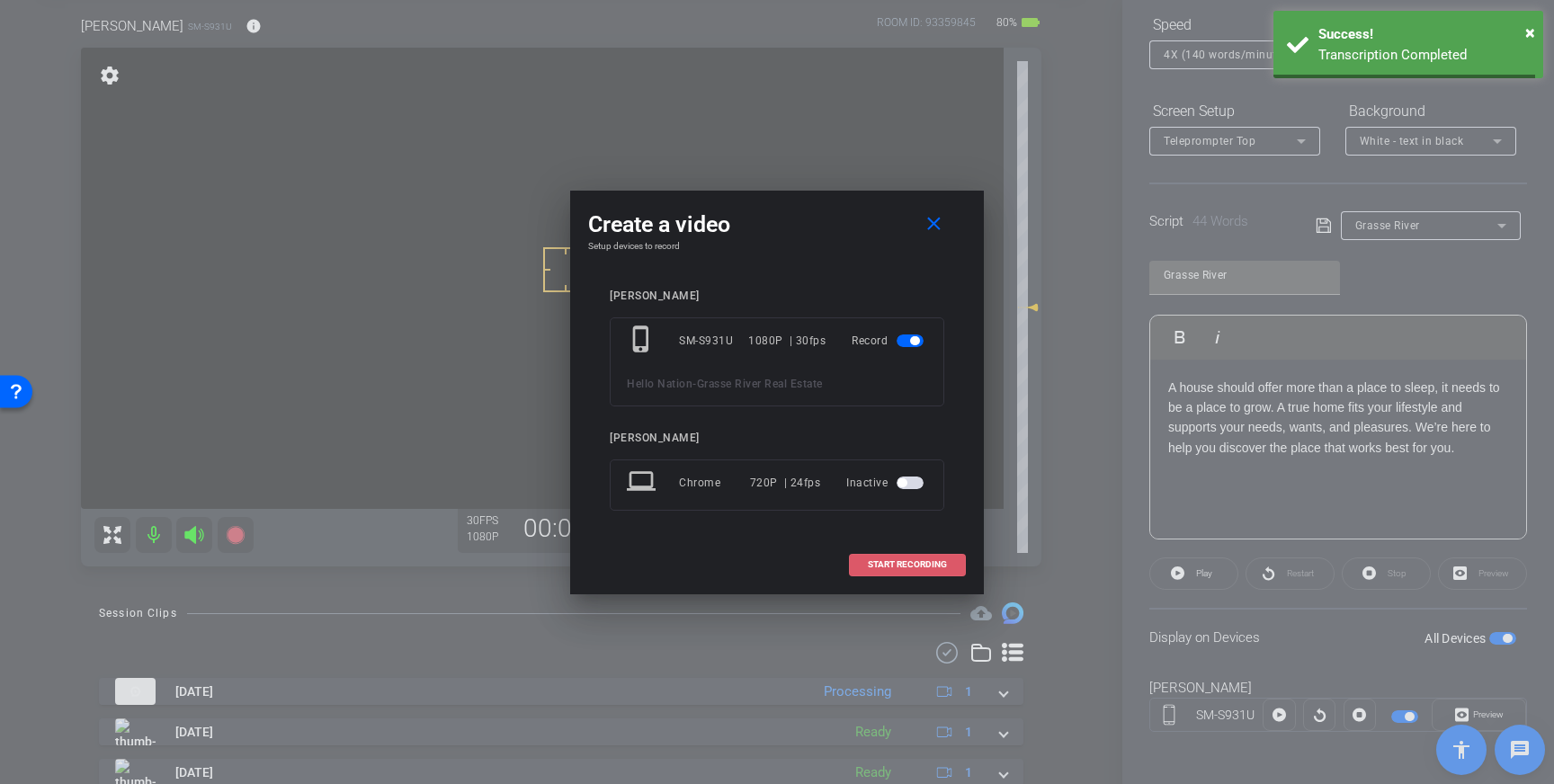
click at [890, 561] on span "START RECORDING" at bounding box center [907, 564] width 79 height 9
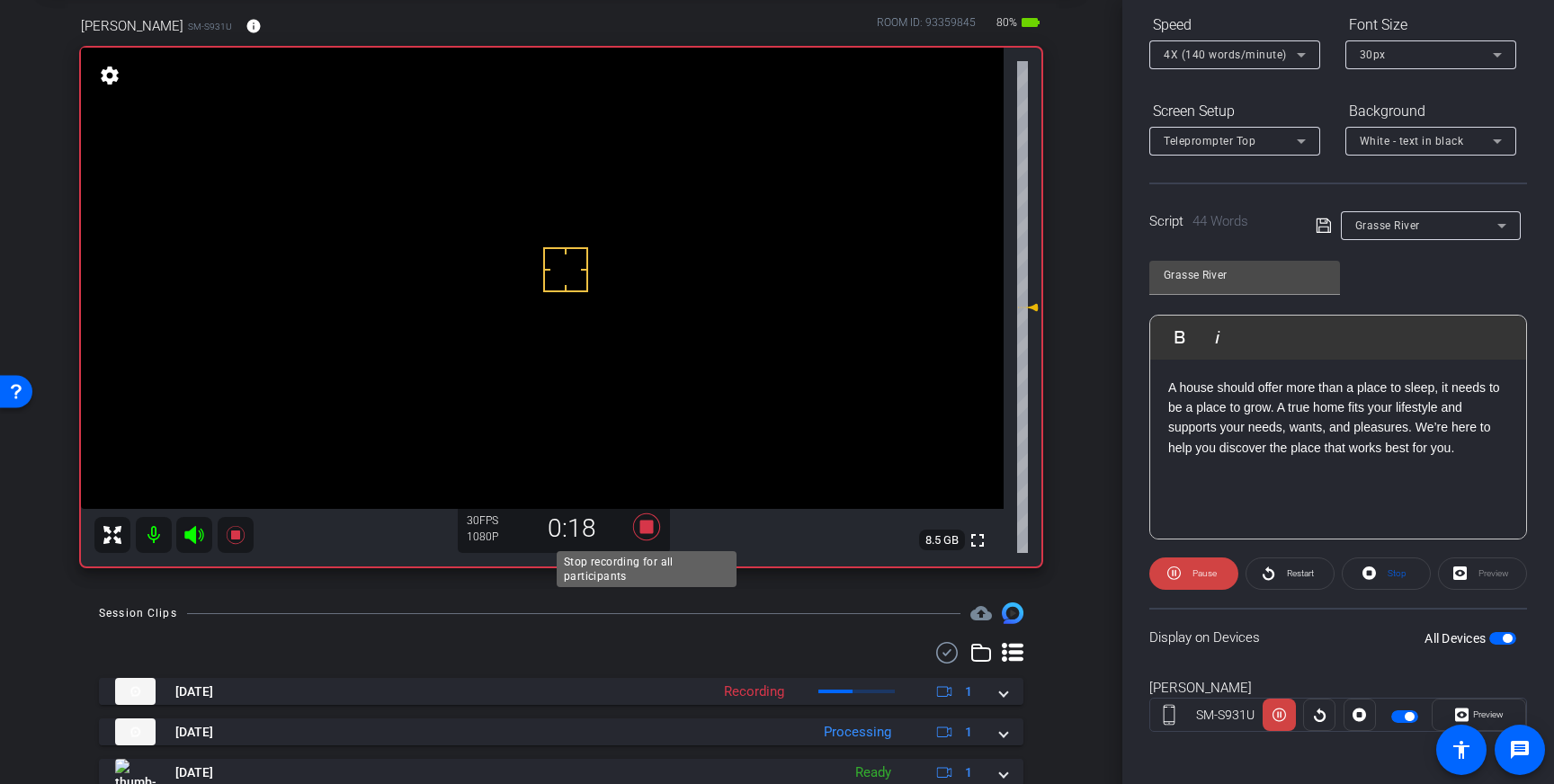
click at [650, 530] on icon at bounding box center [646, 527] width 27 height 27
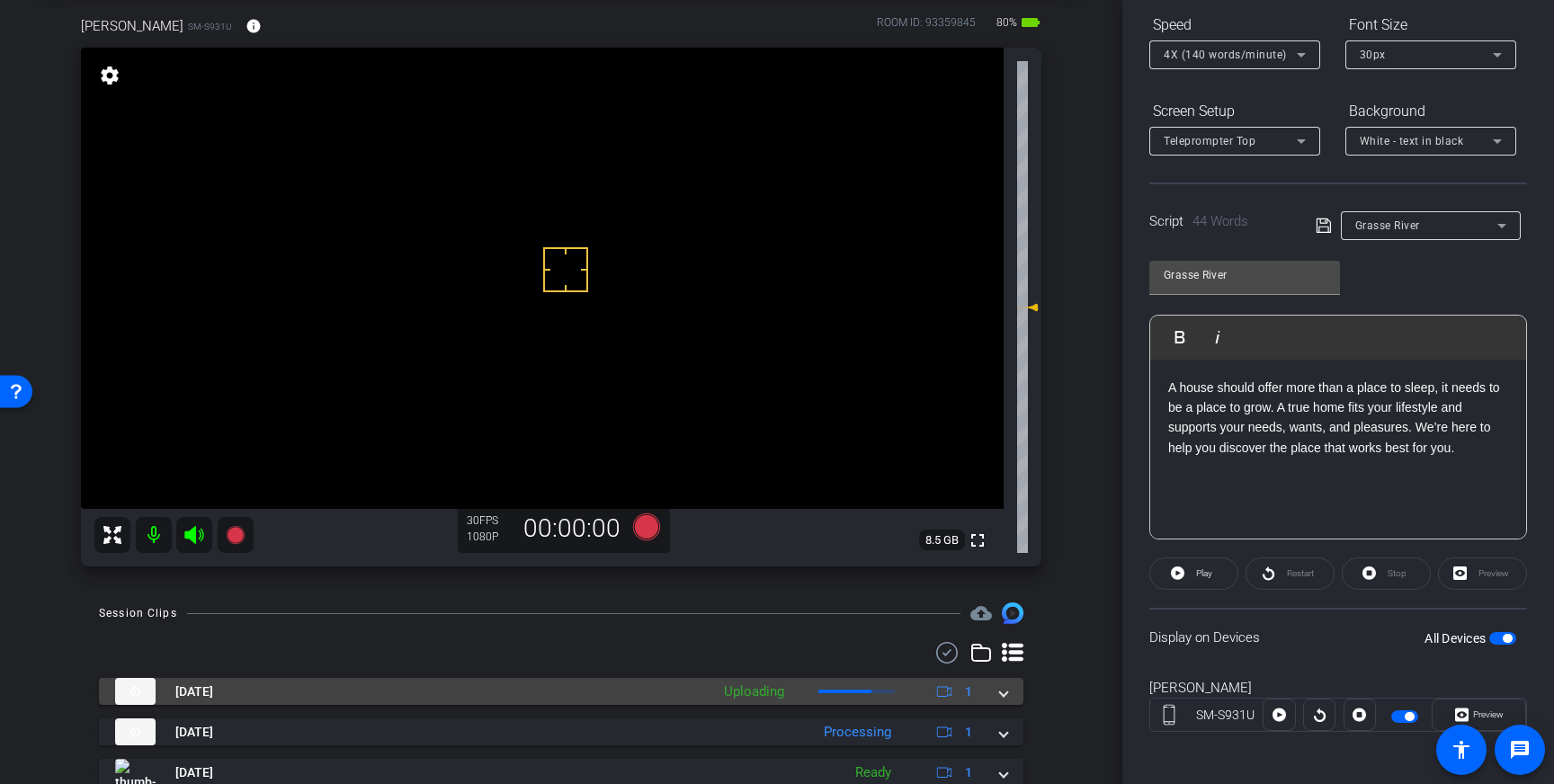
click at [1005, 695] on span at bounding box center [1003, 691] width 7 height 19
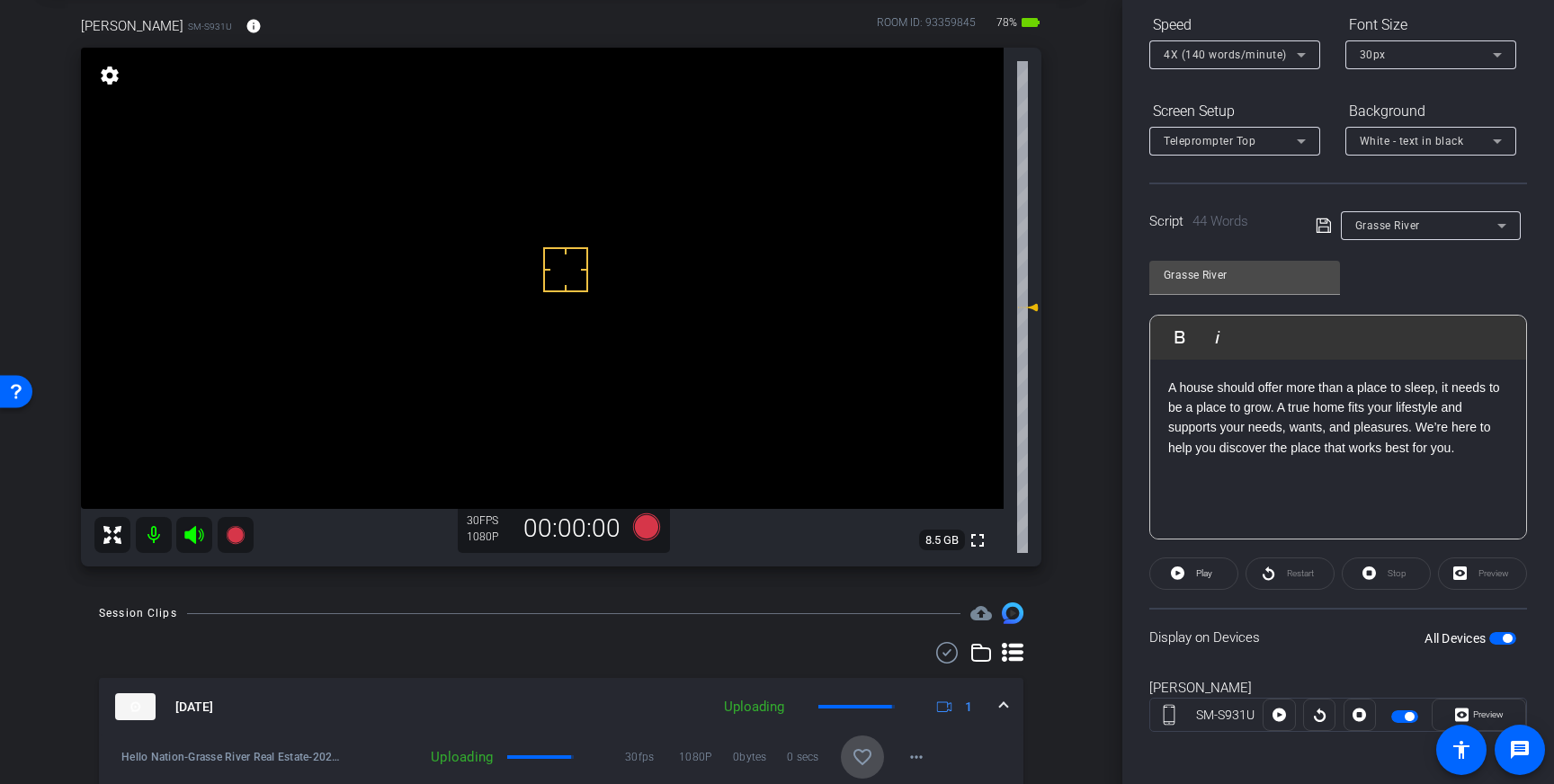
click at [849, 755] on span at bounding box center [863, 757] width 43 height 43
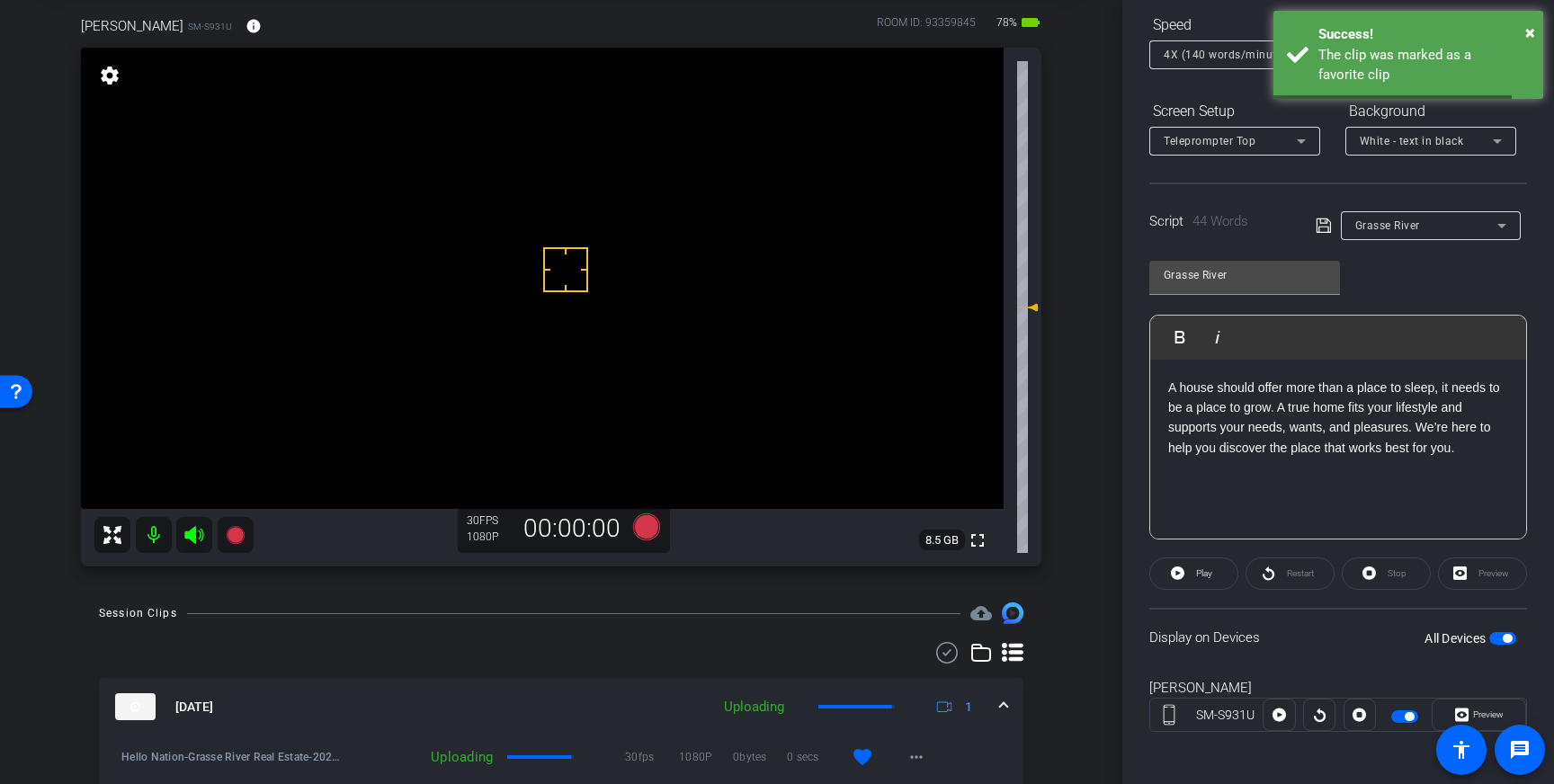
click at [1003, 706] on span at bounding box center [1003, 707] width 7 height 19
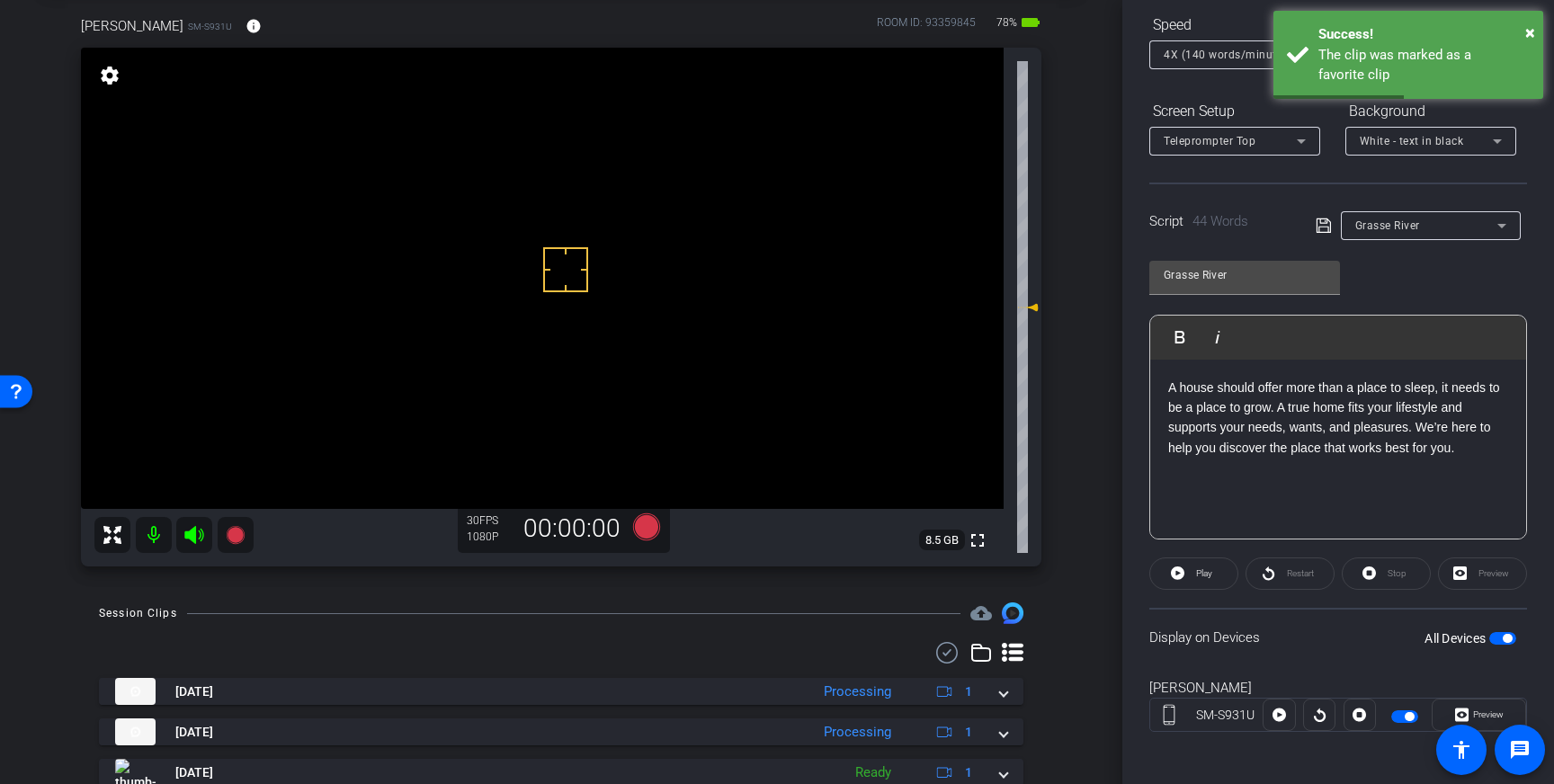
click at [1507, 637] on span "button" at bounding box center [1506, 637] width 9 height 9
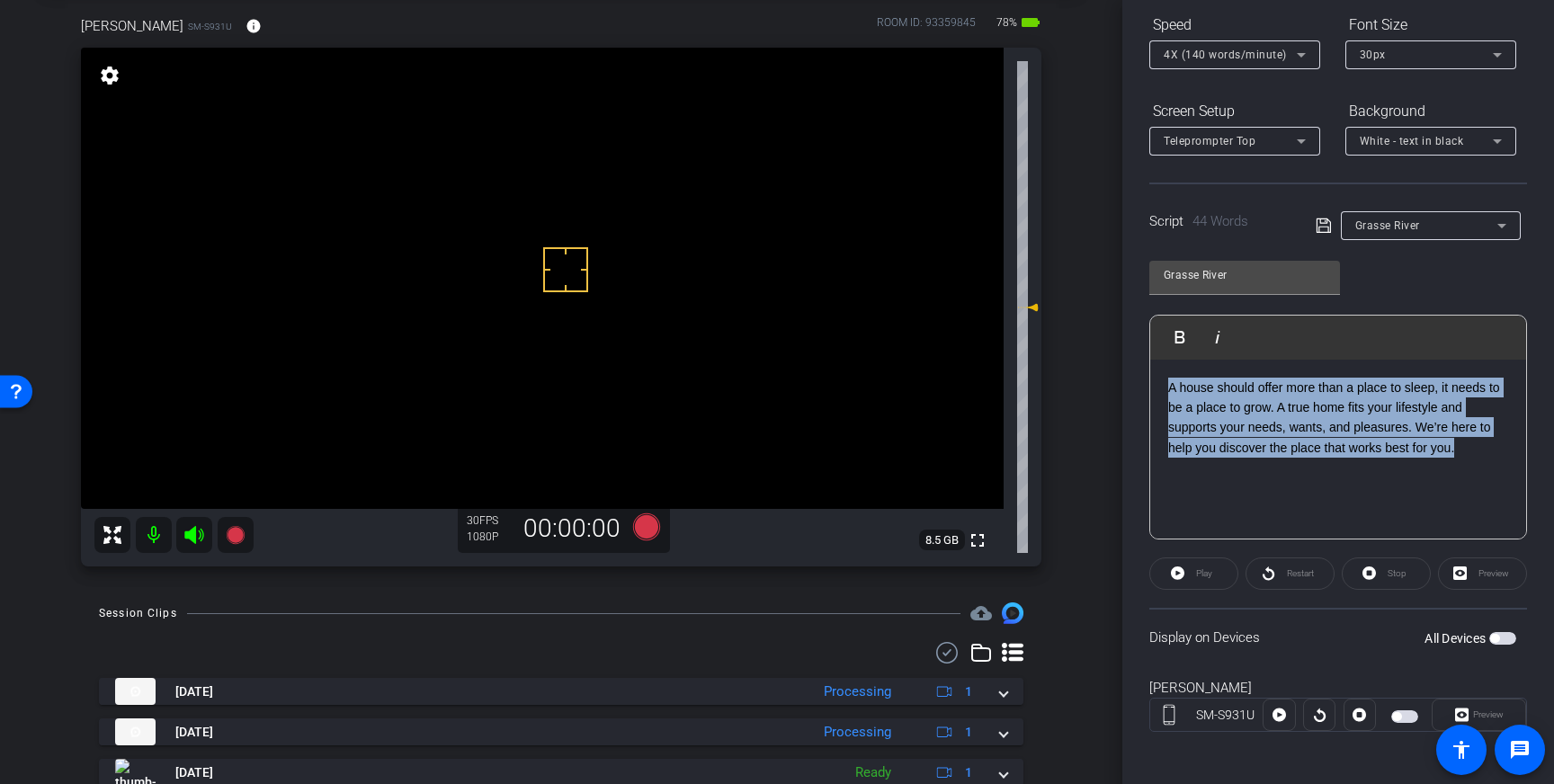
drag, startPoint x: 1473, startPoint y: 447, endPoint x: 1167, endPoint y: 392, distance: 310.9
click at [1168, 392] on p "A house should offer more than a place to sleep, it needs to be a place to grow…" at bounding box center [1338, 418] width 340 height 81
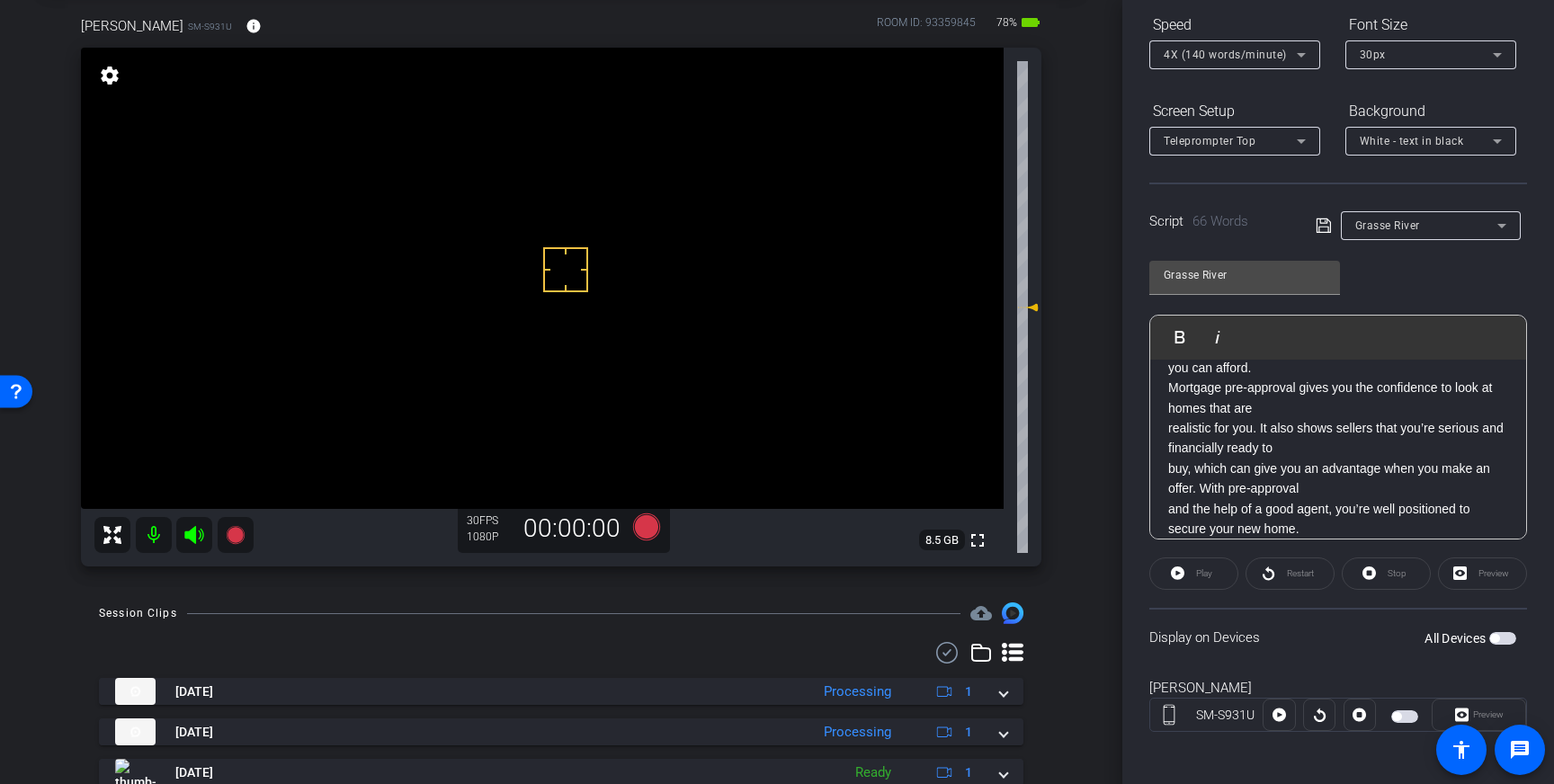
scroll to position [0, 0]
click at [1165, 429] on div "Starting your house hunting process includes knowing what you can afford. Mortg…" at bounding box center [1338, 478] width 376 height 237
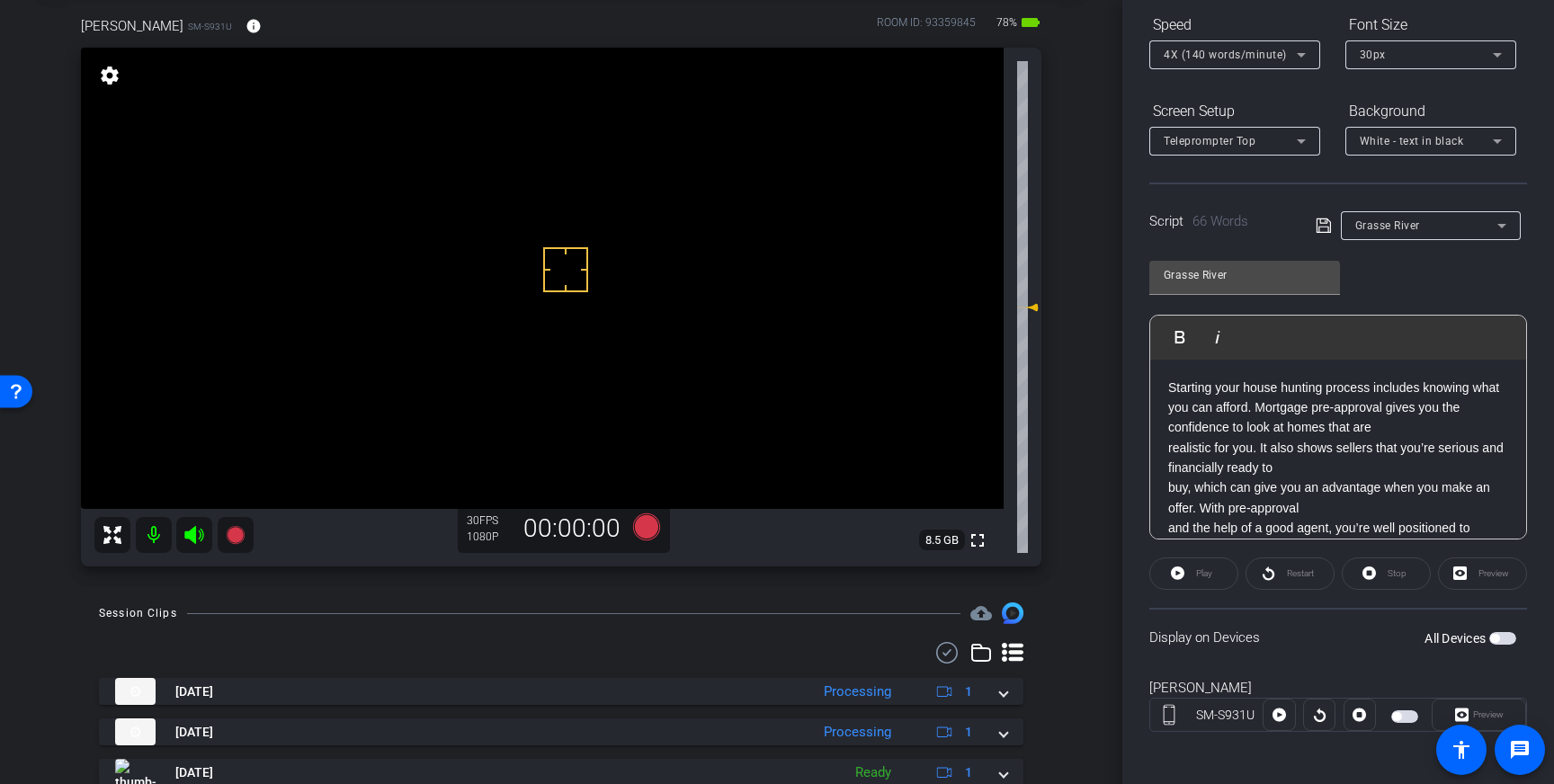
click at [1168, 447] on p "Starting your house hunting process includes knowing what you can afford. Mortg…" at bounding box center [1338, 468] width 340 height 181
click at [1166, 450] on div "Starting your house hunting process includes knowing what you can afford. Mortg…" at bounding box center [1338, 457] width 376 height 197
click at [1164, 511] on div "Starting your house hunting process includes knowing what you can afford. Mortg…" at bounding box center [1338, 457] width 376 height 197
click at [1324, 229] on icon at bounding box center [1323, 225] width 17 height 22
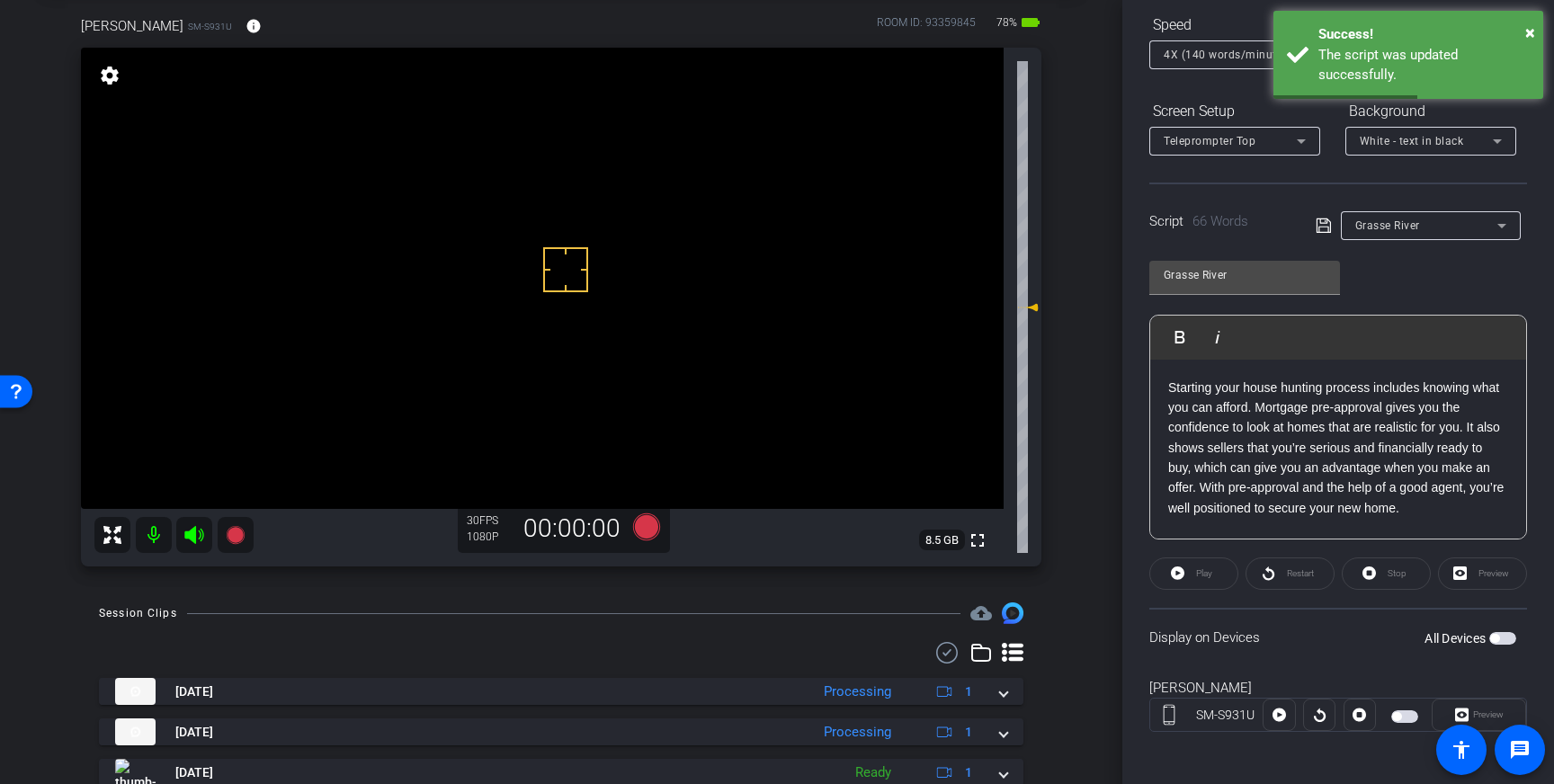
click at [1505, 642] on span "button" at bounding box center [1503, 638] width 27 height 13
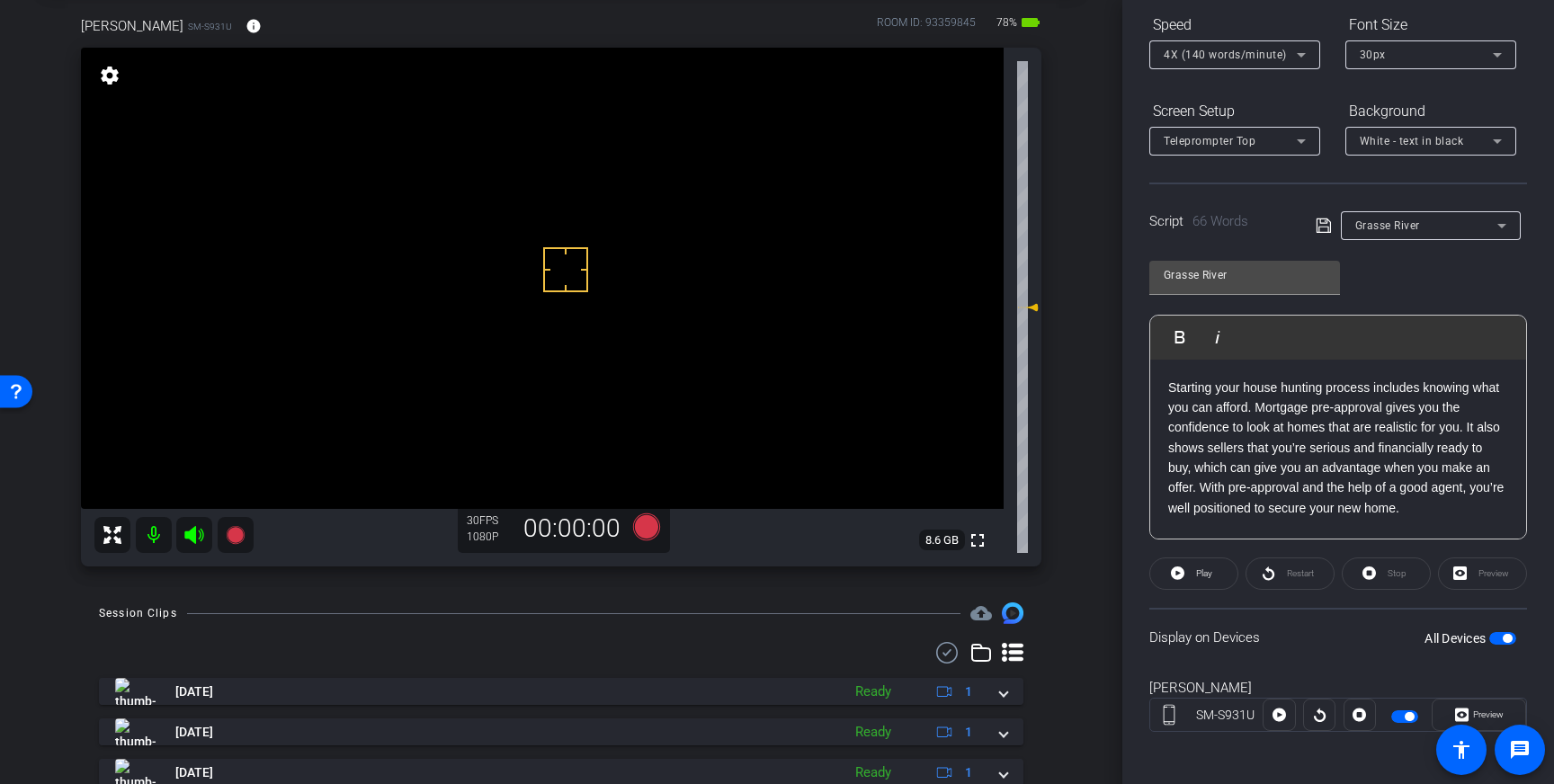
scroll to position [90, 0]
click at [644, 527] on icon at bounding box center [646, 528] width 27 height 27
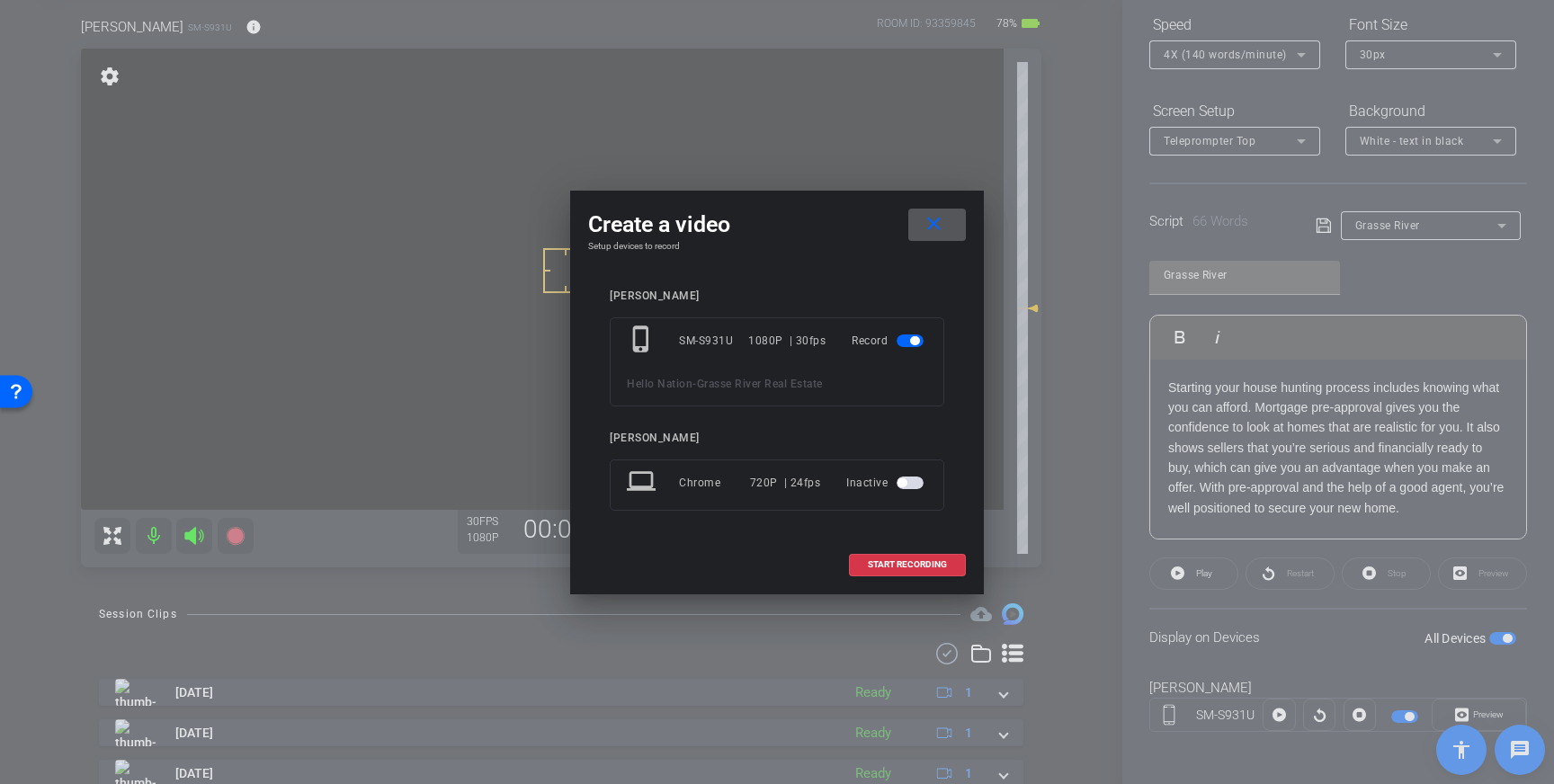
drag, startPoint x: 874, startPoint y: 554, endPoint x: 1102, endPoint y: 507, distance: 232.8
click at [885, 554] on span at bounding box center [908, 565] width 116 height 43
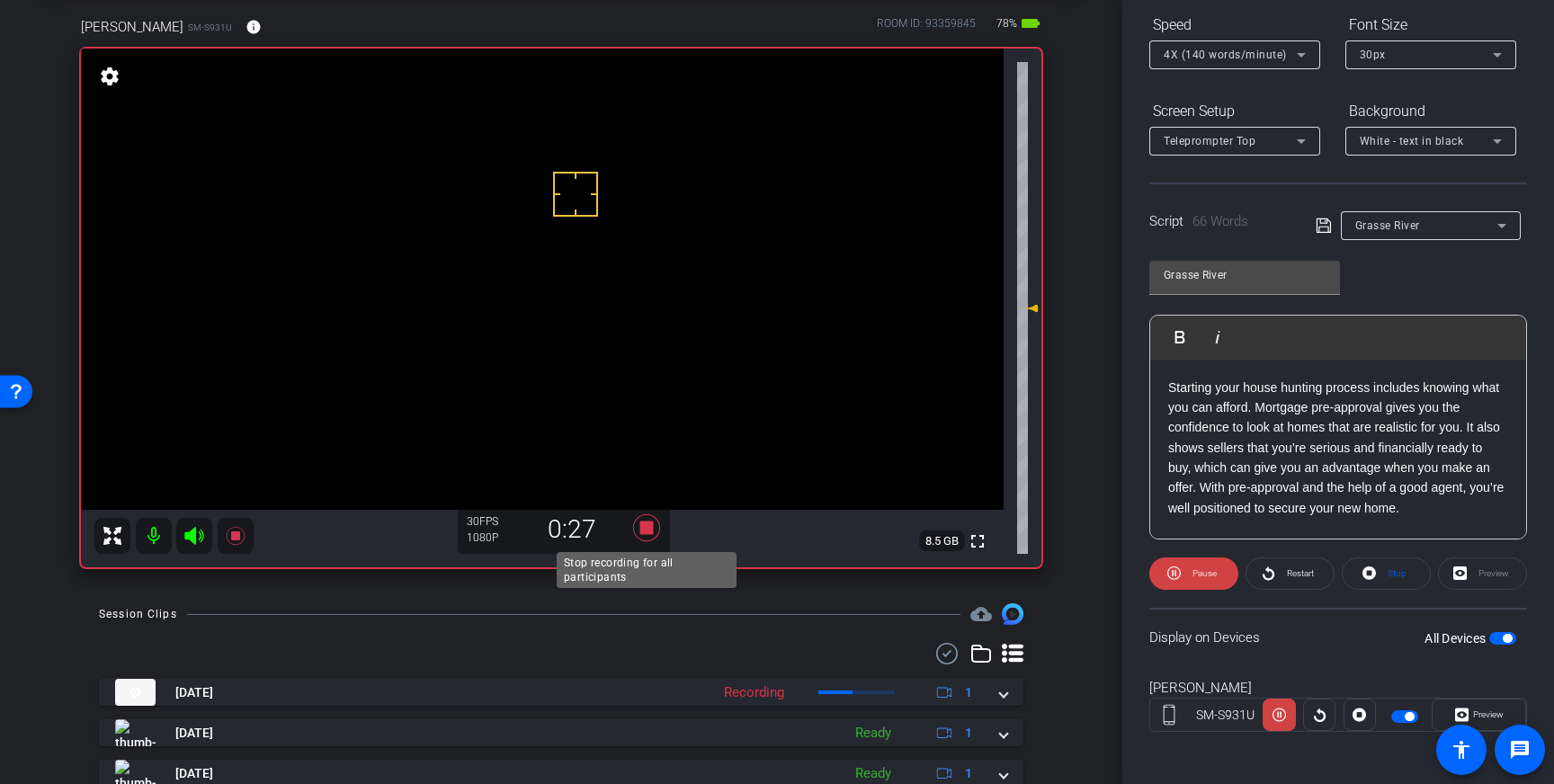
click at [639, 529] on icon at bounding box center [646, 528] width 27 height 27
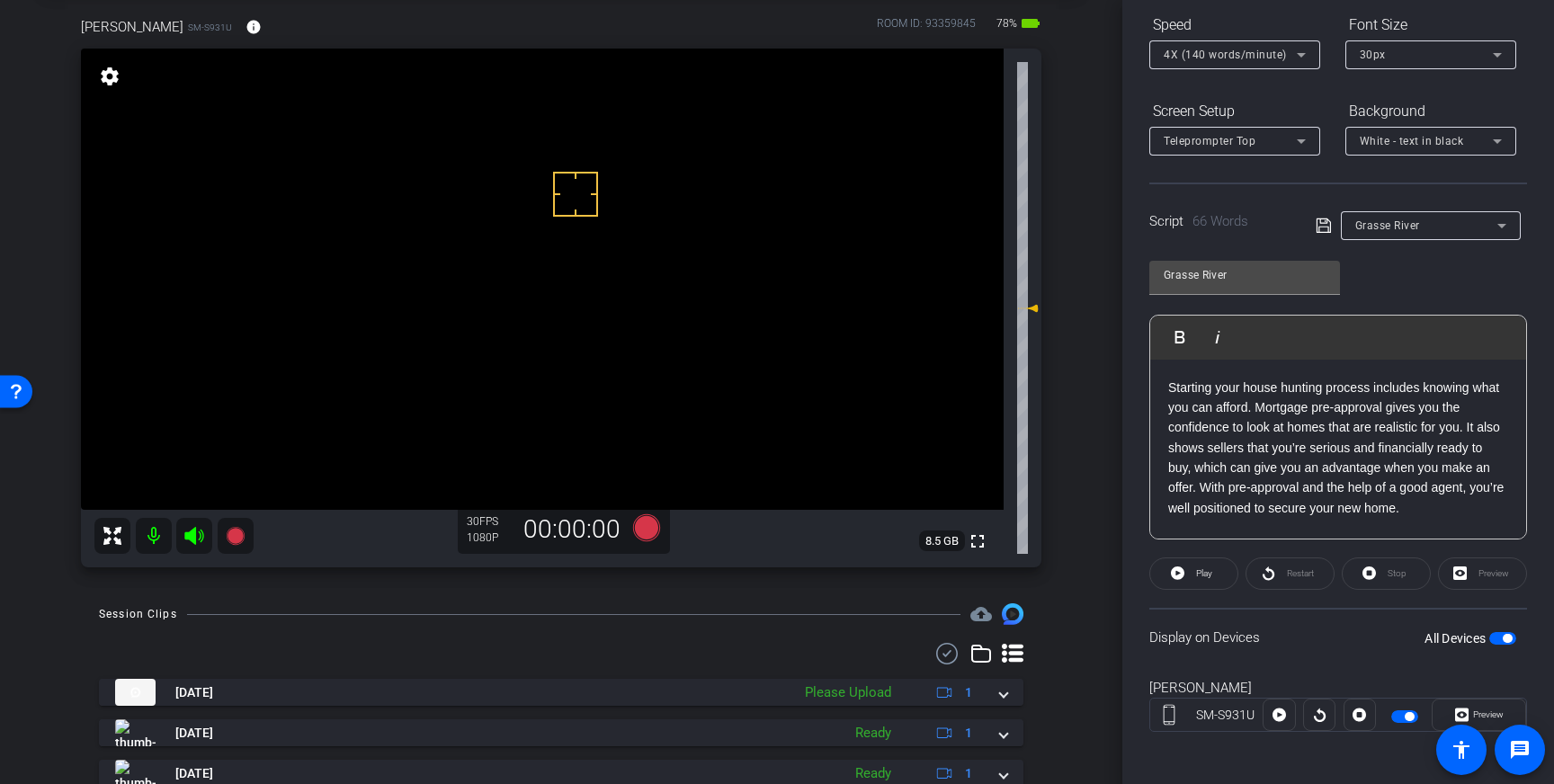
scroll to position [153, 0]
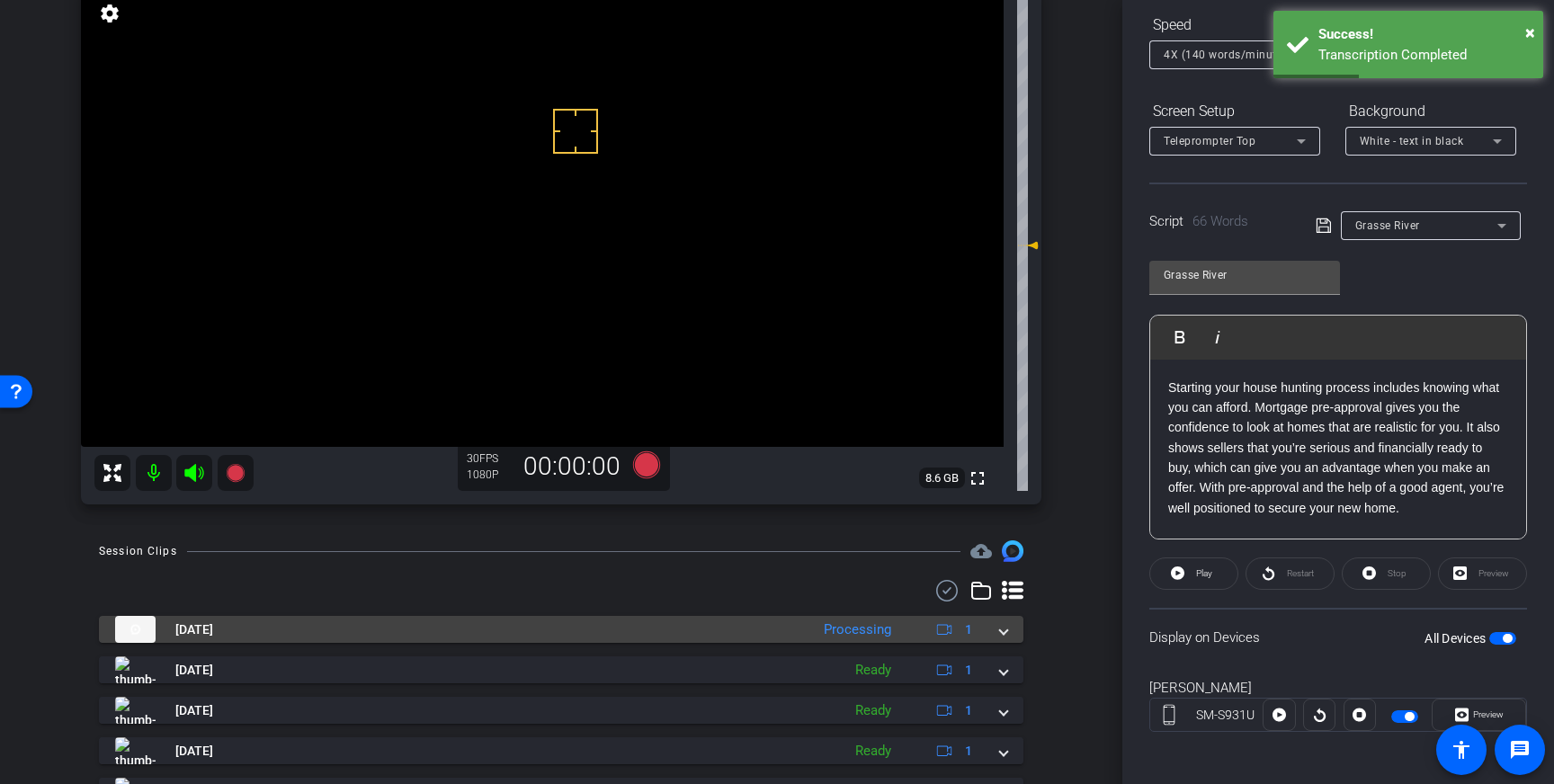
click at [1000, 632] on span at bounding box center [1003, 629] width 7 height 19
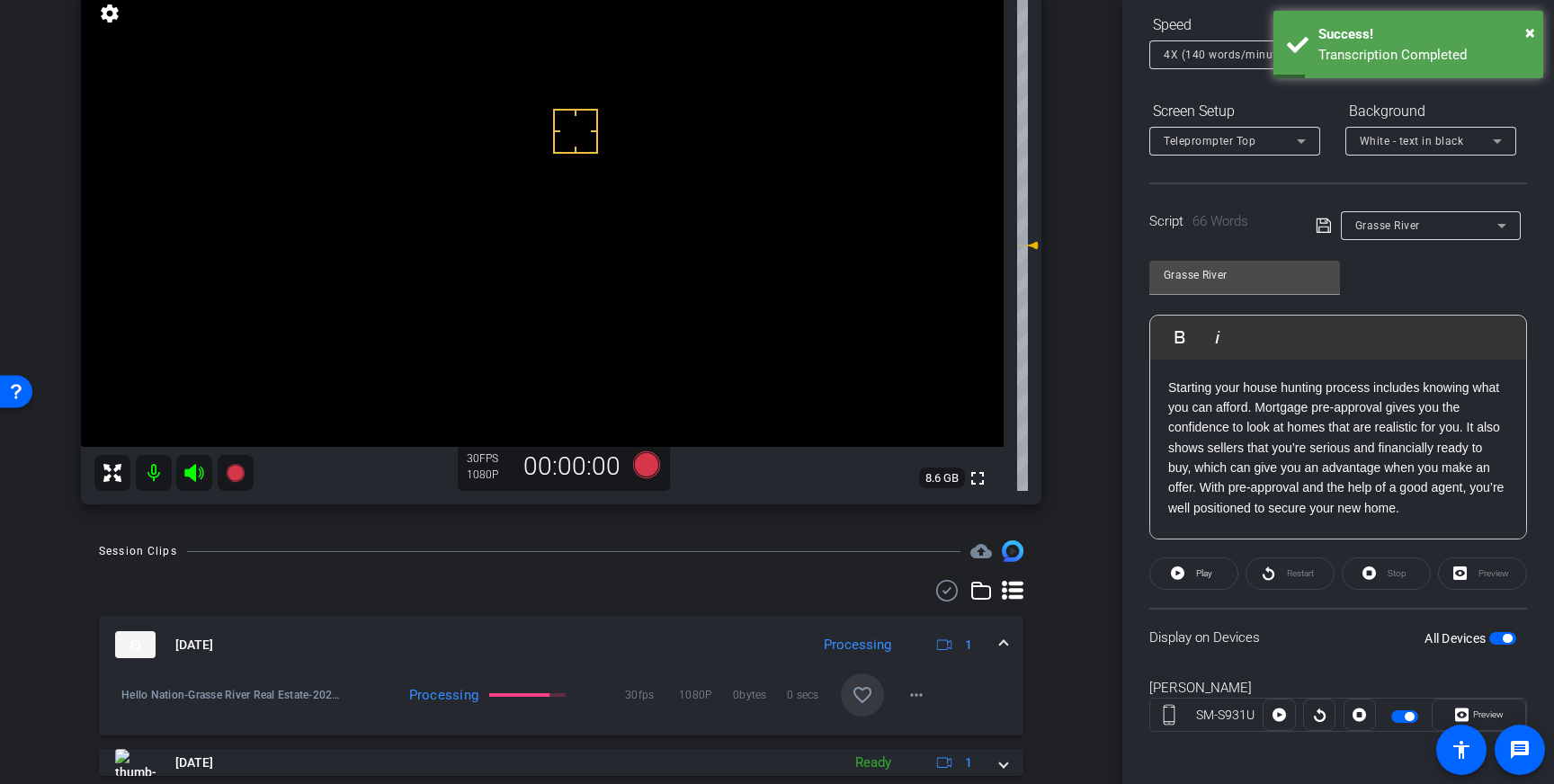
click at [863, 697] on mat-icon "favorite_border" at bounding box center [863, 695] width 22 height 22
click at [1003, 642] on span at bounding box center [1003, 644] width 7 height 19
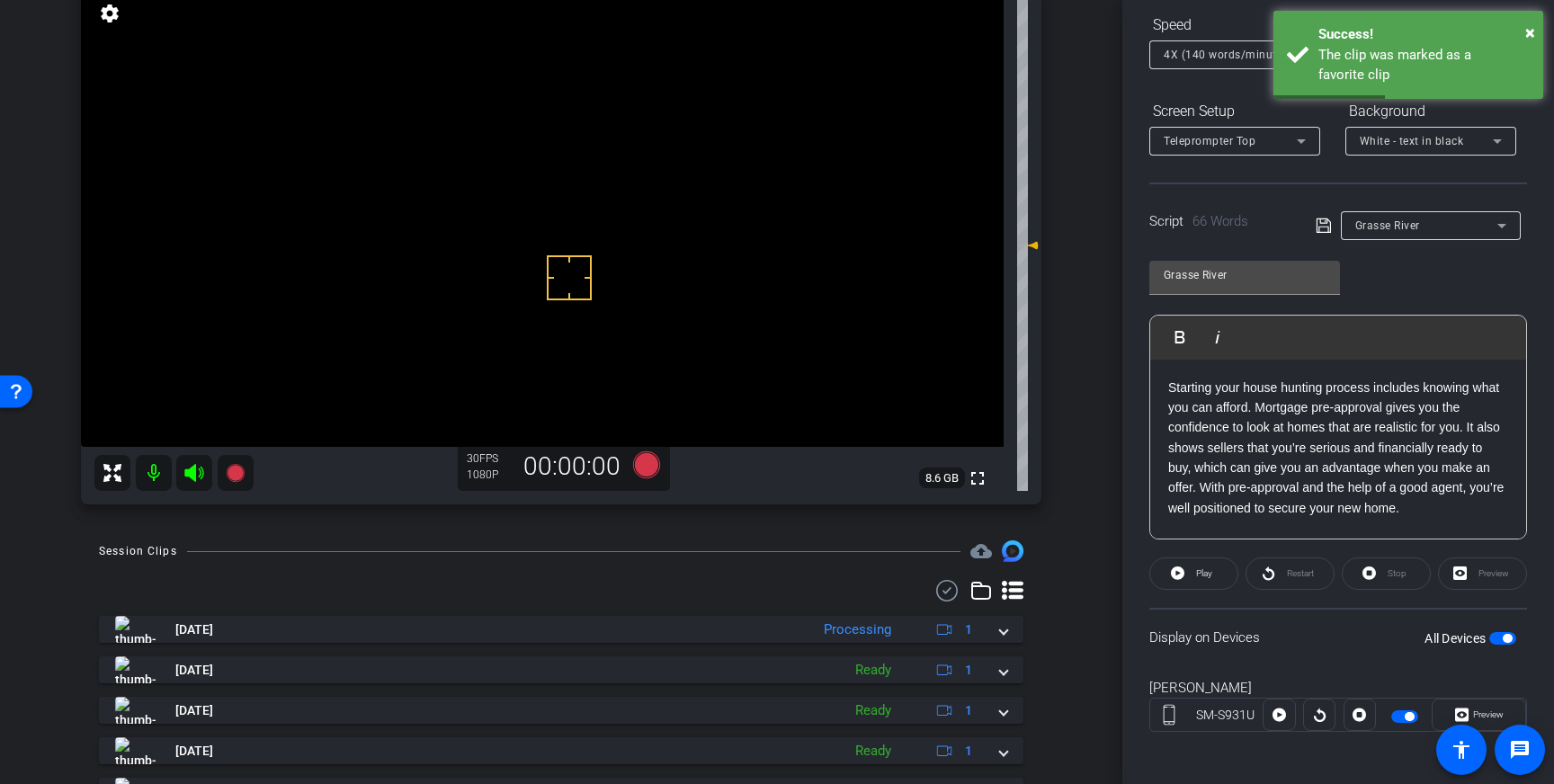
drag, startPoint x: 569, startPoint y: 278, endPoint x: 581, endPoint y: 280, distance: 12.2
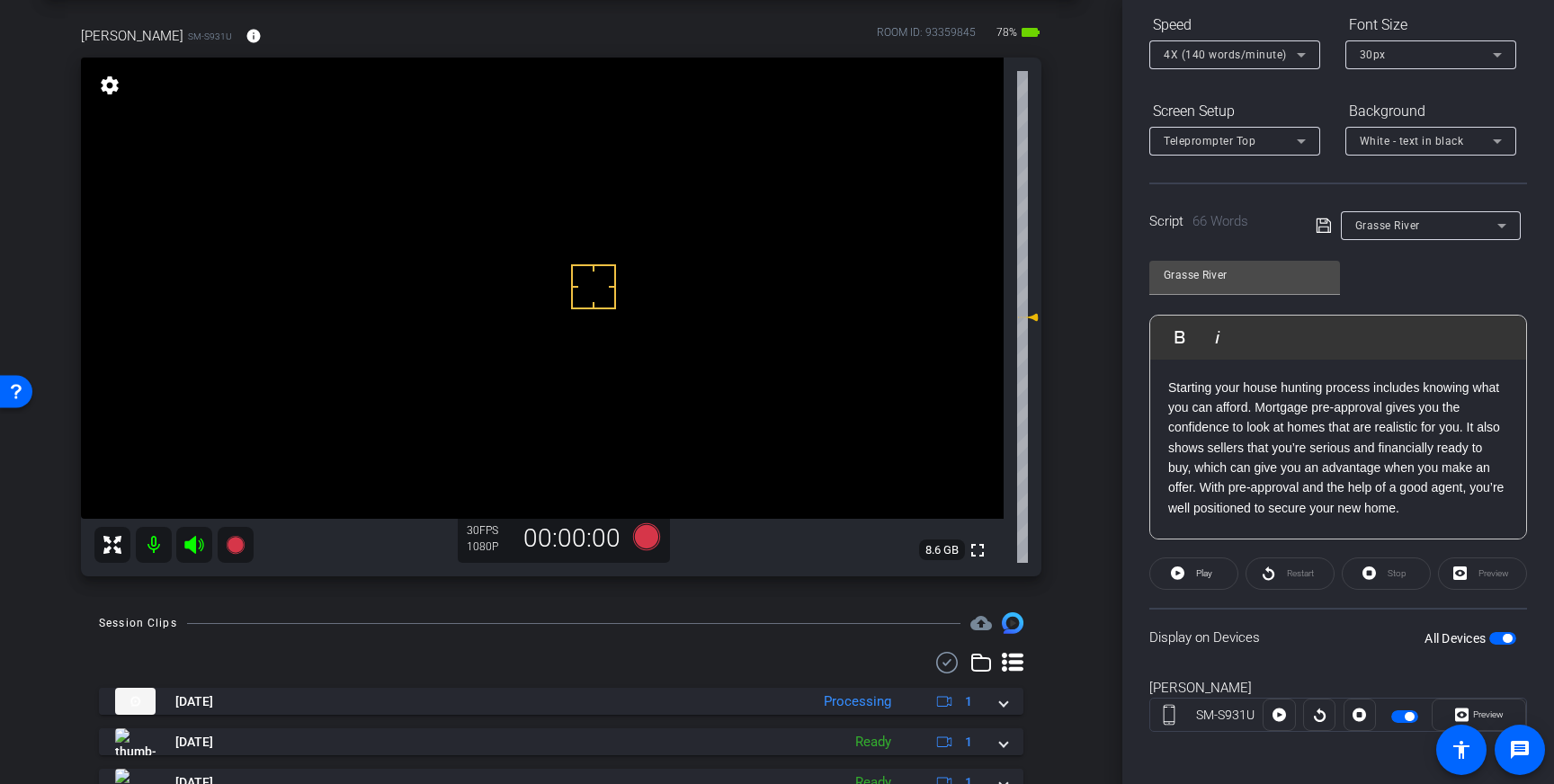
scroll to position [75, 0]
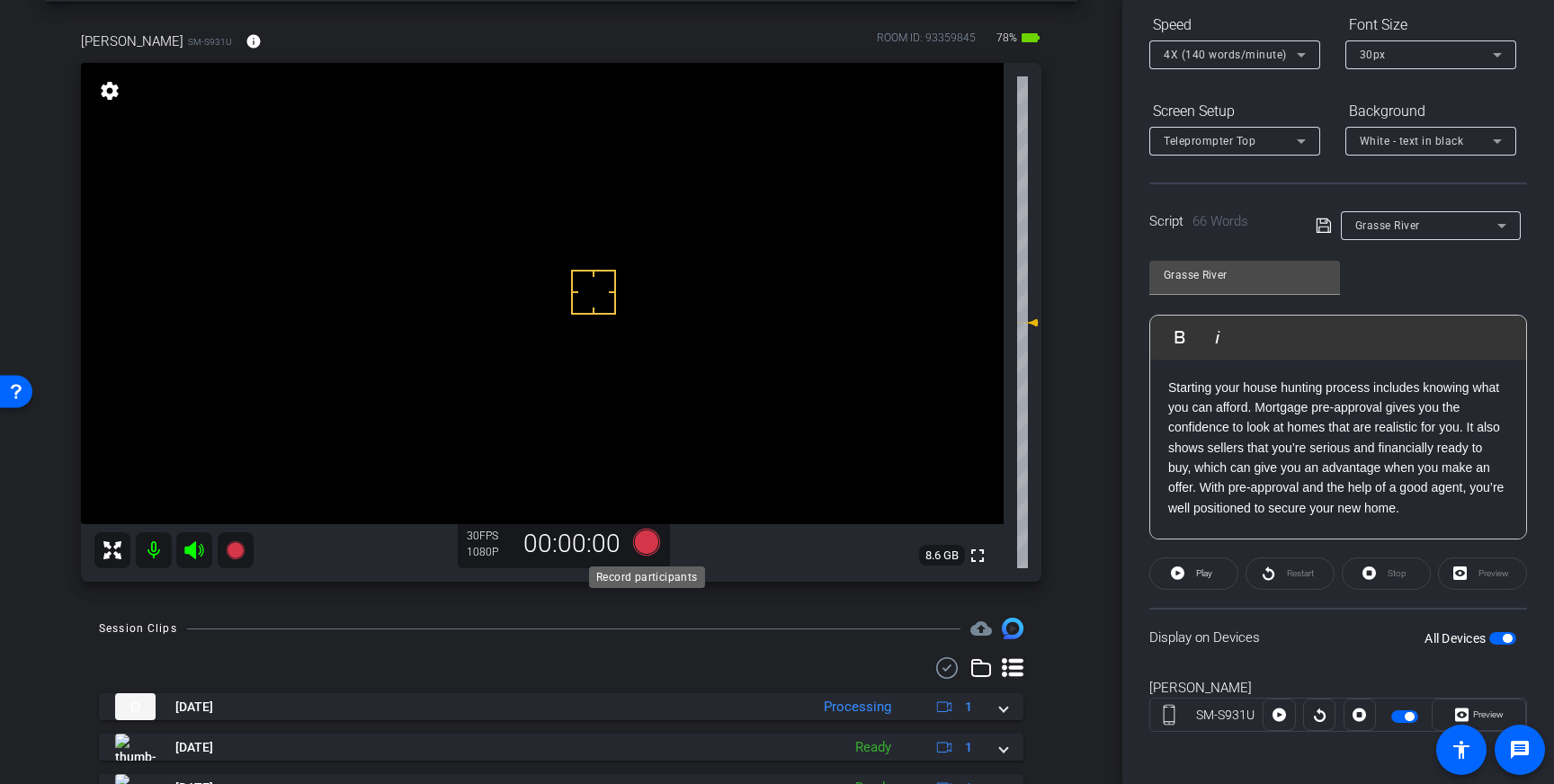
click at [644, 538] on icon at bounding box center [646, 542] width 27 height 27
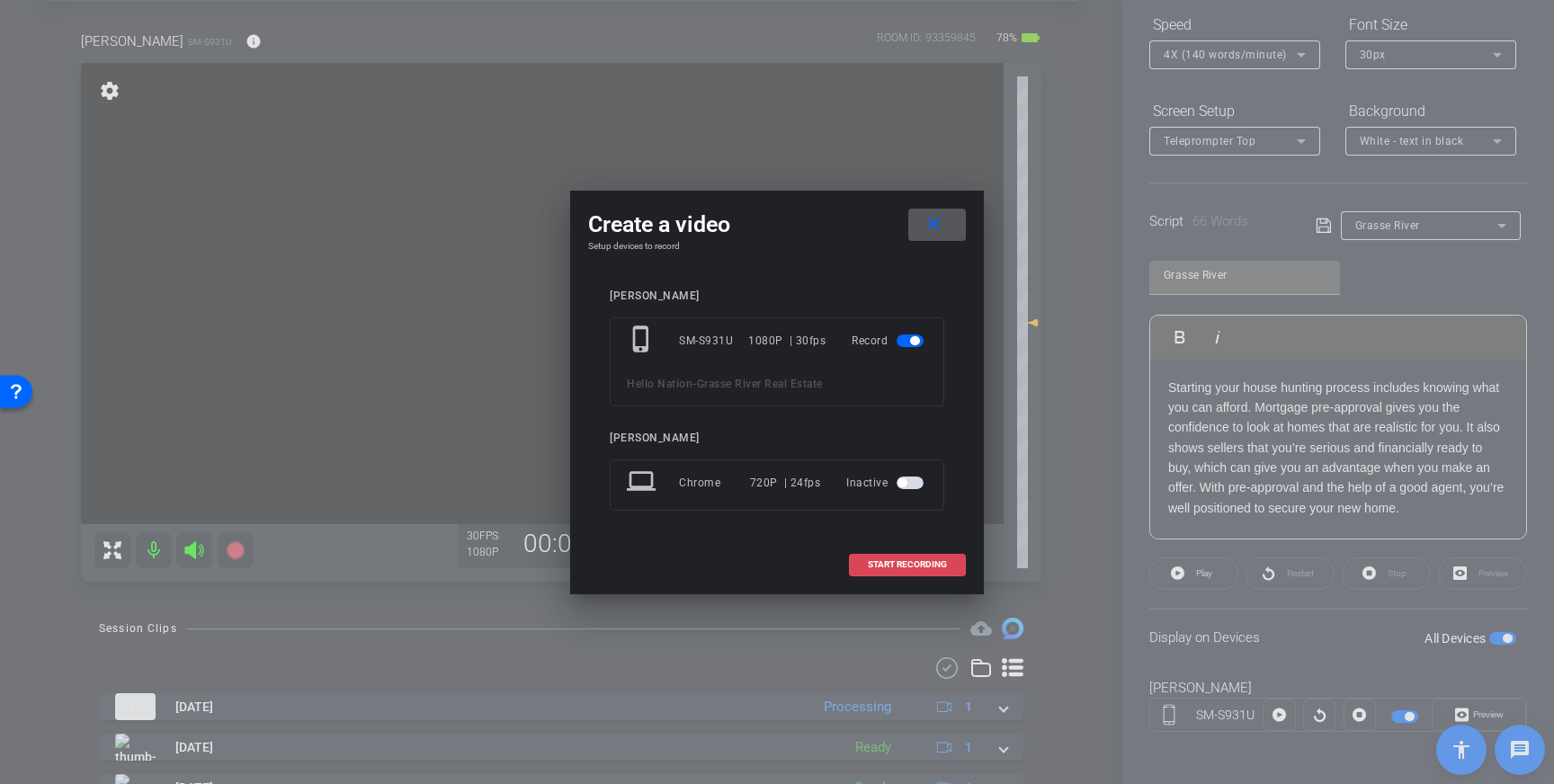
click at [907, 566] on span "START RECORDING" at bounding box center [907, 564] width 79 height 9
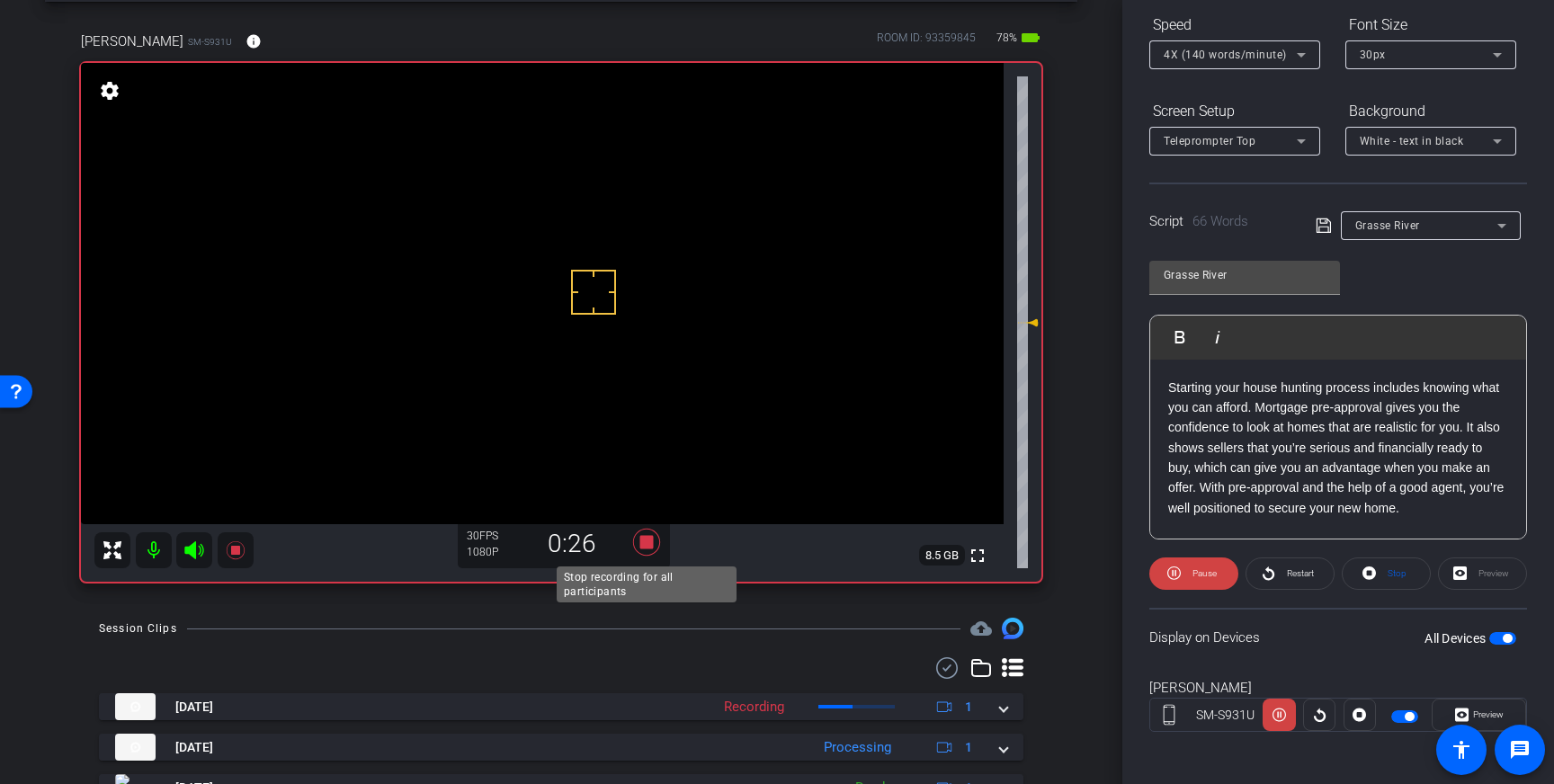
click at [652, 546] on icon at bounding box center [646, 542] width 27 height 27
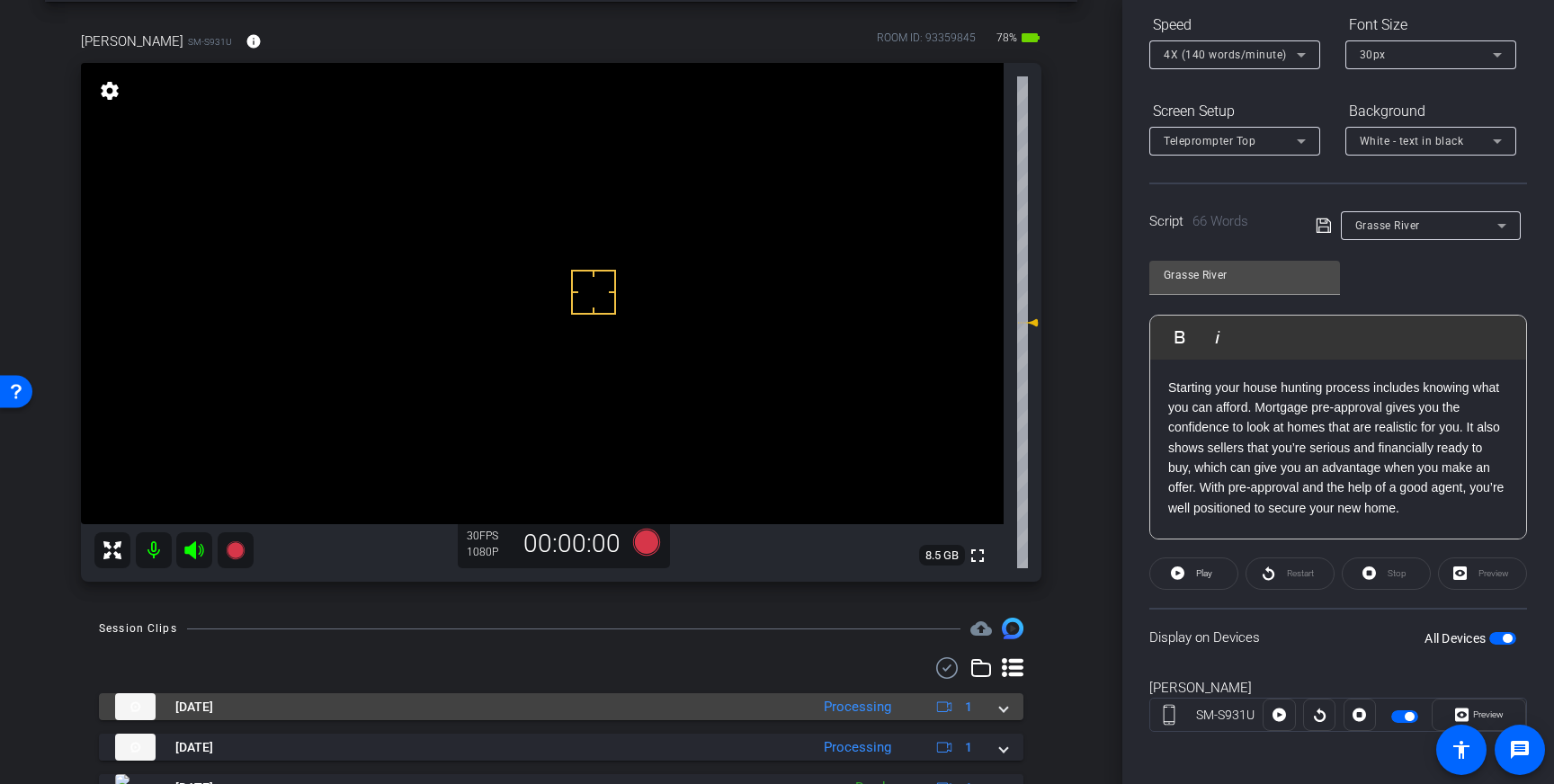
click at [996, 709] on div "Aug 13, 2025 Processing 1" at bounding box center [558, 707] width 885 height 27
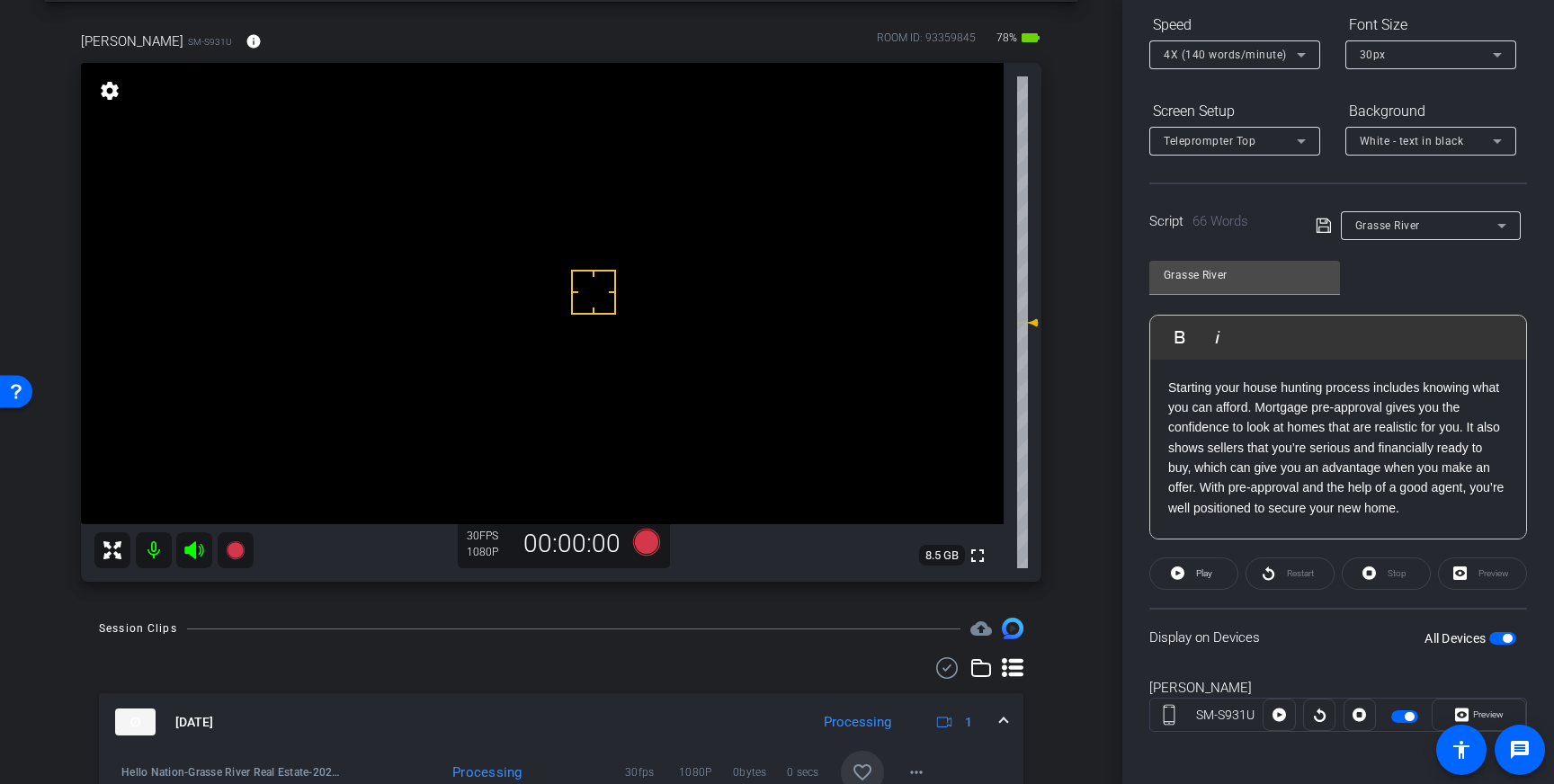
click at [864, 763] on mat-icon "favorite_border" at bounding box center [863, 772] width 22 height 22
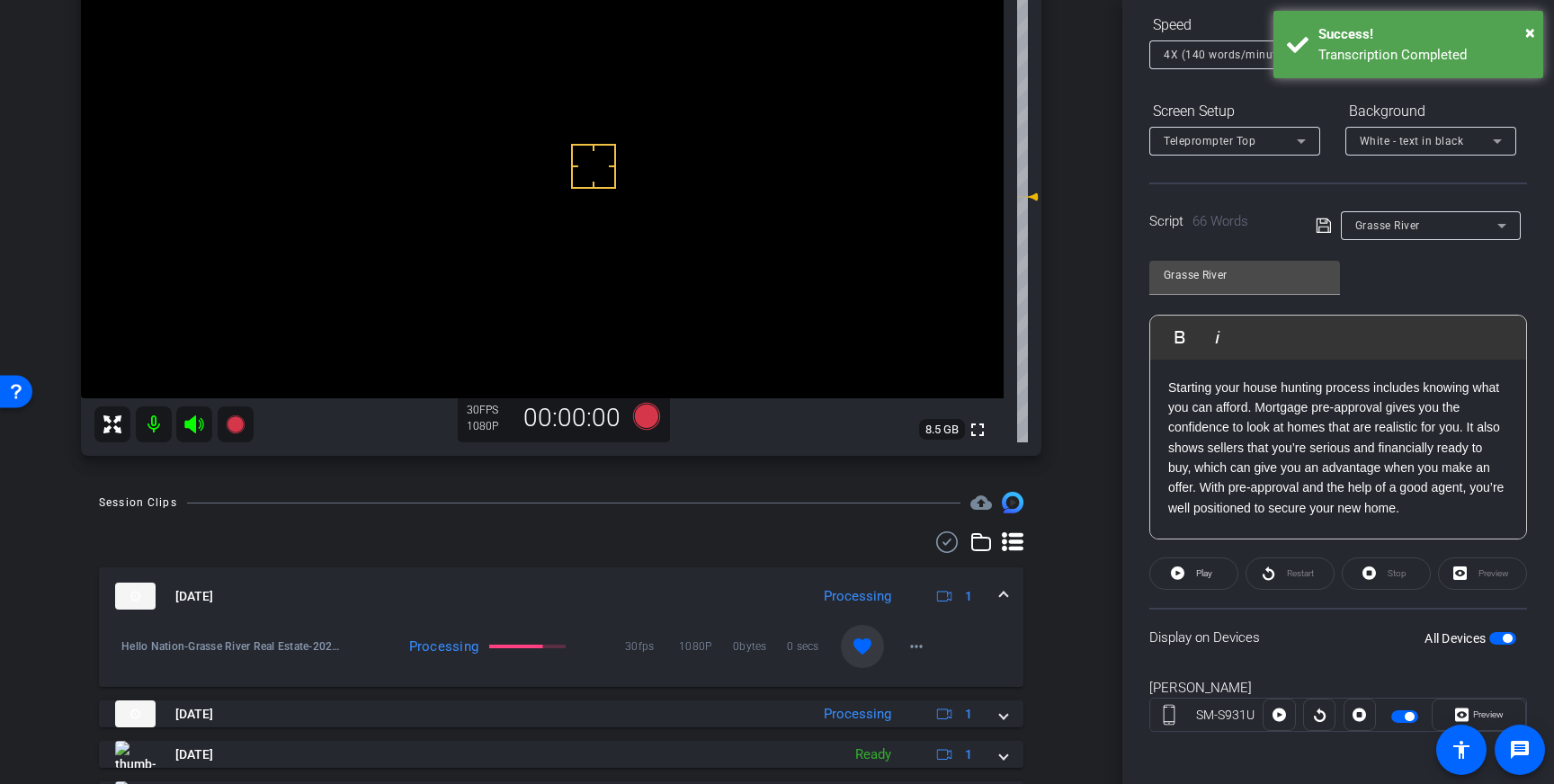
scroll to position [214, 0]
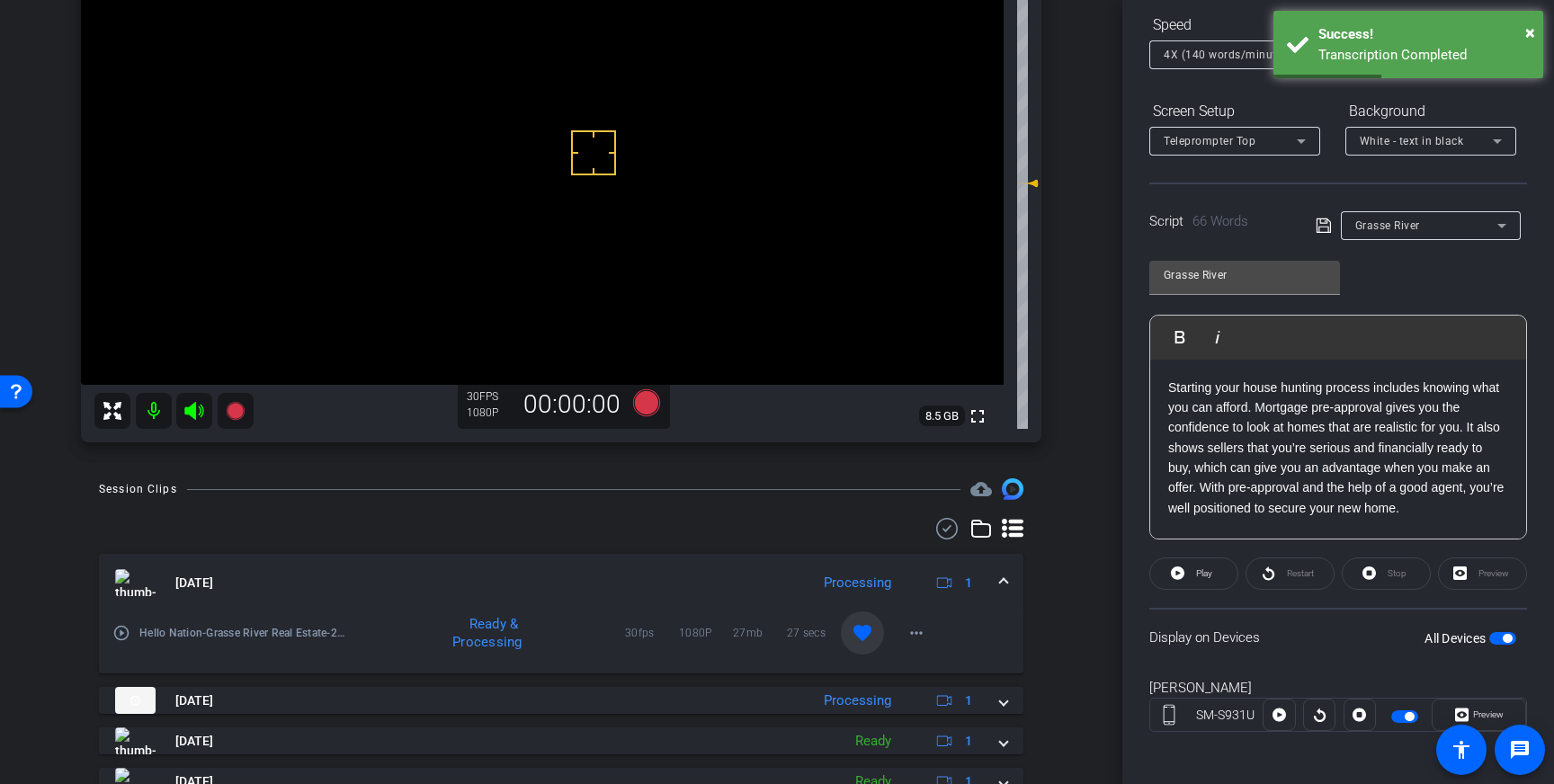
drag, startPoint x: 1005, startPoint y: 586, endPoint x: 1026, endPoint y: 587, distance: 21.0
click at [1005, 586] on span at bounding box center [1003, 582] width 7 height 19
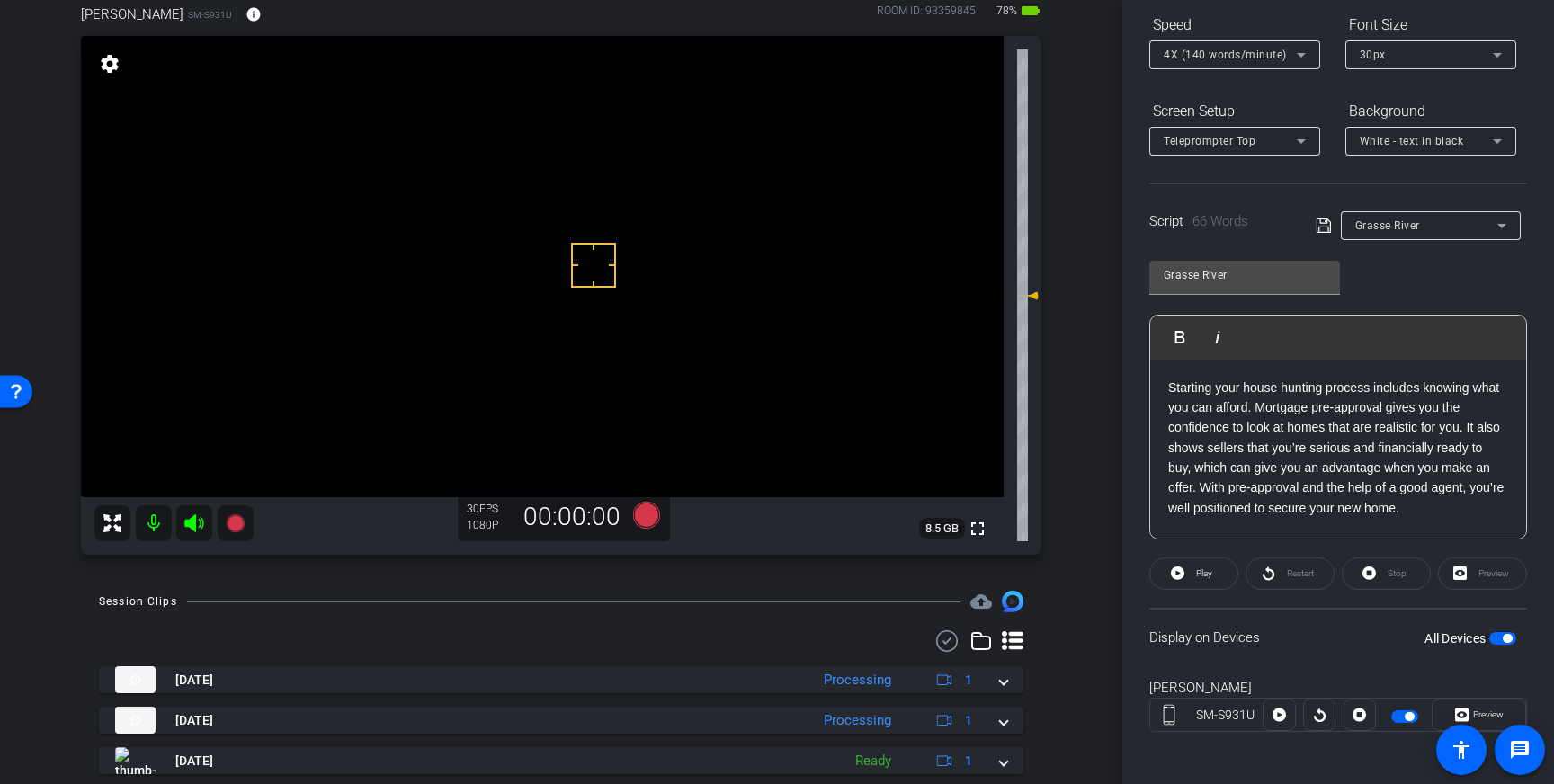
scroll to position [102, 0]
drag, startPoint x: 1499, startPoint y: 634, endPoint x: 1530, endPoint y: 689, distance: 63.1
click at [1499, 635] on span "button" at bounding box center [1503, 638] width 27 height 13
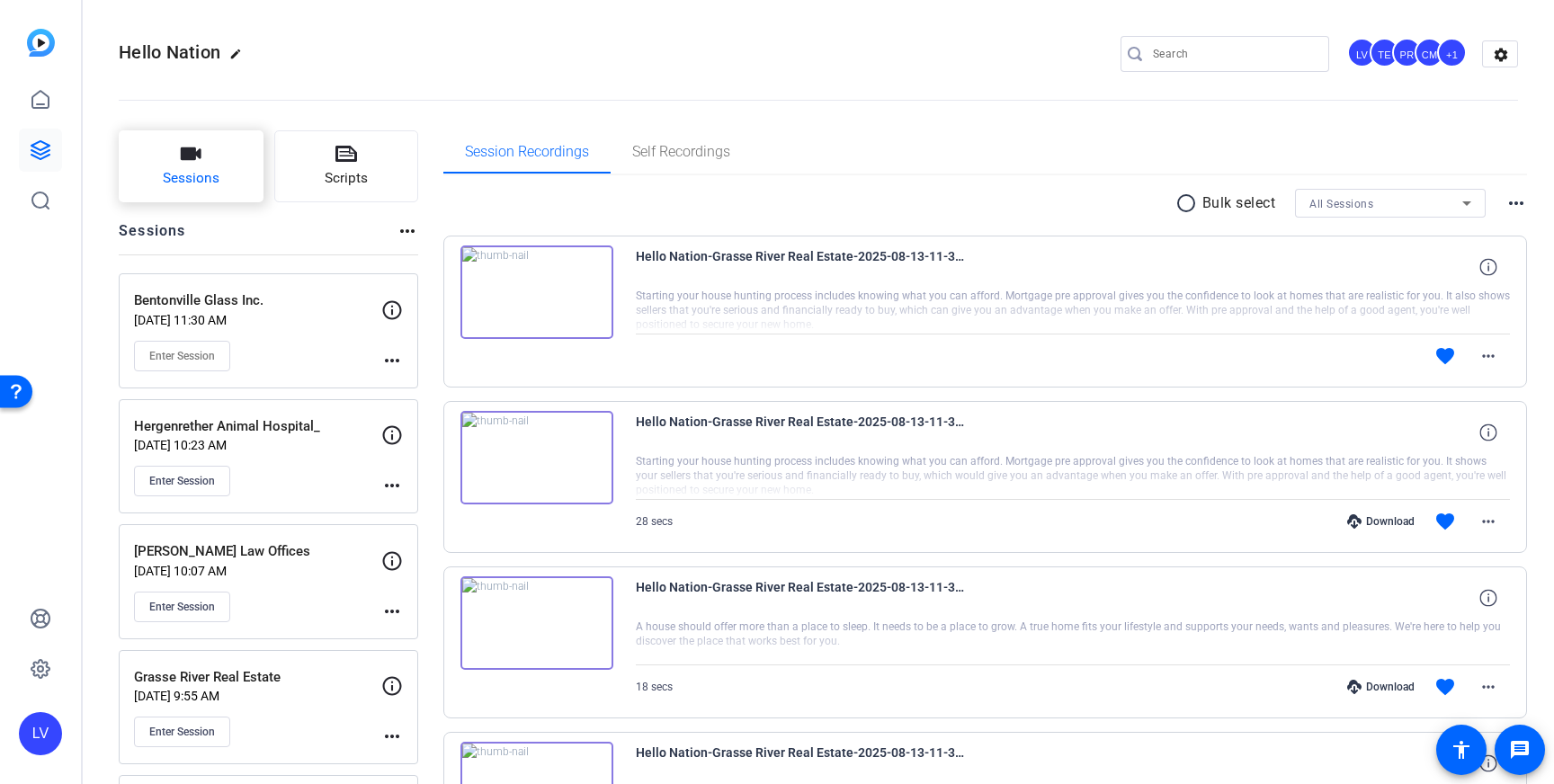
click at [187, 182] on span "Sessions" at bounding box center [191, 178] width 57 height 21
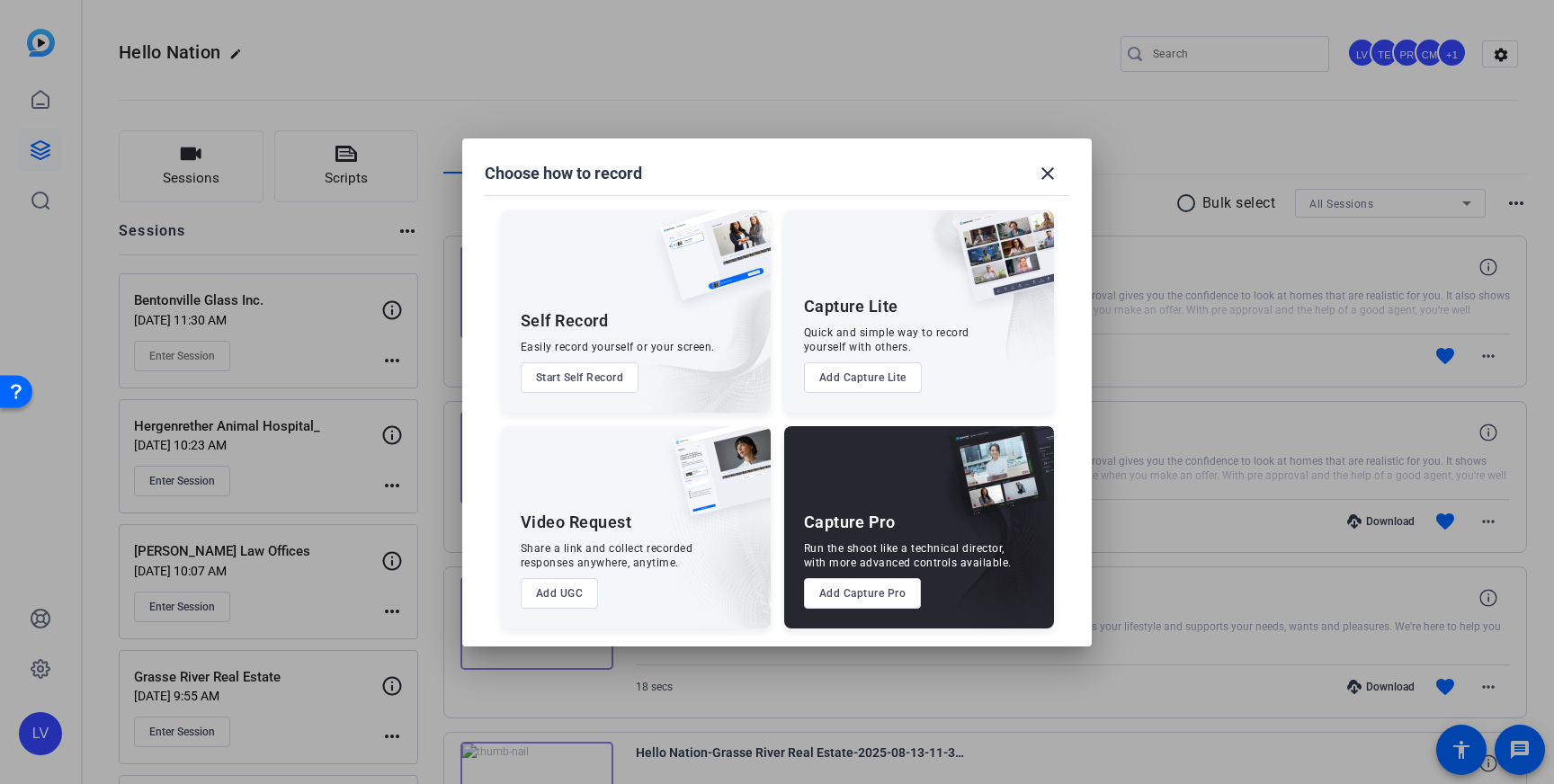
click at [843, 590] on button "Add Capture Pro" at bounding box center [863, 592] width 118 height 30
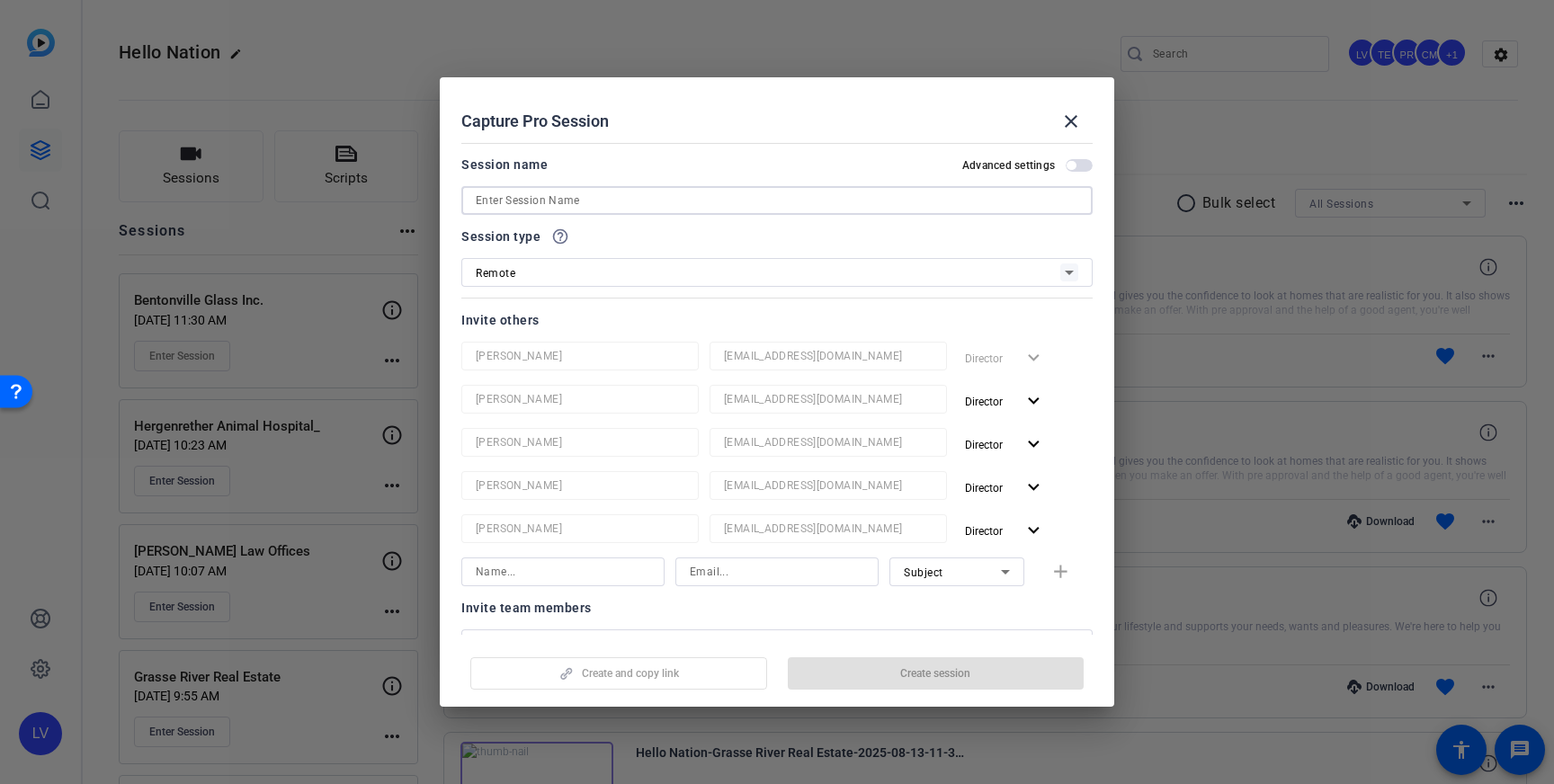
click at [626, 194] on input at bounding box center [777, 201] width 602 height 22
paste input "Military Family Realty"
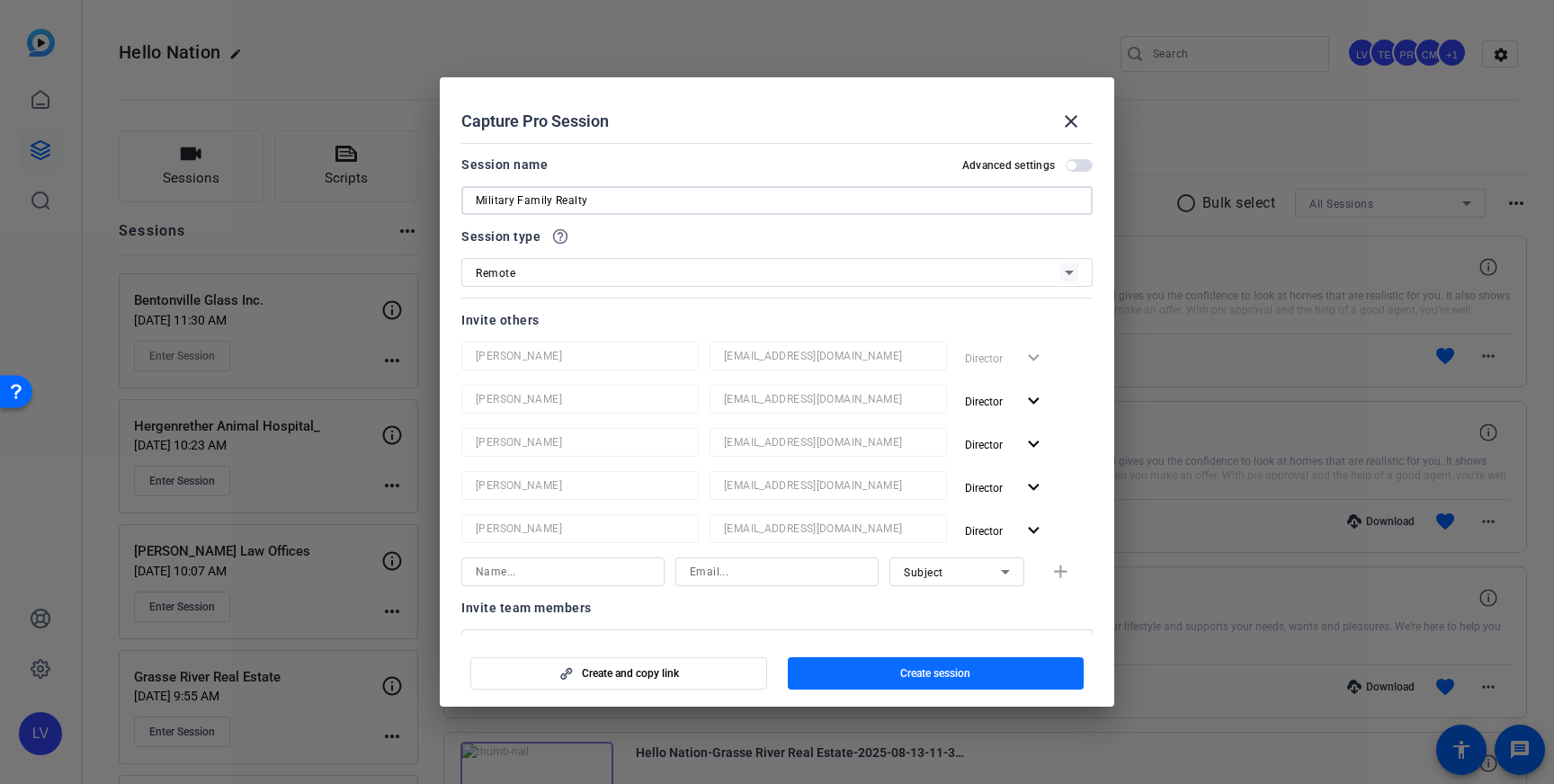
type input "Military Family Realty"
click at [934, 675] on span "Create session" at bounding box center [935, 672] width 71 height 15
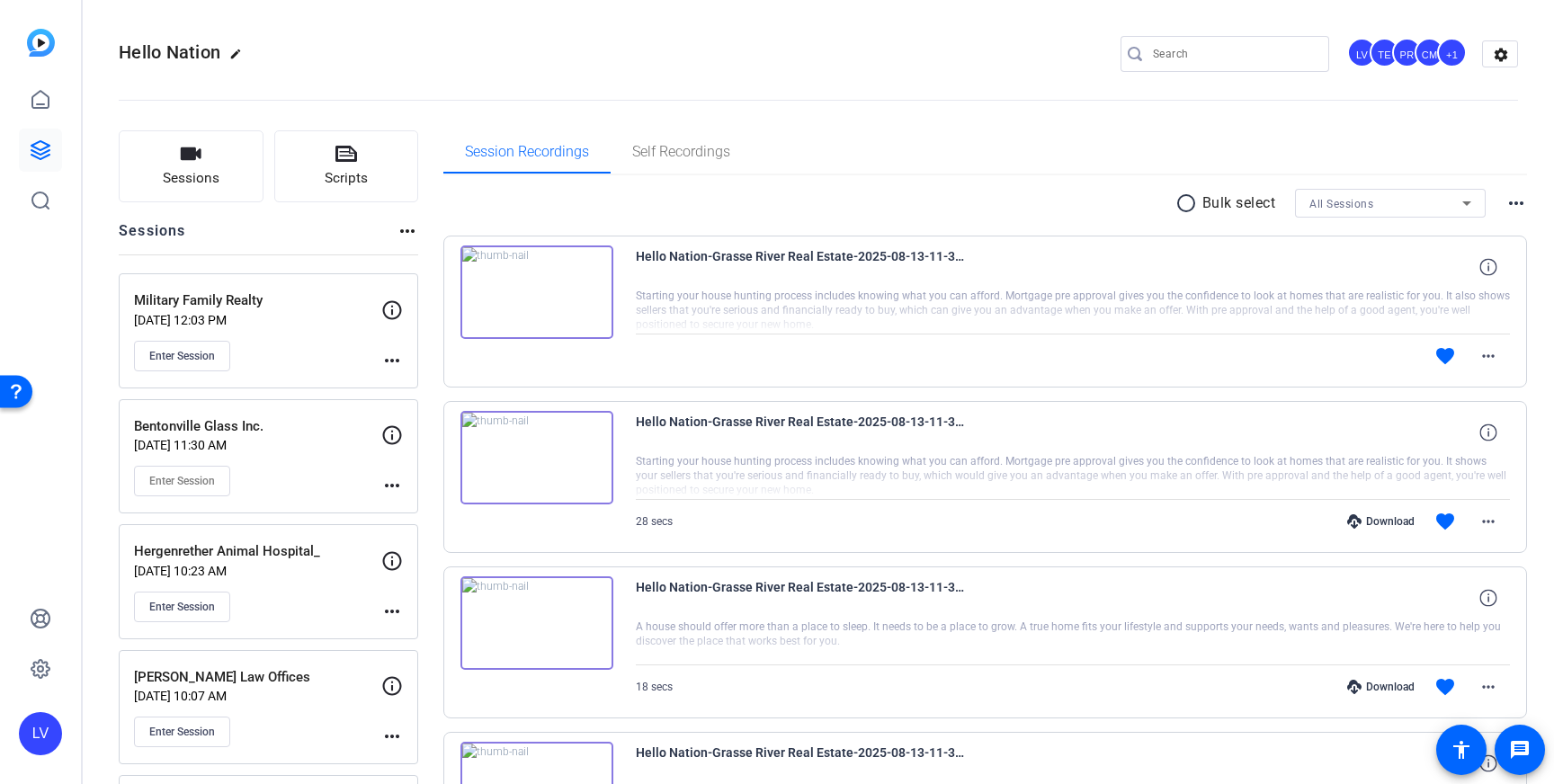
click at [397, 362] on mat-icon "more_horiz" at bounding box center [392, 360] width 22 height 22
click at [404, 380] on span "Edit Session" at bounding box center [437, 387] width 82 height 22
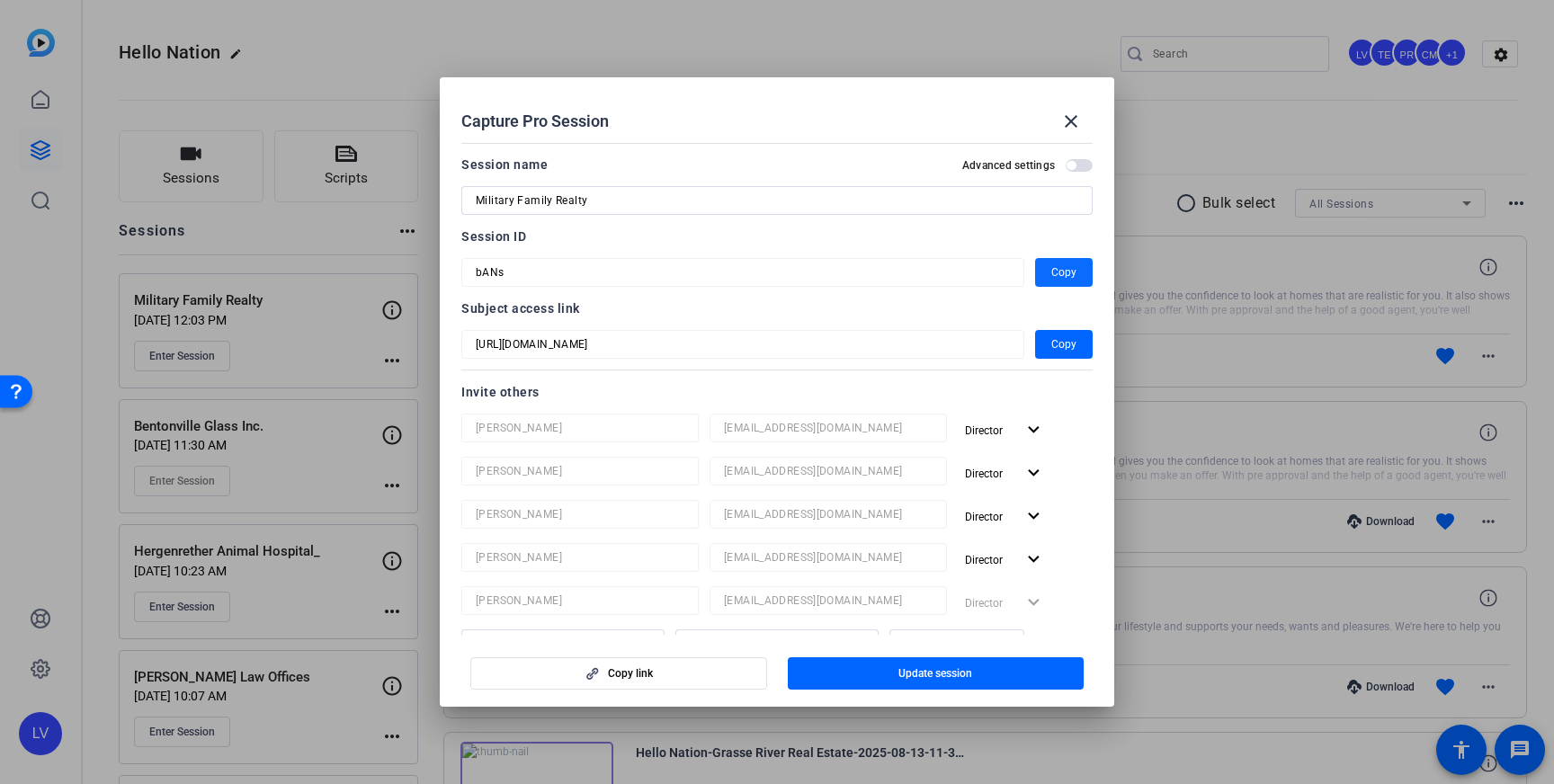
click at [1081, 277] on span "button" at bounding box center [1063, 272] width 58 height 43
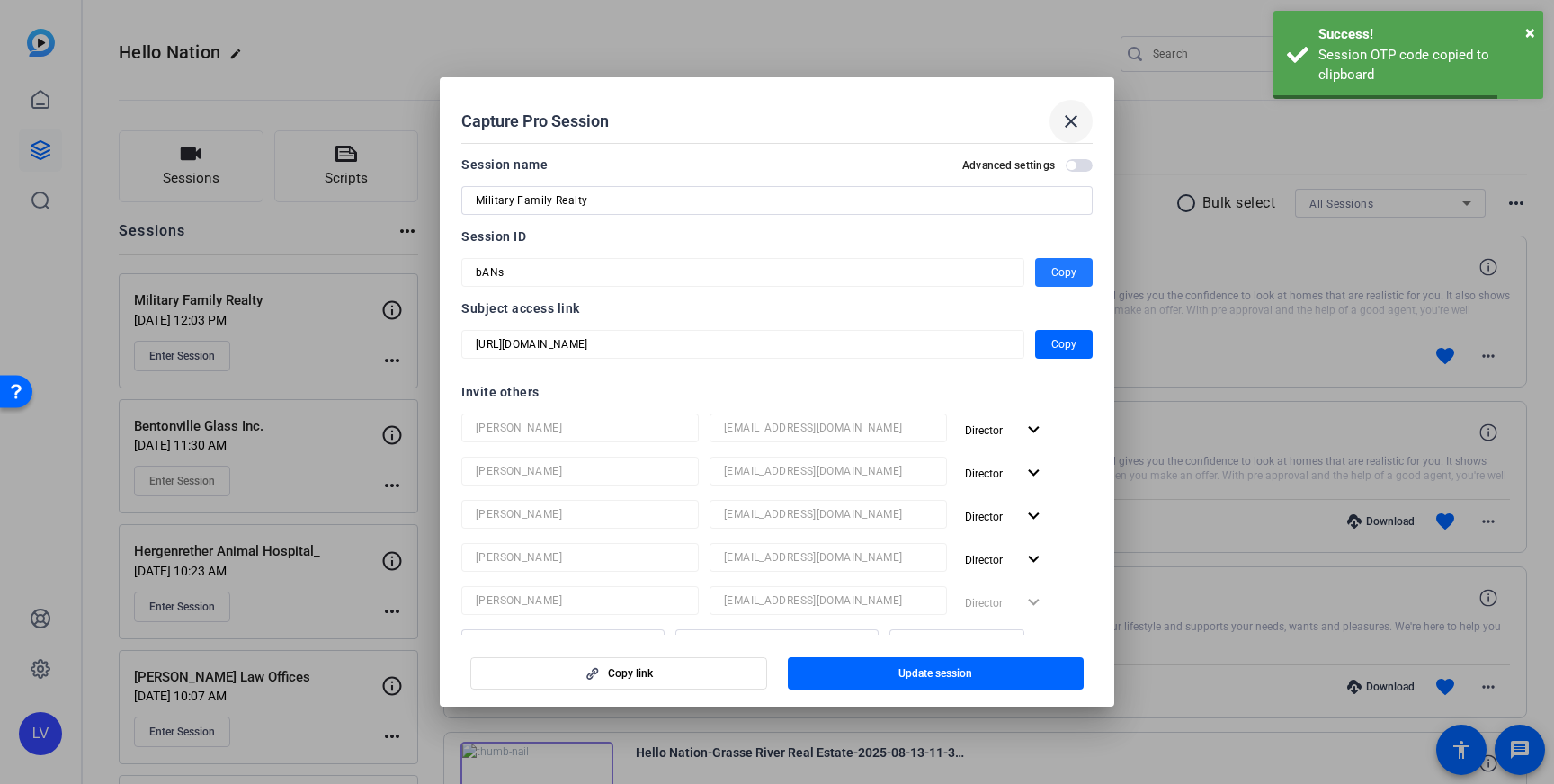
click at [1064, 120] on mat-icon "close" at bounding box center [1071, 121] width 22 height 22
